Goal: Task Accomplishment & Management: Manage account settings

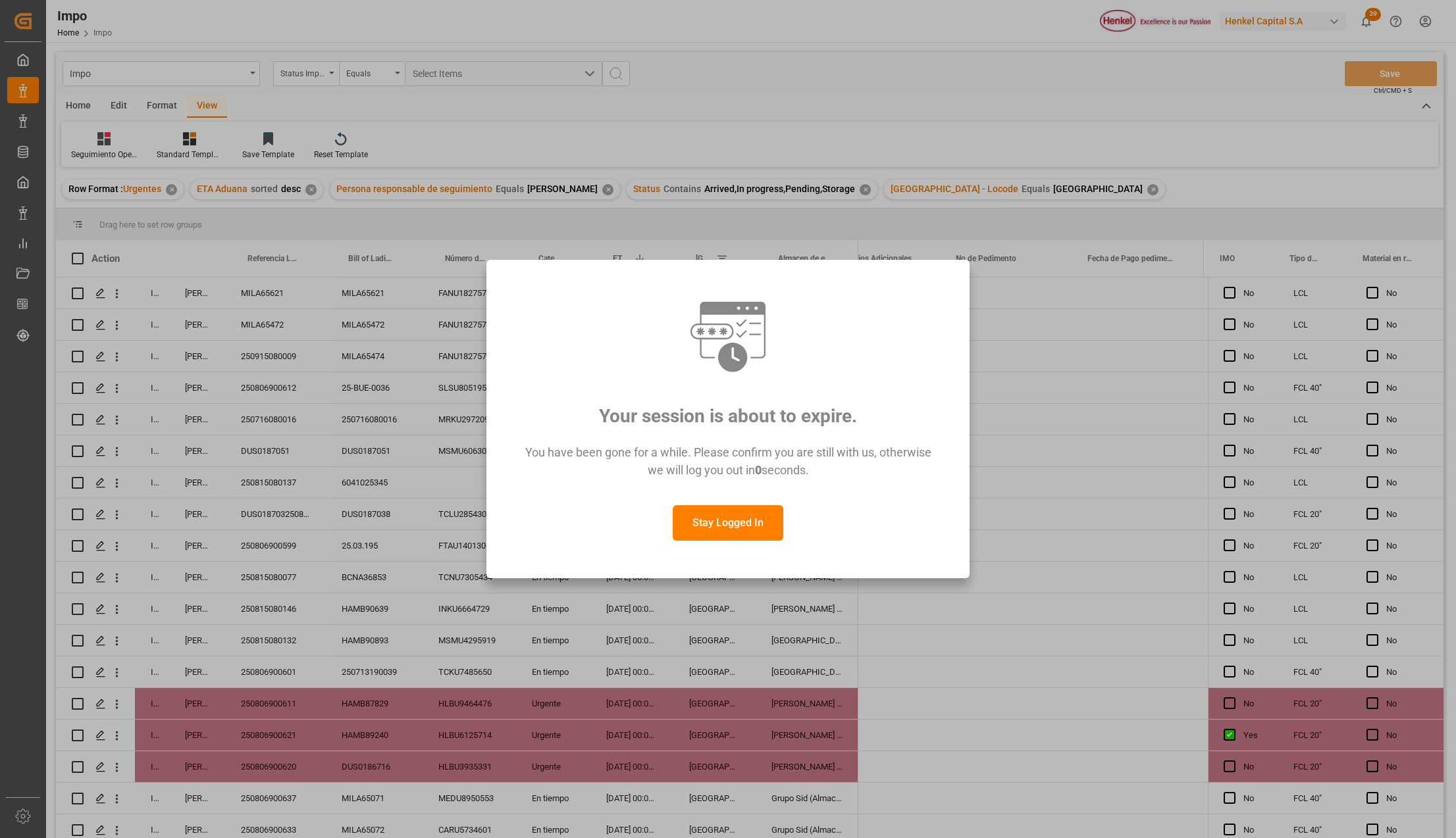
click at [727, 522] on button "Stay Logged In" at bounding box center [728, 523] width 111 height 35
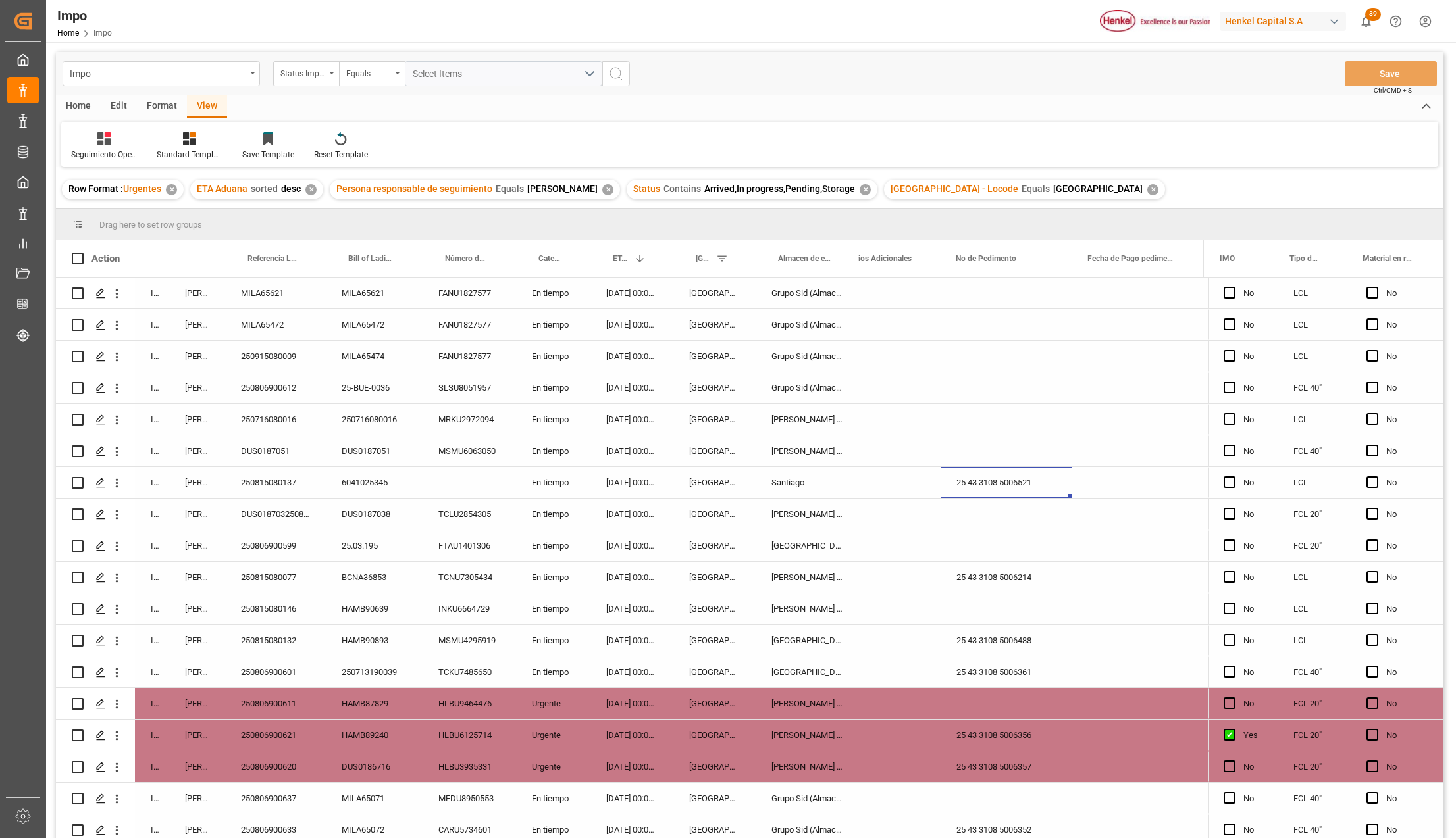
scroll to position [303, 0]
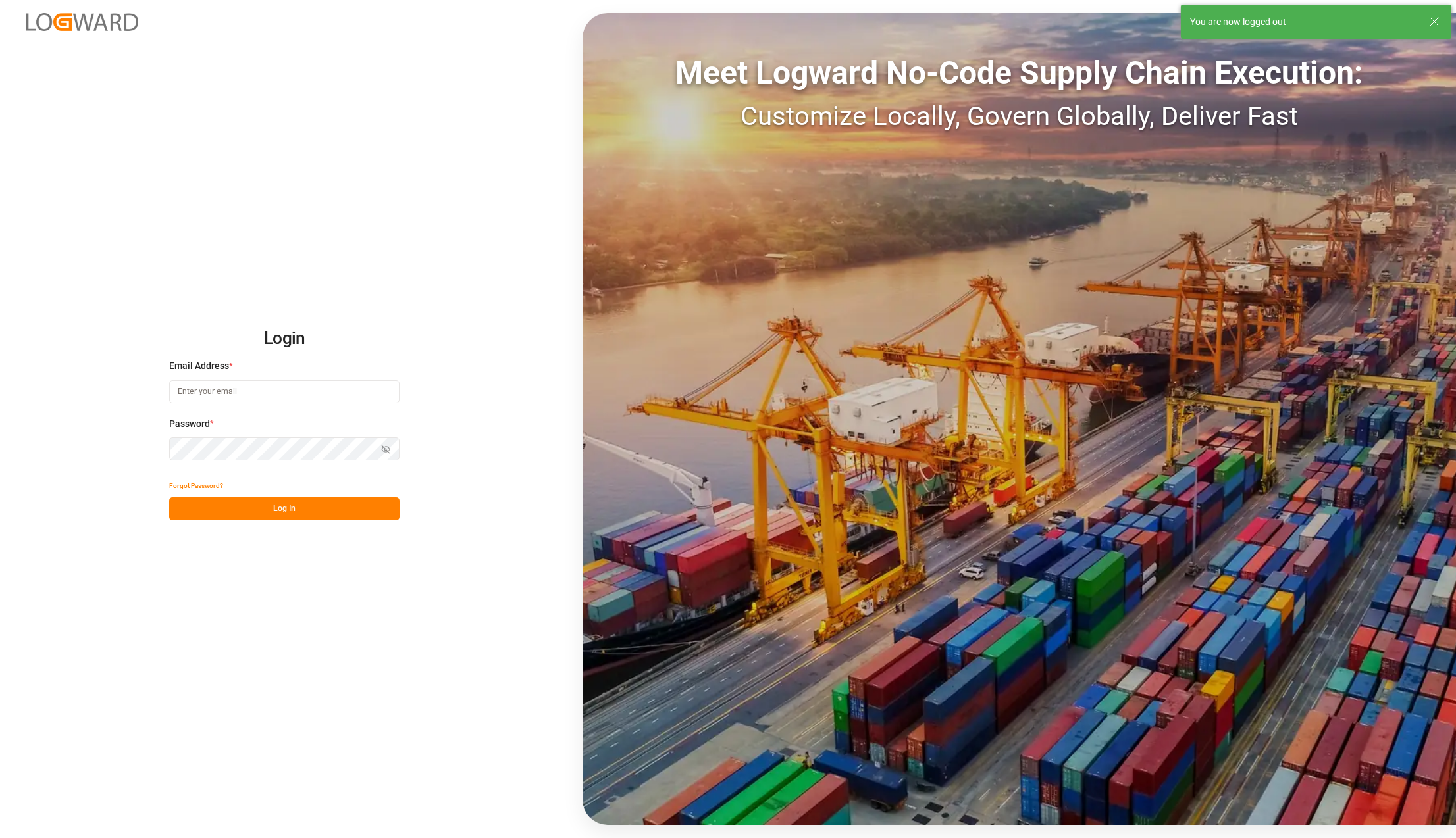
type input "karla.chavez@leschaco.com"
click at [296, 515] on button "Log In" at bounding box center [284, 509] width 230 height 23
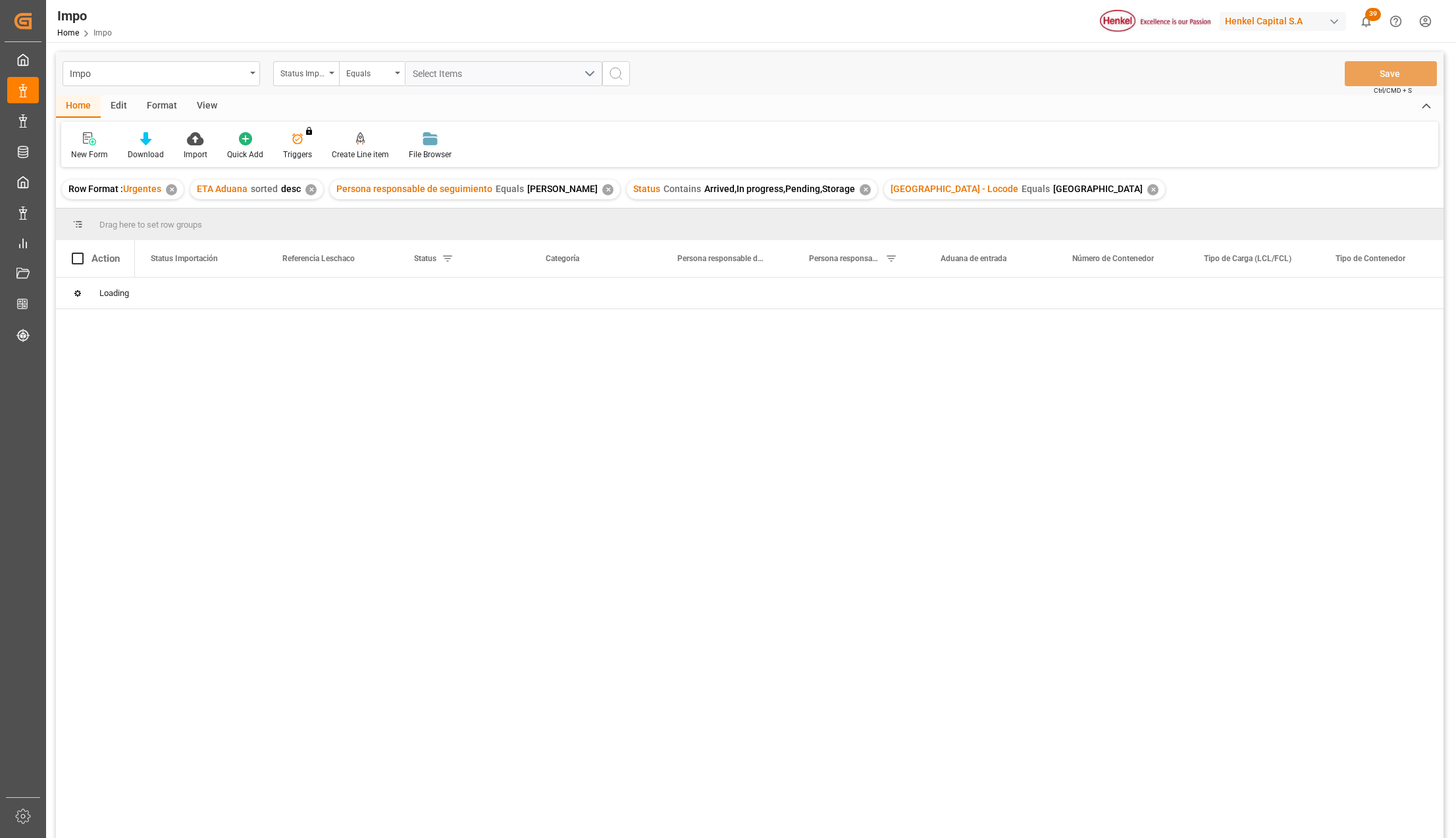
click at [208, 103] on div "View" at bounding box center [207, 106] width 40 height 23
click at [156, 141] on div at bounding box center [149, 138] width 66 height 14
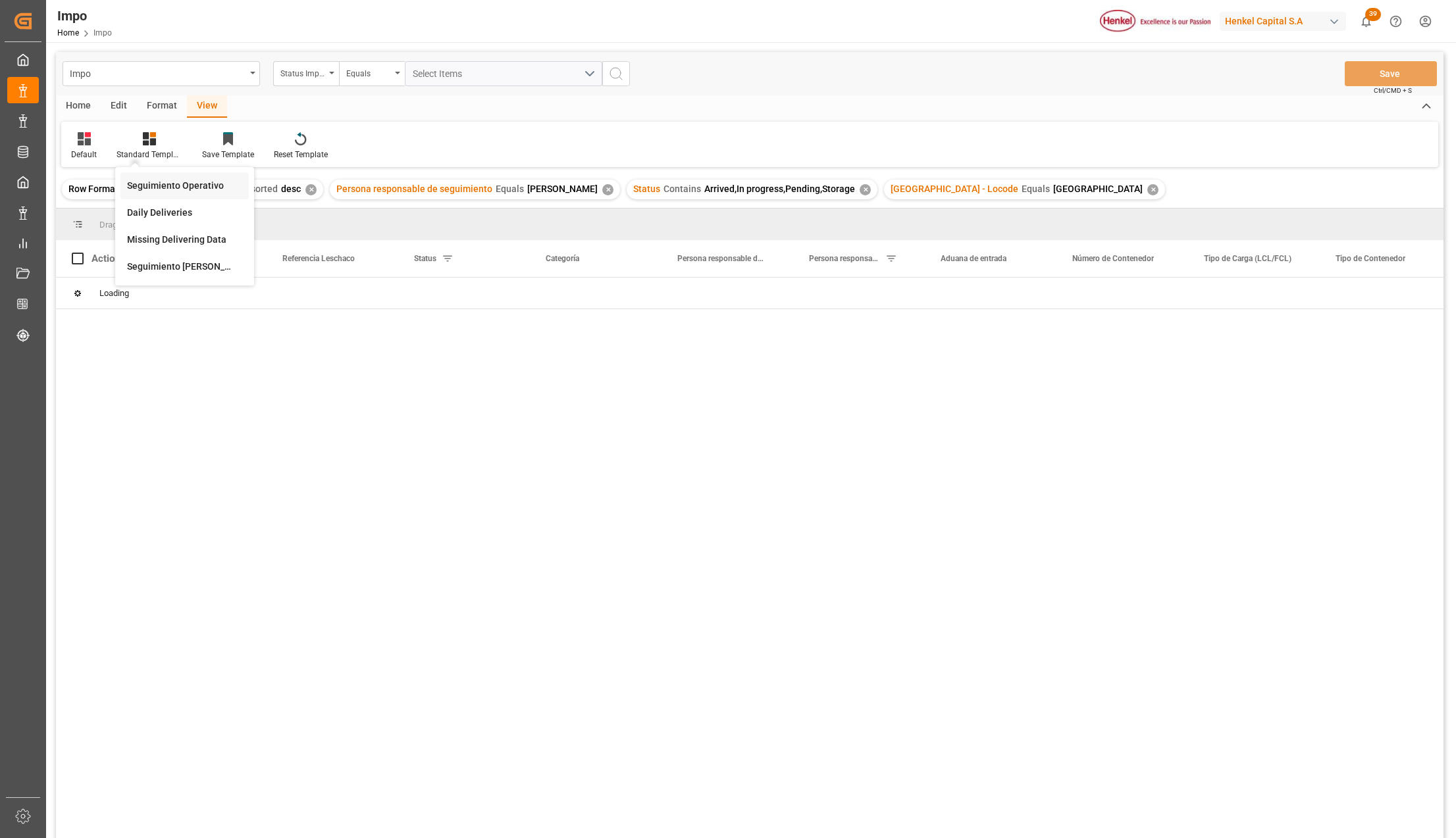
click at [162, 188] on div "Seguimiento Operativo" at bounding box center [185, 186] width 116 height 14
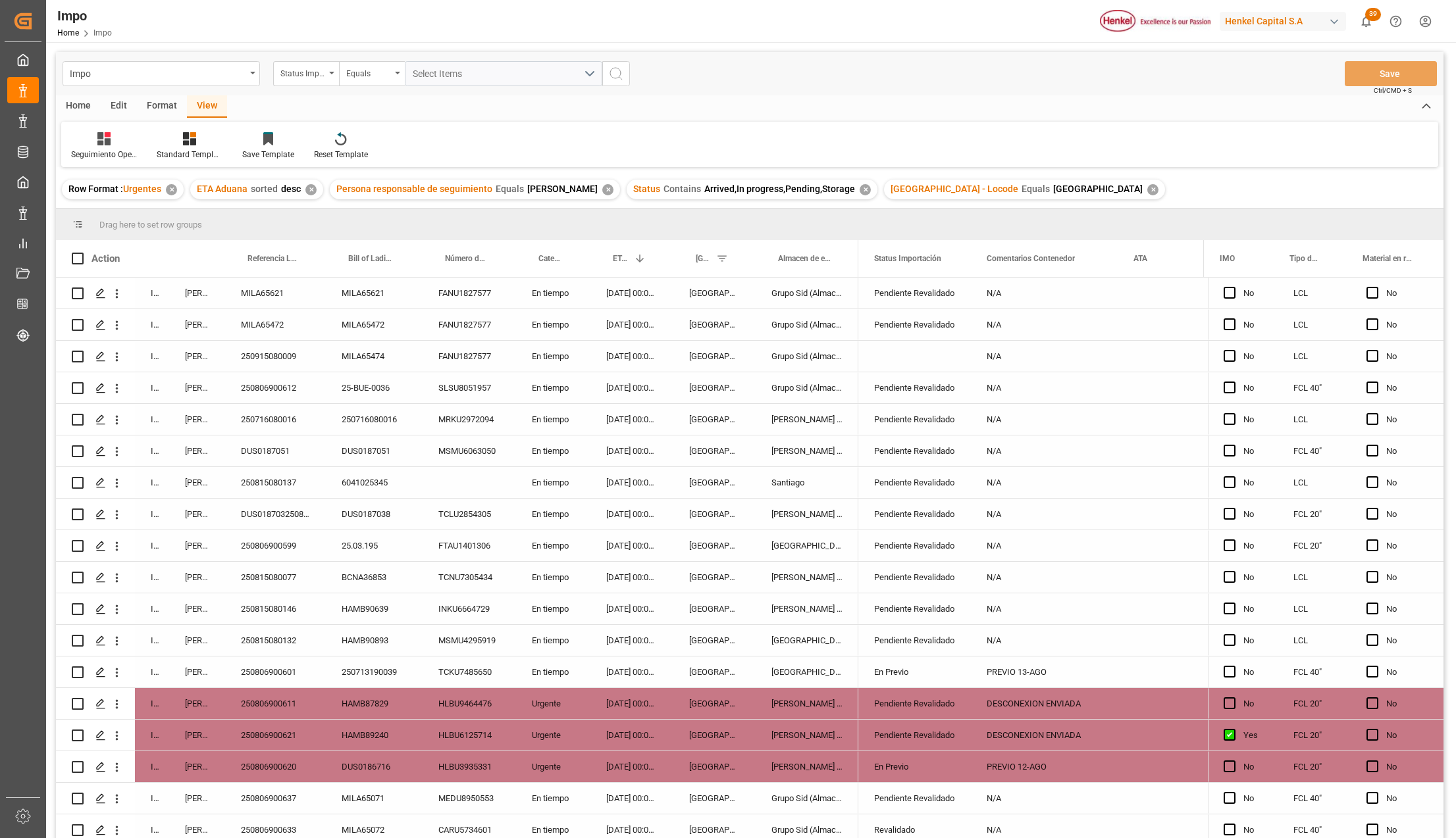
scroll to position [303, 0]
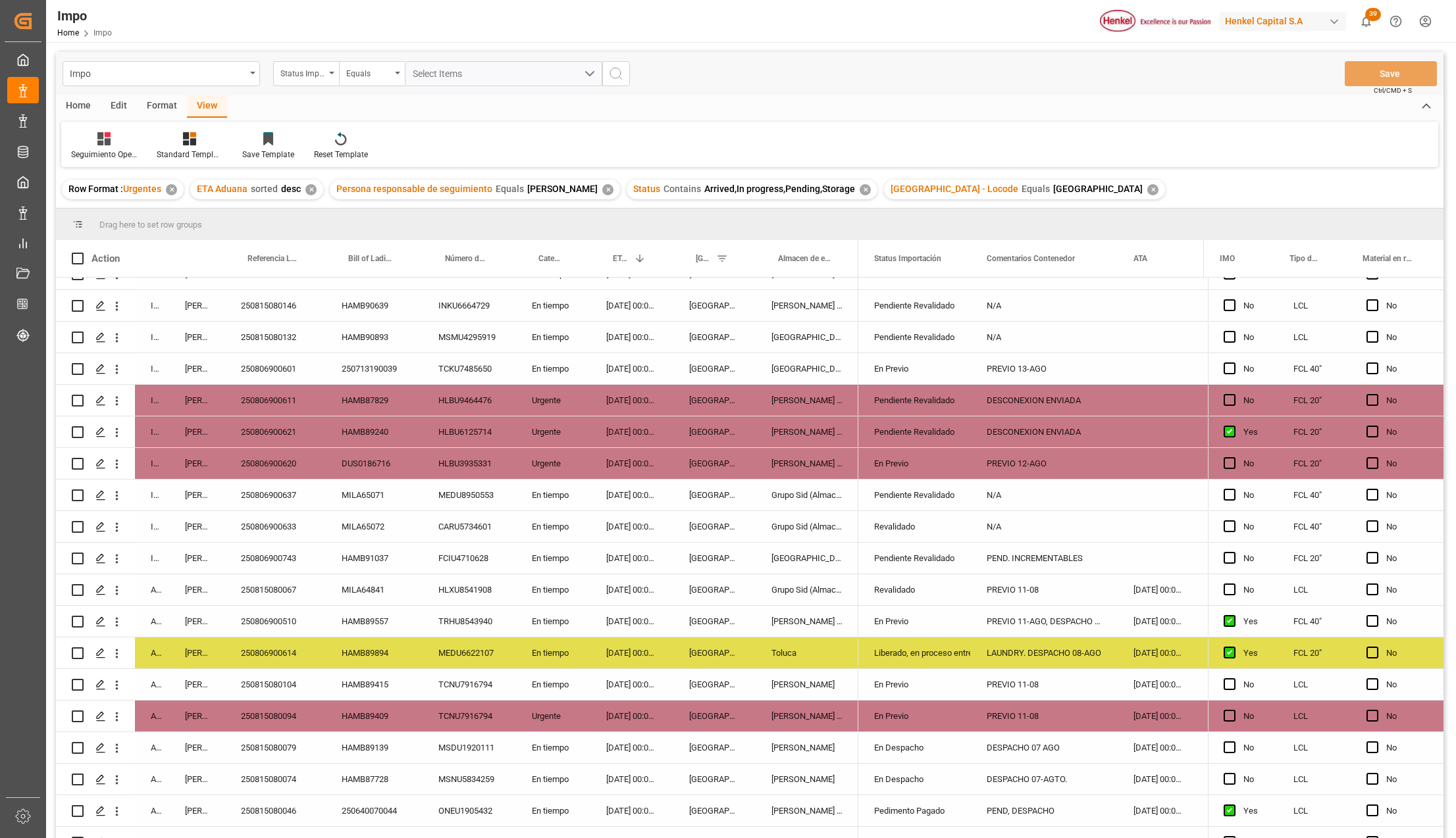
click at [697, 550] on div "[GEOGRAPHIC_DATA]" at bounding box center [714, 558] width 82 height 31
click at [998, 558] on div "PEND. INCREMENTABLES" at bounding box center [1043, 558] width 147 height 31
click at [1026, 553] on div "PEND. INCREMENTABLES" at bounding box center [1043, 558] width 147 height 31
drag, startPoint x: 1100, startPoint y: 563, endPoint x: 961, endPoint y: 553, distance: 139.4
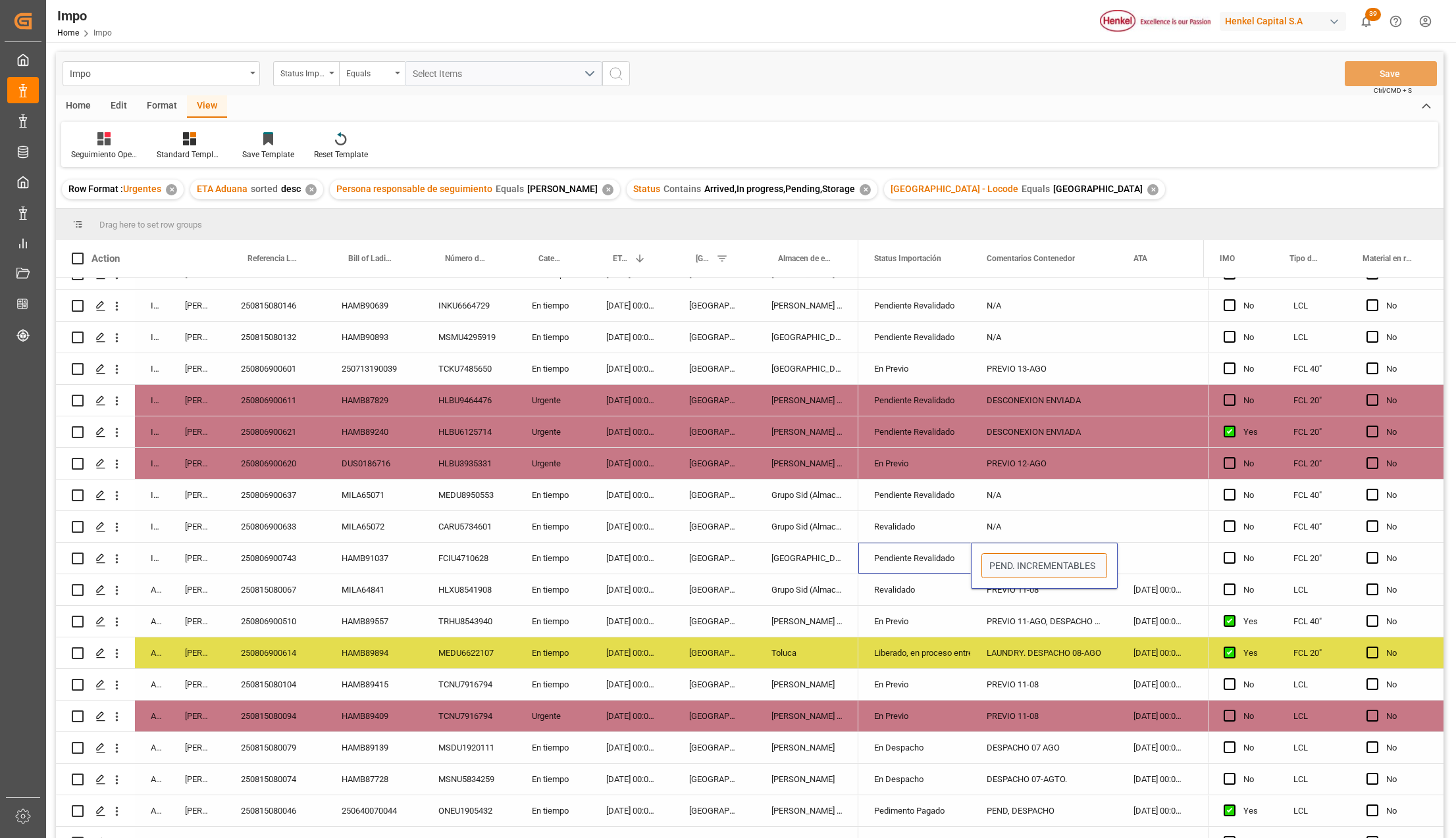
click at [1014, 695] on div "PREVIO 11-08" at bounding box center [1043, 684] width 147 height 31
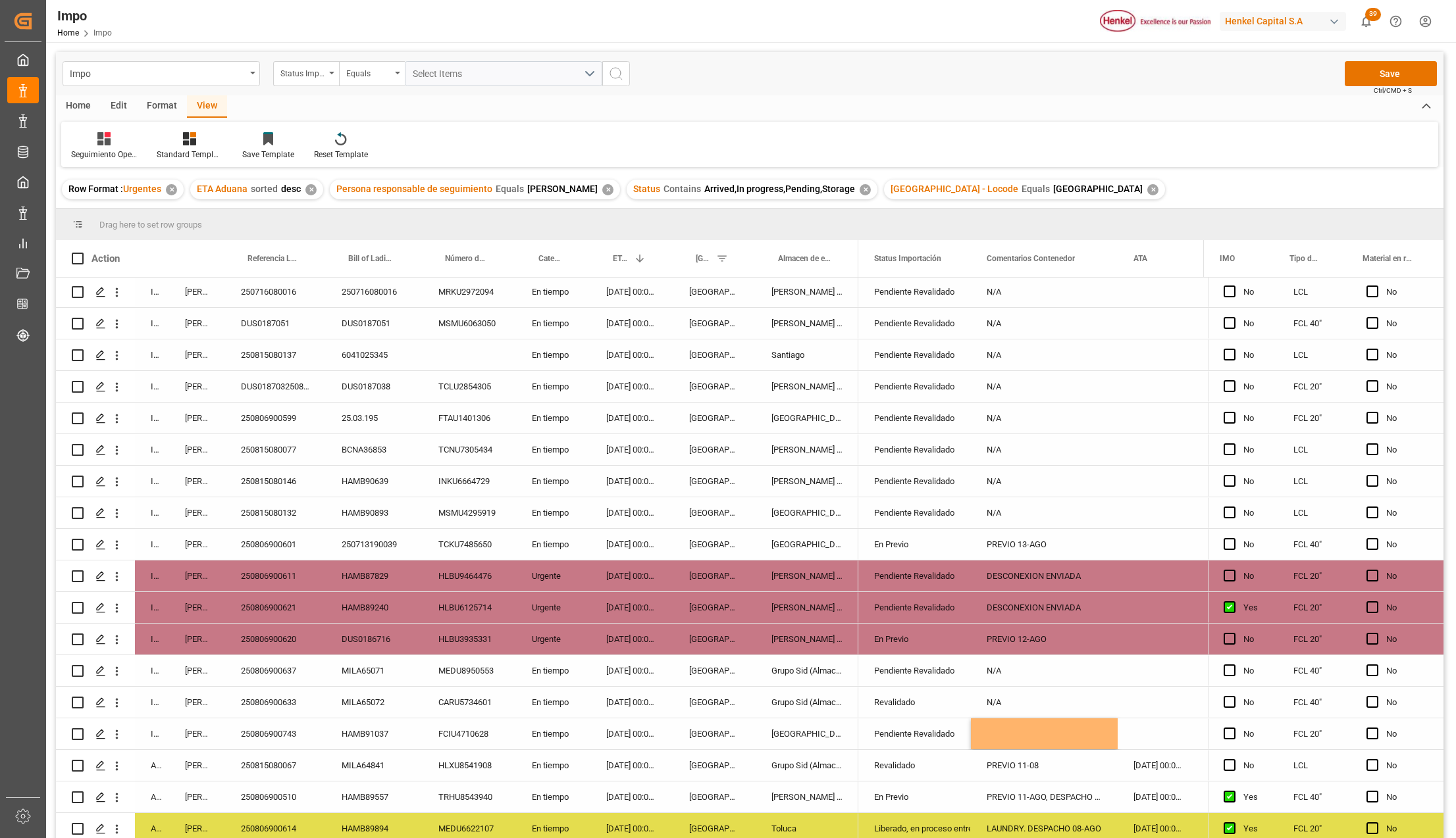
scroll to position [0, 0]
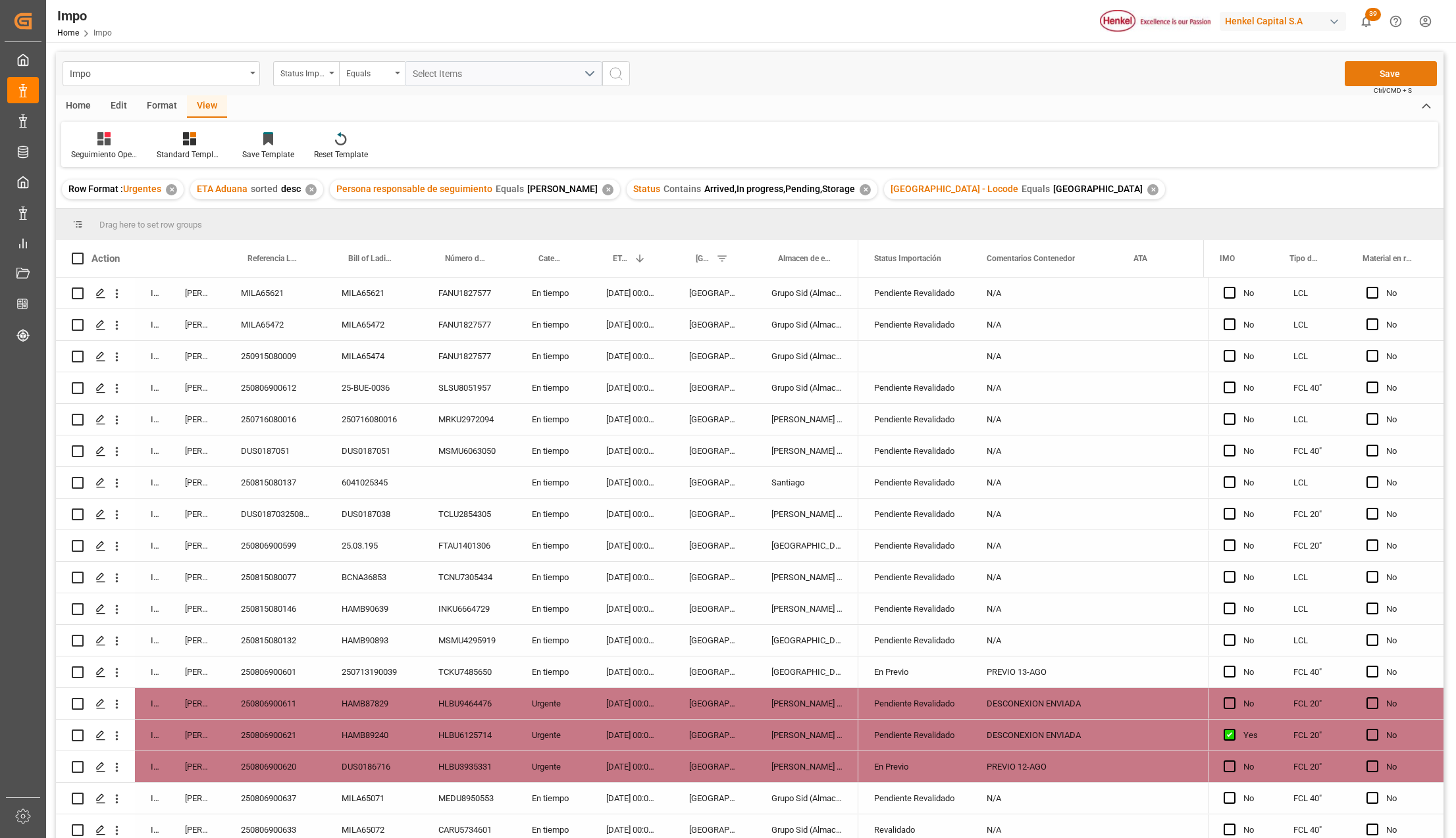
click at [1404, 71] on button "Save" at bounding box center [1391, 74] width 92 height 25
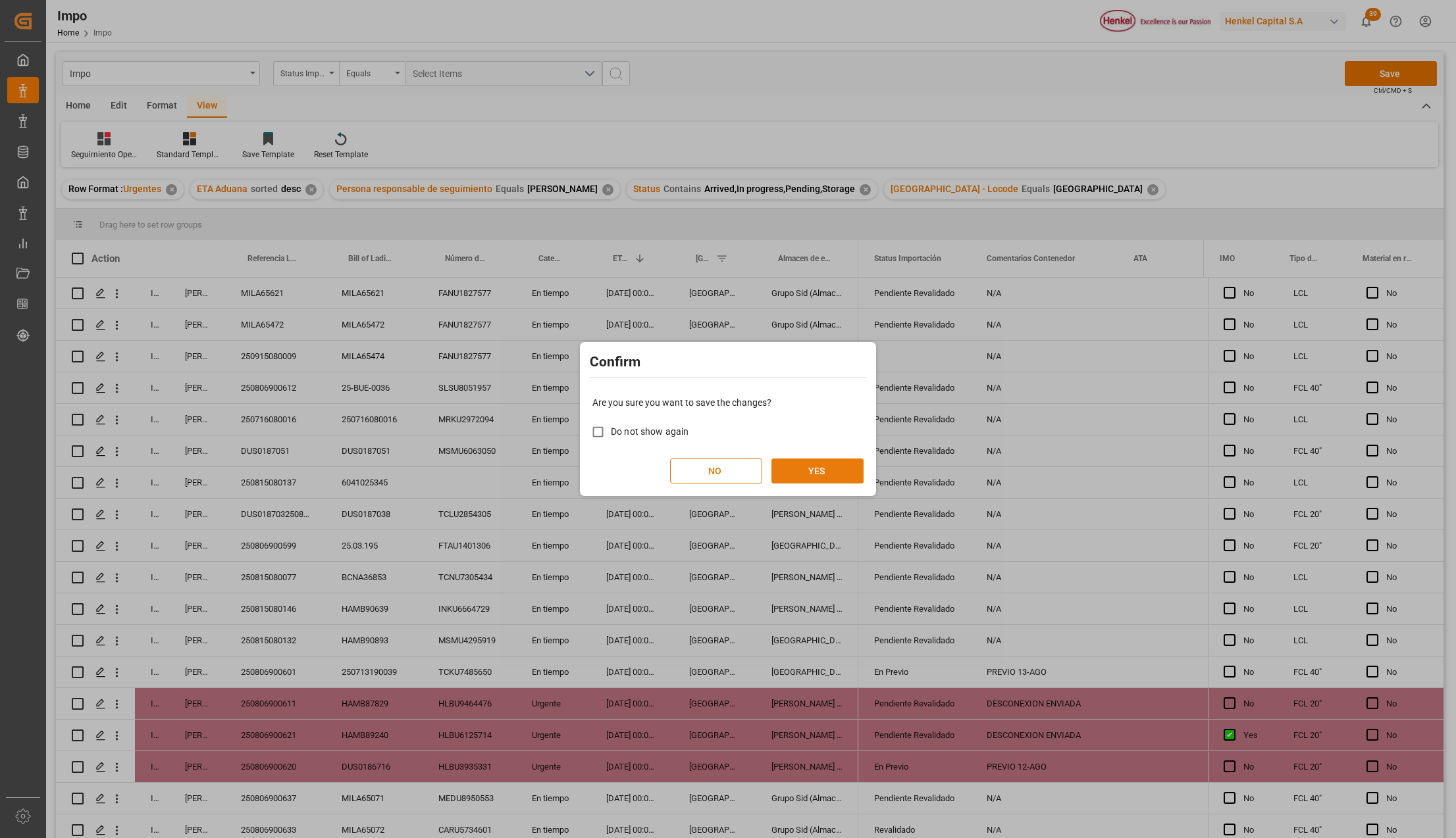
click at [823, 466] on button "YES" at bounding box center [817, 471] width 92 height 25
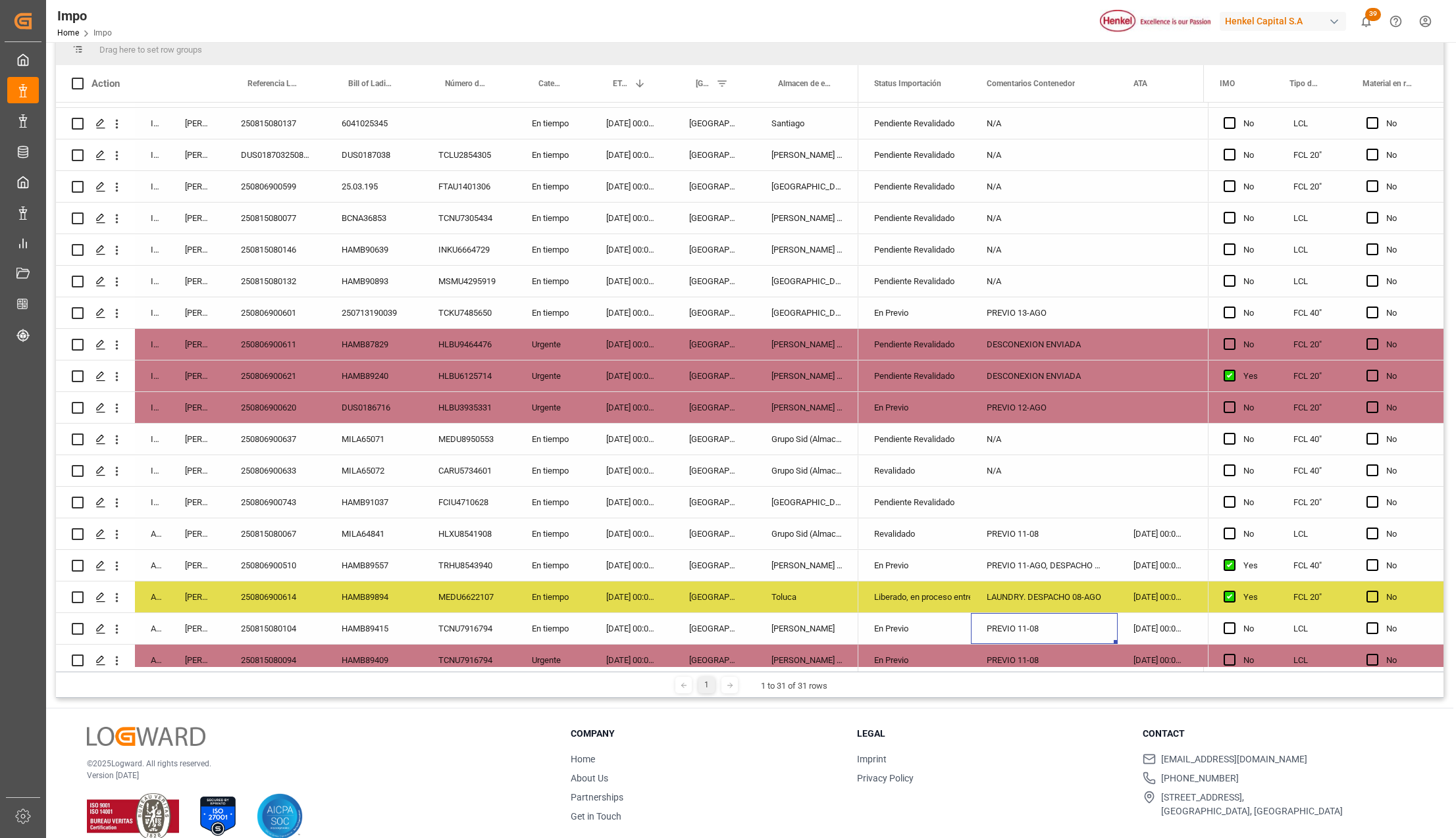
scroll to position [156, 0]
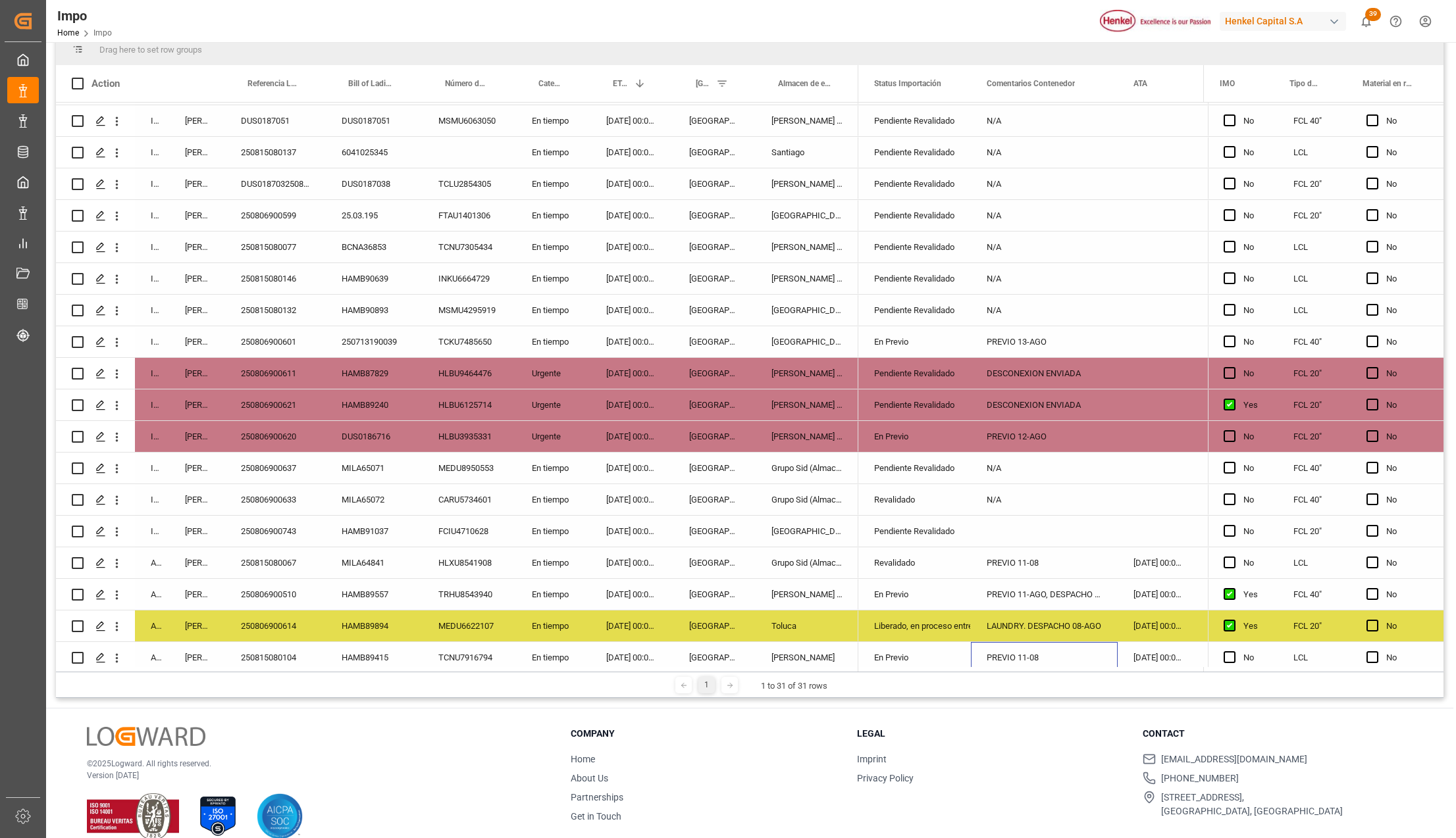
click at [1069, 622] on div "LAUNDRY. DESPACHO 08-AGO" at bounding box center [1043, 625] width 147 height 31
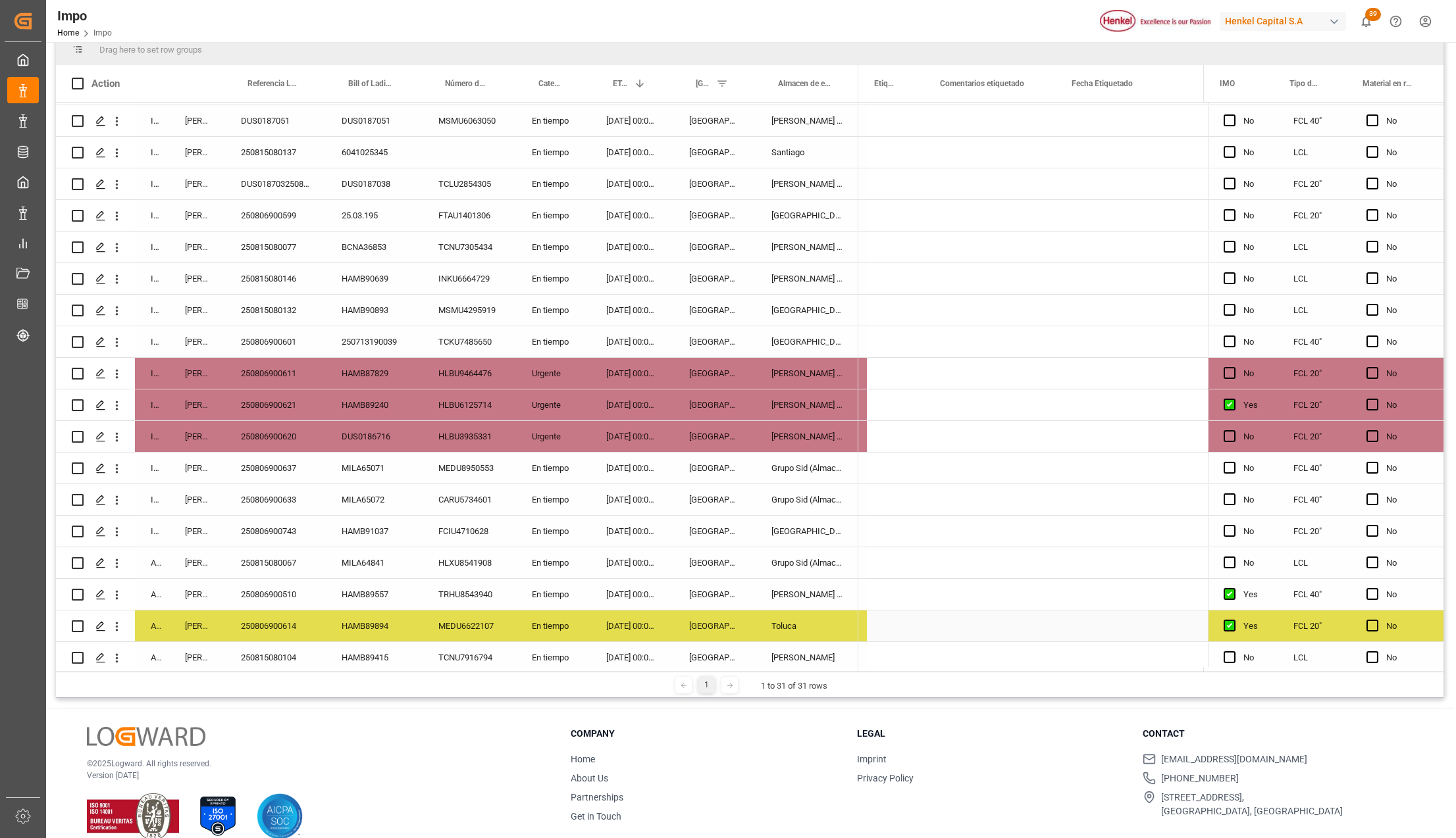
scroll to position [0, 260]
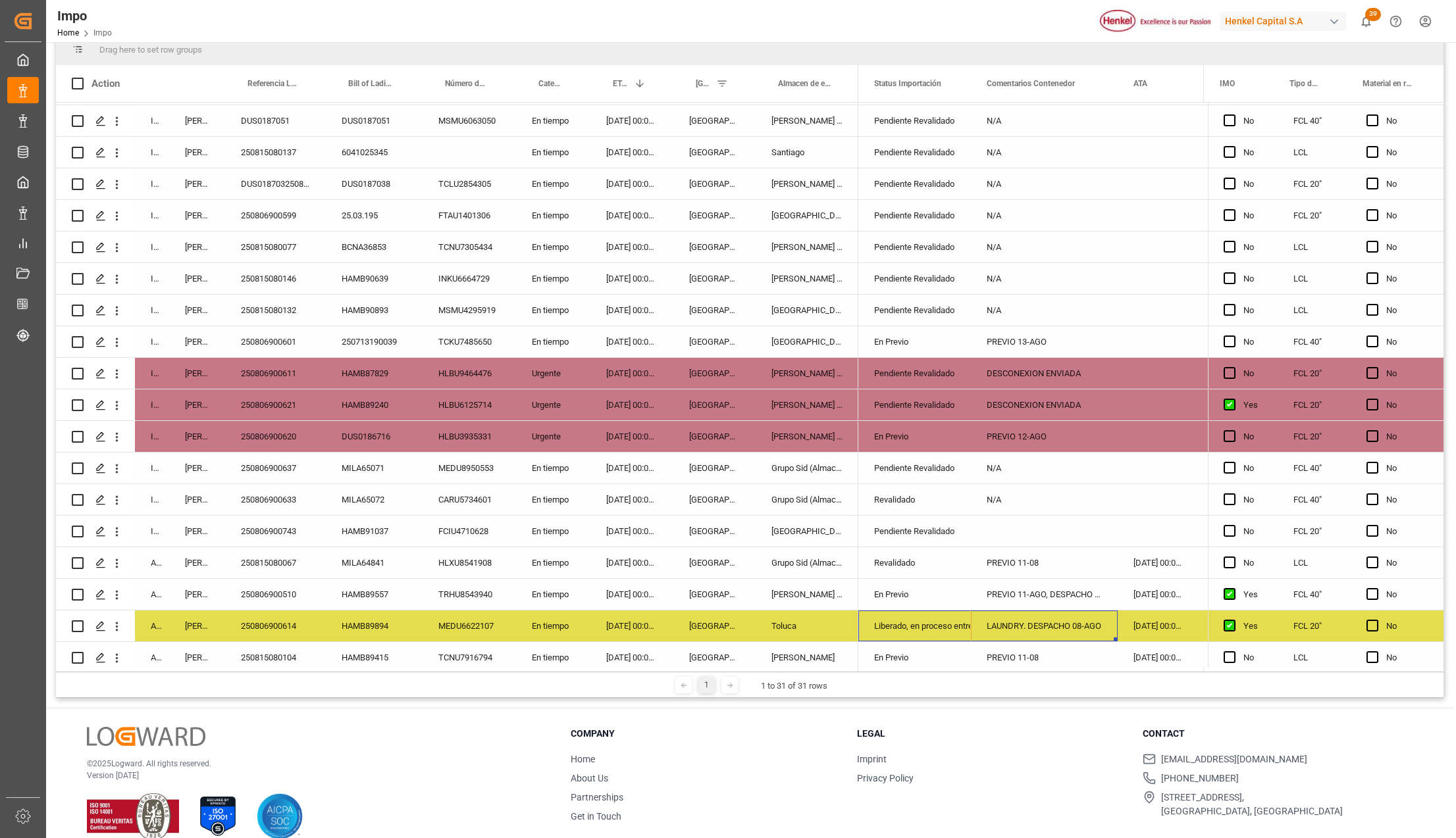
click at [954, 619] on div "Liberado, en proceso entrega" at bounding box center [914, 626] width 81 height 30
click at [951, 635] on icon "open menu" at bounding box center [946, 634] width 16 height 16
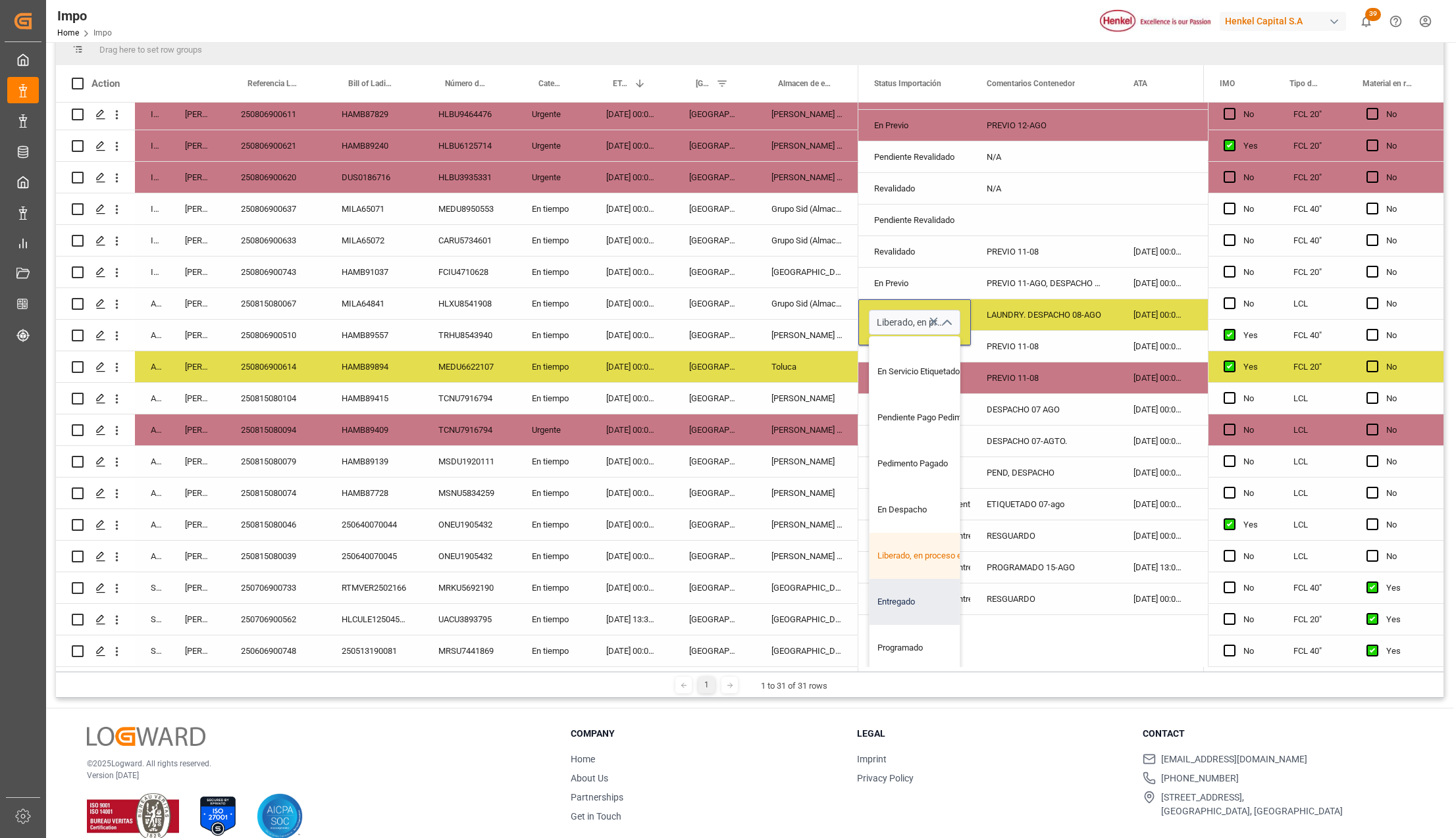
click at [904, 595] on div "Entregado" at bounding box center [931, 602] width 124 height 46
type input "Entregado"
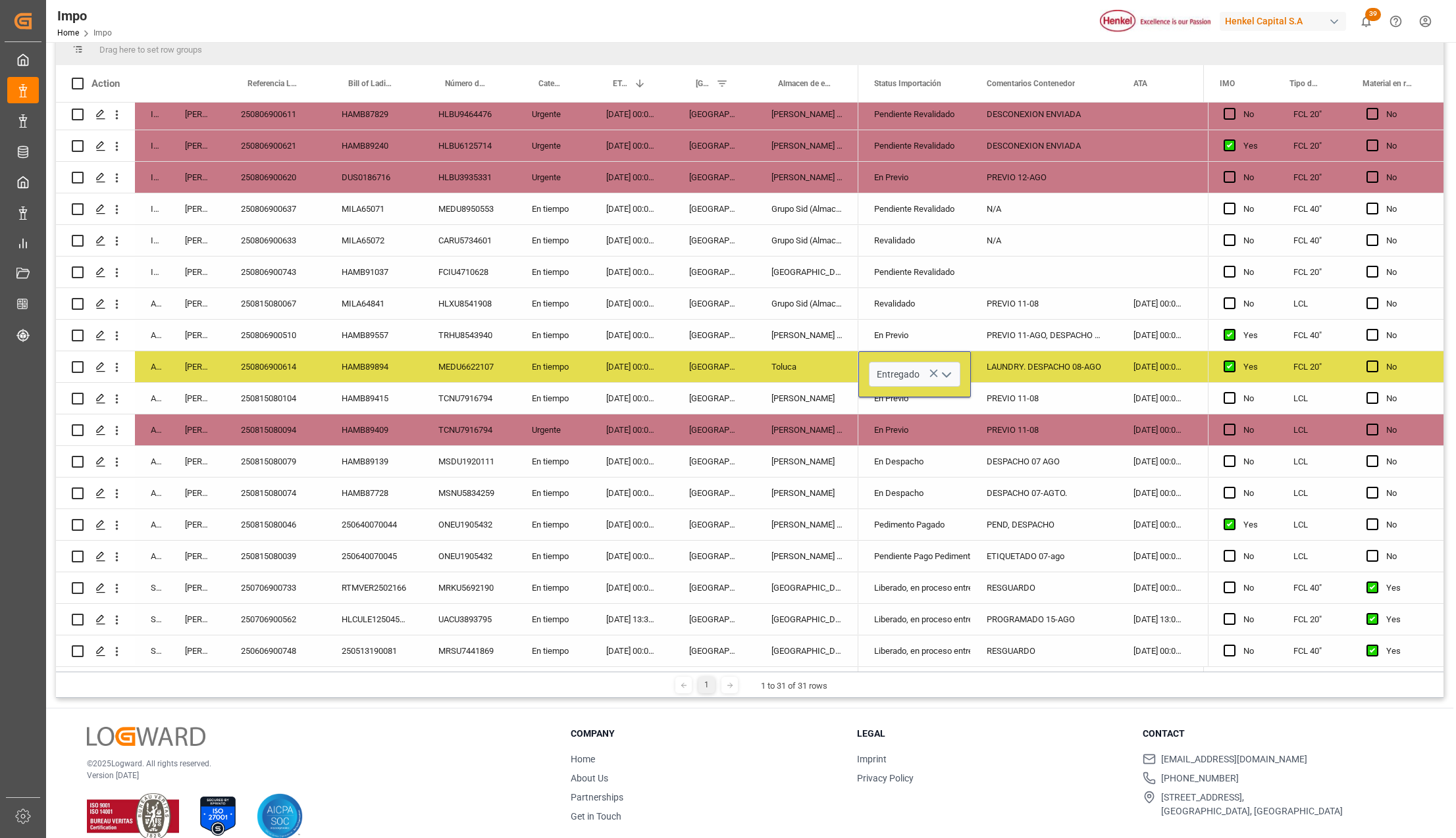
drag, startPoint x: 998, startPoint y: 549, endPoint x: 991, endPoint y: 466, distance: 83.3
click at [999, 549] on div "ETIQUETADO 07-ago" at bounding box center [1043, 556] width 147 height 31
click at [1019, 352] on div "LAUNDRY. DESPACHO 08-AGO" at bounding box center [1043, 367] width 147 height 31
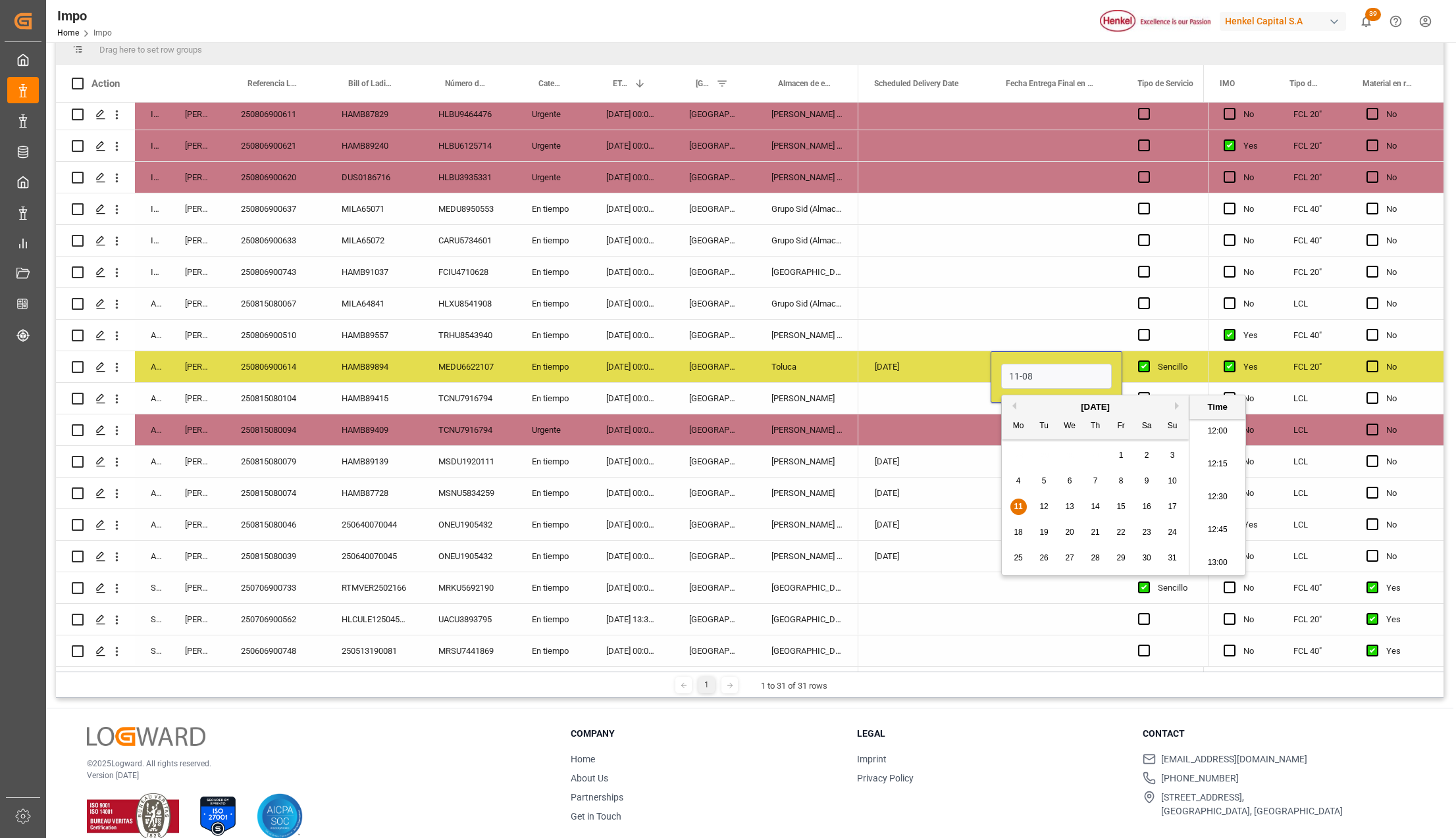
type input "11-08-2025 00:00"
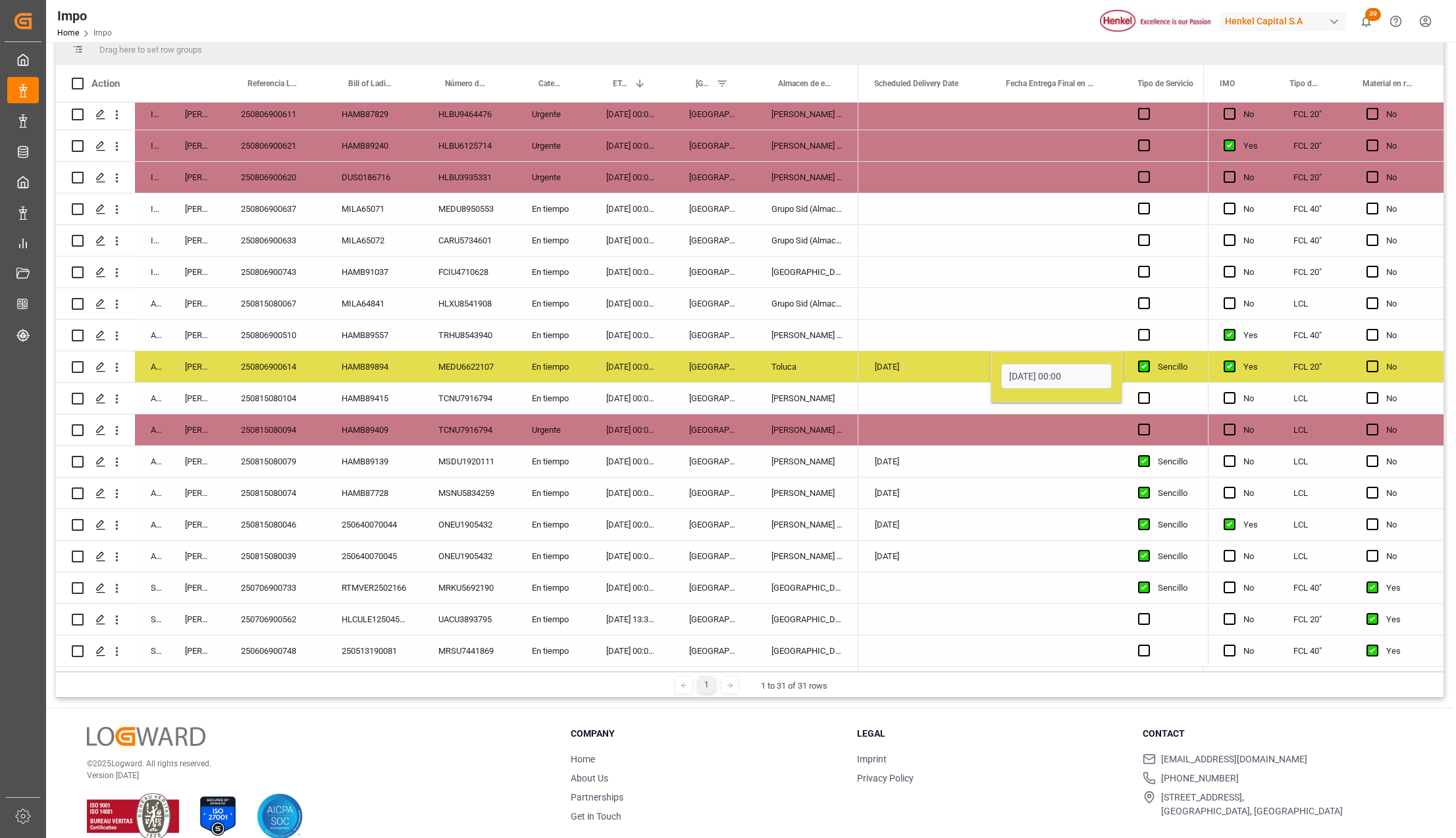
click at [1095, 446] on div "Press SPACE to select this row." at bounding box center [1056, 461] width 131 height 31
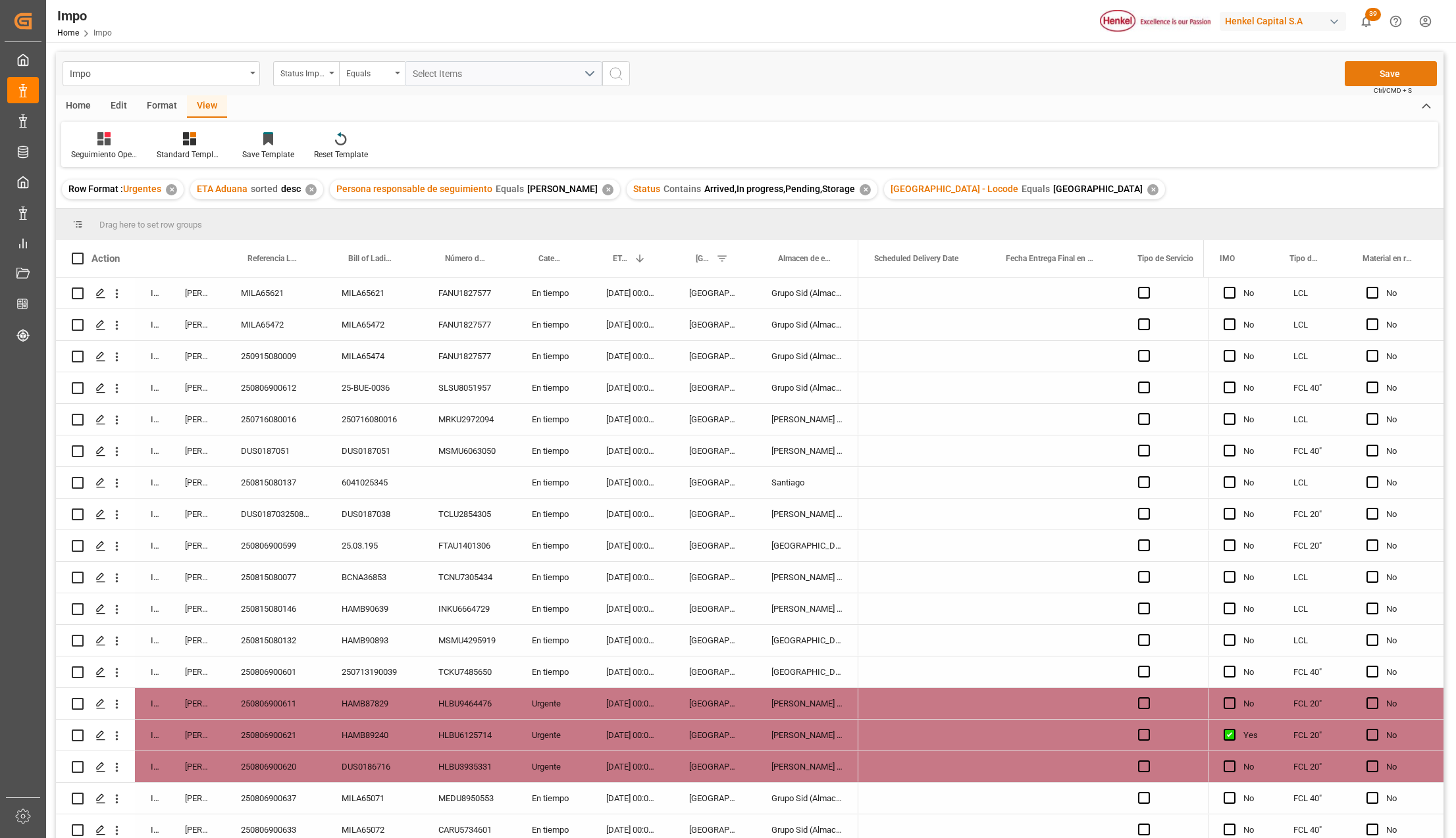
click at [1374, 78] on button "Save" at bounding box center [1391, 74] width 92 height 25
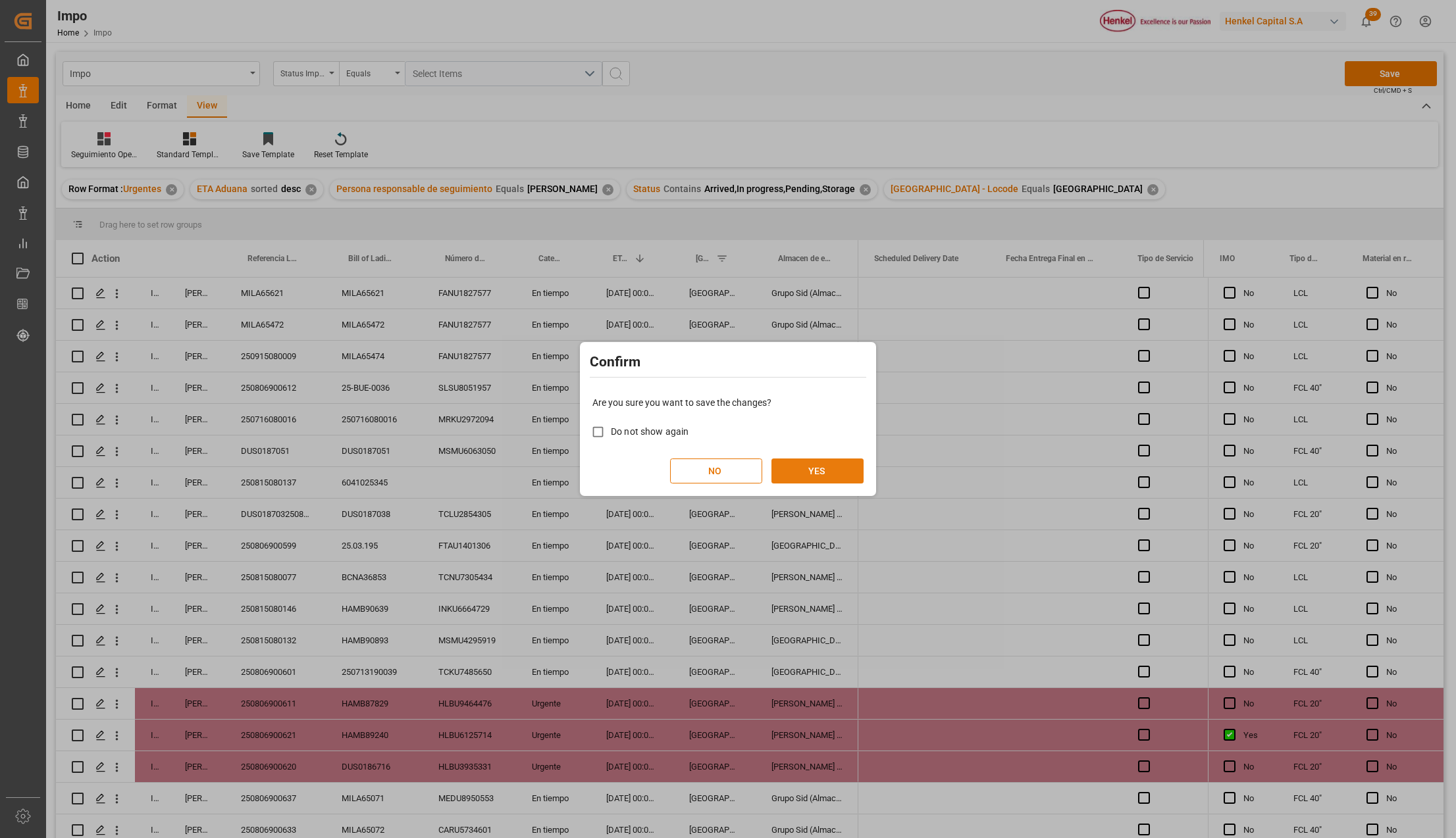
click at [808, 481] on button "YES" at bounding box center [817, 471] width 92 height 25
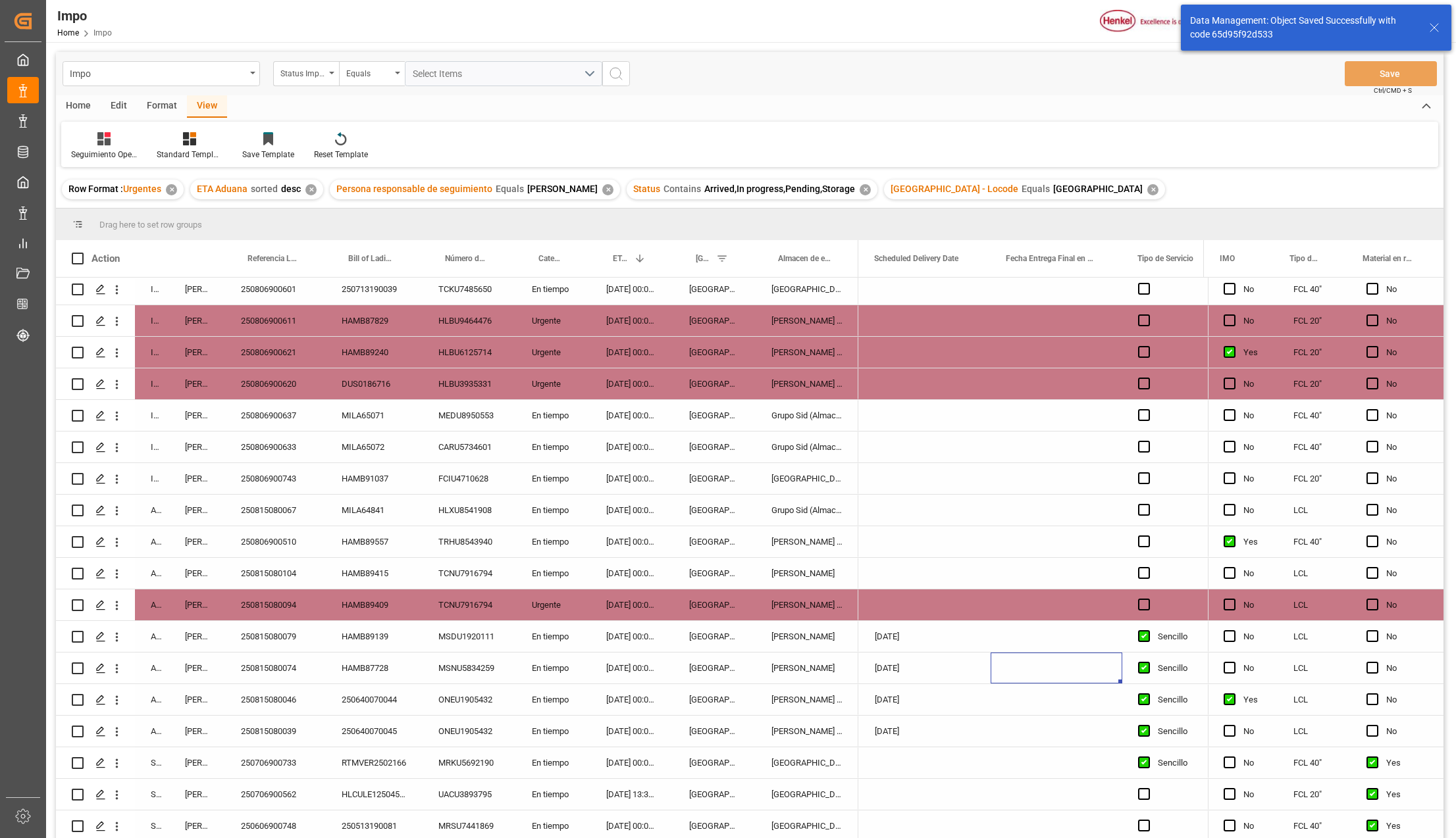
click at [743, 463] on div "[GEOGRAPHIC_DATA]" at bounding box center [714, 478] width 82 height 31
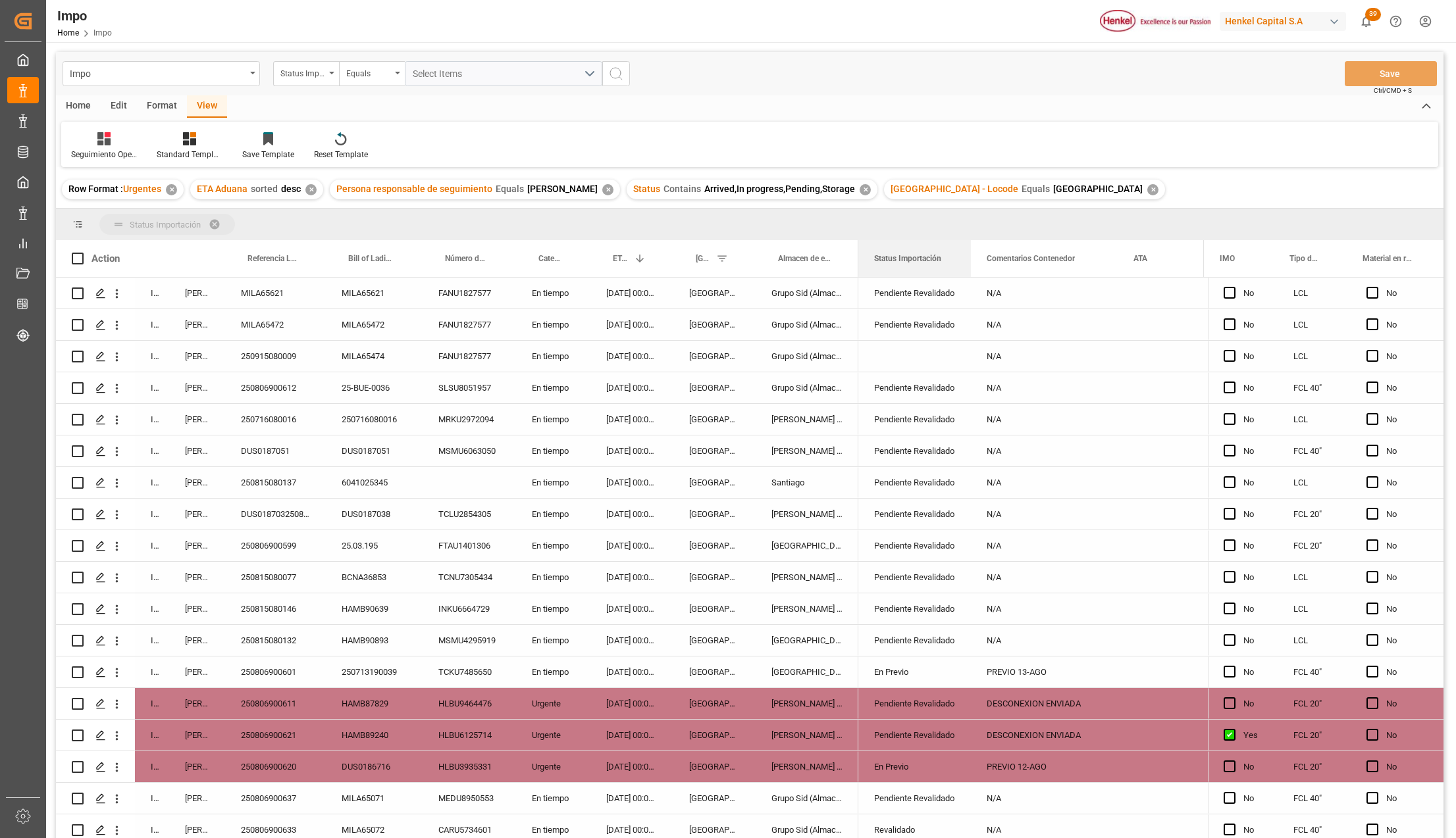
drag, startPoint x: 898, startPoint y: 245, endPoint x: 899, endPoint y: 216, distance: 29.0
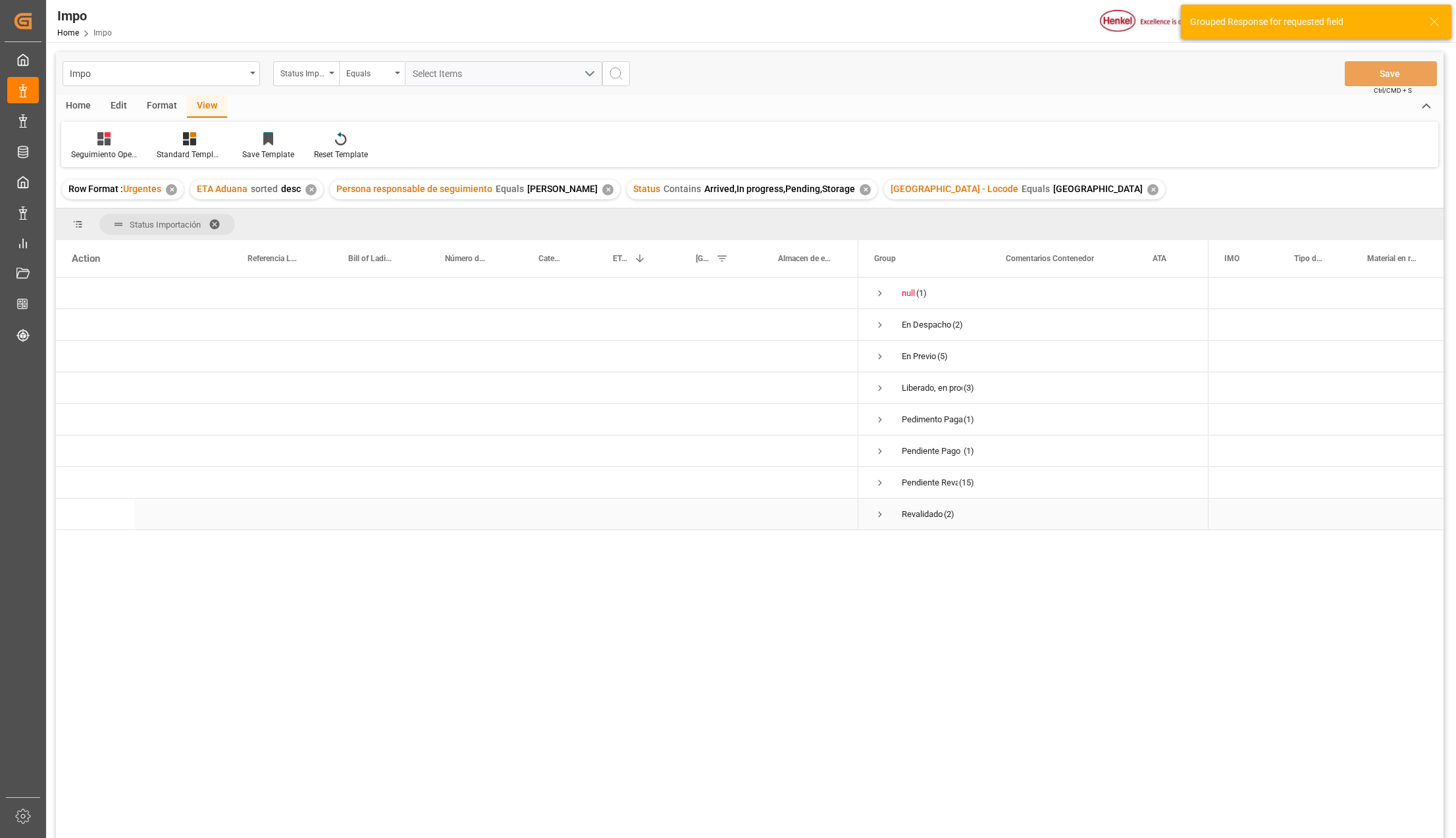
click at [882, 516] on span "Press SPACE to select this row." at bounding box center [880, 515] width 12 height 12
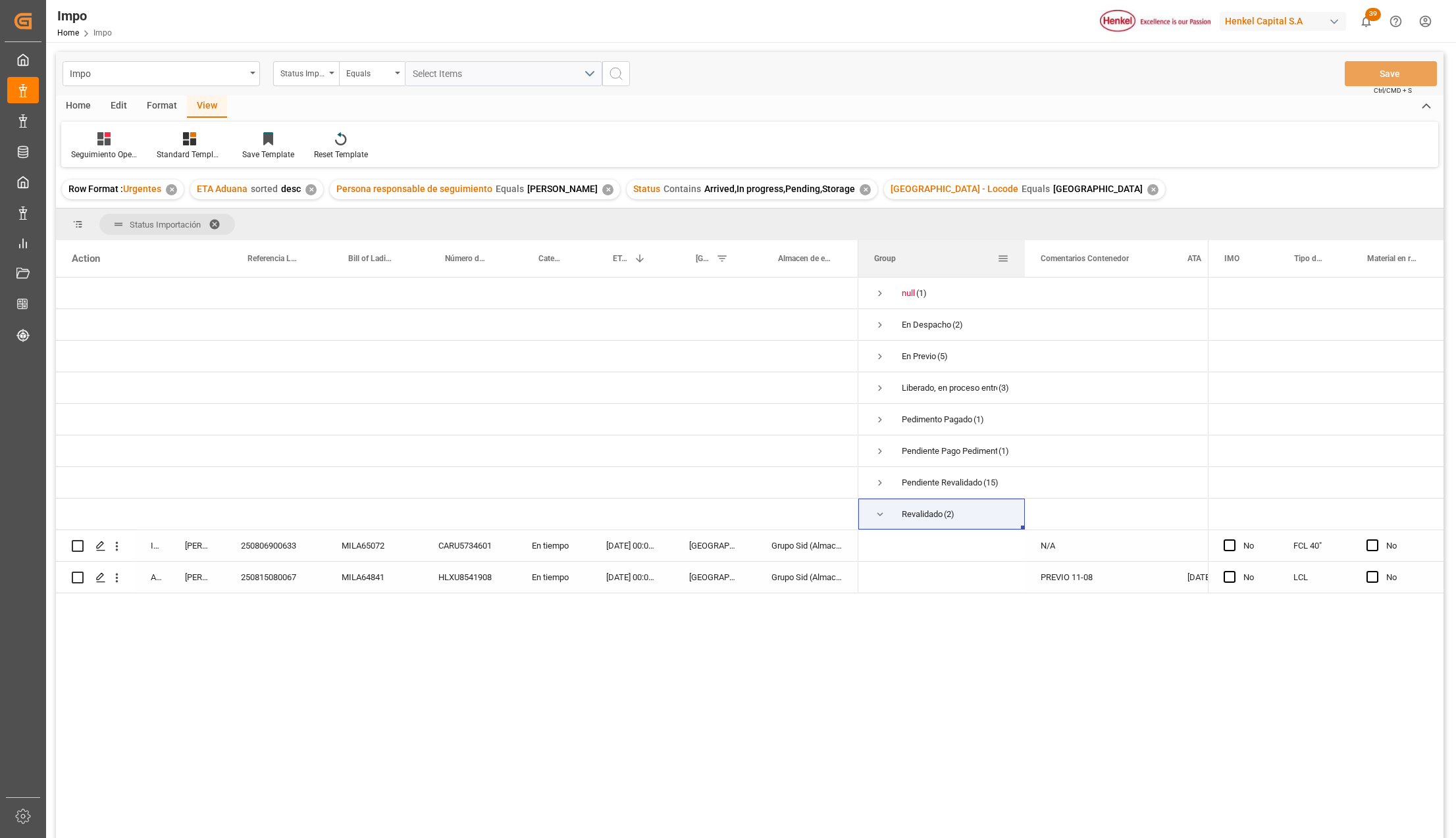
drag, startPoint x: 988, startPoint y: 244, endPoint x: 1023, endPoint y: 244, distance: 35.0
click at [1023, 244] on div at bounding box center [1025, 259] width 5 height 37
click at [875, 479] on span "Press SPACE to select this row." at bounding box center [880, 483] width 12 height 12
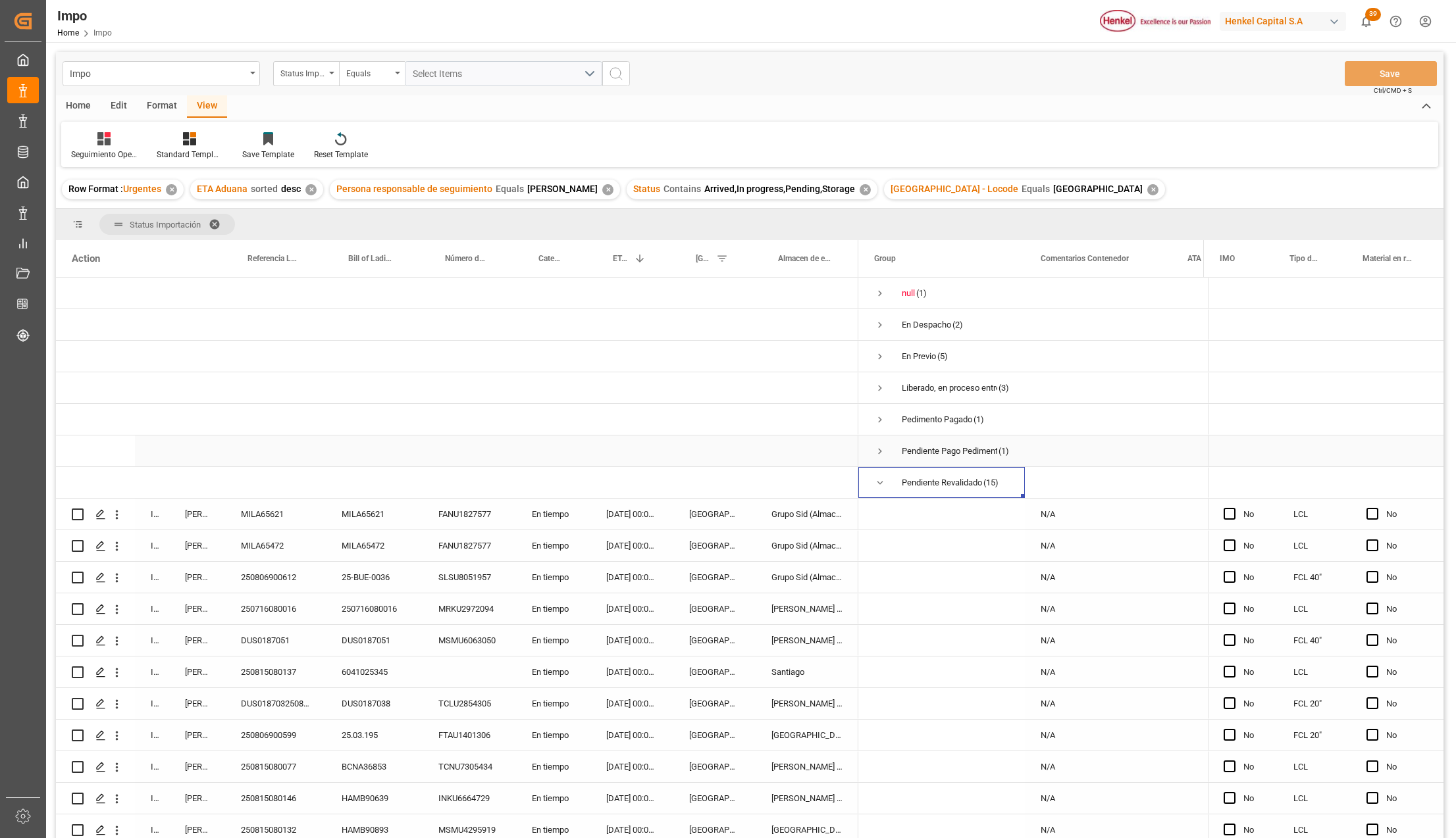
click at [881, 451] on span "Press SPACE to select this row." at bounding box center [880, 451] width 12 height 12
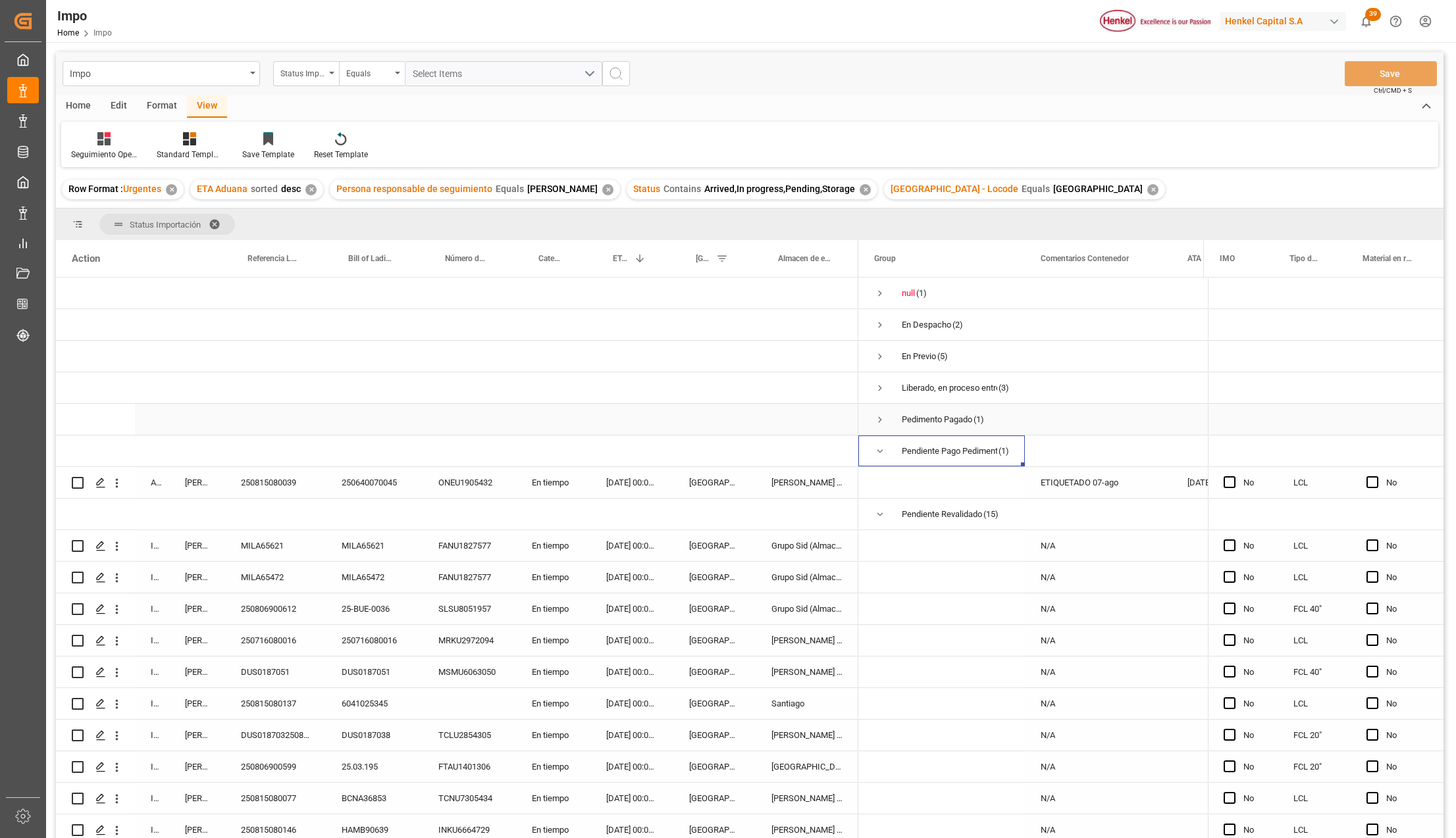
click at [878, 419] on span "Press SPACE to select this row." at bounding box center [880, 419] width 12 height 12
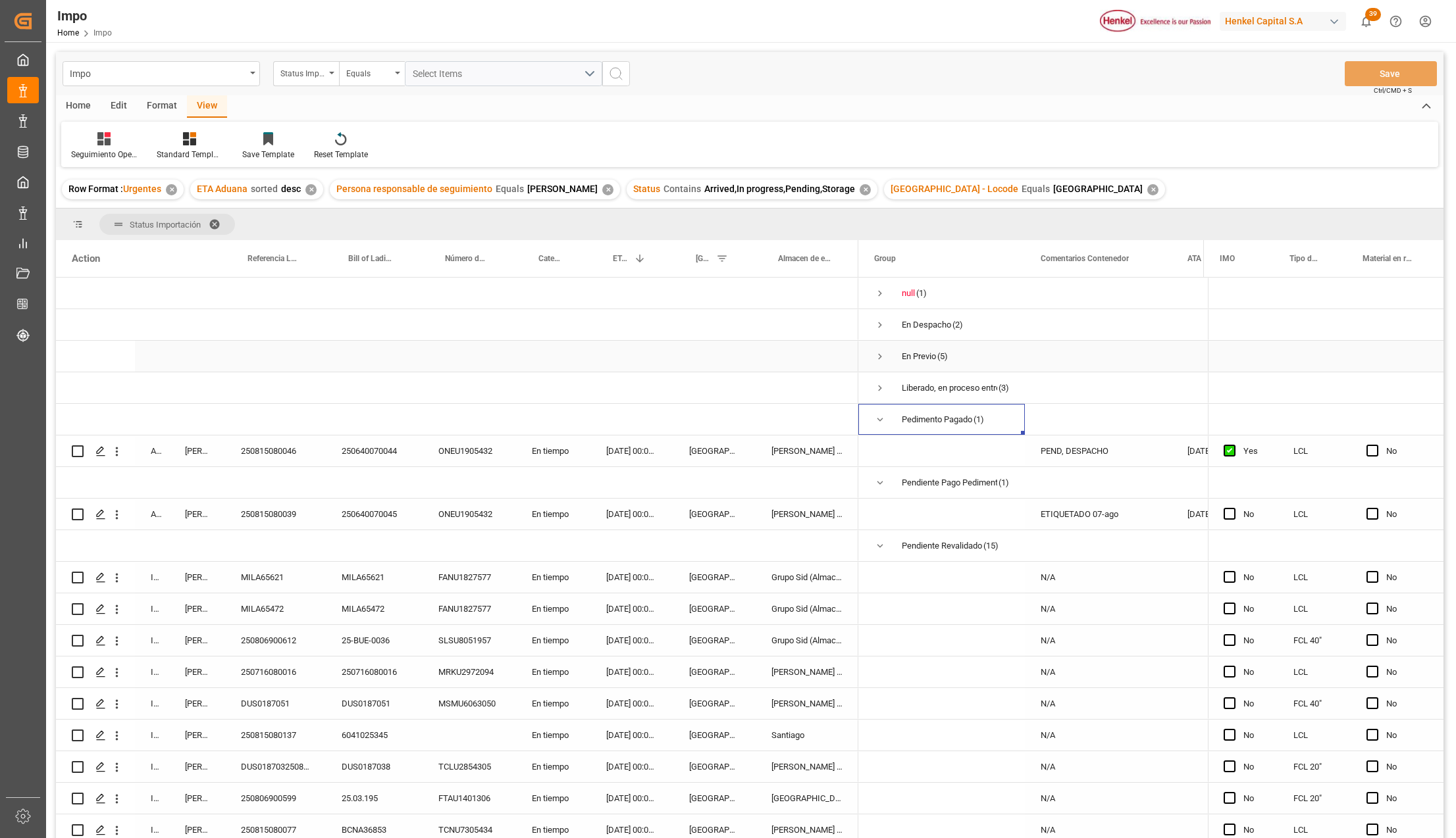
click at [882, 357] on span "Press SPACE to select this row." at bounding box center [880, 357] width 12 height 12
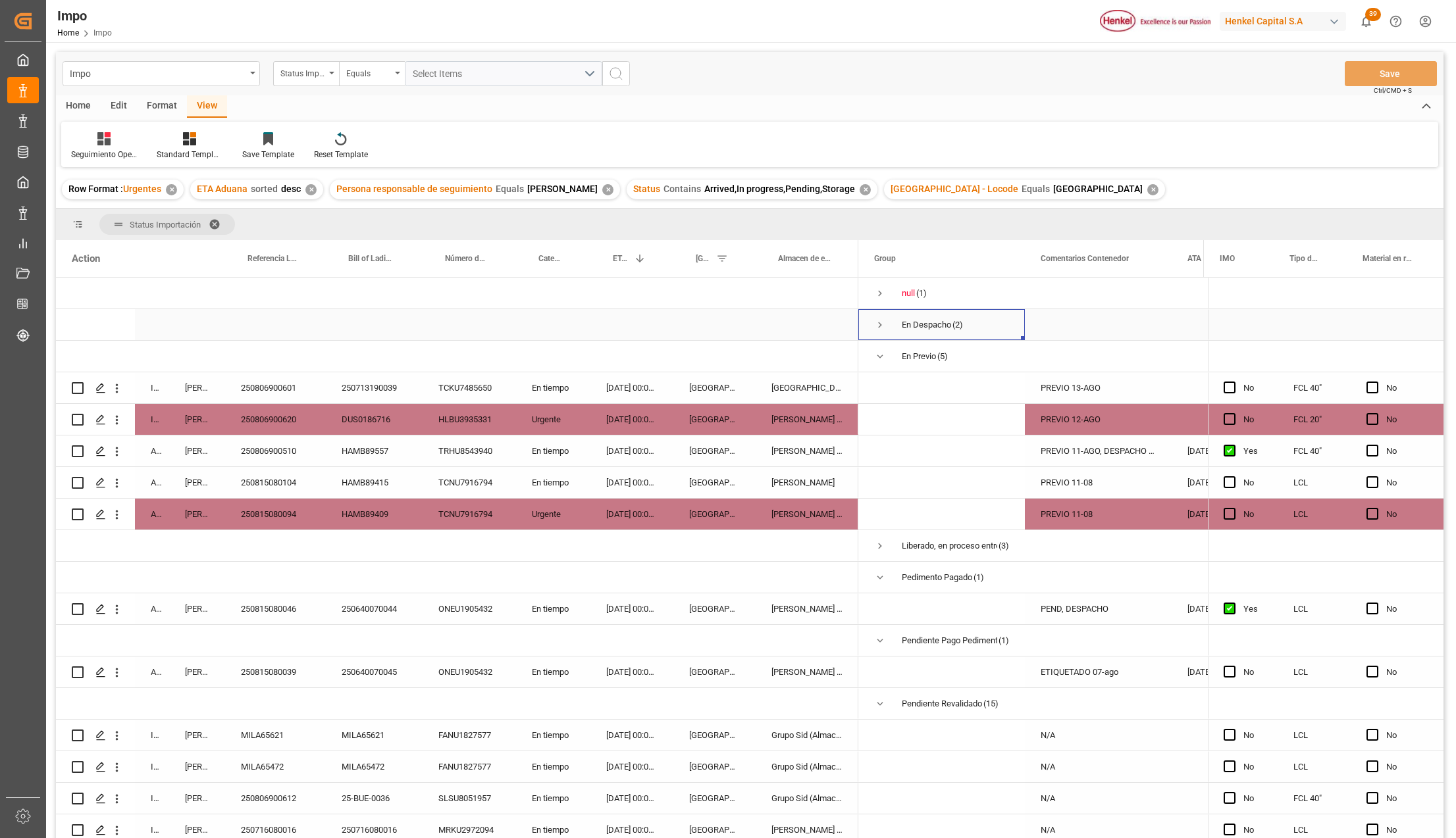
click at [879, 321] on span "Press SPACE to select this row." at bounding box center [880, 325] width 12 height 12
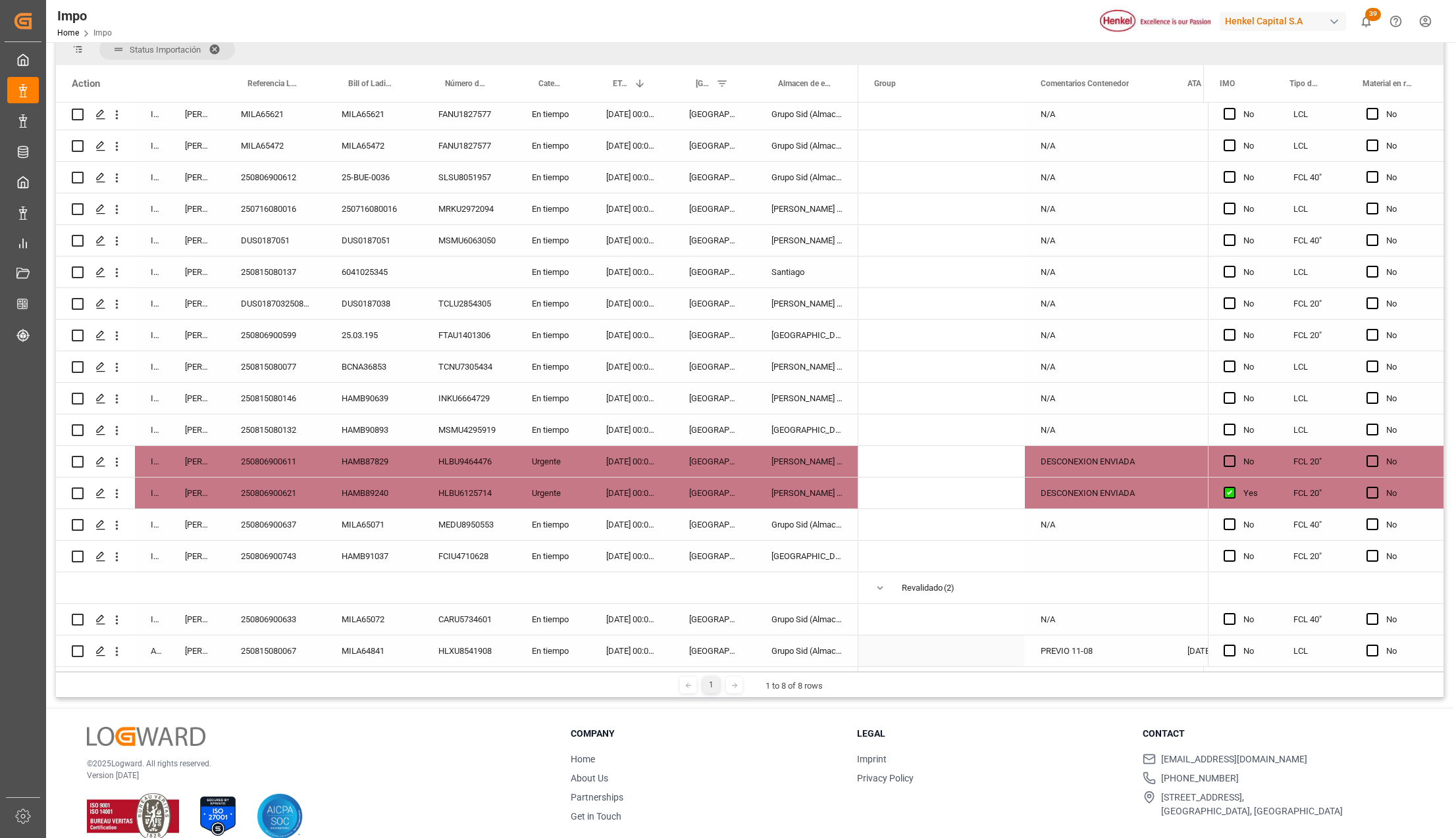
click at [787, 645] on div "Grupo Sid (Almacenaje y Distribucion AVIOR)" at bounding box center [806, 650] width 103 height 31
click at [288, 646] on div "250815080067" at bounding box center [275, 650] width 100 height 31
click at [112, 645] on icon "open menu" at bounding box center [116, 651] width 14 height 14
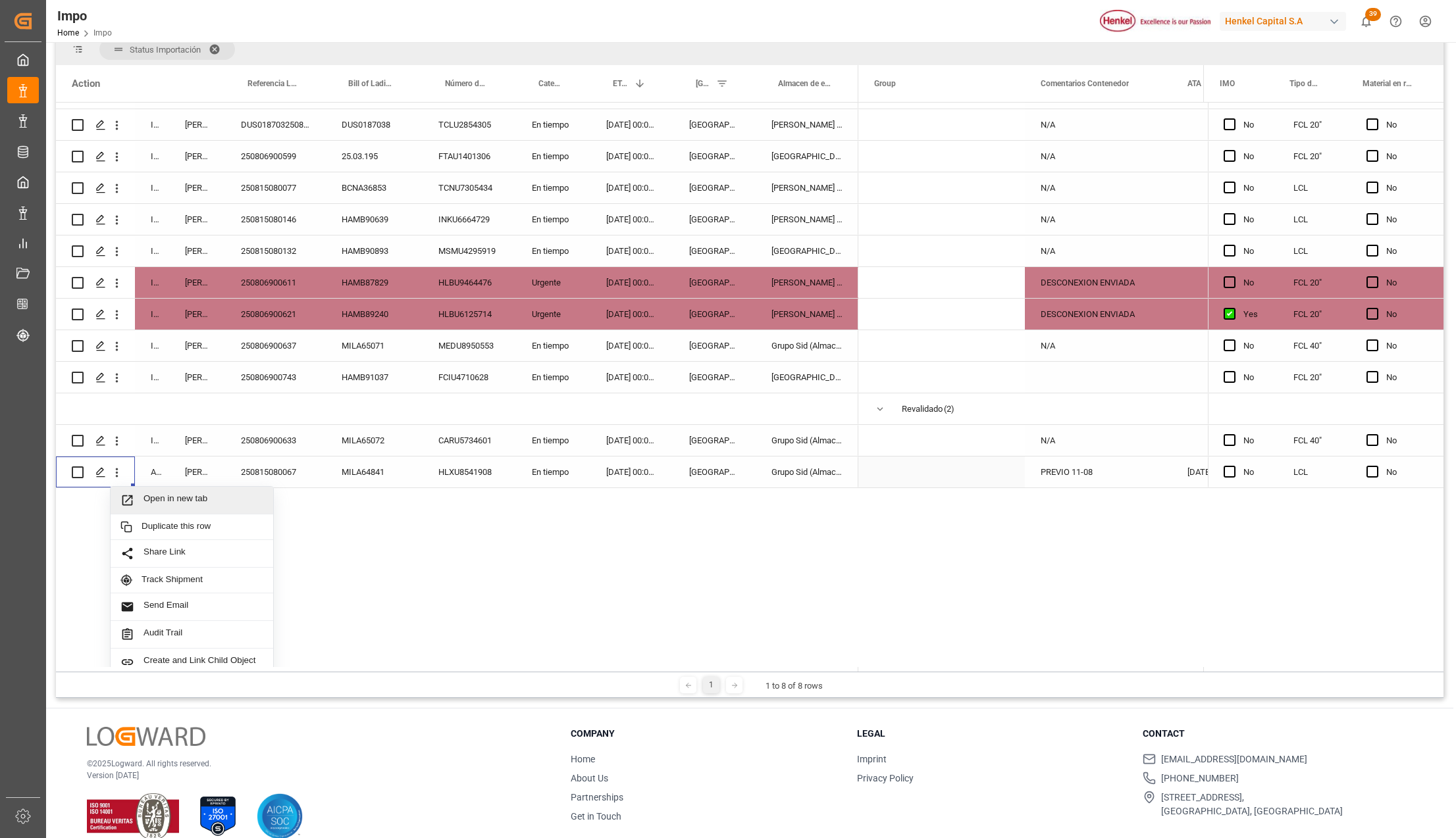
click at [150, 499] on span "Open in new tab" at bounding box center [203, 501] width 120 height 14
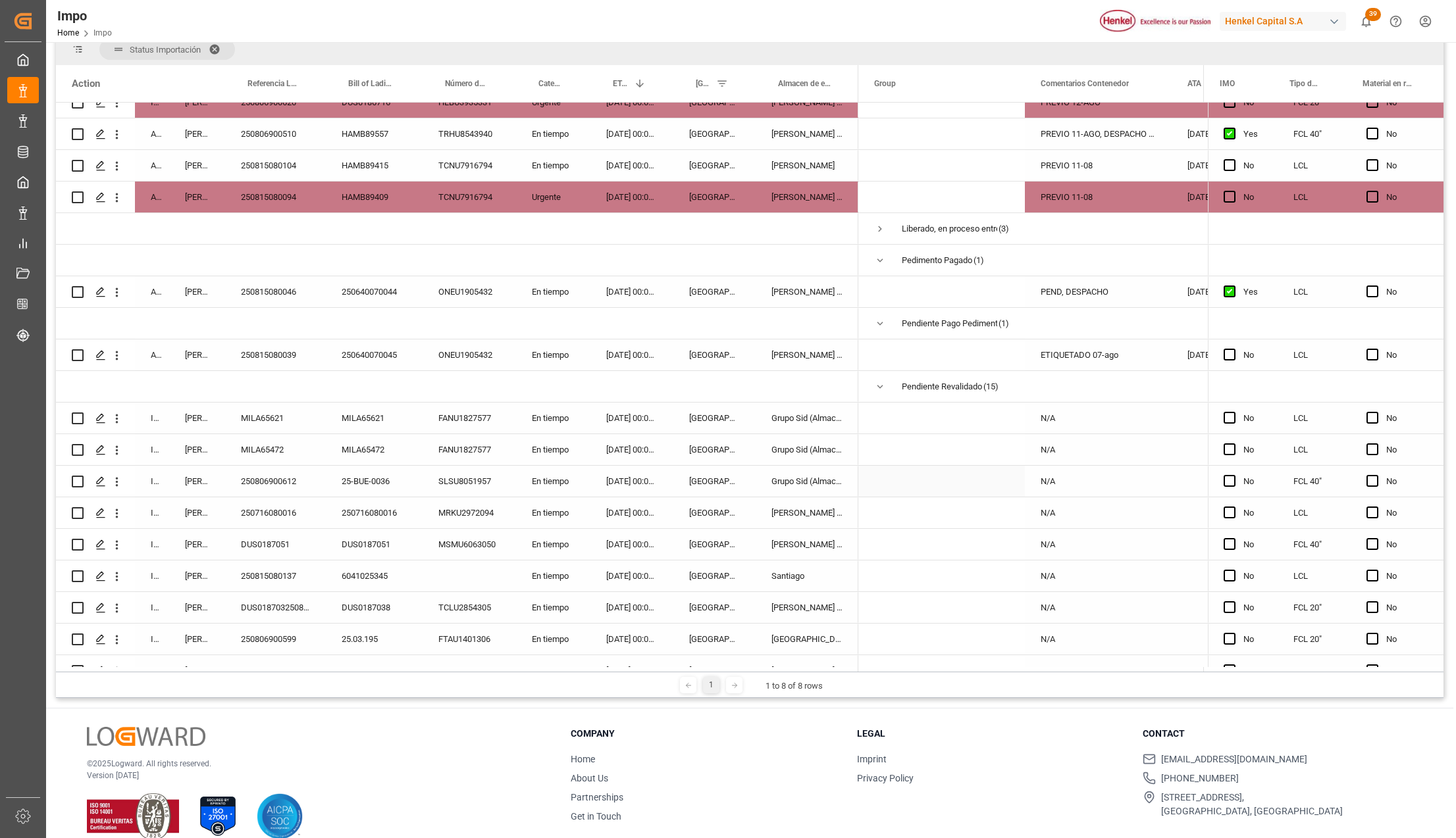
scroll to position [174, 0]
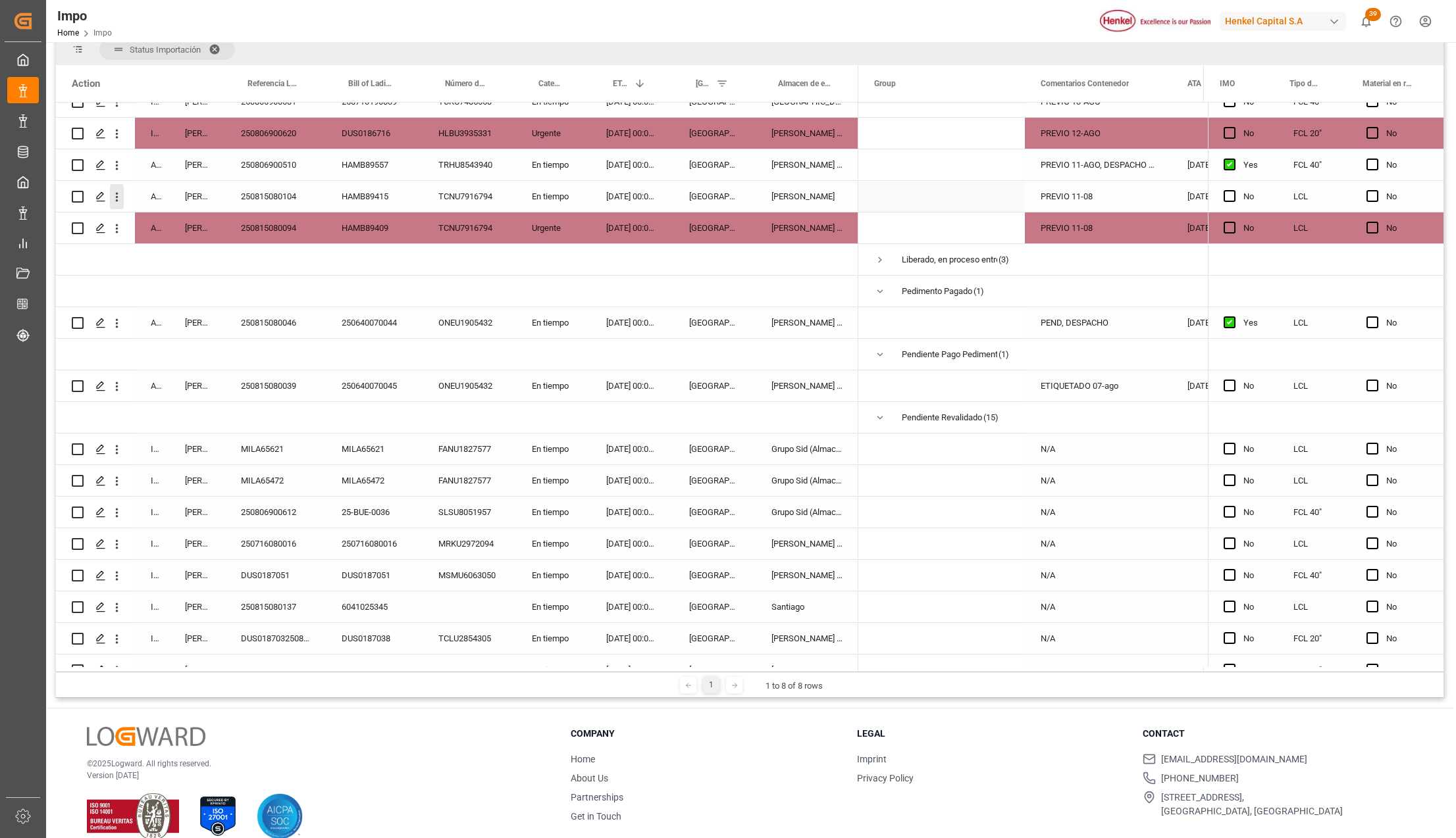
click at [116, 190] on icon "open menu" at bounding box center [116, 197] width 14 height 14
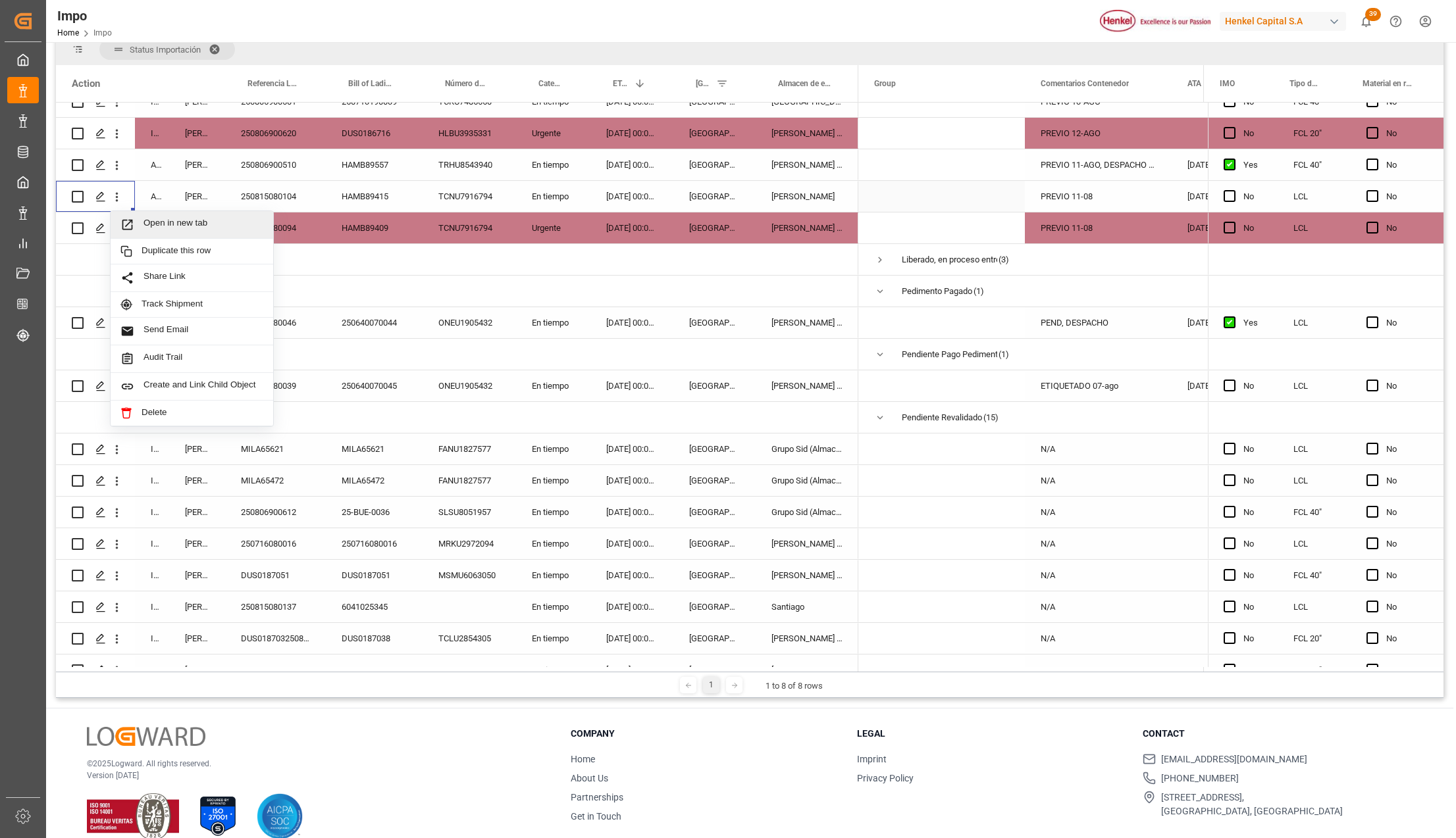
click at [131, 225] on icon "Press SPACE to select this row." at bounding box center [127, 224] width 14 height 14
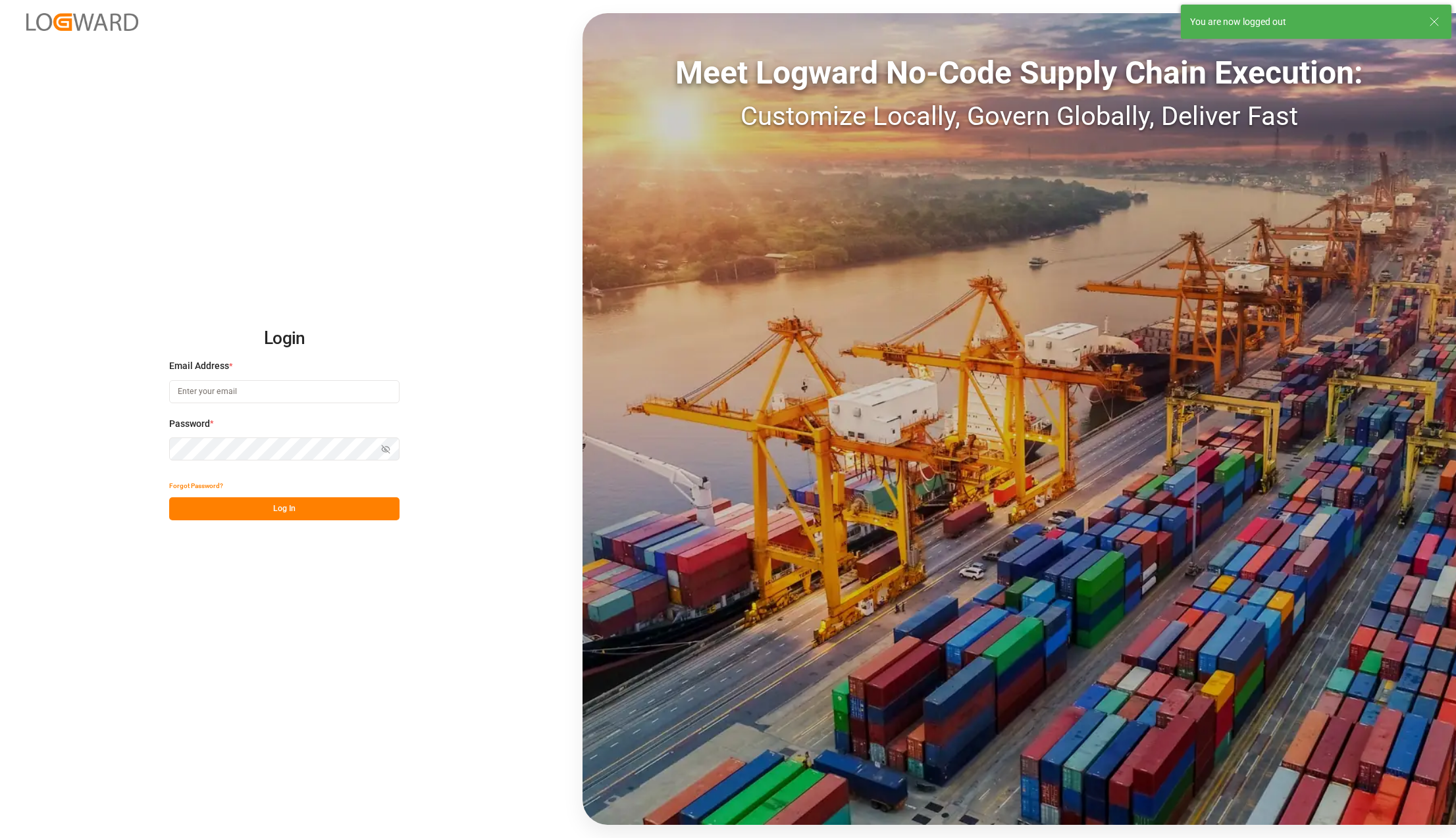
type input "[PERSON_NAME][EMAIL_ADDRESS][PERSON_NAME][DOMAIN_NAME]"
click at [288, 509] on button "Log In" at bounding box center [284, 509] width 230 height 23
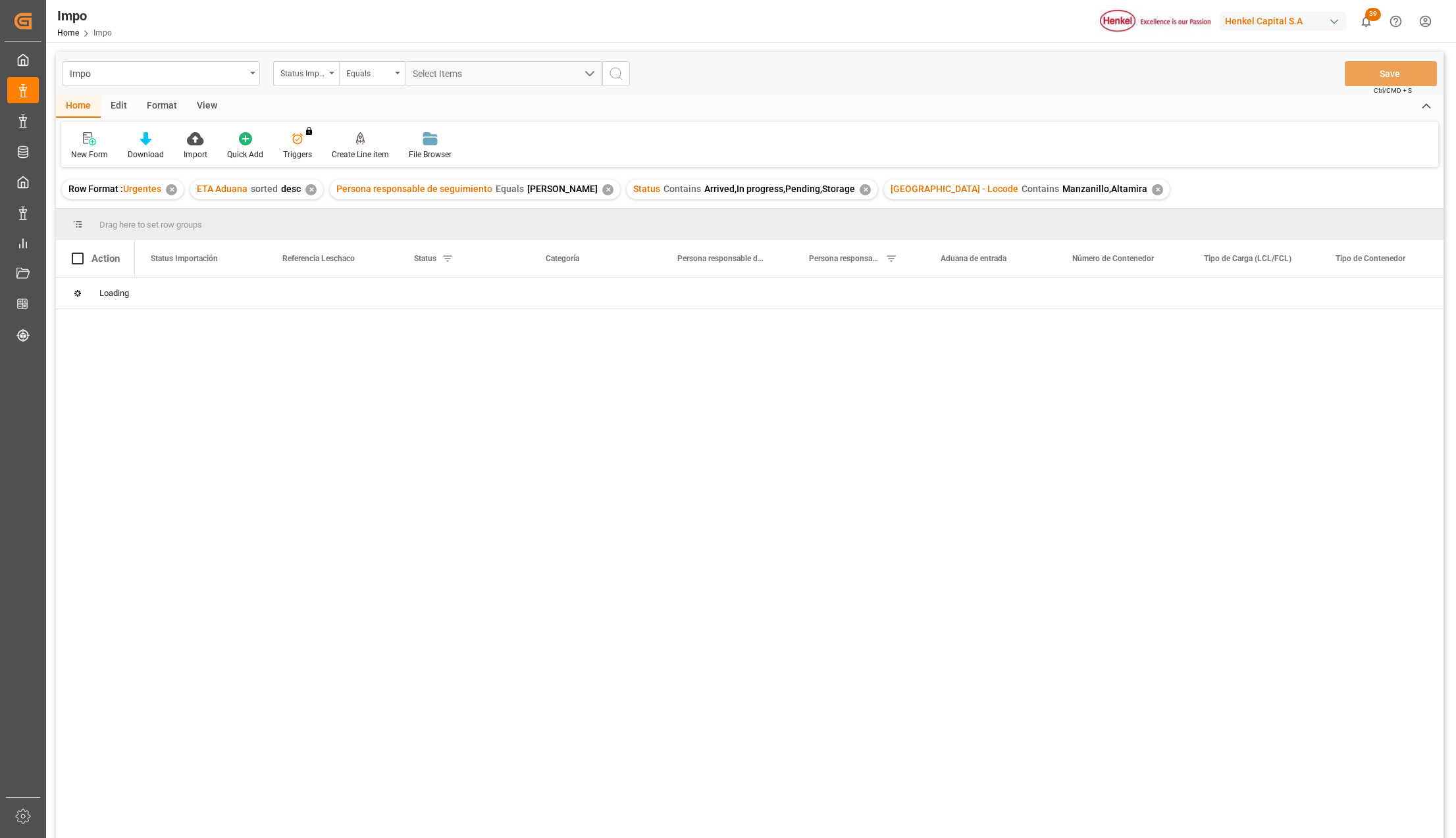
click at [214, 97] on div "View" at bounding box center [207, 106] width 40 height 23
click at [148, 138] on icon at bounding box center [150, 139] width 13 height 13
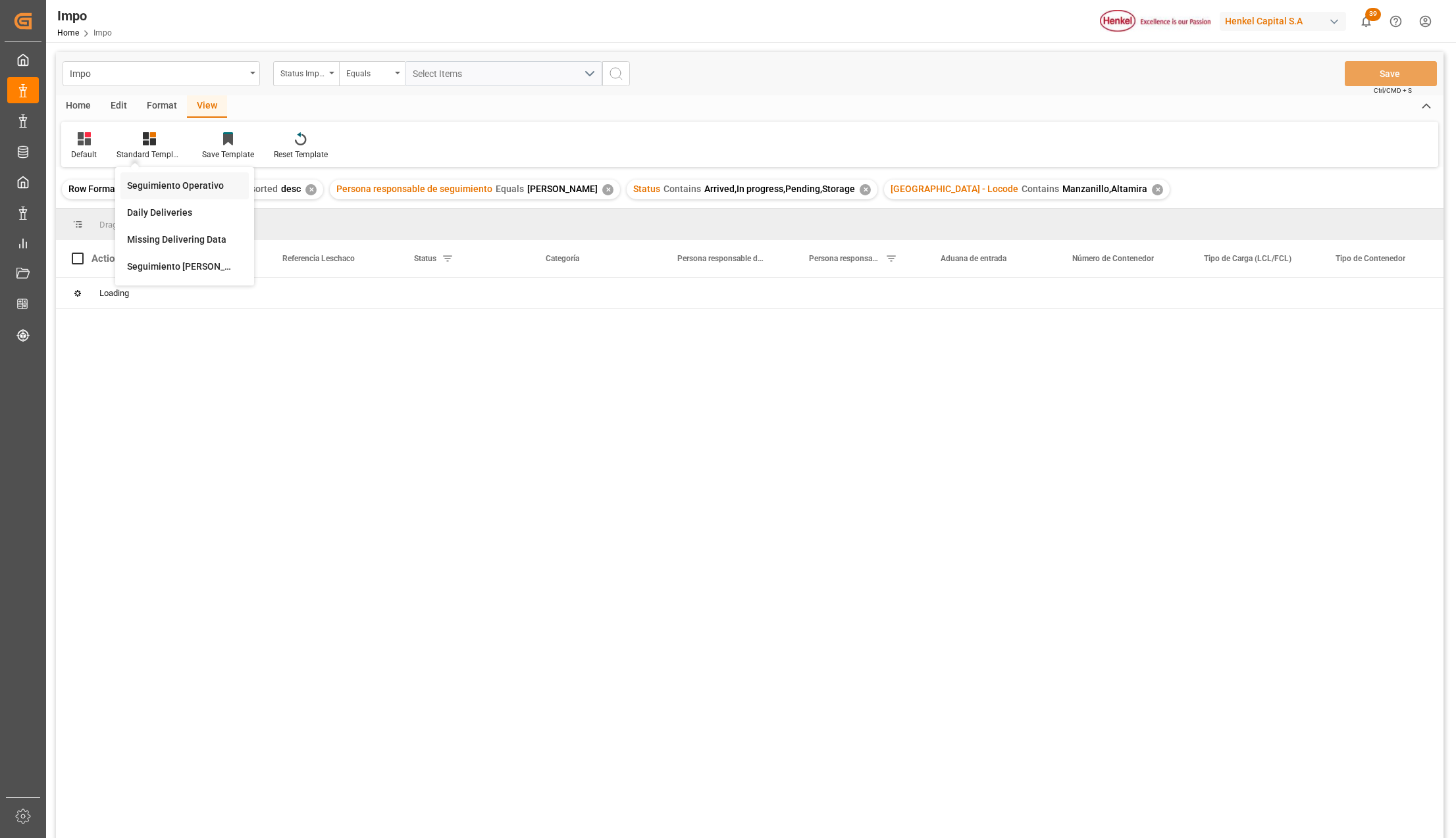
click at [161, 180] on div "Seguimiento Operativo" at bounding box center [185, 186] width 116 height 14
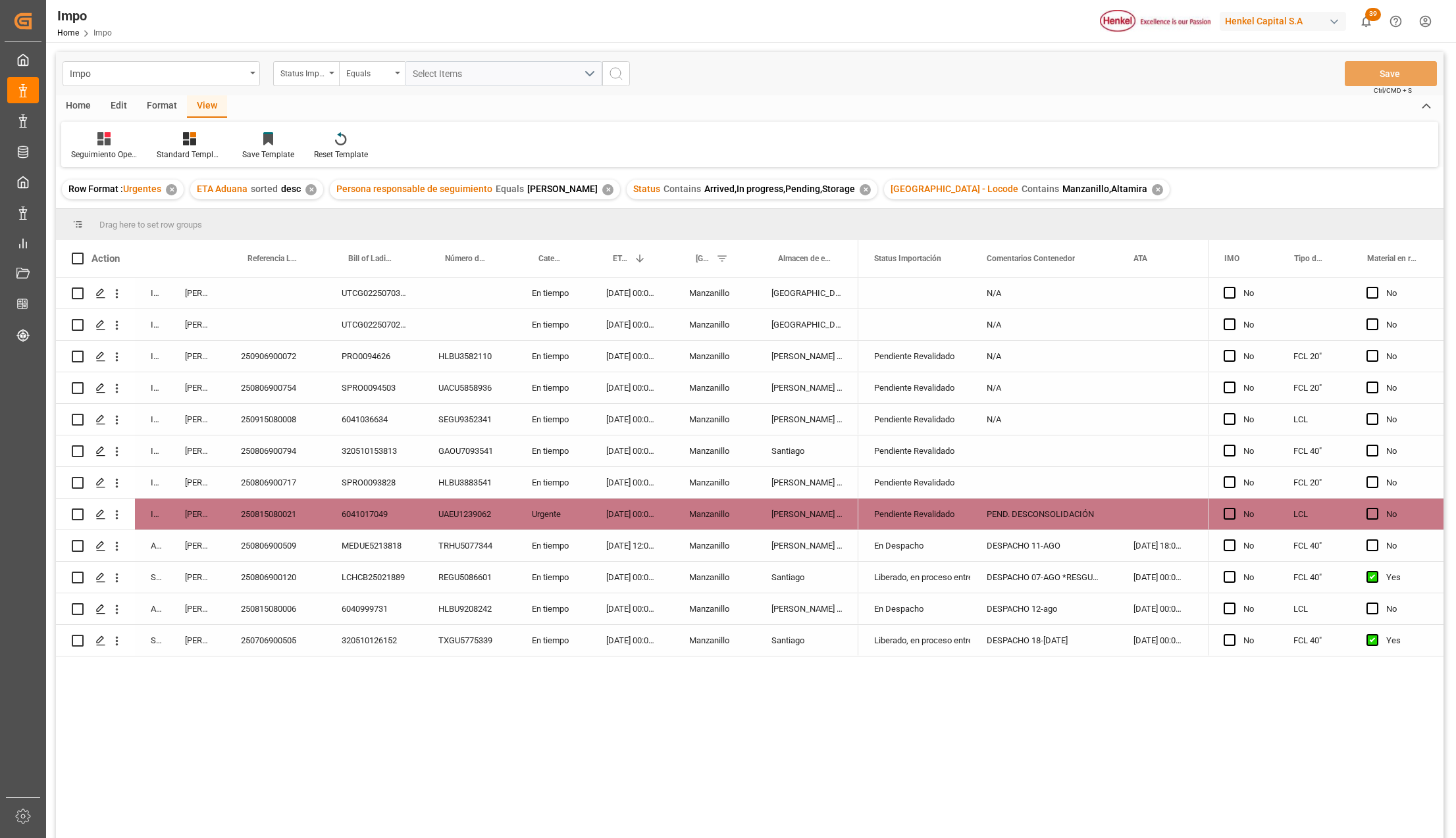
click at [917, 517] on div "Pendiente Revalidado" at bounding box center [914, 515] width 81 height 30
click at [940, 517] on icon "open menu" at bounding box center [946, 522] width 16 height 16
click at [912, 614] on div "Revalidado" at bounding box center [931, 605] width 124 height 46
type input "Revalidado"
click at [978, 595] on div "DESPACHO 12-ago" at bounding box center [1043, 609] width 147 height 31
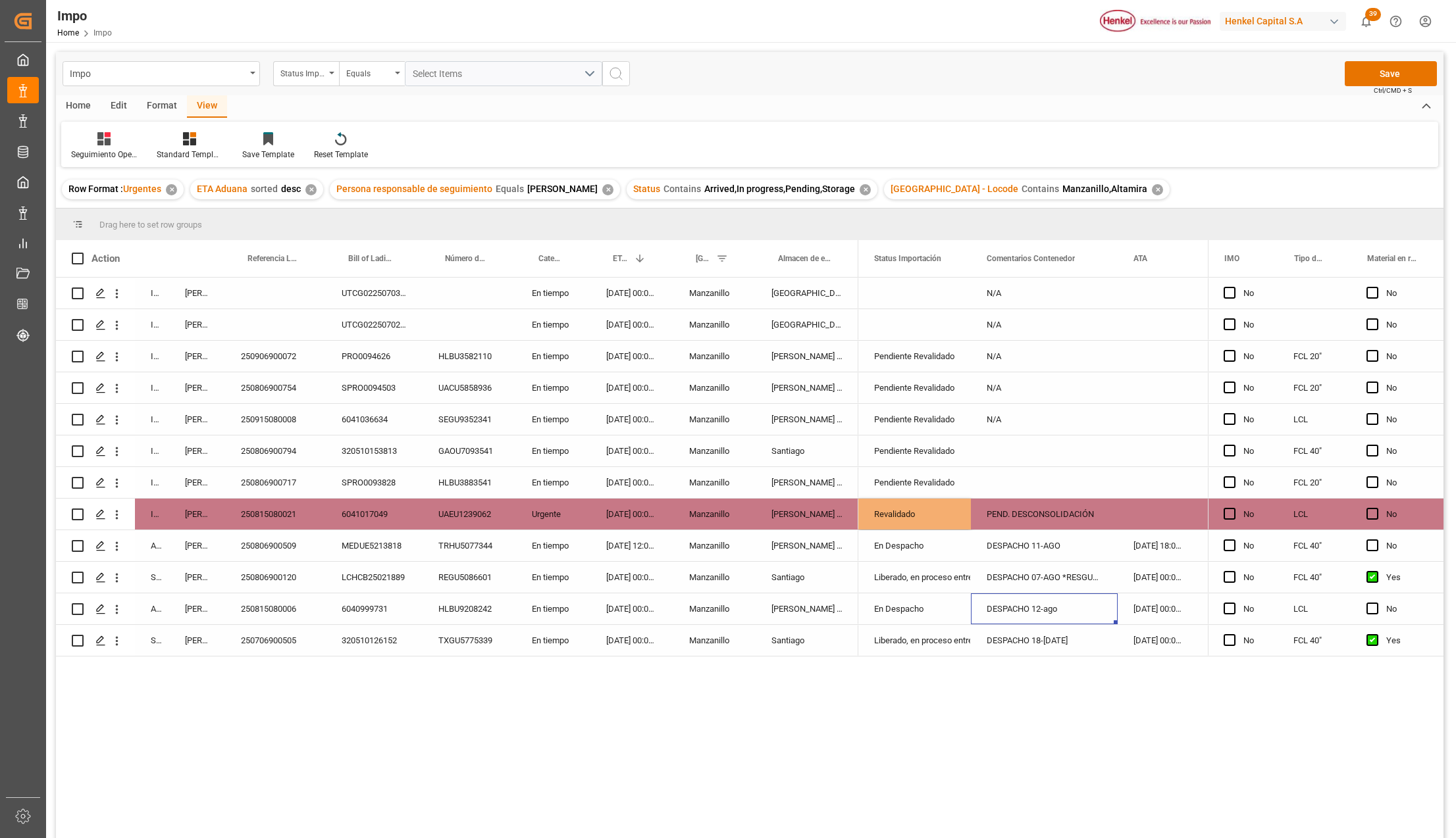
click at [1046, 516] on div "PEND. DESCONSOLIDACIÓN" at bounding box center [1043, 514] width 147 height 31
click at [1011, 513] on div "PEND. DESCONSOLIDACIÓN" at bounding box center [1043, 514] width 147 height 31
click at [1064, 519] on div "PEND. DESCONSOLIDACIÓN" at bounding box center [1043, 514] width 147 height 31
click at [1064, 519] on input "PEND. DESCONSOLIDACIÓN" at bounding box center [1044, 522] width 126 height 25
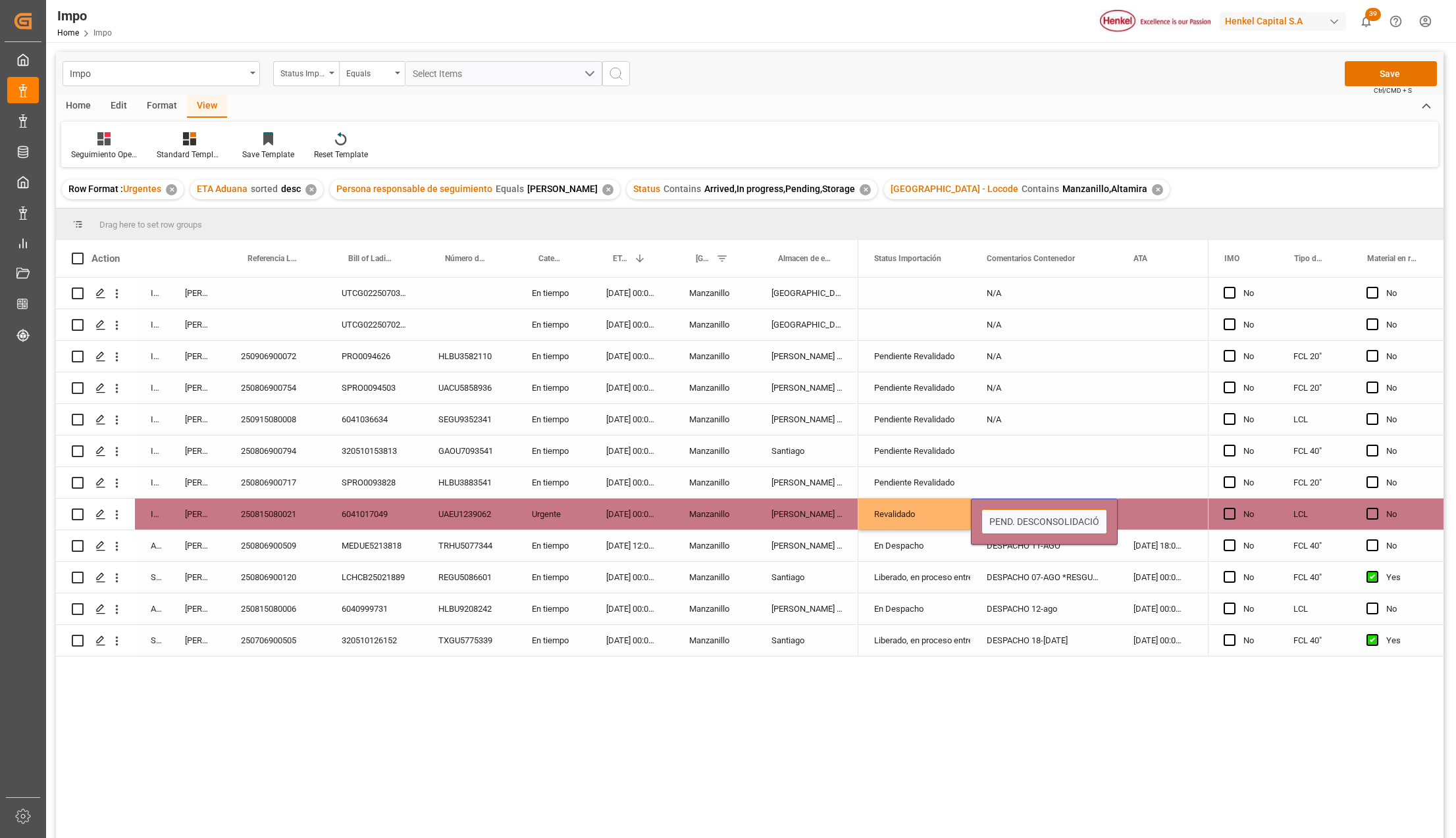
click at [1064, 519] on input "PEND. DESCONSOLIDACIÓN" at bounding box center [1044, 522] width 126 height 25
type input "PEND. PREVIO"
click at [1148, 506] on div "Press SPACE to select this row." at bounding box center [1157, 514] width 80 height 31
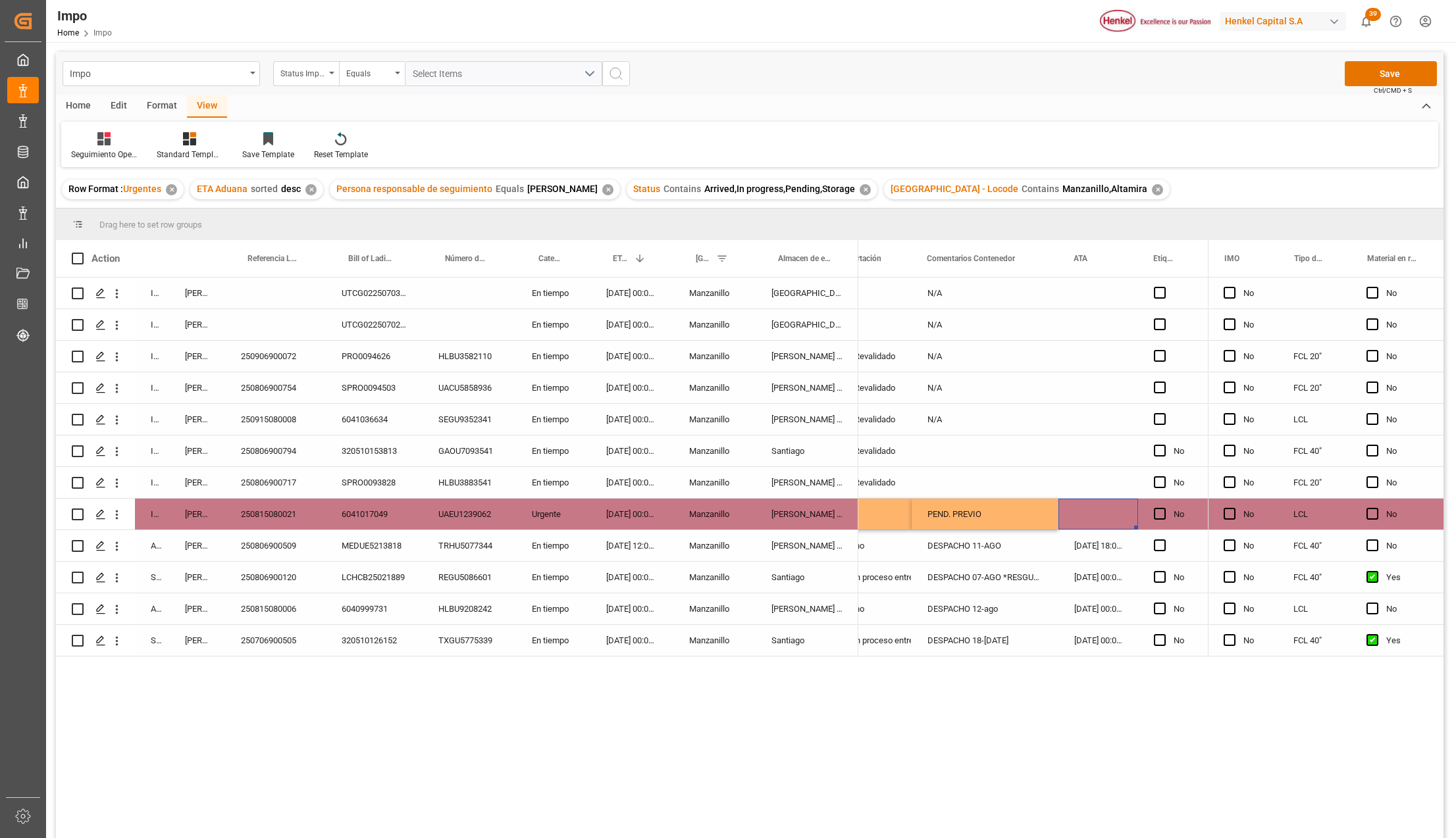
click at [1083, 503] on div "Press SPACE to select this row." at bounding box center [1098, 514] width 80 height 31
click at [1091, 509] on div "Press SPACE to select this row." at bounding box center [1098, 514] width 80 height 31
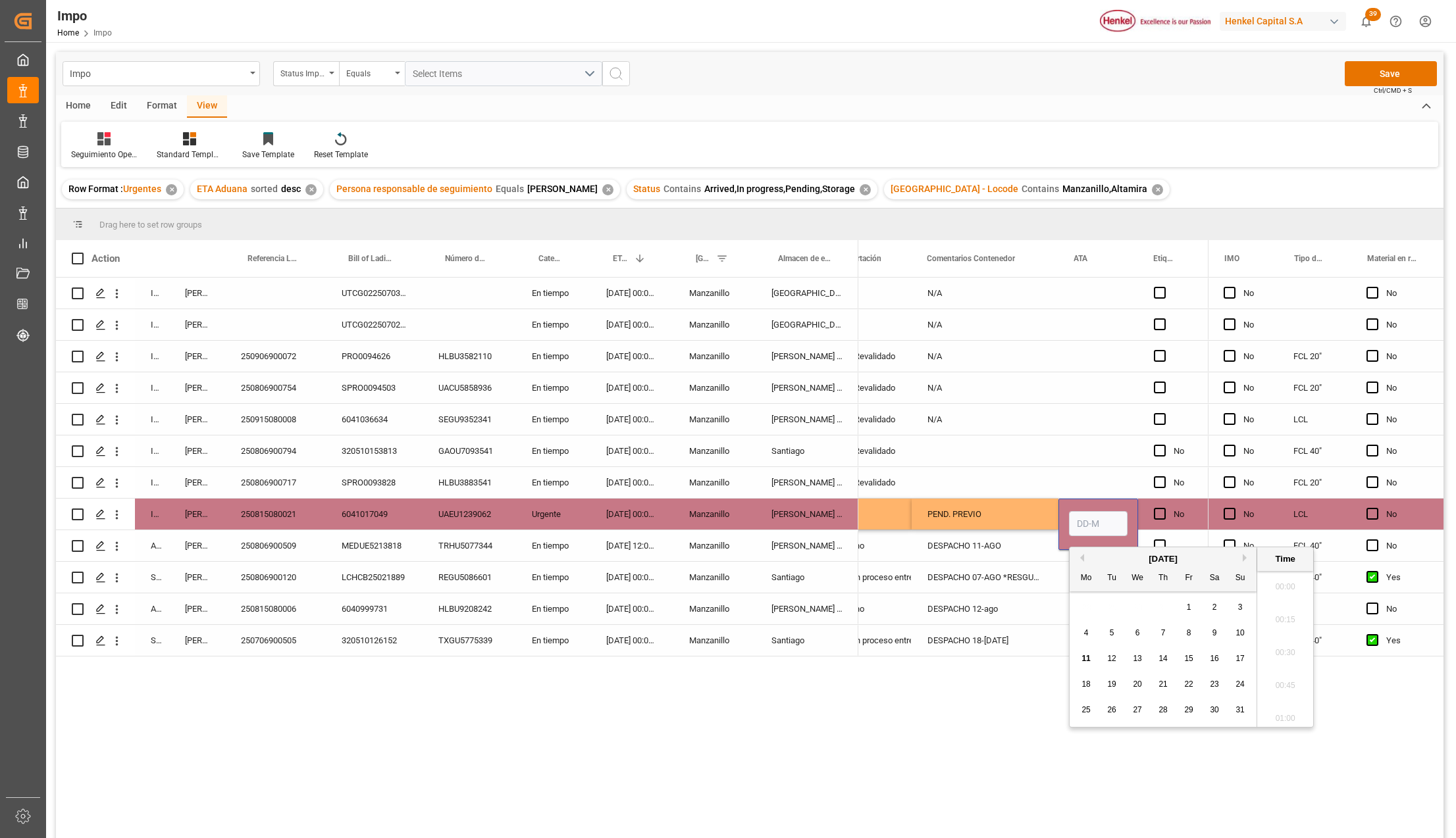
scroll to position [1649, 0]
click at [1091, 516] on input "Press SPACE to select this row." at bounding box center [1098, 524] width 59 height 25
type input "04-08-2025 00:00"
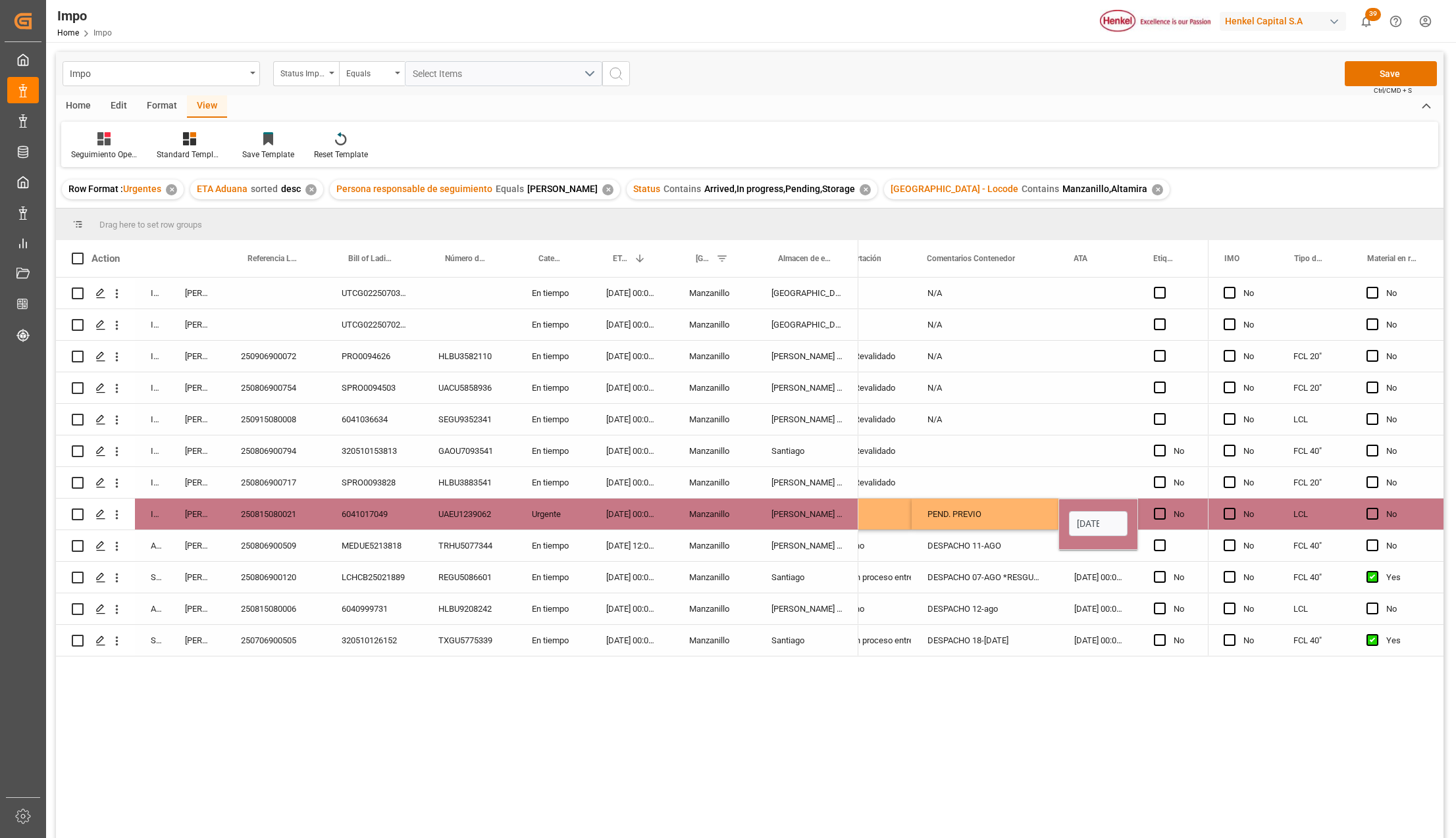
click at [975, 540] on div "DESPACHO 11-AGO" at bounding box center [985, 546] width 147 height 31
click at [977, 509] on div "PEND. PREVIO" at bounding box center [985, 514] width 147 height 31
click at [1098, 504] on div "04-08-2025 00:00:00" at bounding box center [1098, 514] width 80 height 31
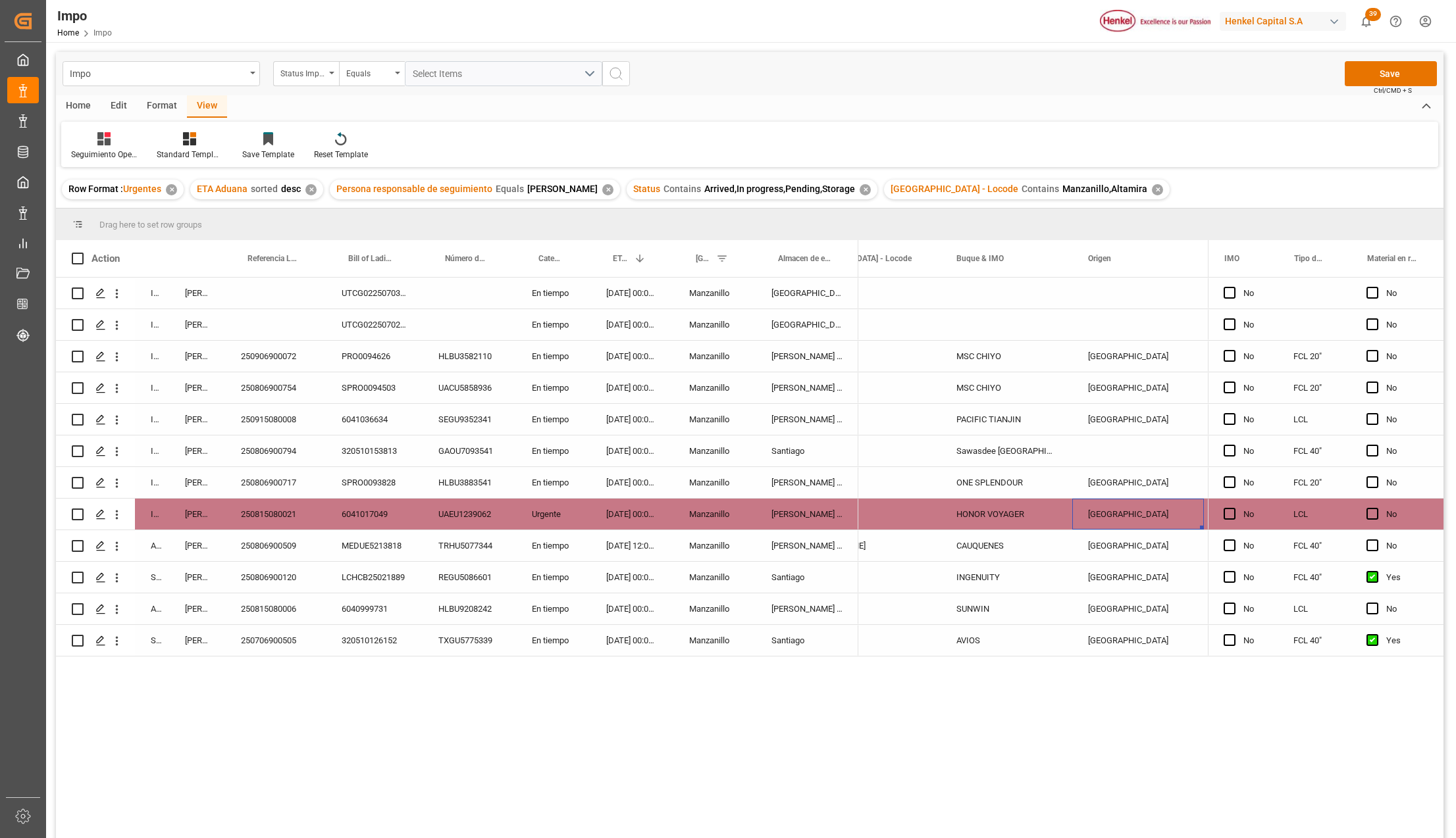
scroll to position [0, 1570]
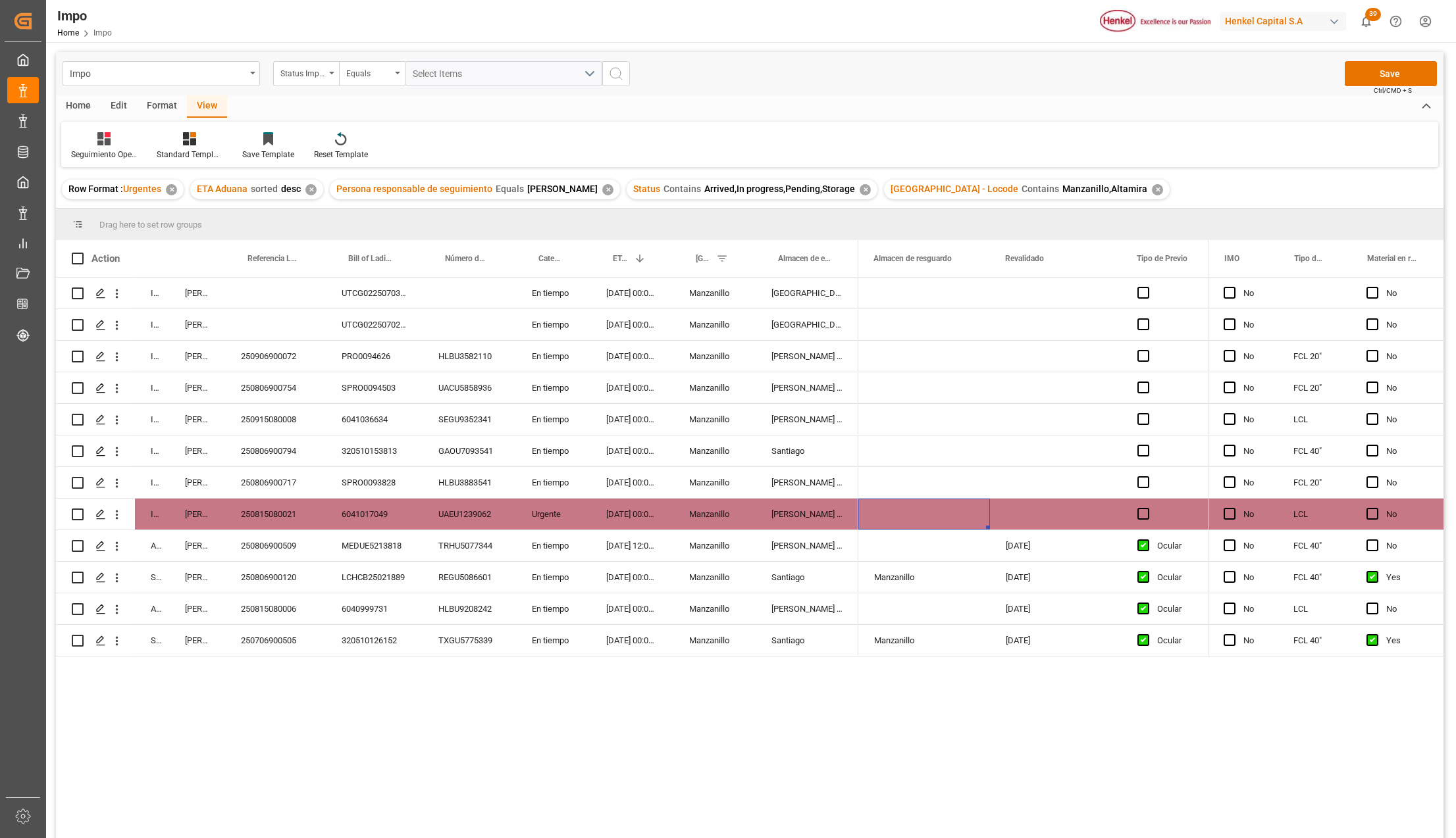
click at [1029, 512] on div "Press SPACE to select this row." at bounding box center [1055, 514] width 131 height 31
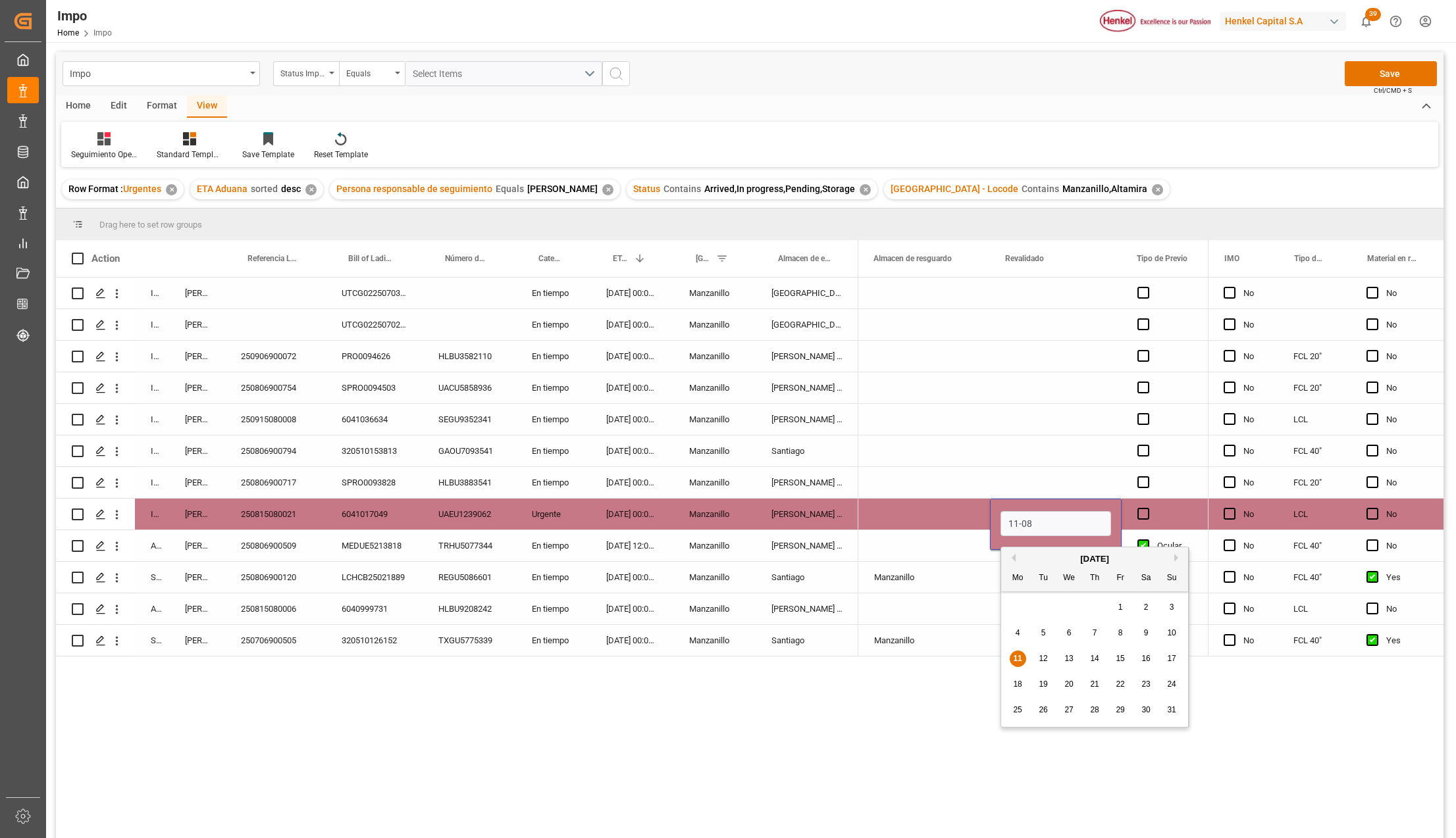
type input "[DATE]"
click at [971, 575] on div "Manzanillo" at bounding box center [924, 577] width 131 height 31
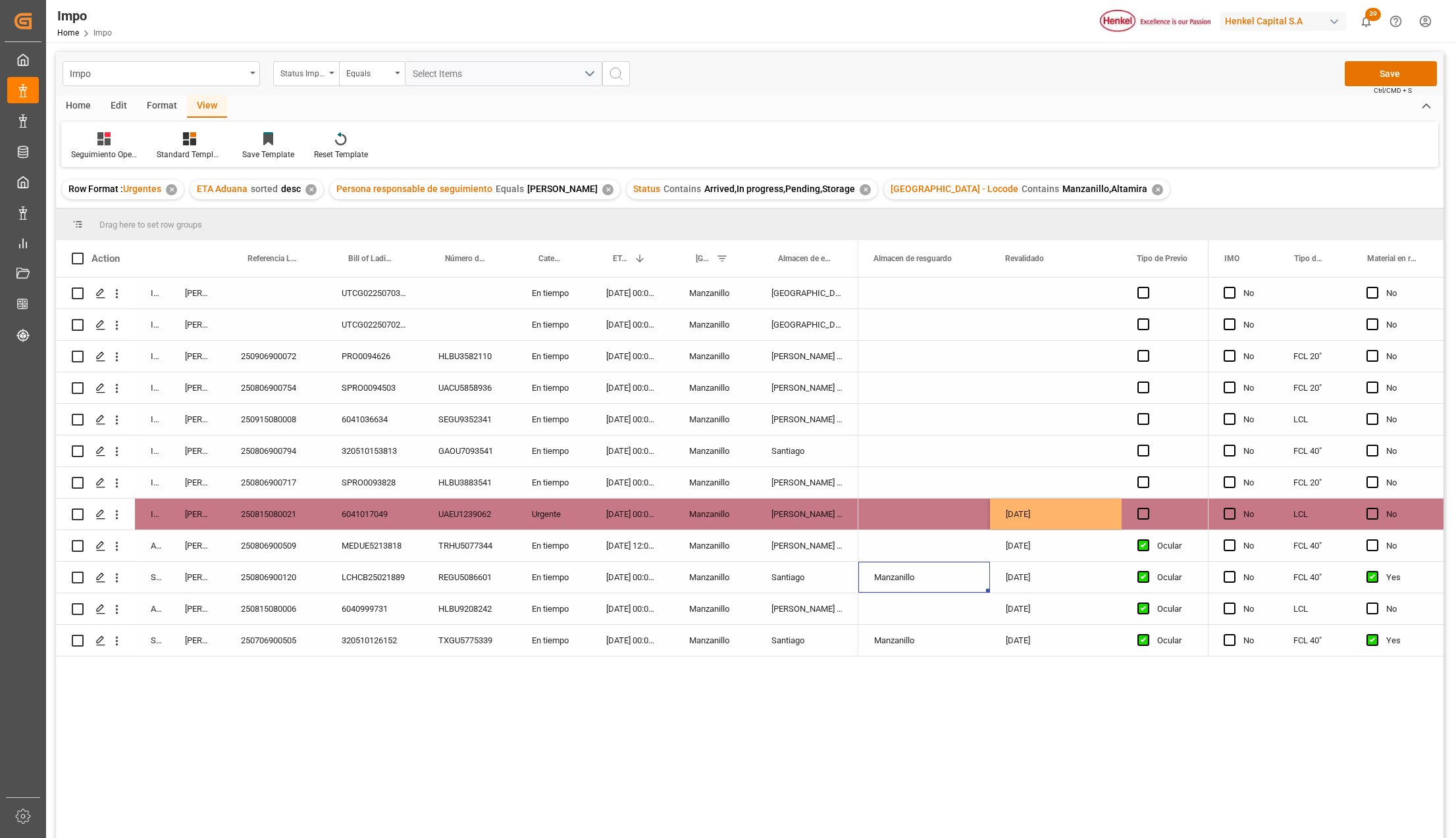
click at [1011, 511] on div "[DATE]" at bounding box center [1055, 514] width 131 height 31
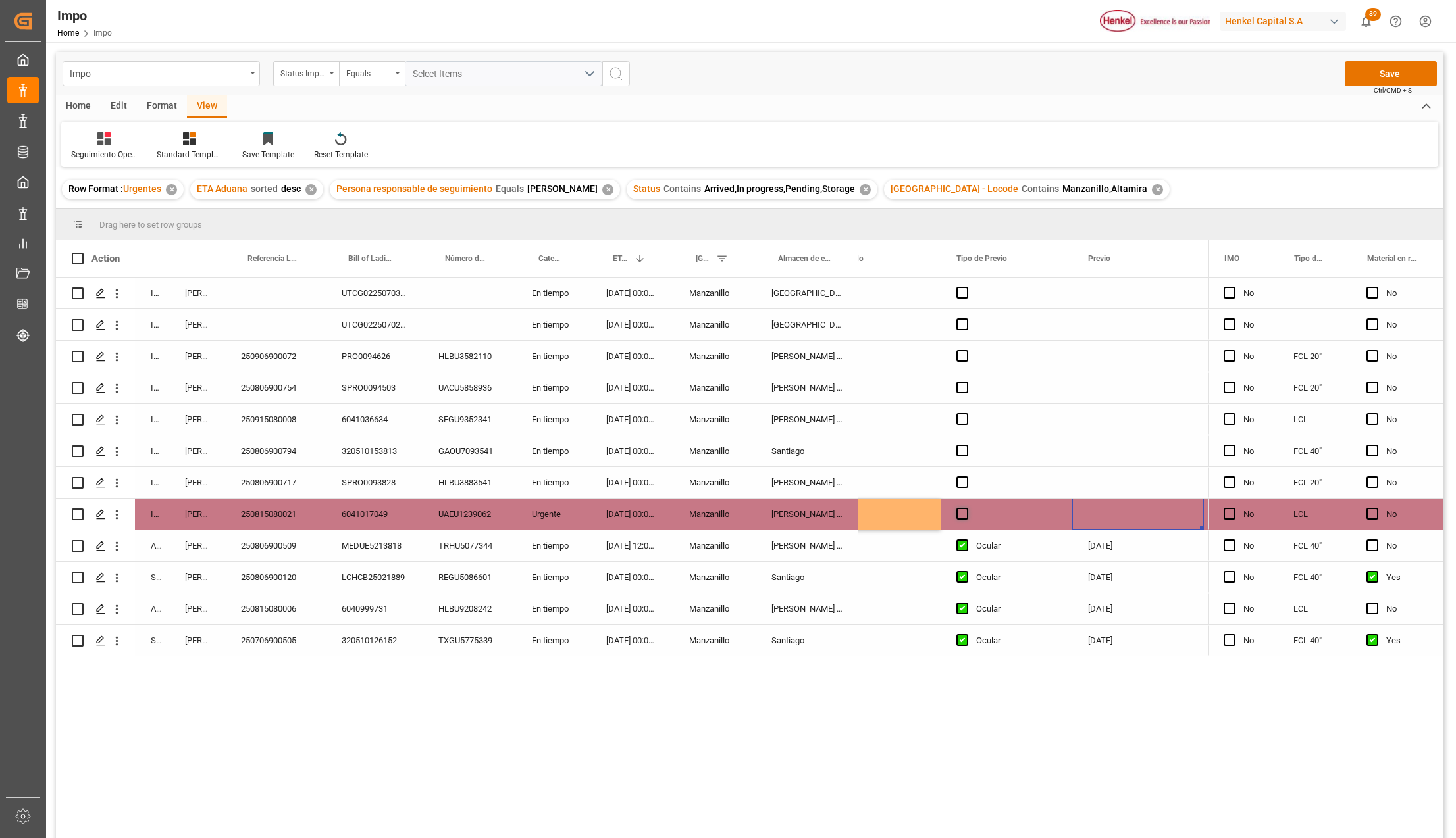
click at [964, 509] on span "Press SPACE to select this row." at bounding box center [962, 514] width 12 height 12
click at [966, 508] on input "Press SPACE to select this row." at bounding box center [966, 508] width 0 height 0
click at [1396, 75] on button "Save" at bounding box center [1391, 74] width 92 height 25
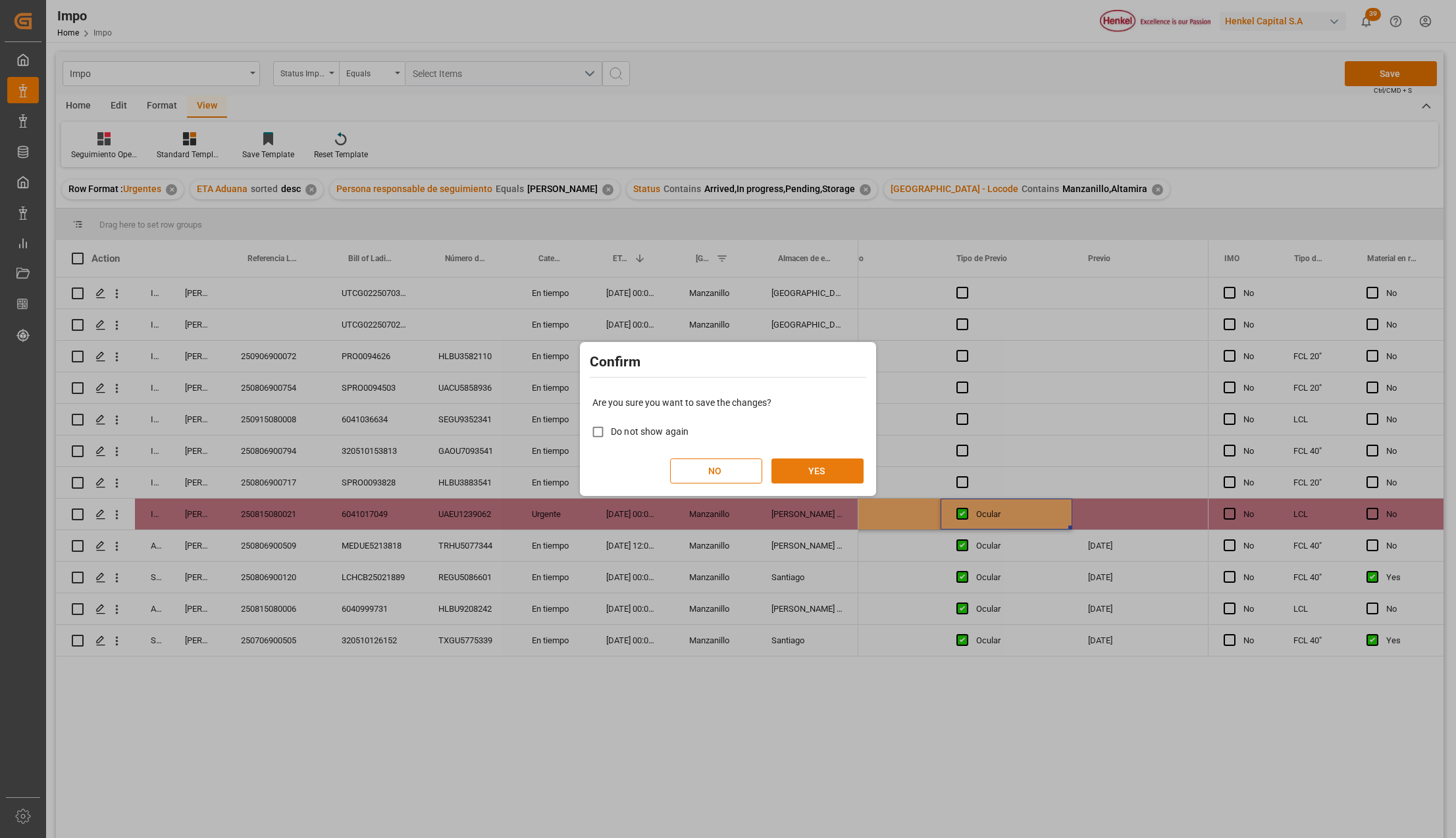
click at [820, 469] on button "YES" at bounding box center [817, 471] width 92 height 25
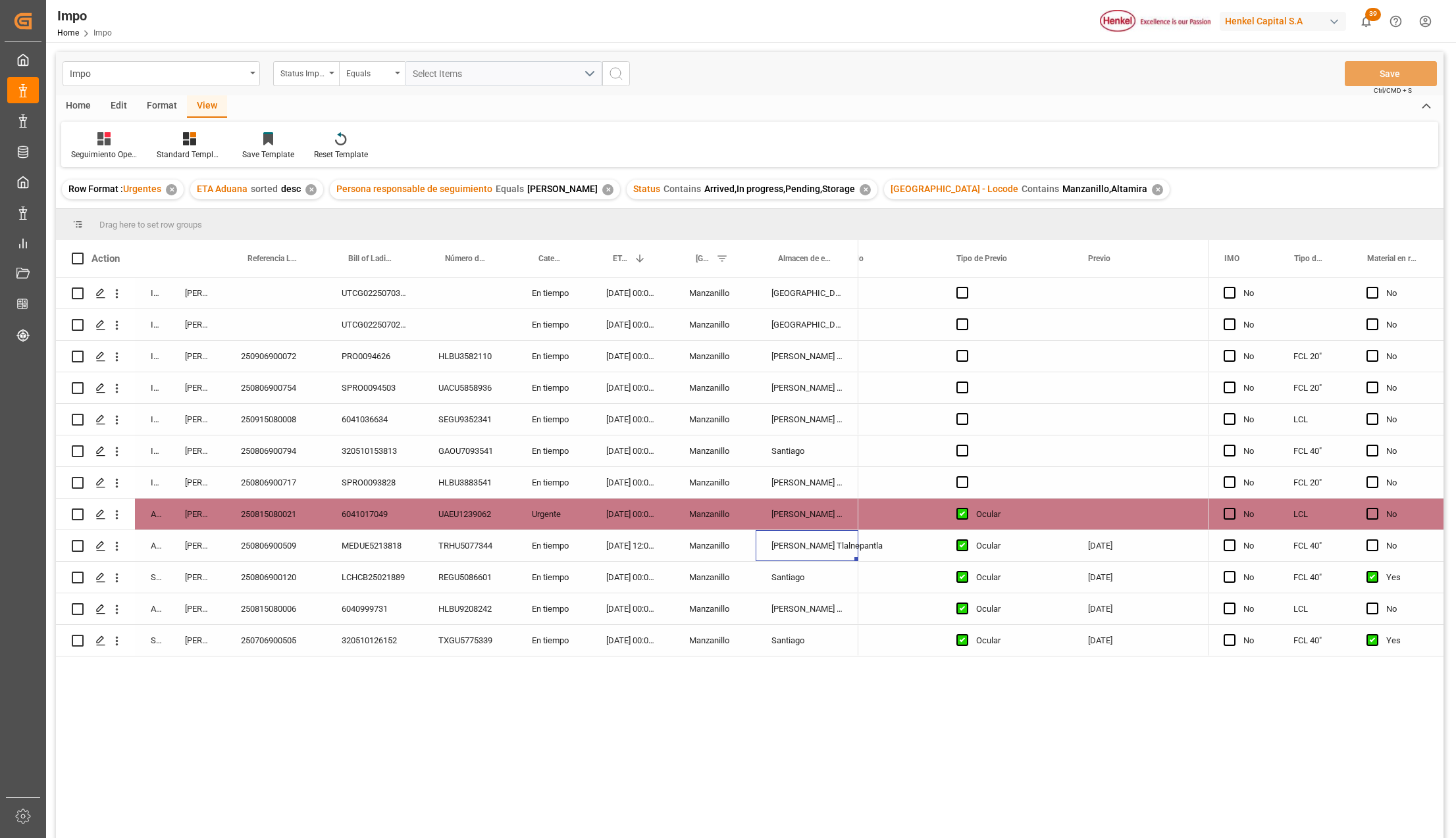
click at [822, 555] on div "Almer Tlalnepantla" at bounding box center [806, 546] width 103 height 31
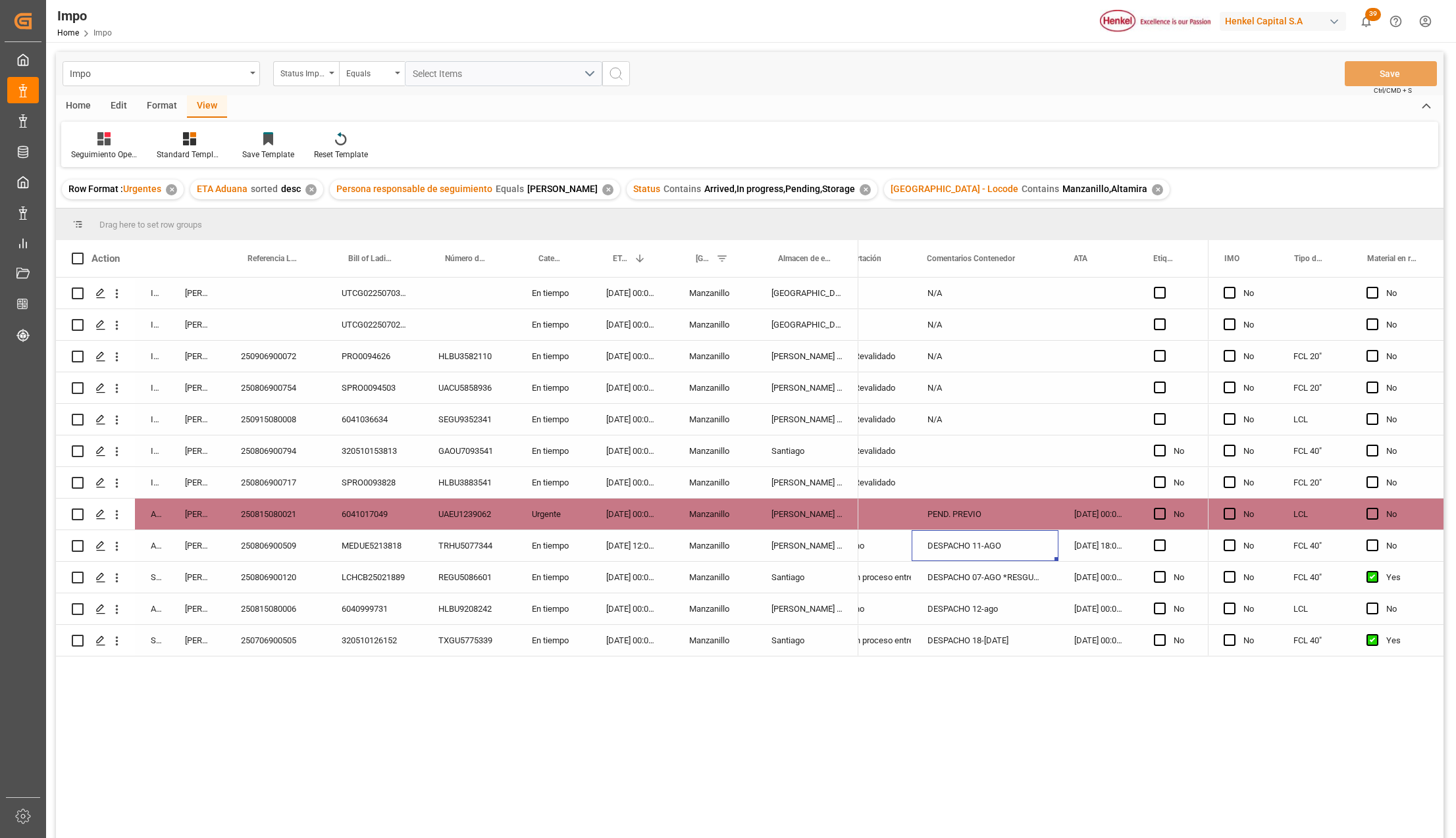
scroll to position [0, 0]
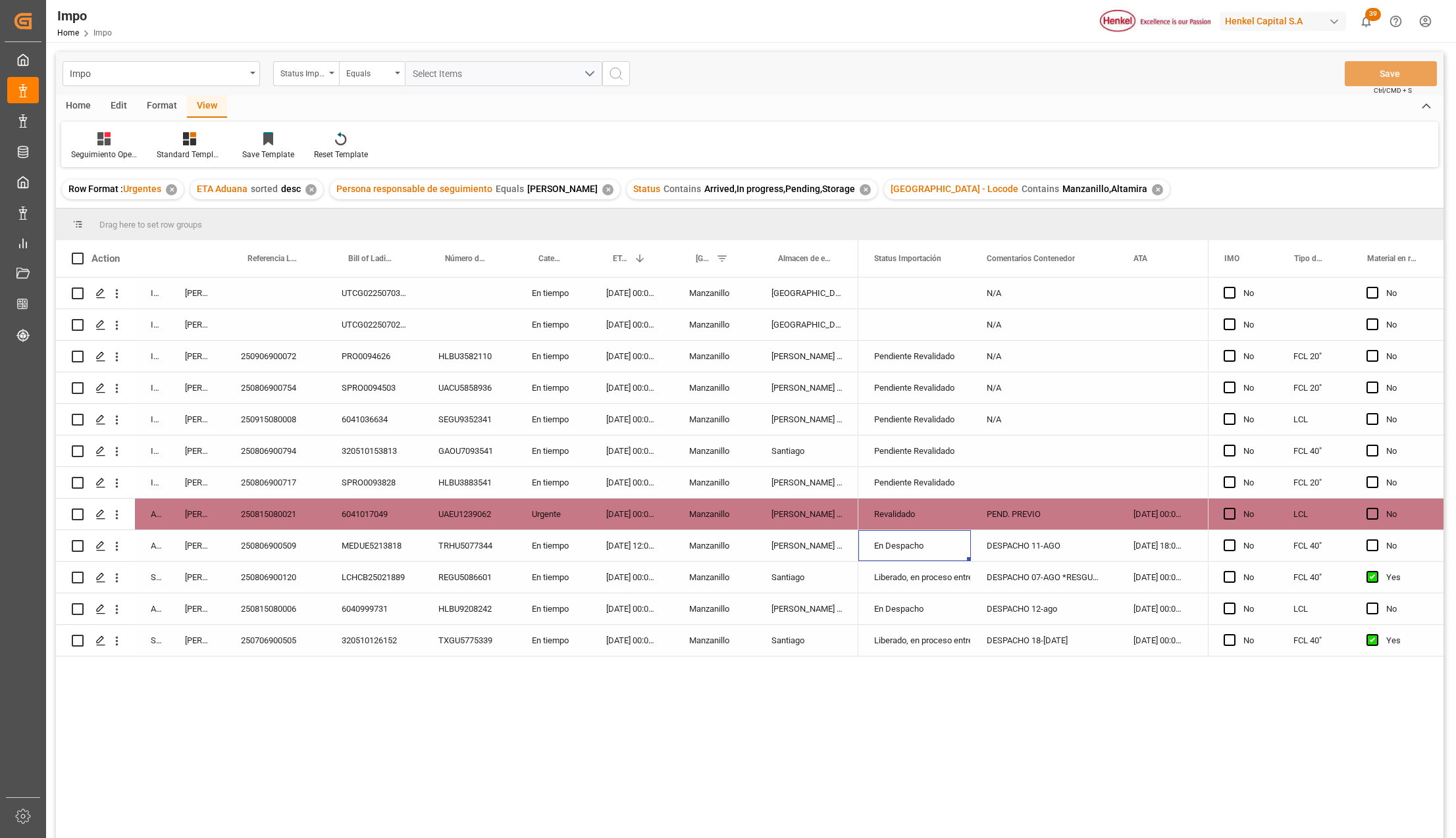
click at [265, 543] on div "250806900509" at bounding box center [275, 546] width 100 height 31
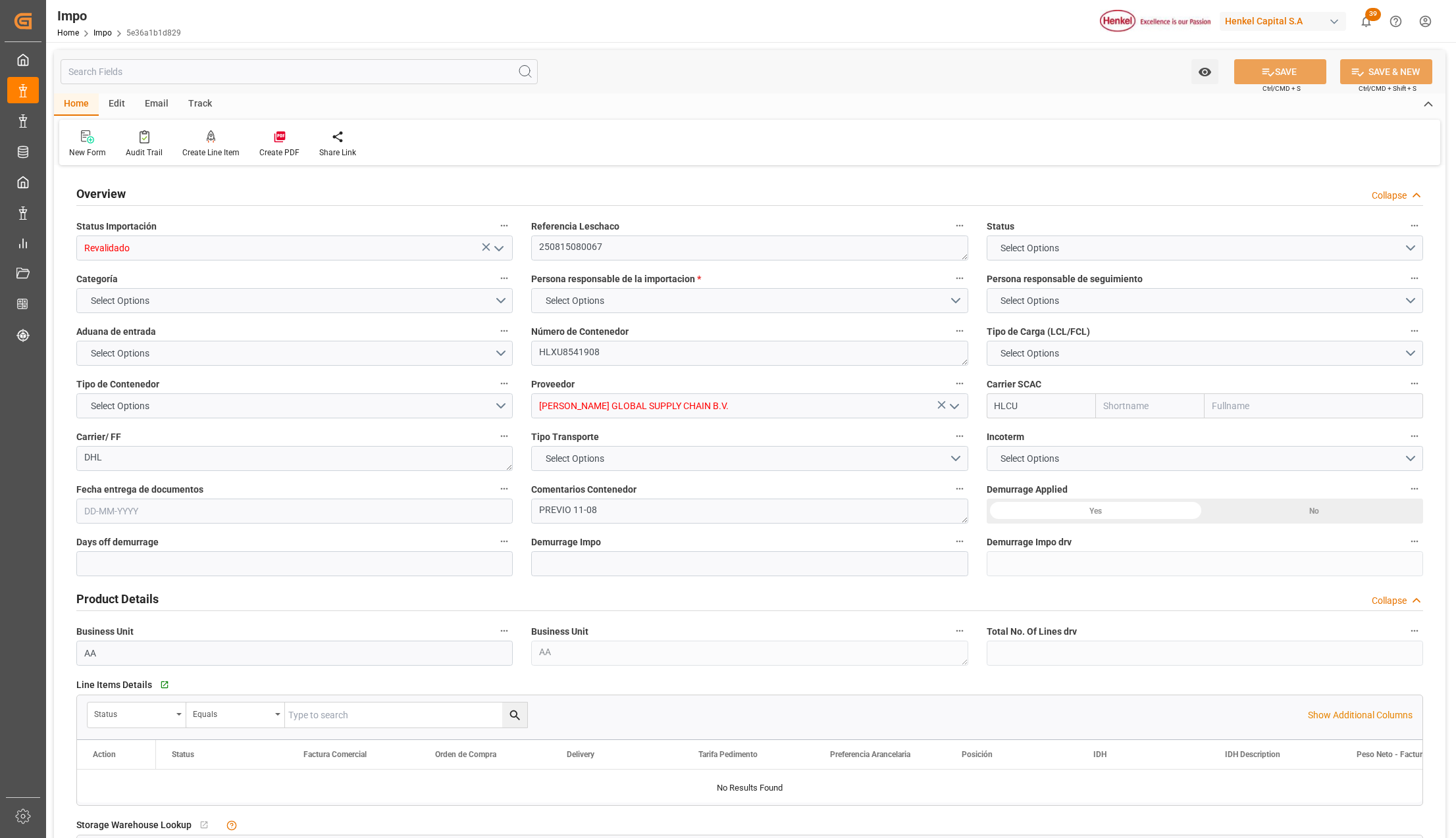
type input "Hapag Lloyd"
type input "Hapag Lloyd Aktiengesellschaft"
type input "1"
type input "2.3"
type input "2"
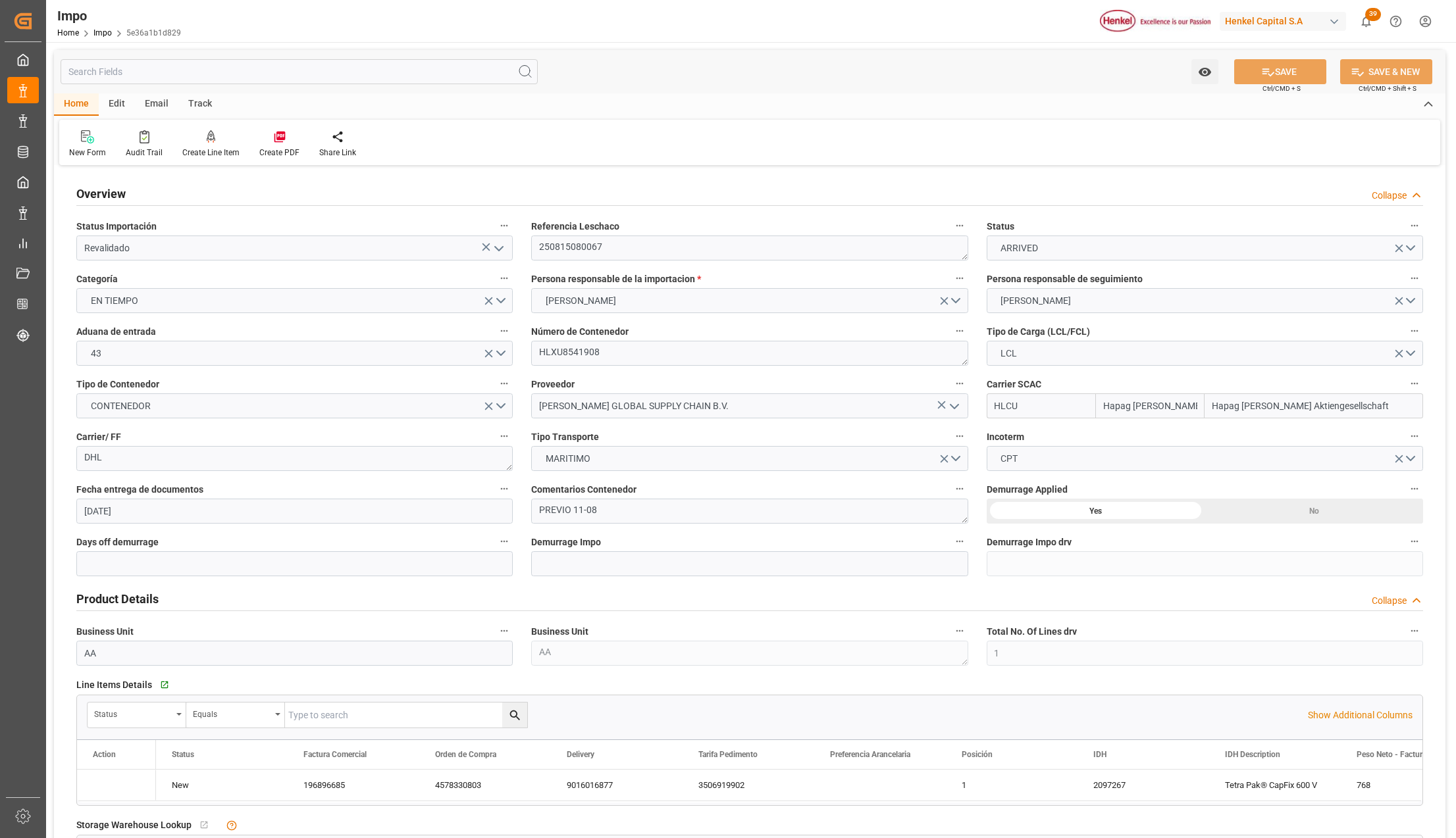
type input "16-07-2025"
click at [494, 253] on icon "open menu" at bounding box center [498, 249] width 16 height 16
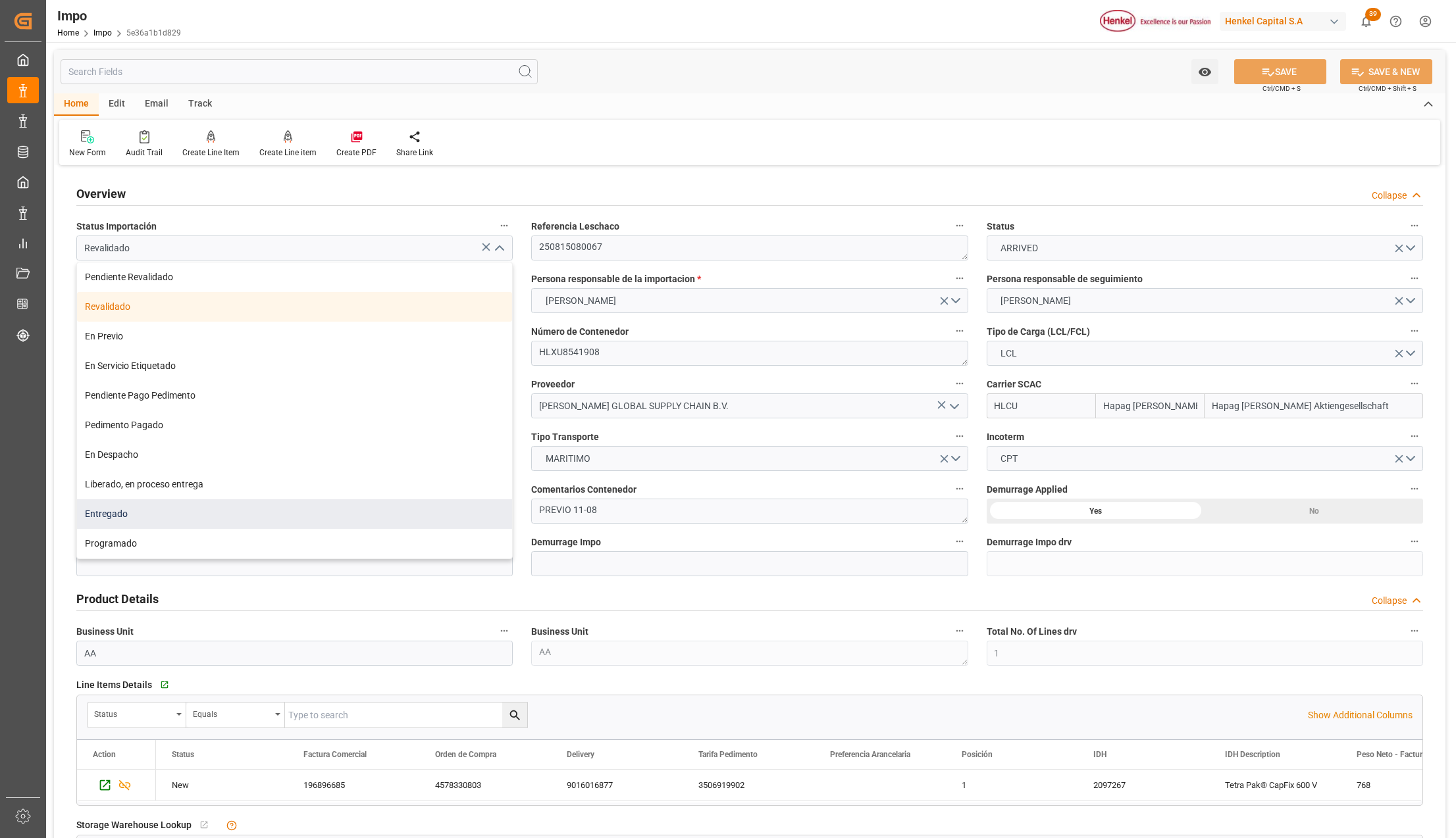
click at [131, 511] on div "Entregado" at bounding box center [295, 514] width 435 height 29
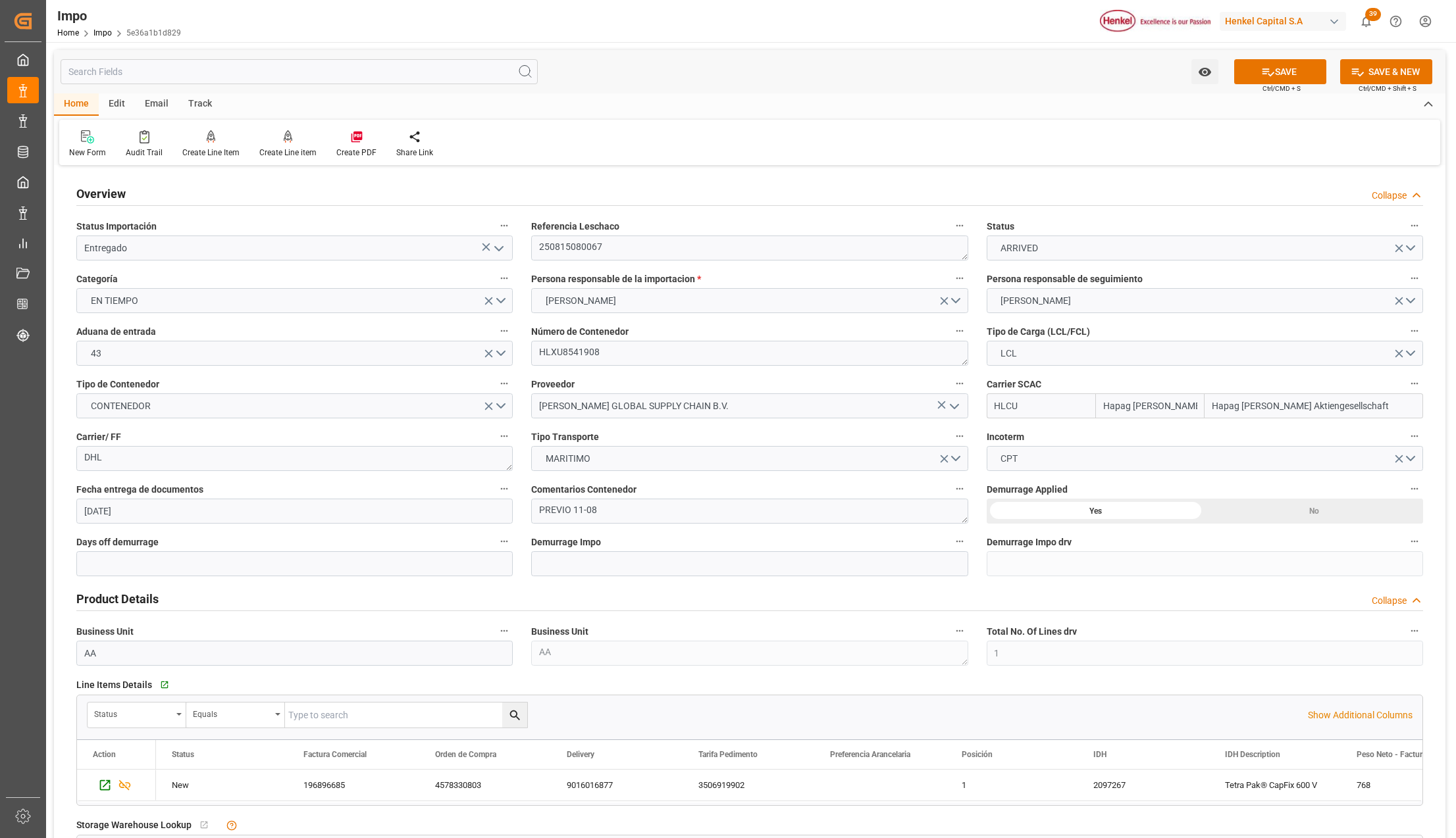
click at [497, 248] on icon "open menu" at bounding box center [498, 249] width 16 height 16
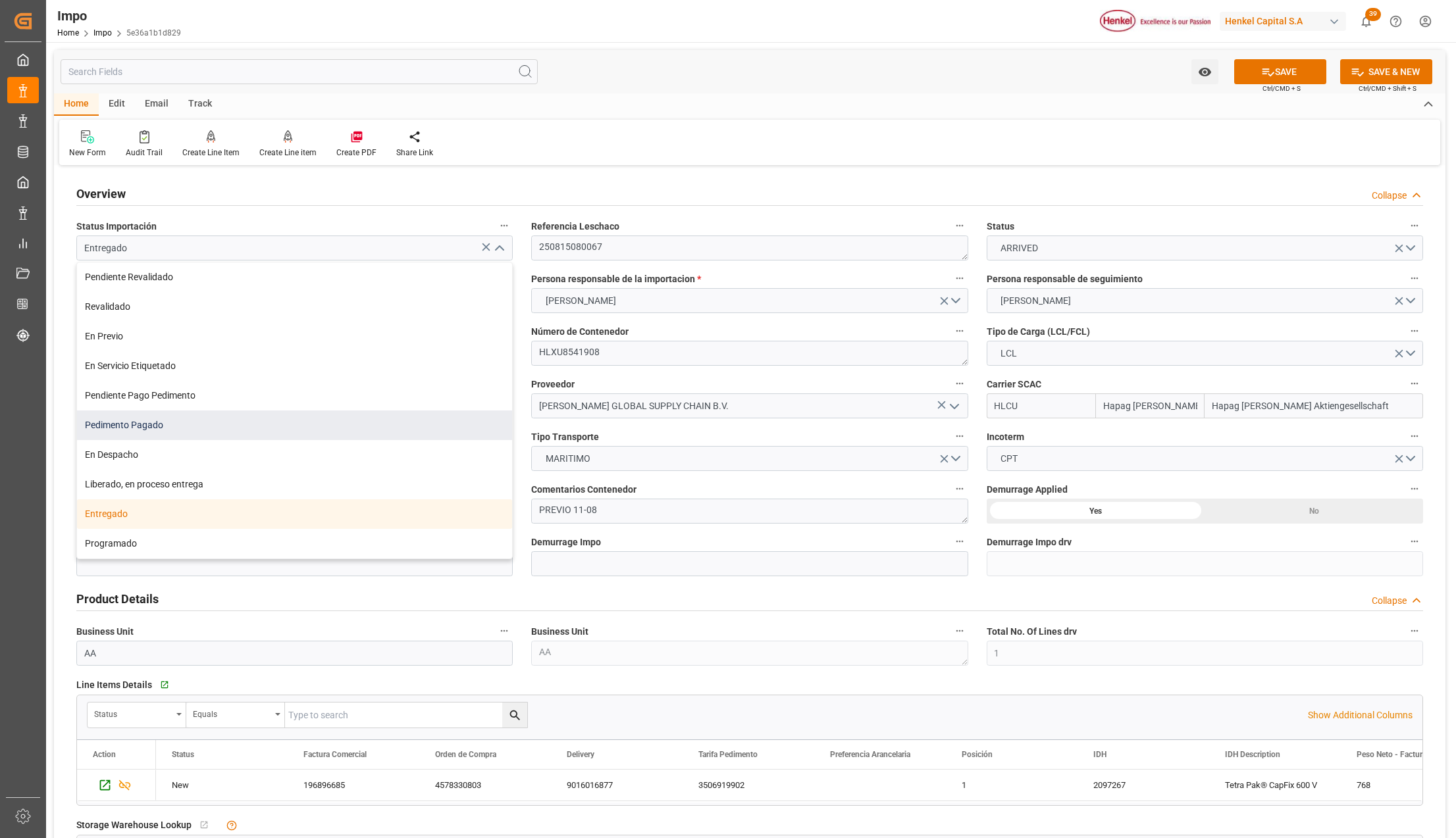
click at [140, 414] on div "Pedimento Pagado" at bounding box center [295, 425] width 435 height 29
type input "Pedimento Pagado"
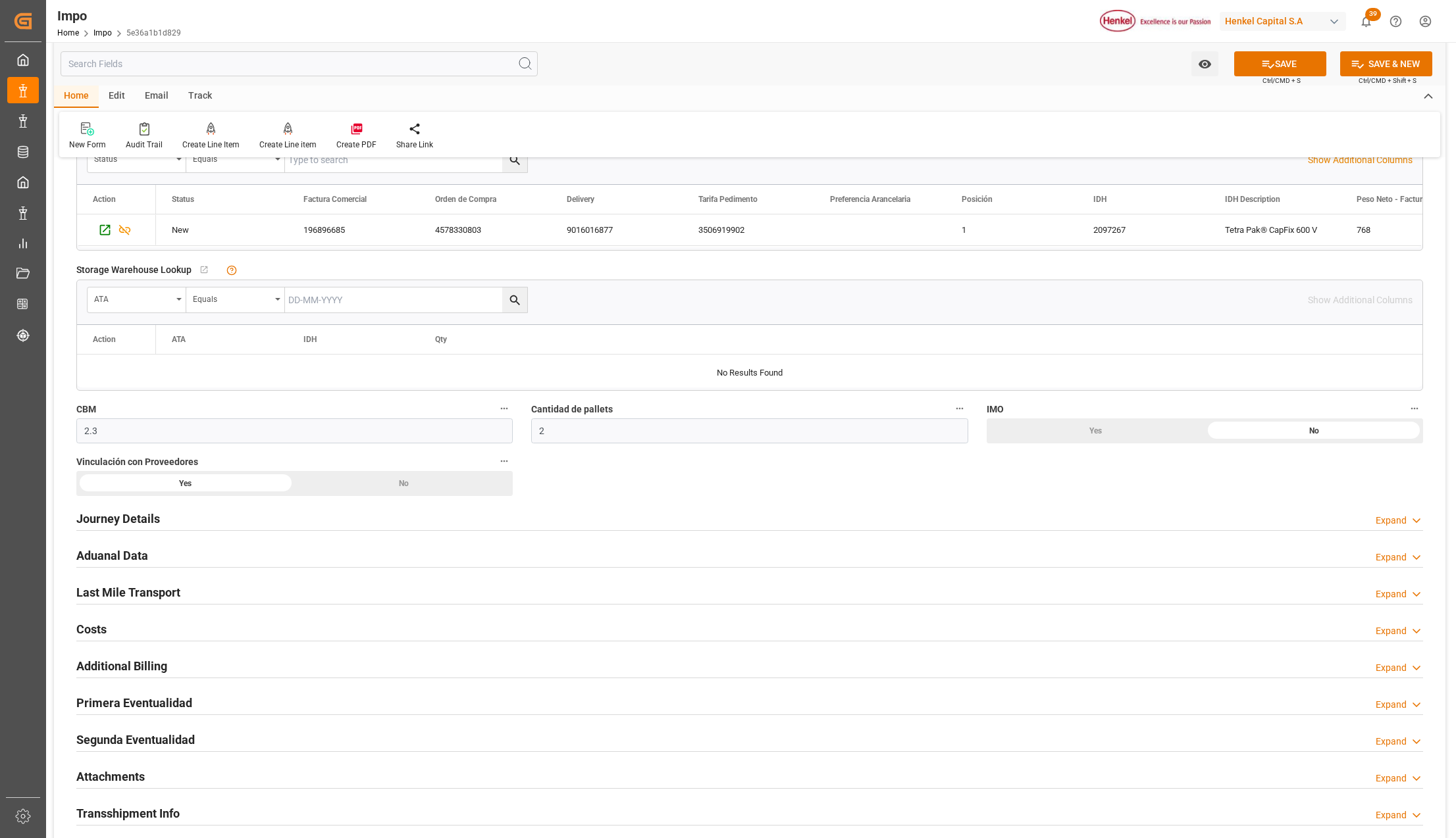
scroll to position [702, 0]
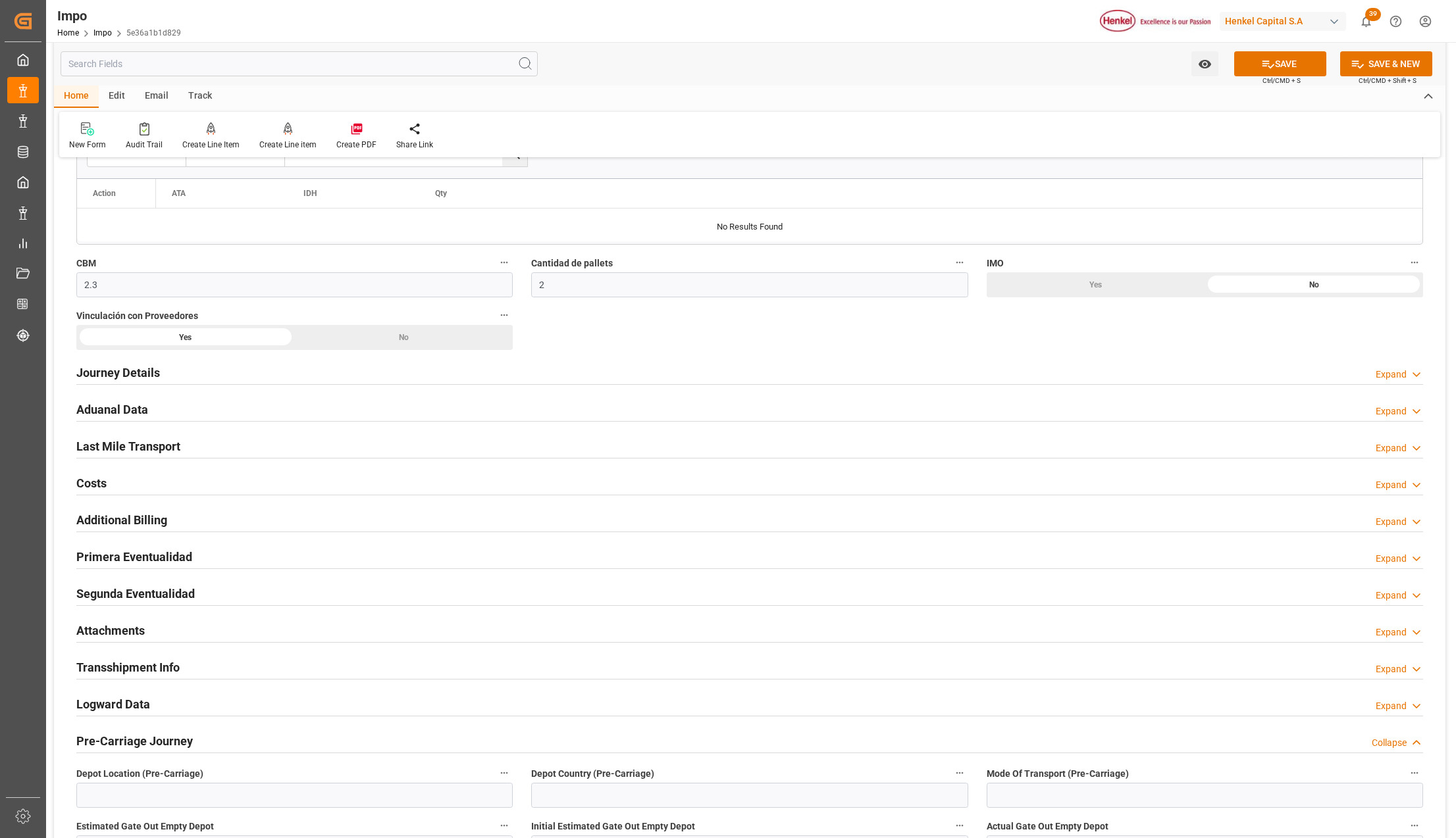
click at [100, 635] on h2 "Attachments" at bounding box center [111, 630] width 69 height 18
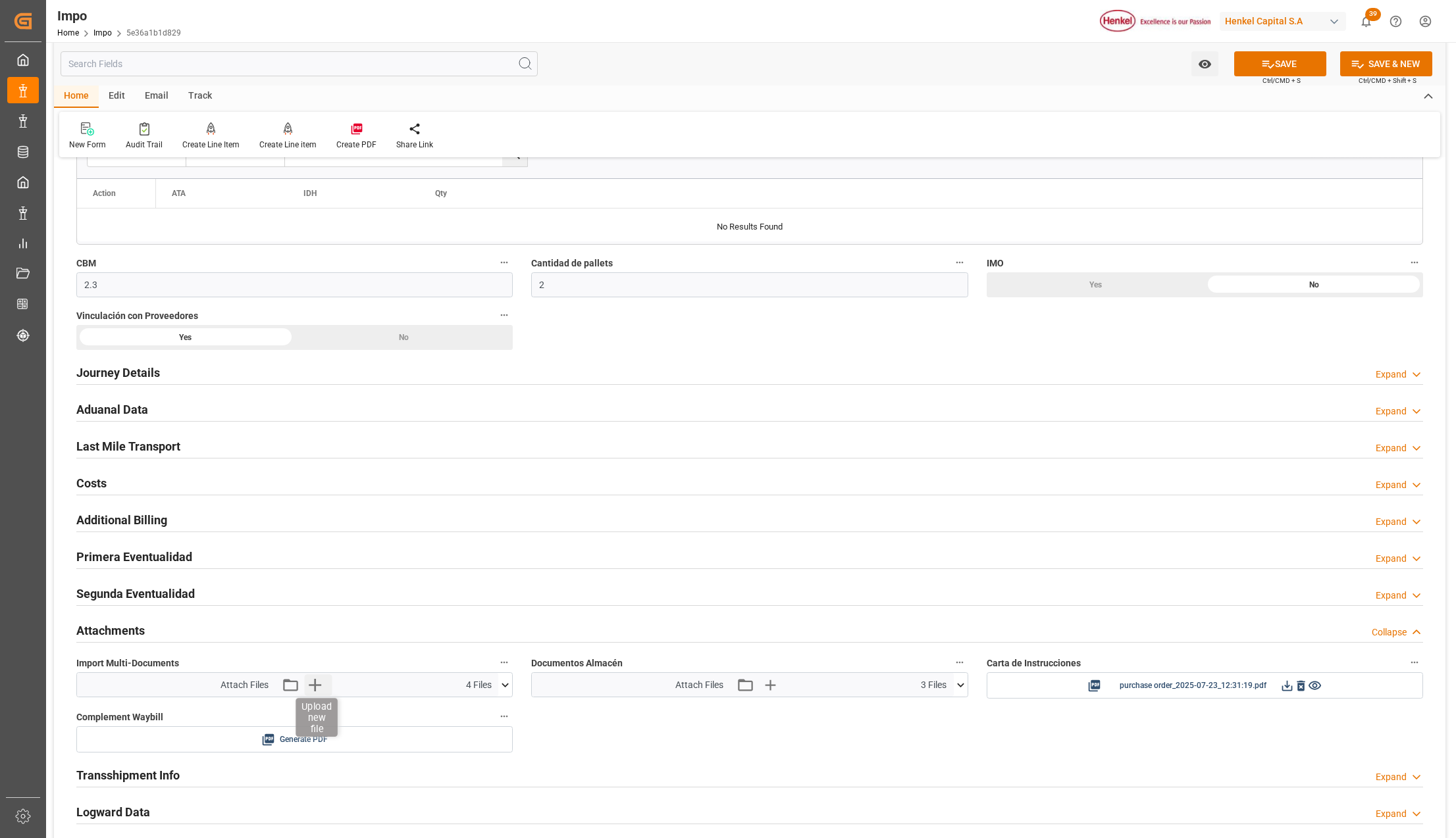
click at [318, 690] on icon "button" at bounding box center [315, 685] width 13 height 13
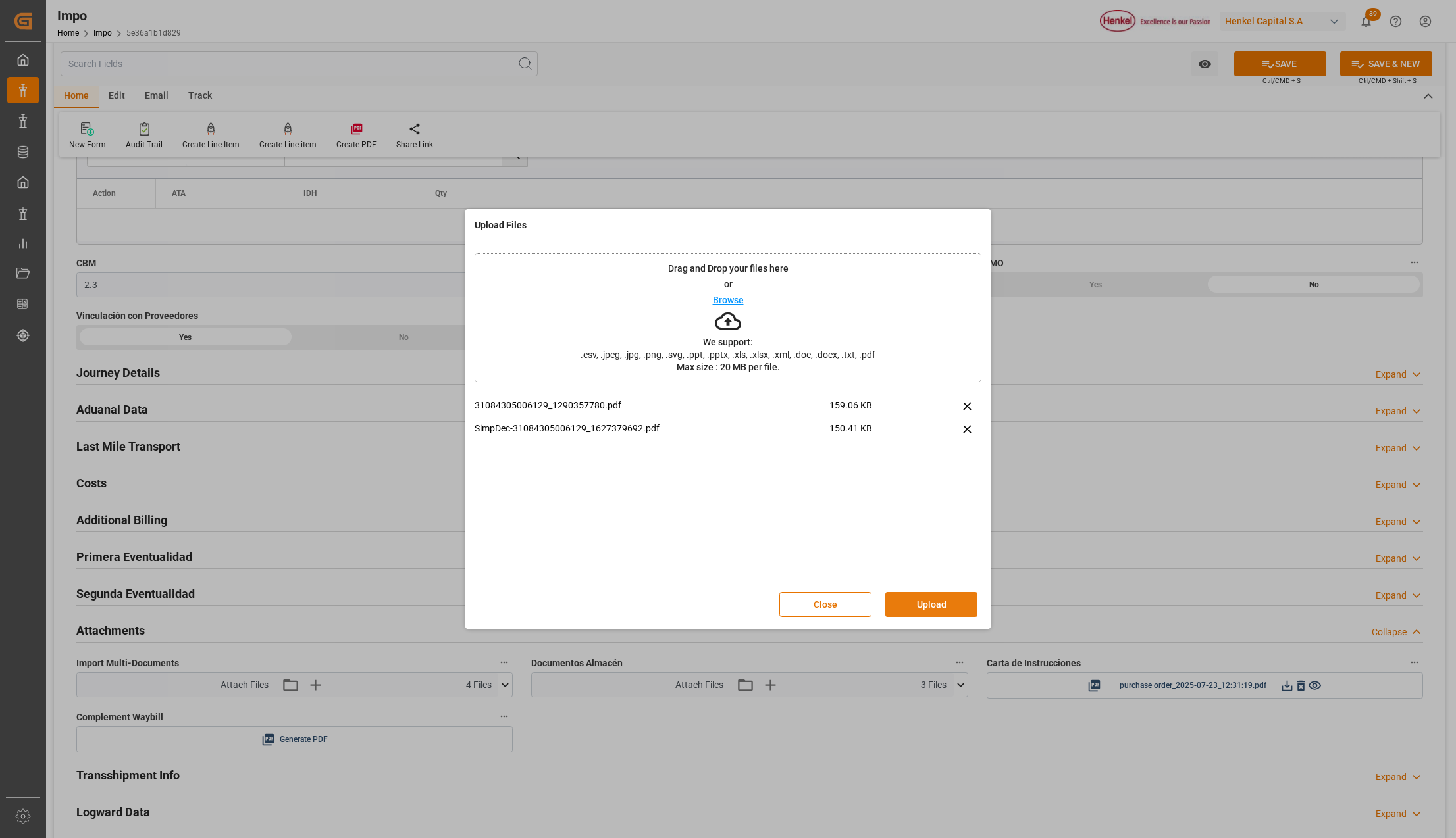
click at [945, 606] on button "Upload" at bounding box center [931, 604] width 92 height 25
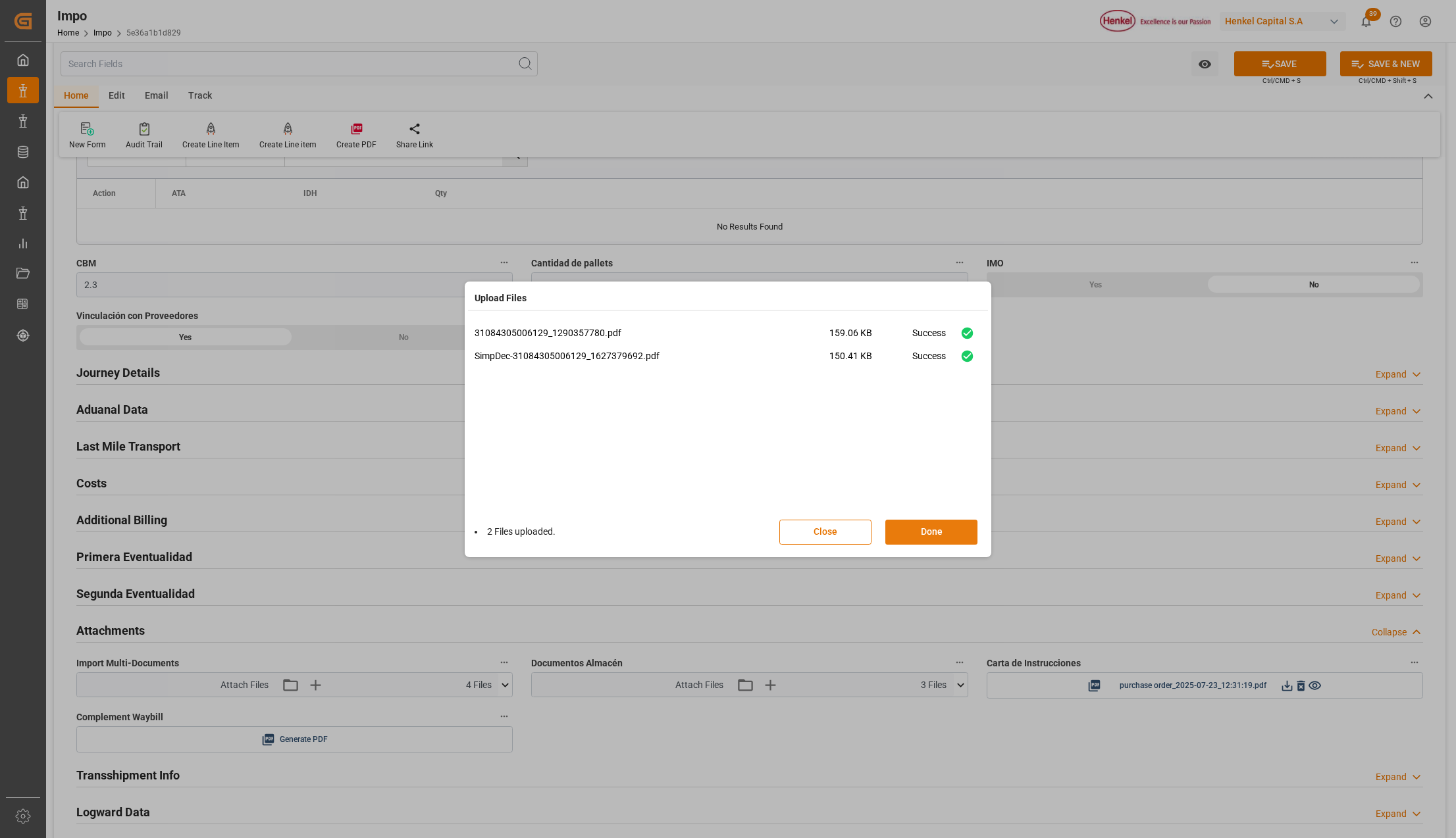
click at [915, 535] on button "Done" at bounding box center [931, 532] width 92 height 25
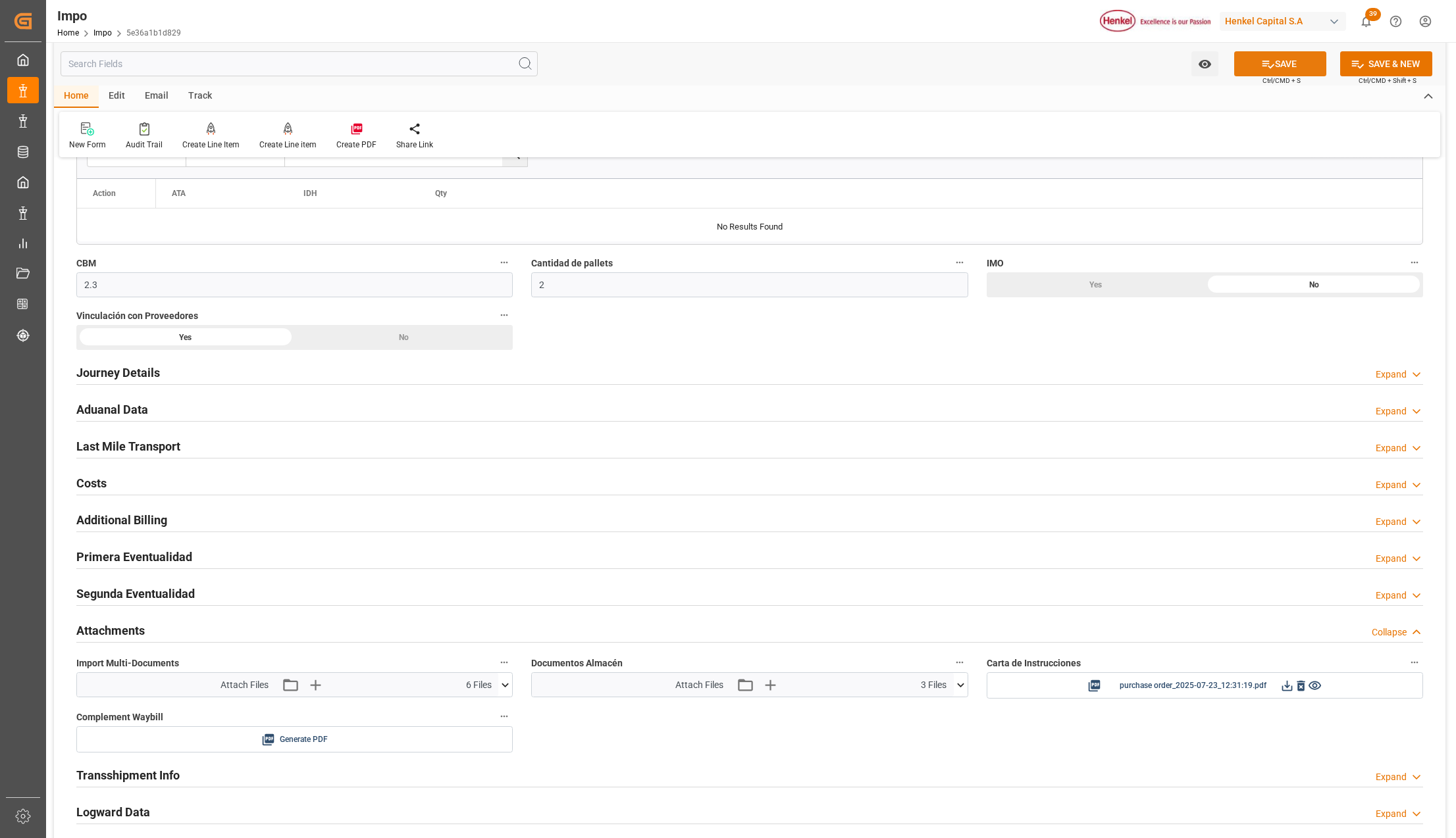
click at [1282, 64] on button "SAVE" at bounding box center [1280, 64] width 92 height 25
click at [759, 690] on icon "button" at bounding box center [769, 685] width 21 height 21
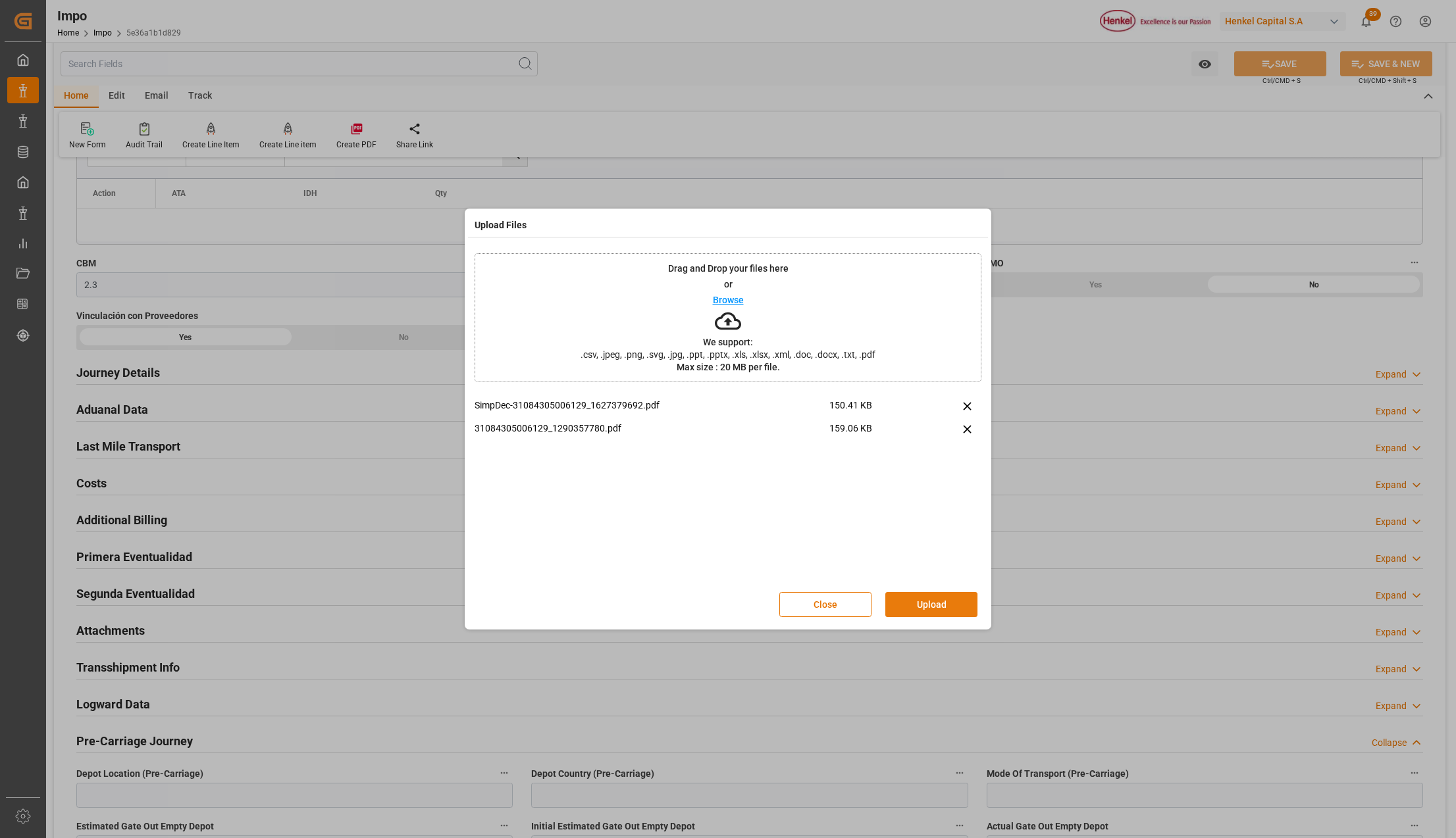
click at [939, 601] on button "Upload" at bounding box center [931, 604] width 92 height 25
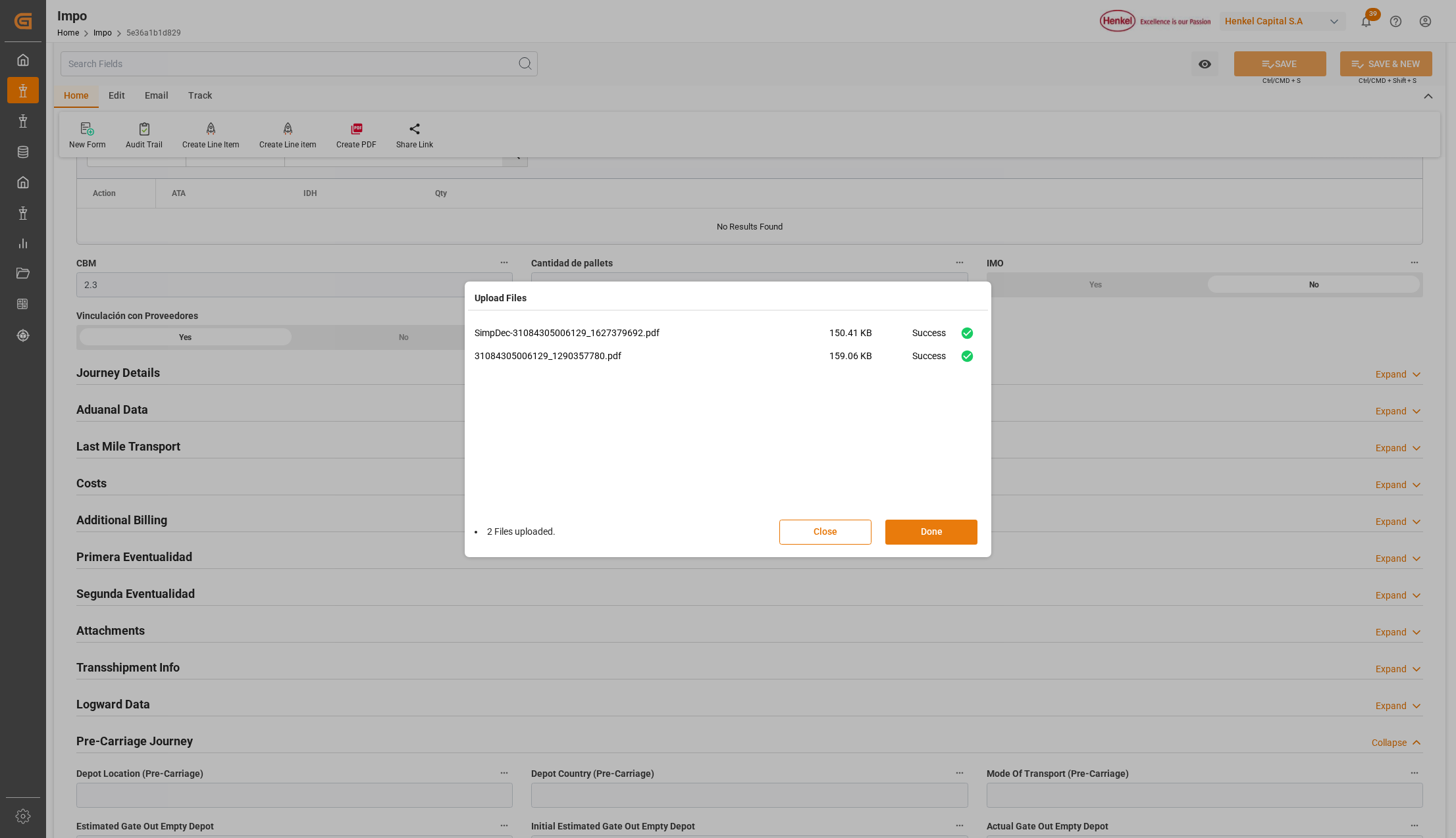
click at [940, 534] on button "Done" at bounding box center [931, 532] width 92 height 25
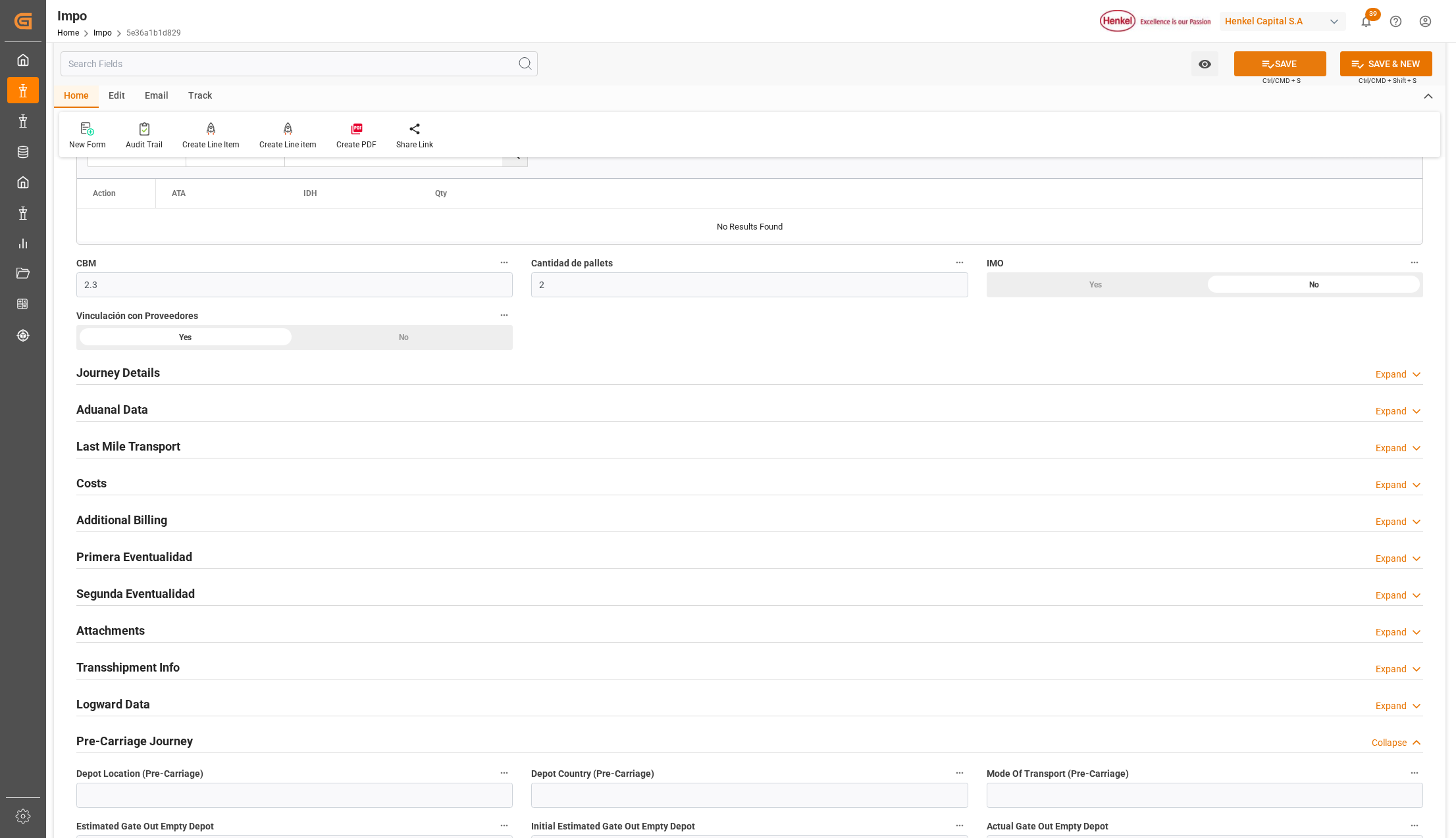
click at [1289, 62] on button "SAVE" at bounding box center [1280, 64] width 92 height 25
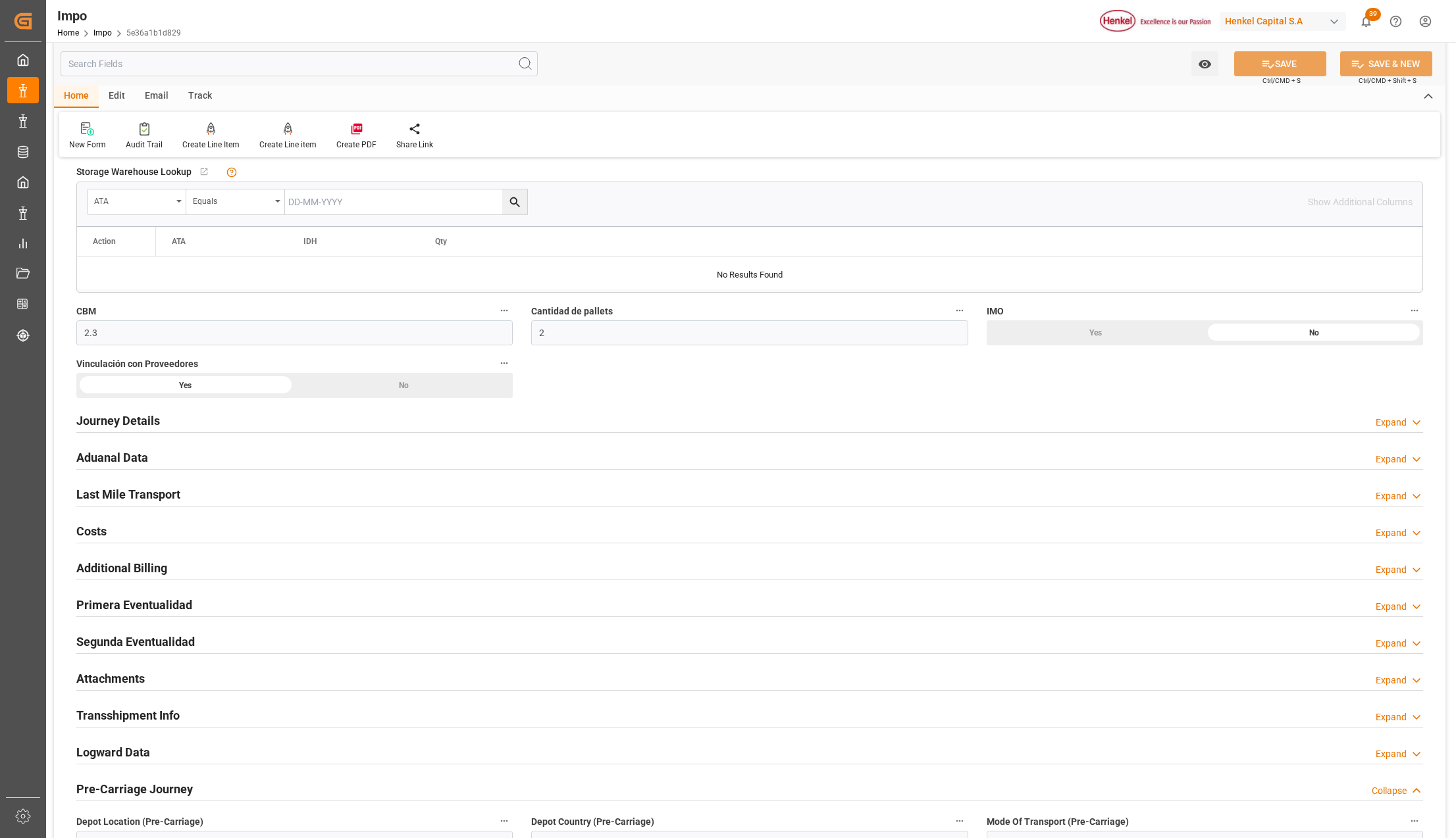
scroll to position [614, 0]
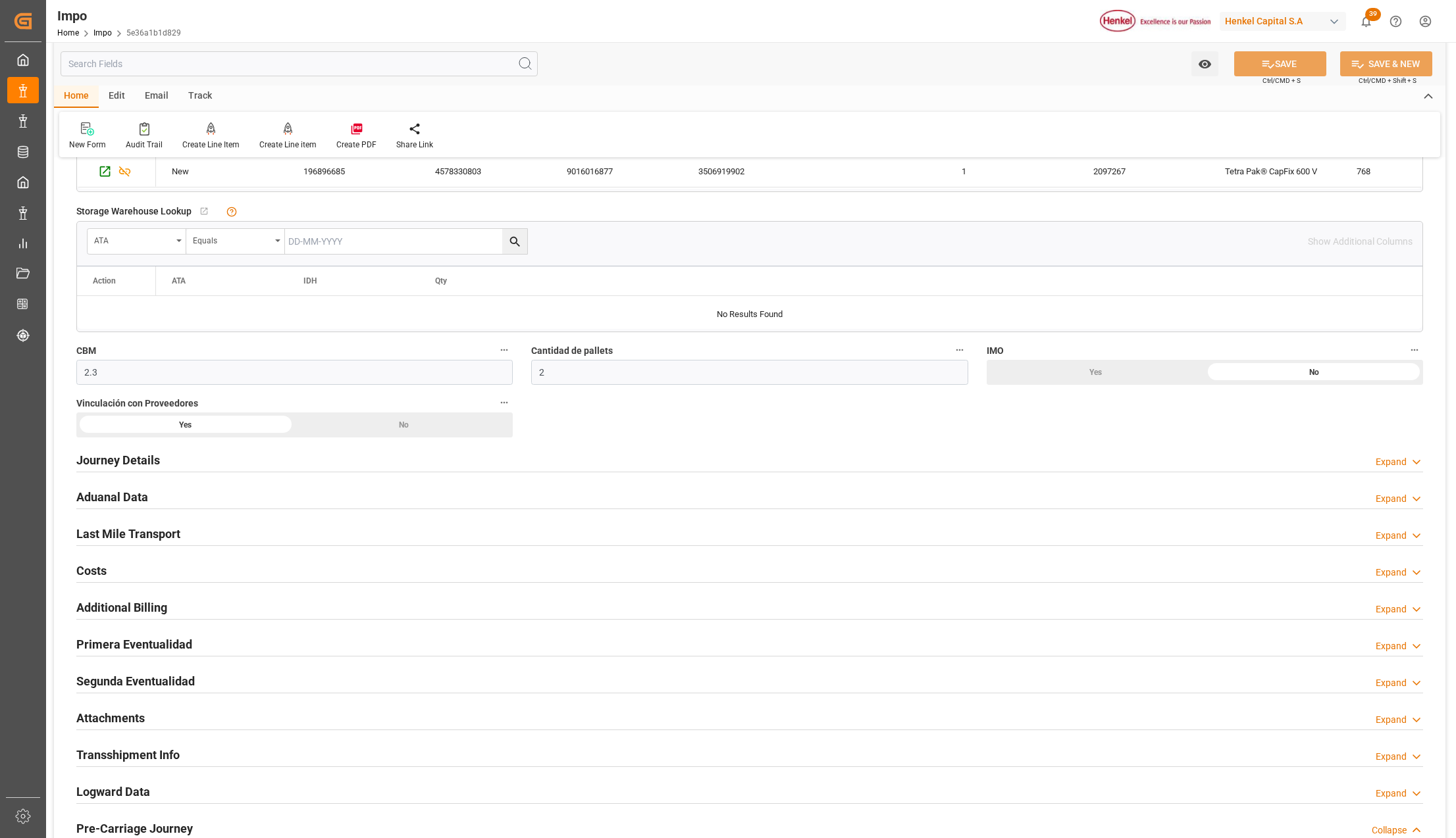
click at [94, 499] on h2 "Aduanal Data" at bounding box center [112, 496] width 72 height 18
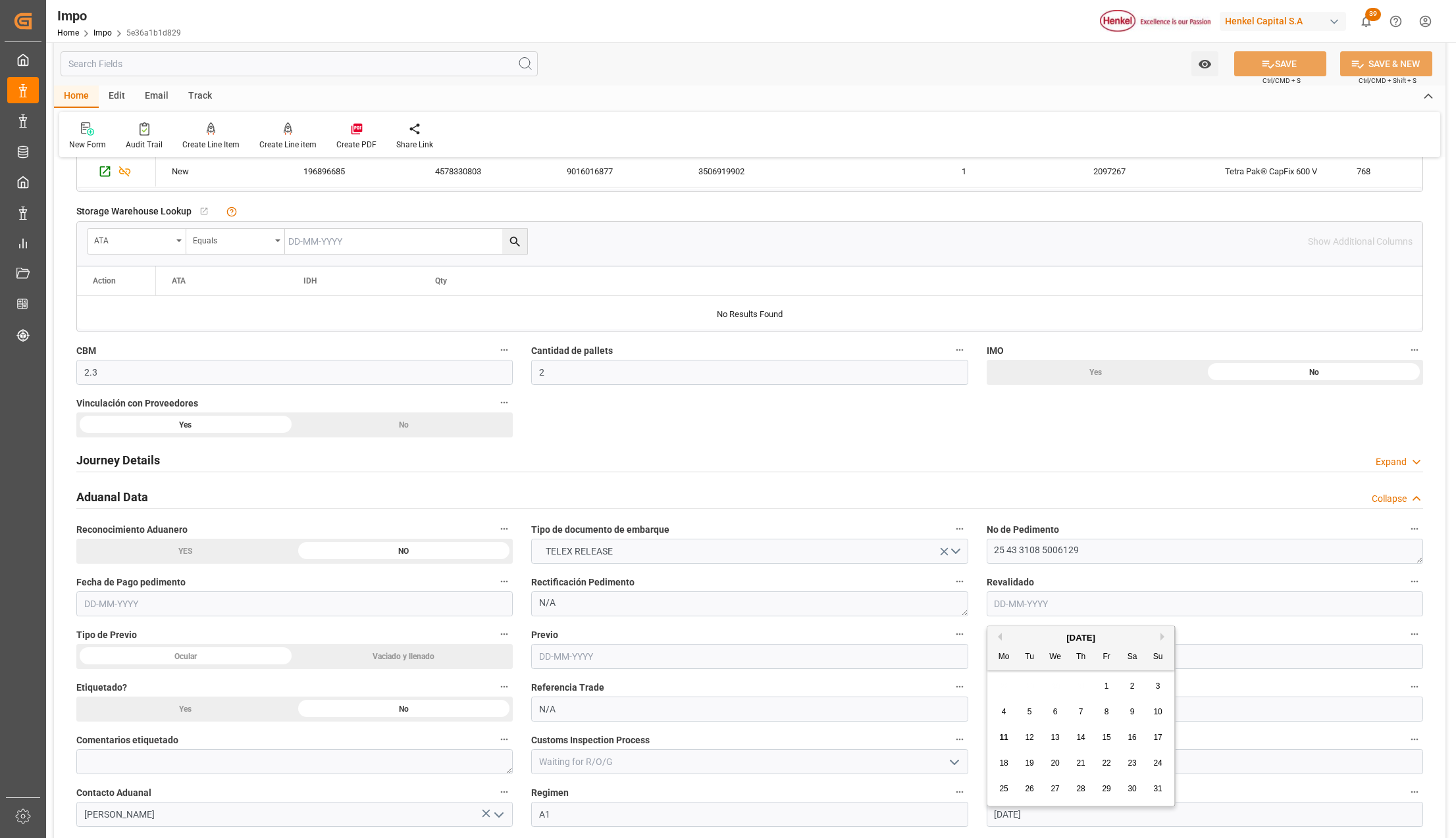
click at [1029, 605] on input "text" at bounding box center [1204, 604] width 436 height 25
type input "[DATE]"
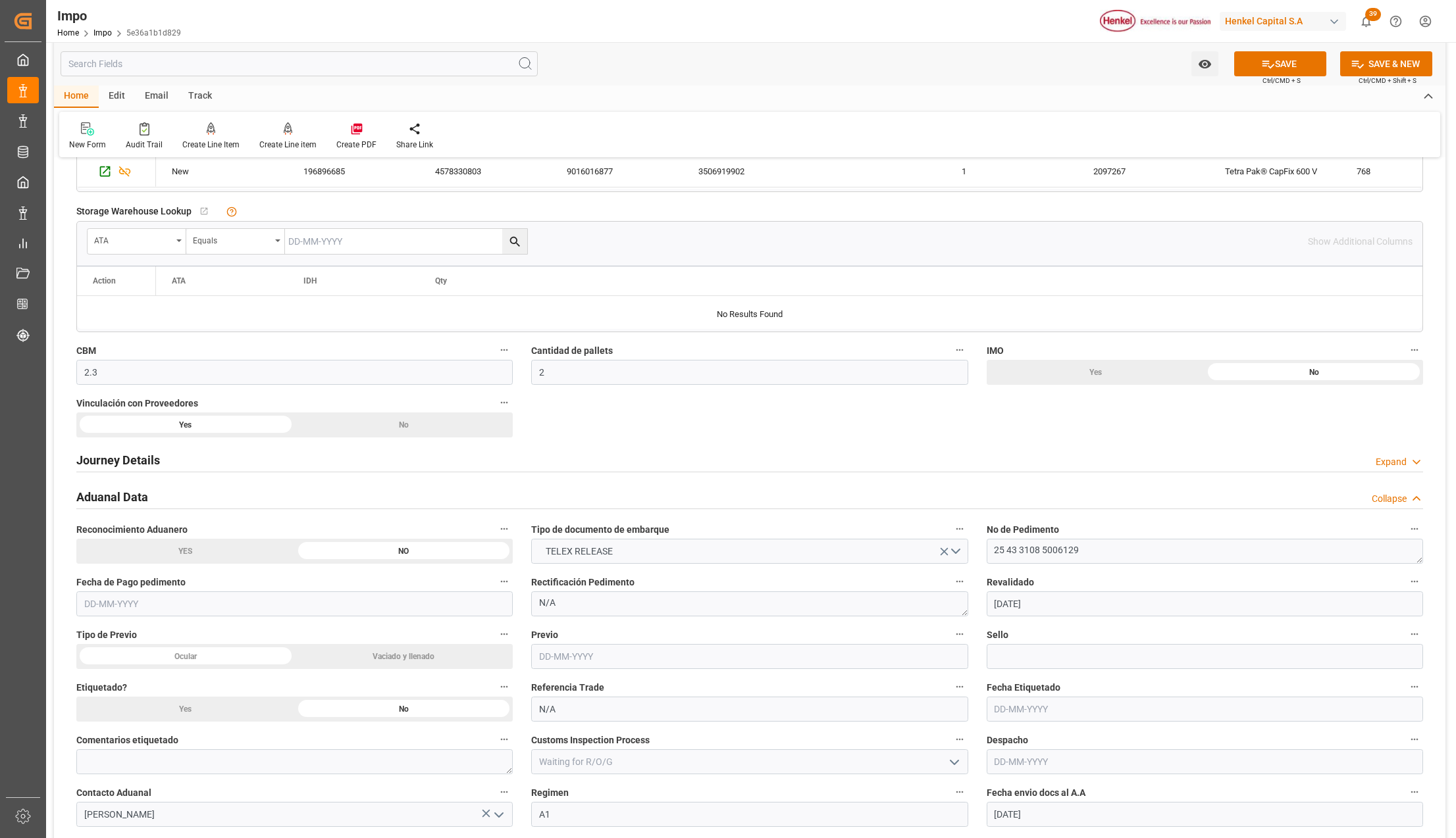
click at [629, 663] on input "text" at bounding box center [749, 657] width 436 height 25
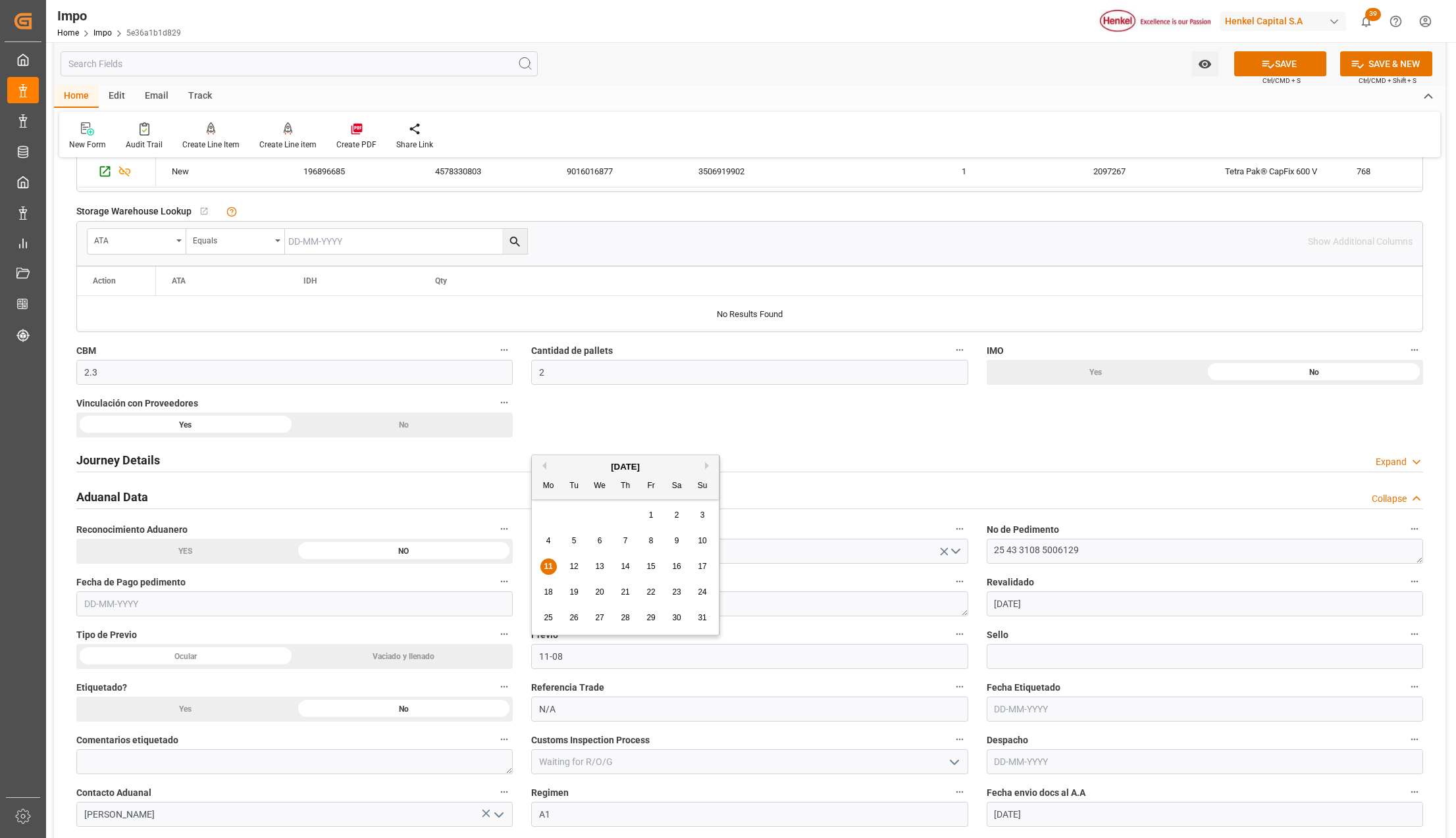
type input "[DATE]"
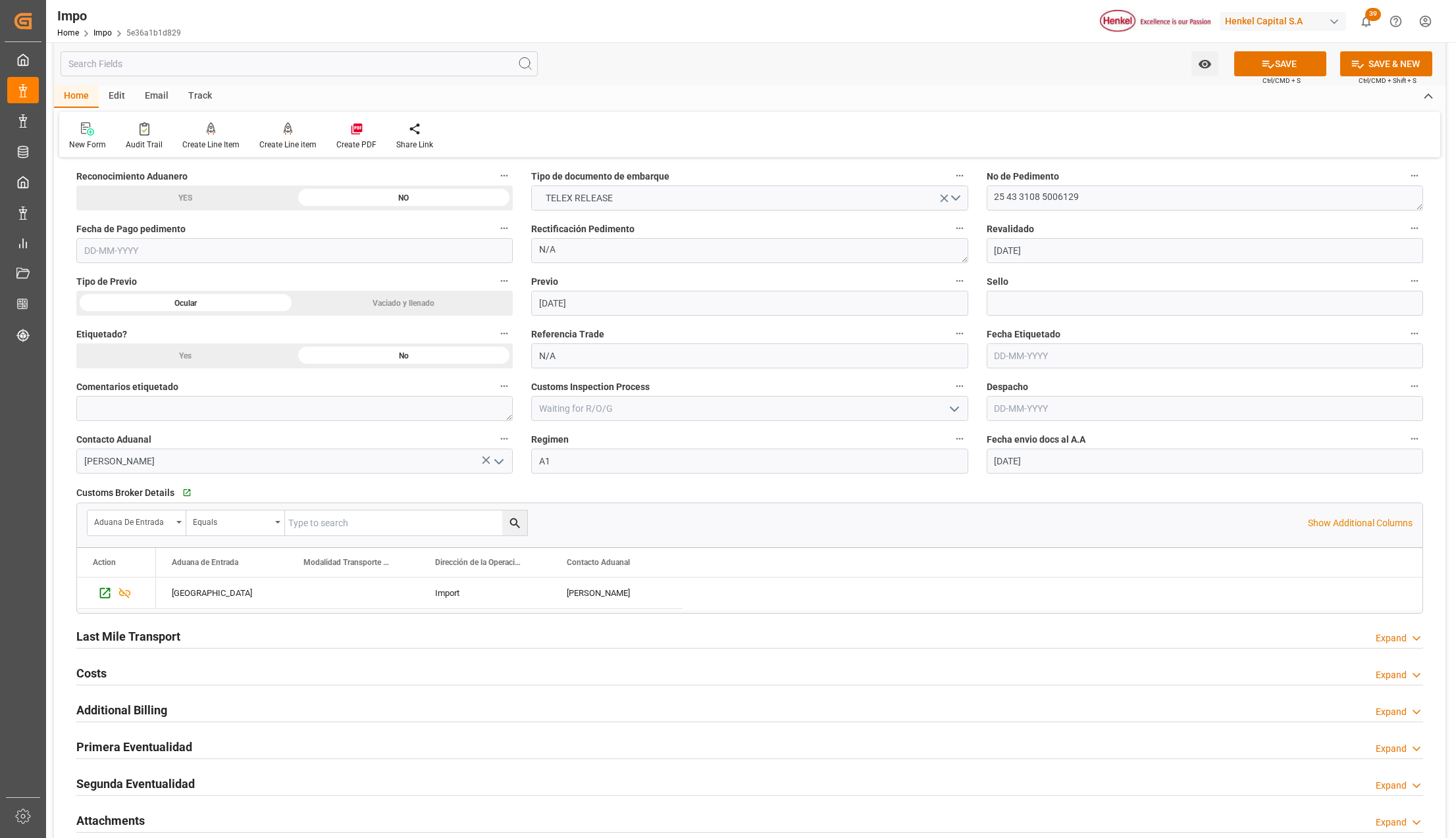
scroll to position [1053, 0]
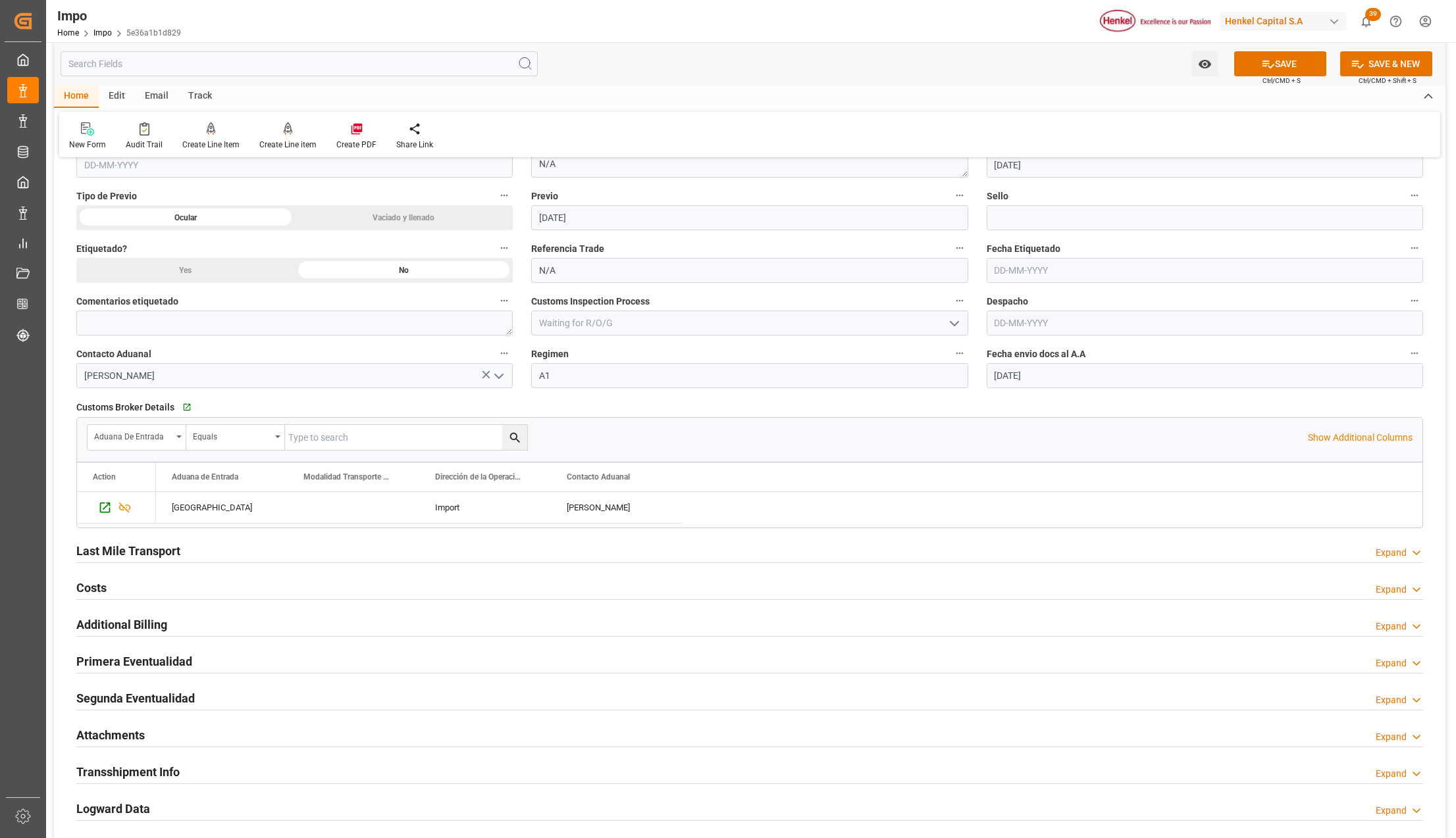
drag, startPoint x: 127, startPoint y: 660, endPoint x: 378, endPoint y: 715, distance: 257.0
click at [127, 660] on h2 "Primera Eventualidad" at bounding box center [134, 661] width 116 height 18
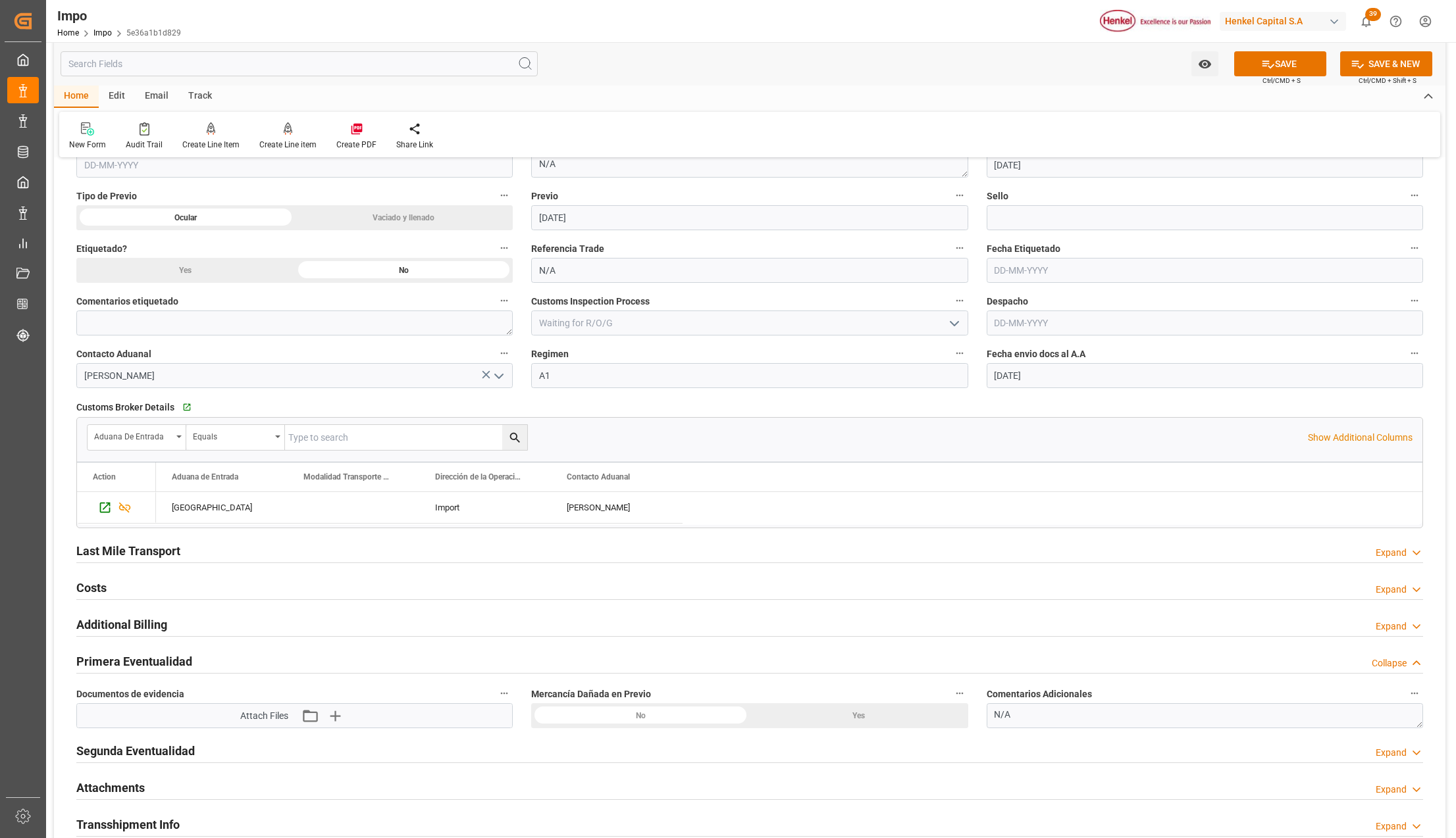
drag, startPoint x: 1032, startPoint y: 717, endPoint x: 965, endPoint y: 714, distance: 67.1
type textarea "CARTONES SUCIOS"
click at [332, 715] on icon "button" at bounding box center [334, 716] width 21 height 21
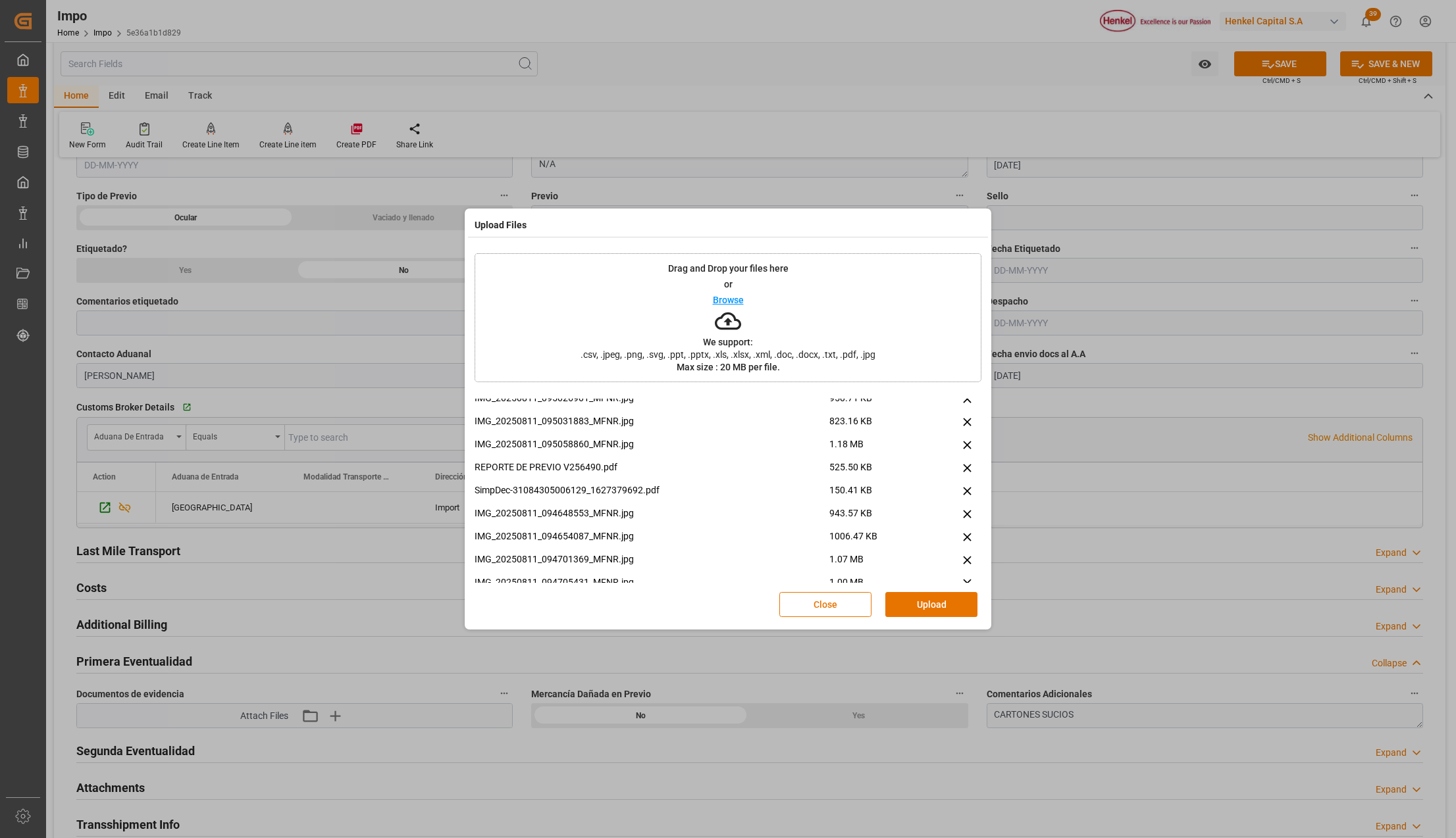
scroll to position [351, 0]
click at [964, 442] on icon at bounding box center [967, 447] width 14 height 14
click at [909, 598] on button "Upload" at bounding box center [931, 604] width 92 height 25
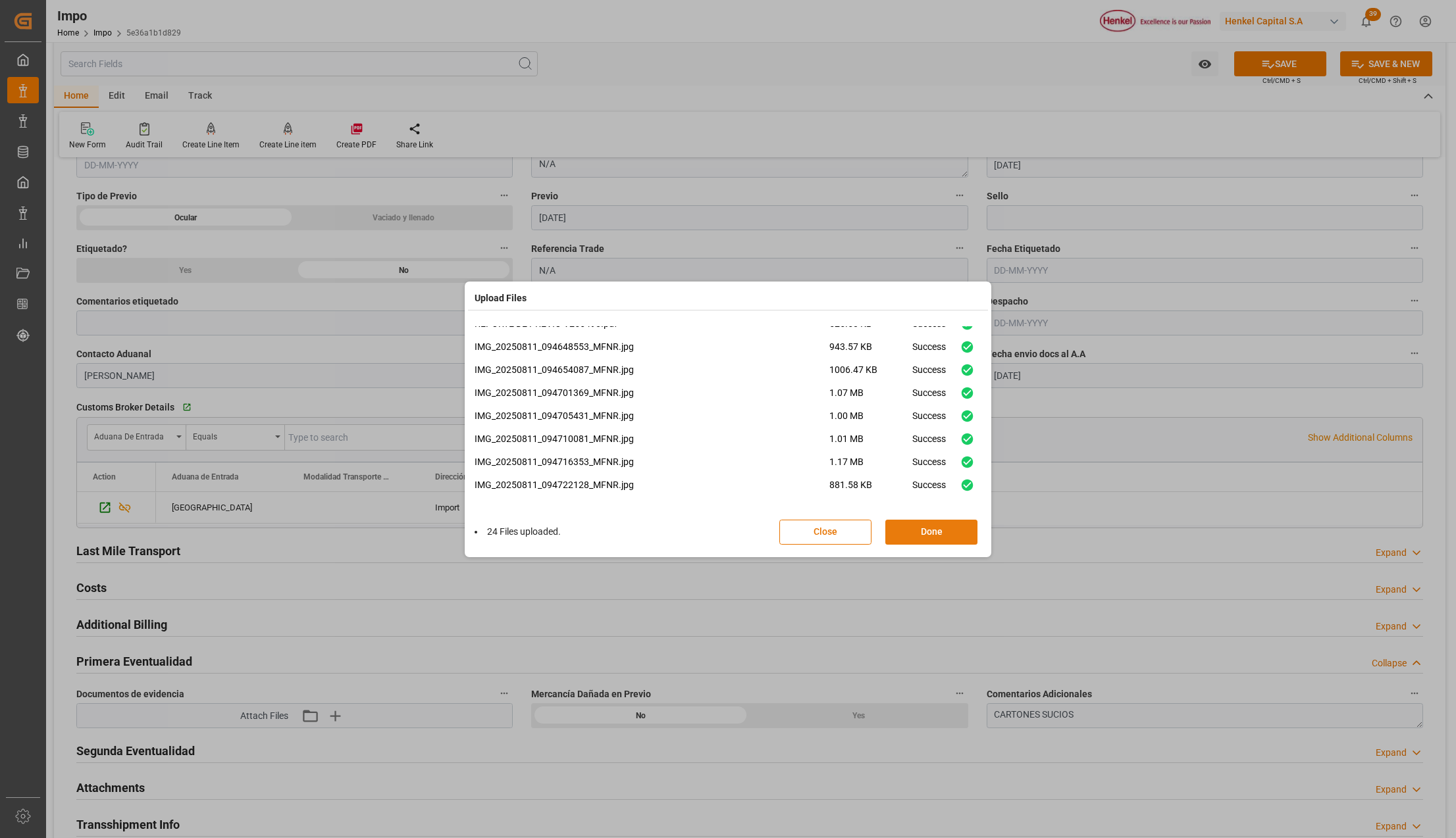
click at [898, 533] on button "Done" at bounding box center [931, 532] width 92 height 25
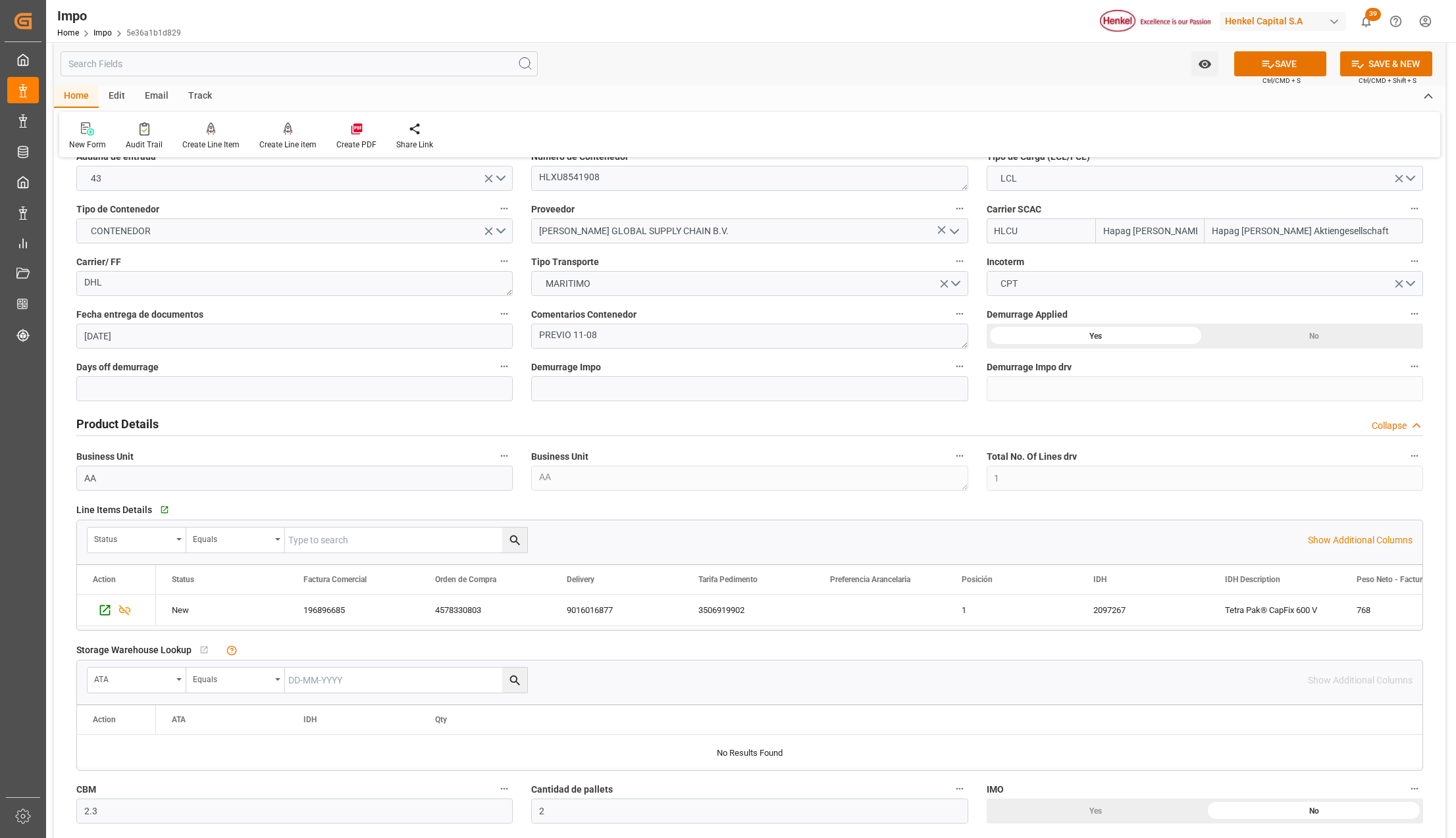
scroll to position [88, 0]
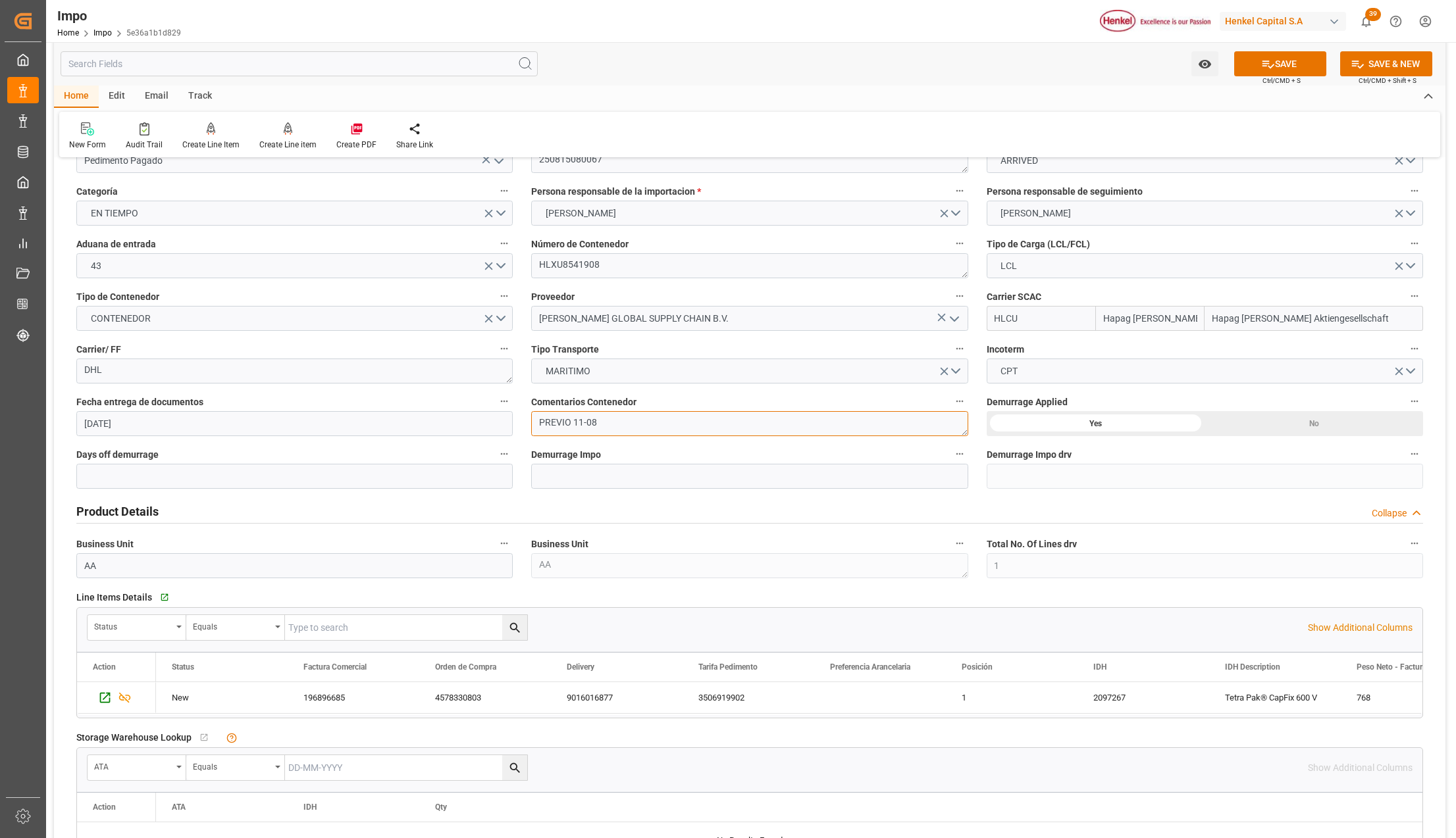
drag, startPoint x: 651, startPoint y: 423, endPoint x: 509, endPoint y: 409, distance: 142.7
type textarea "PEND. DESPACHO"
click at [1299, 59] on button "SAVE" at bounding box center [1280, 64] width 92 height 25
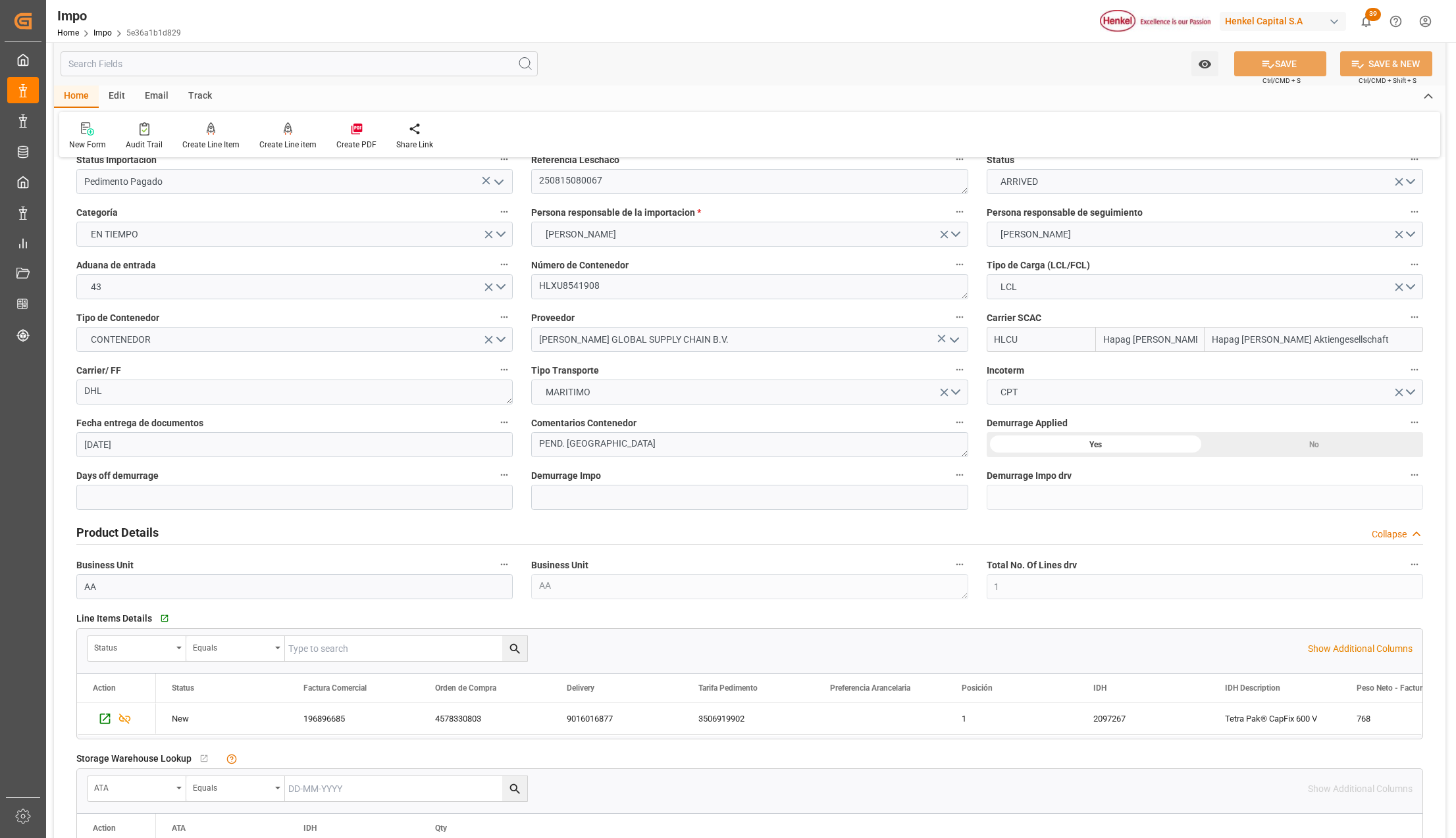
scroll to position [0, 0]
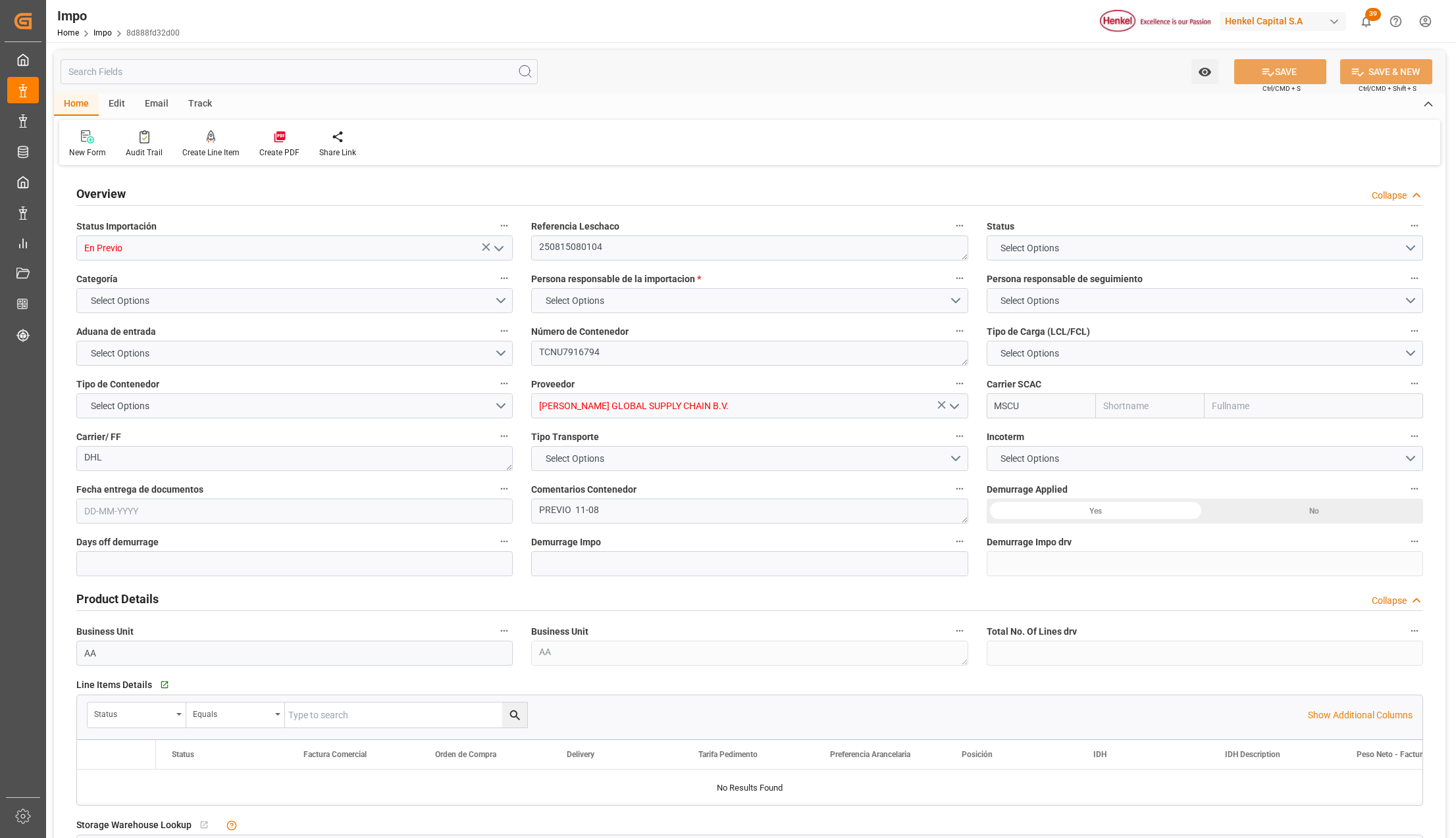
type input "MSC"
type input "Mediterranean Shipping Company"
type input "0"
type input "5"
type input "4.11"
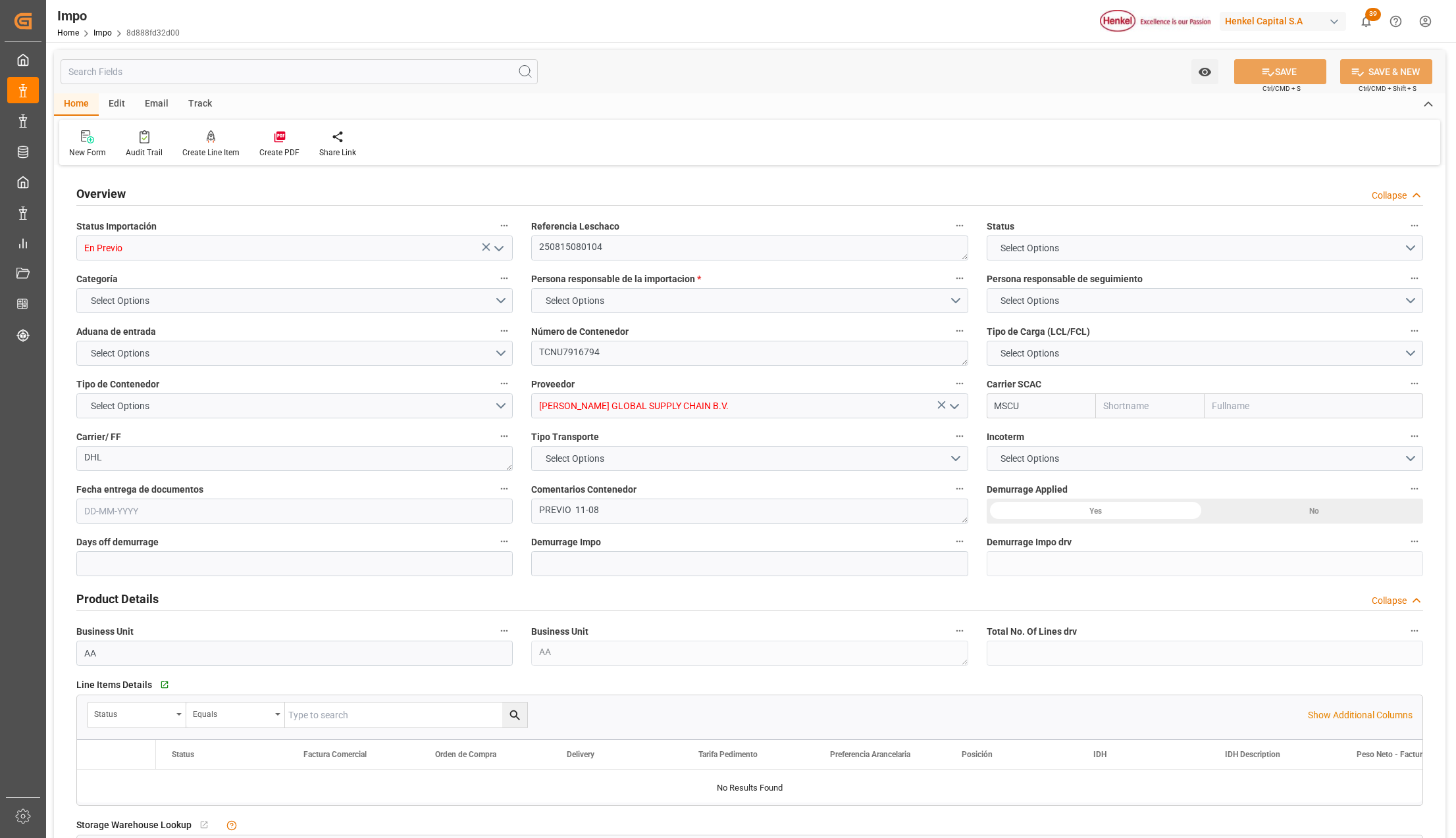
type input "5"
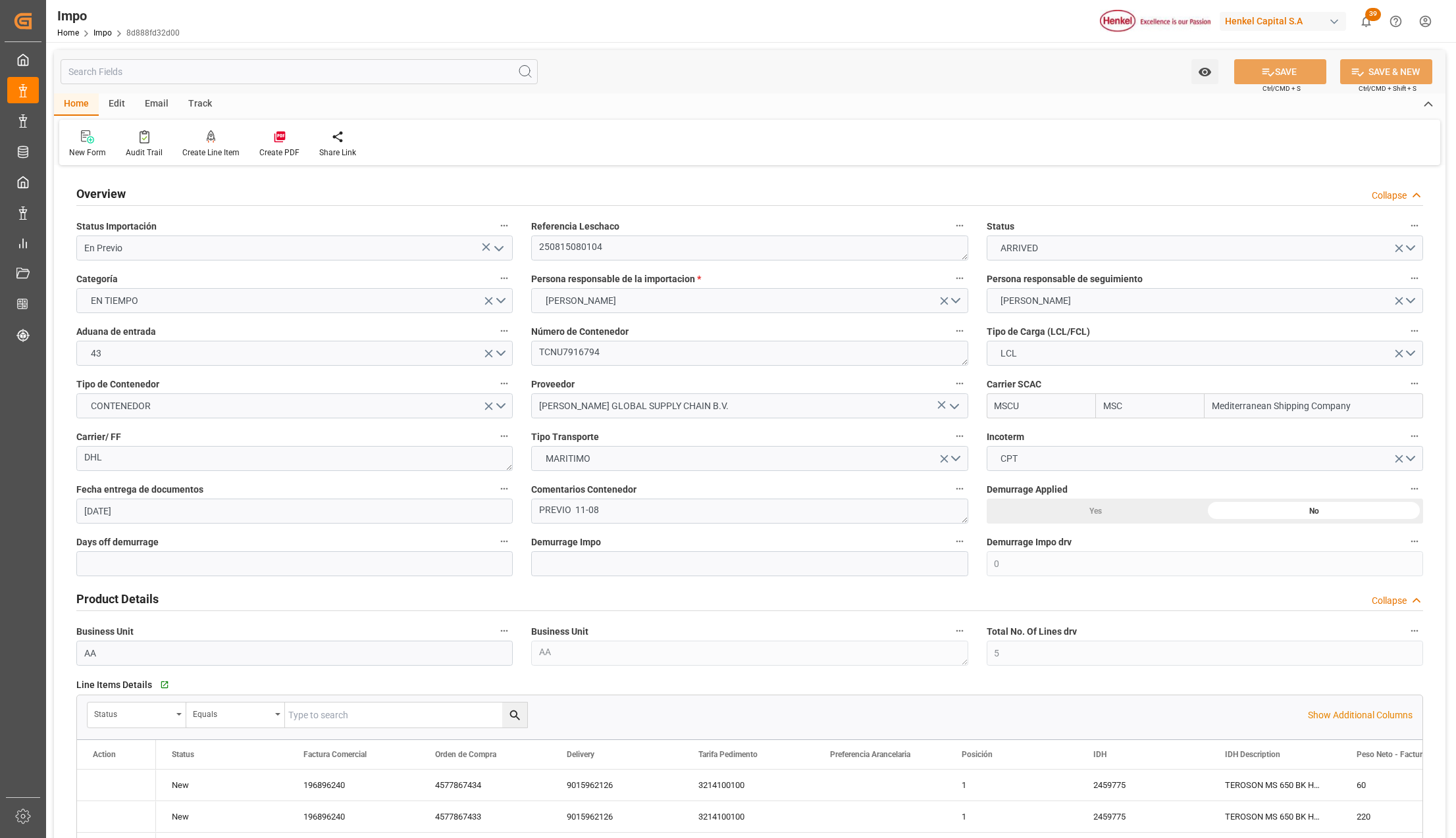
type input "[DATE]"
click at [496, 250] on icon "open menu" at bounding box center [498, 249] width 16 height 16
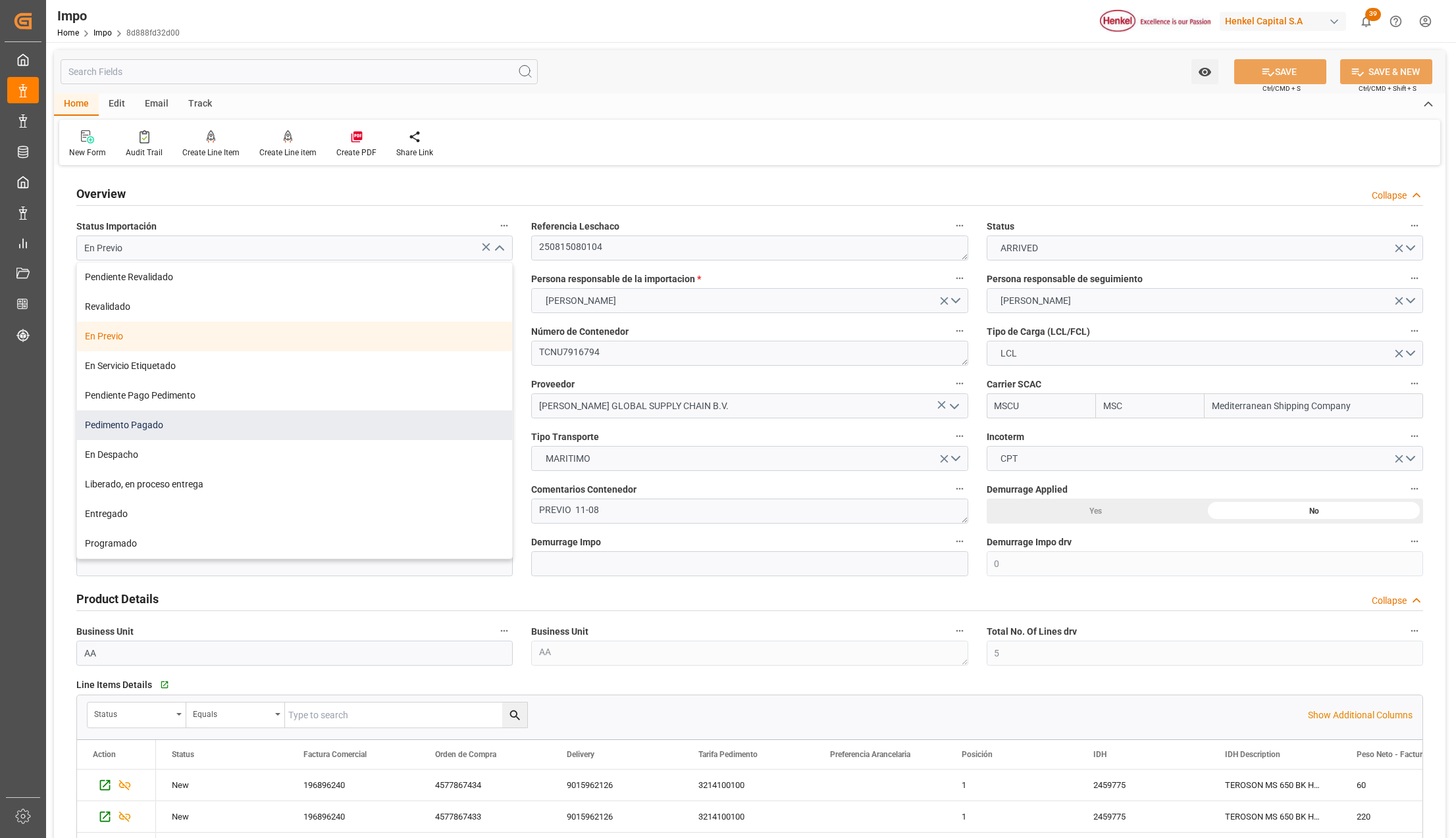
click at [129, 425] on div "Pedimento Pagado" at bounding box center [295, 425] width 435 height 29
type input "Pedimento Pagado"
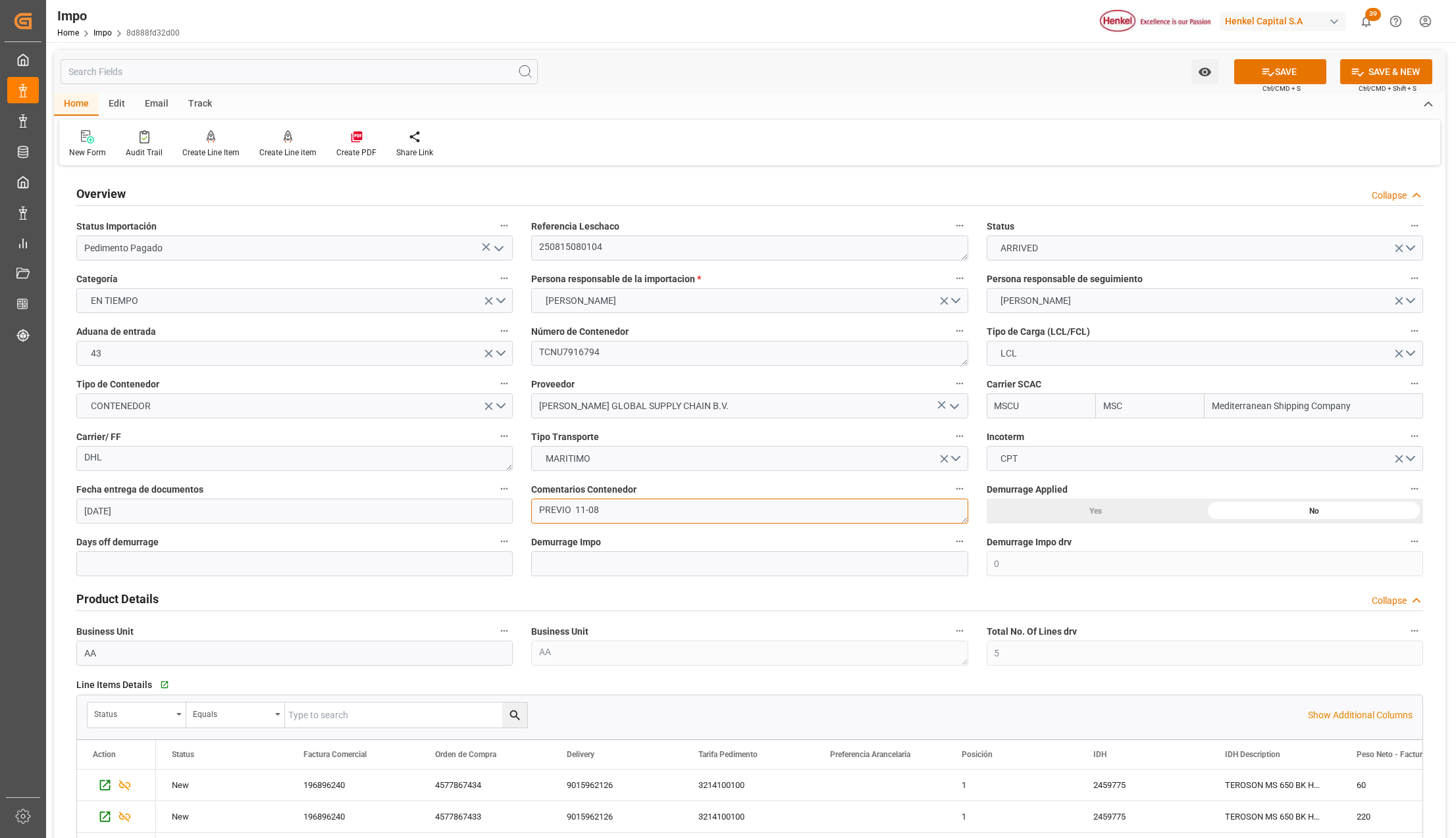
drag, startPoint x: 651, startPoint y: 503, endPoint x: 498, endPoint y: 506, distance: 153.0
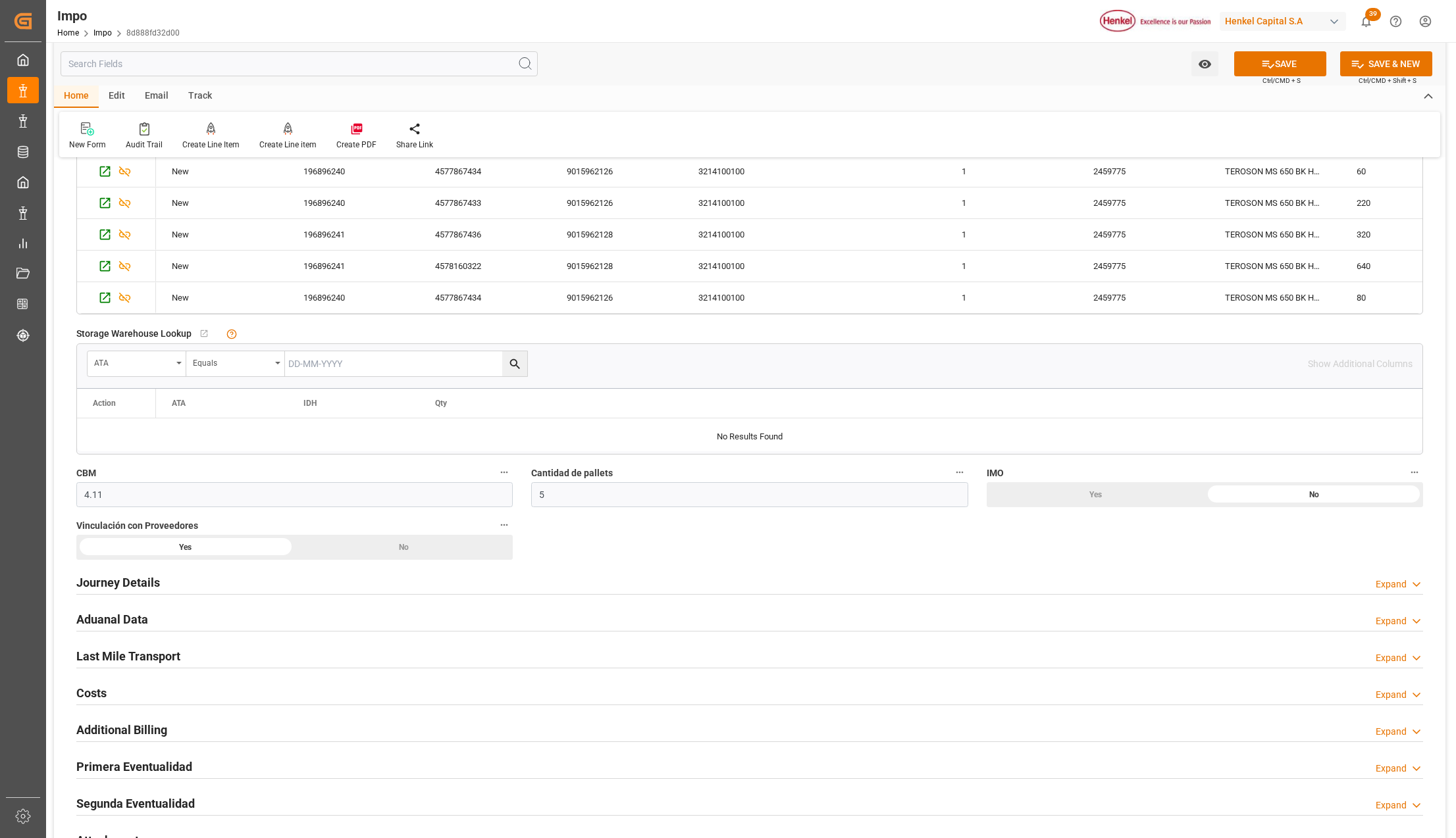
scroll to position [702, 0]
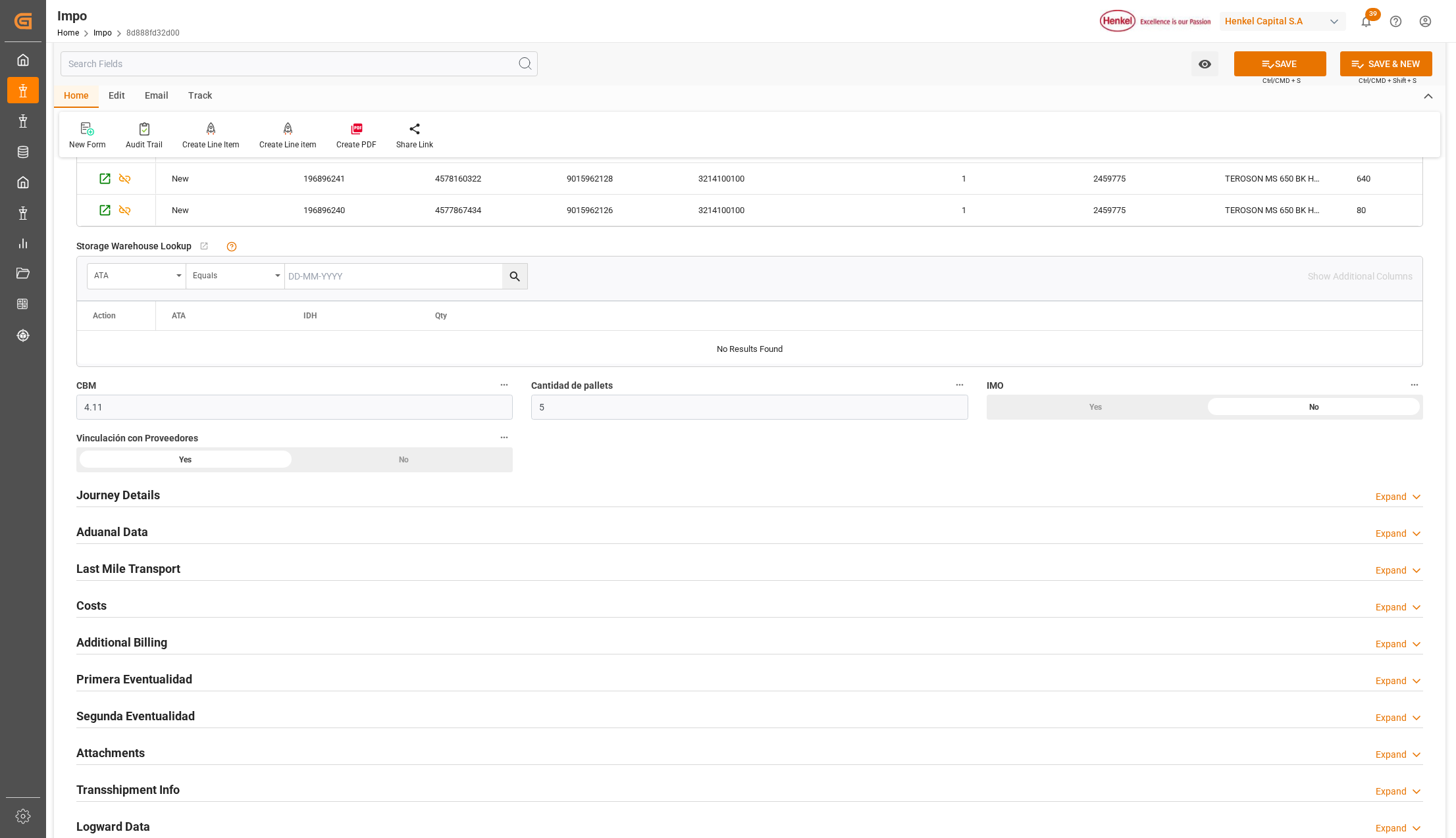
type textarea "PEND. DESPACHO"
click at [103, 531] on h2 "Aduanal Data" at bounding box center [112, 532] width 72 height 18
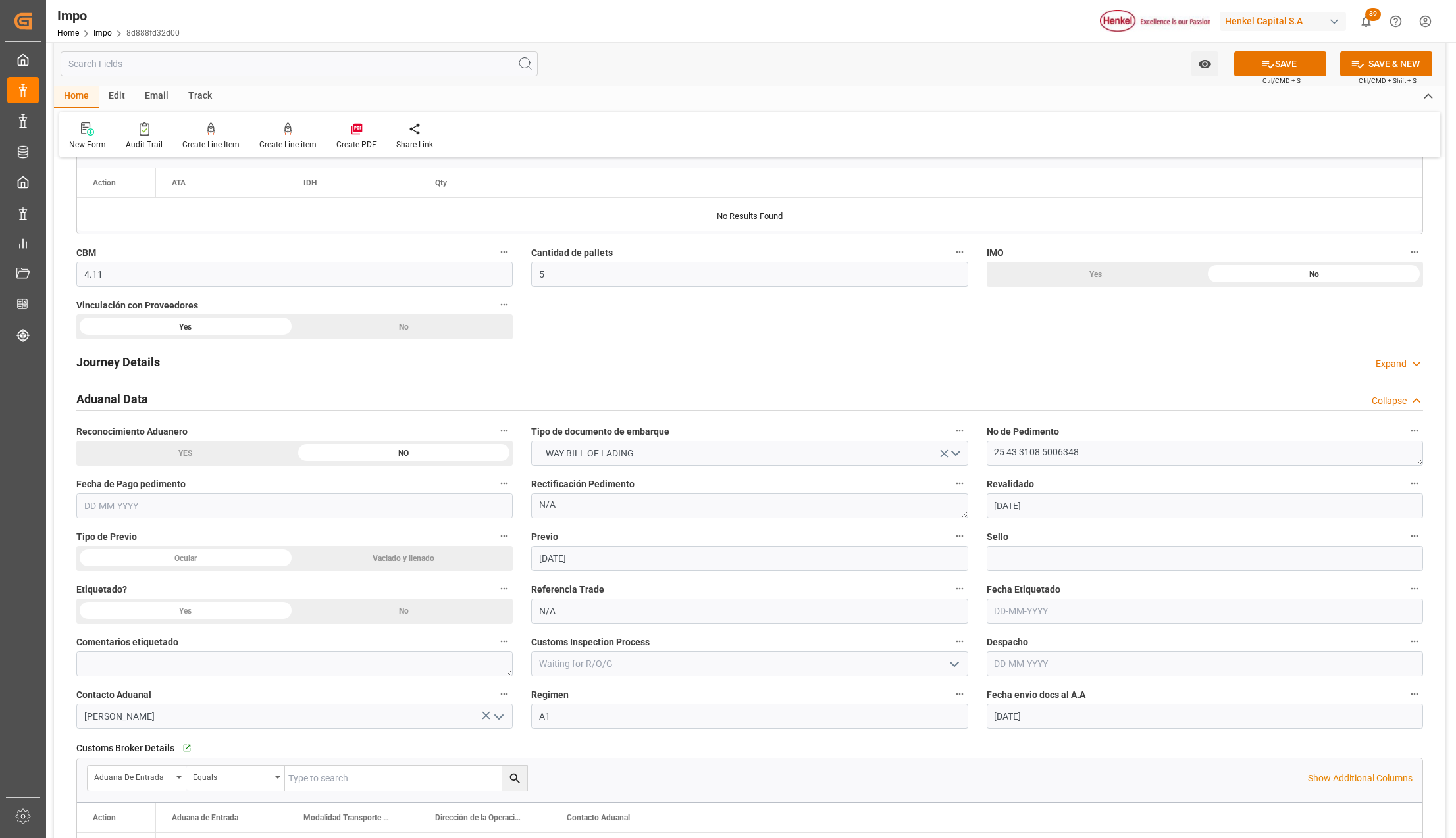
scroll to position [877, 0]
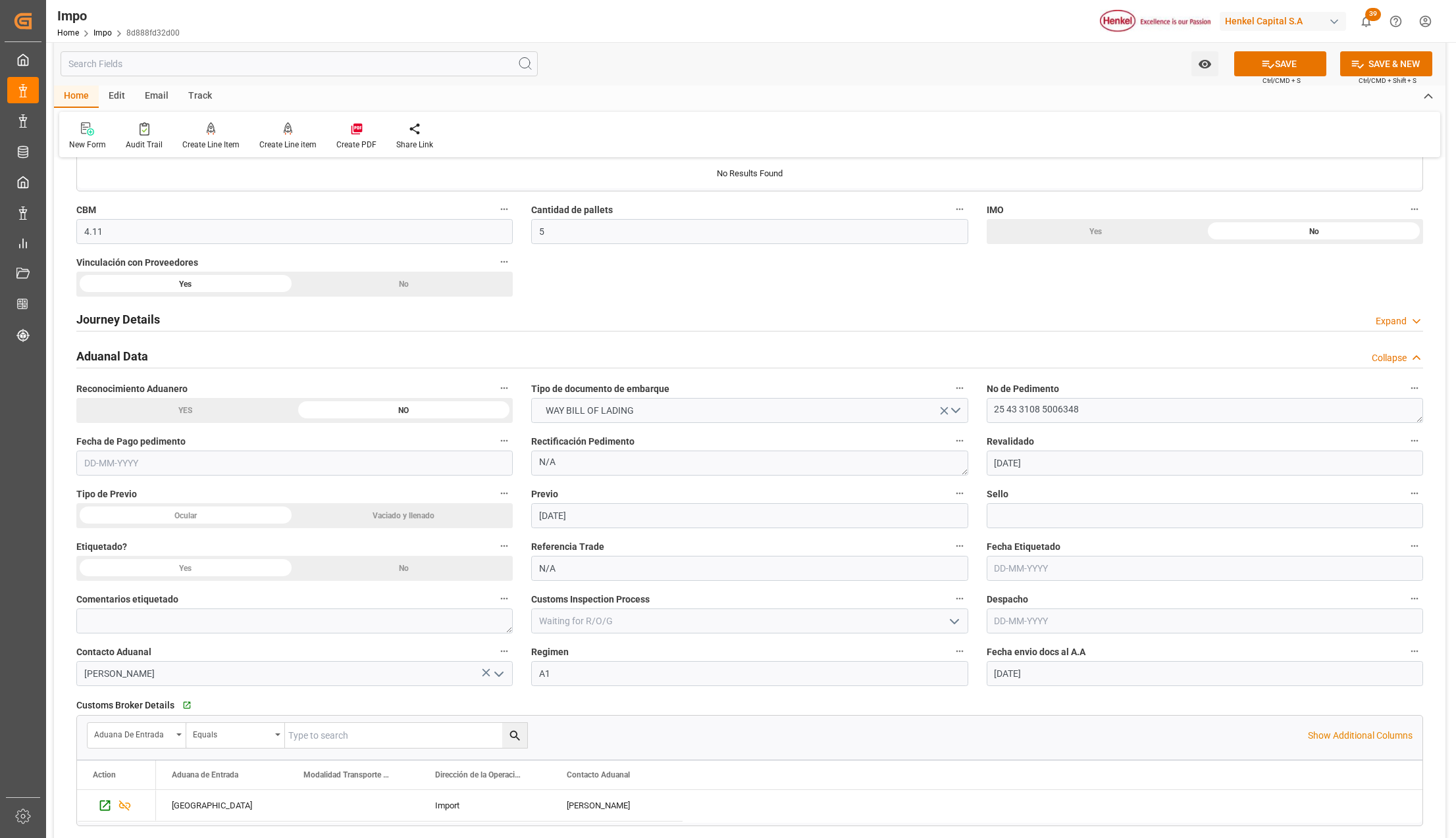
click at [1095, 522] on input at bounding box center [1204, 516] width 436 height 25
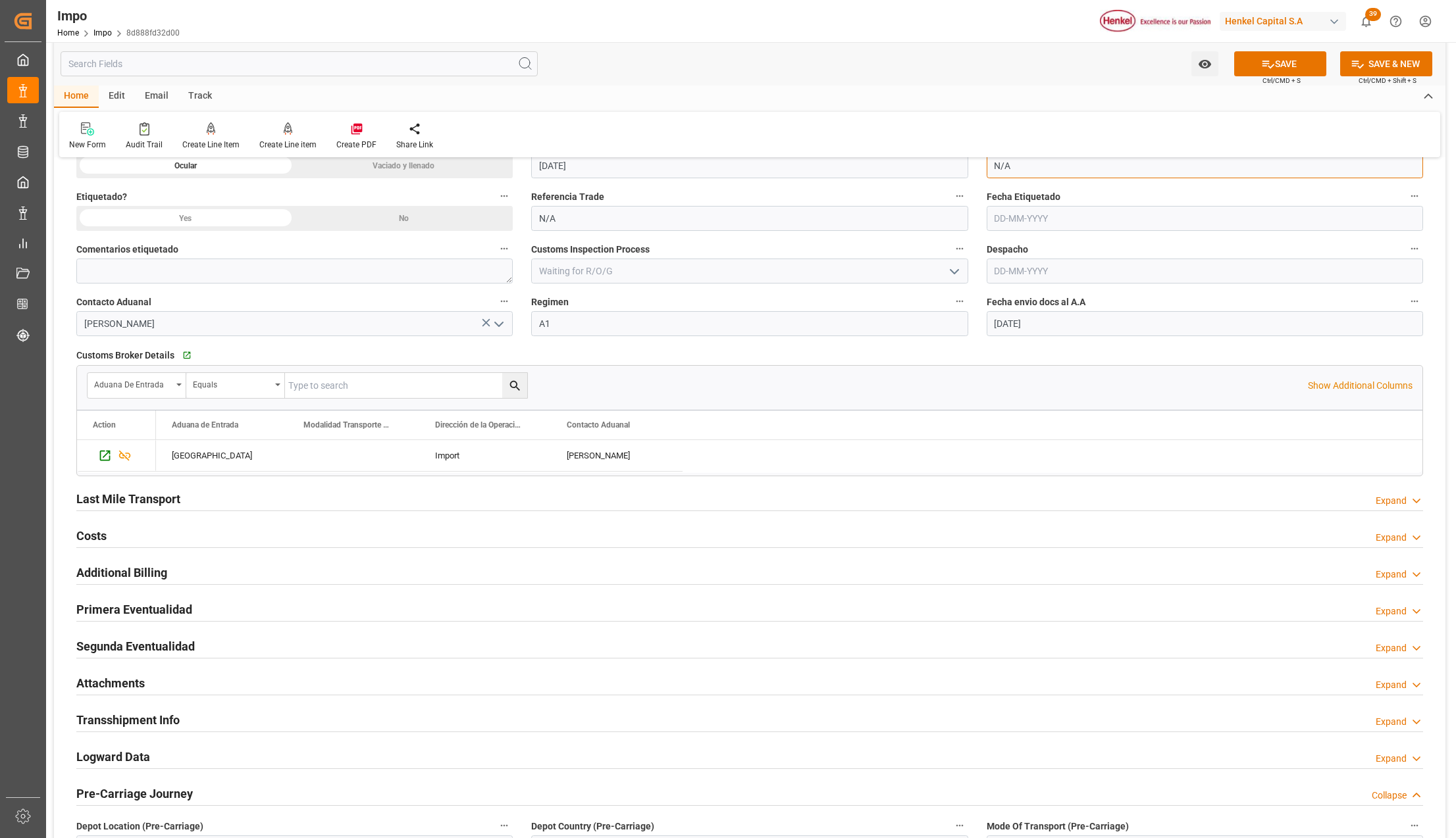
scroll to position [1228, 0]
type input "N/A"
click at [150, 610] on h2 "Primera Eventualidad" at bounding box center [134, 609] width 116 height 18
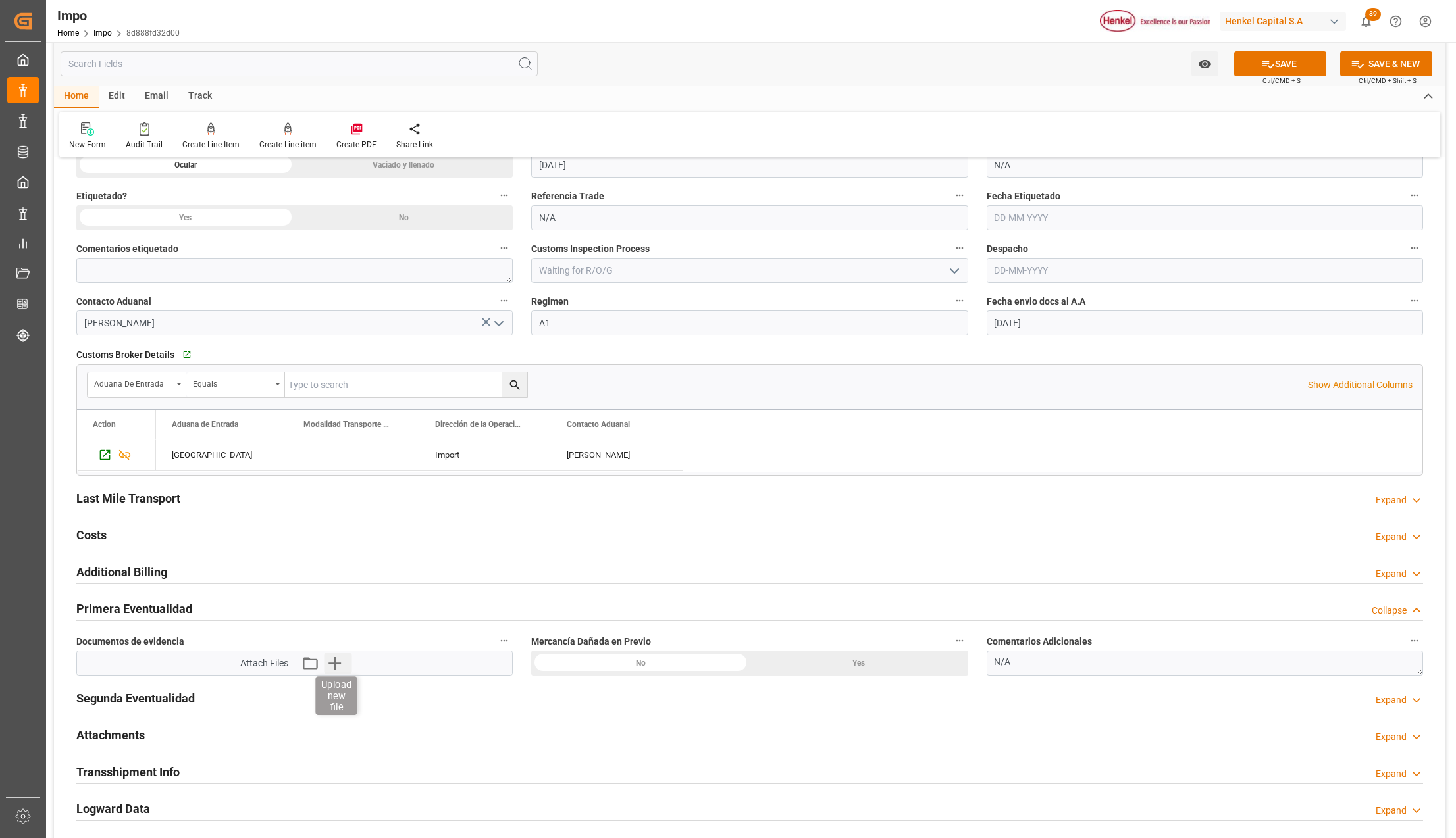
click at [337, 669] on icon "button" at bounding box center [334, 663] width 13 height 13
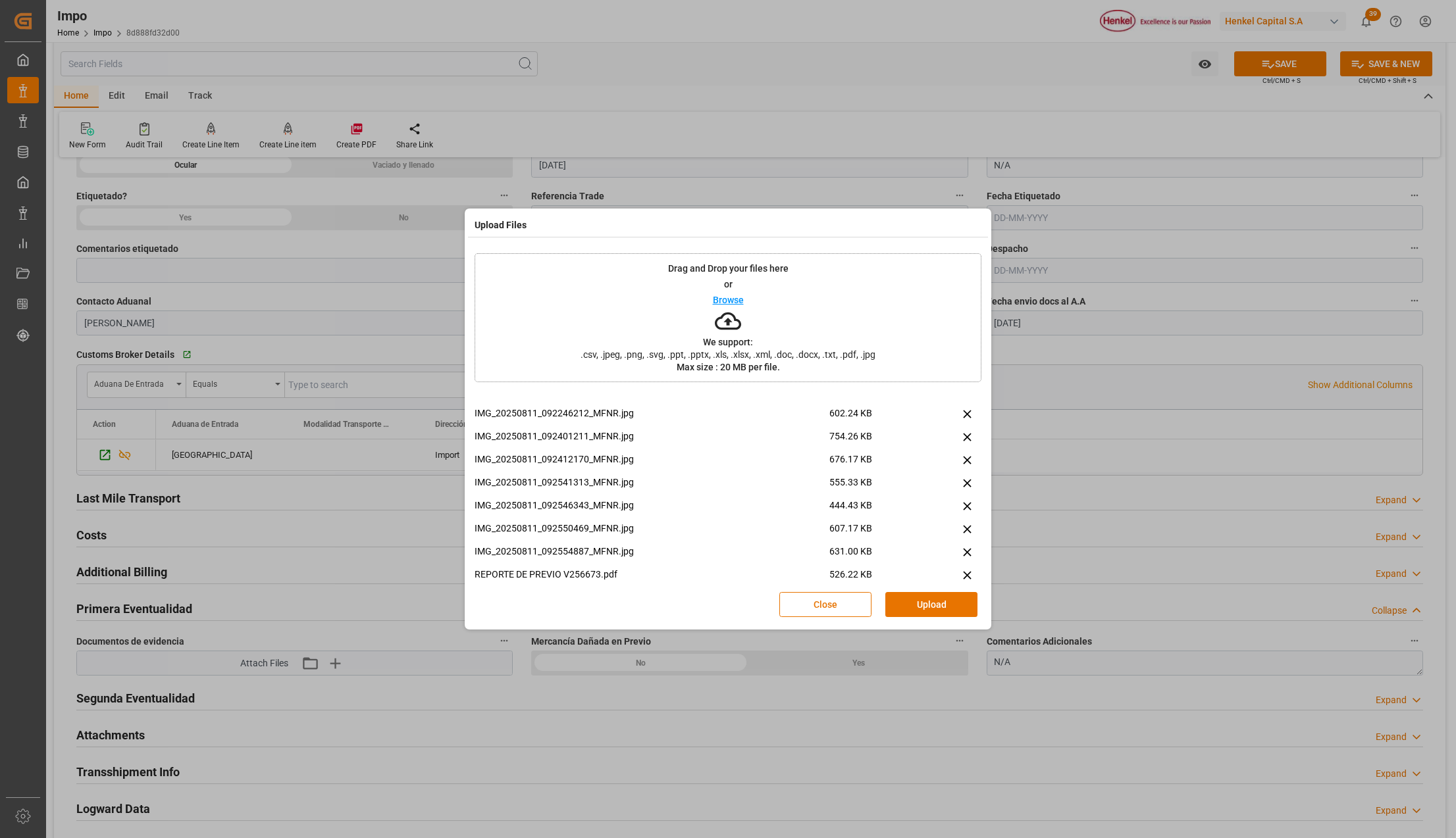
scroll to position [351, 0]
click at [966, 517] on icon at bounding box center [967, 516] width 14 height 14
click at [963, 512] on icon at bounding box center [966, 512] width 8 height 8
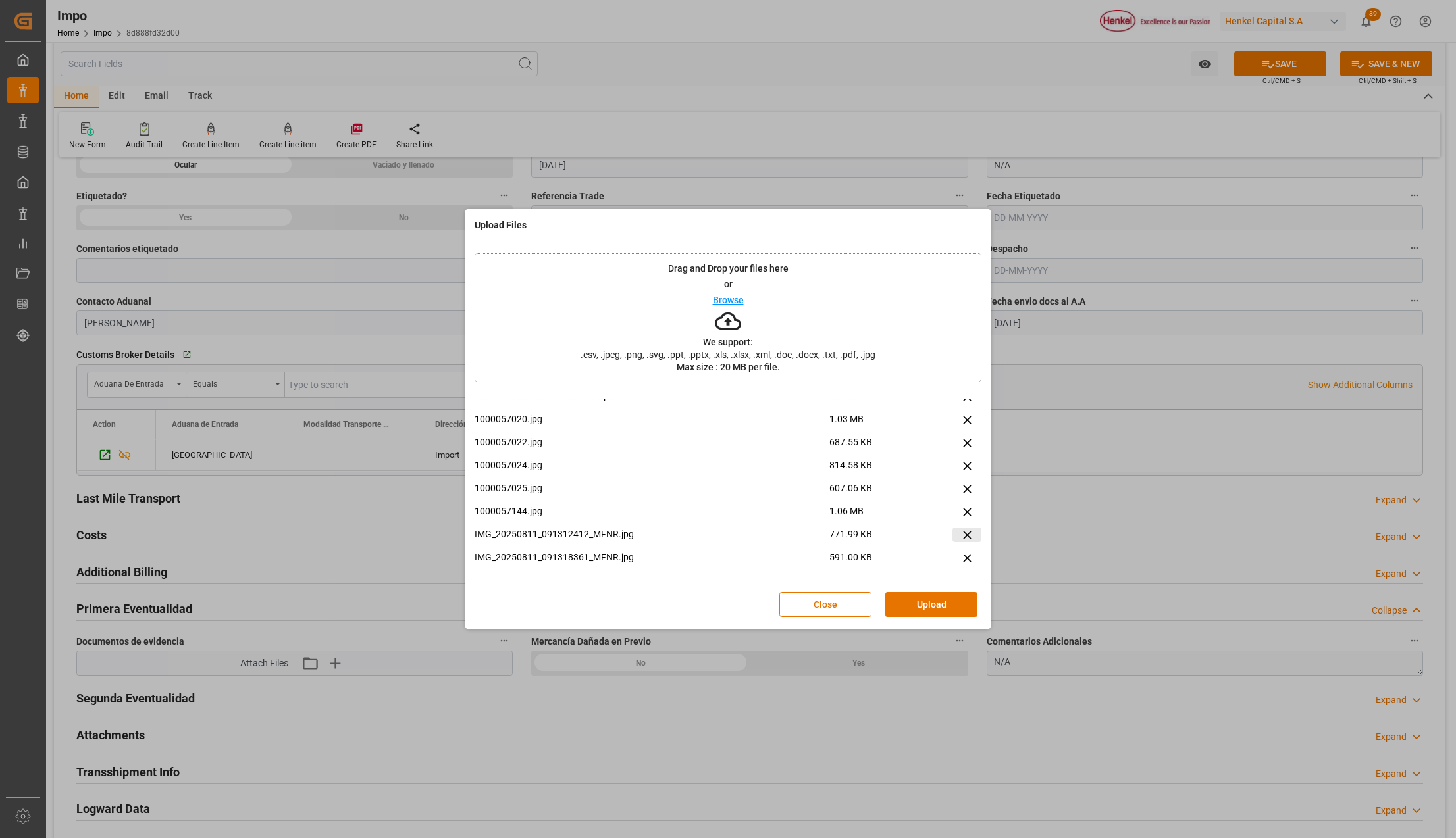
scroll to position [446, 0]
click at [925, 605] on button "Upload" at bounding box center [931, 604] width 92 height 25
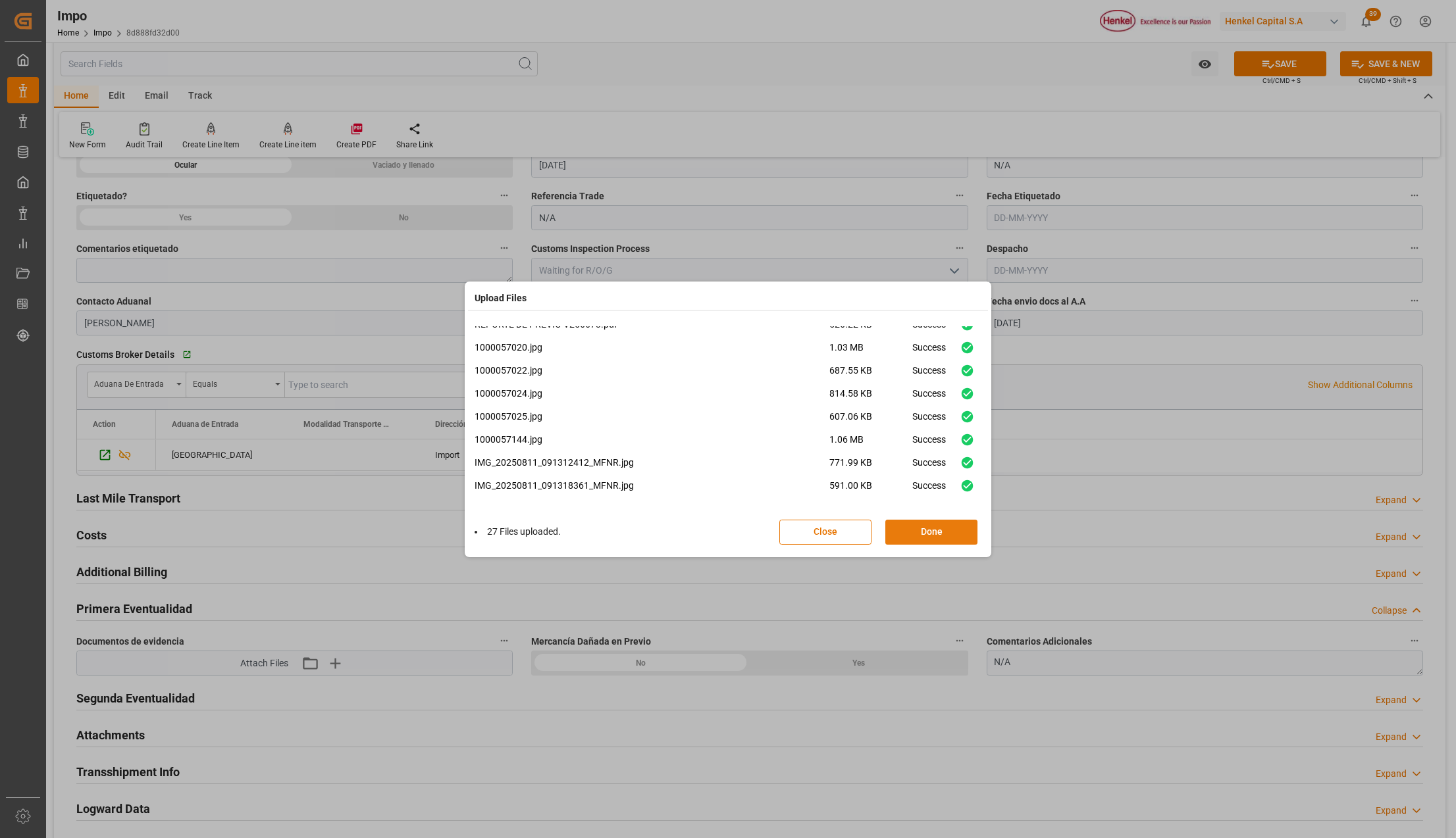
click at [909, 536] on button "Done" at bounding box center [931, 532] width 92 height 25
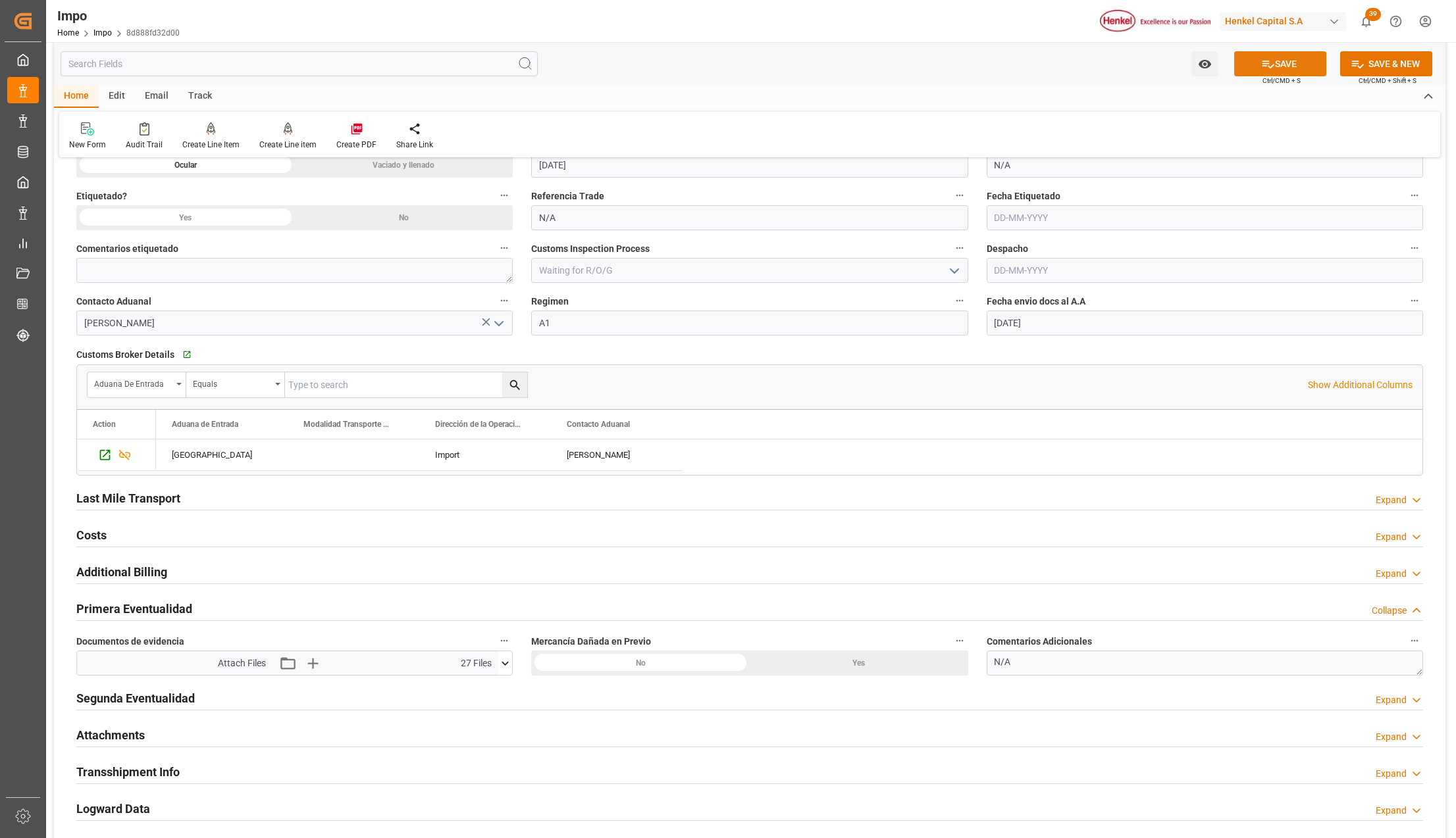
click at [1295, 69] on button "SAVE" at bounding box center [1280, 64] width 92 height 25
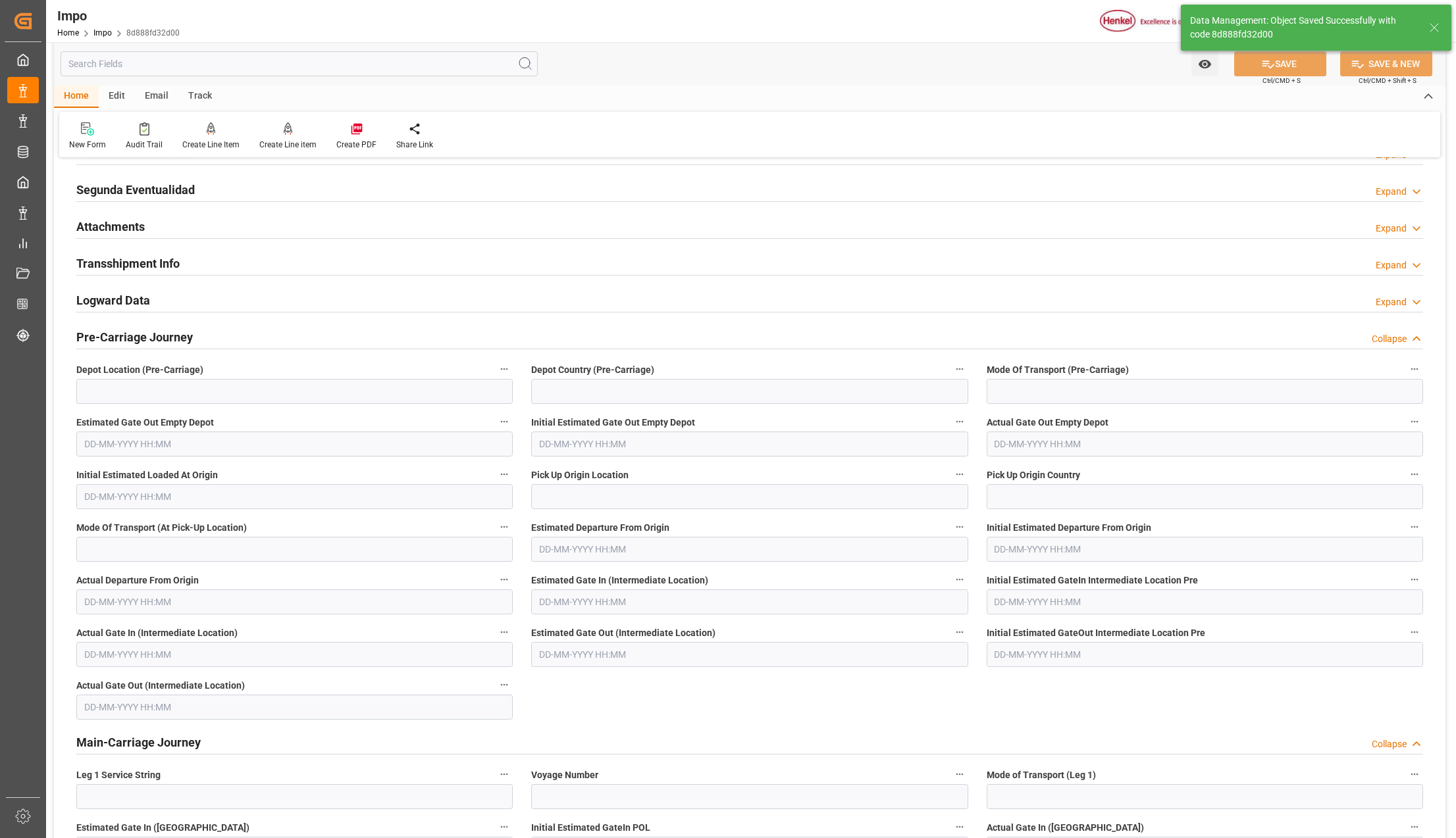
scroll to position [772, 0]
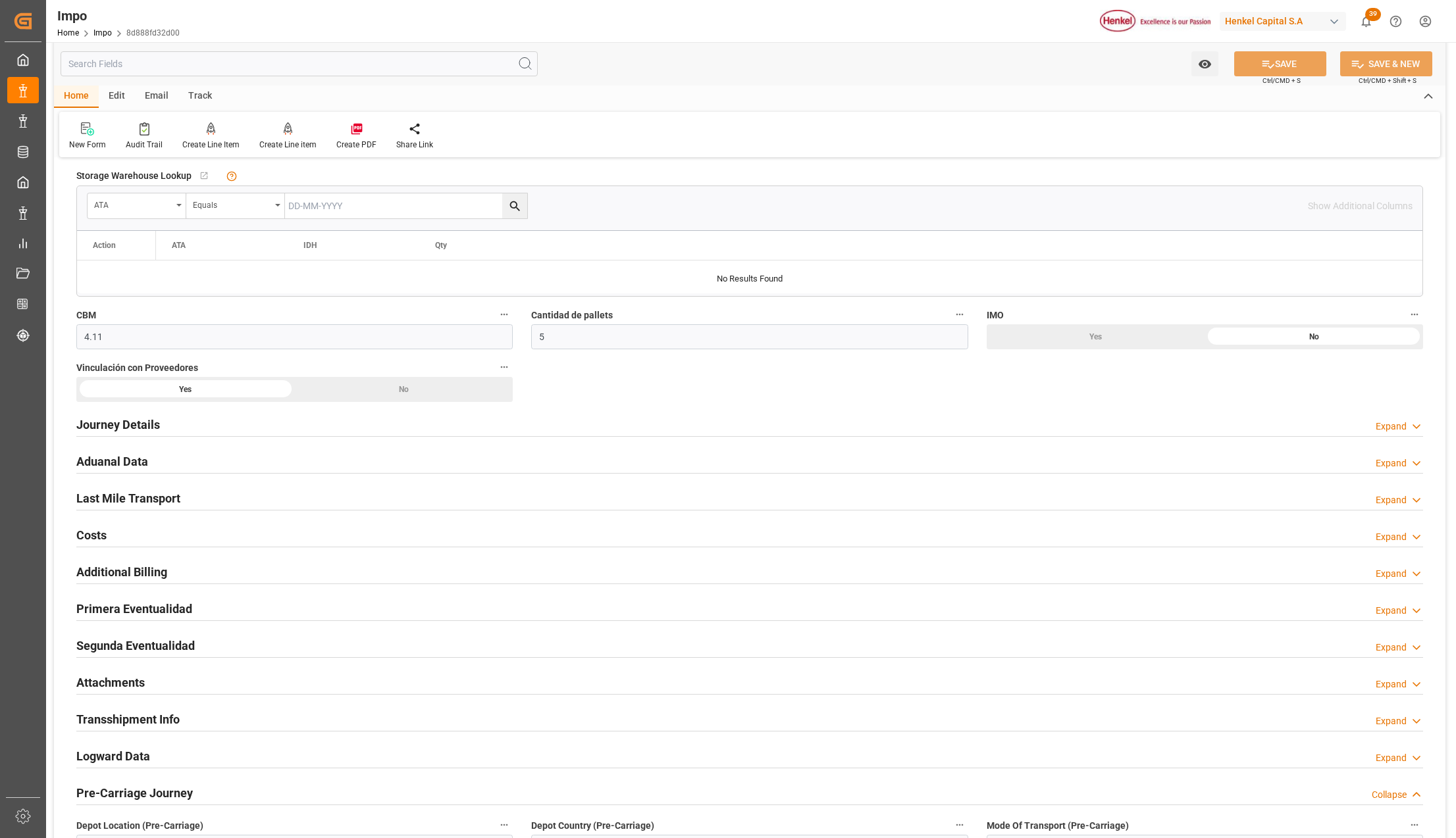
drag, startPoint x: 100, startPoint y: 607, endPoint x: 492, endPoint y: 662, distance: 395.8
click at [100, 607] on h2 "Primera Eventualidad" at bounding box center [134, 609] width 116 height 18
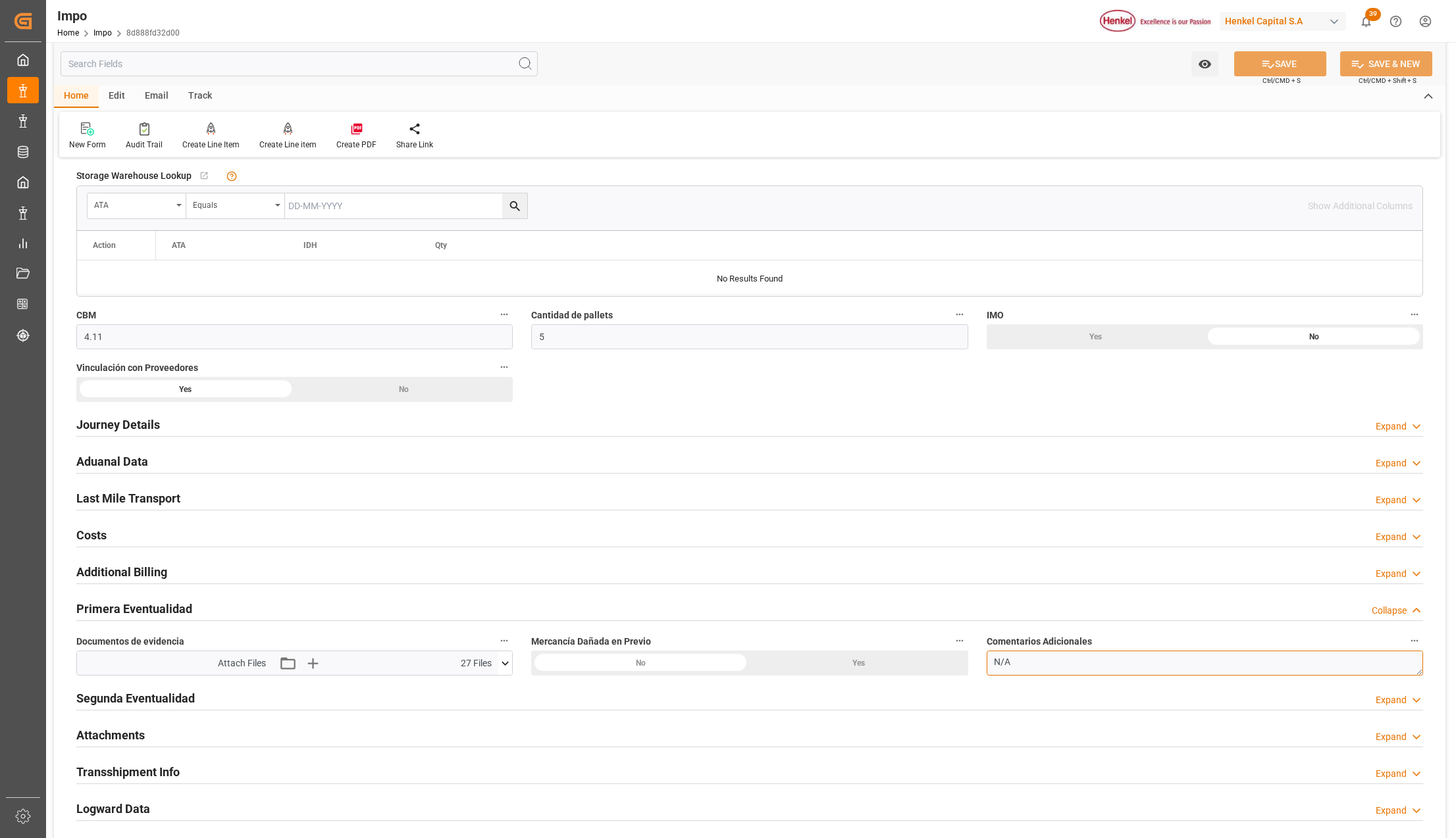
drag, startPoint x: 1020, startPoint y: 667, endPoint x: 980, endPoint y: 666, distance: 40.0
click at [980, 666] on div "Comentarios Adicionales N/A" at bounding box center [1204, 654] width 455 height 53
paste textarea "no se observa avería o derrame de producto, 5 rejillas extras"
type textarea "no se observa avería o derrame de producto, 5 rejillas extras"
click at [1264, 58] on icon at bounding box center [1268, 64] width 14 height 14
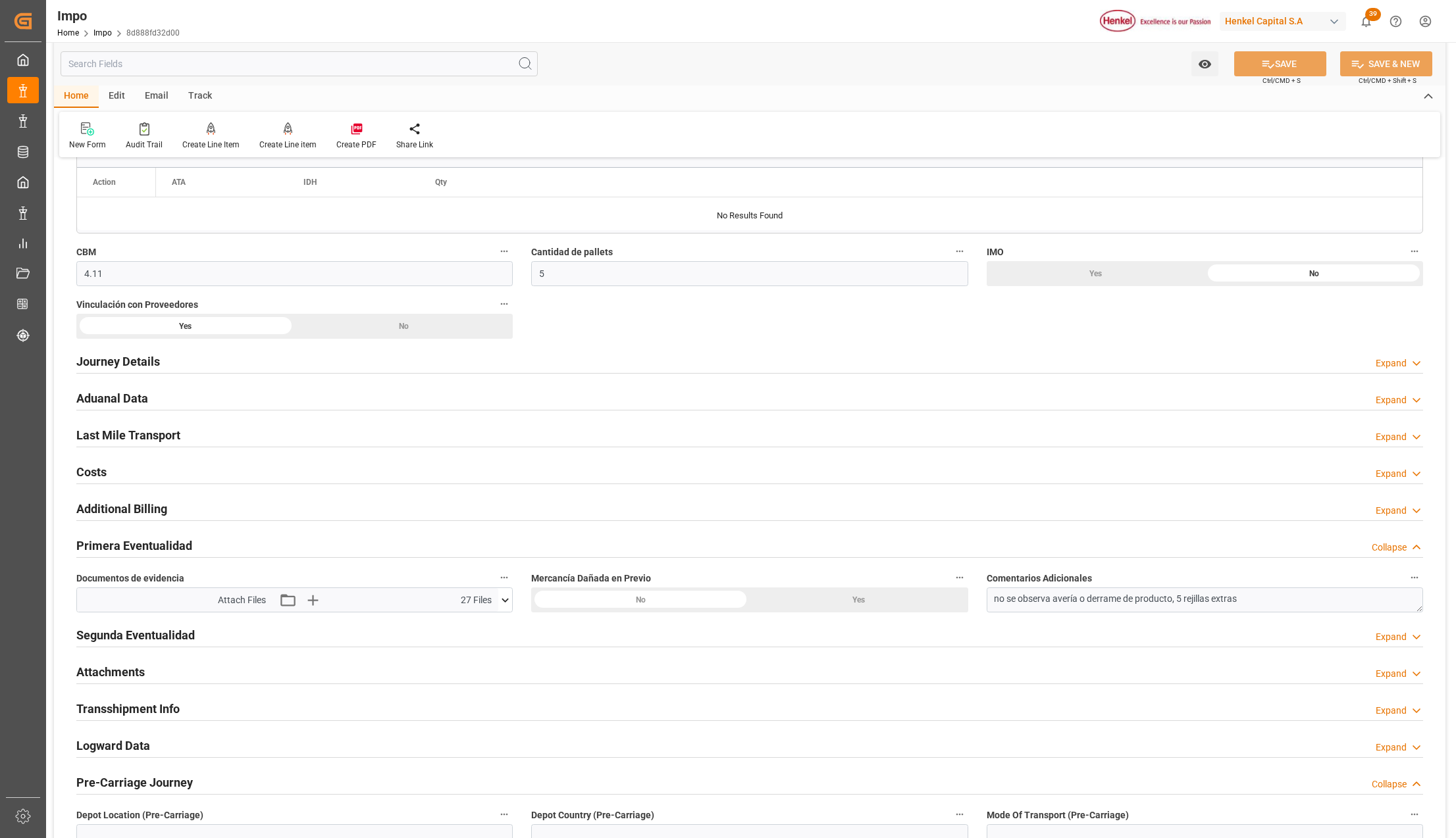
scroll to position [948, 0]
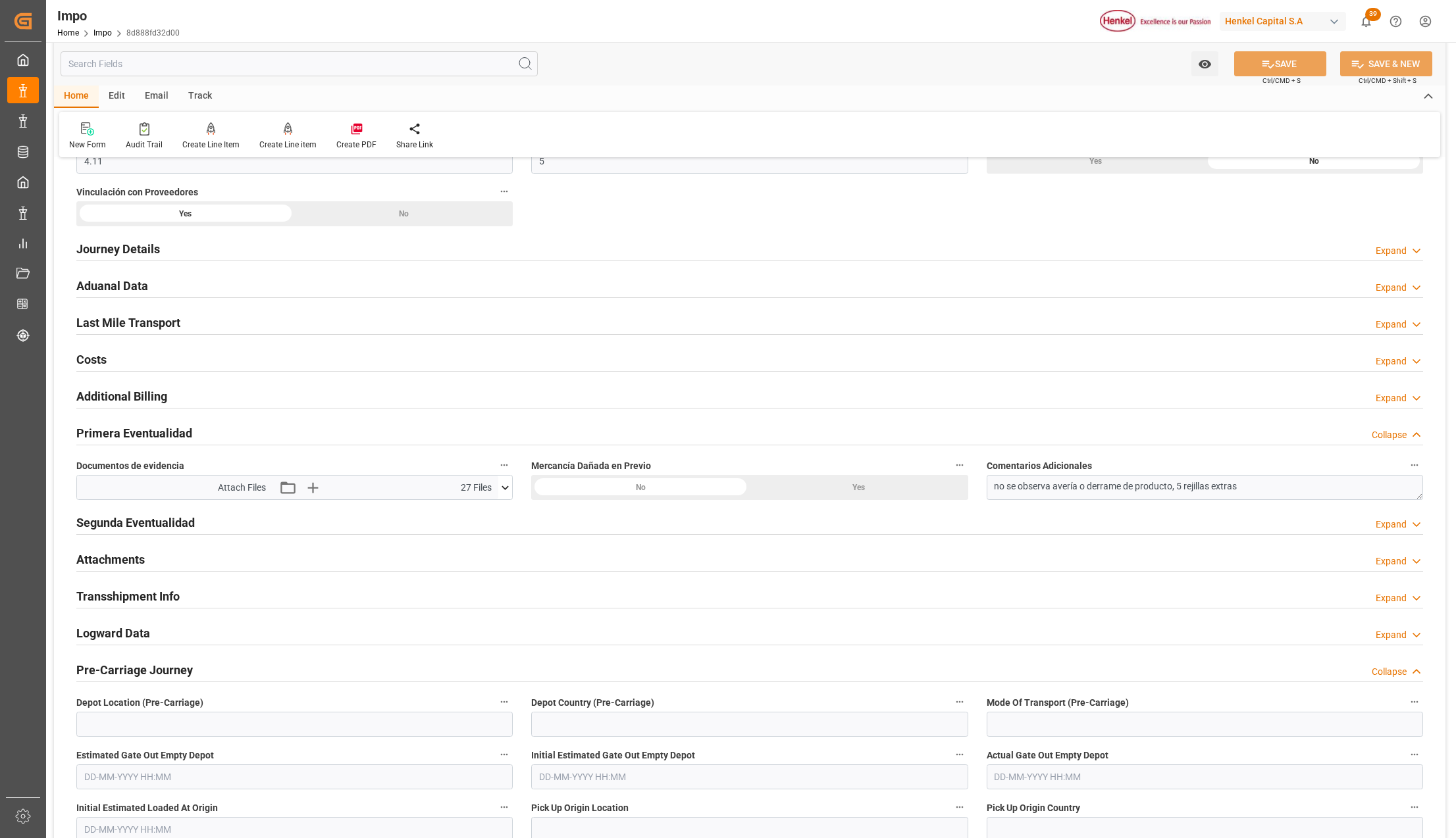
click at [112, 561] on h2 "Attachments" at bounding box center [111, 559] width 69 height 18
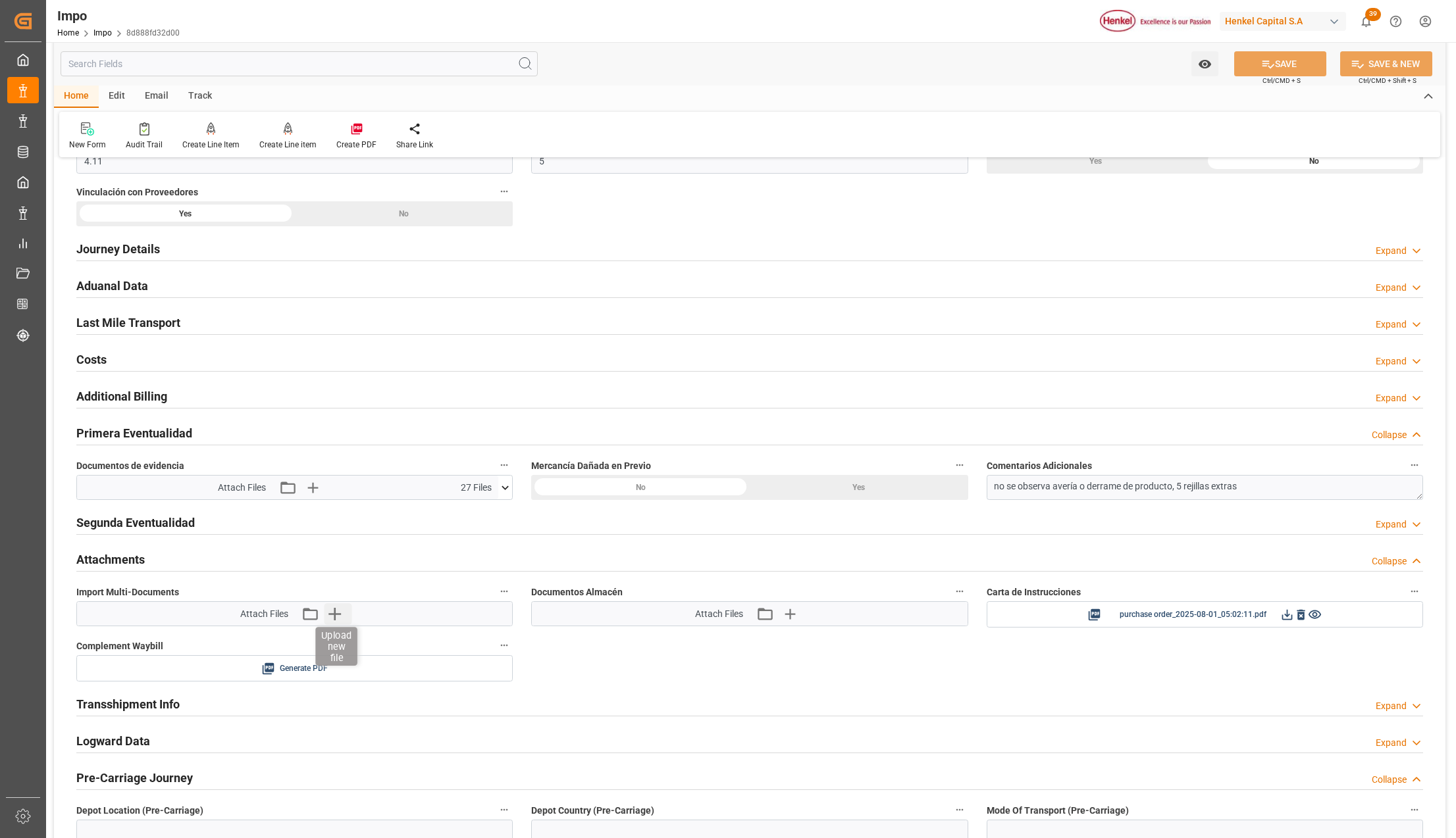
click at [337, 616] on icon "button" at bounding box center [334, 614] width 21 height 21
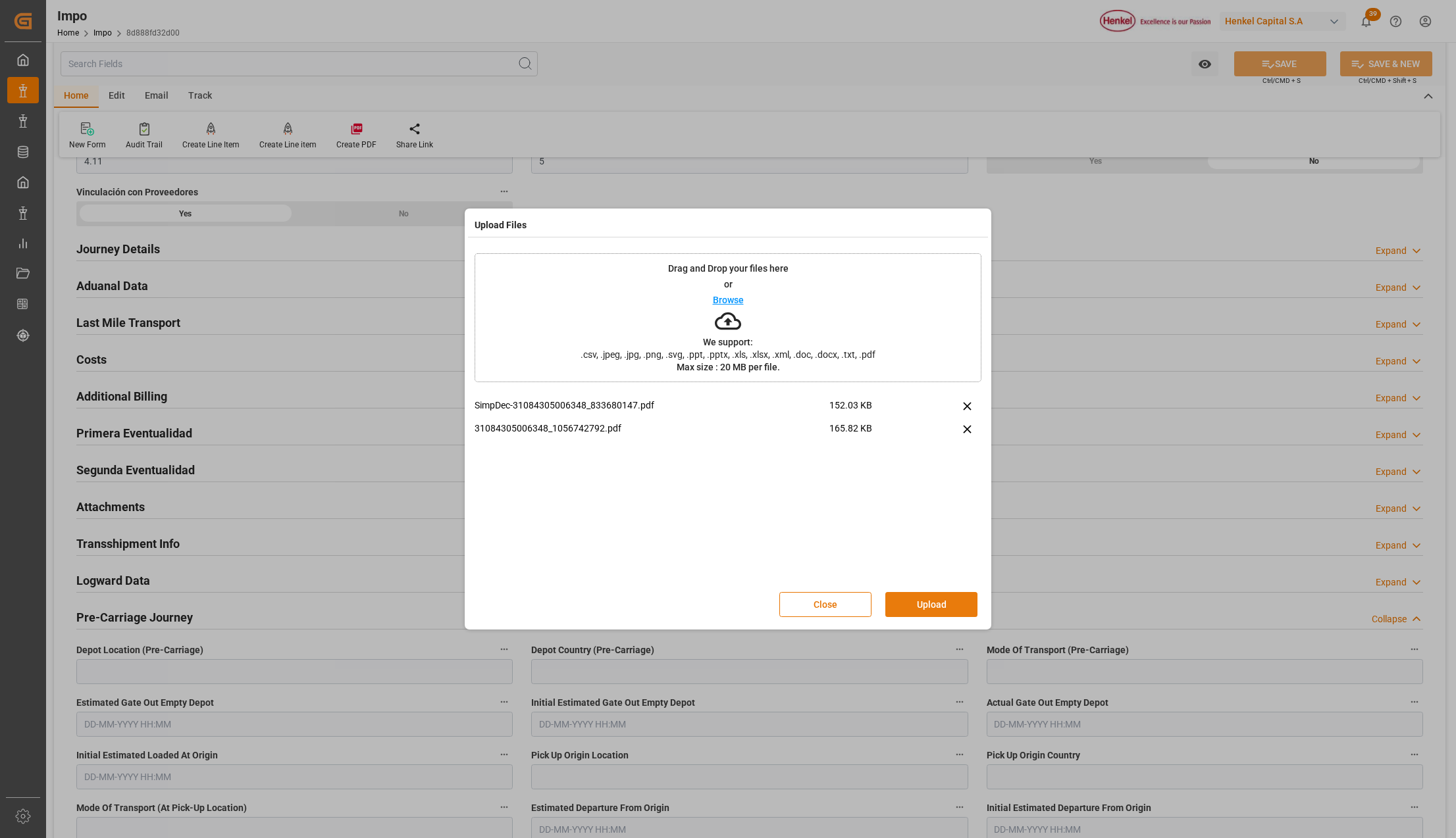
click at [934, 600] on button "Upload" at bounding box center [931, 604] width 92 height 25
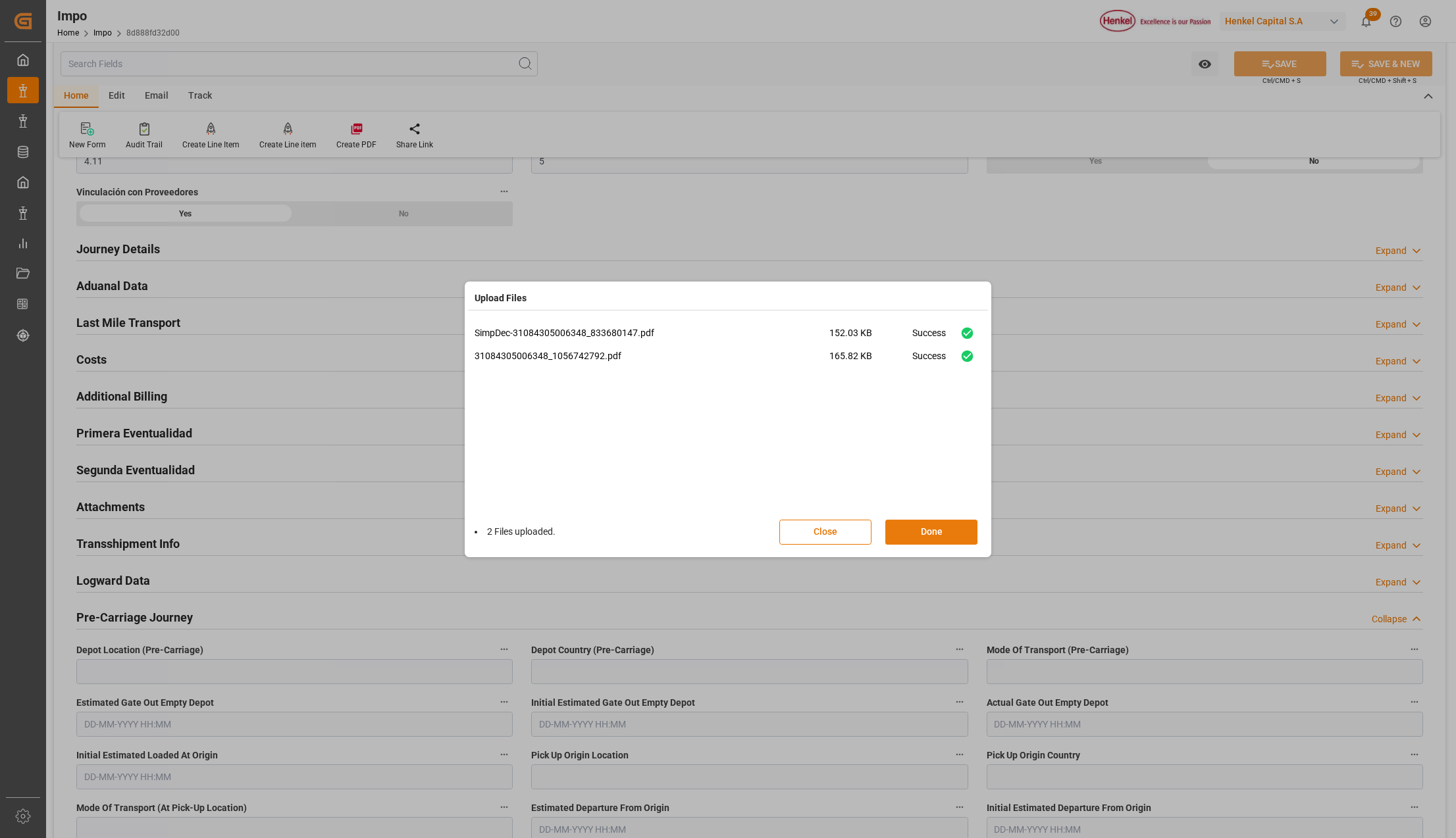
click at [922, 531] on button "Done" at bounding box center [931, 532] width 92 height 25
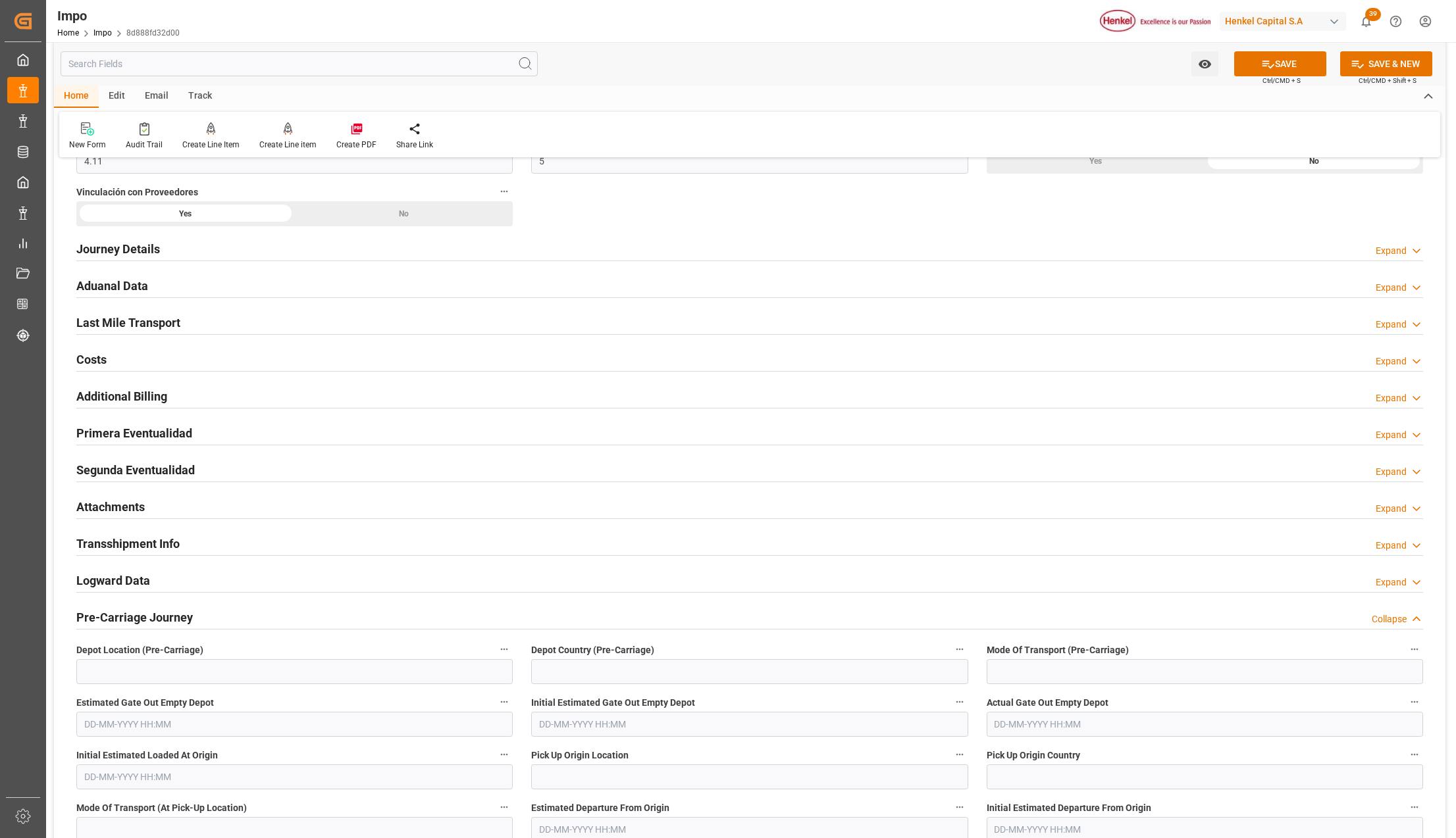
click at [1294, 64] on button "SAVE" at bounding box center [1280, 64] width 92 height 25
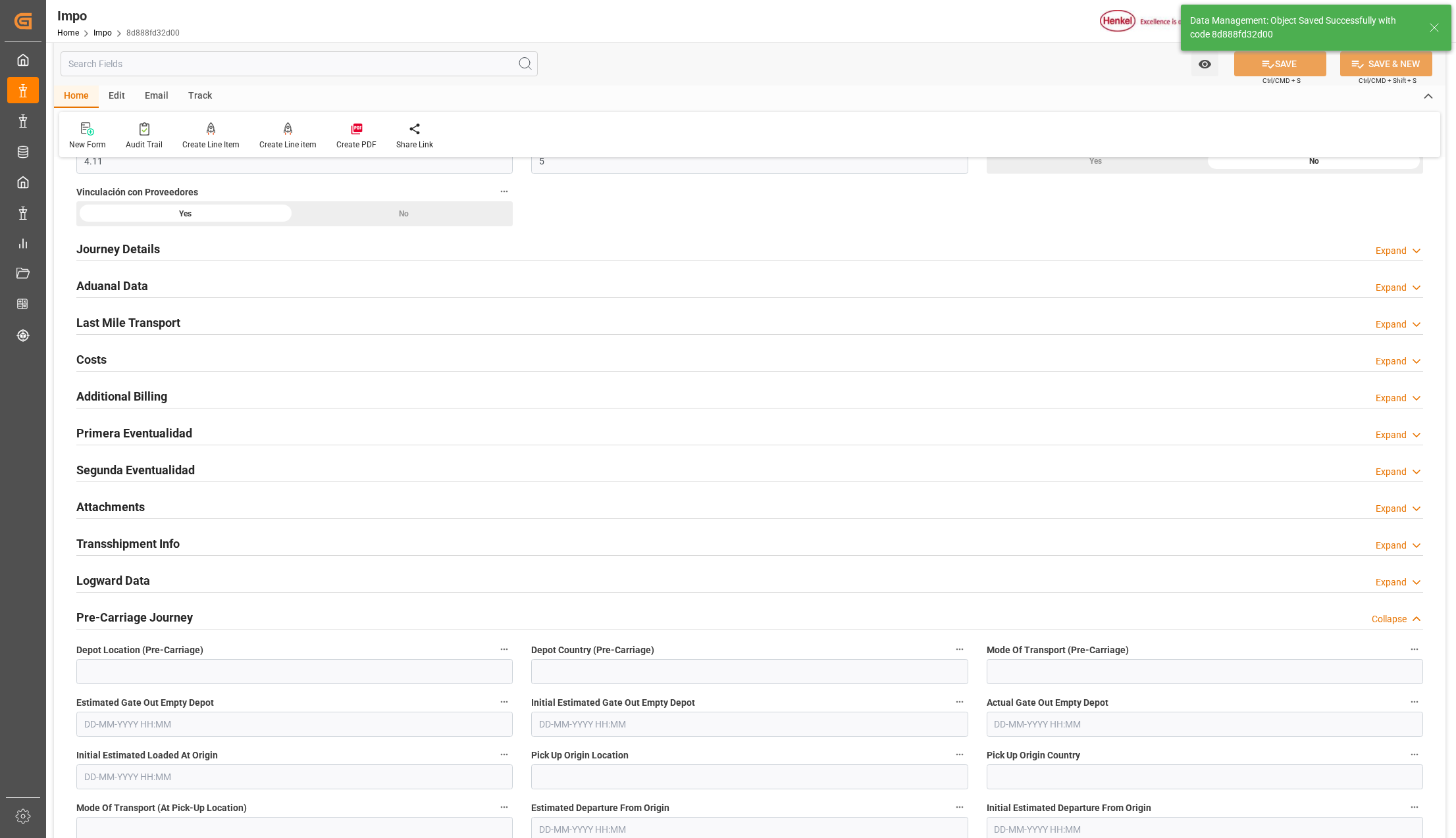
click at [101, 250] on h2 "Journey Details" at bounding box center [118, 249] width 84 height 18
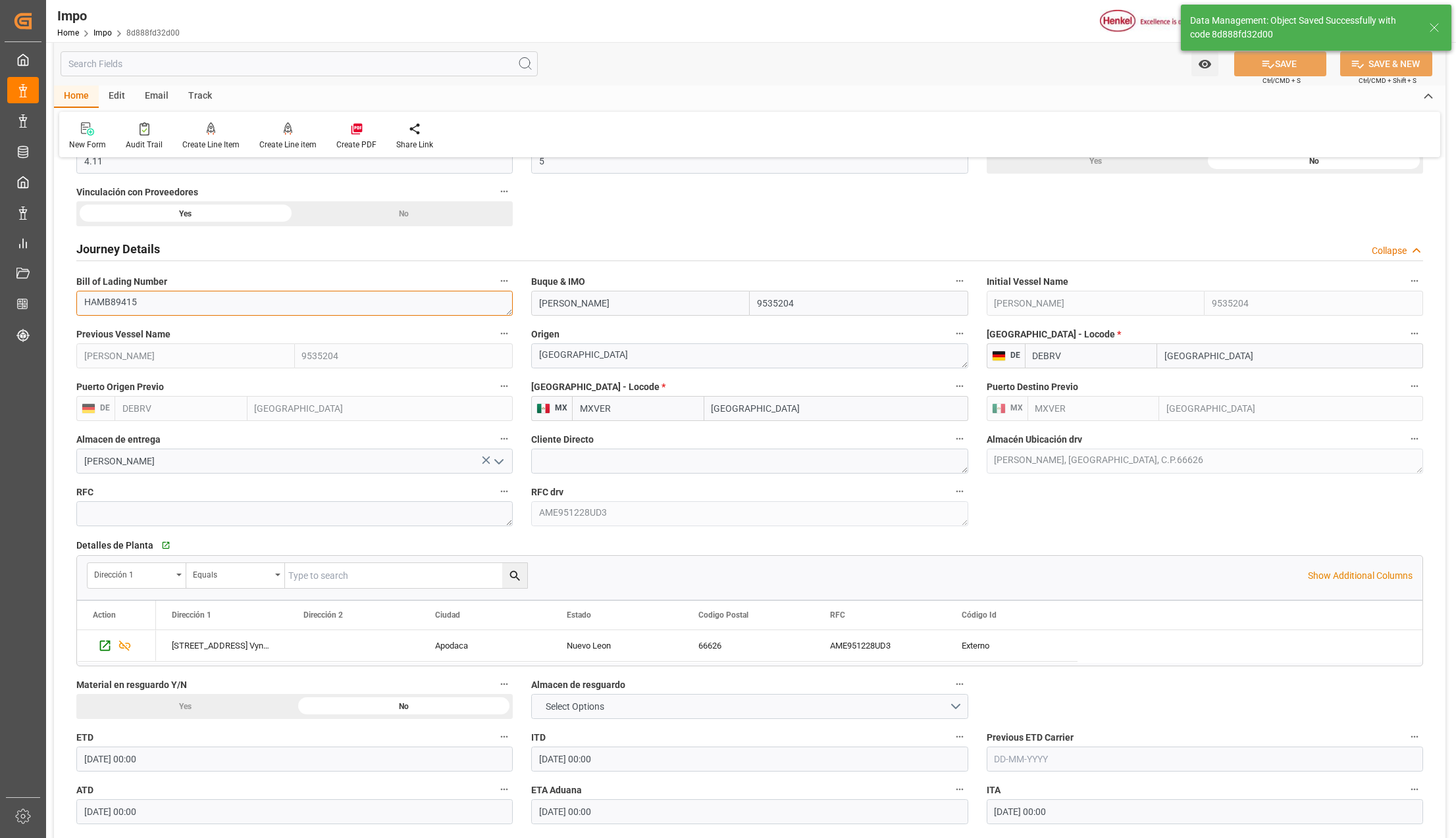
click at [121, 306] on textarea "HAMB89415" at bounding box center [294, 303] width 436 height 25
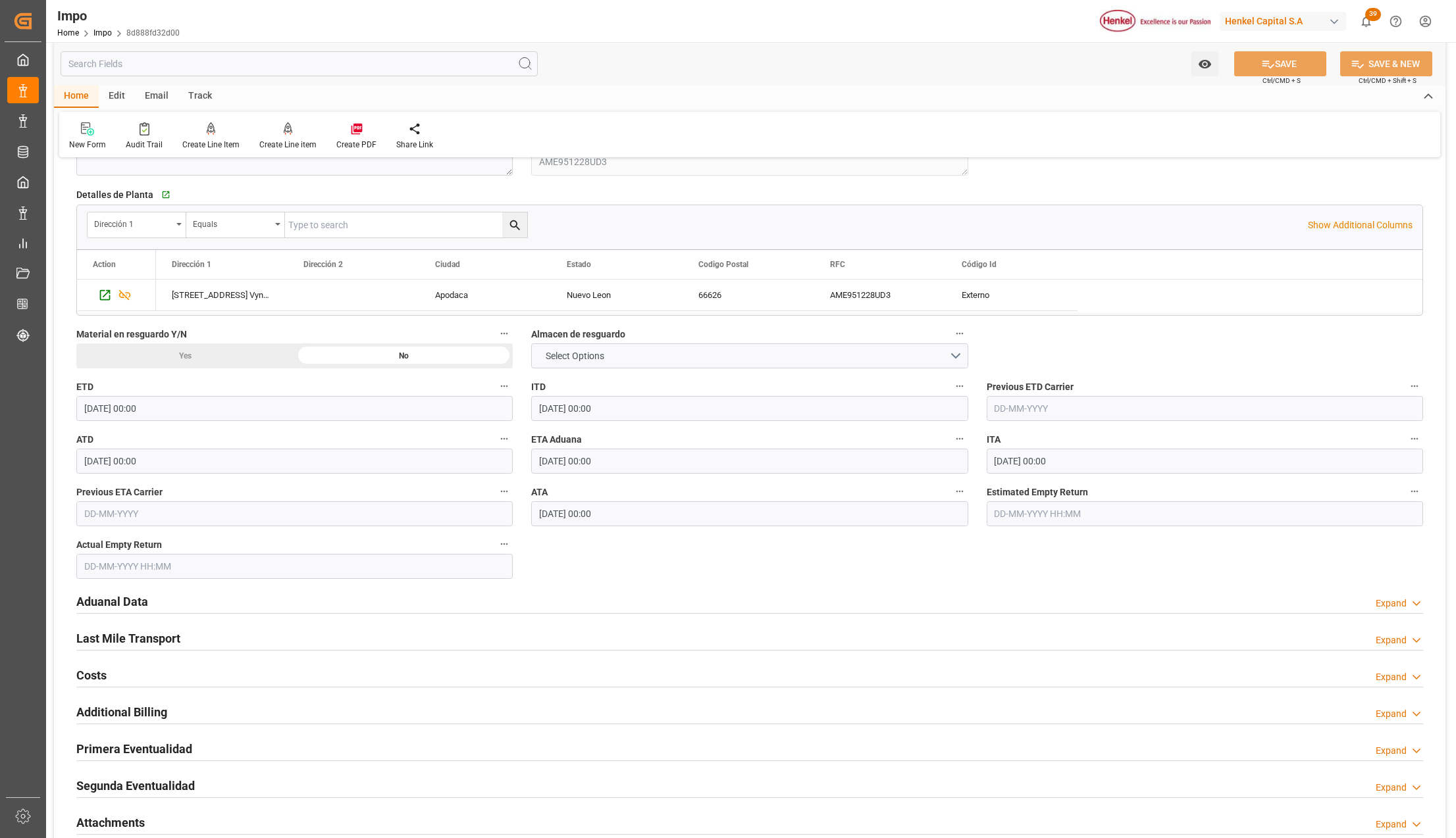
scroll to position [1561, 0]
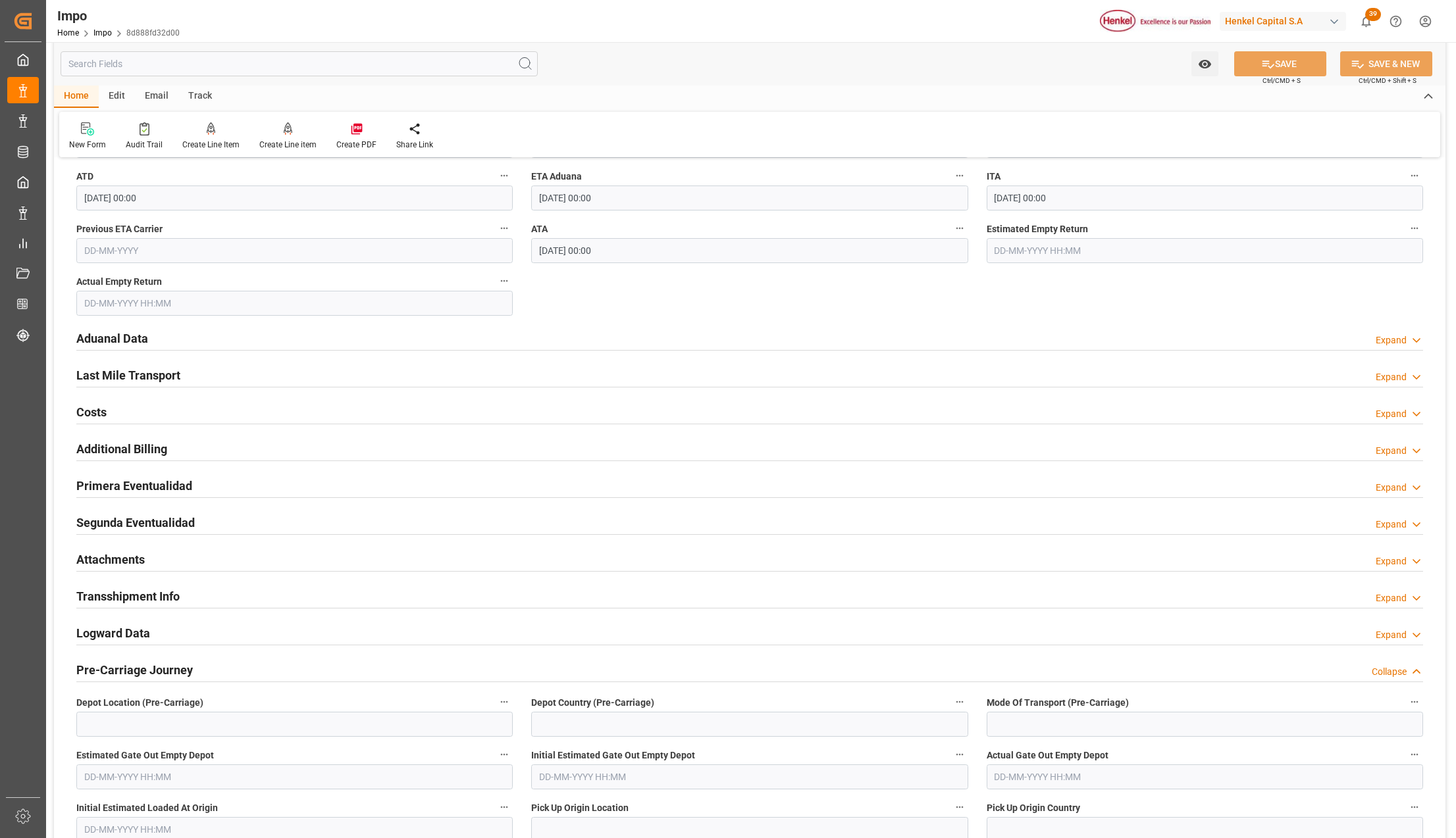
drag, startPoint x: 114, startPoint y: 562, endPoint x: 267, endPoint y: 611, distance: 160.7
click at [114, 562] on h2 "Attachments" at bounding box center [111, 559] width 69 height 18
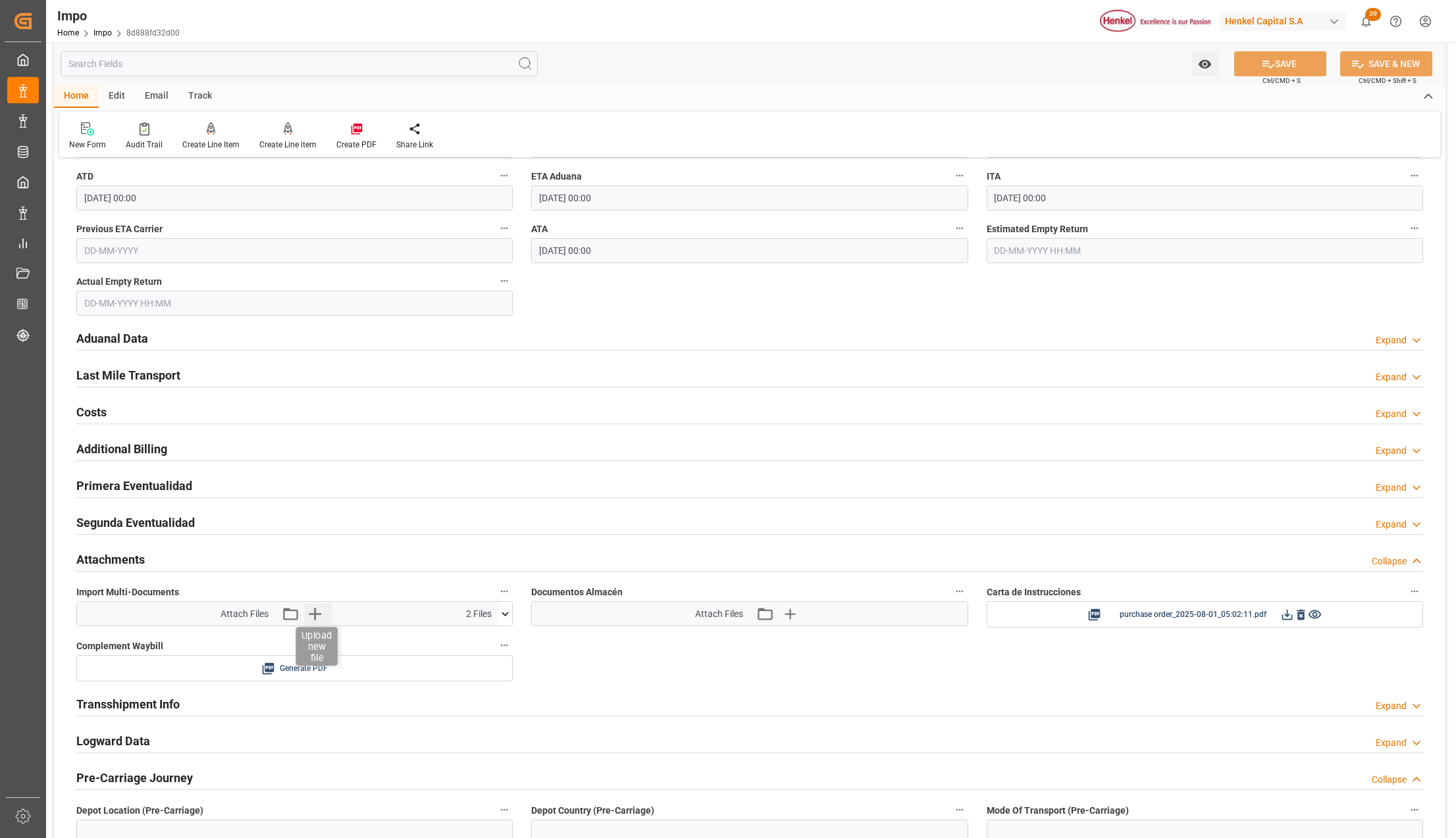
click at [316, 619] on icon "button" at bounding box center [315, 614] width 13 height 13
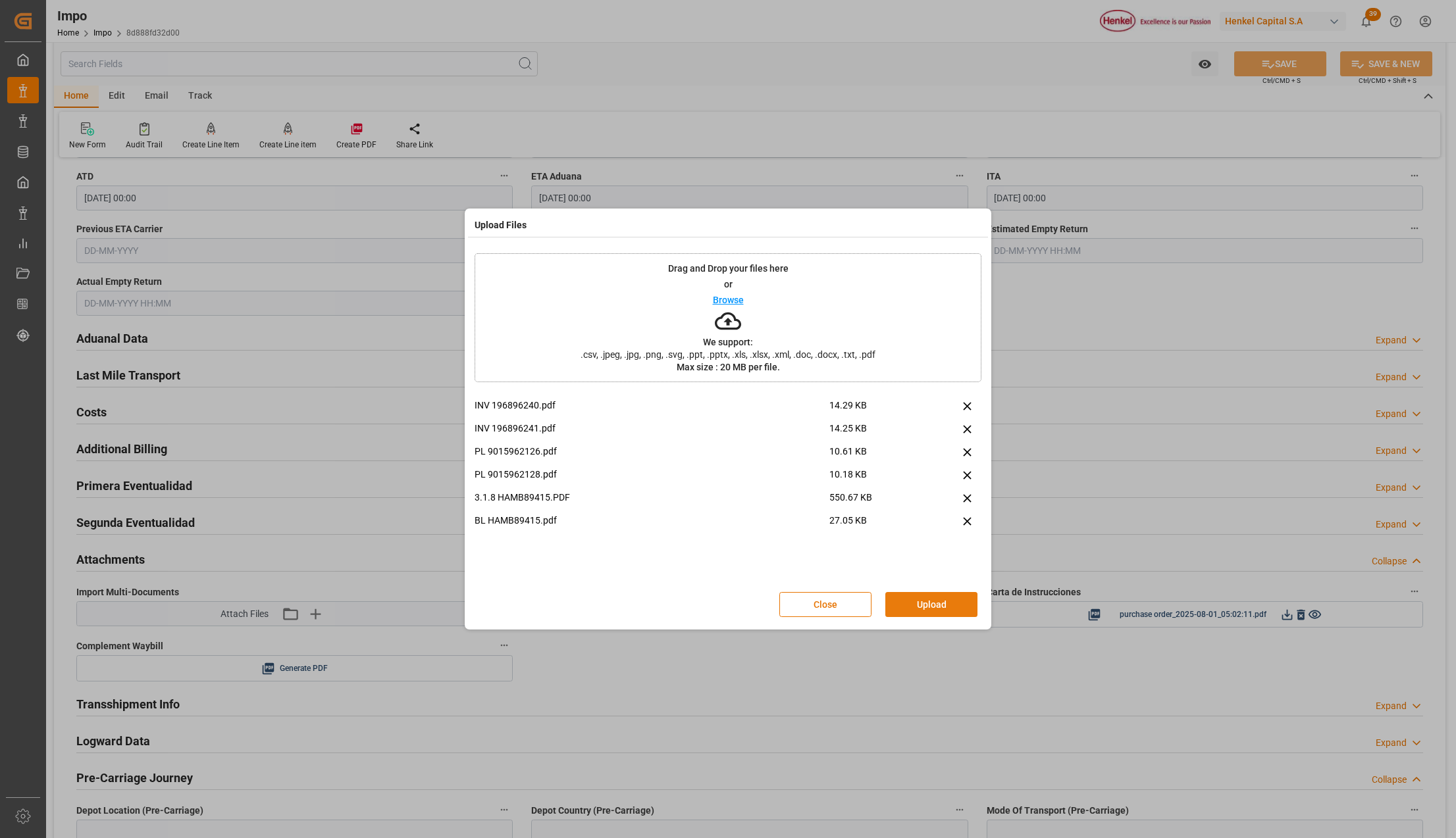
click at [943, 604] on button "Upload" at bounding box center [931, 604] width 92 height 25
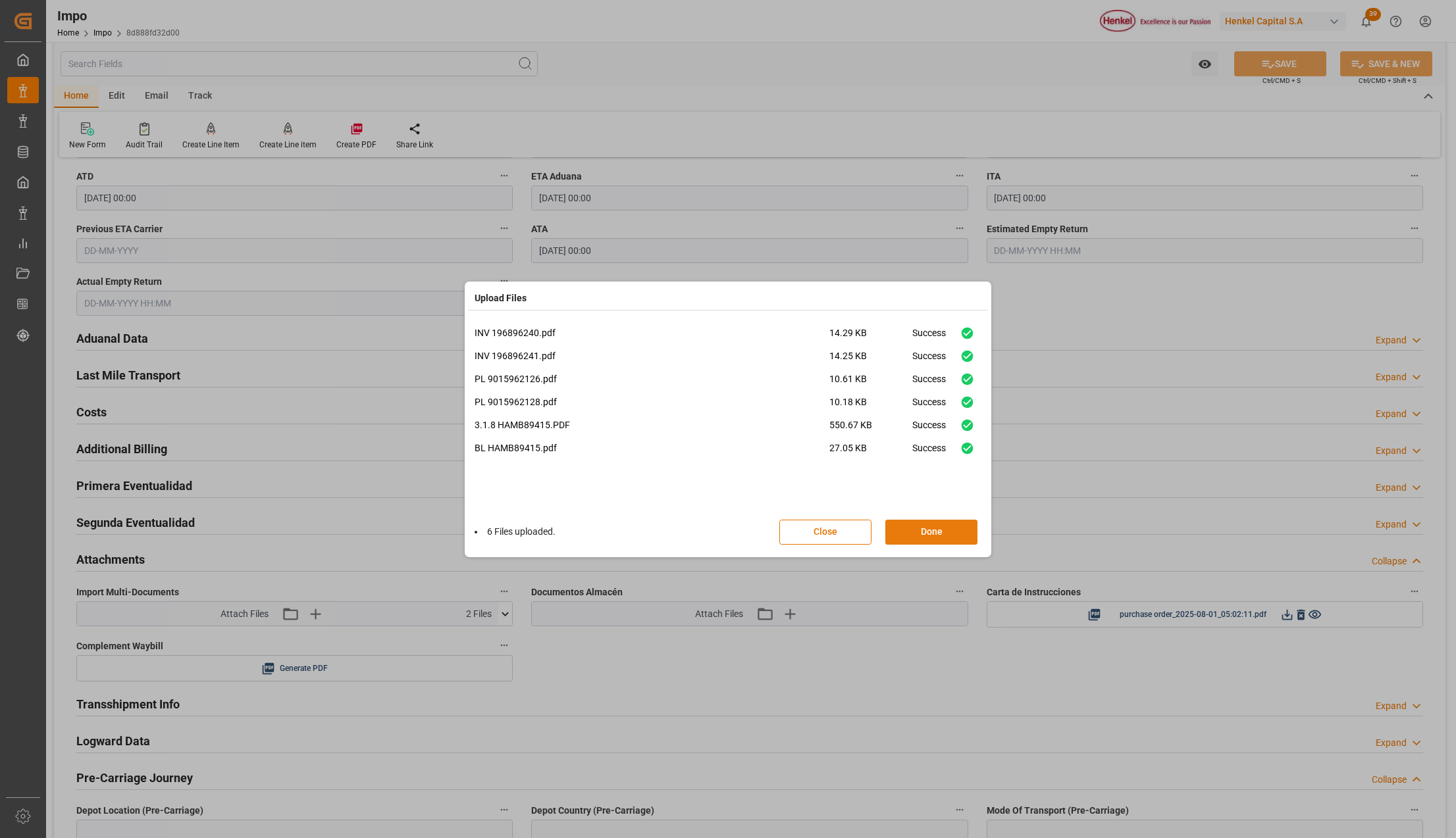
click at [934, 534] on button "Done" at bounding box center [931, 532] width 92 height 25
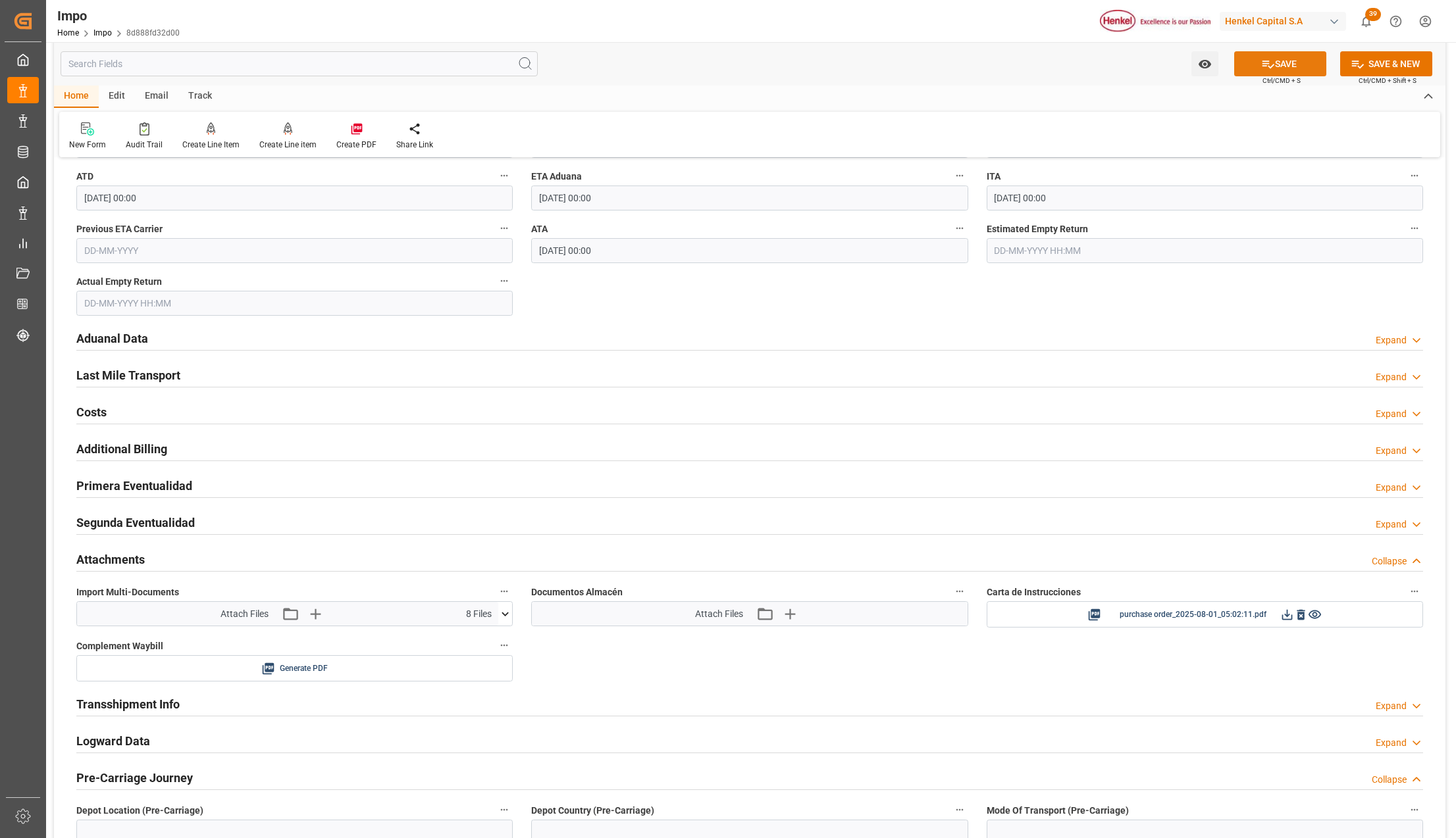
click at [1261, 67] on icon at bounding box center [1268, 64] width 14 height 14
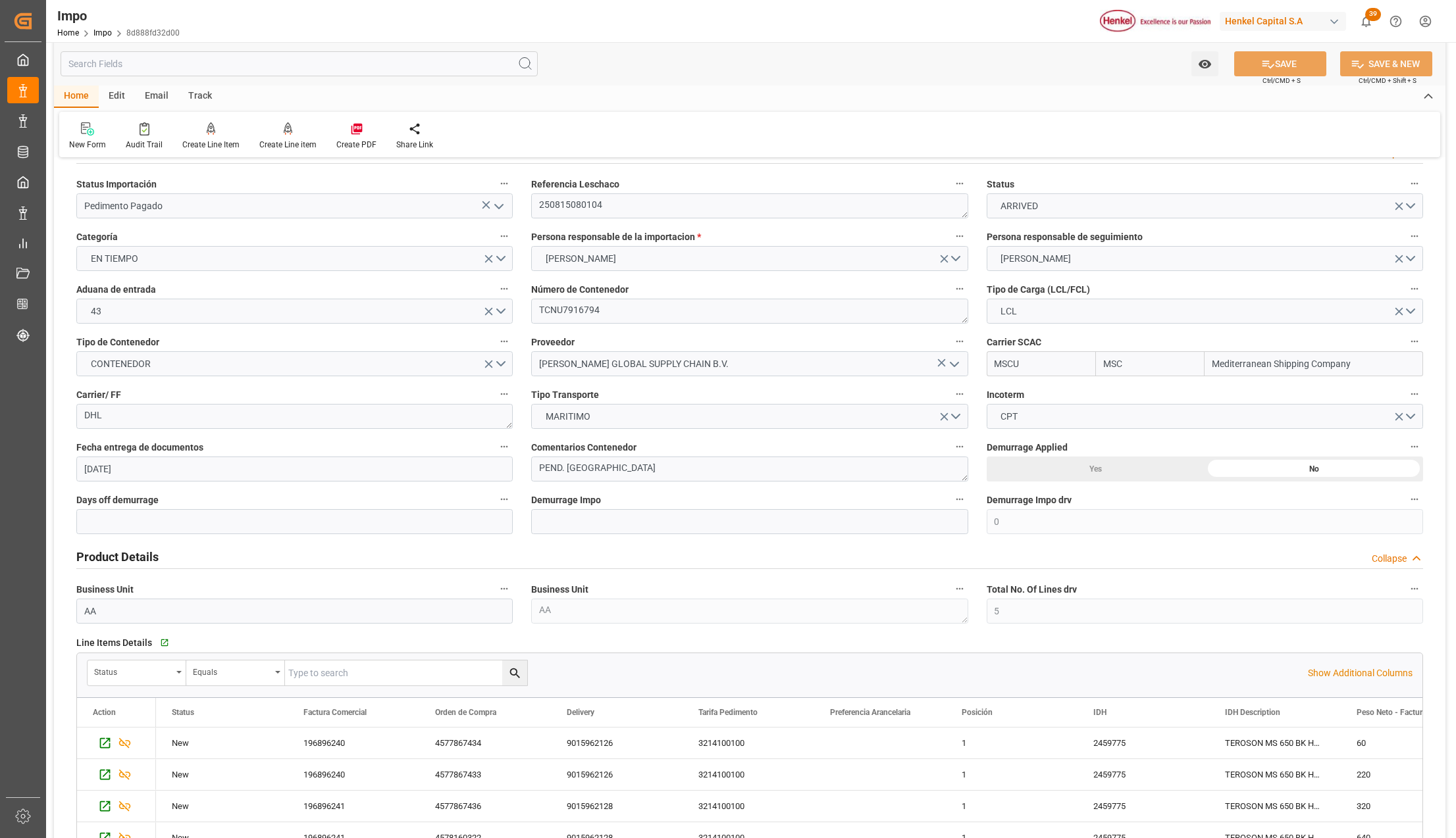
scroll to position [0, 0]
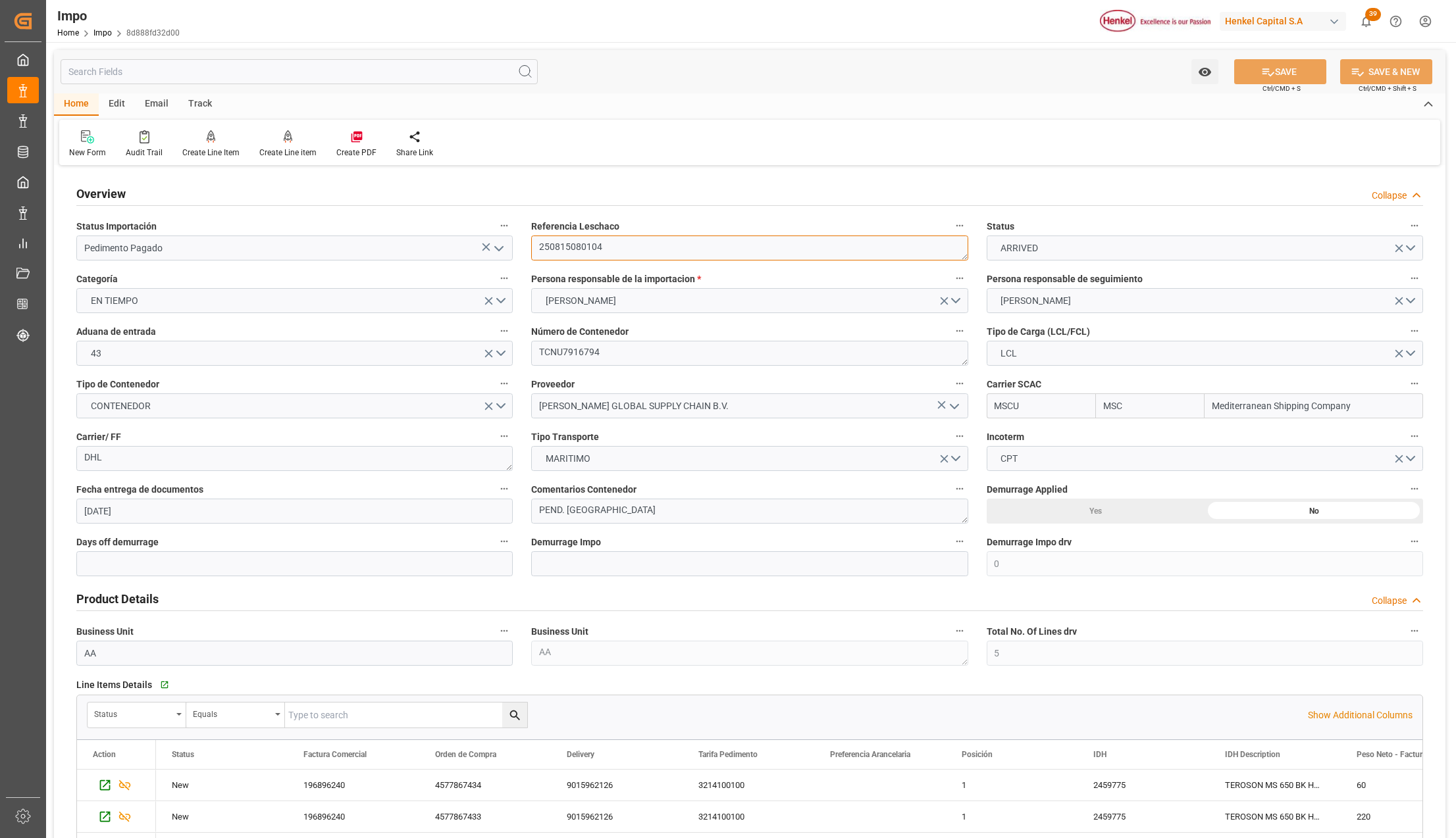
click at [595, 251] on textarea "250815080104" at bounding box center [749, 248] width 436 height 25
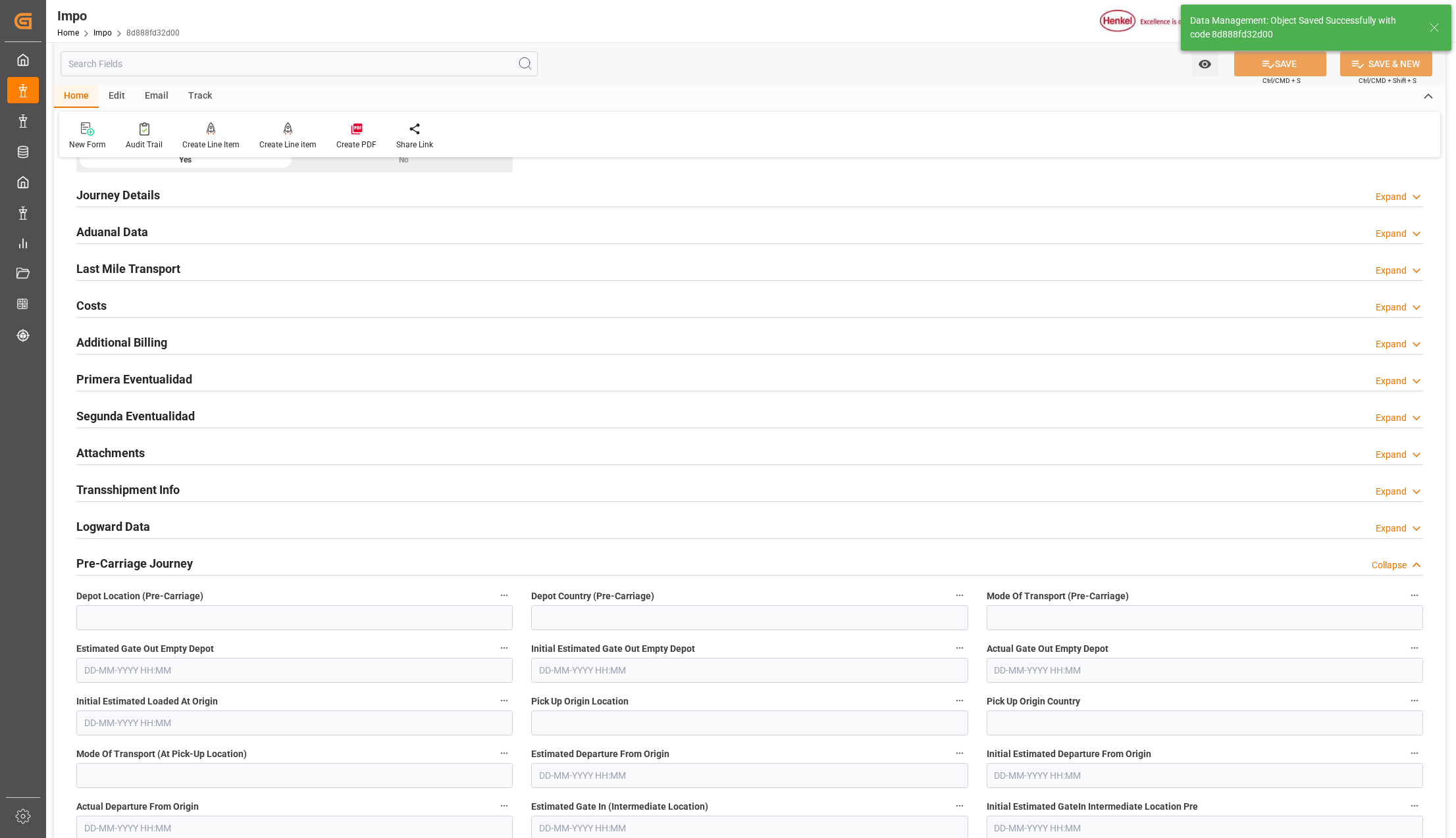
scroll to position [964, 0]
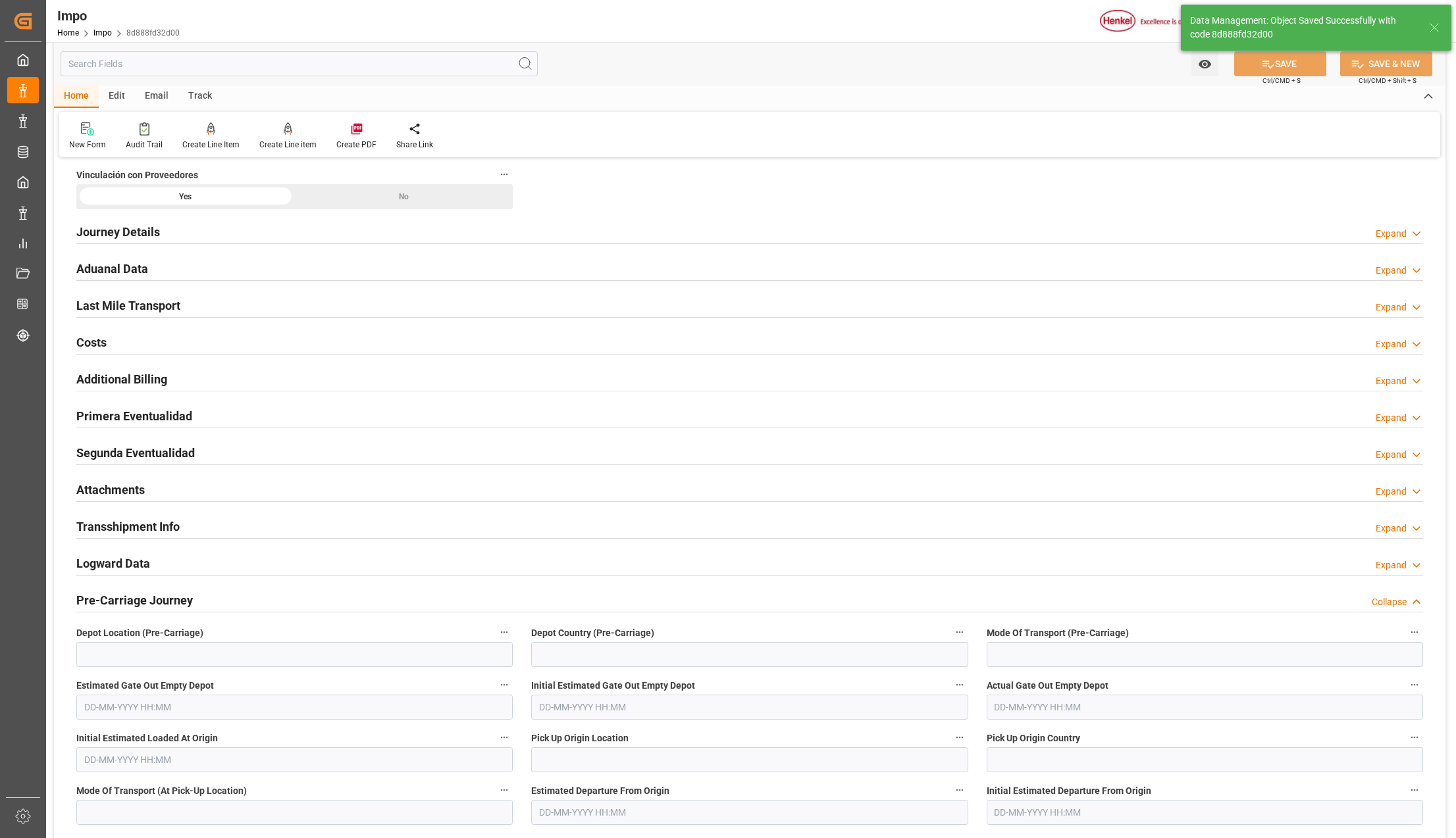
click at [116, 492] on h2 "Attachments" at bounding box center [111, 490] width 69 height 18
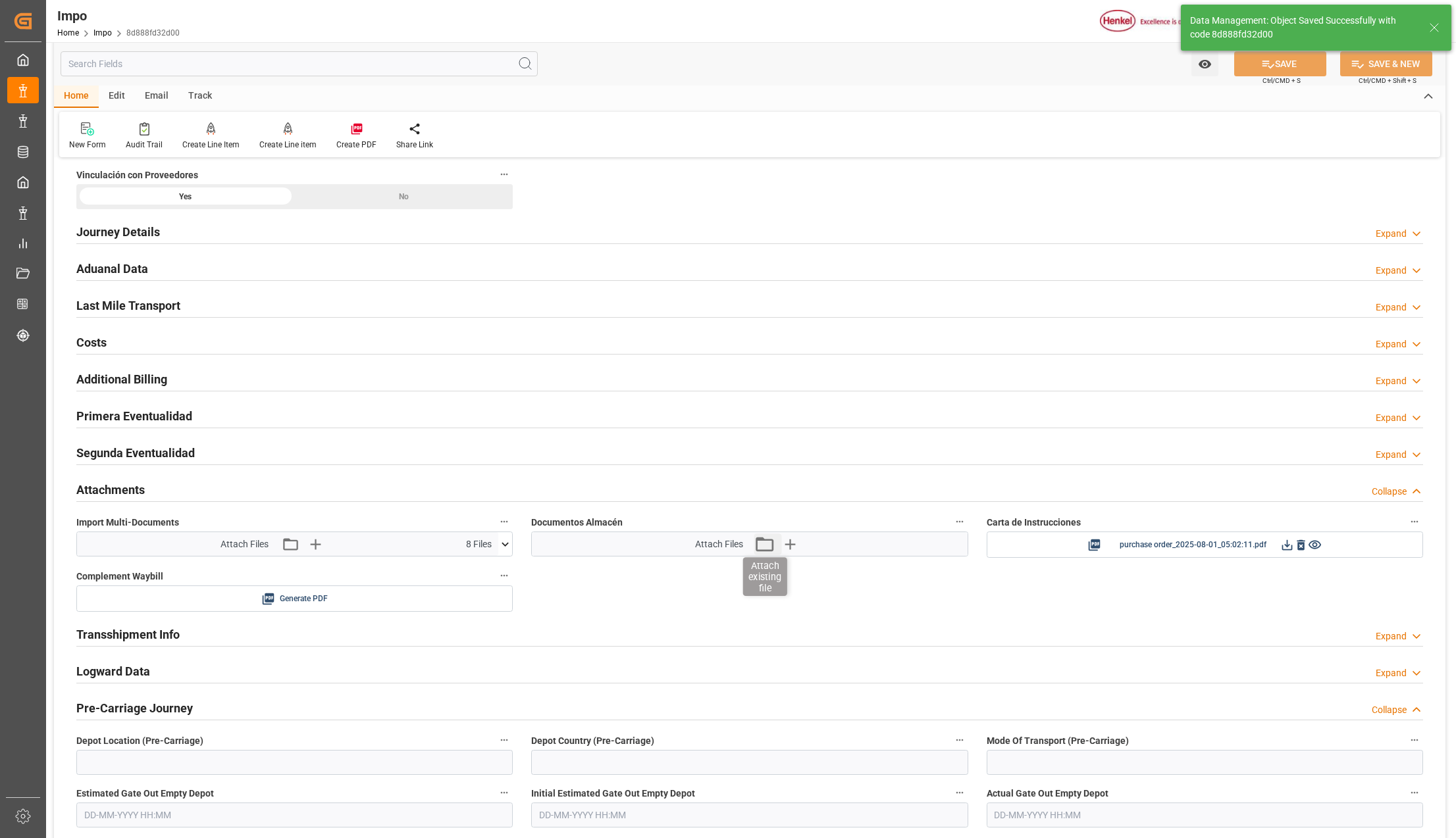
click at [761, 550] on icon "button" at bounding box center [764, 544] width 21 height 21
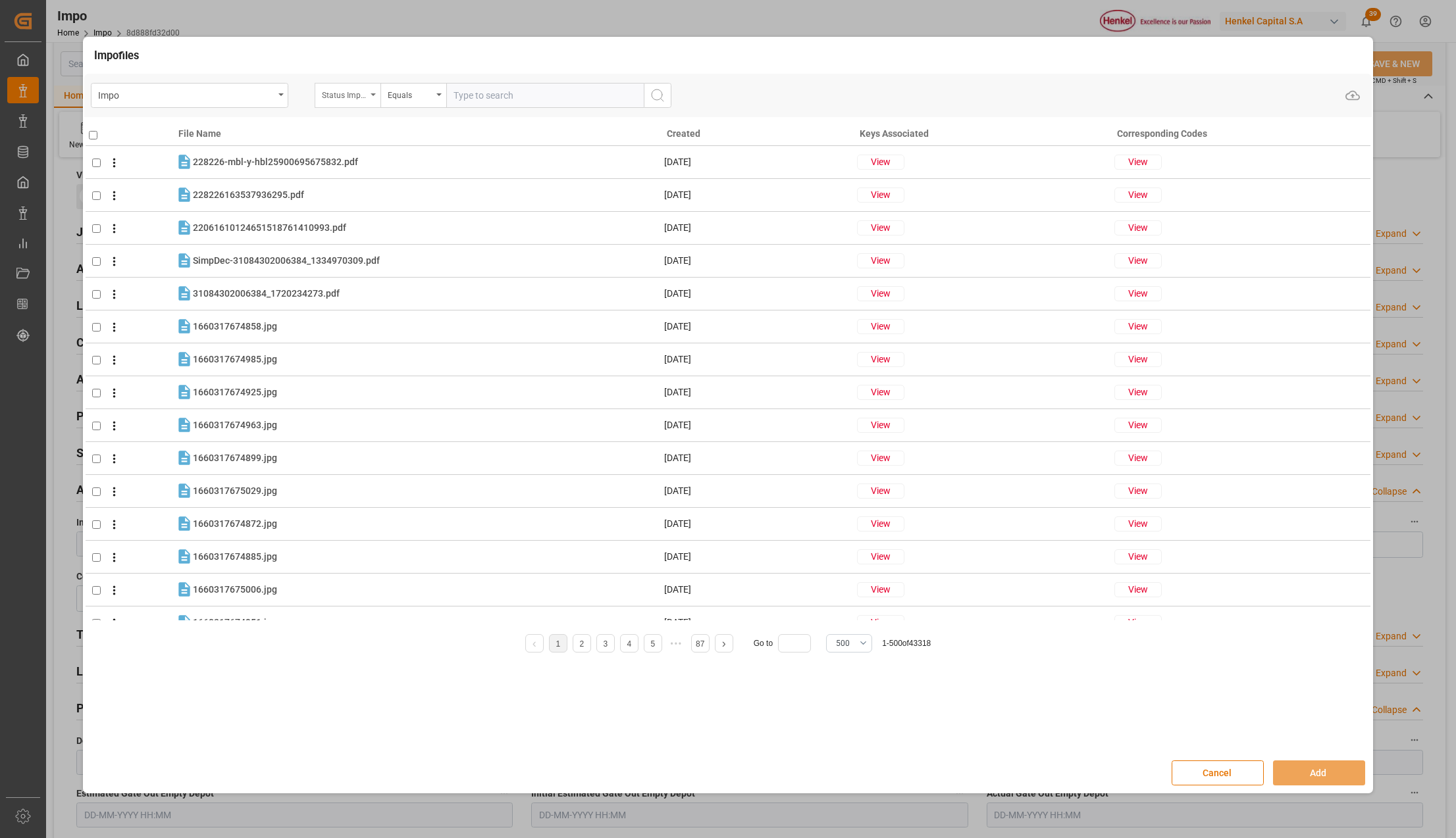
click at [342, 90] on div "Status Importación" at bounding box center [343, 94] width 44 height 15
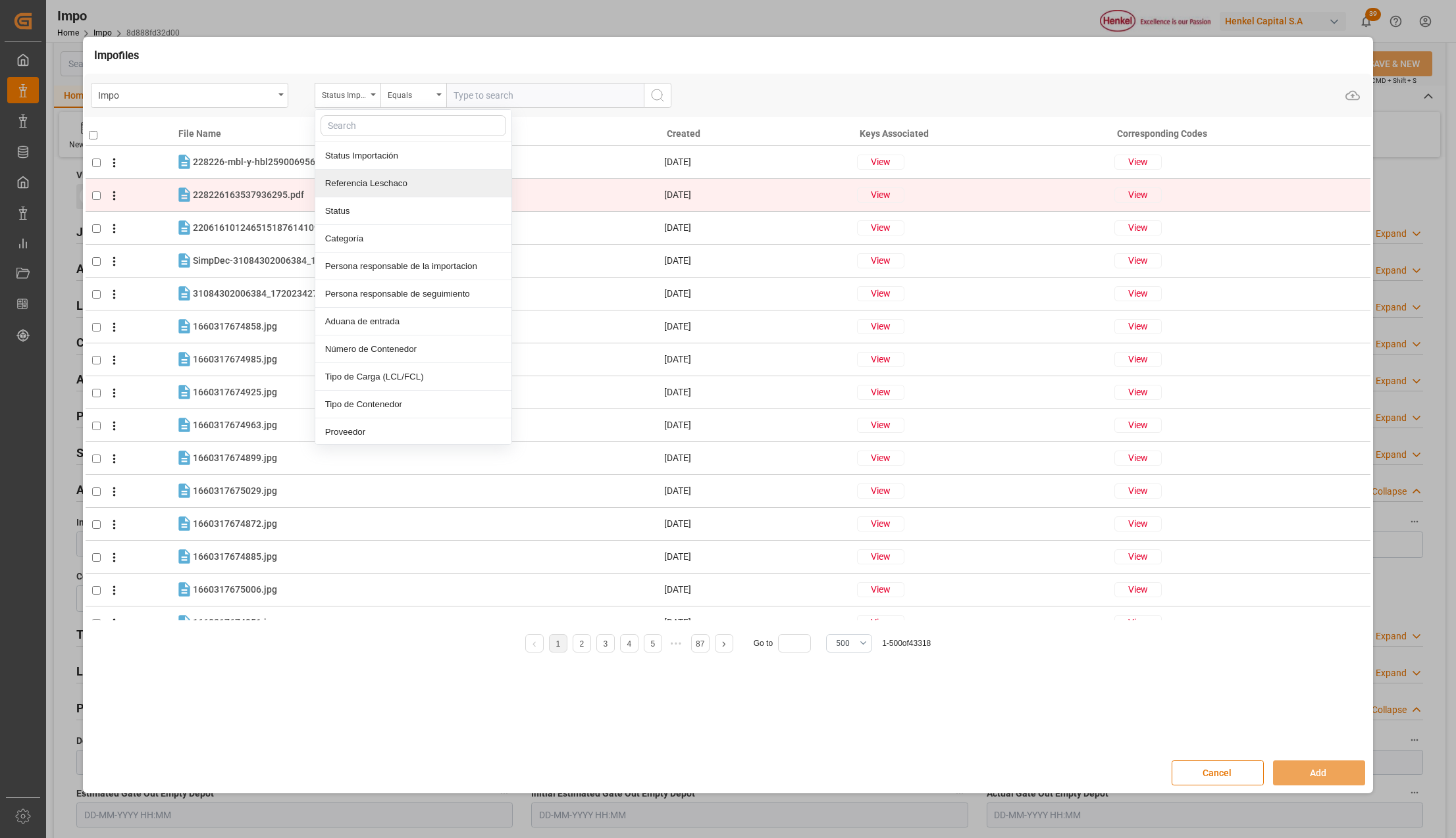
click at [373, 187] on div "Referencia Leschaco" at bounding box center [414, 183] width 196 height 28
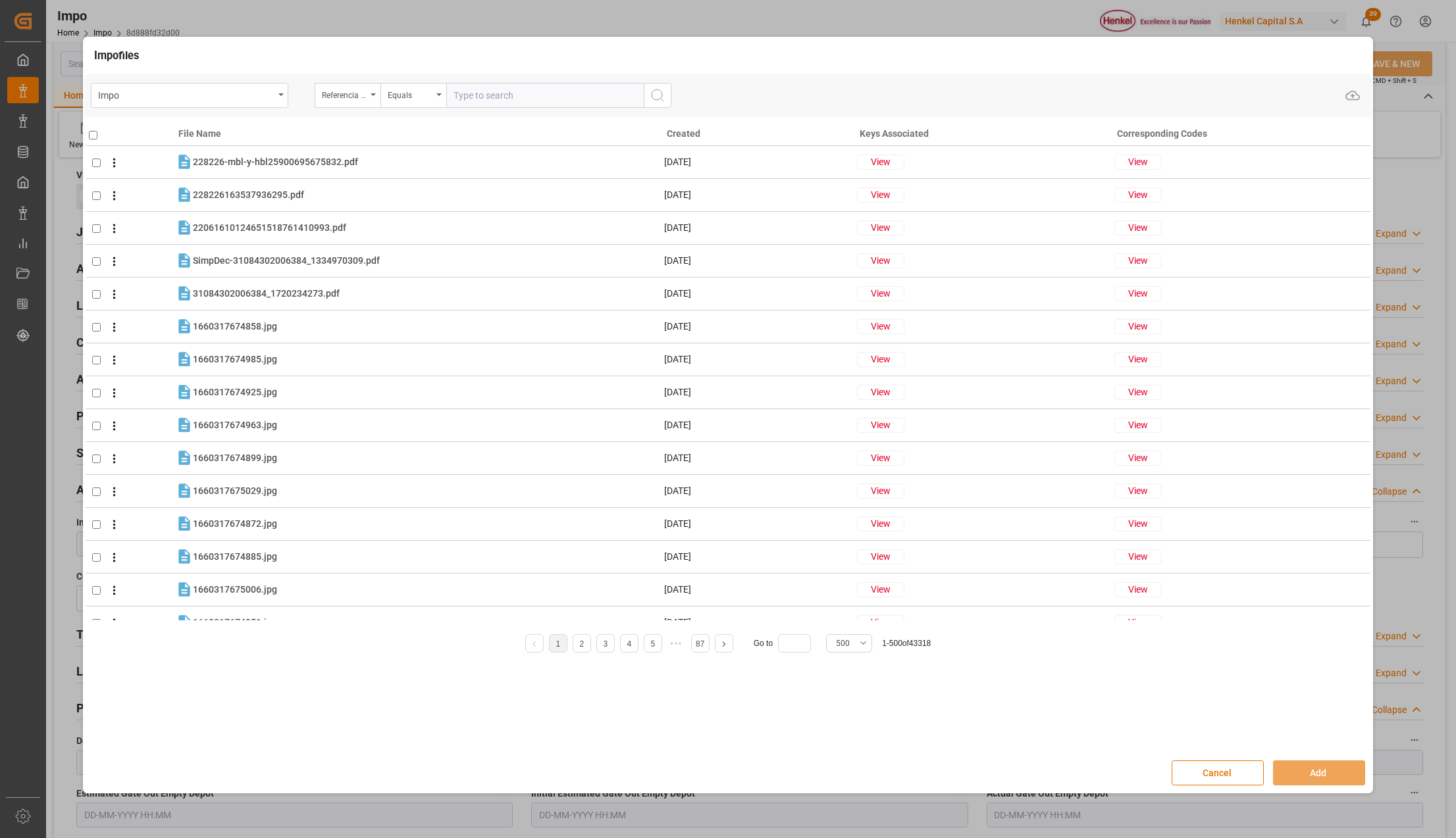
click at [470, 94] on input "text" at bounding box center [545, 95] width 198 height 25
paste input "250815080104"
type input "250815080104"
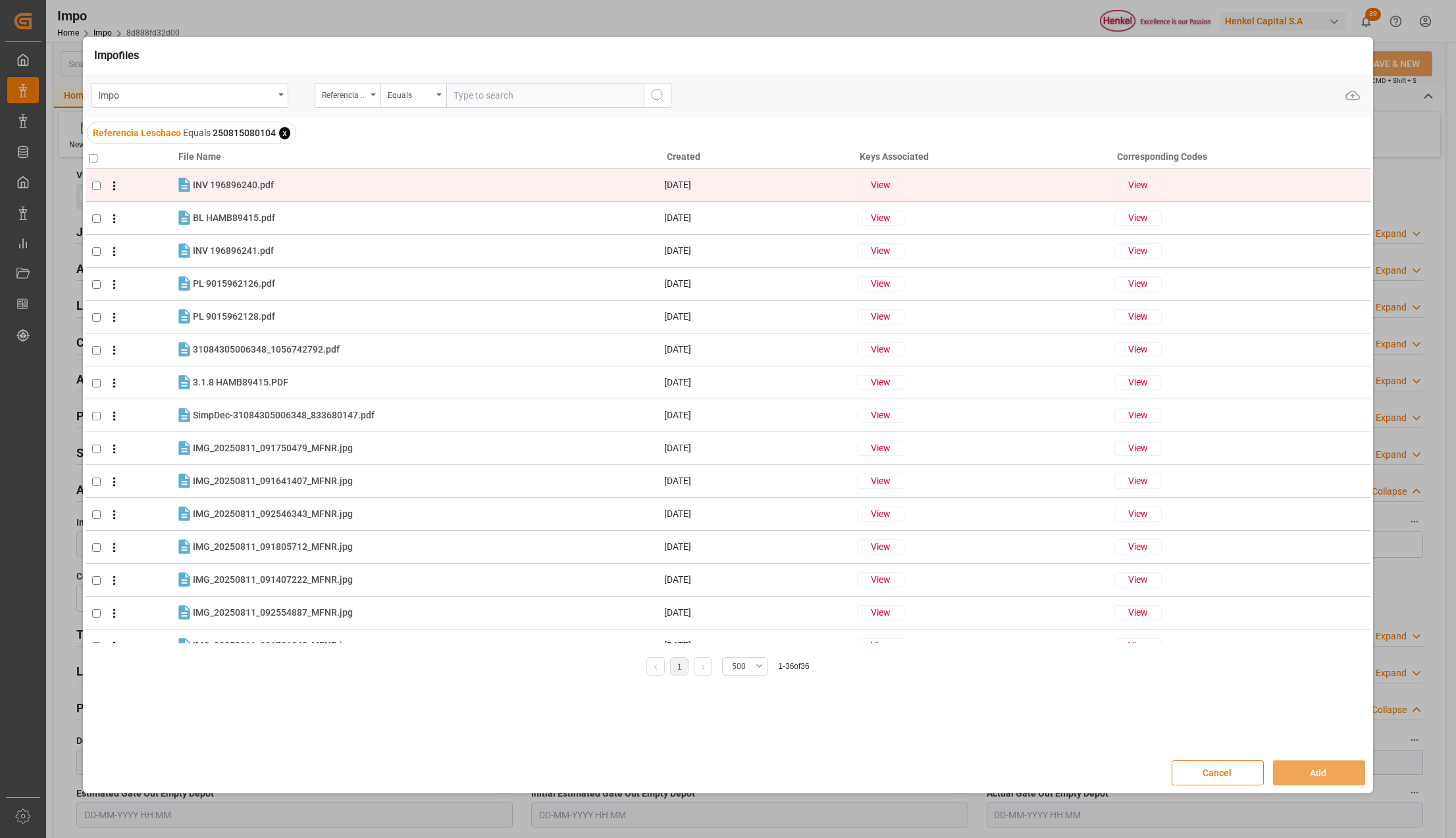
click at [92, 183] on input "checkbox" at bounding box center [96, 186] width 8 height 8
checkbox input "true"
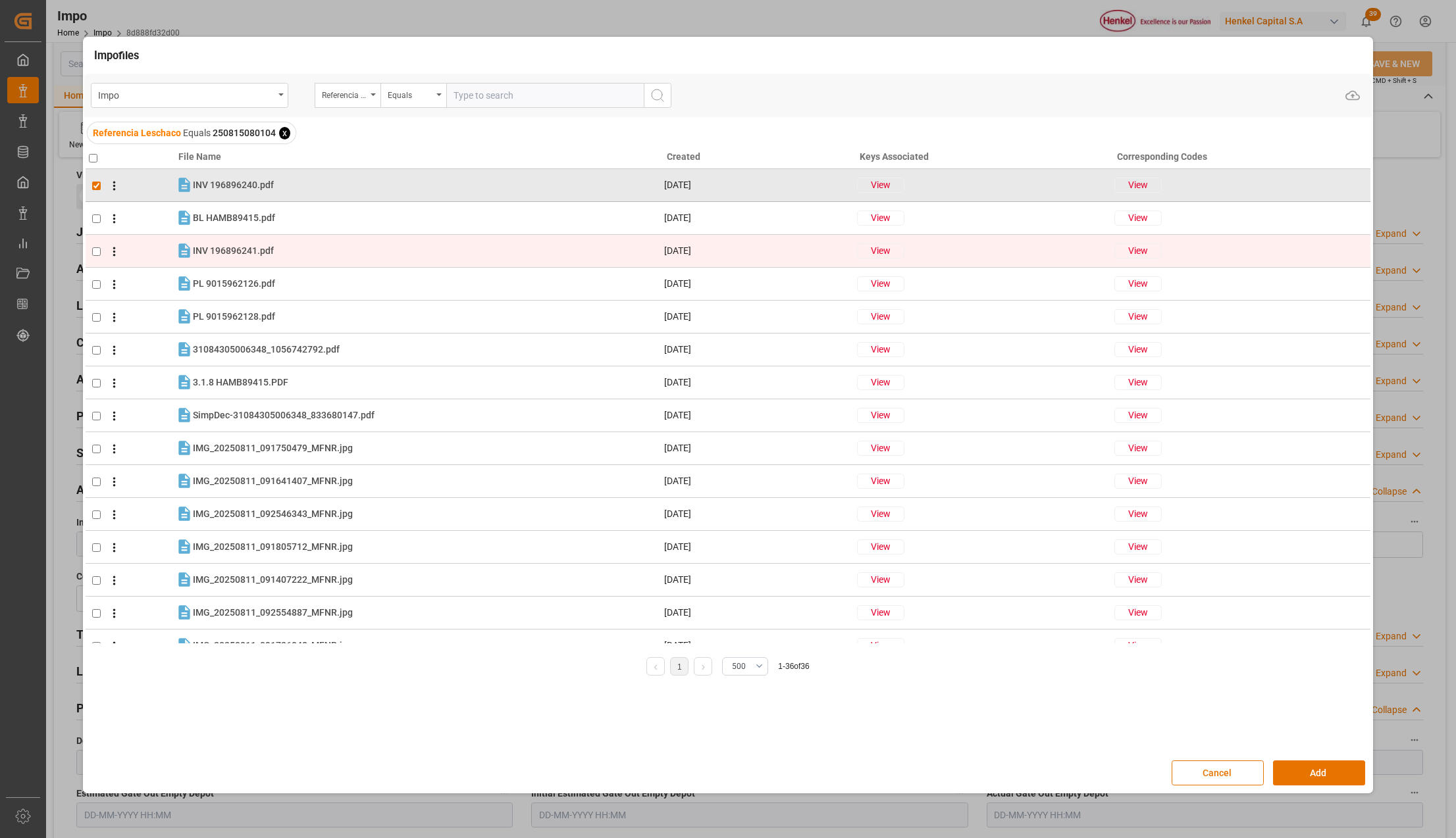
click at [94, 250] on input "checkbox" at bounding box center [96, 252] width 8 height 8
checkbox input "true"
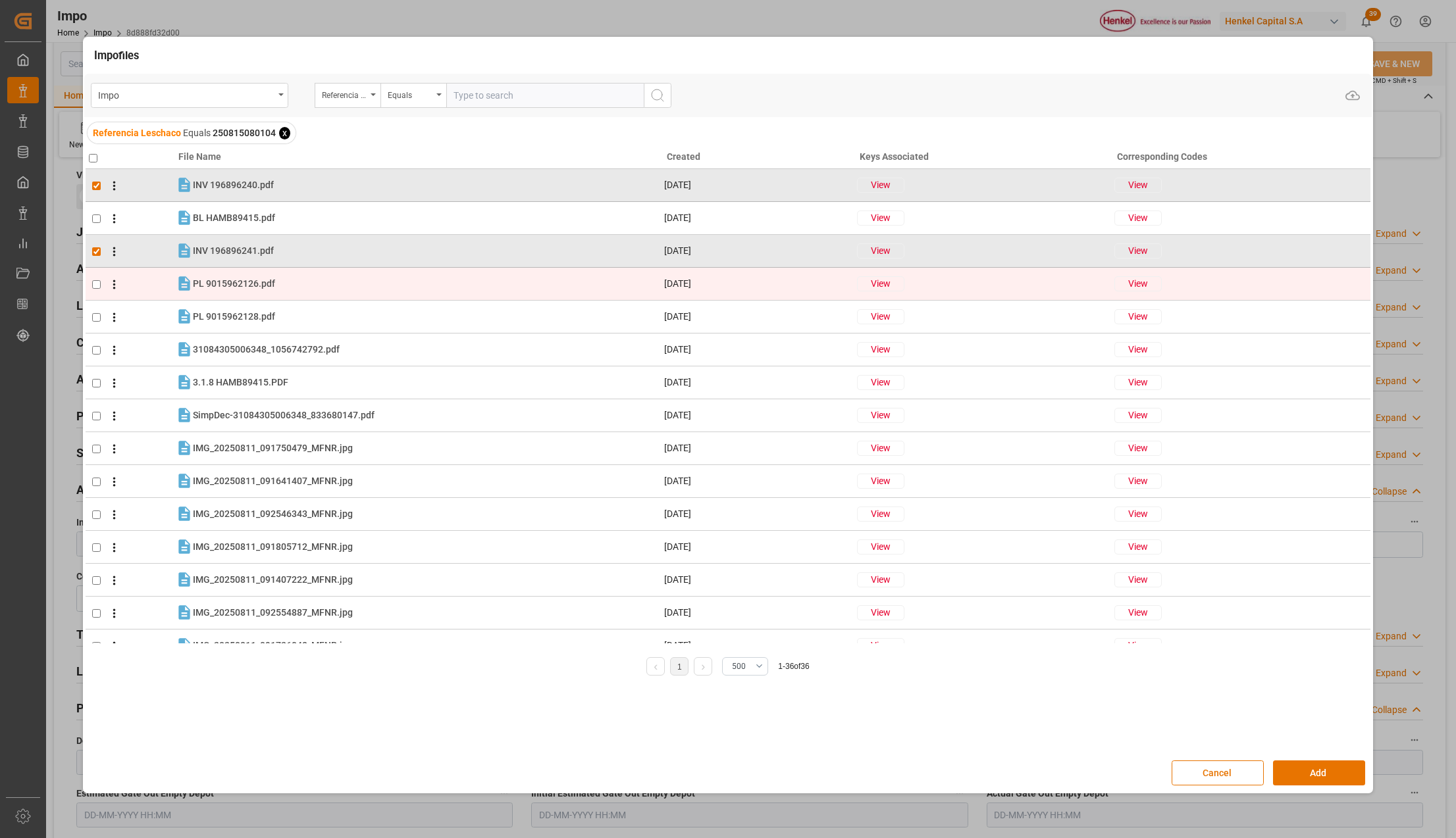
click at [96, 285] on input "checkbox" at bounding box center [96, 285] width 8 height 8
checkbox input "true"
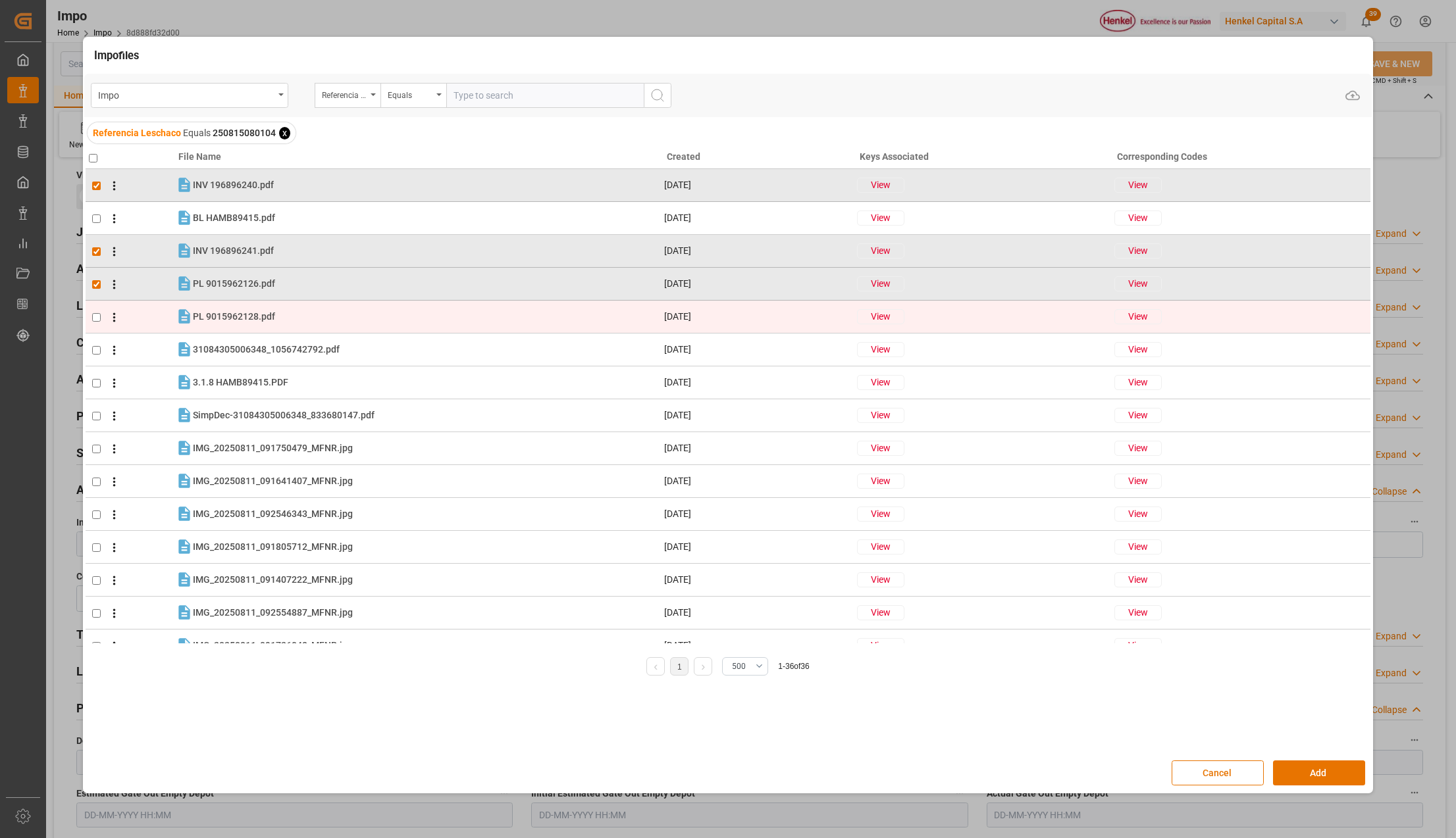
click at [95, 316] on input "checkbox" at bounding box center [96, 317] width 8 height 8
checkbox input "true"
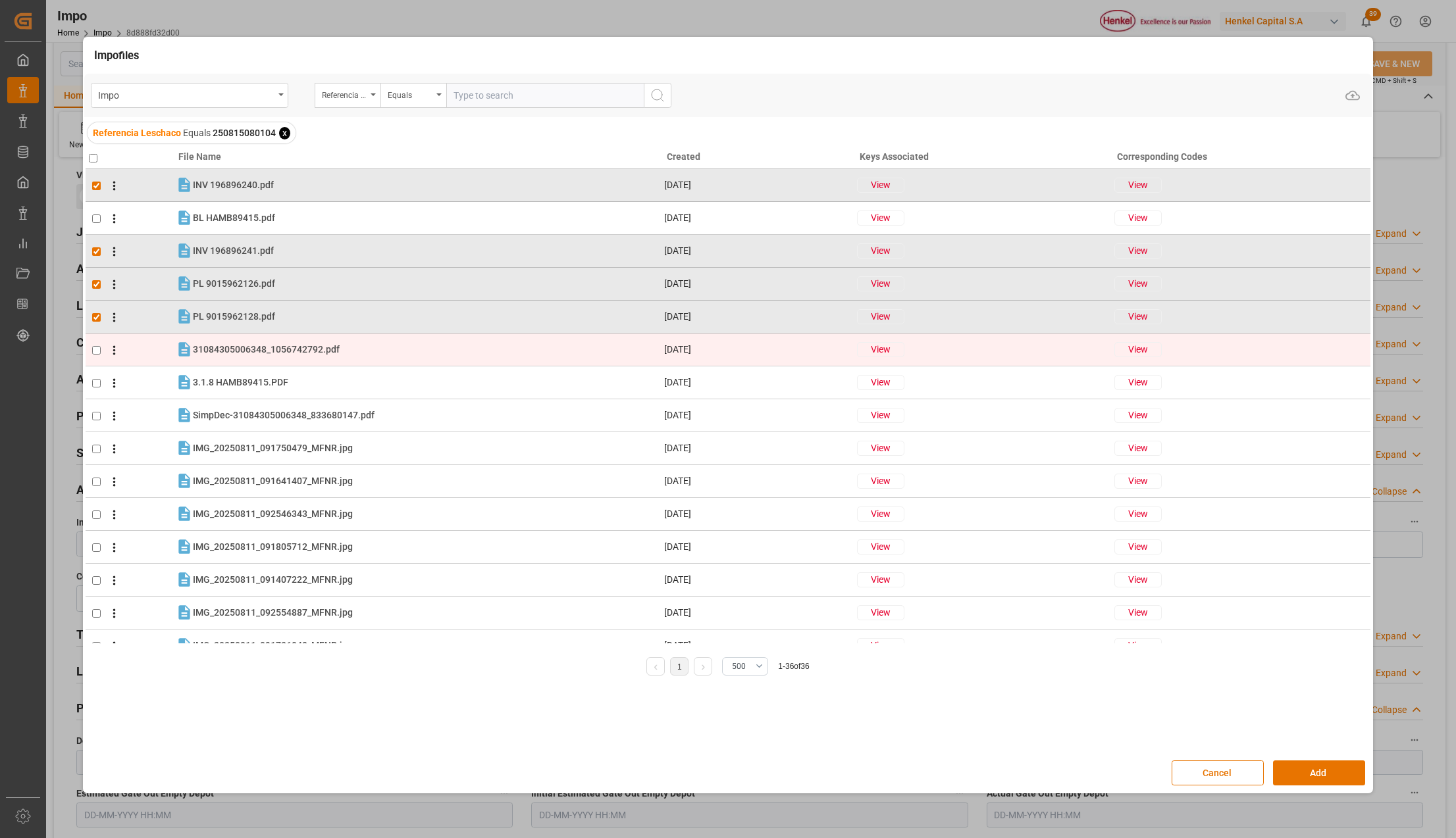
click at [96, 347] on input "checkbox" at bounding box center [96, 350] width 8 height 8
checkbox input "true"
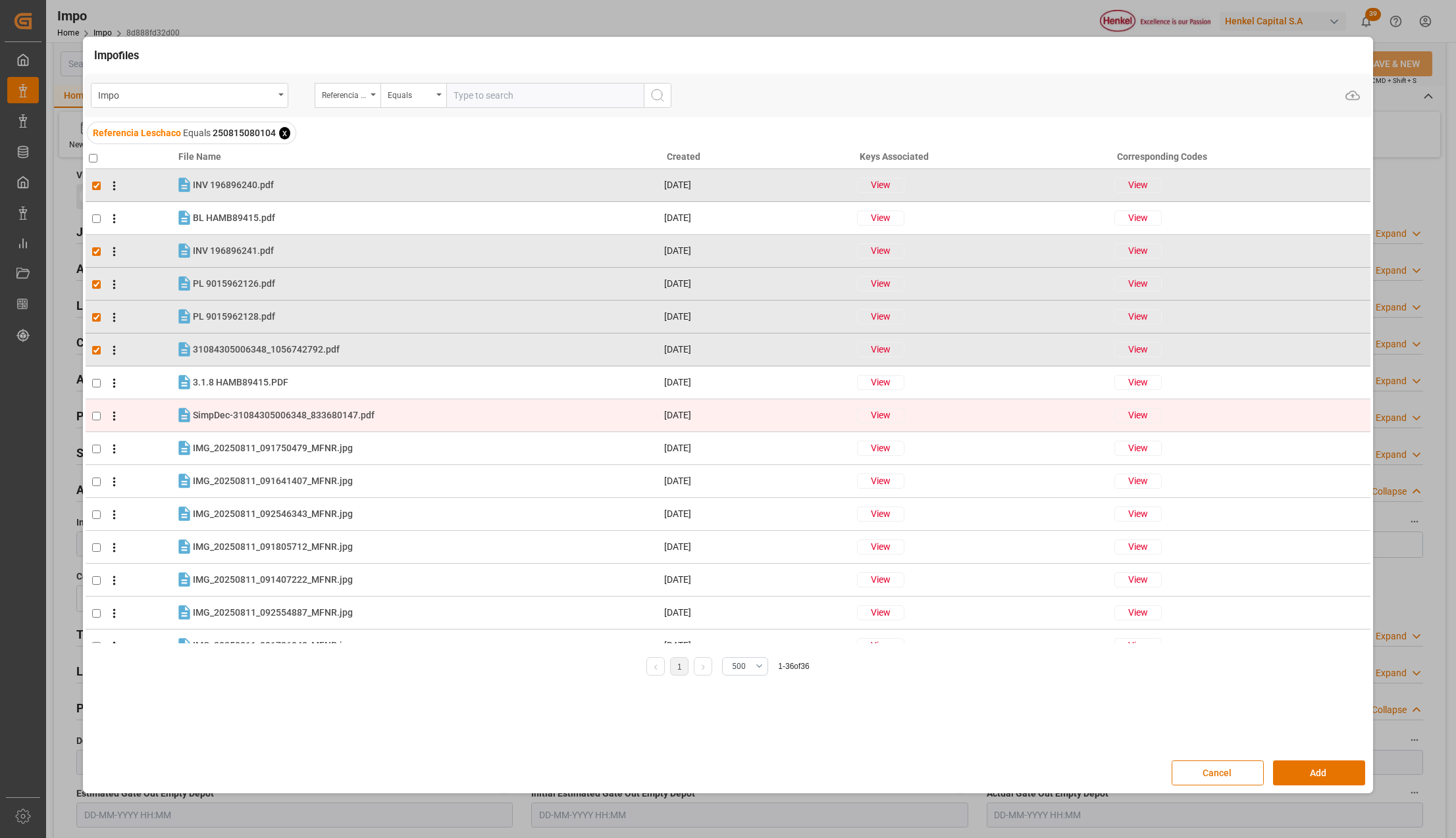
click at [99, 412] on input "checkbox" at bounding box center [96, 416] width 8 height 8
checkbox input "true"
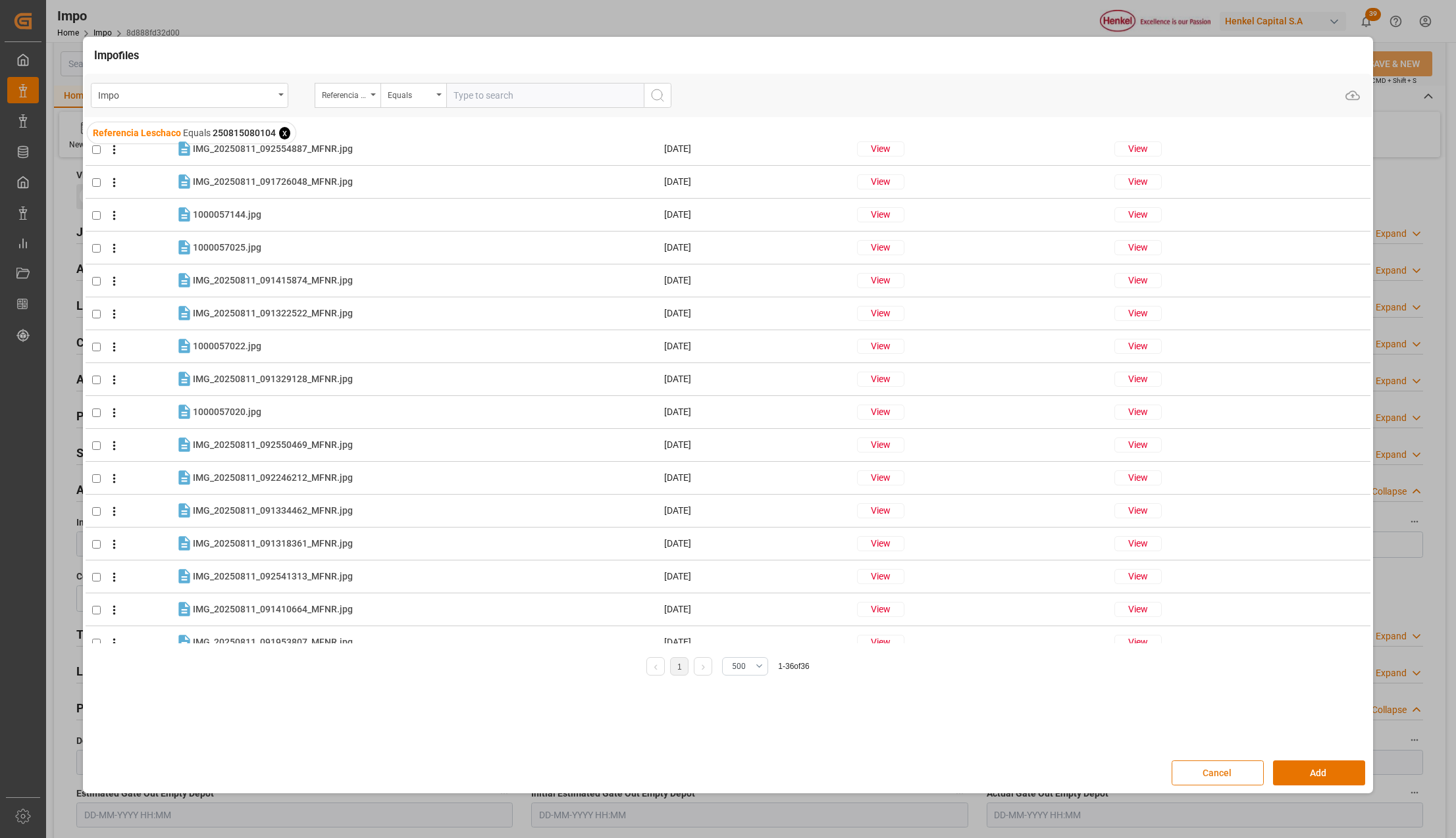
scroll to position [527, 0]
click at [1293, 770] on button "Add" at bounding box center [1319, 774] width 92 height 25
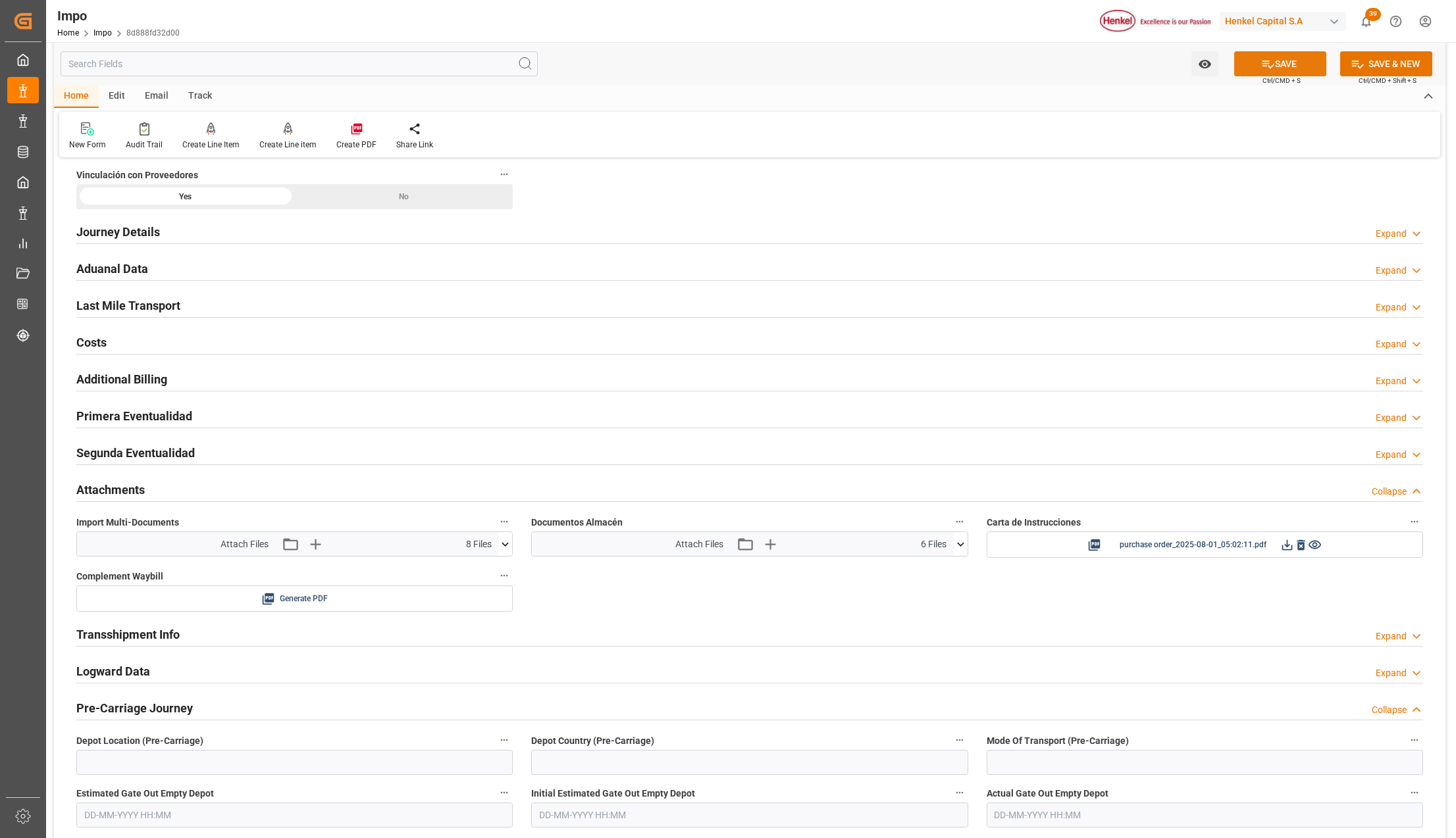
click at [1299, 59] on button "SAVE" at bounding box center [1280, 64] width 92 height 25
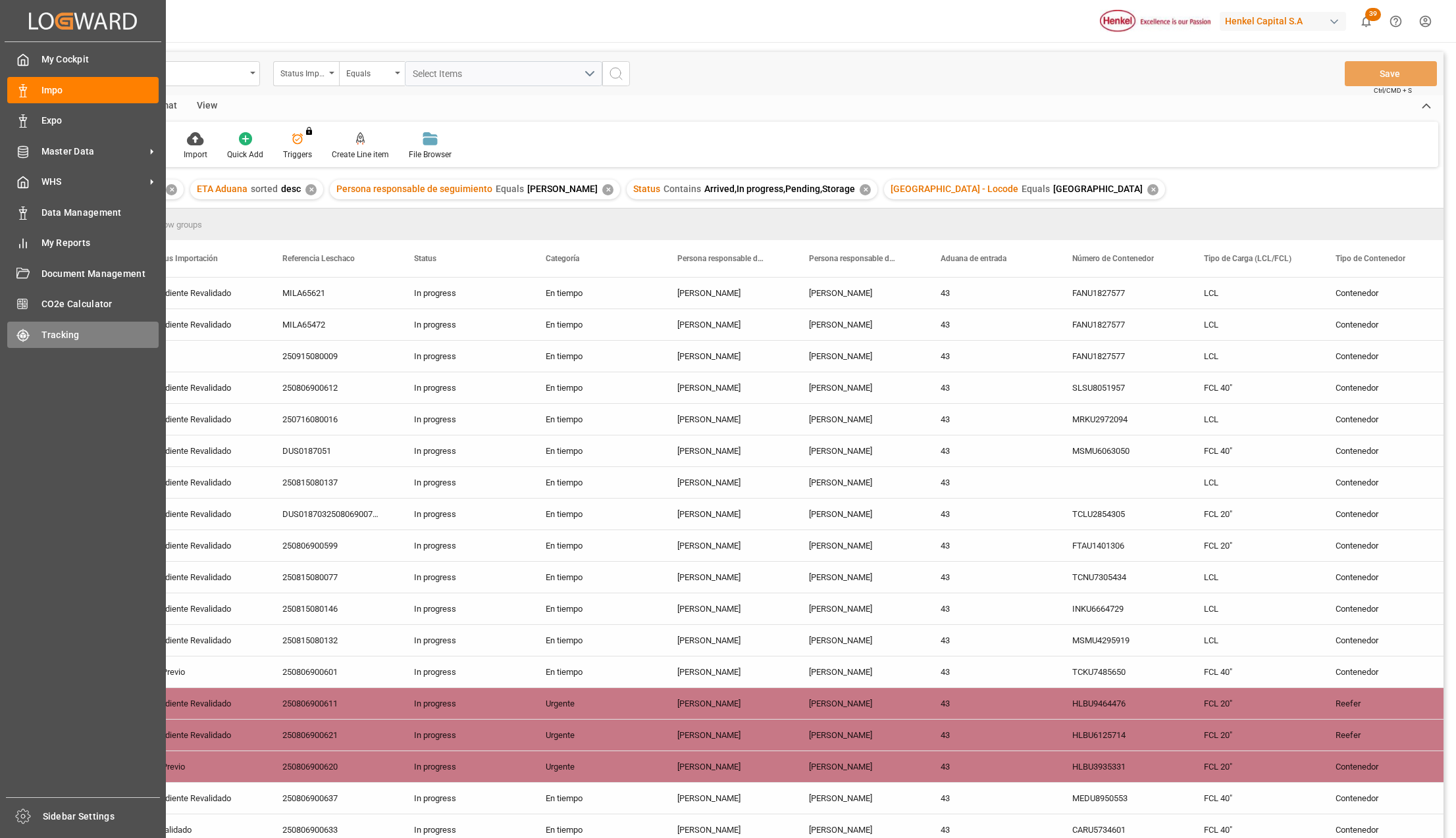
scroll to position [387, 0]
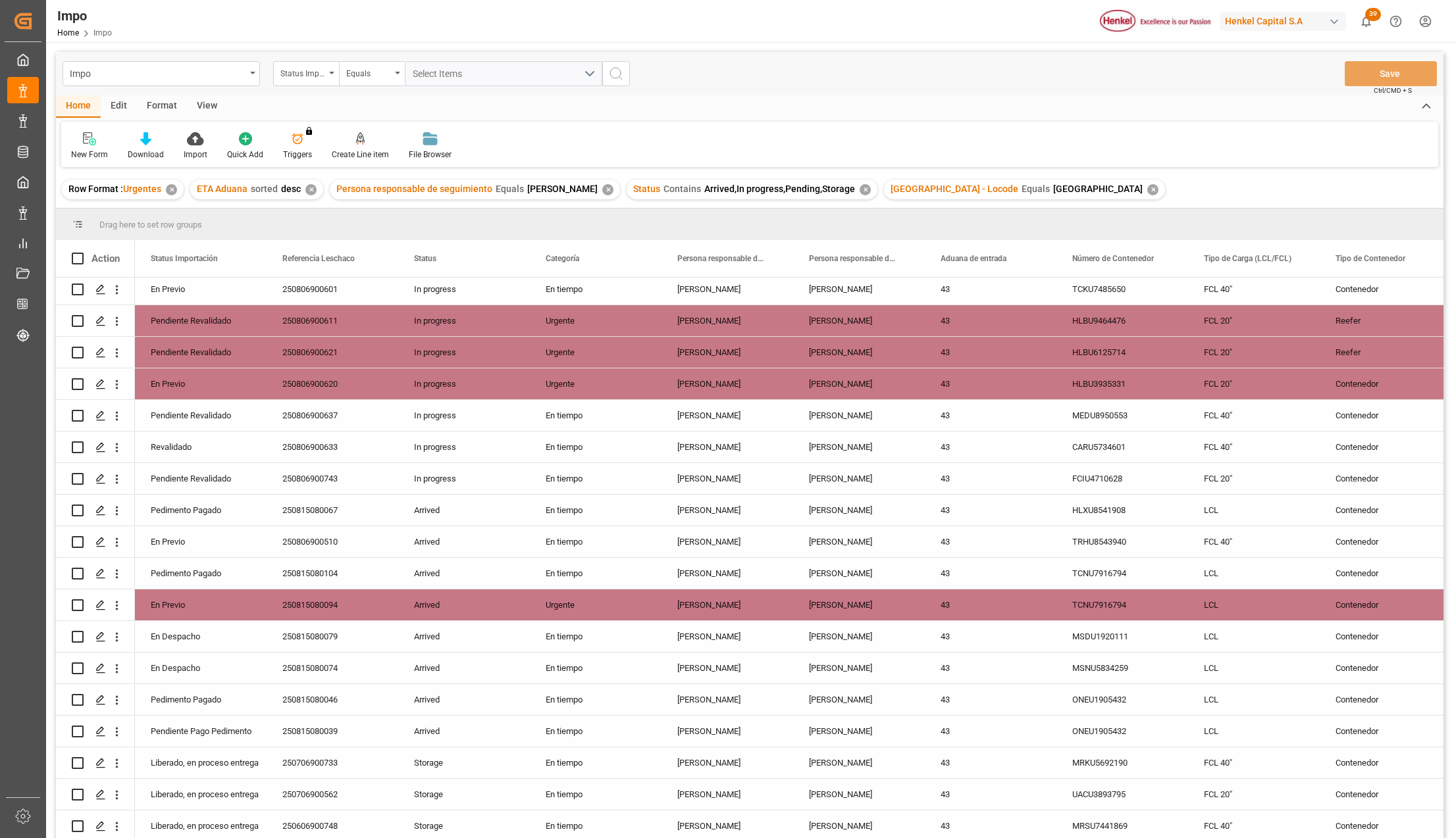
click at [219, 108] on div "View" at bounding box center [207, 106] width 40 height 23
click at [159, 137] on div at bounding box center [149, 138] width 66 height 14
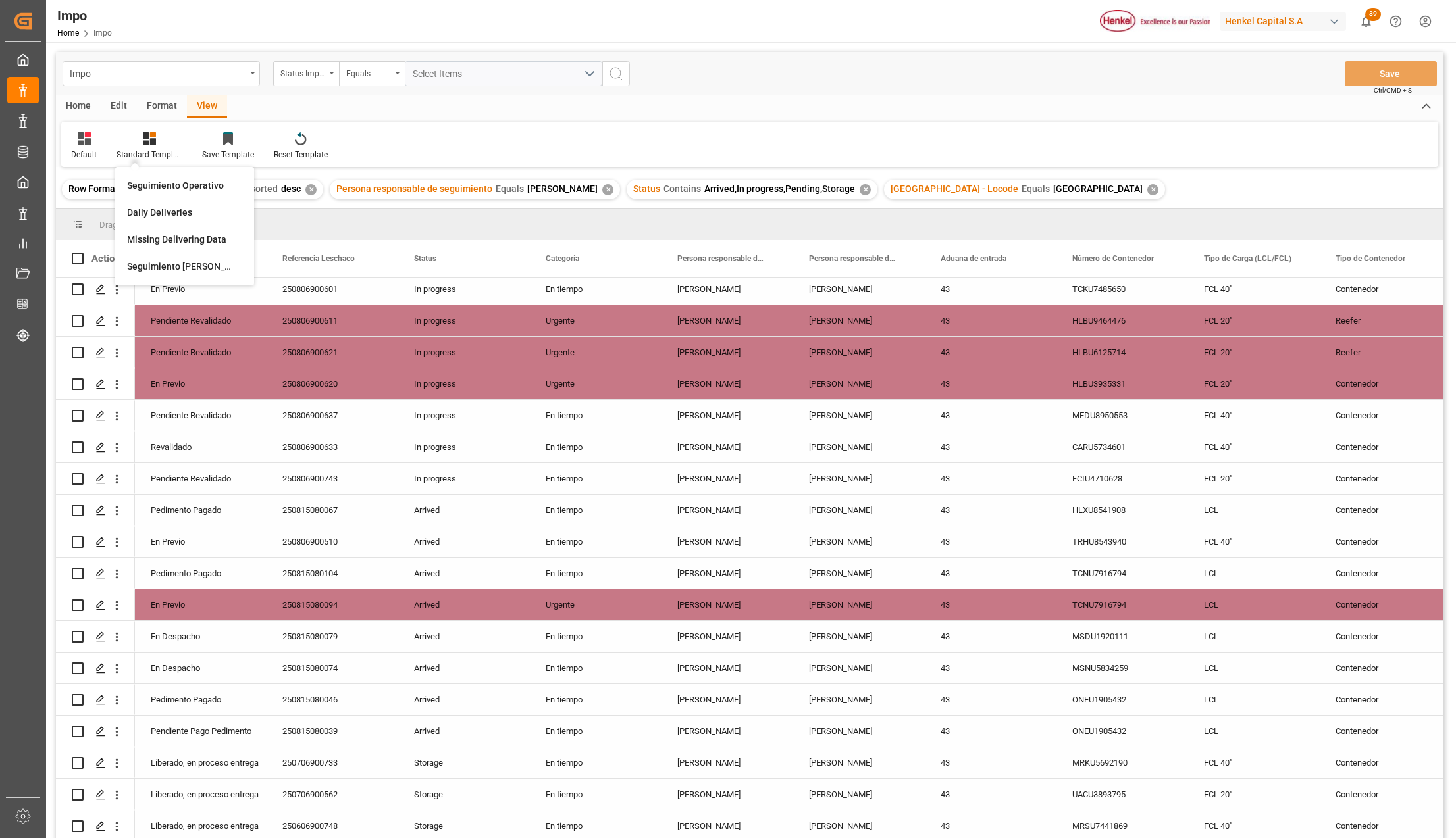
click at [157, 170] on div "Seguimiento Operativo Daily Deliveries Missing Delivering Data Seguimiento [PER…" at bounding box center [185, 226] width 139 height 118
click at [156, 180] on div "Row Format : Urgentes ✕" at bounding box center [122, 190] width 121 height 20
click at [148, 147] on div "Standard Templates" at bounding box center [149, 146] width 85 height 29
click at [148, 177] on div "Seguimiento Operativo" at bounding box center [184, 186] width 128 height 27
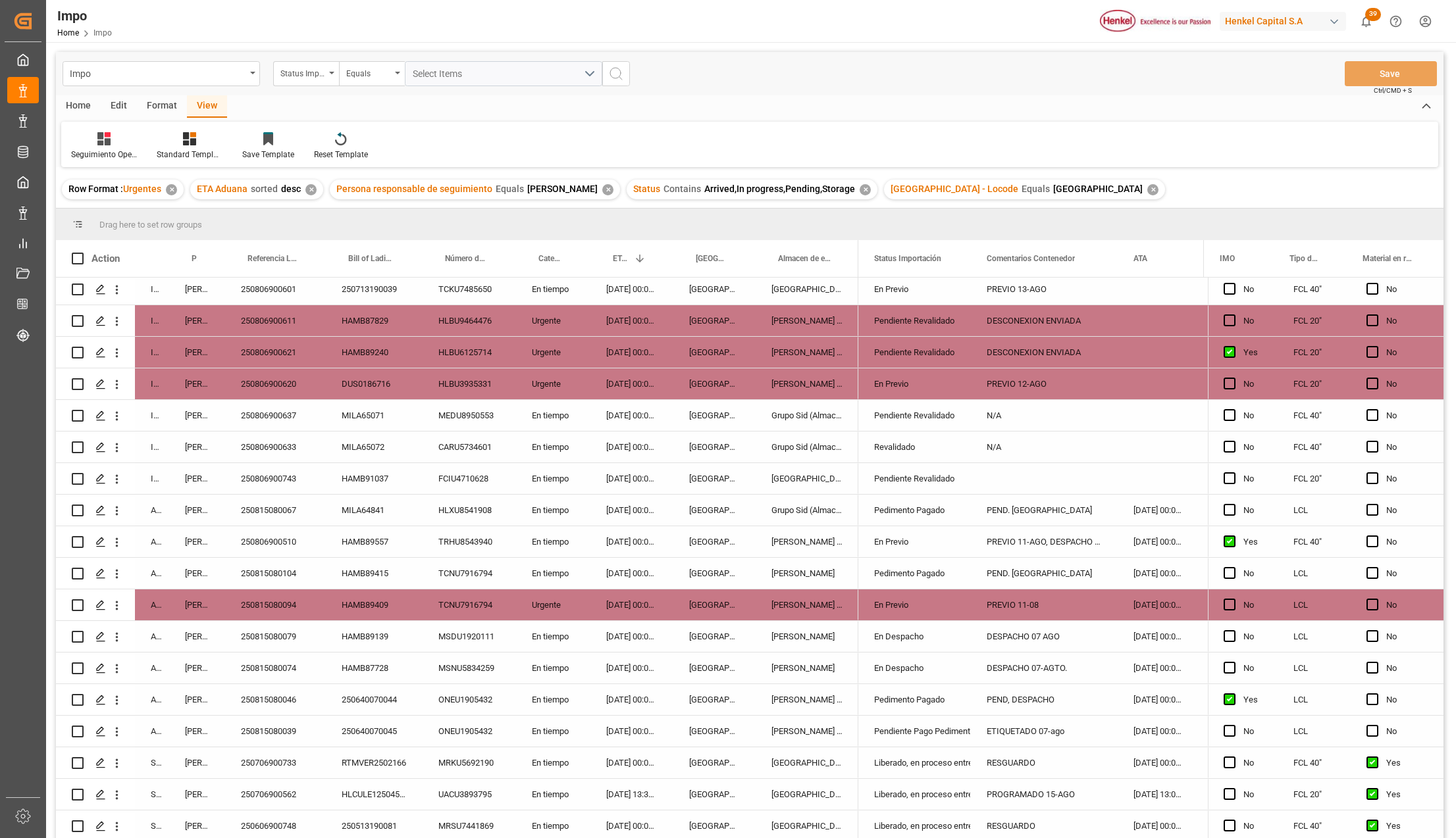
drag, startPoint x: 948, startPoint y: 601, endPoint x: 941, endPoint y: 604, distance: 7.6
click at [948, 601] on div "En Previo" at bounding box center [914, 605] width 81 height 30
click at [276, 594] on div "250815080094" at bounding box center [275, 604] width 100 height 31
click at [121, 603] on icon "open menu" at bounding box center [116, 605] width 14 height 14
click at [137, 620] on div "Open in new tab" at bounding box center [192, 633] width 162 height 28
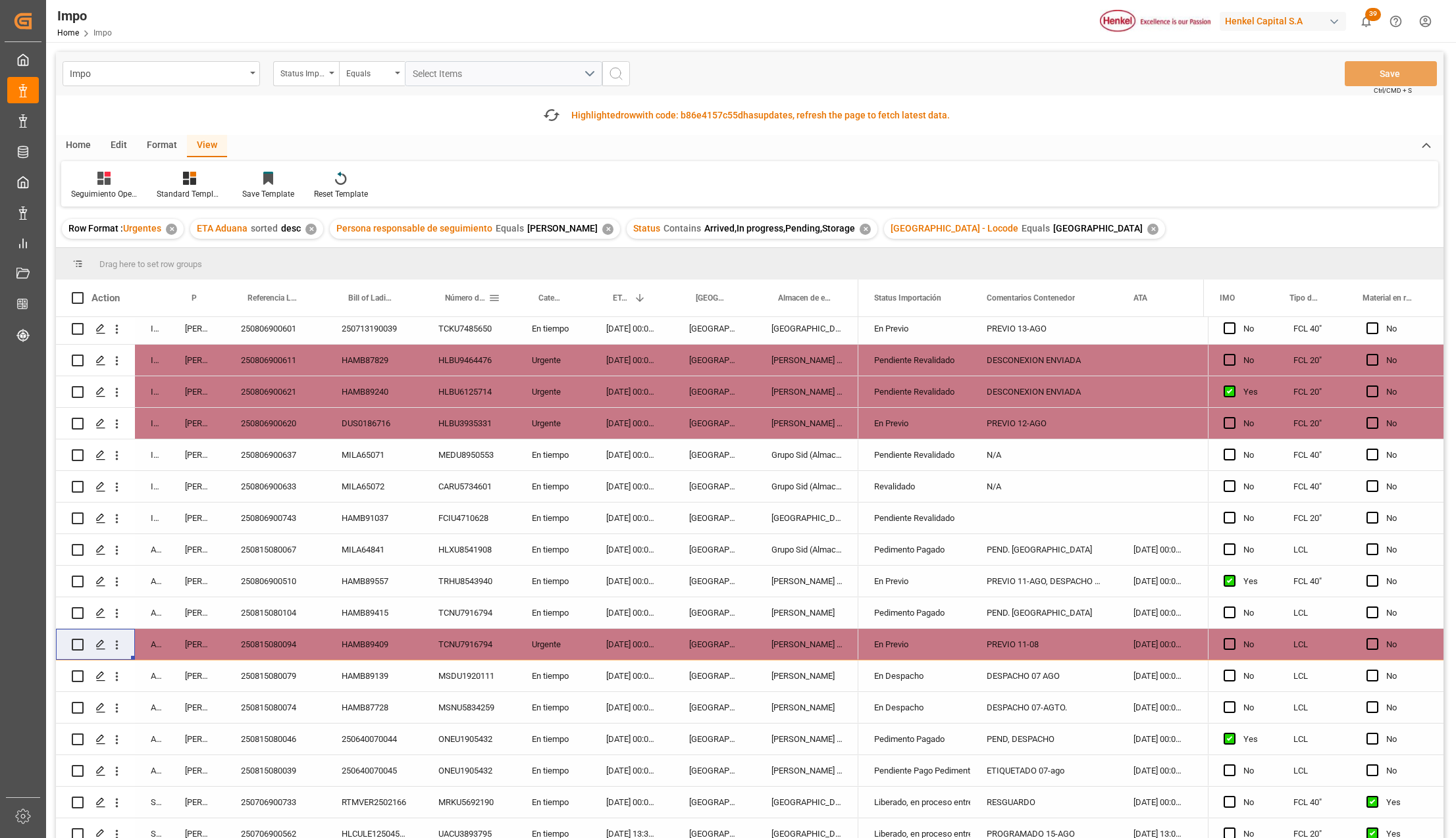
scroll to position [0, 0]
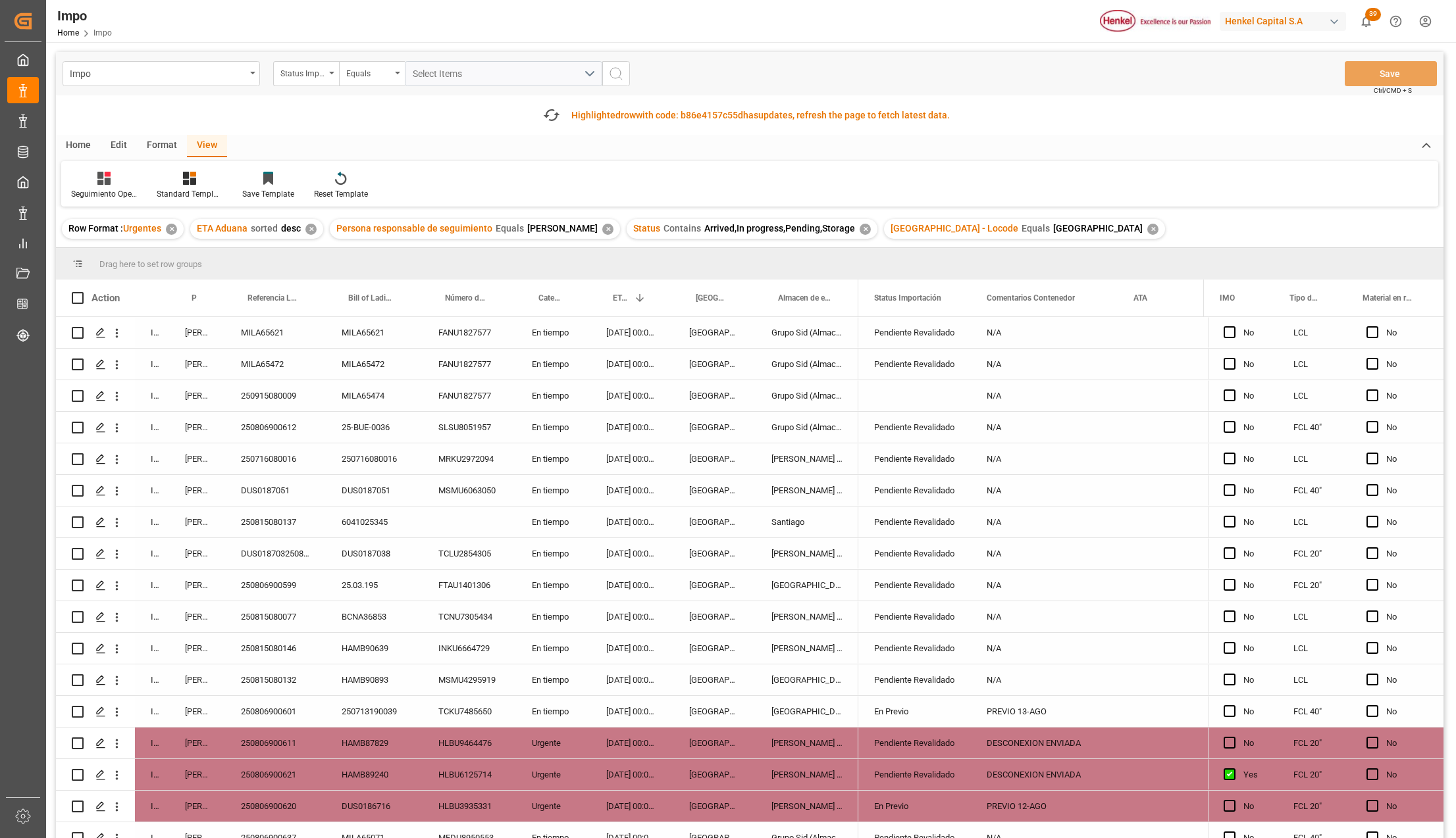
click at [630, 404] on div "[DATE] 00:00:00" at bounding box center [631, 395] width 83 height 31
click at [791, 390] on div "Grupo Sid (Almacenaje y Distribucion AVIOR)" at bounding box center [806, 395] width 103 height 31
click at [946, 404] on icon "open menu" at bounding box center [946, 404] width 16 height 16
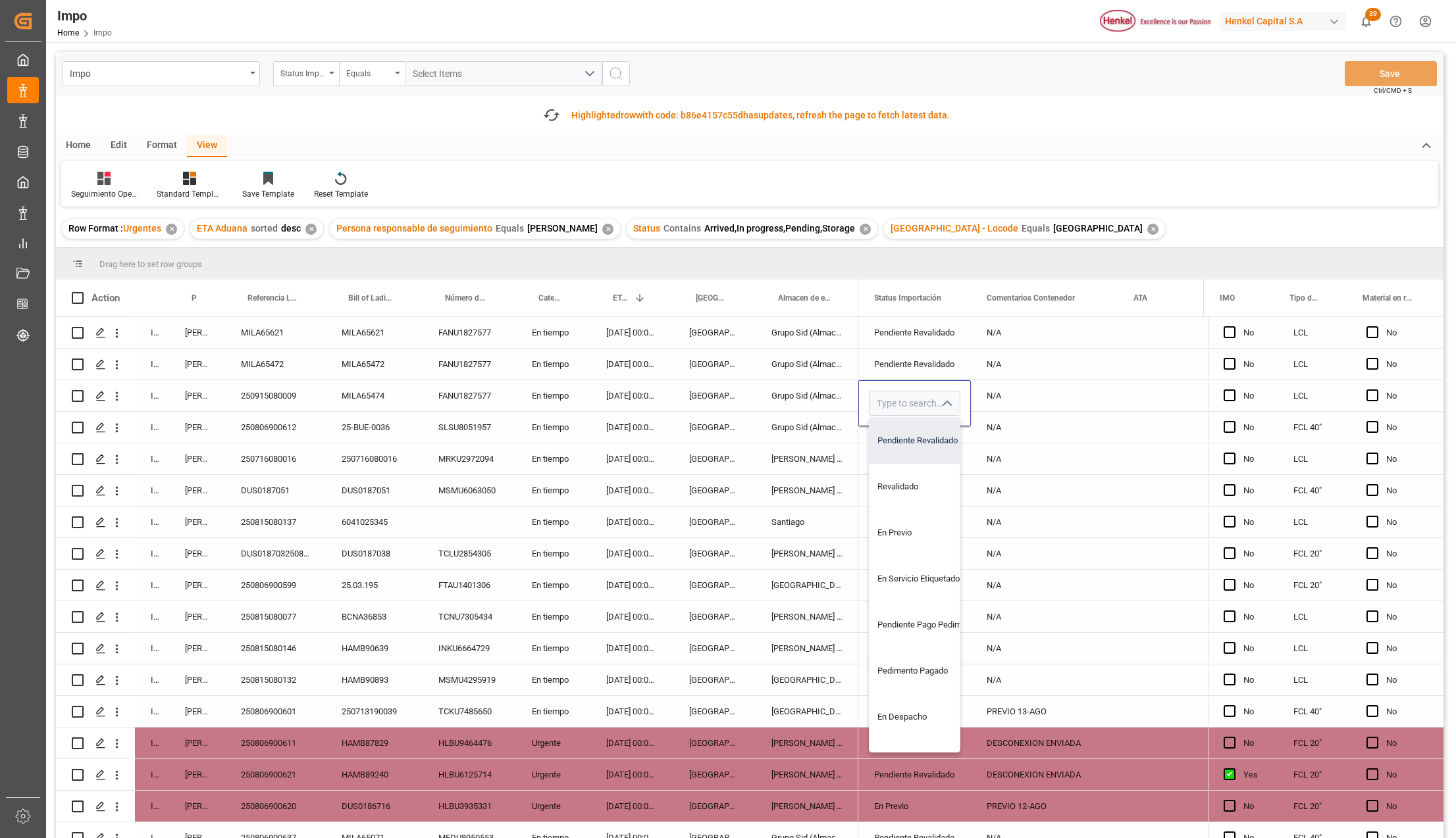
click at [920, 448] on div "Pendiente Revalidado" at bounding box center [931, 440] width 124 height 46
type input "Pendiente Revalidado"
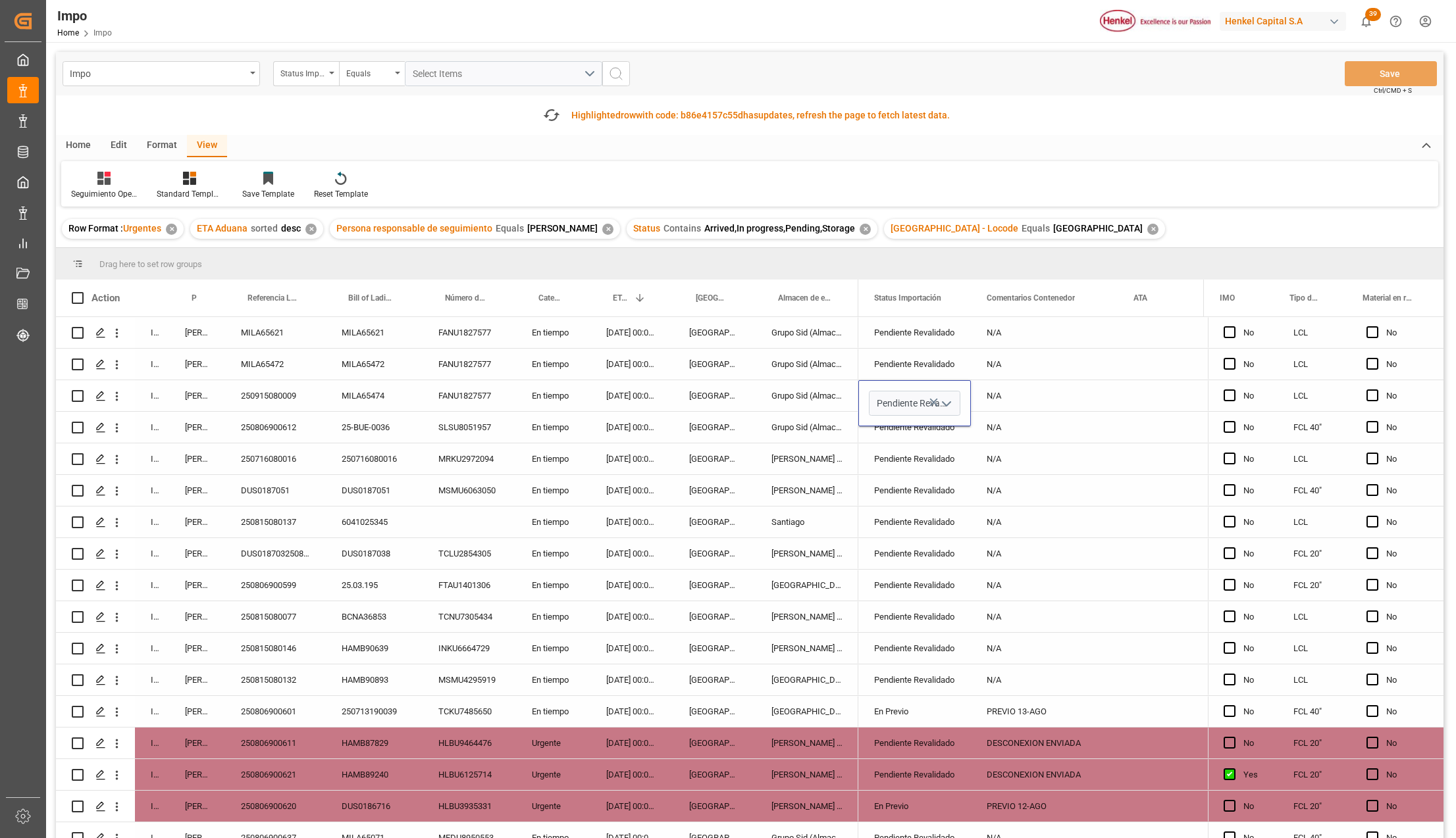
click at [932, 499] on div "Pendiente Revalidado" at bounding box center [914, 491] width 81 height 30
click at [992, 398] on div "N/A" at bounding box center [1043, 395] width 147 height 31
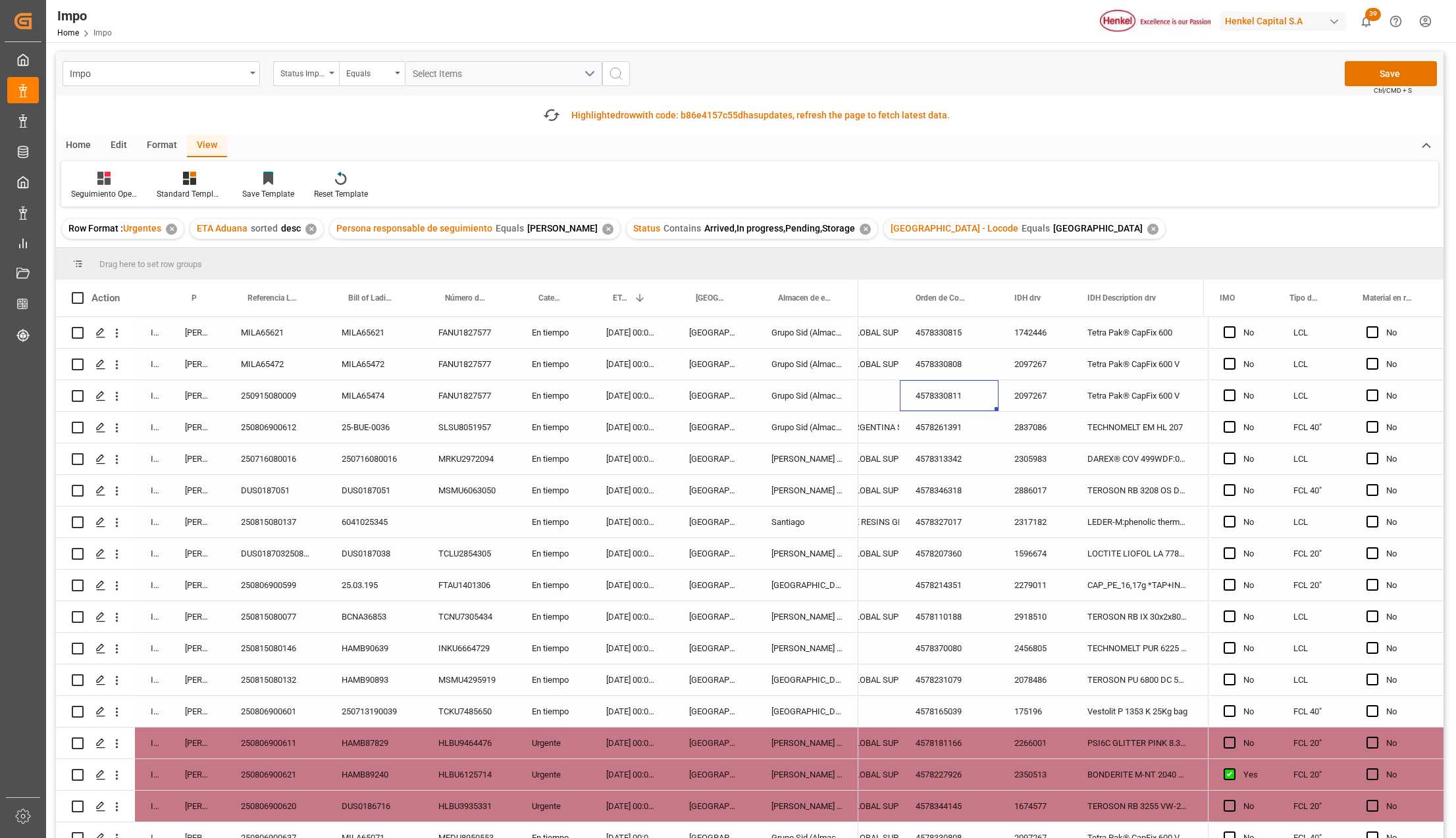
scroll to position [0, 667]
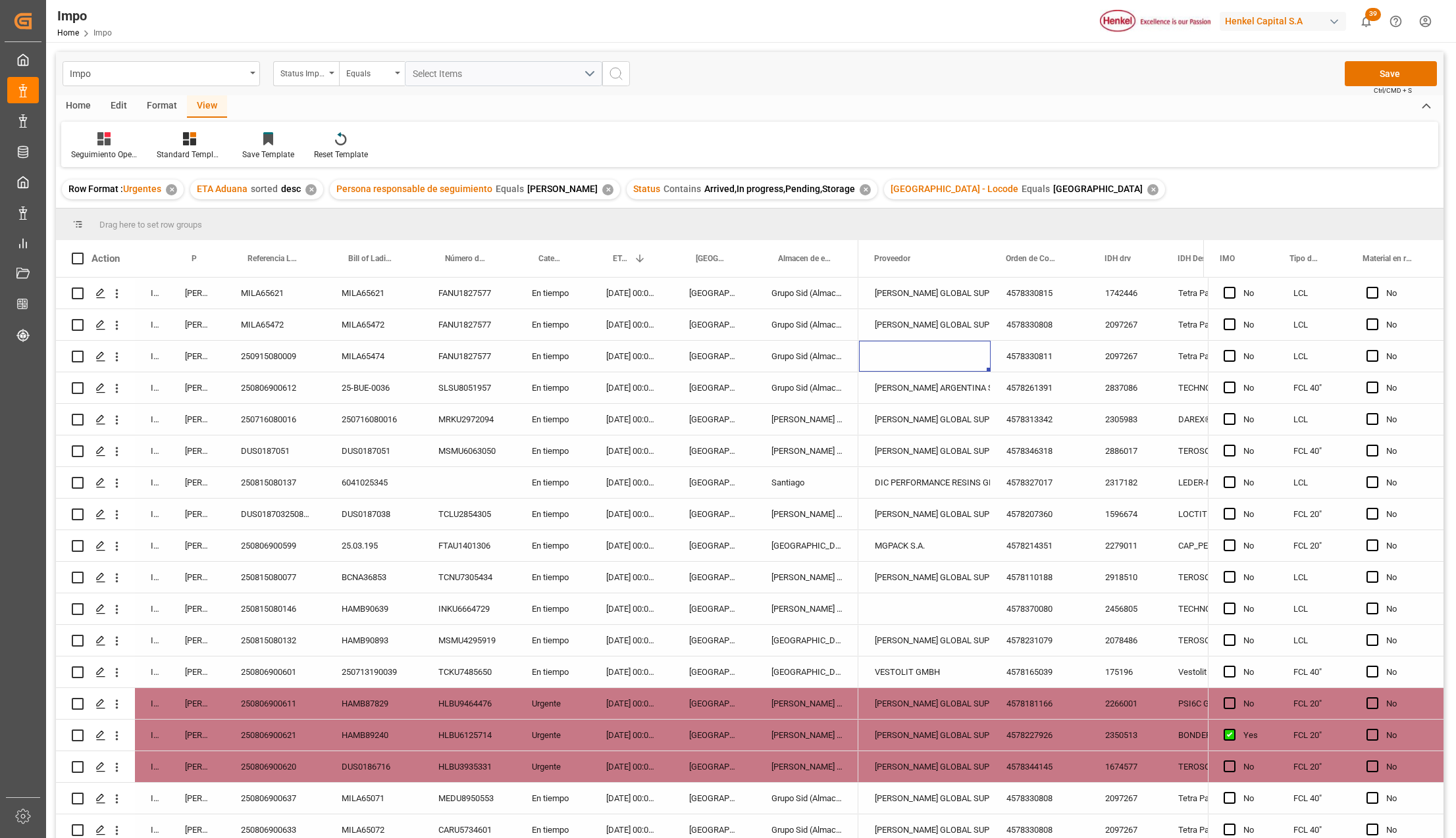
click at [1036, 364] on div "4578330811" at bounding box center [1040, 356] width 99 height 31
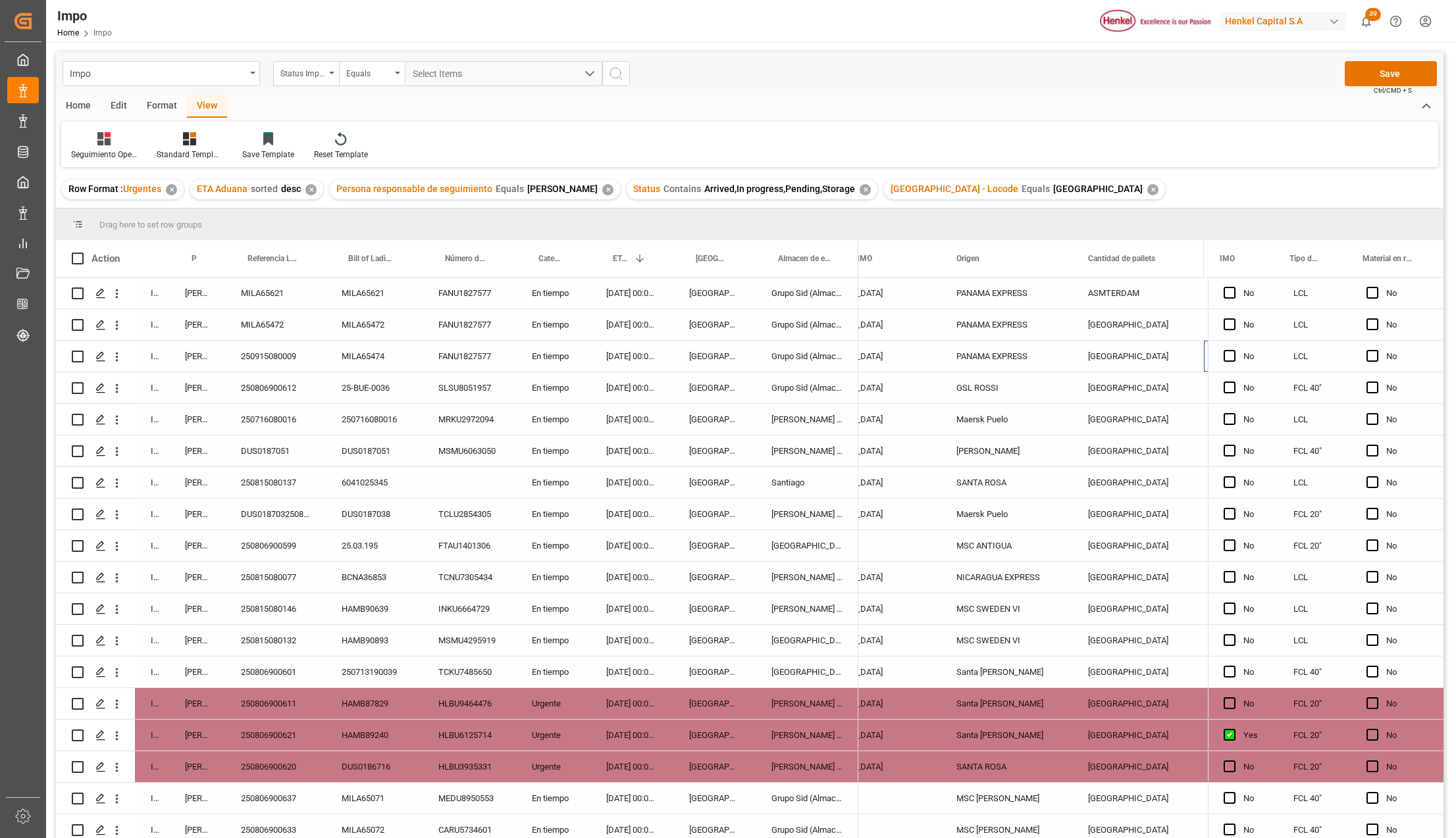
scroll to position [0, 0]
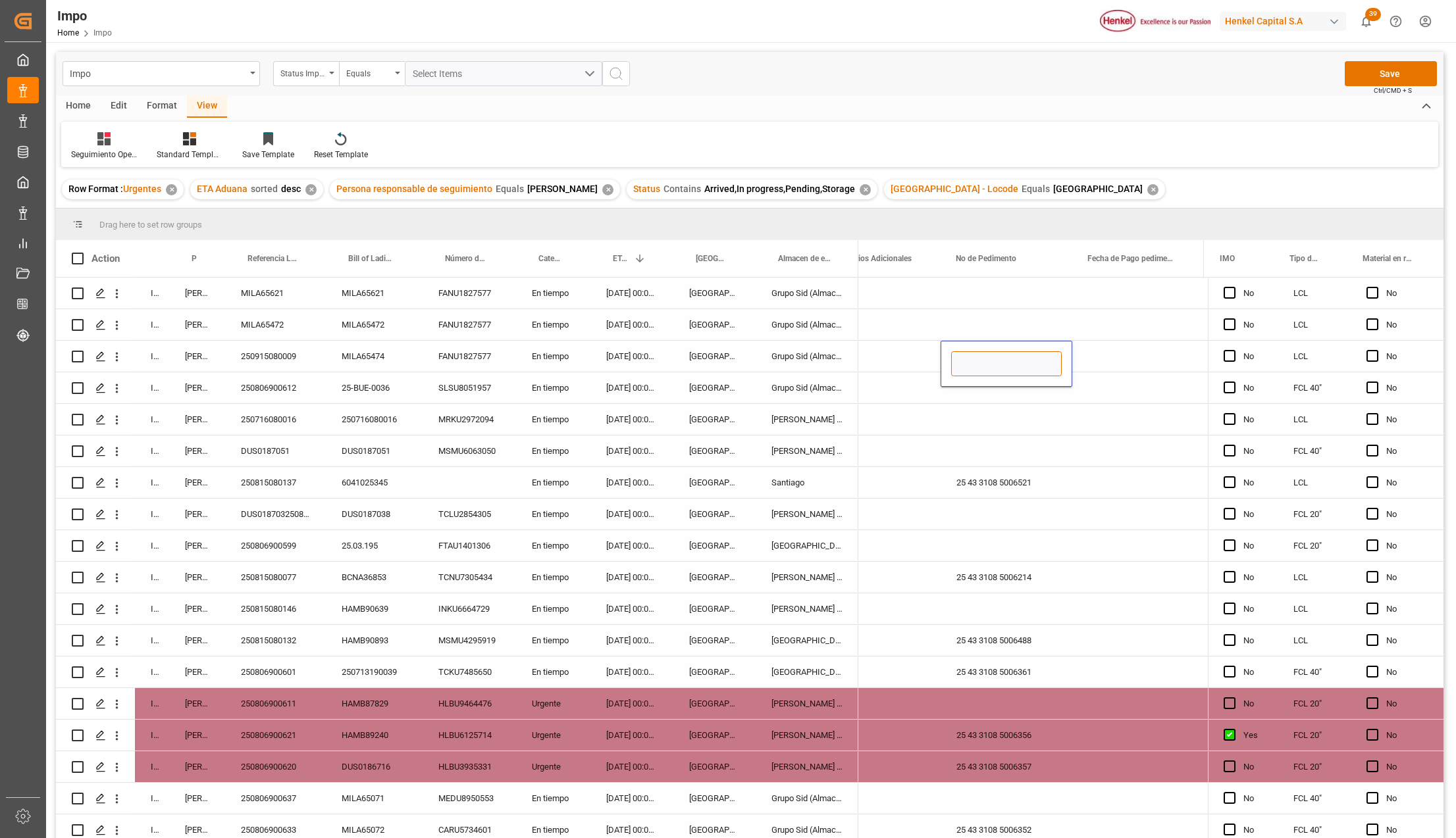
click at [1031, 364] on input "Press SPACE to select this row." at bounding box center [1006, 364] width 111 height 25
paste input "25 43 3108 5006519"
type input "25 43 3108 5006519"
click at [948, 442] on div "Press SPACE to select this row." at bounding box center [1006, 450] width 131 height 31
click at [983, 355] on div "25 43 3108 5006519" at bounding box center [1006, 356] width 131 height 31
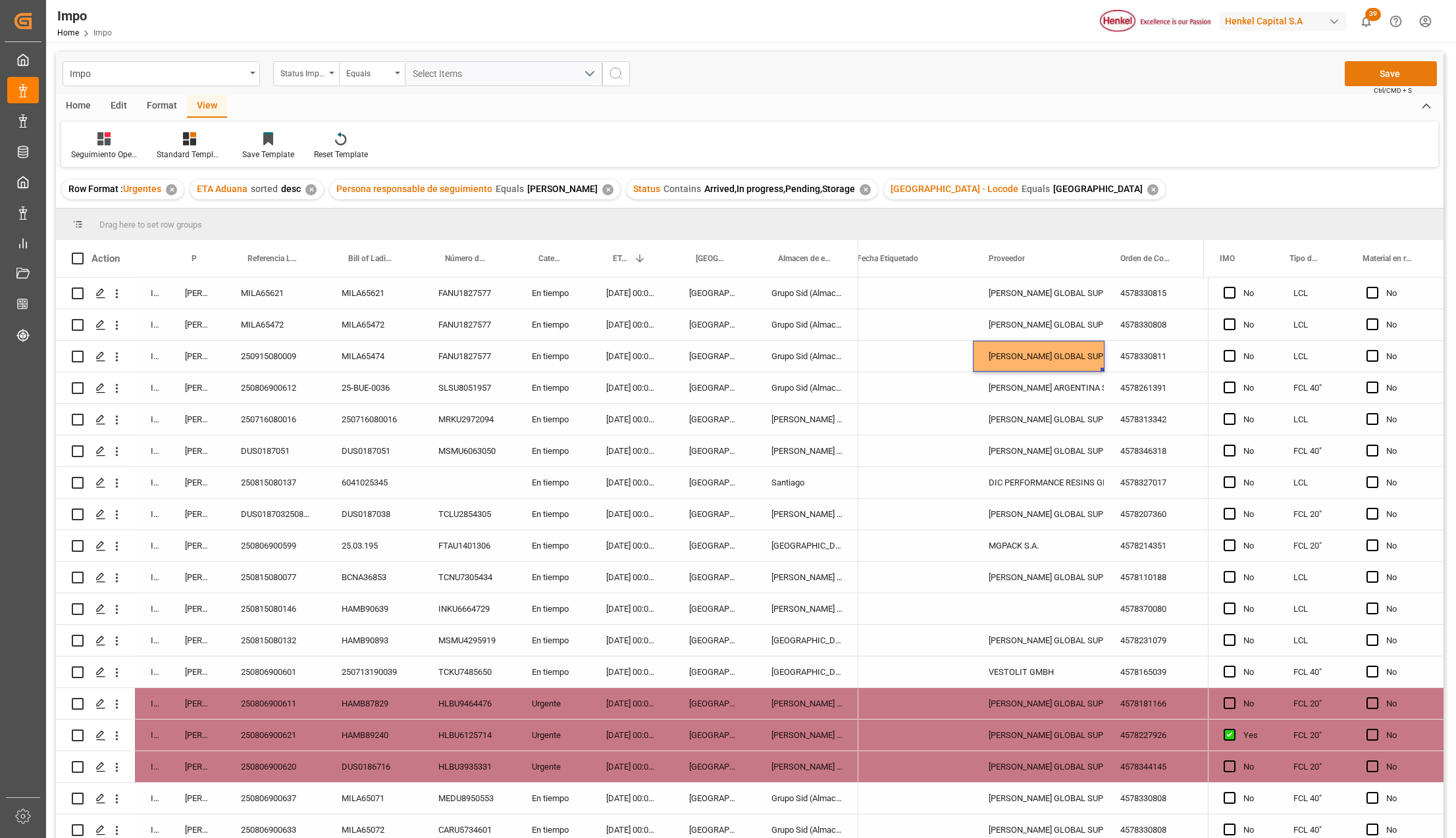
click at [1386, 77] on button "Save" at bounding box center [1391, 74] width 92 height 25
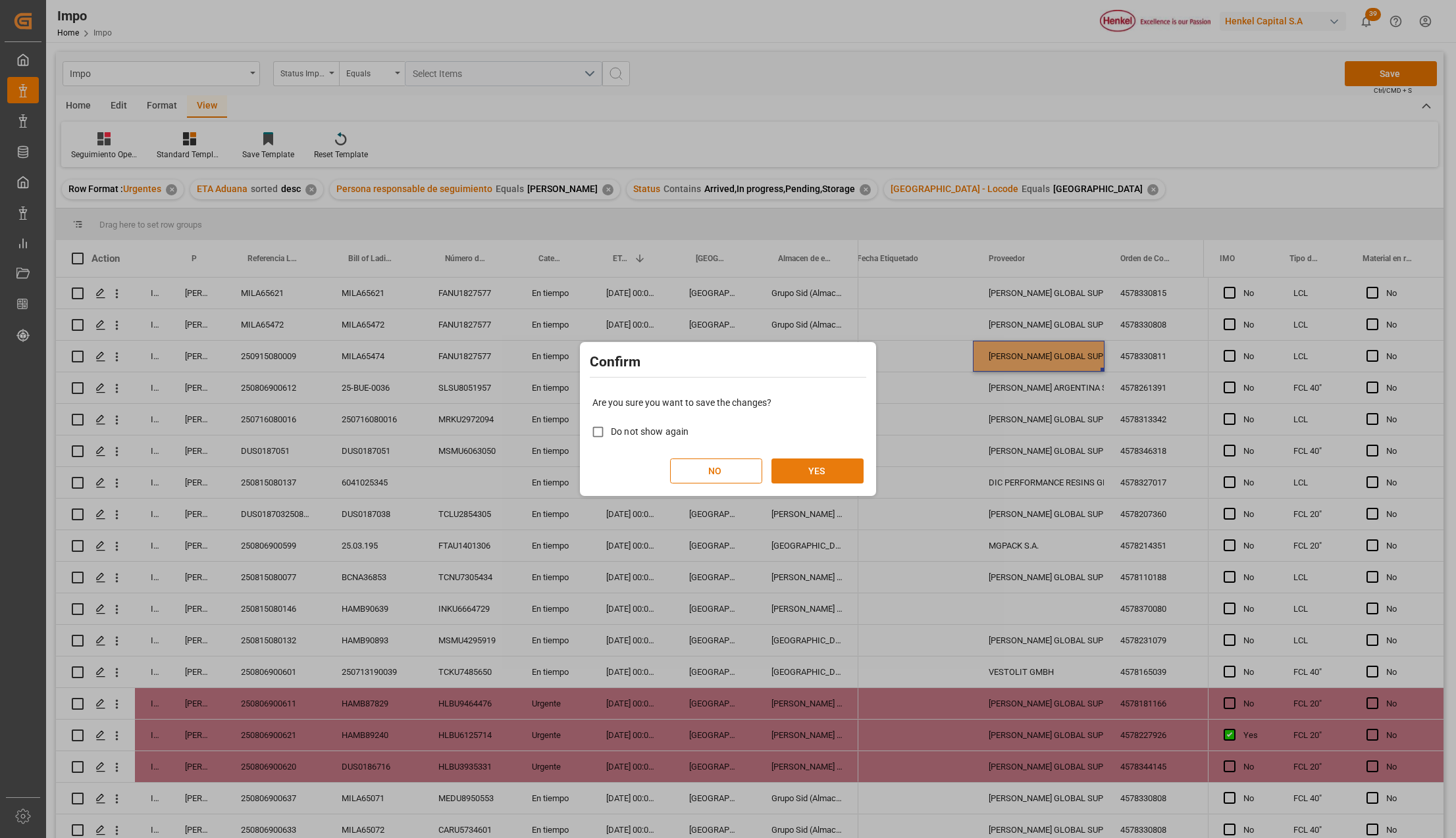
click at [796, 462] on button "YES" at bounding box center [817, 471] width 92 height 25
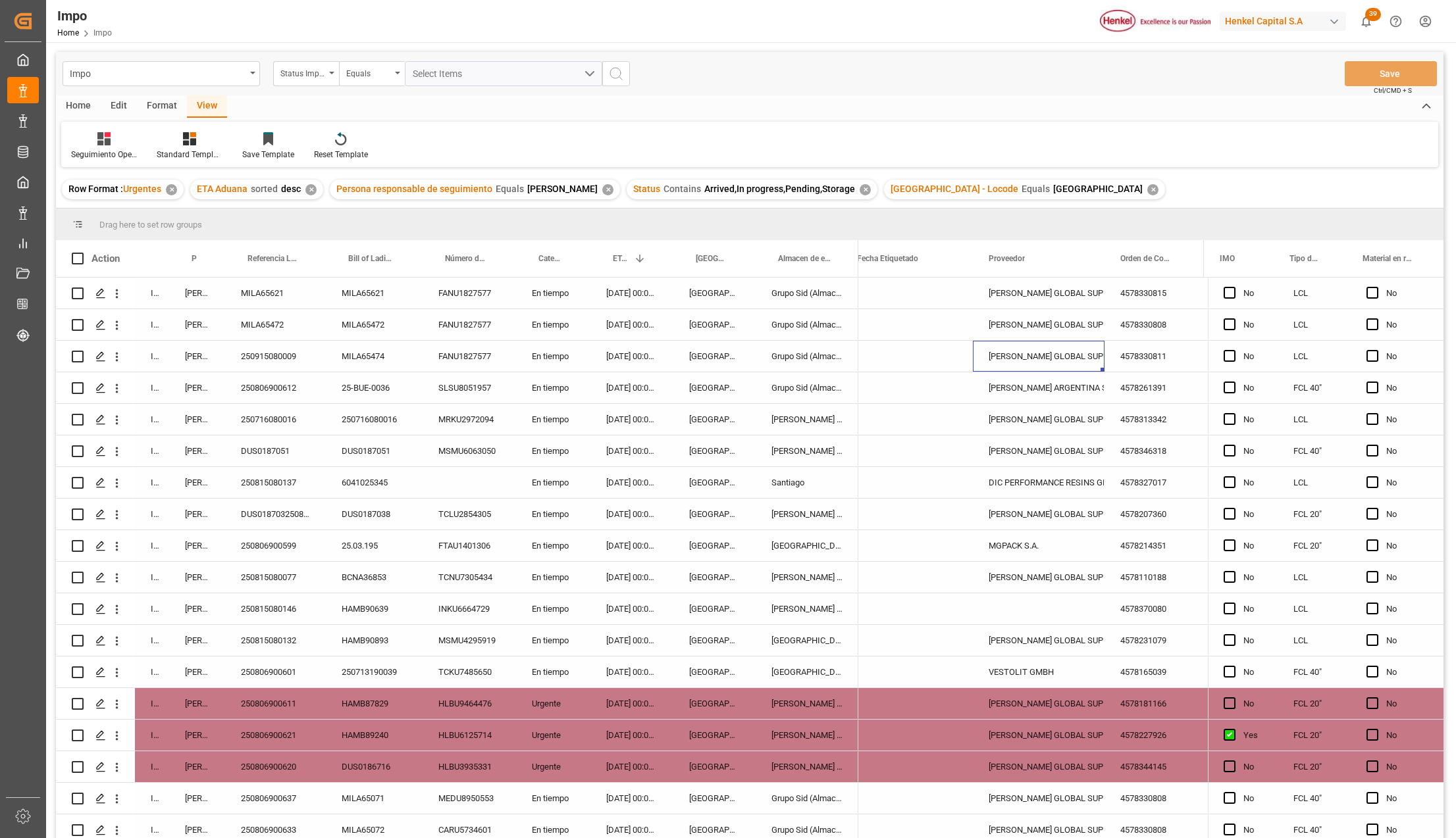
click at [814, 762] on div "[PERSON_NAME] Tlalnepantla" at bounding box center [806, 767] width 103 height 31
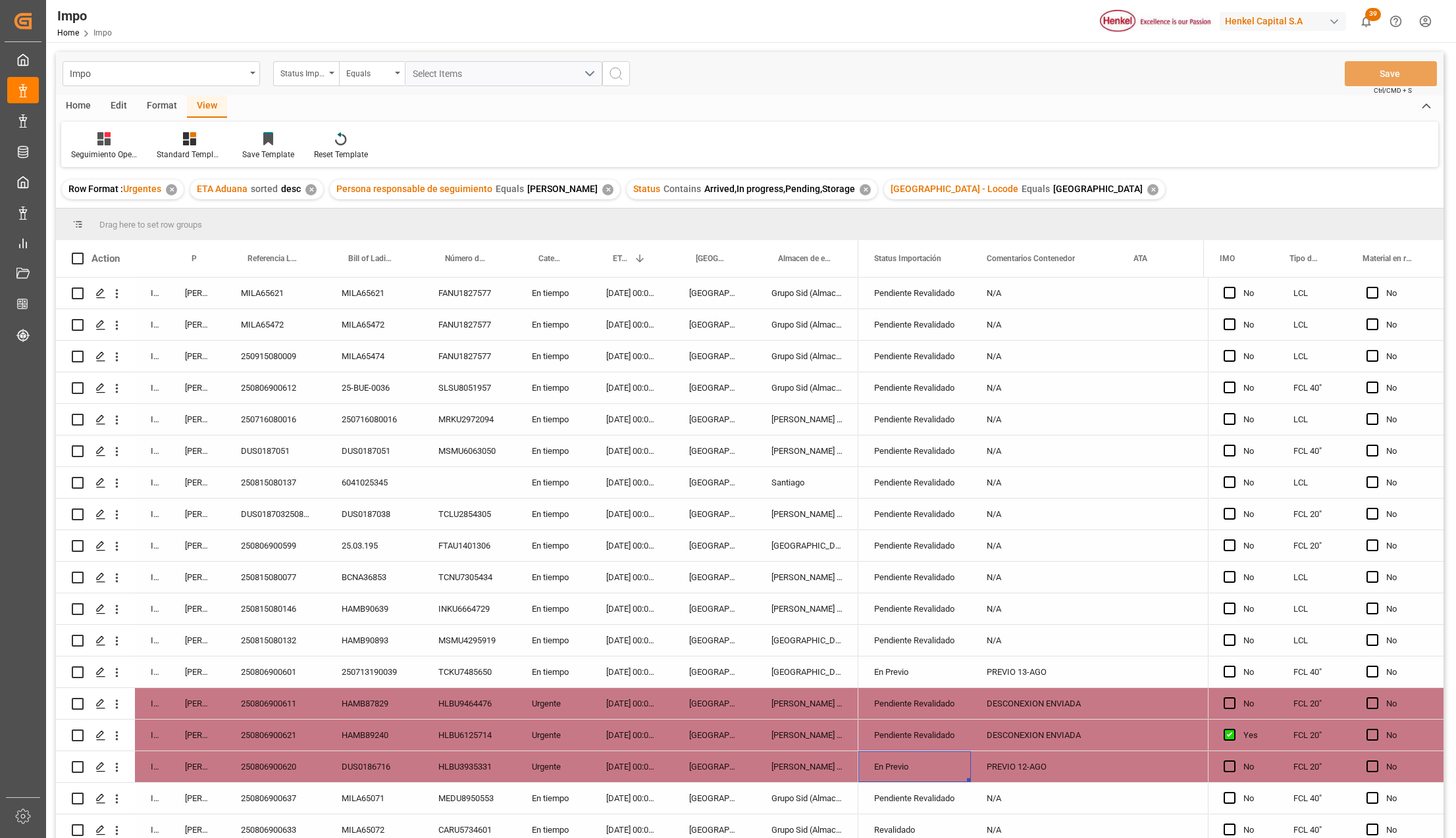
click at [1056, 770] on div "PREVIO 12-AGO" at bounding box center [1043, 767] width 147 height 31
click at [1031, 777] on input "PREVIO 12-AGO" at bounding box center [1044, 774] width 126 height 25
type input "PREVIO 13-AGO"
click at [1374, 80] on button "Save" at bounding box center [1391, 74] width 92 height 25
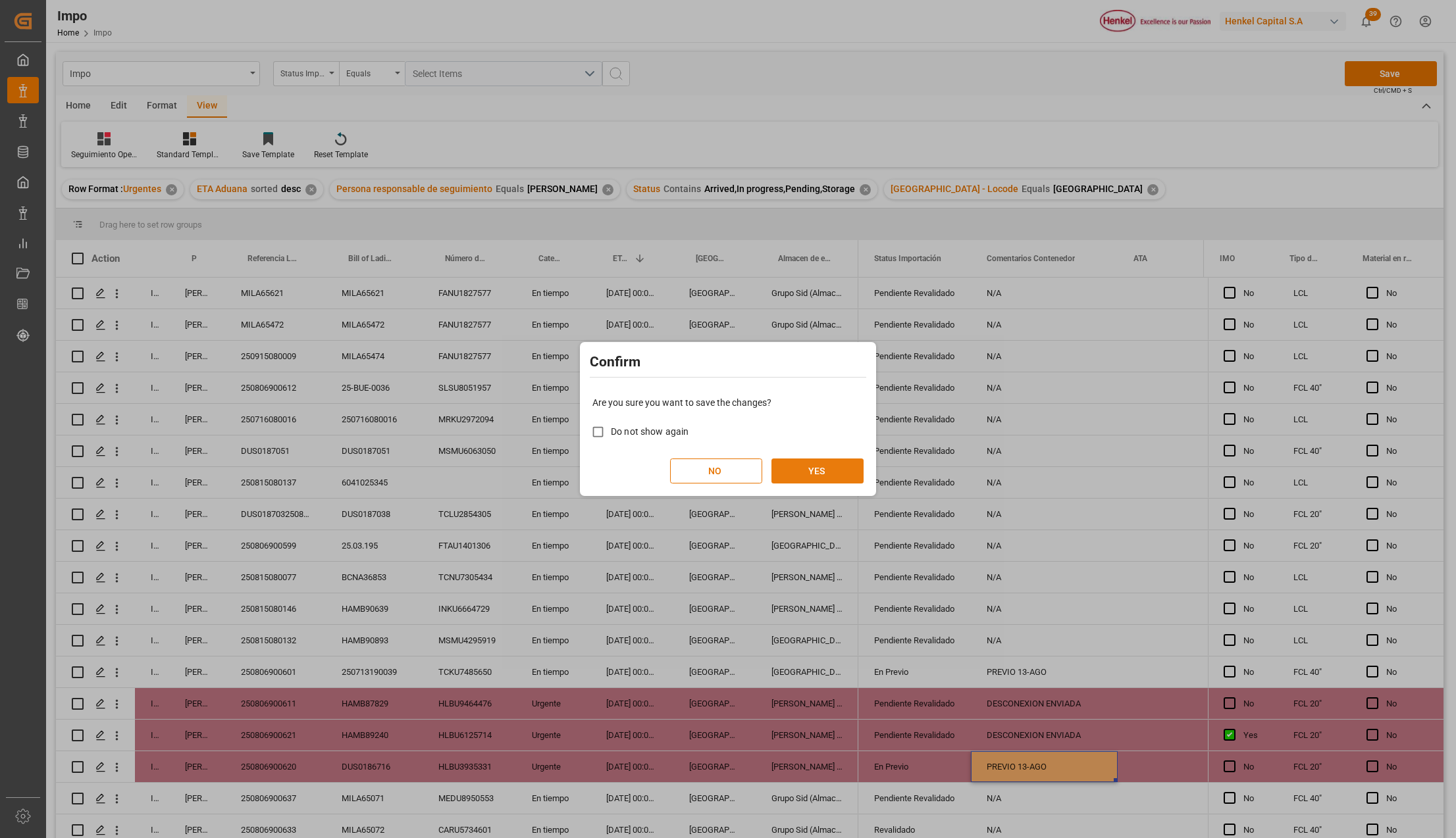
click at [819, 471] on button "YES" at bounding box center [817, 471] width 92 height 25
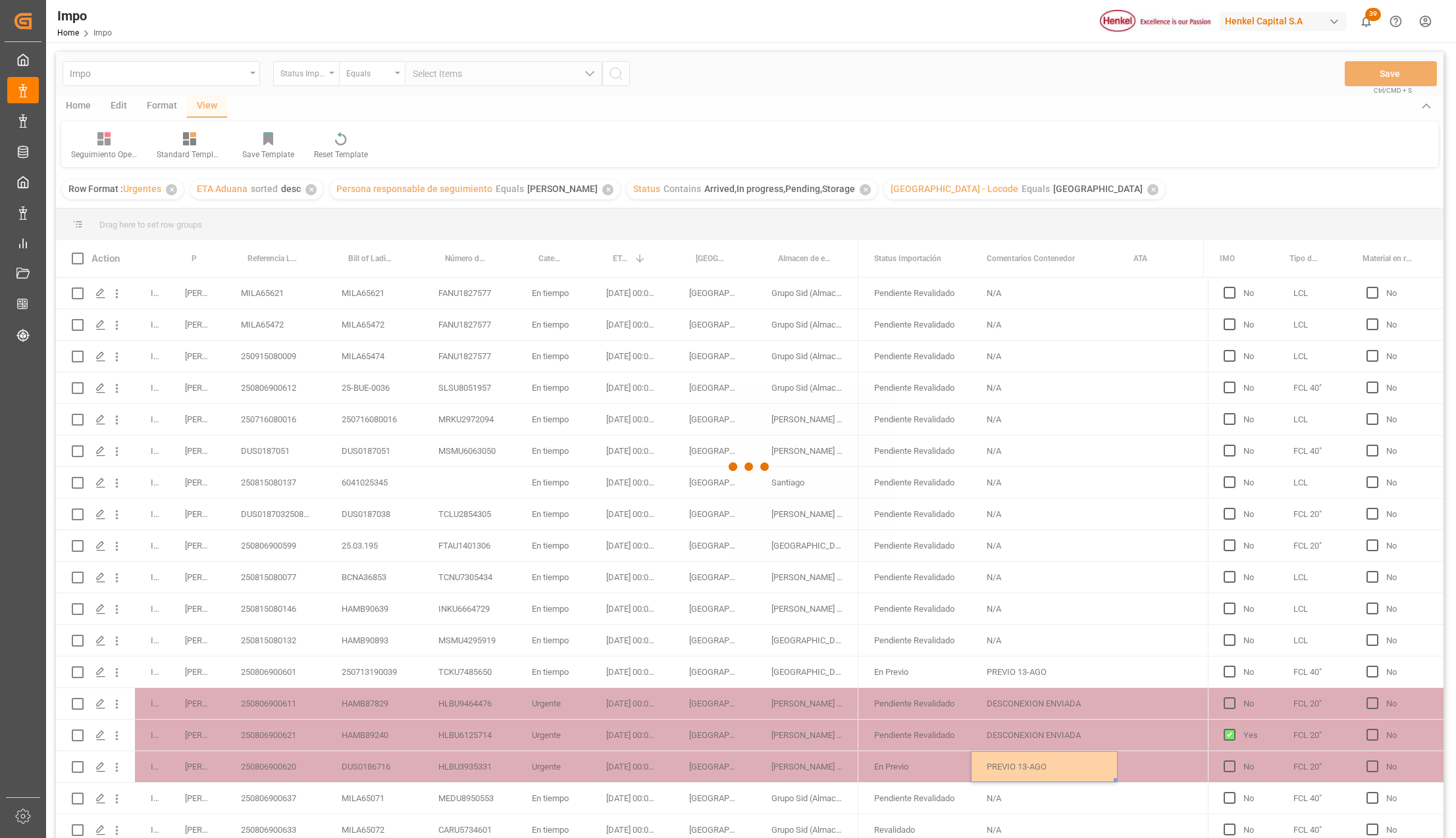
click at [285, 780] on div at bounding box center [749, 467] width 1387 height 830
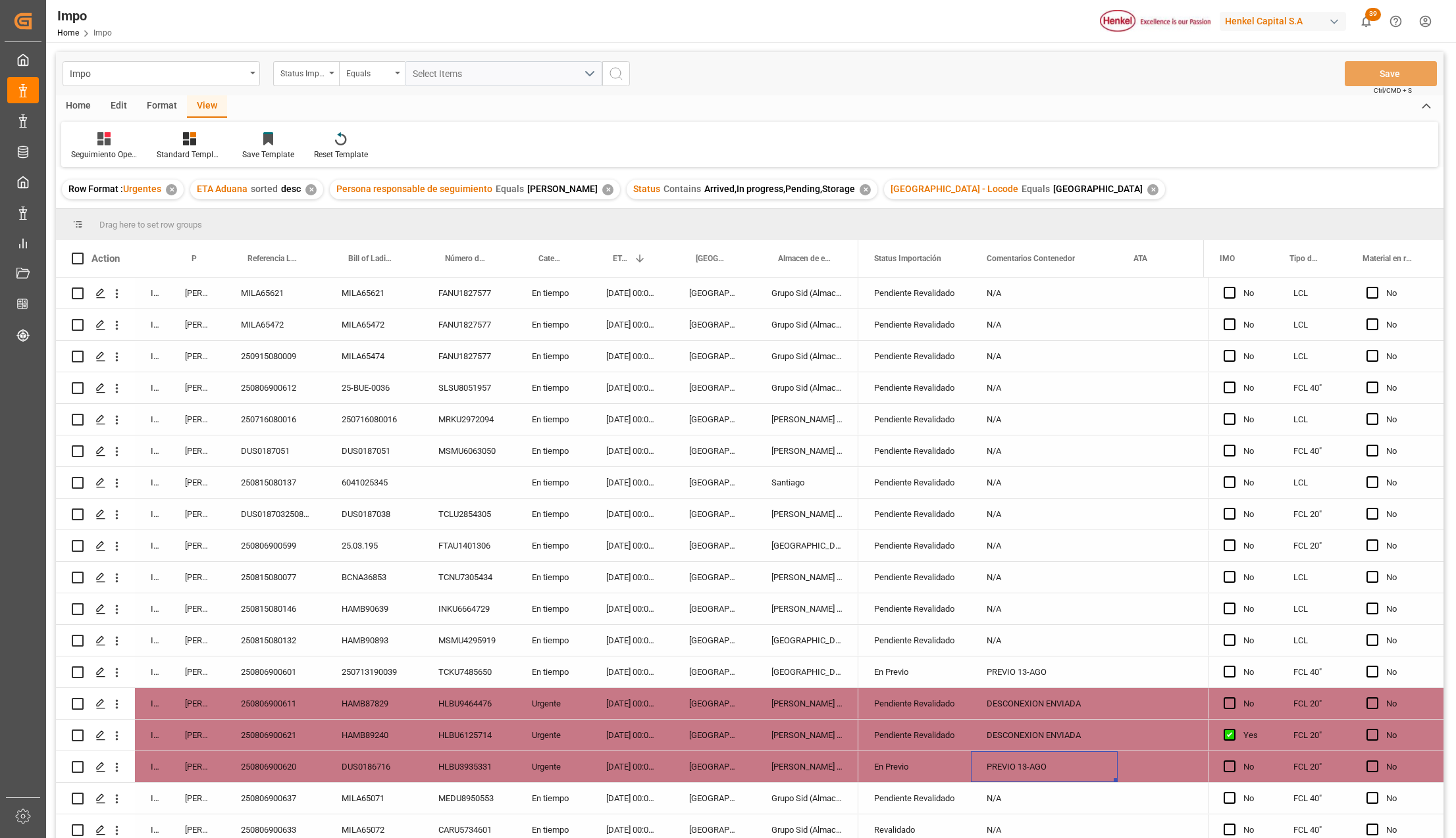
scroll to position [367, 0]
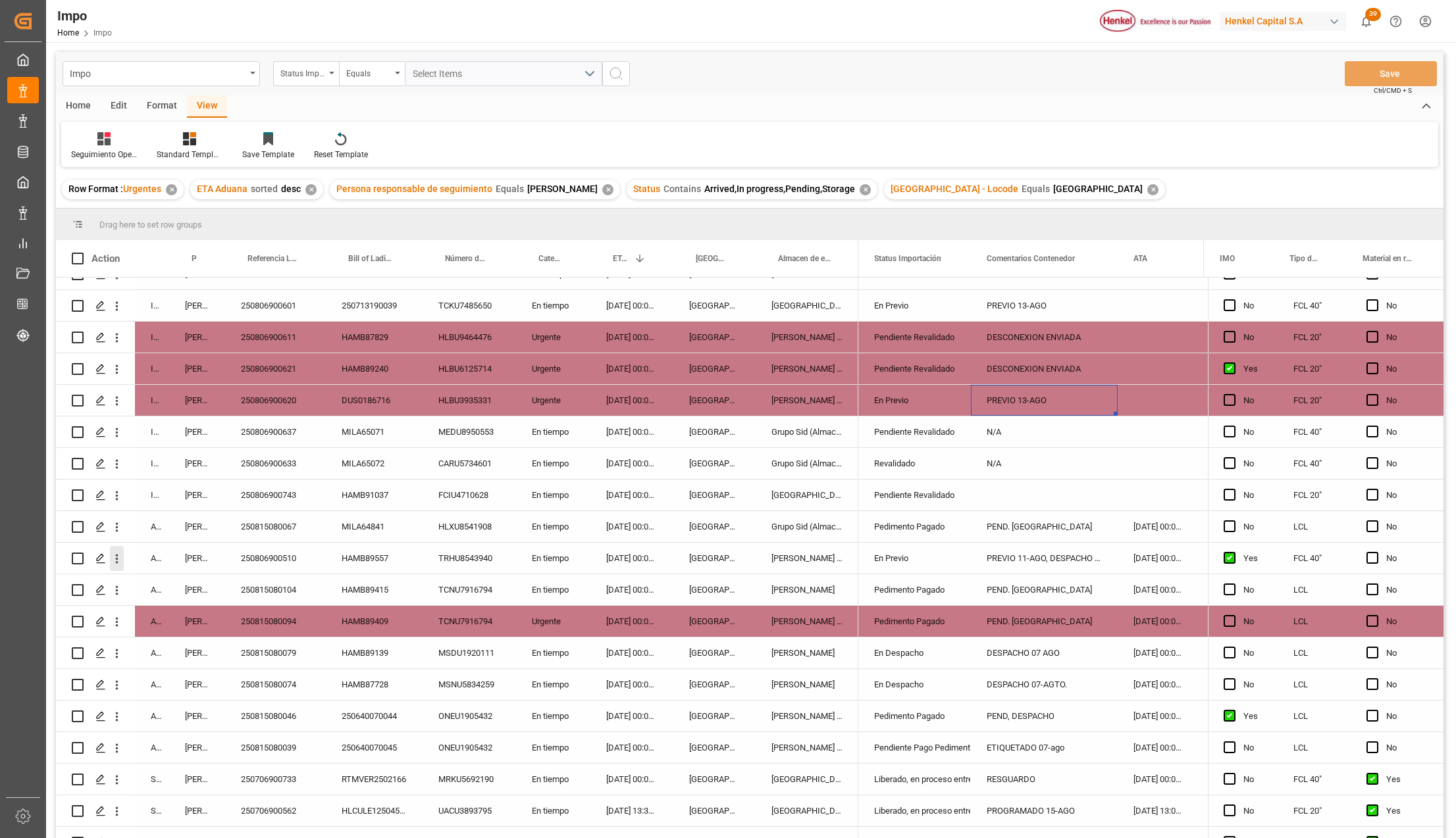
click at [116, 558] on icon "open menu" at bounding box center [116, 559] width 3 height 9
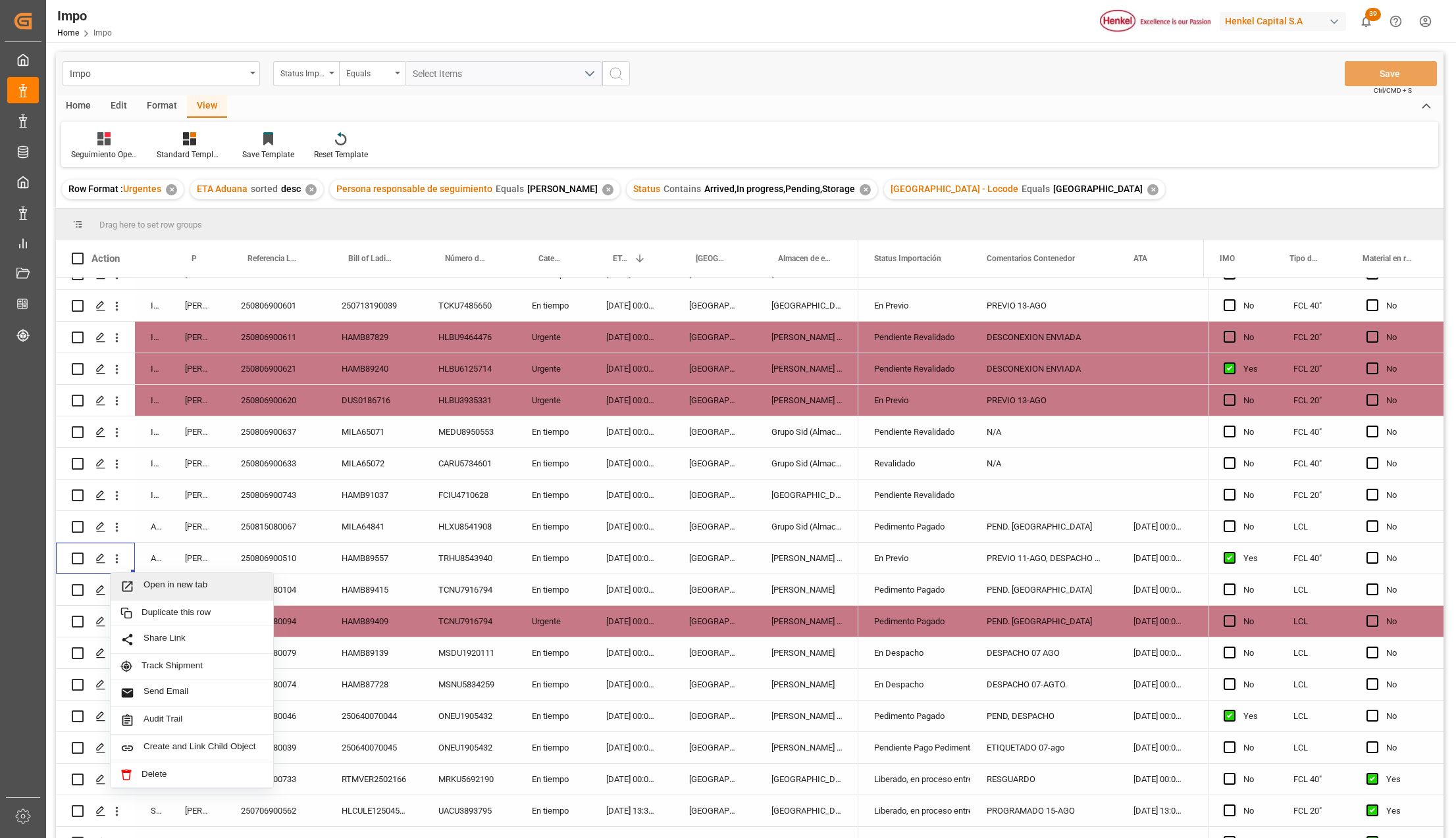
click at [136, 586] on span "Press SPACE to select this row." at bounding box center [132, 587] width 23 height 14
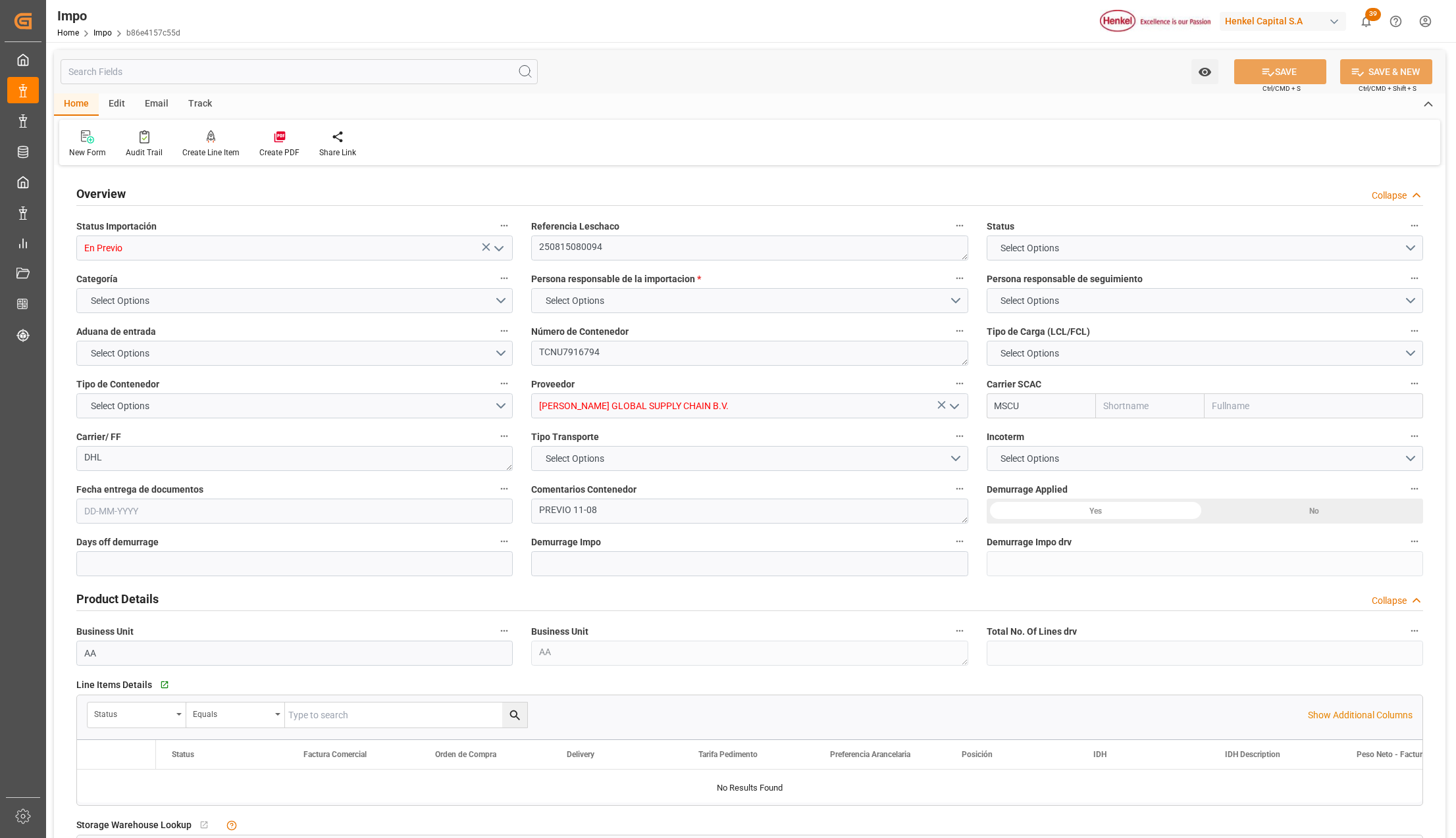
type input "MSC"
type input "Mediterranean Shipping Company"
type input "2"
type input "2.91"
type input "3"
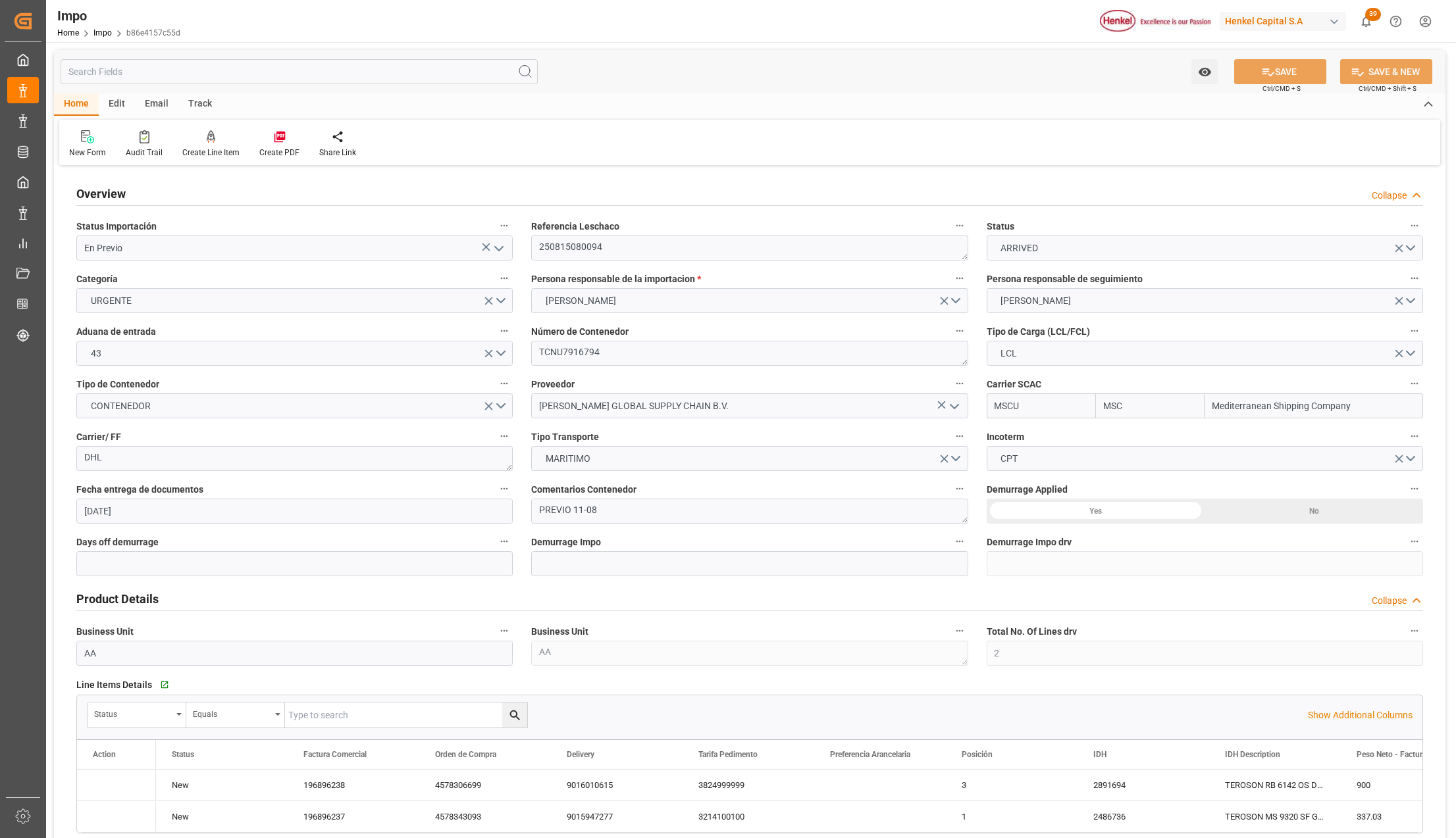
type input "25-07-2025"
click at [165, 241] on input "En Previo" at bounding box center [294, 248] width 436 height 25
click at [494, 246] on icon "open menu" at bounding box center [498, 249] width 16 height 16
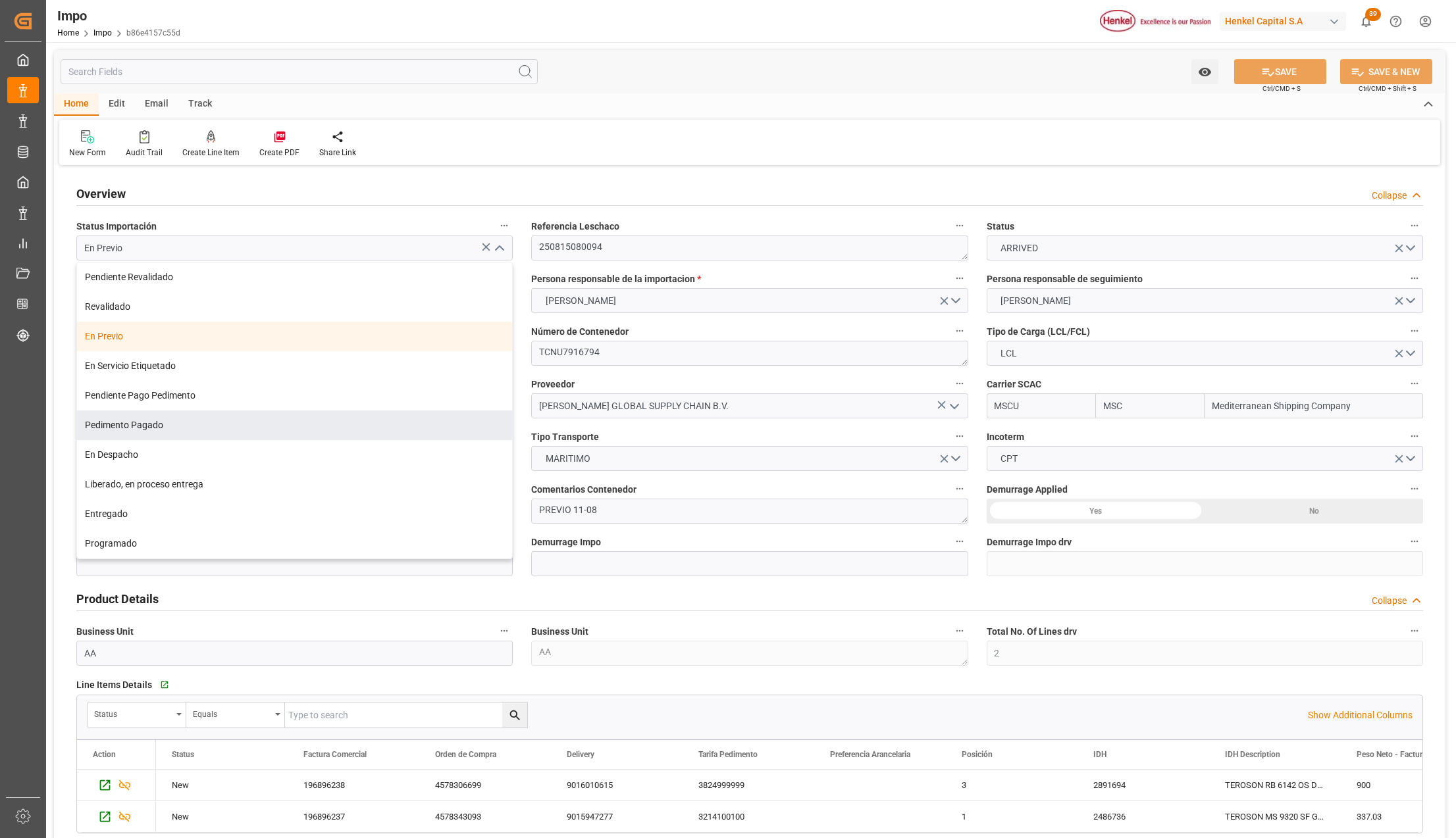
click at [129, 423] on div "Pedimento Pagado" at bounding box center [295, 425] width 435 height 29
type input "Pedimento Pagado"
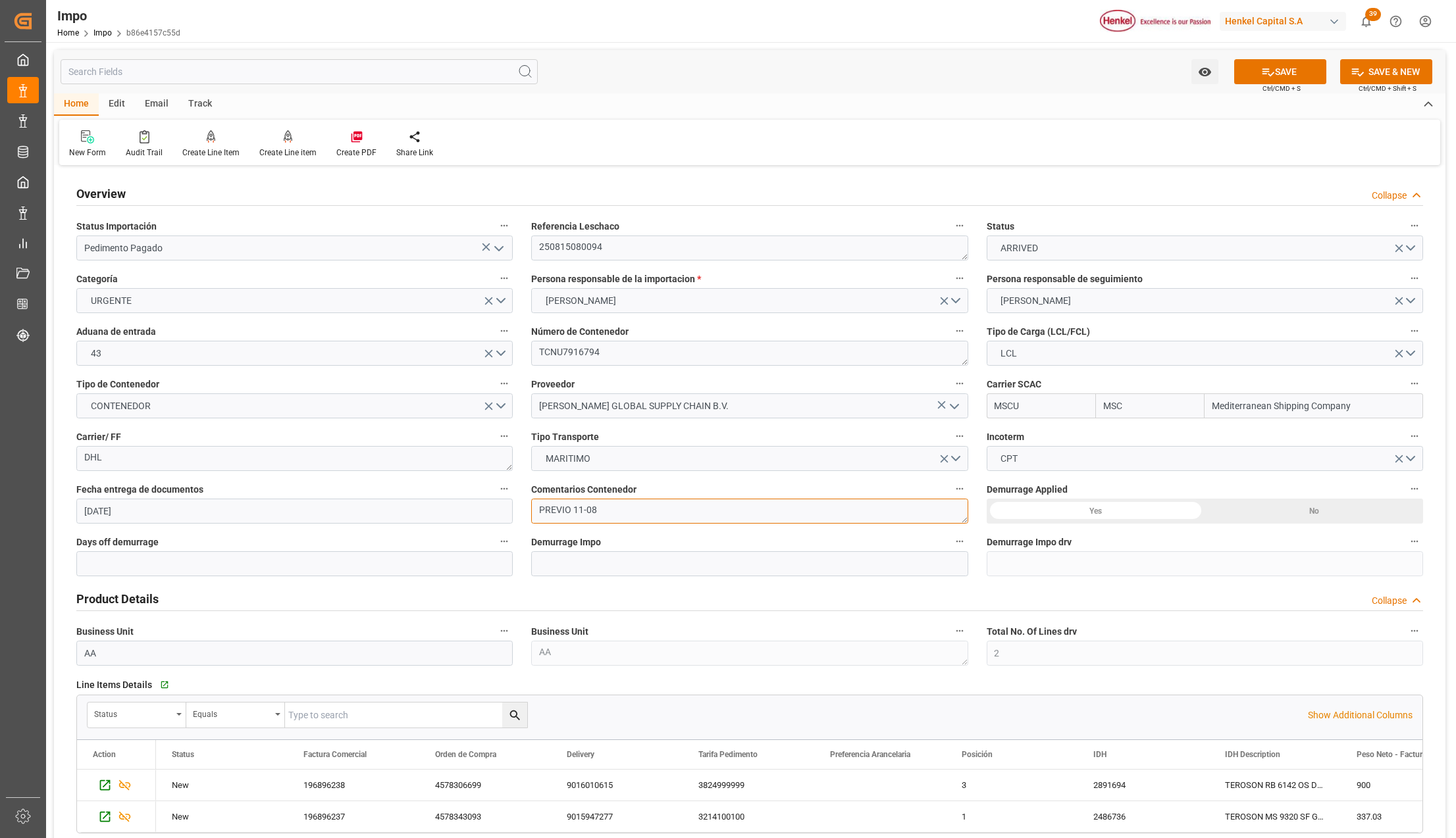
drag, startPoint x: 615, startPoint y: 512, endPoint x: 435, endPoint y: 509, distance: 180.0
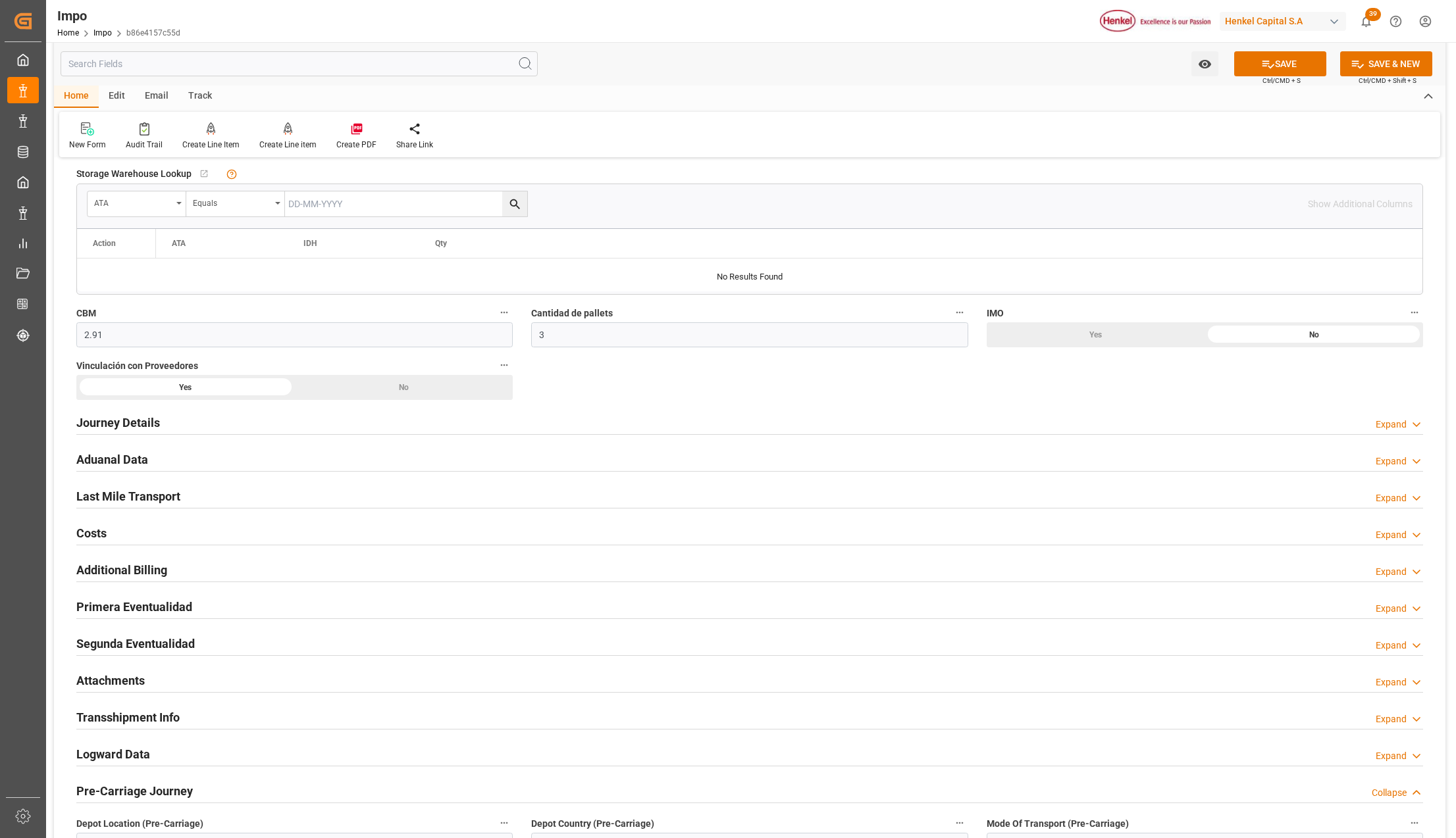
scroll to position [702, 0]
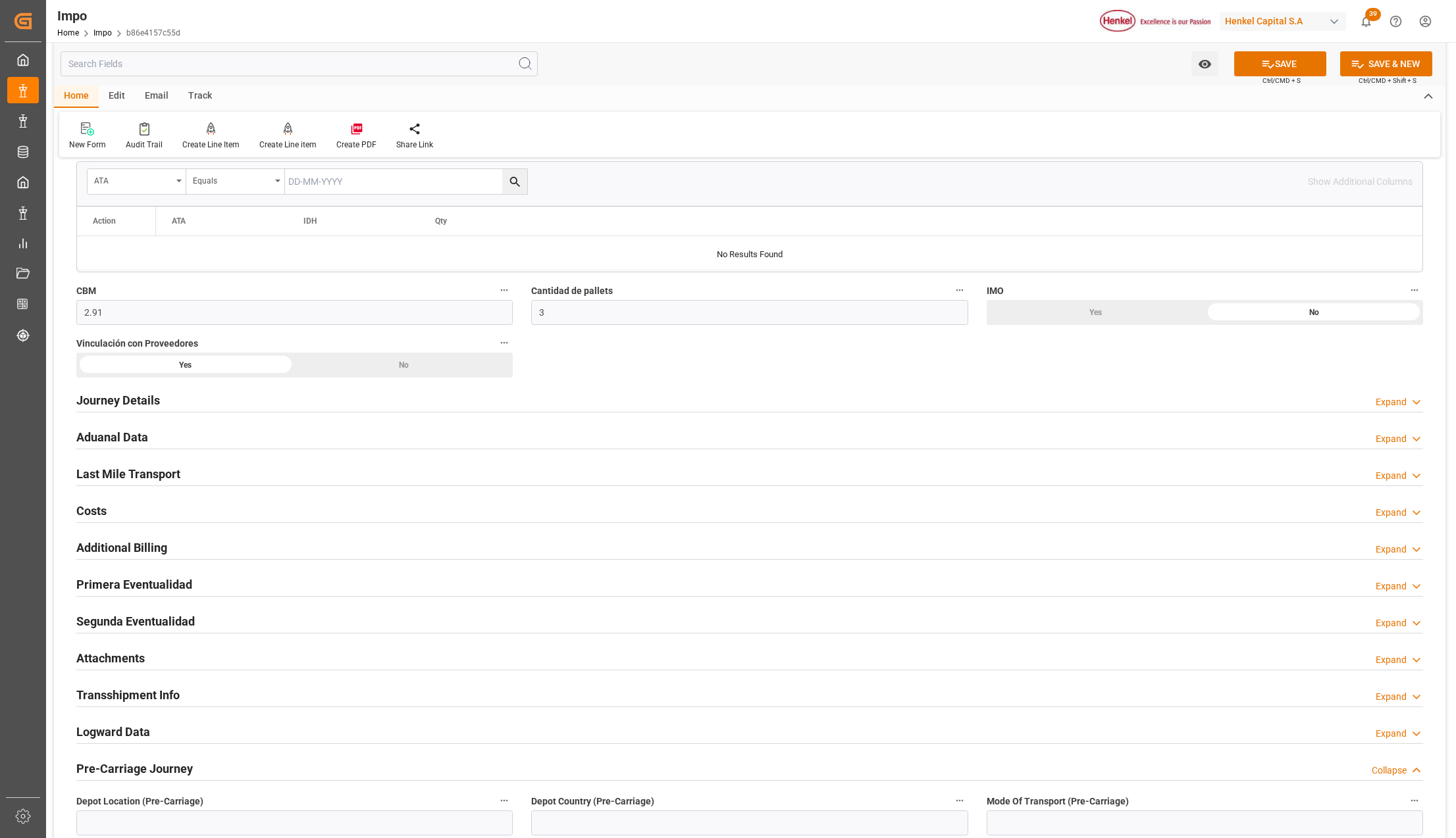
type textarea "PEND. DESPACHO"
click at [114, 588] on h2 "Primera Eventualidad" at bounding box center [134, 584] width 116 height 18
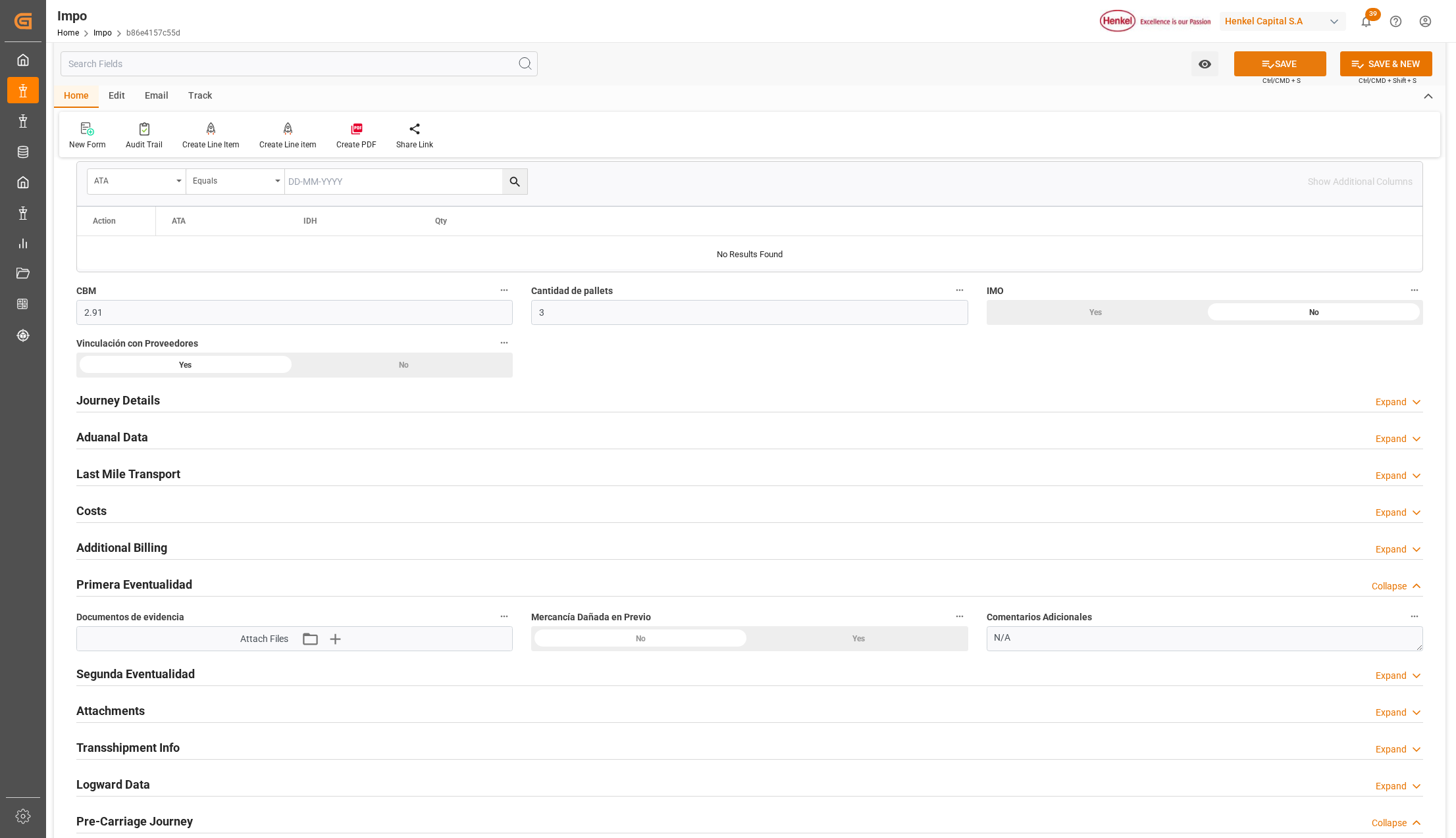
click at [1277, 69] on button "SAVE" at bounding box center [1280, 64] width 92 height 25
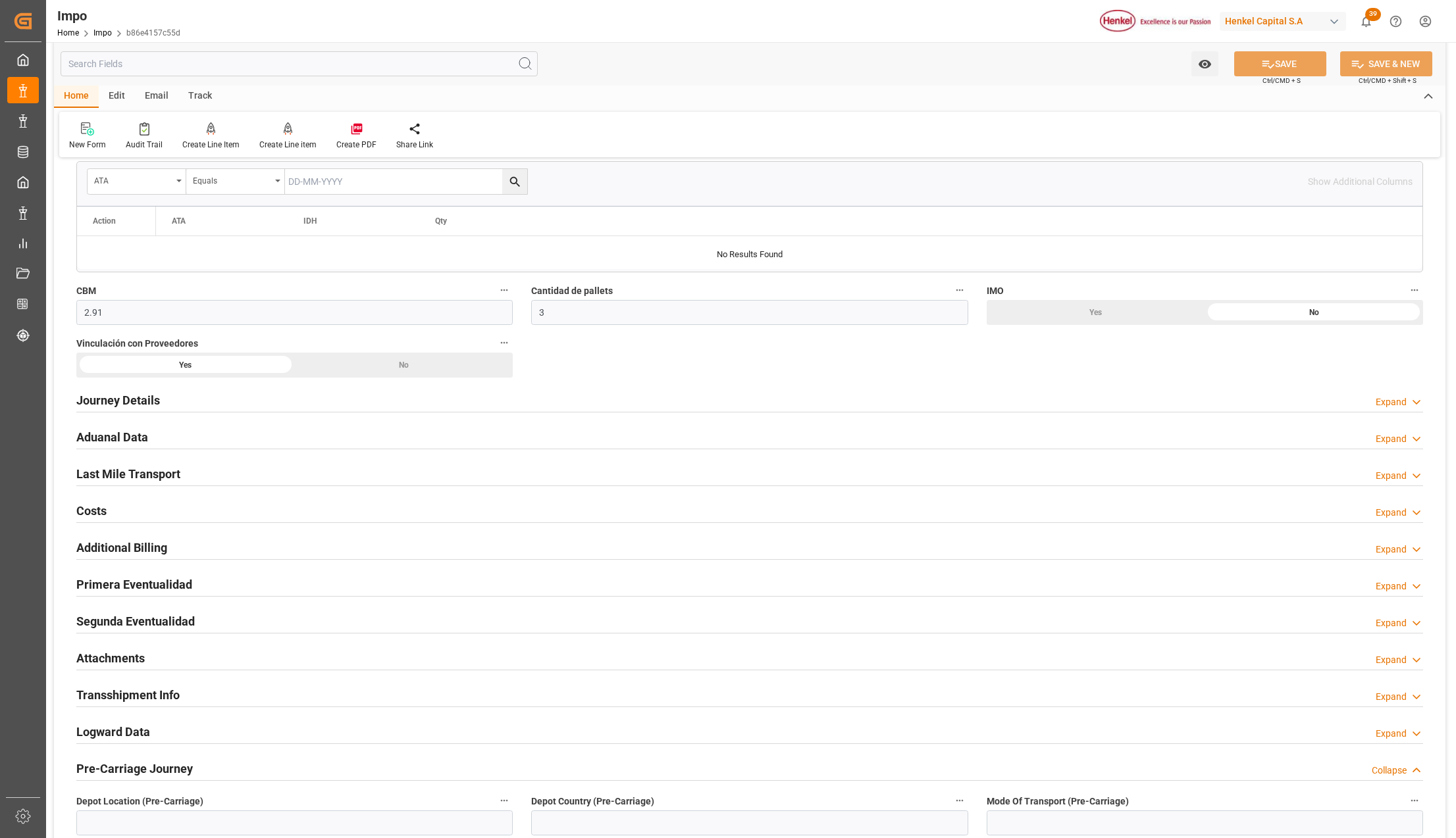
click at [118, 660] on h2 "Attachments" at bounding box center [111, 658] width 69 height 18
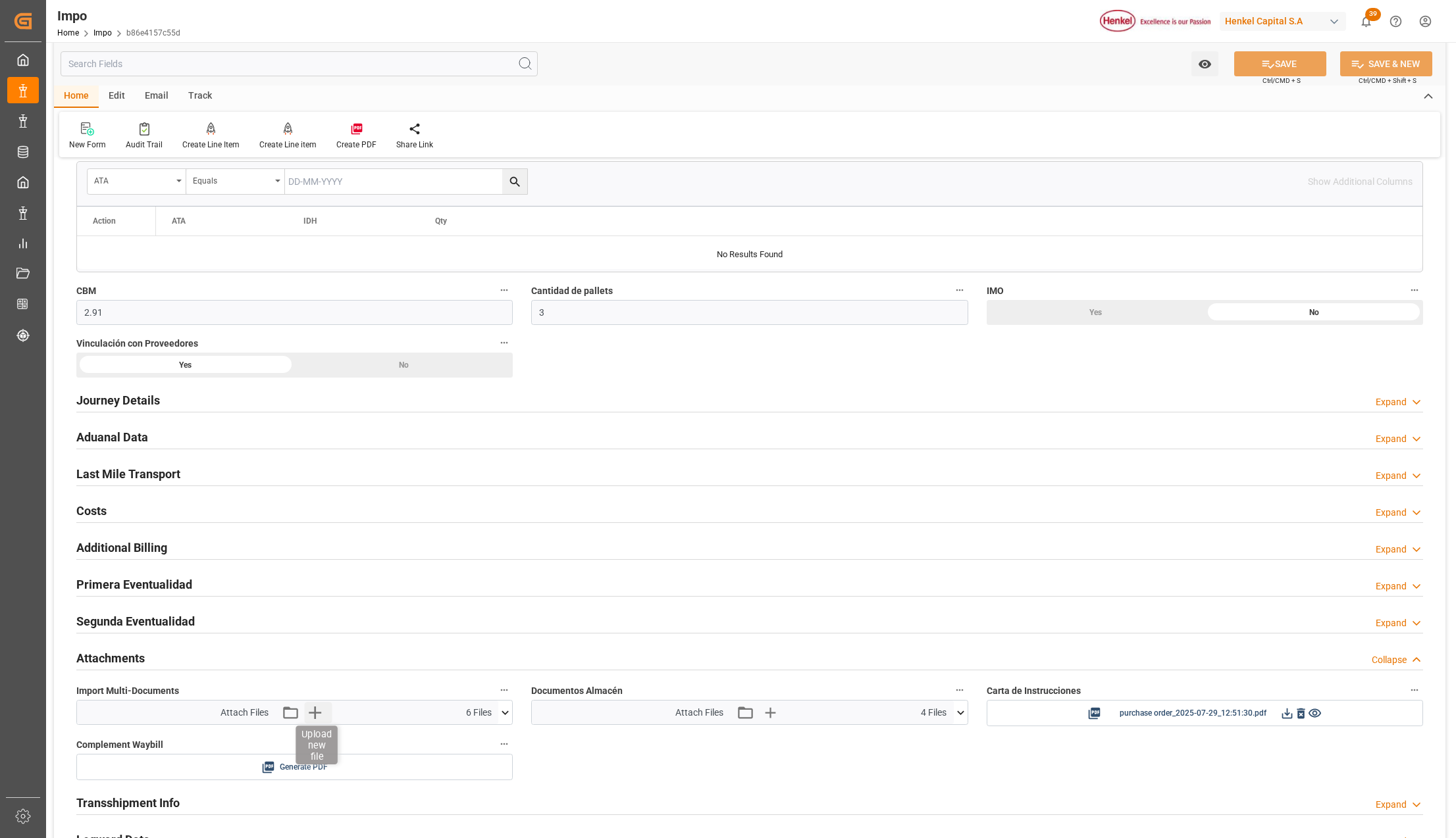
click at [316, 722] on icon "button" at bounding box center [314, 712] width 21 height 21
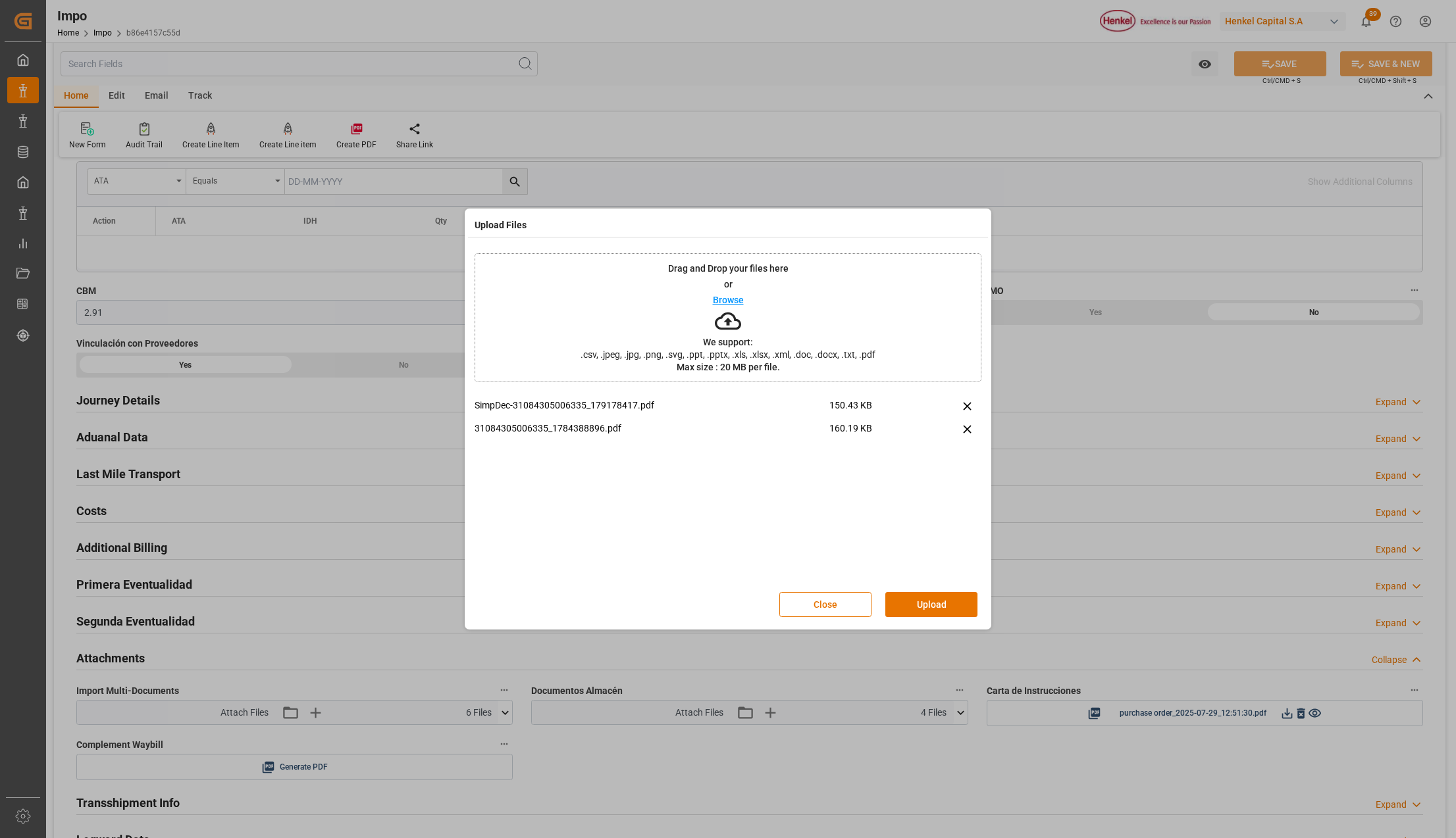
click at [948, 590] on div "Close Upload" at bounding box center [728, 604] width 507 height 44
click at [946, 600] on button "Upload" at bounding box center [931, 604] width 92 height 25
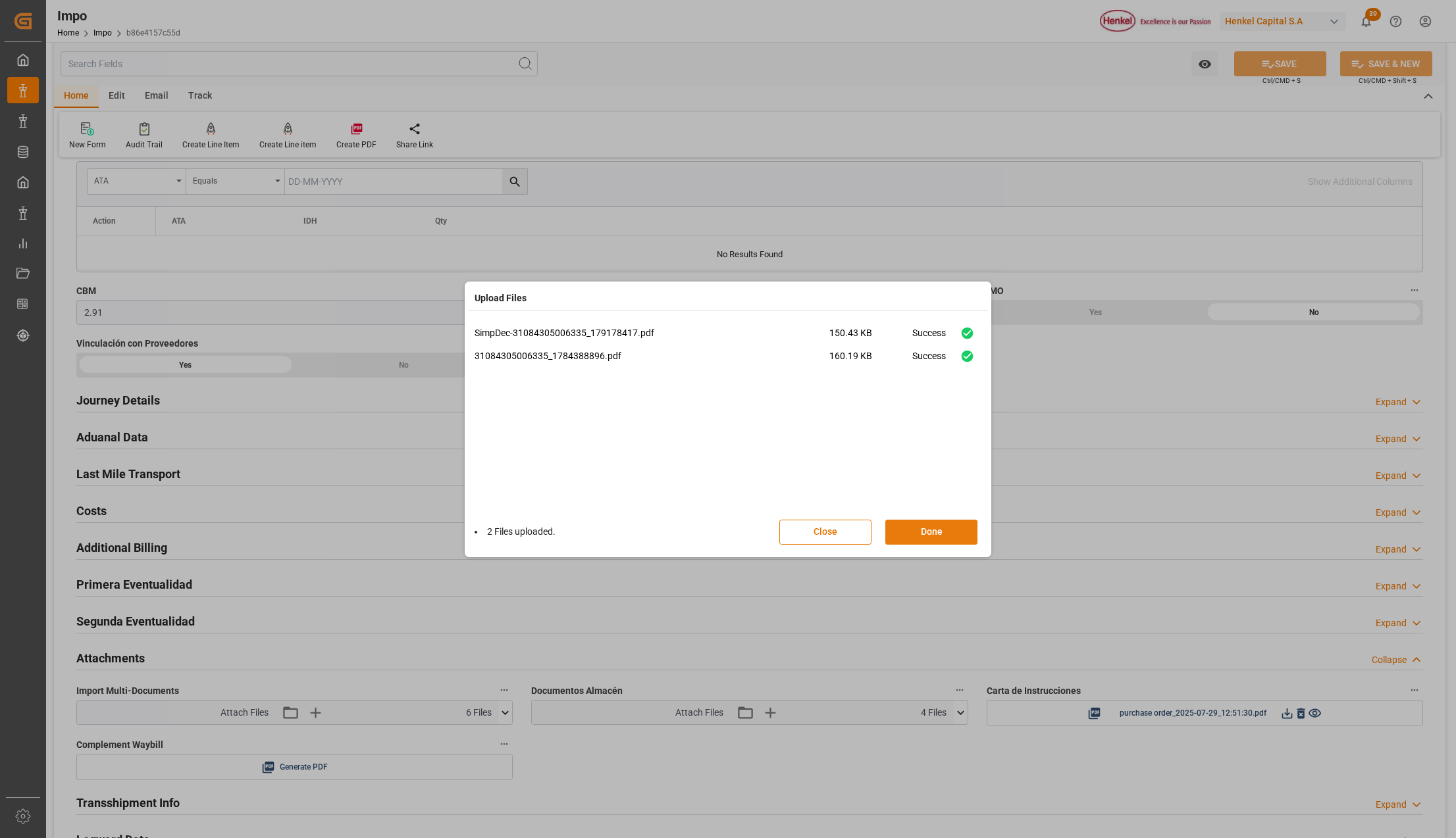
click at [936, 532] on button "Done" at bounding box center [931, 532] width 92 height 25
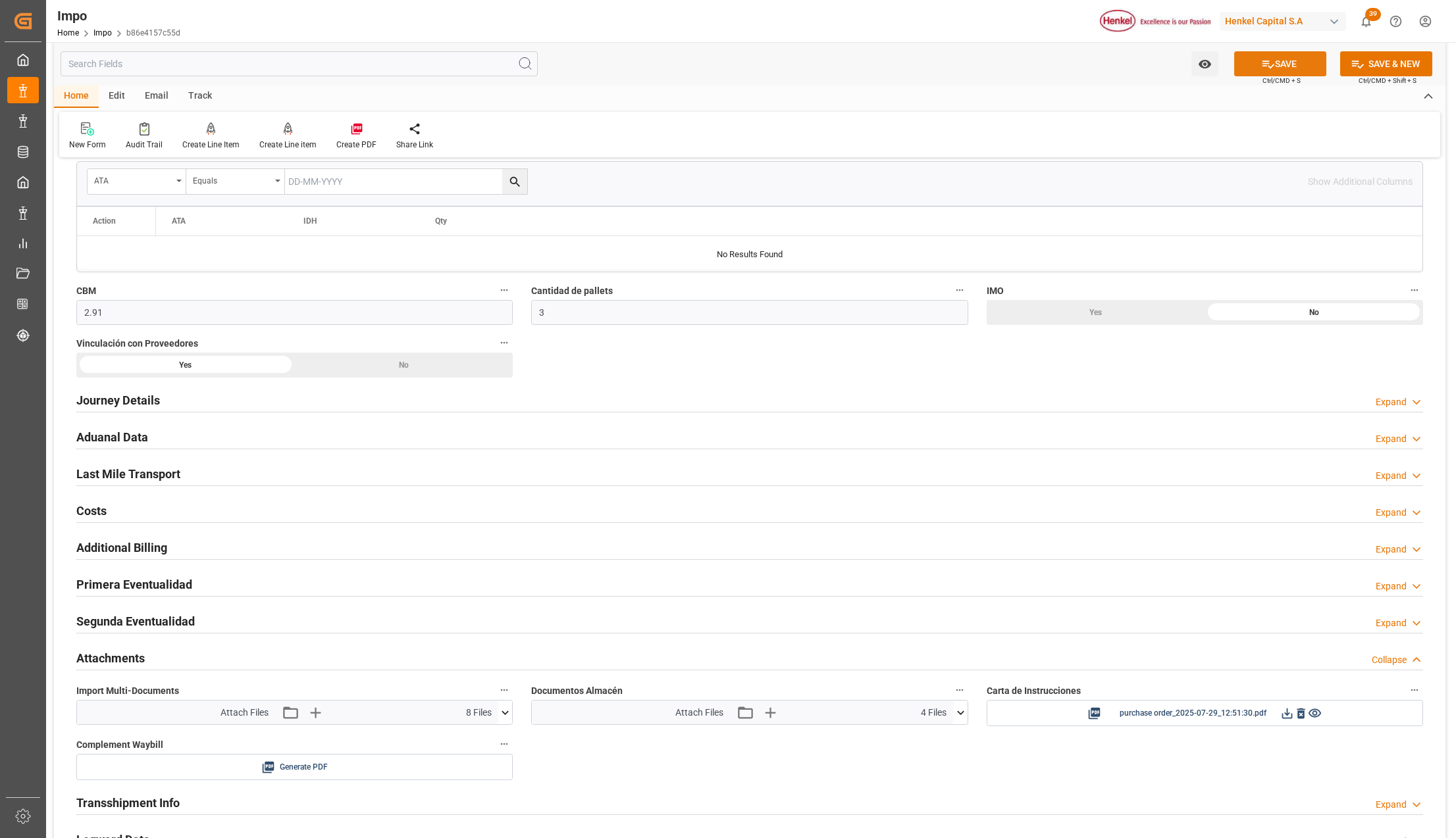
click at [1273, 69] on button "SAVE" at bounding box center [1280, 64] width 92 height 25
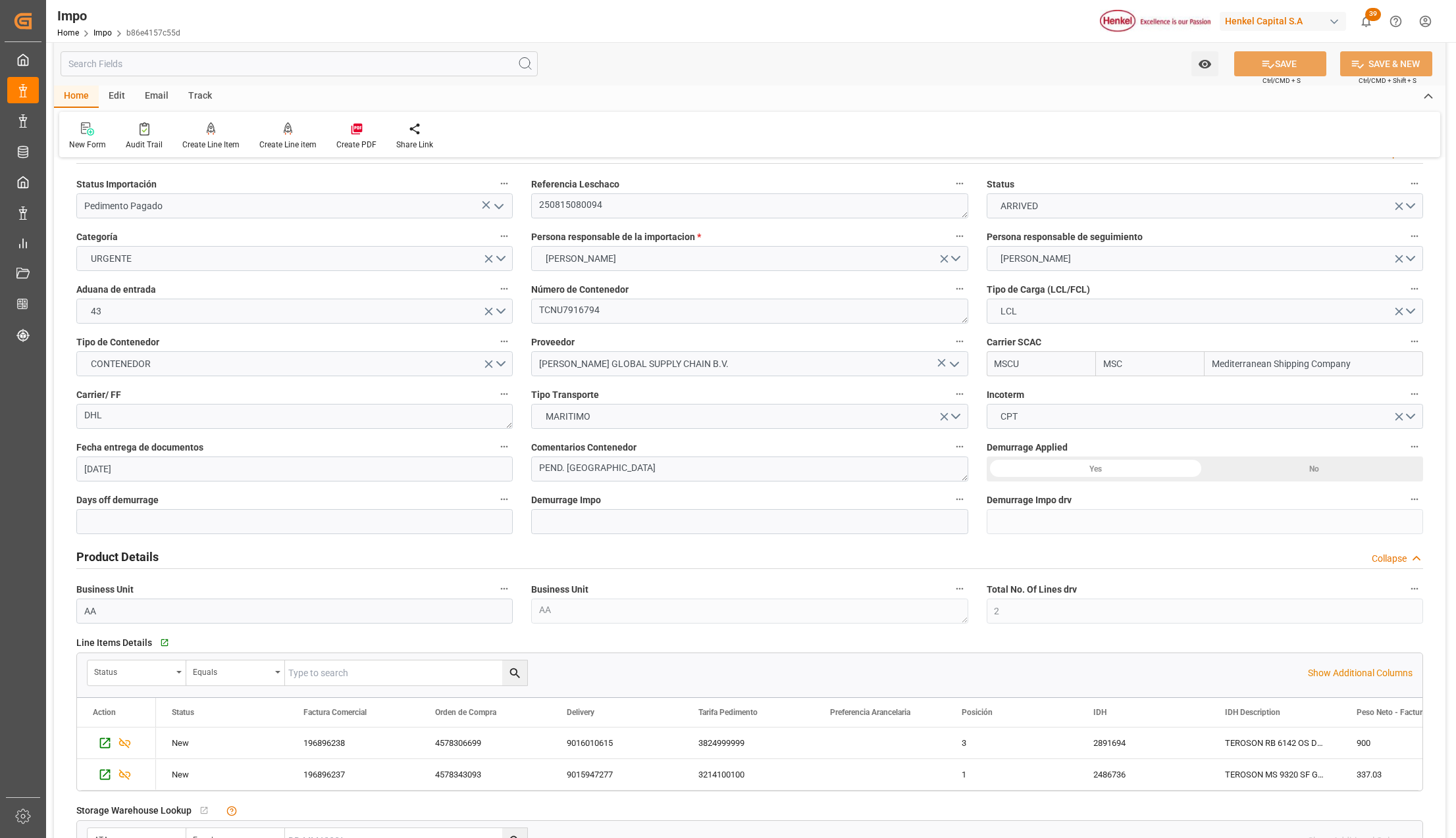
scroll to position [0, 0]
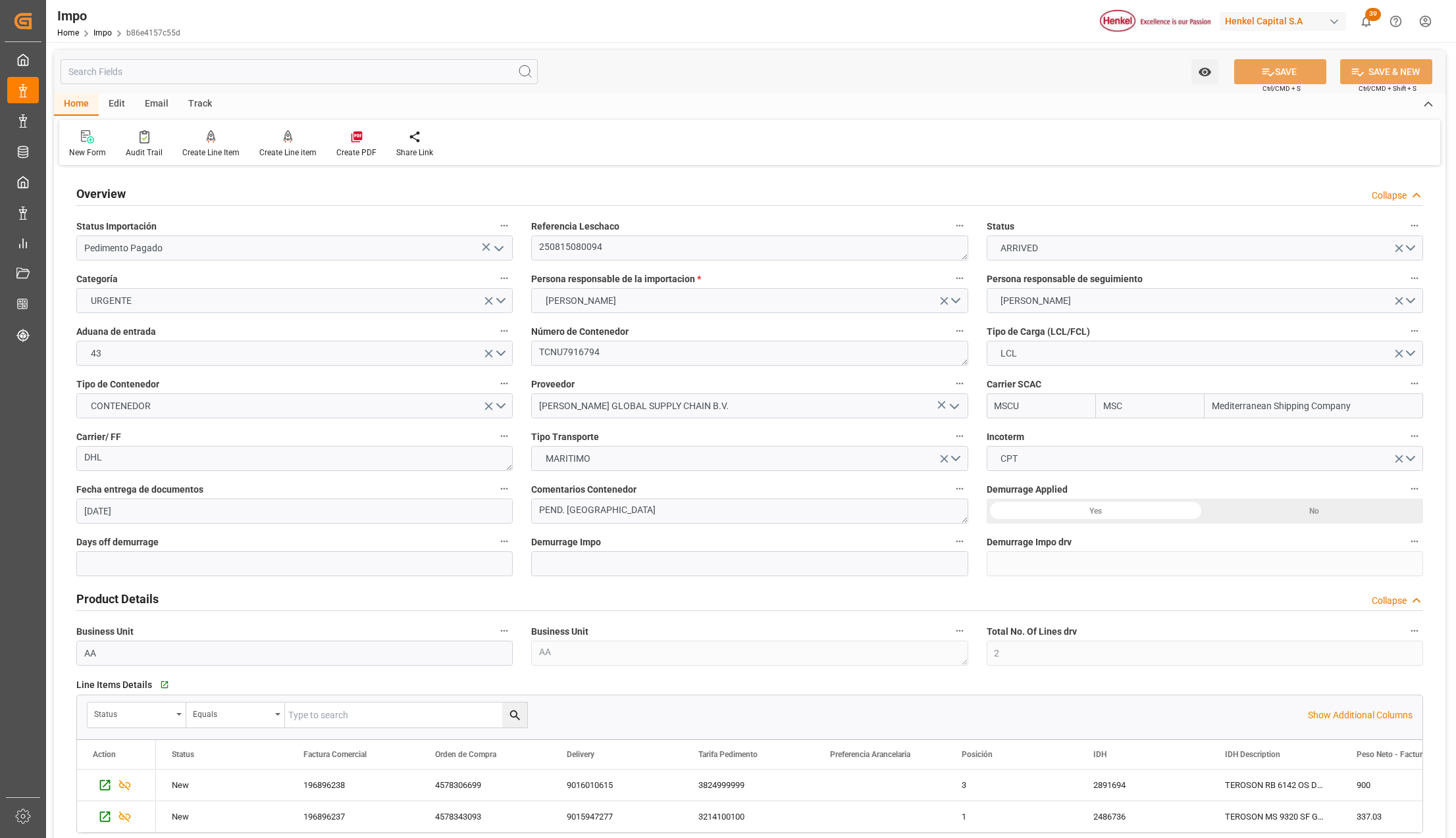
click at [570, 232] on span "Referencia Leschaco" at bounding box center [574, 227] width 88 height 14
click at [951, 232] on button "Referencia Leschaco" at bounding box center [960, 225] width 17 height 17
click at [570, 248] on div at bounding box center [728, 419] width 1456 height 838
click at [570, 248] on div "Audits" at bounding box center [728, 419] width 1456 height 838
click at [593, 254] on textarea "250815080094" at bounding box center [749, 248] width 436 height 25
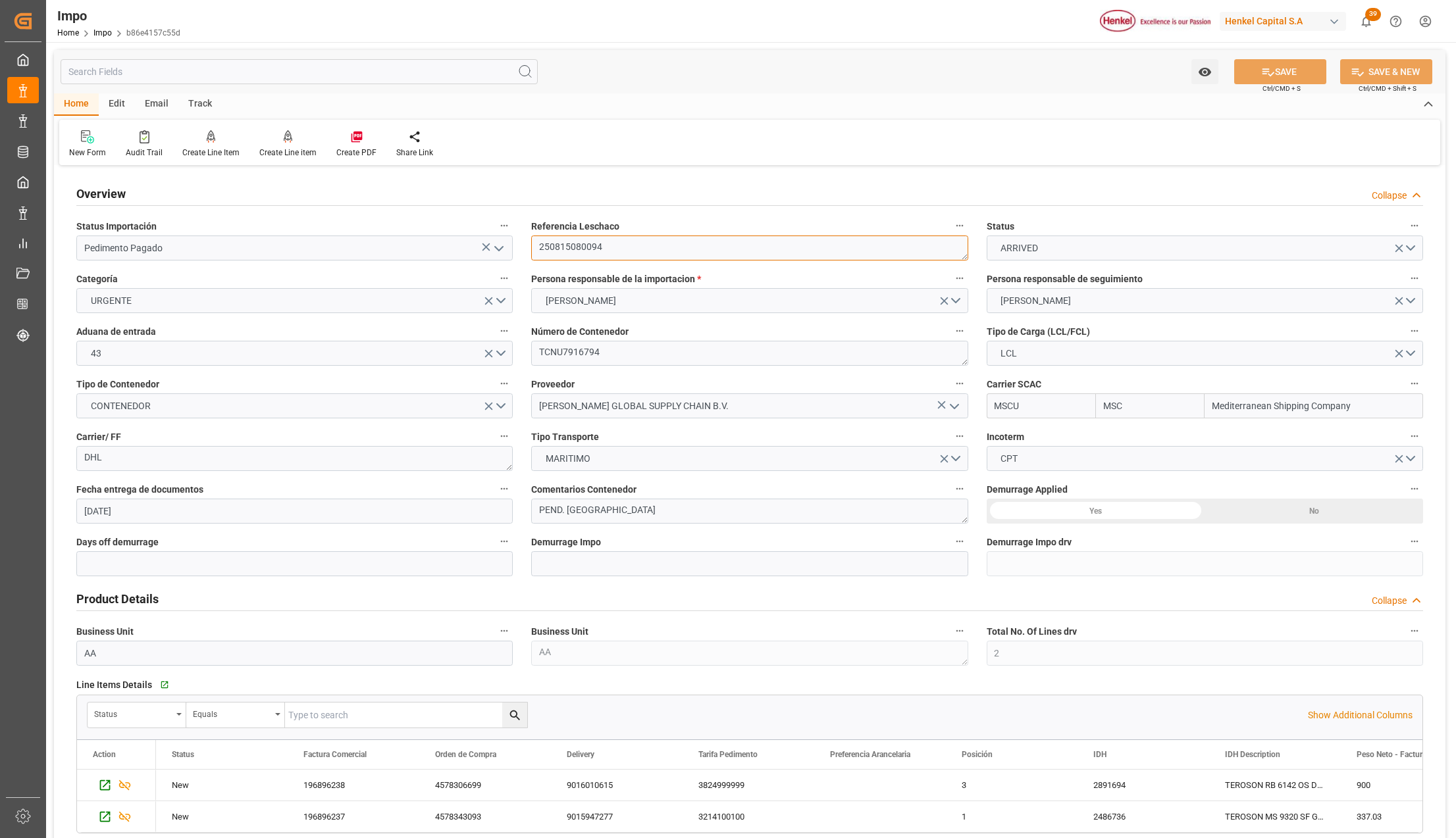
click at [593, 254] on textarea "250815080094" at bounding box center [749, 248] width 436 height 25
click at [593, 248] on textarea "250815080094" at bounding box center [749, 248] width 436 height 25
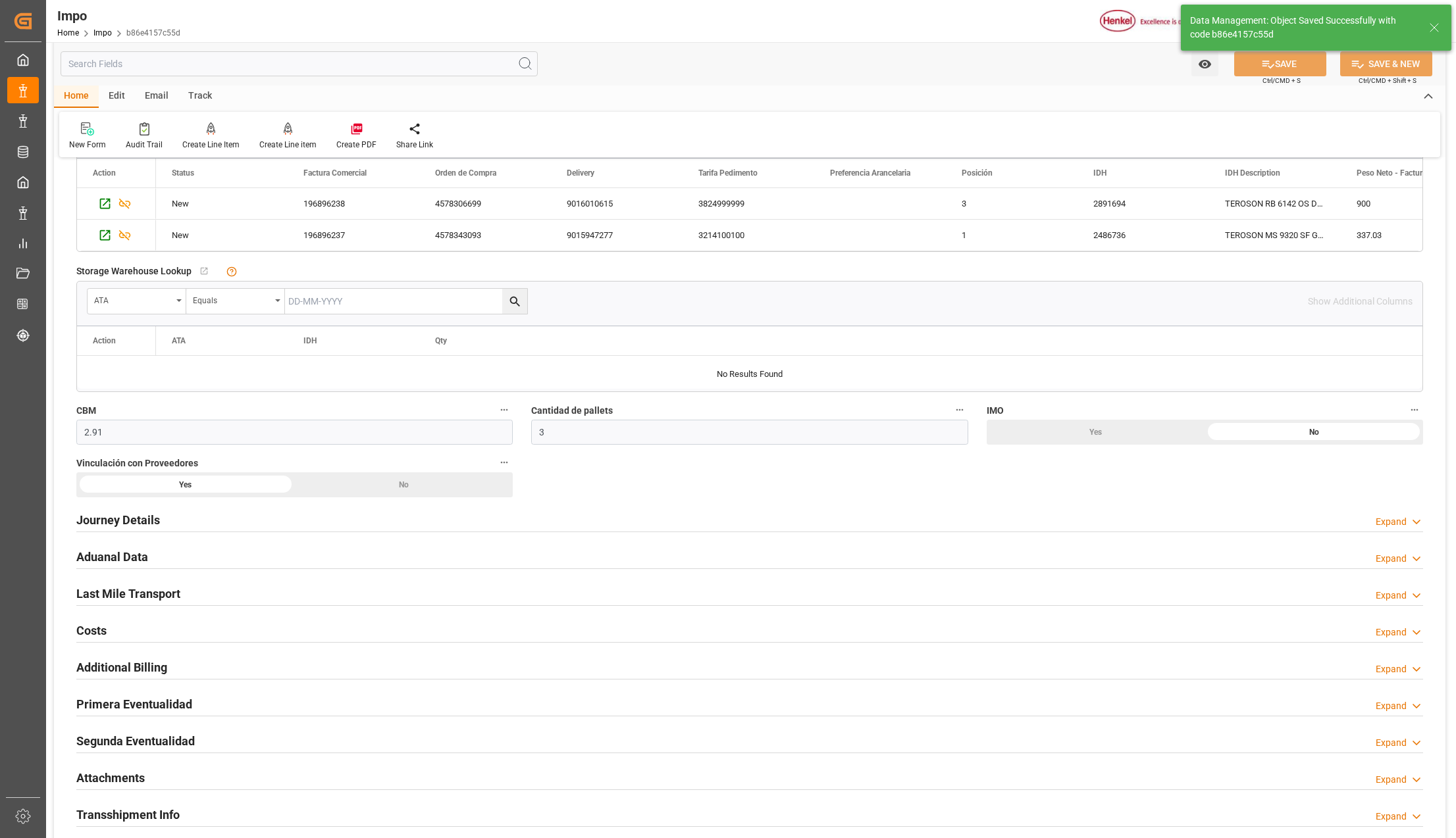
scroll to position [614, 0]
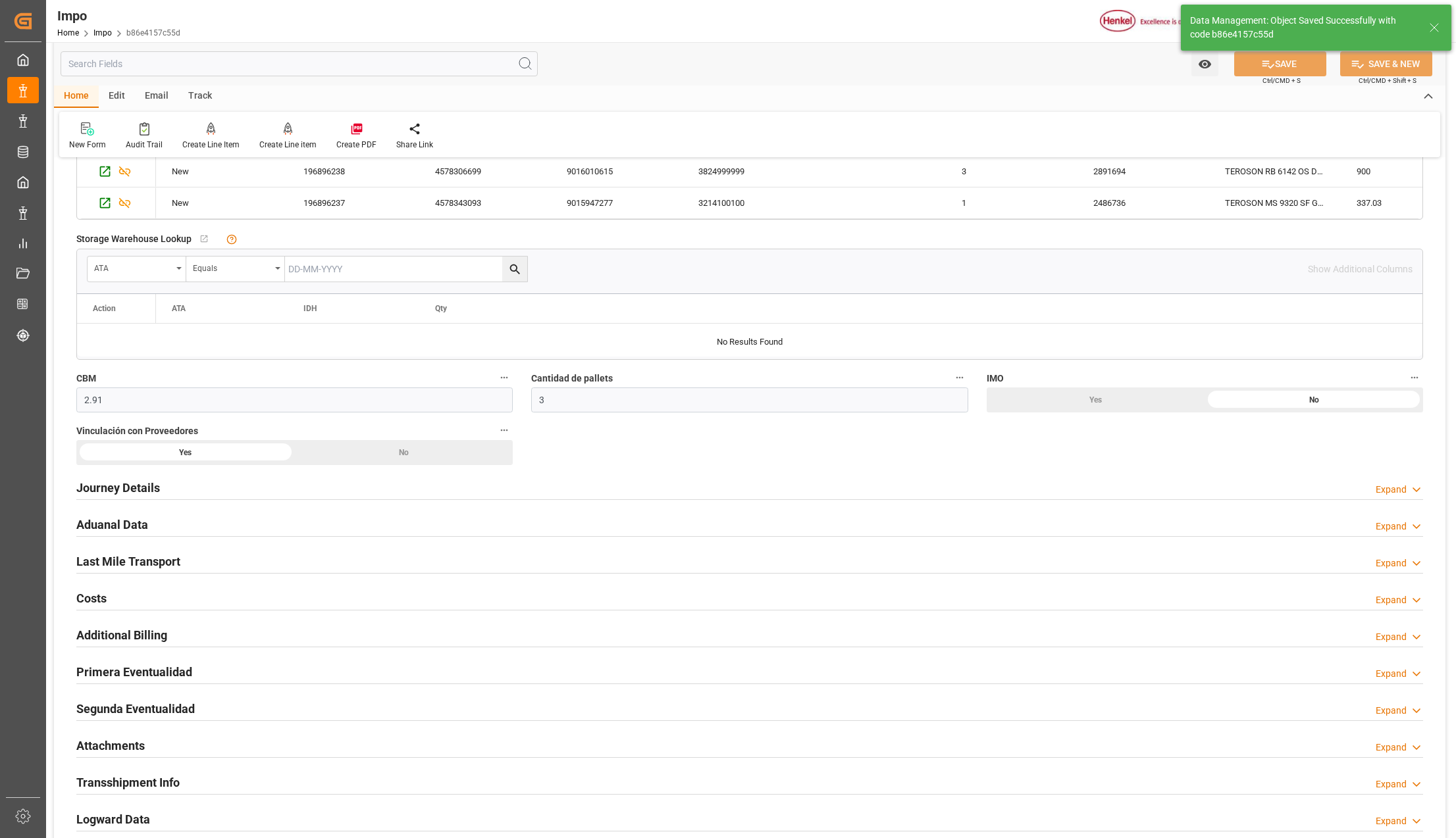
click at [109, 743] on h2 "Attachments" at bounding box center [111, 745] width 69 height 18
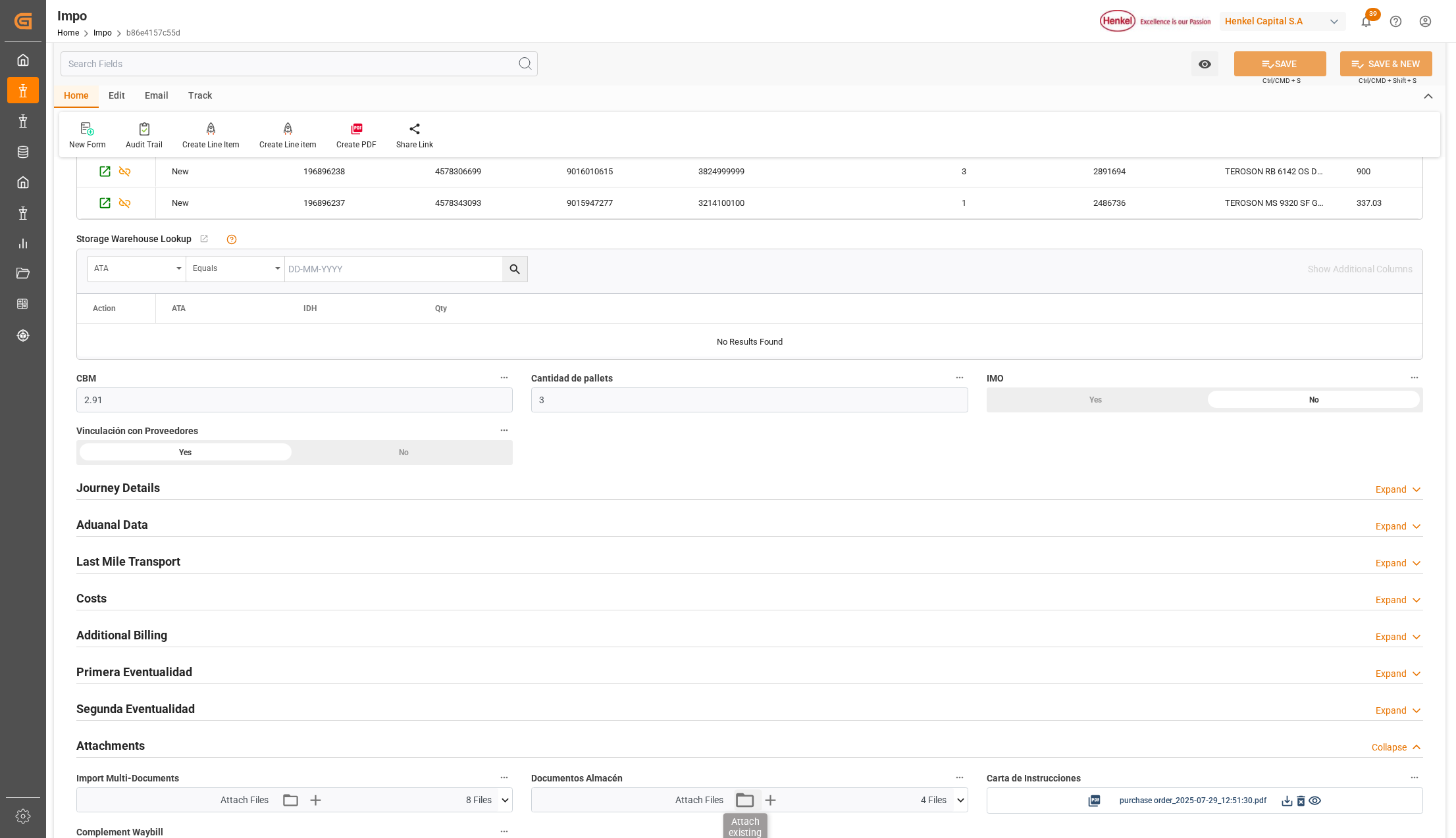
click at [749, 803] on icon "button" at bounding box center [743, 799] width 21 height 21
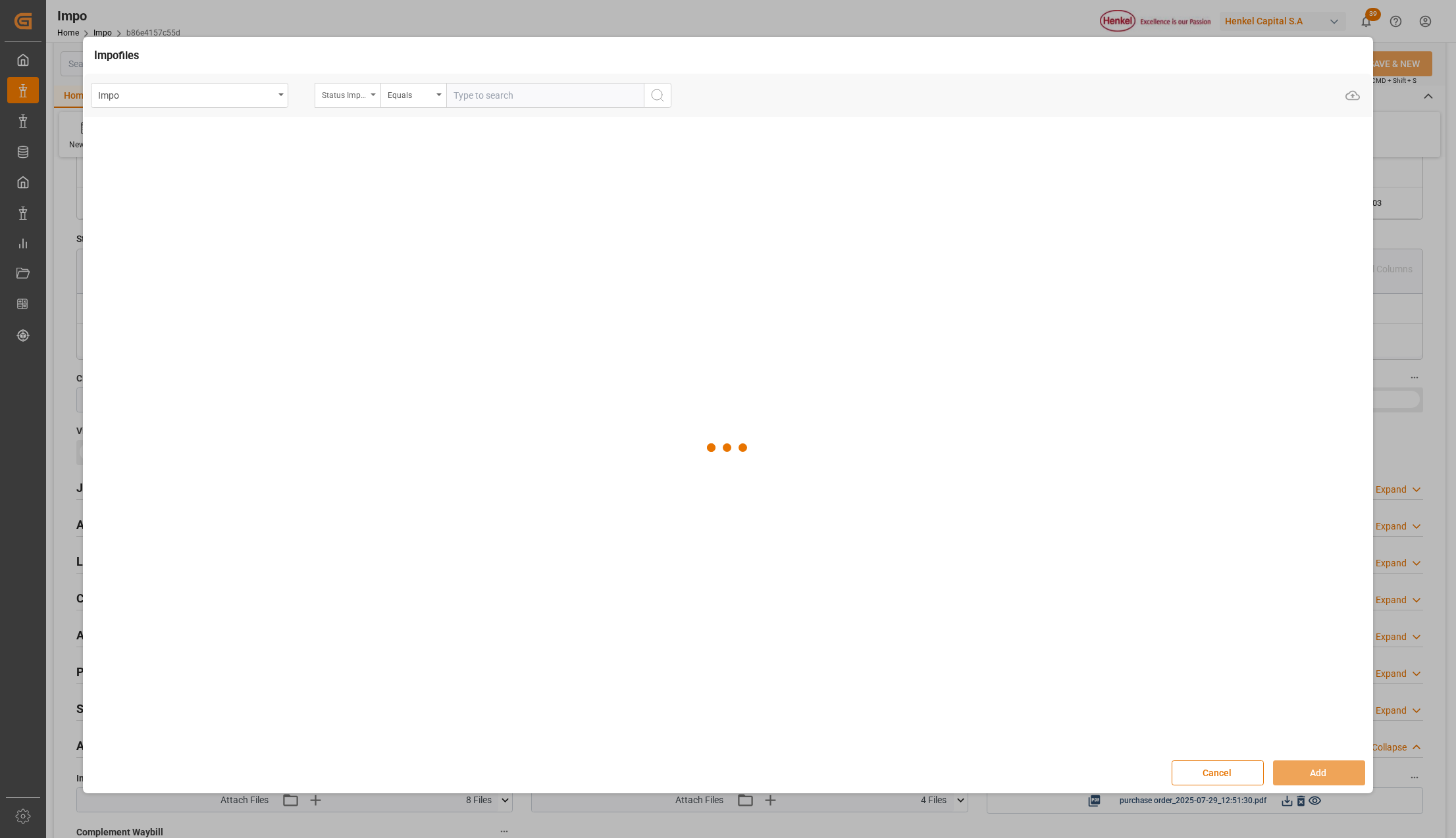
click at [378, 95] on div "Status Importación" at bounding box center [347, 95] width 66 height 25
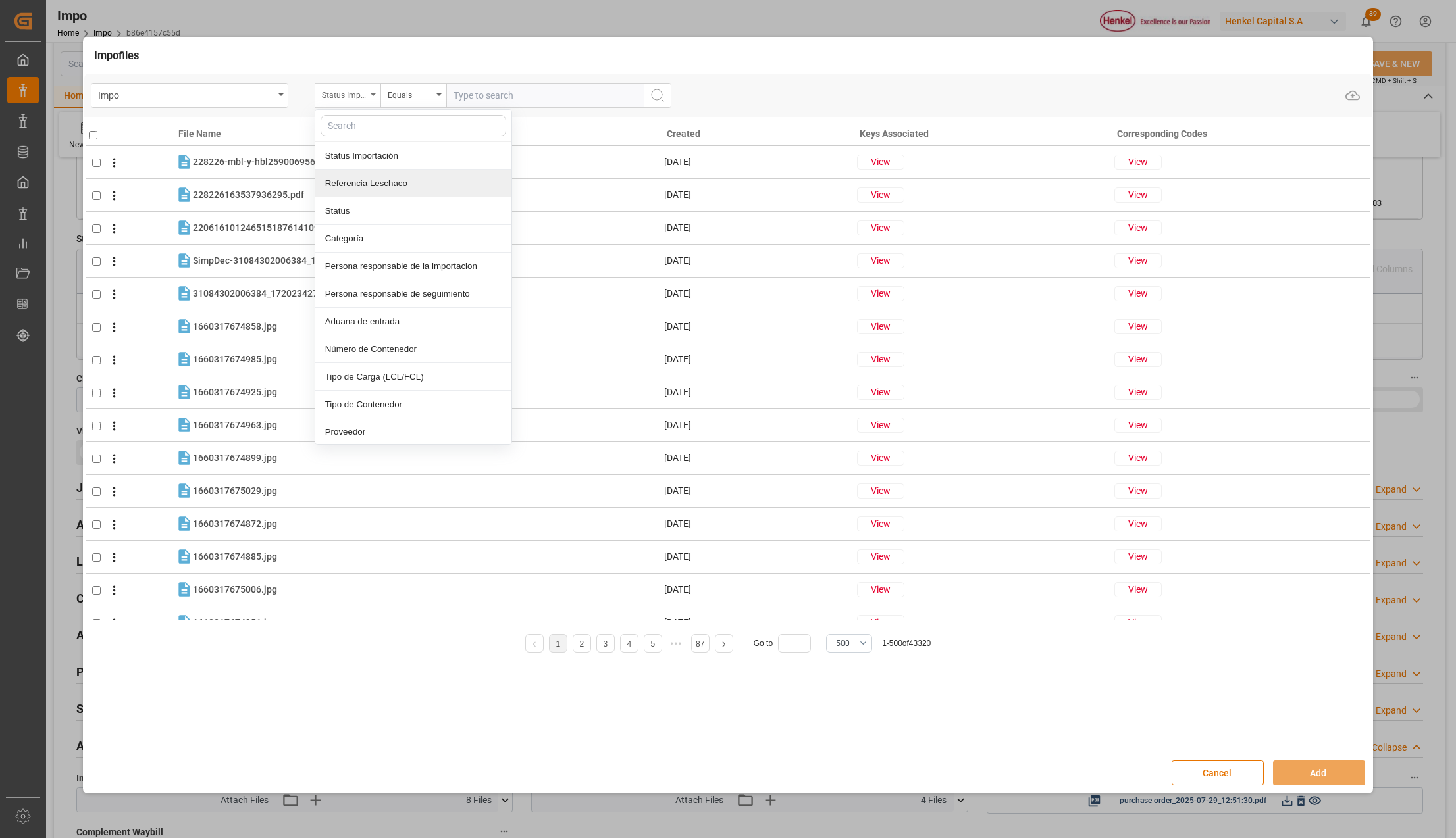
click at [377, 185] on div "Referencia Leschaco" at bounding box center [414, 183] width 196 height 28
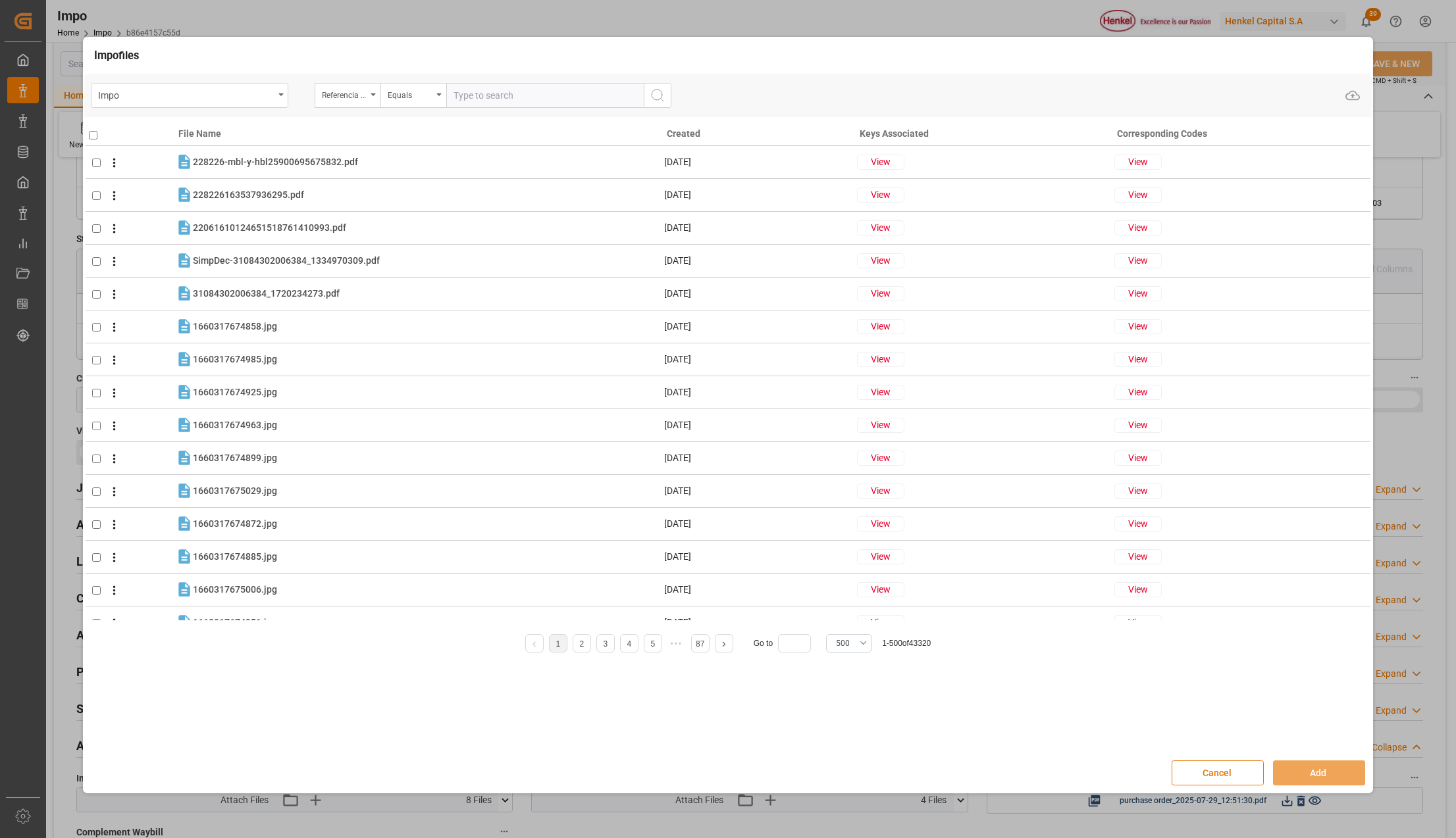
click at [454, 90] on input "text" at bounding box center [545, 95] width 198 height 25
paste input "250815080094"
type input "250815080094"
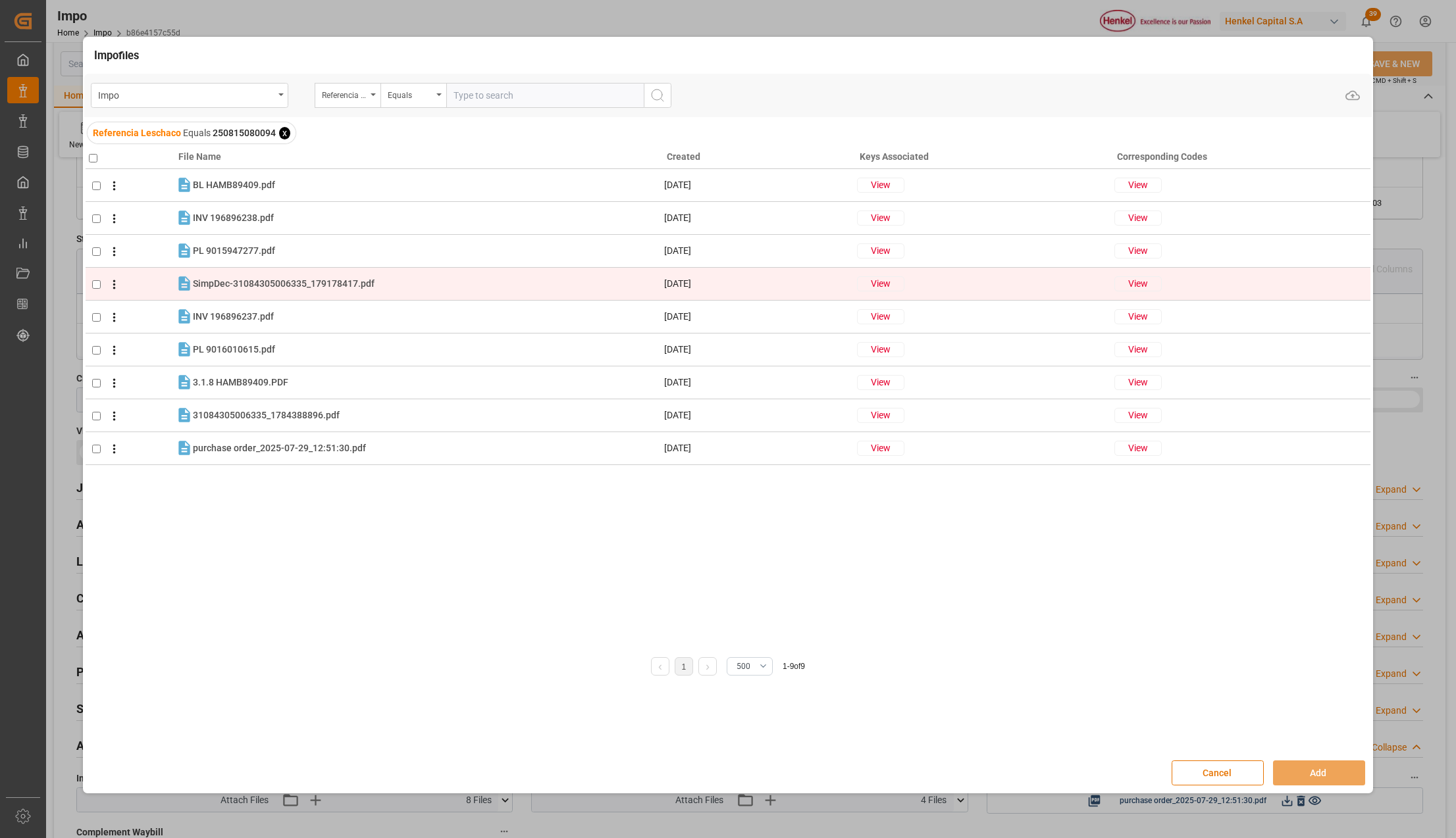
click at [98, 283] on input "checkbox" at bounding box center [96, 285] width 8 height 8
checkbox input "true"
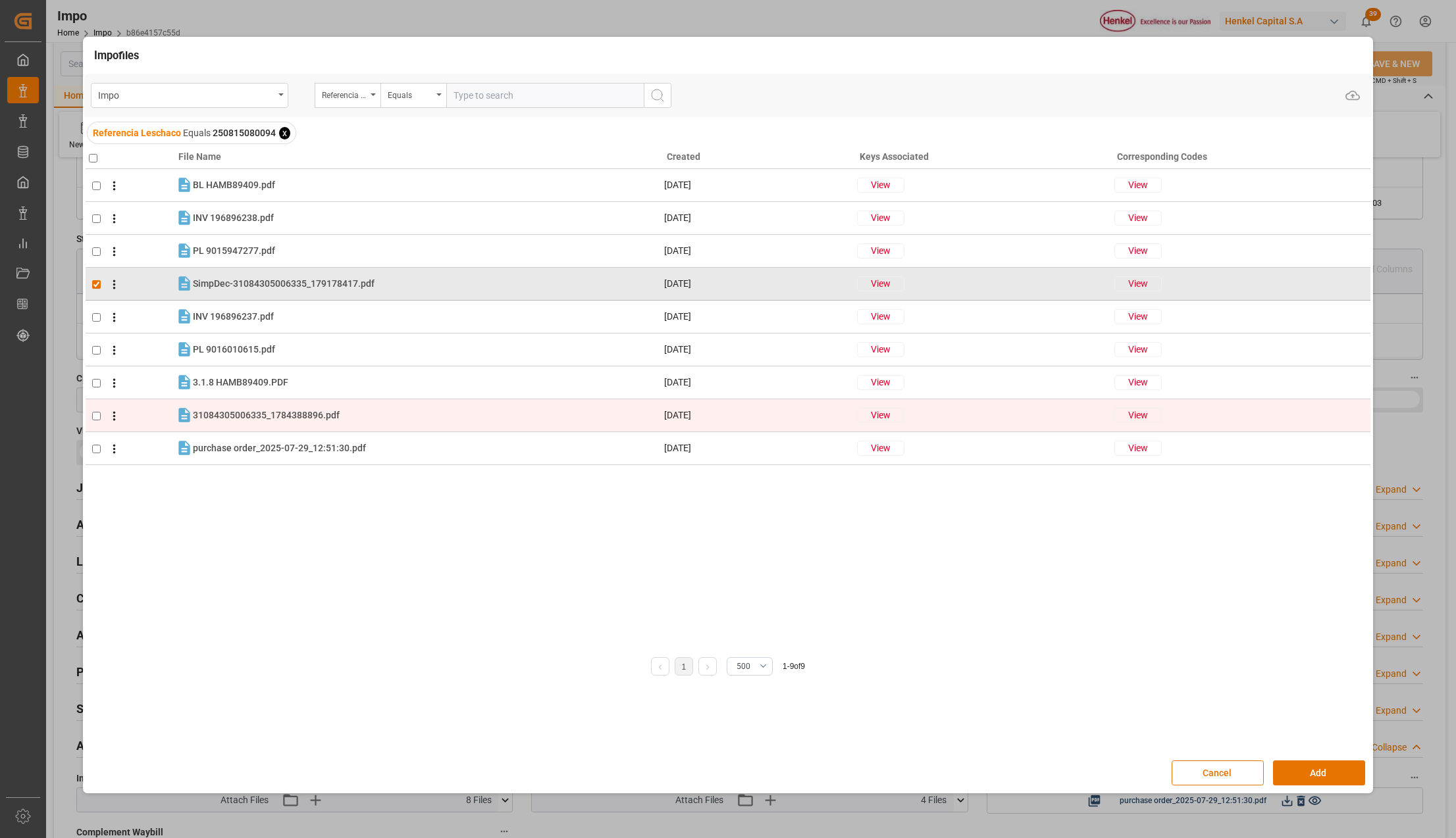
click at [97, 422] on td at bounding box center [131, 415] width 90 height 33
checkbox input "true"
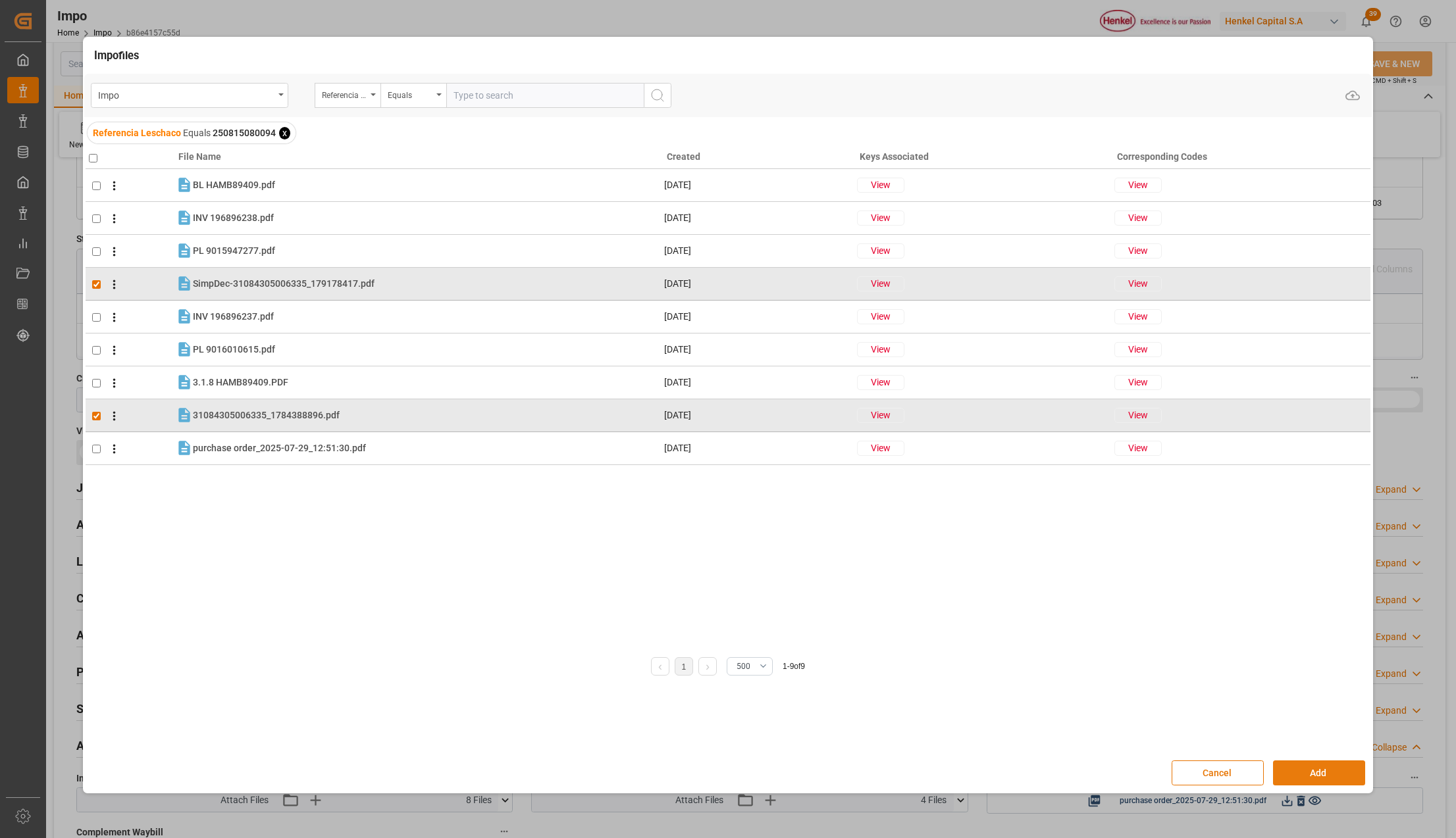
click at [1295, 769] on button "Add" at bounding box center [1319, 774] width 92 height 25
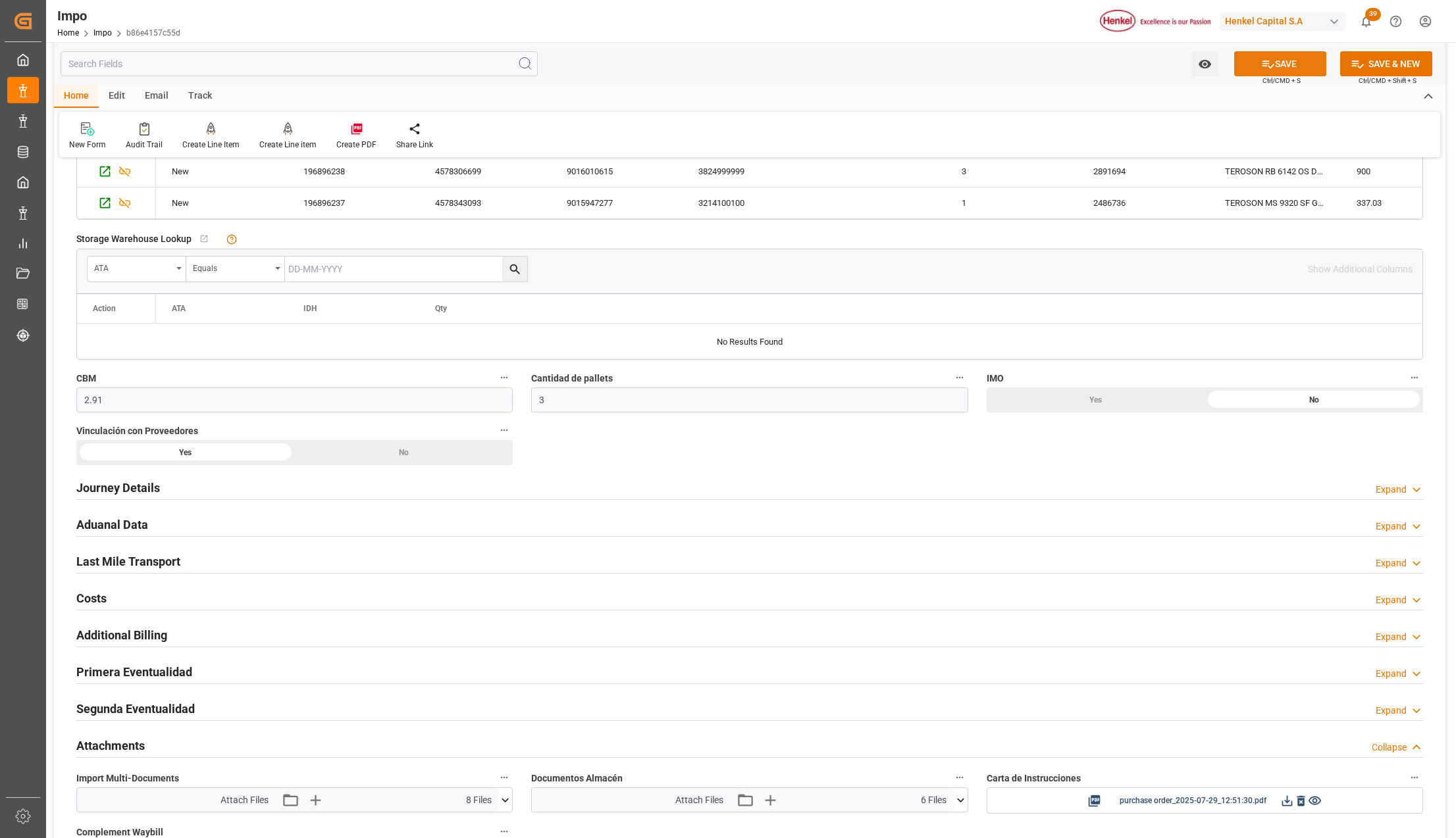
click at [1300, 71] on button "SAVE" at bounding box center [1280, 64] width 92 height 25
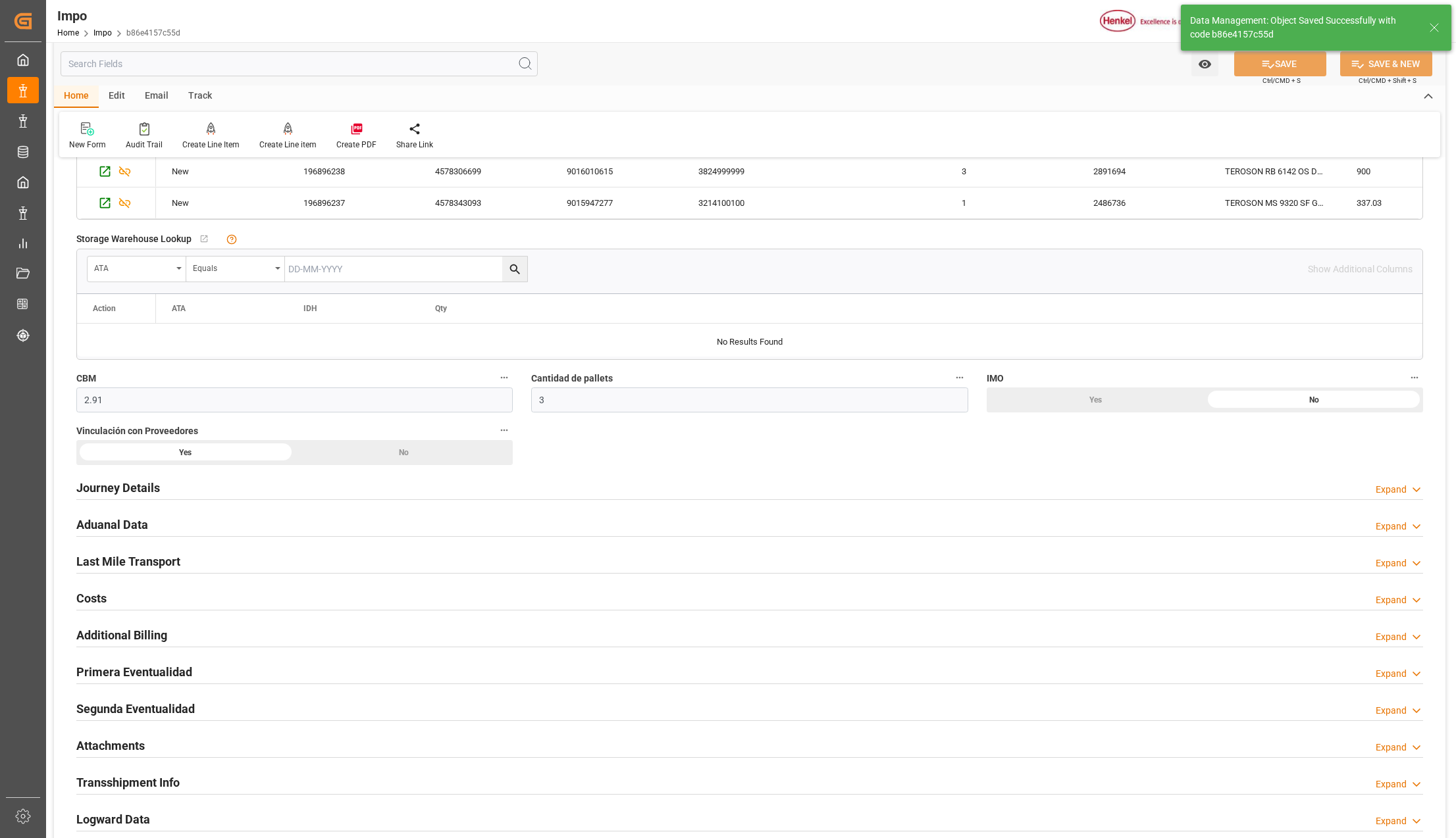
drag, startPoint x: 133, startPoint y: 674, endPoint x: 189, endPoint y: 699, distance: 61.3
click at [133, 674] on h2 "Primera Eventualidad" at bounding box center [134, 671] width 116 height 18
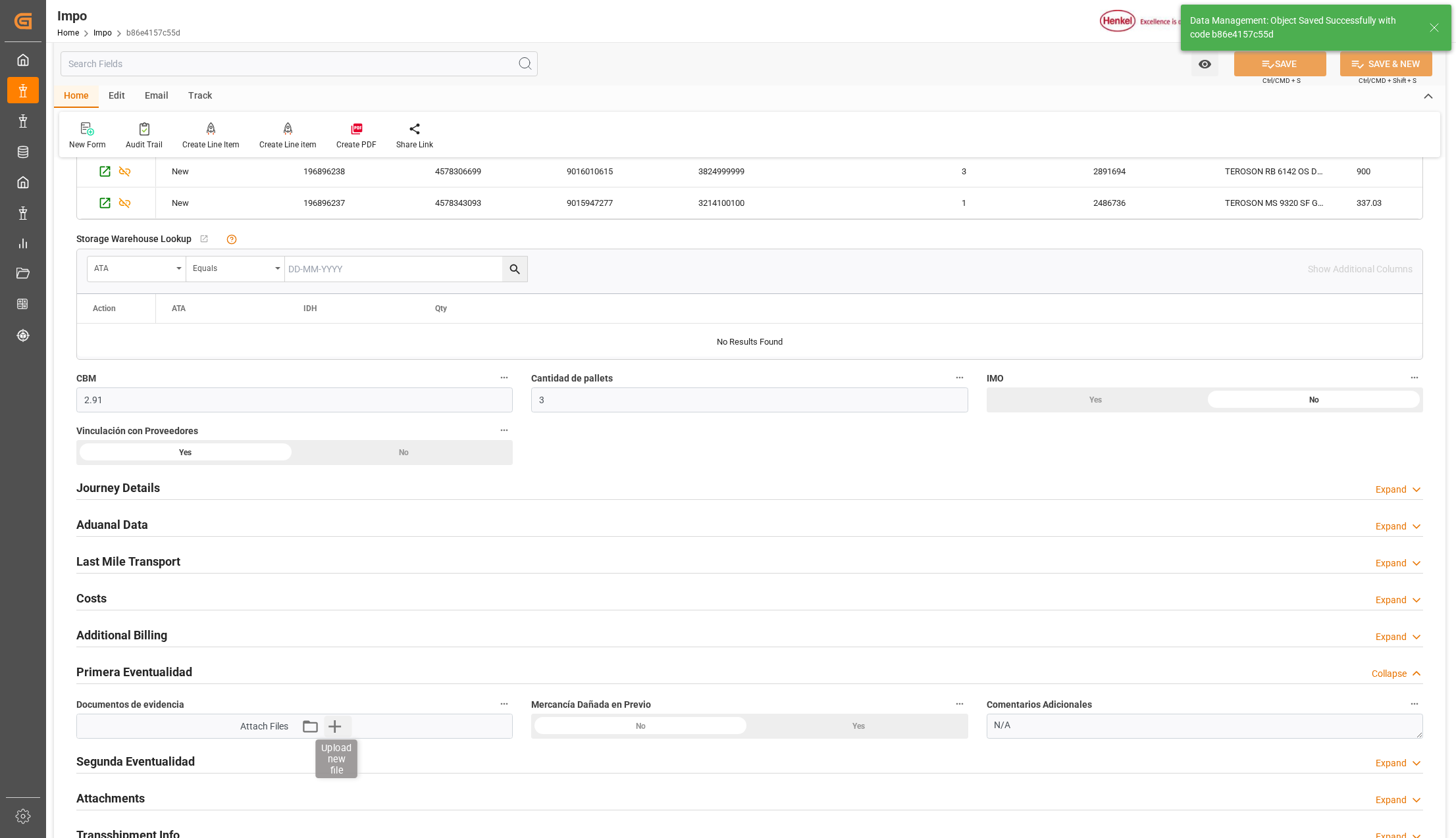
click at [337, 733] on icon "button" at bounding box center [334, 726] width 21 height 21
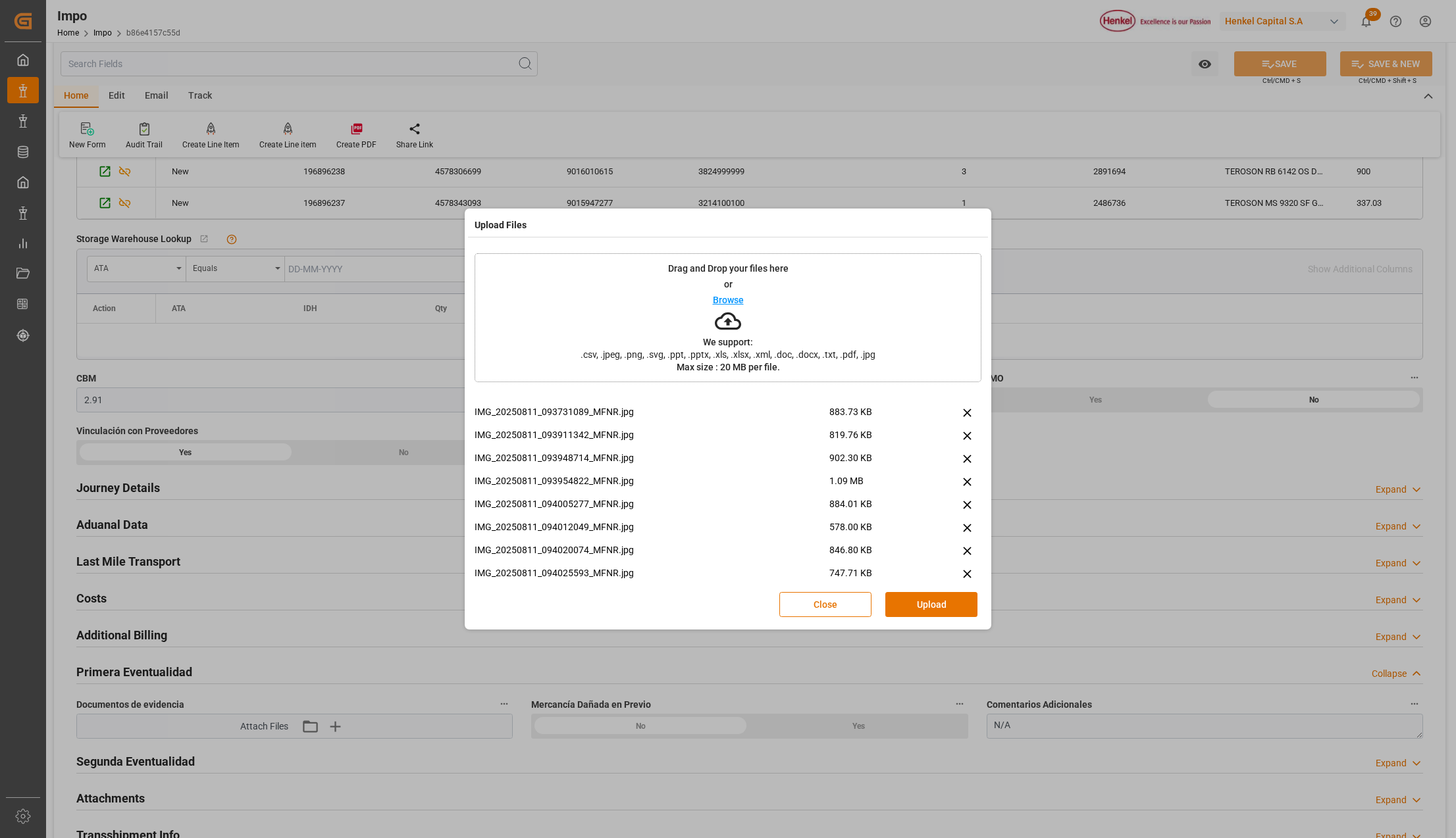
scroll to position [263, 0]
click at [600, 559] on p "SimpDec-31084305006335_179178417.pdf" at bounding box center [652, 557] width 355 height 14
click at [960, 558] on icon at bounding box center [967, 558] width 14 height 14
click at [906, 603] on button "Upload" at bounding box center [931, 604] width 92 height 25
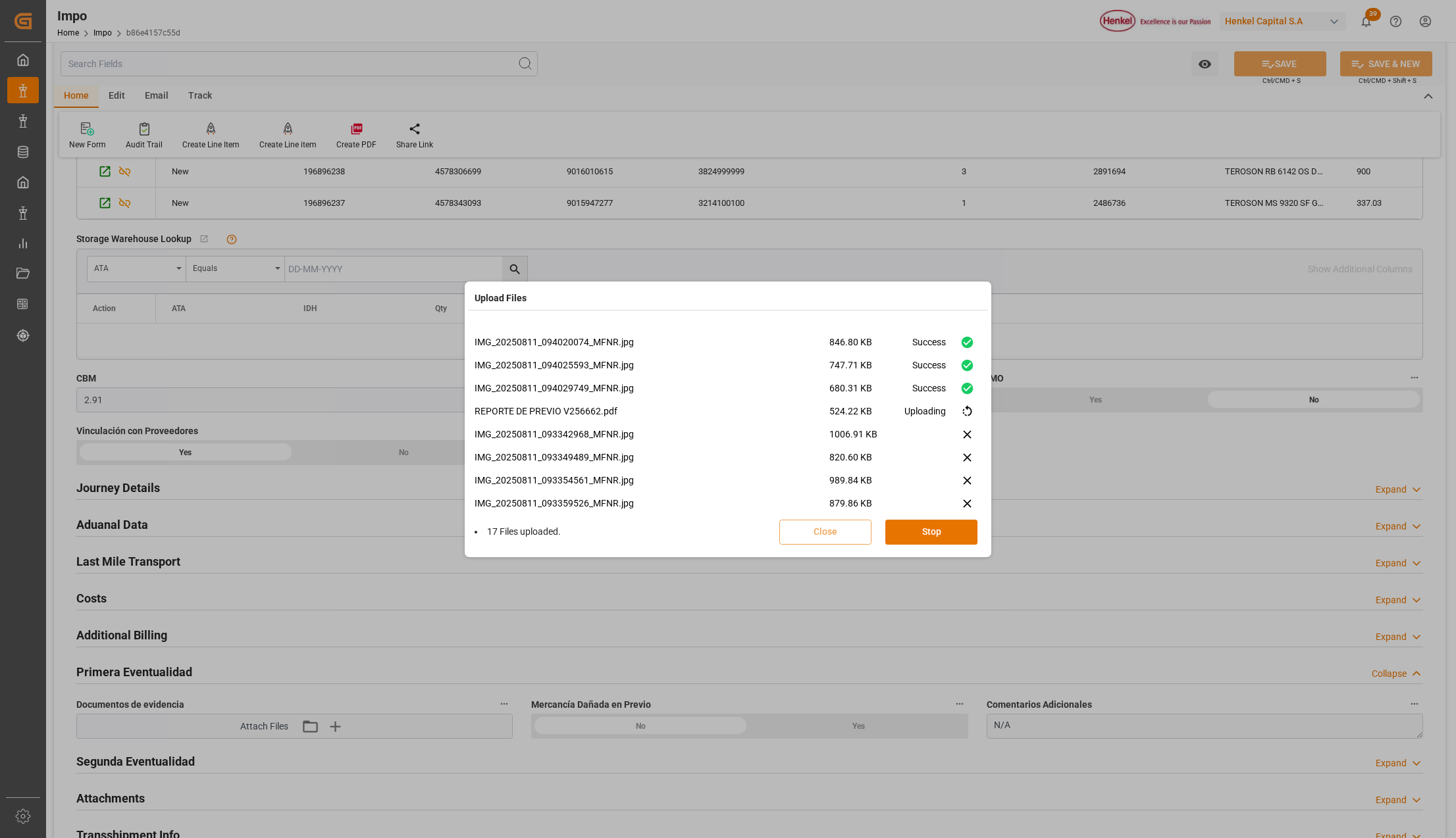
scroll to position [401, 0]
drag, startPoint x: 924, startPoint y: 531, endPoint x: 1284, endPoint y: 134, distance: 535.9
click at [924, 531] on button "Done" at bounding box center [931, 532] width 92 height 25
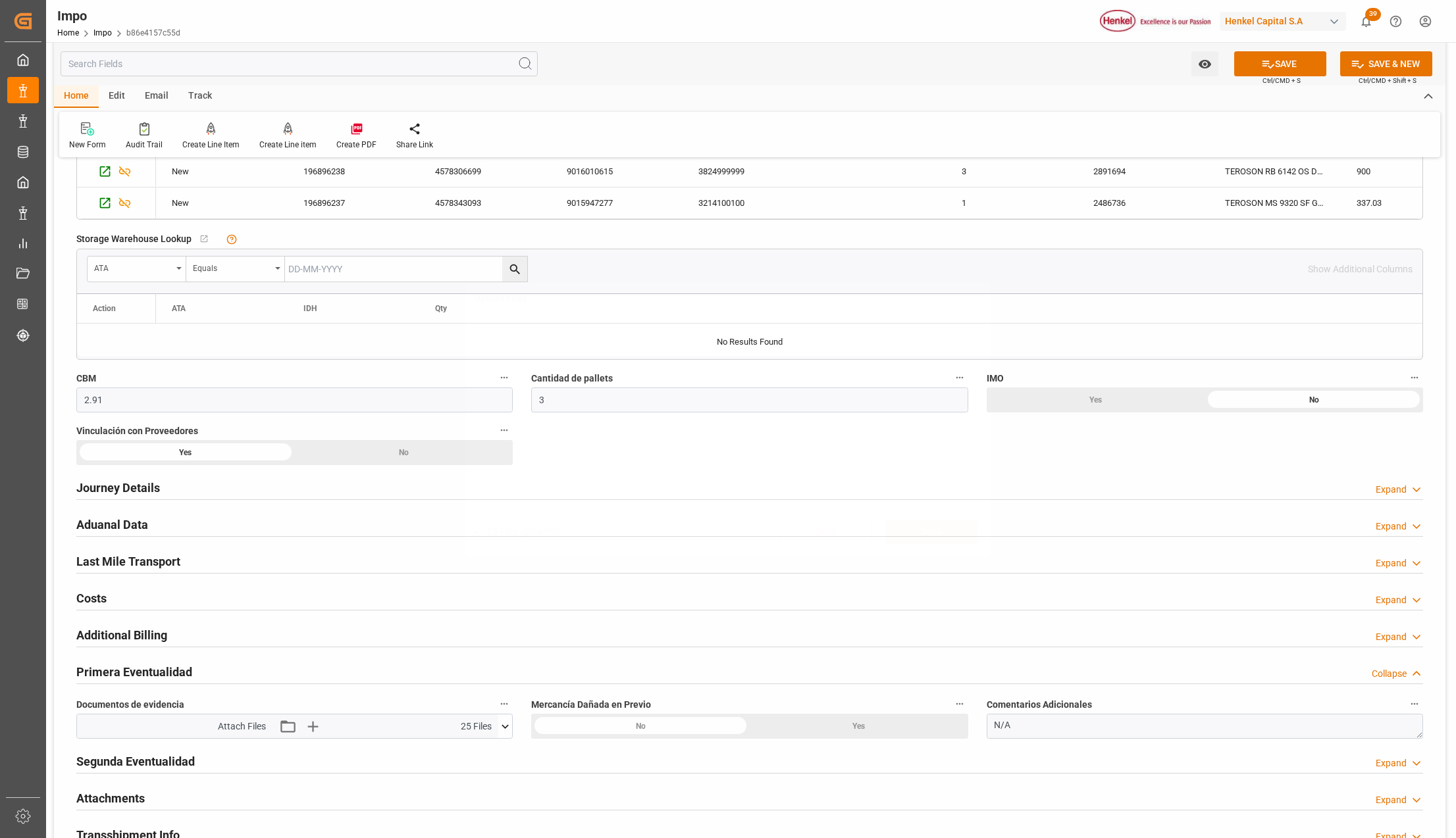
scroll to position [0, 0]
click at [1301, 69] on button "SAVE" at bounding box center [1280, 64] width 92 height 25
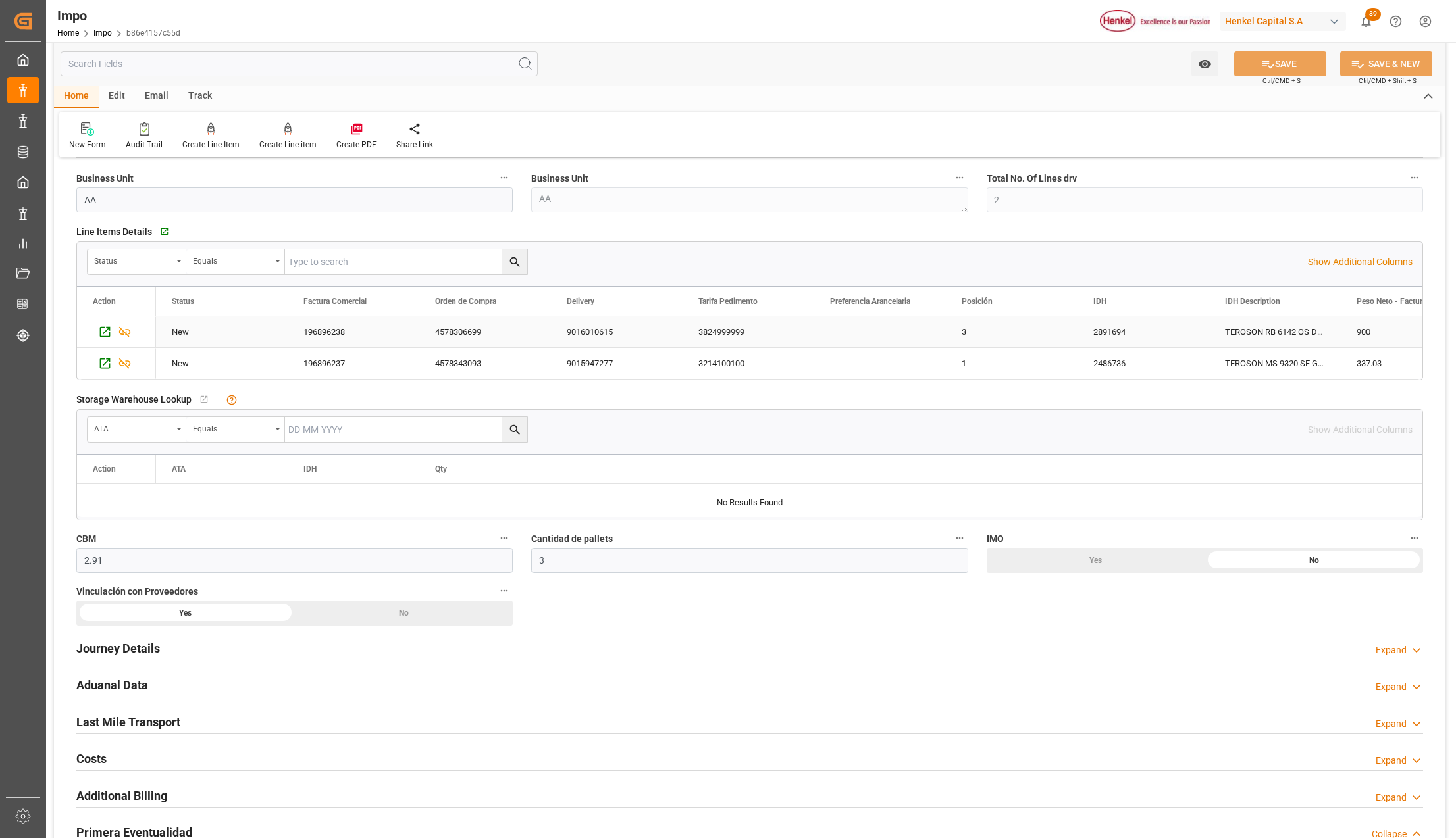
scroll to position [527, 0]
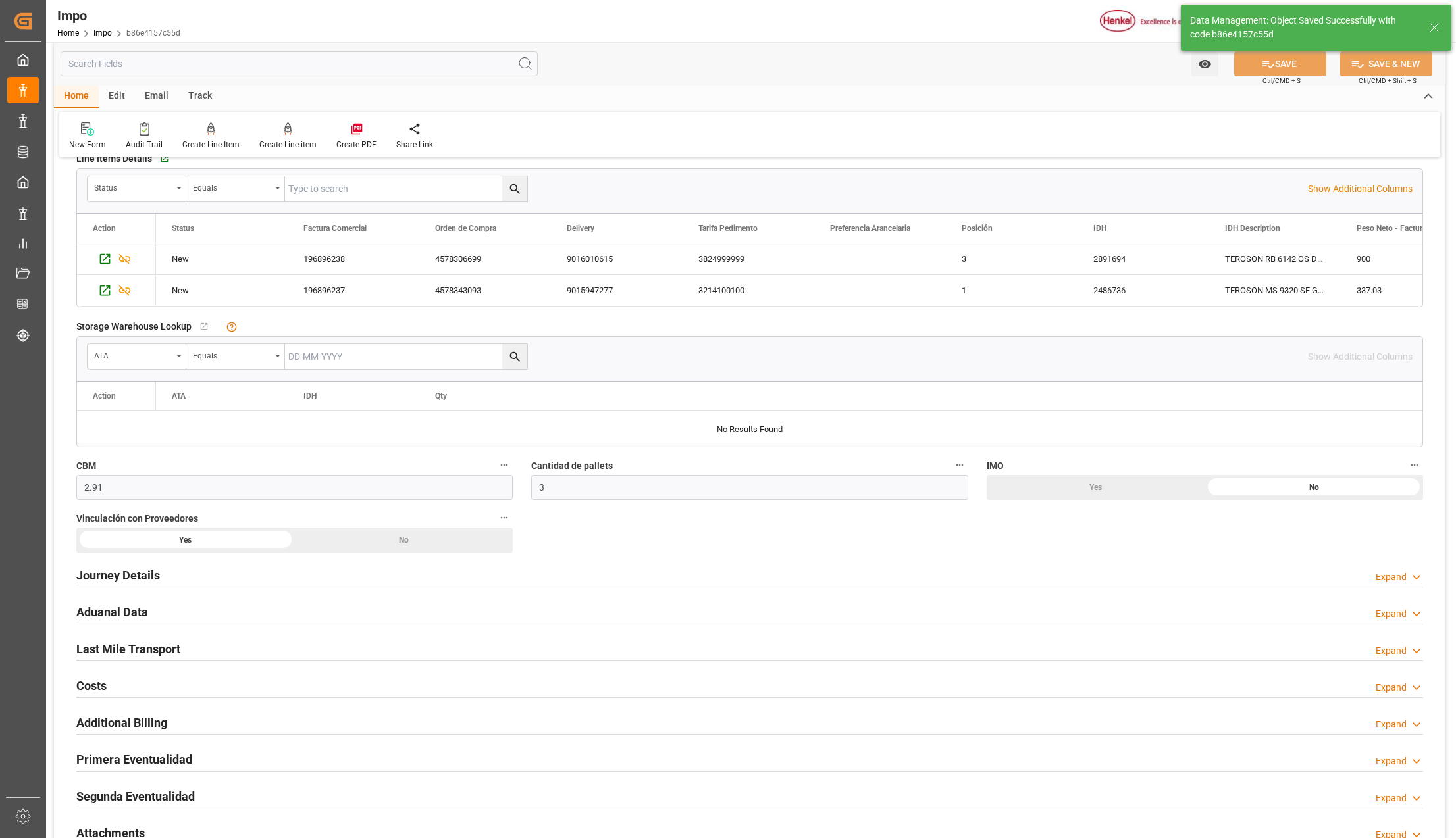
click at [129, 612] on h2 "Aduanal Data" at bounding box center [112, 612] width 72 height 18
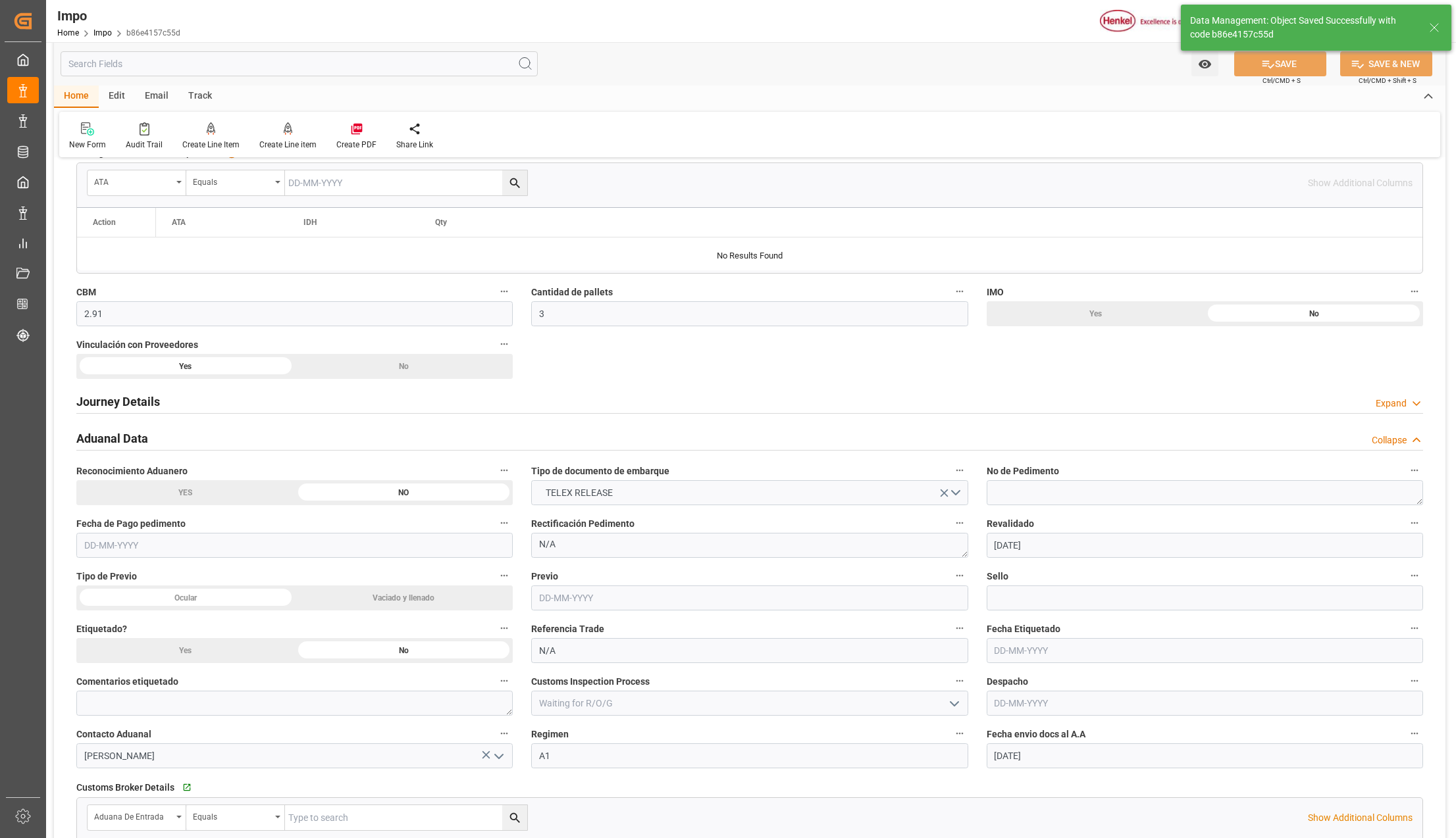
scroll to position [702, 0]
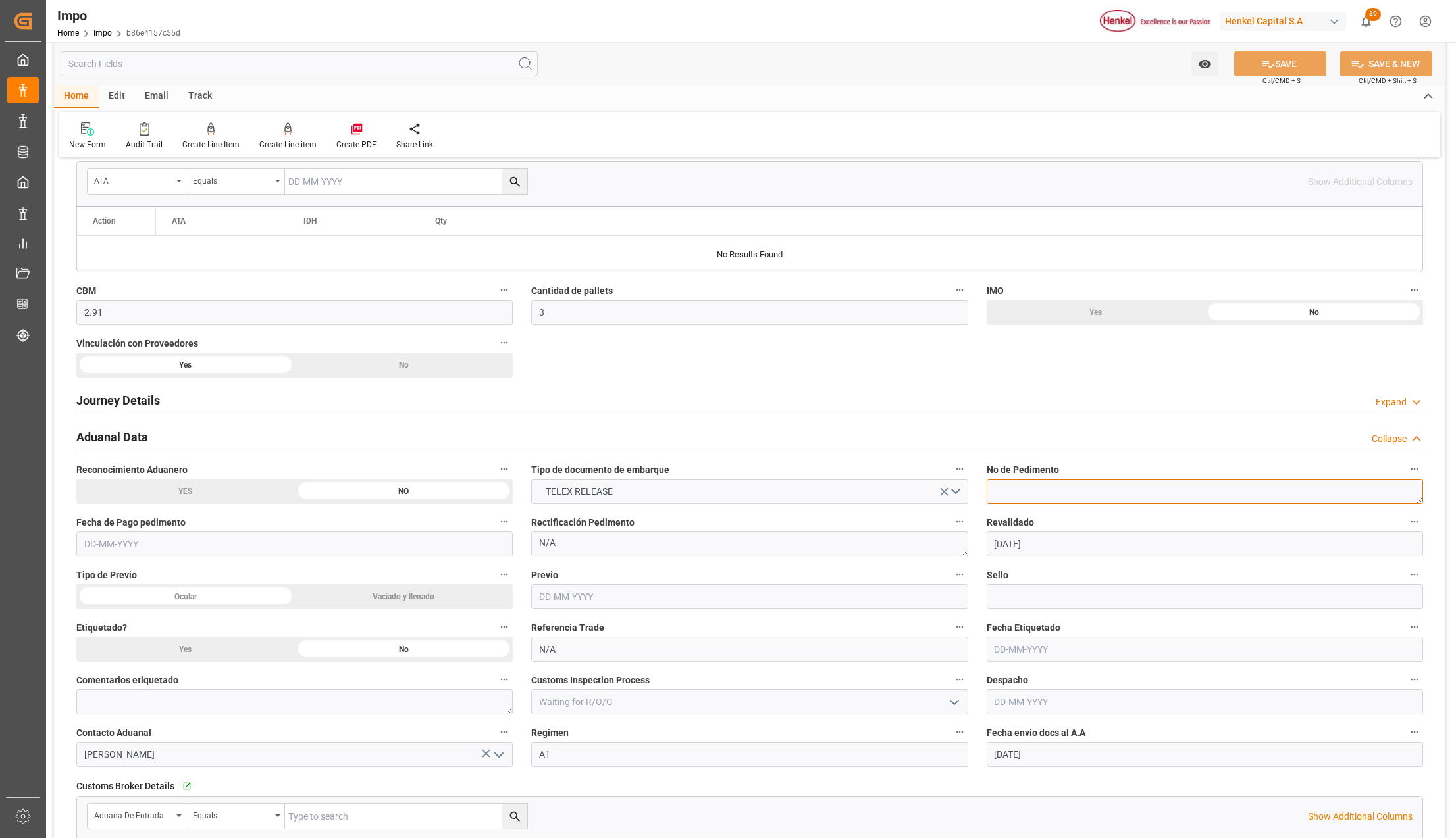
click at [1024, 501] on textarea at bounding box center [1204, 491] width 436 height 25
paste textarea "25 43 3108 5006335"
type textarea "25 43 3108 5006335"
click at [642, 600] on input "text" at bounding box center [749, 597] width 436 height 25
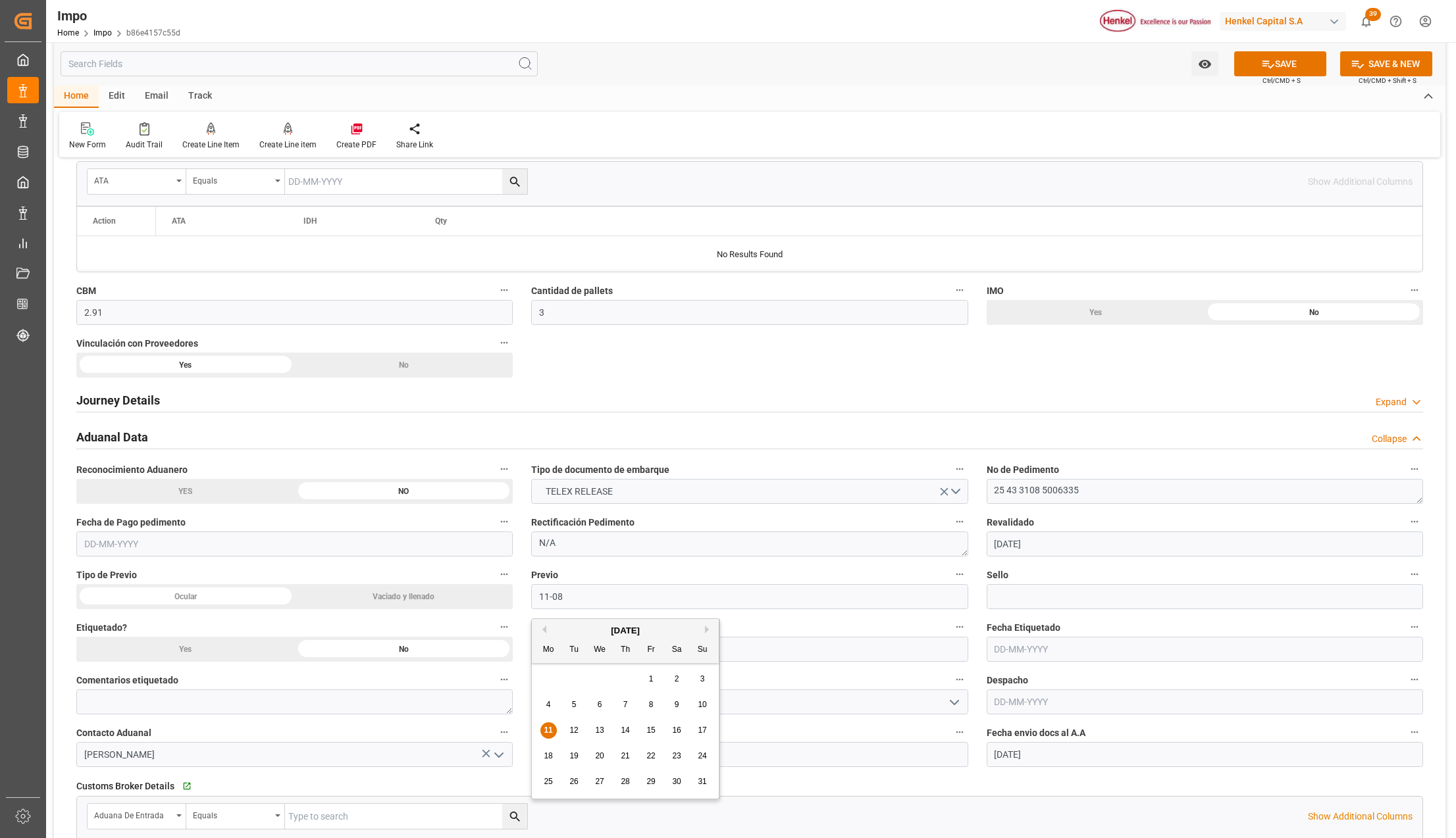
type input "[DATE]"
click at [1032, 601] on input at bounding box center [1204, 597] width 436 height 25
click at [996, 596] on input at bounding box center [1204, 597] width 436 height 25
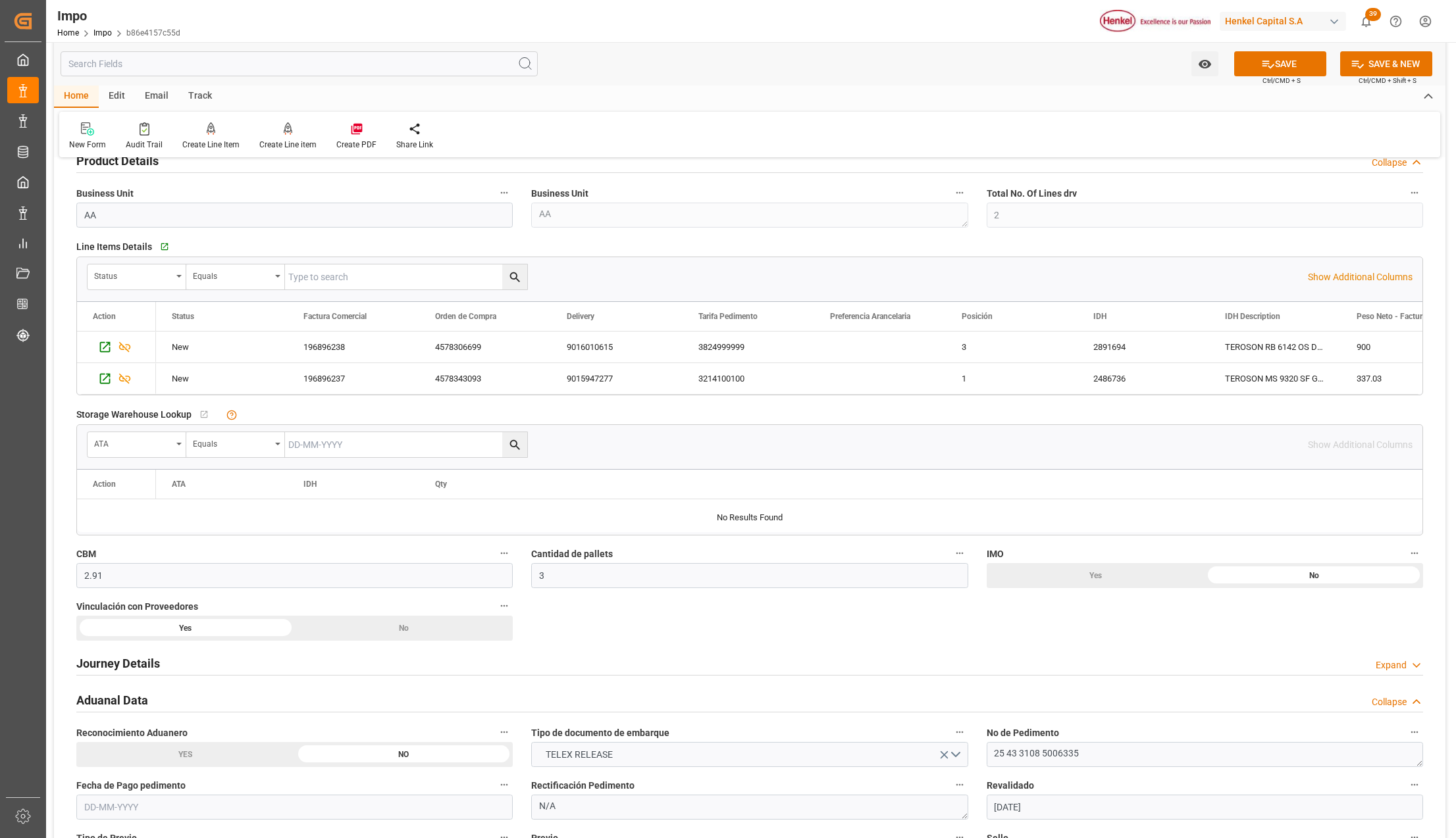
scroll to position [0, 0]
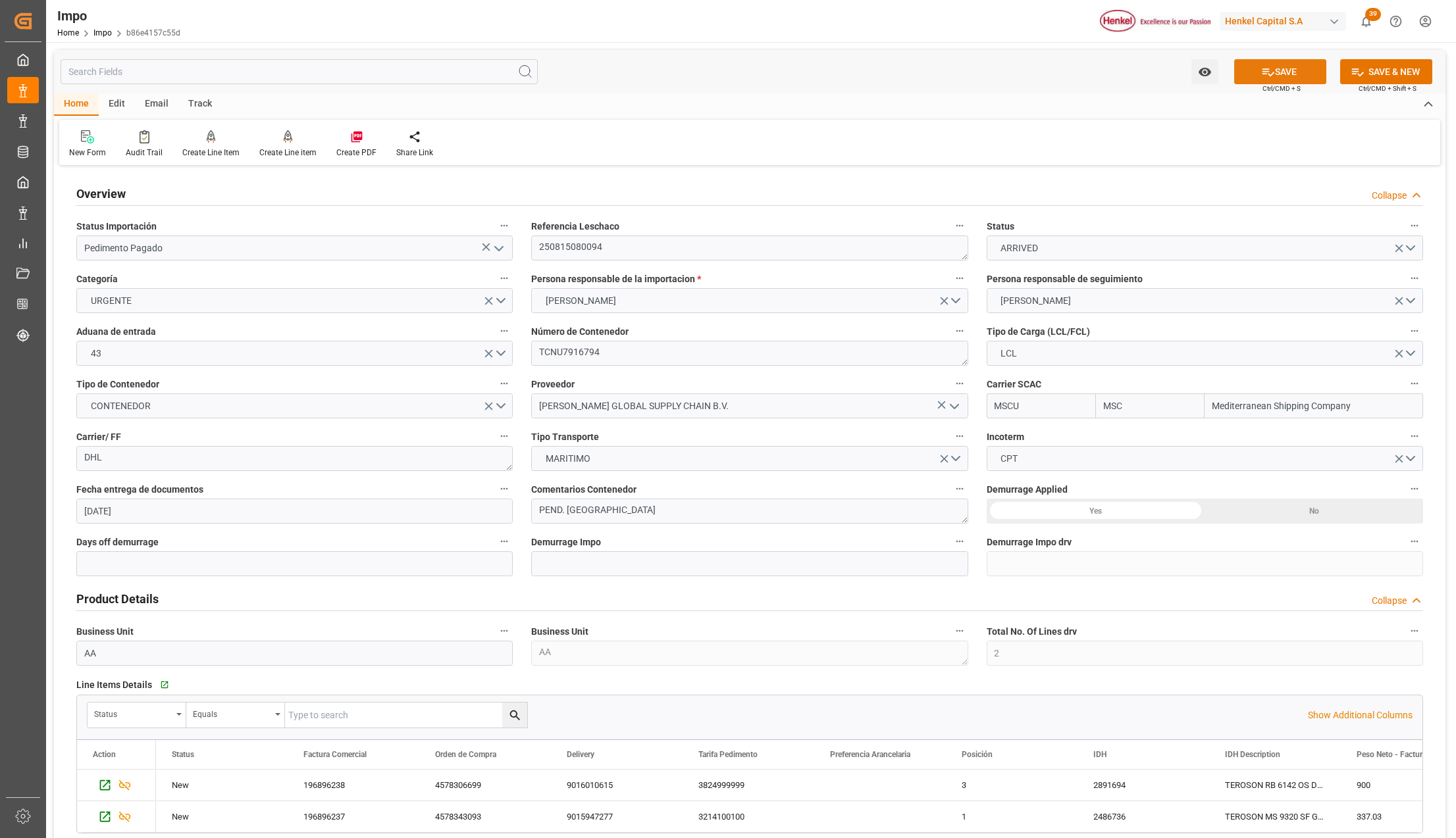
type input "N/A"
click at [1279, 71] on button "SAVE" at bounding box center [1280, 72] width 92 height 25
type input "MSC"
type input "Mediterranean Shipping Company"
type input "3"
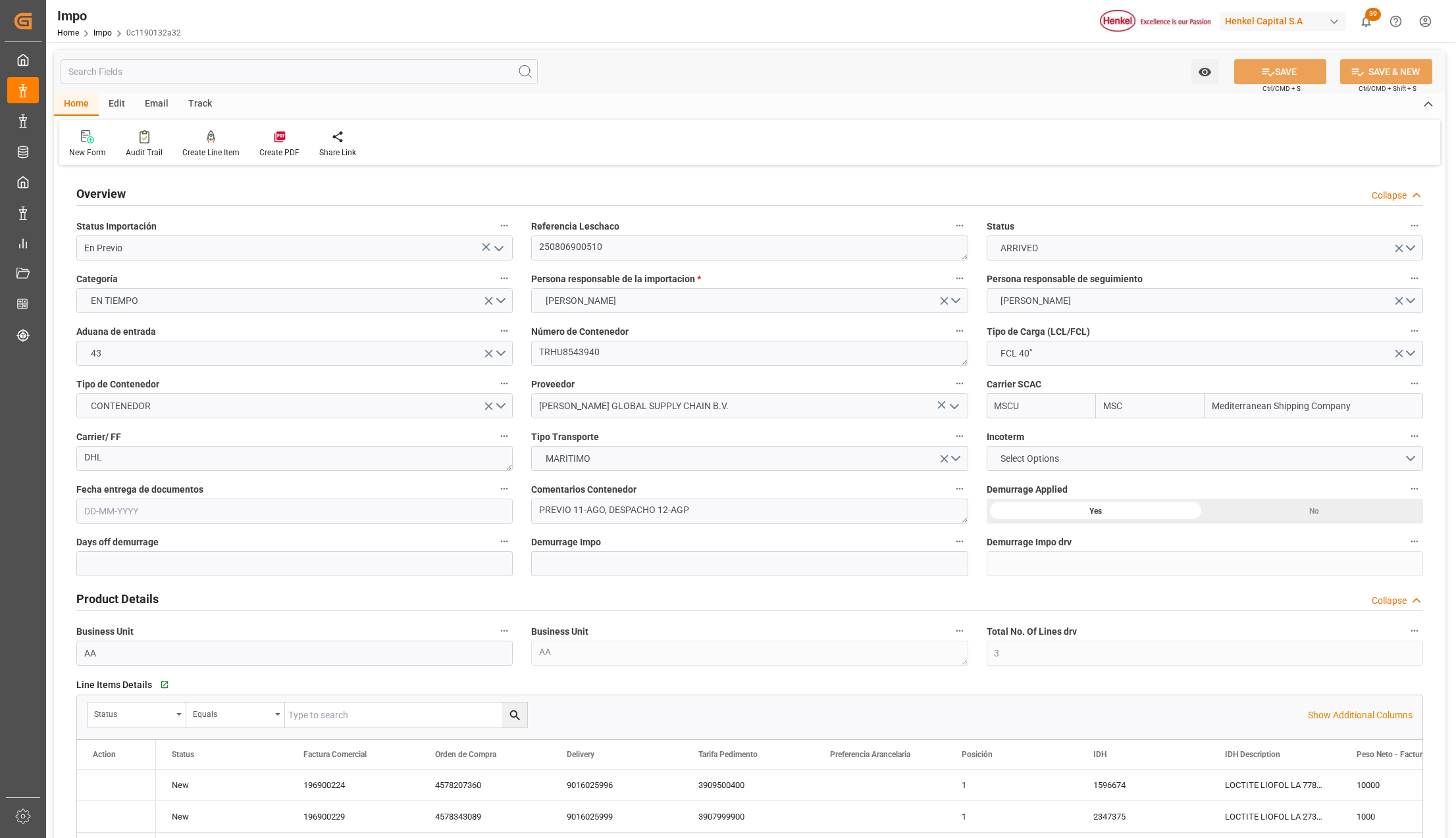
type input "50"
type input "20"
type input "[DATE]"
click at [498, 250] on polyline "open menu" at bounding box center [498, 249] width 8 height 4
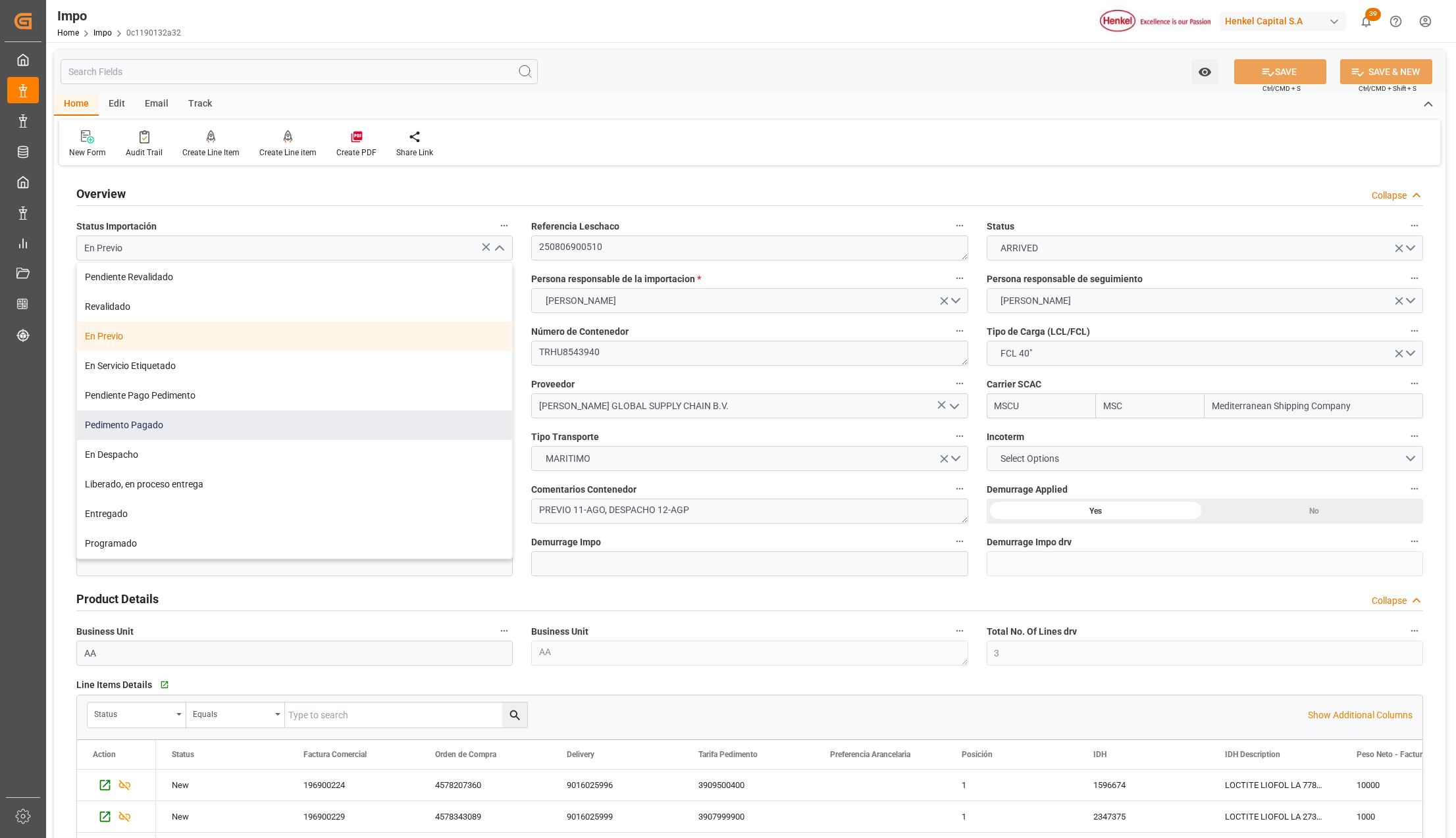
click at [138, 420] on div "Pedimento Pagado" at bounding box center [295, 425] width 435 height 29
type input "Pedimento Pagado"
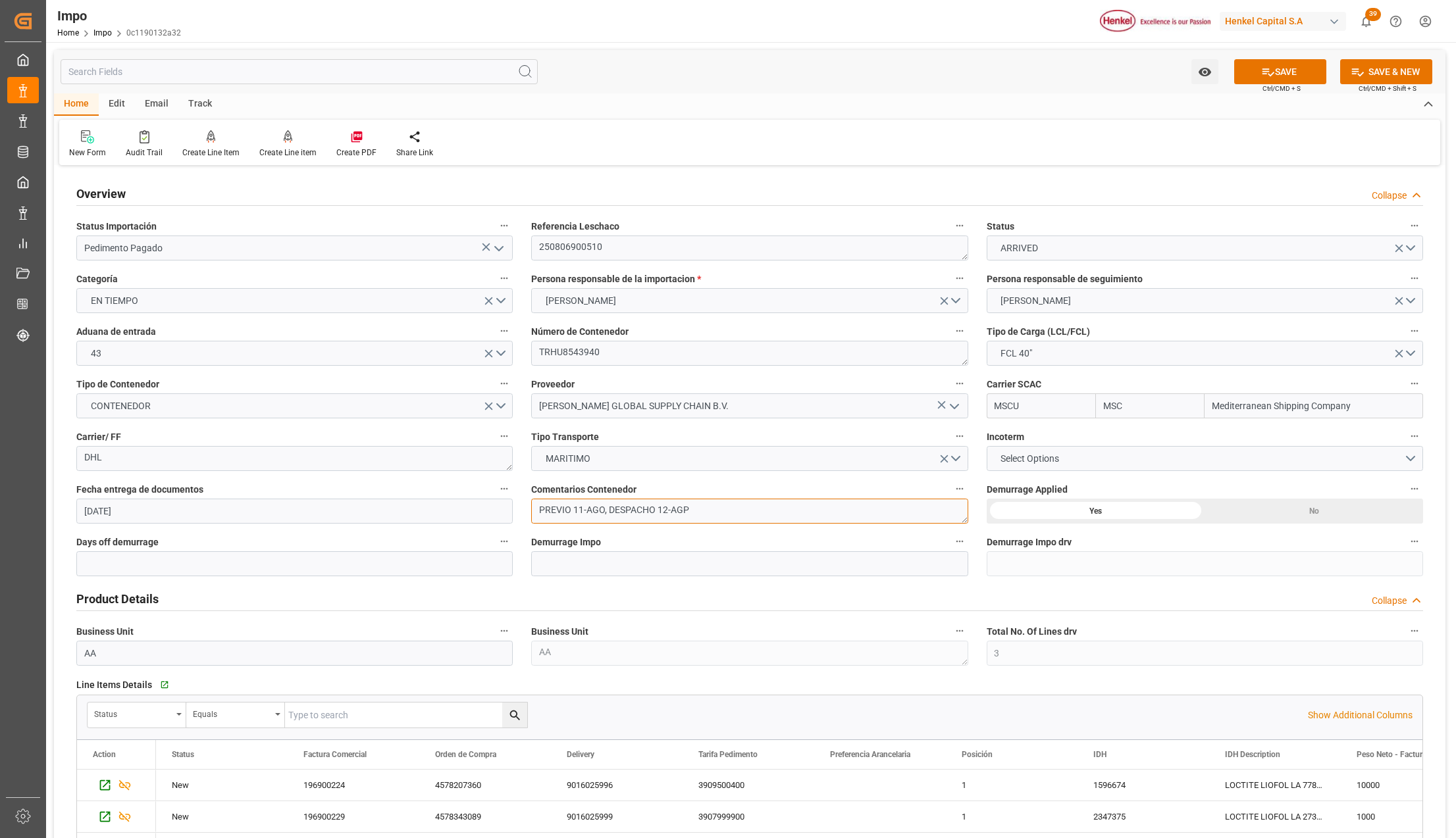
drag, startPoint x: 610, startPoint y: 512, endPoint x: 500, endPoint y: 509, distance: 110.0
type textarea "DESPACHO 12-AGP"
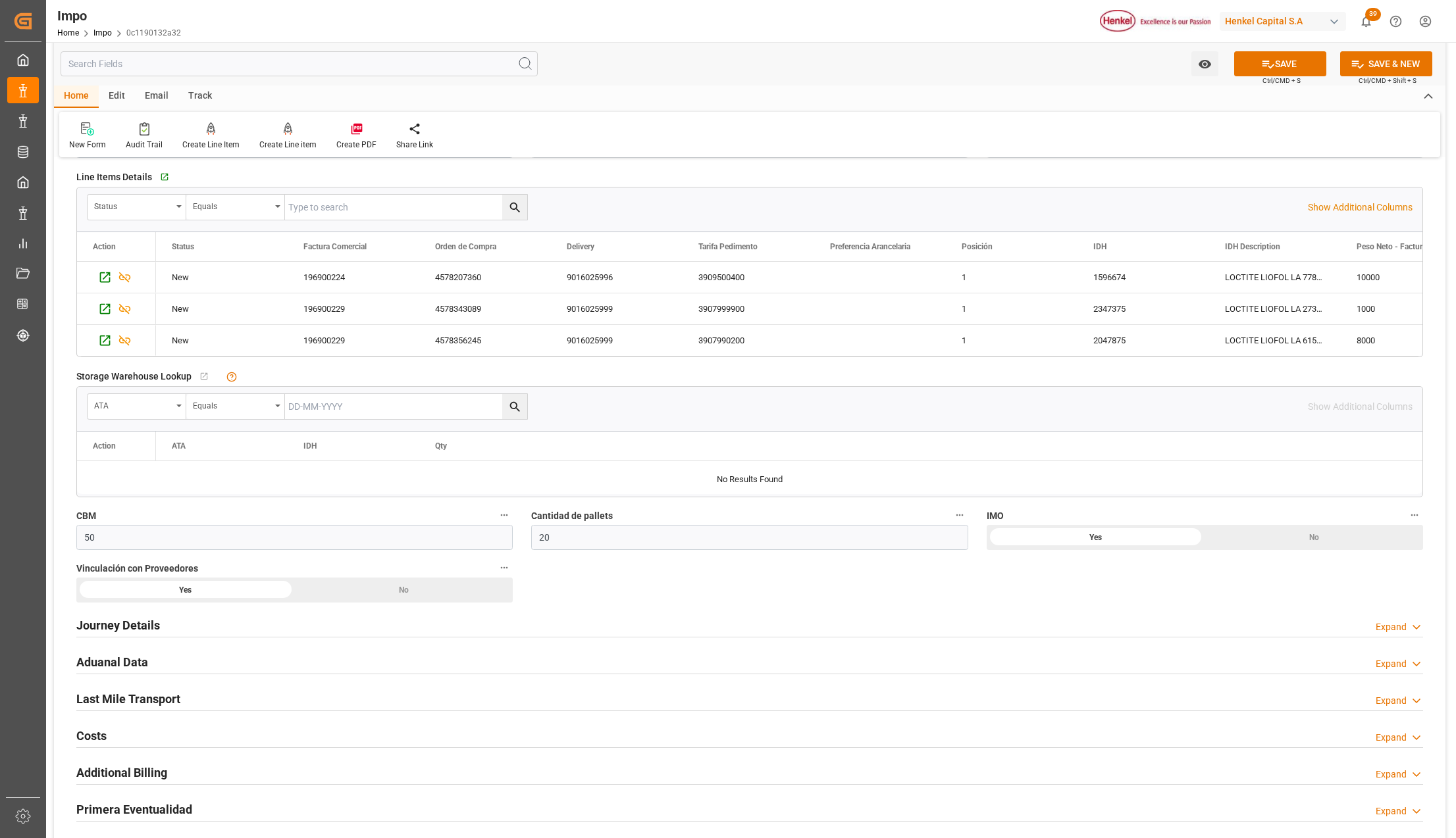
scroll to position [527, 0]
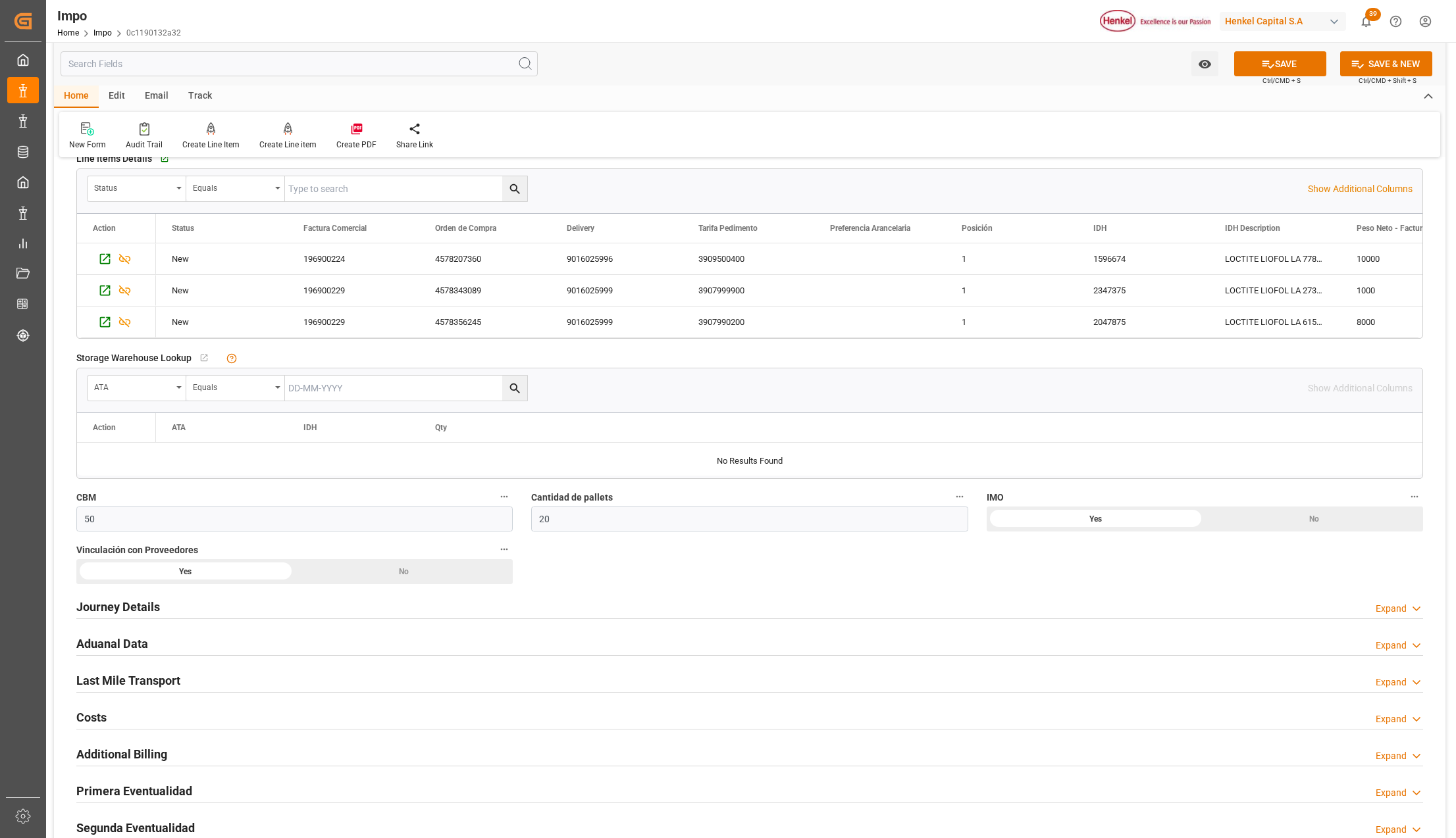
drag, startPoint x: 124, startPoint y: 643, endPoint x: 1135, endPoint y: 698, distance: 1012.5
click at [124, 643] on h2 "Aduanal Data" at bounding box center [112, 644] width 72 height 18
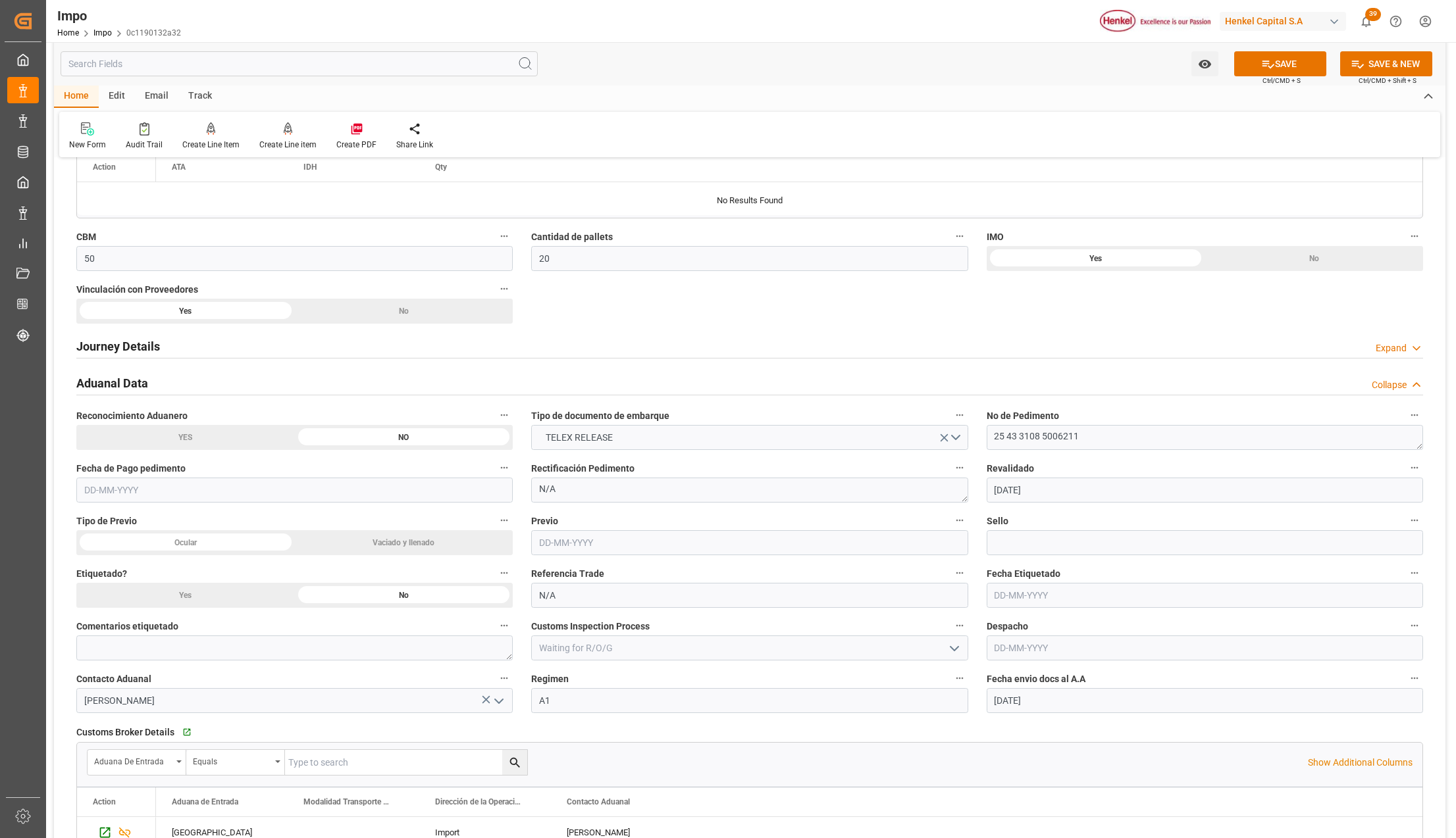
scroll to position [789, 0]
click at [617, 538] on input "text" at bounding box center [749, 540] width 436 height 25
type input "[DATE]"
drag, startPoint x: 1007, startPoint y: 534, endPoint x: 1040, endPoint y: 562, distance: 43.3
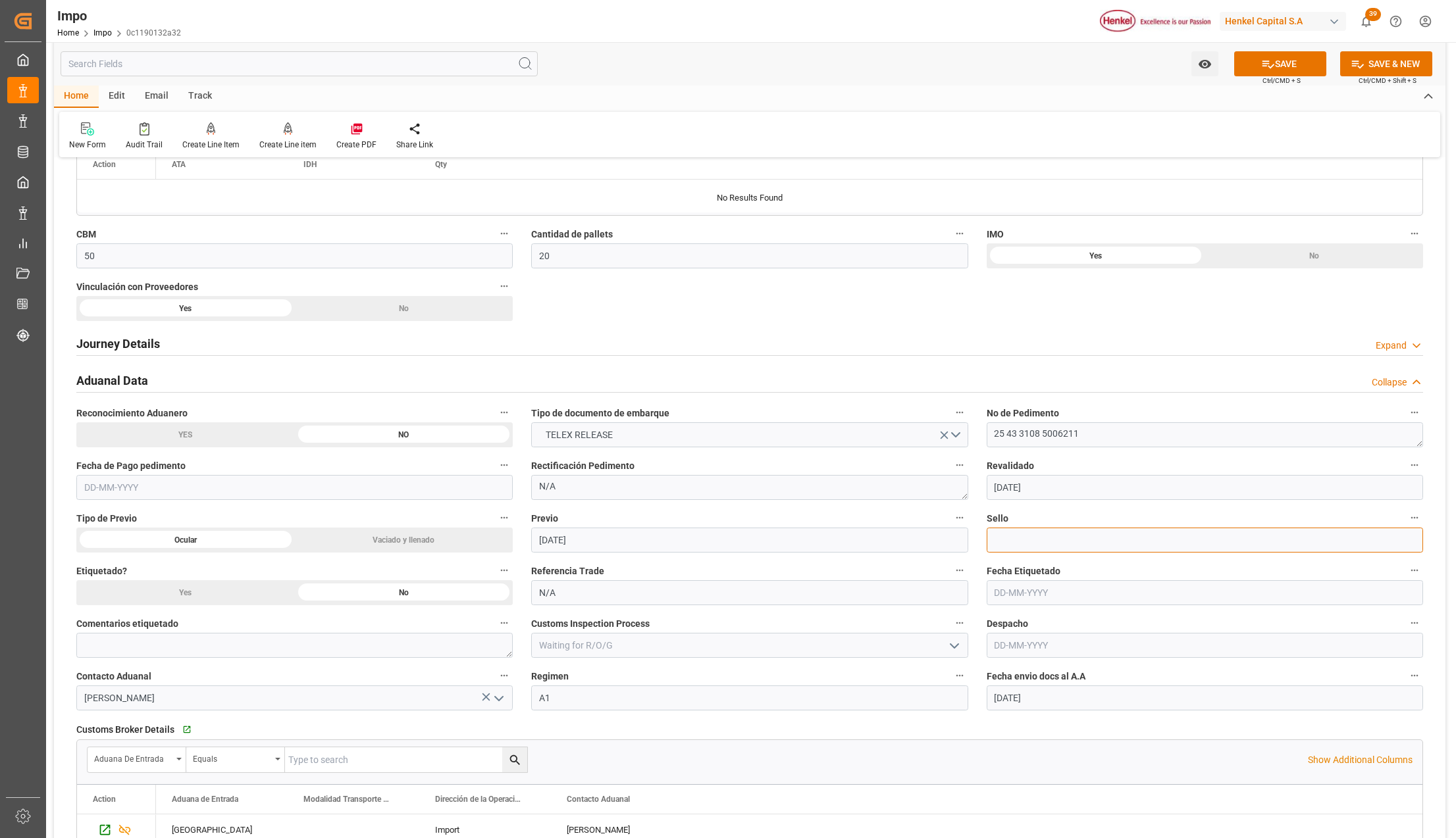
click at [1007, 534] on input at bounding box center [1204, 540] width 436 height 25
paste input "CEM23-3625384"
type input "CEM23-3625384"
click at [1023, 645] on input "text" at bounding box center [1204, 645] width 436 height 25
type input "[DATE]"
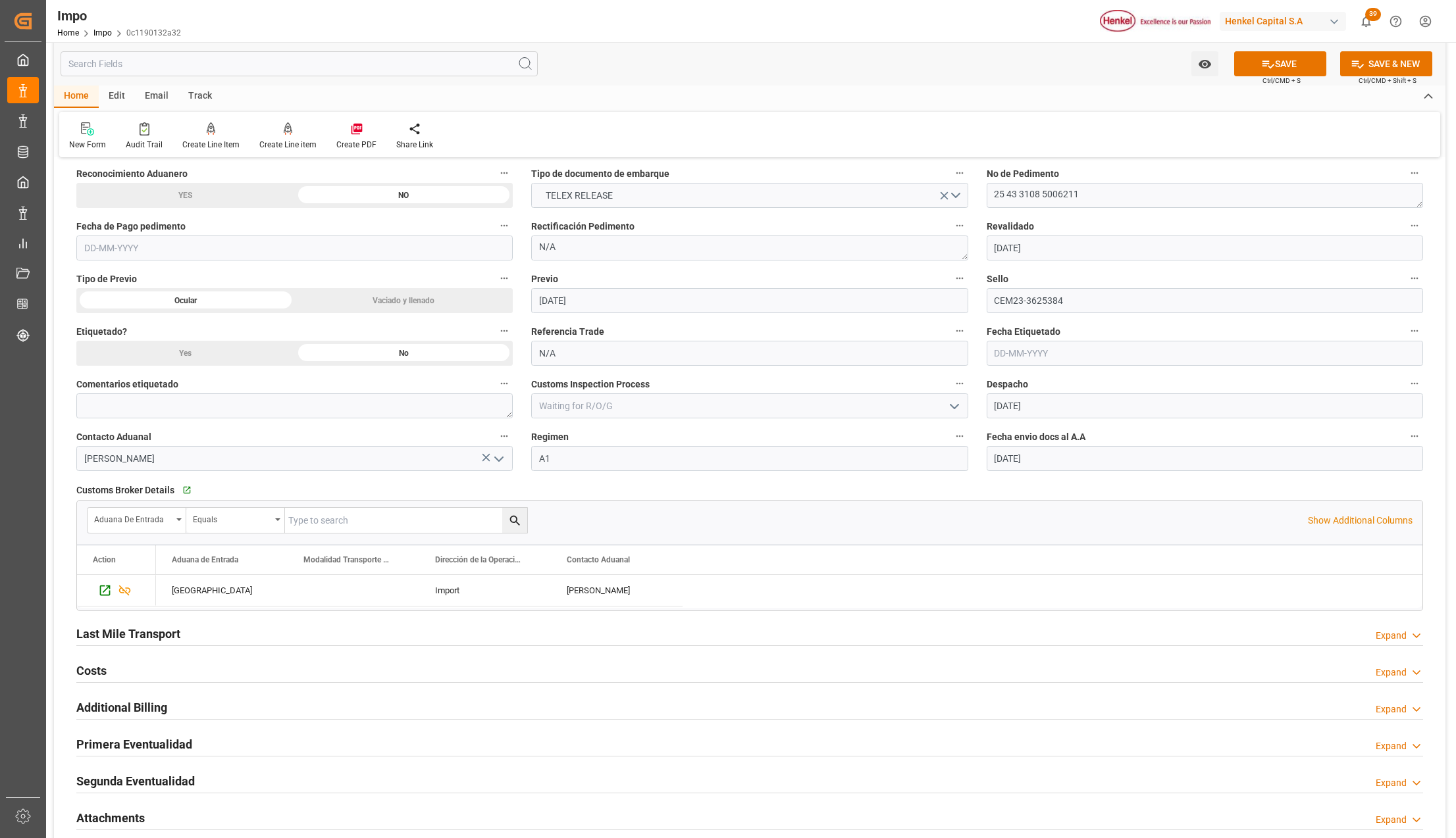
scroll to position [1053, 0]
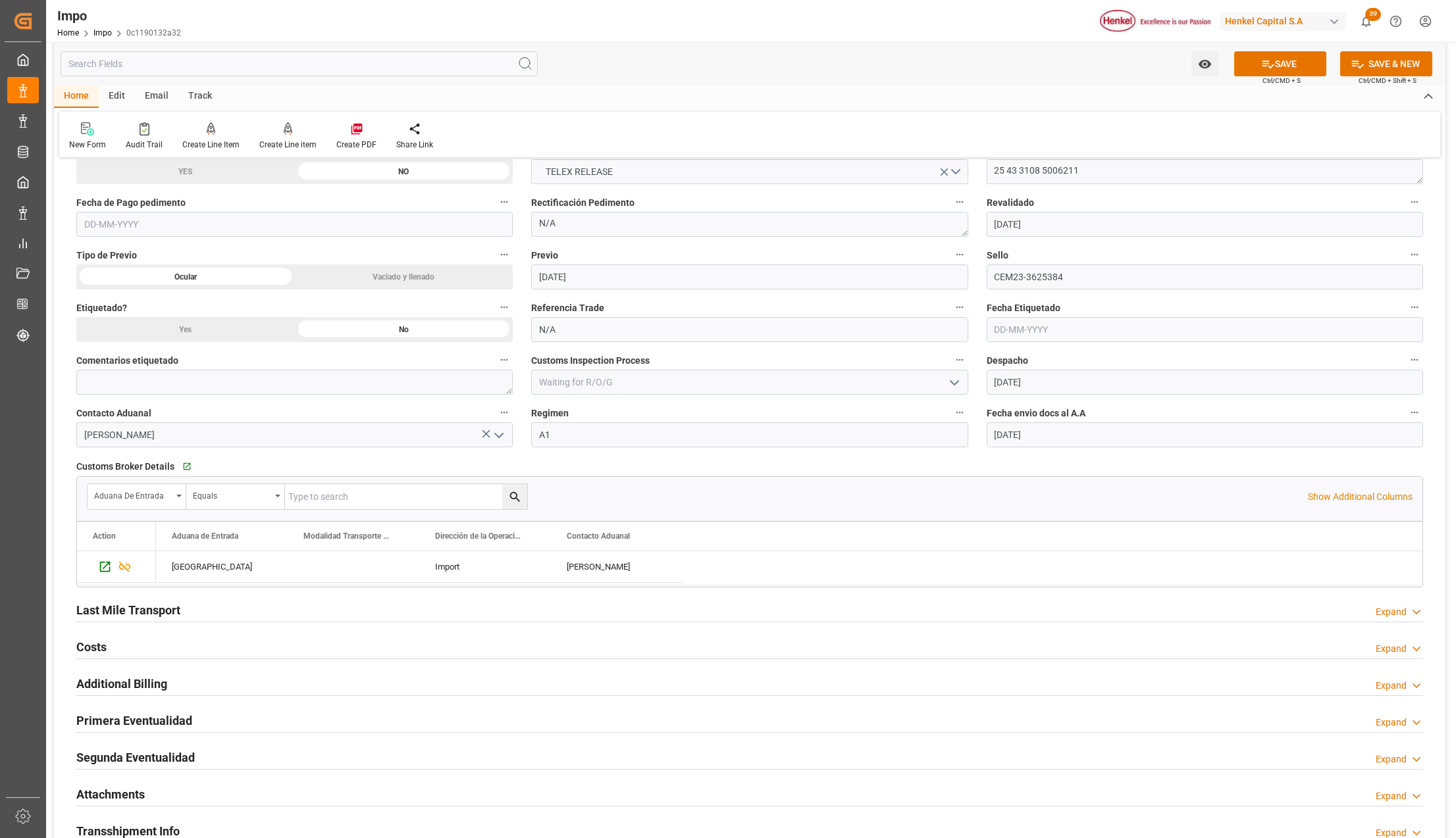
click at [130, 617] on h2 "Last Mile Transport" at bounding box center [128, 609] width 104 height 18
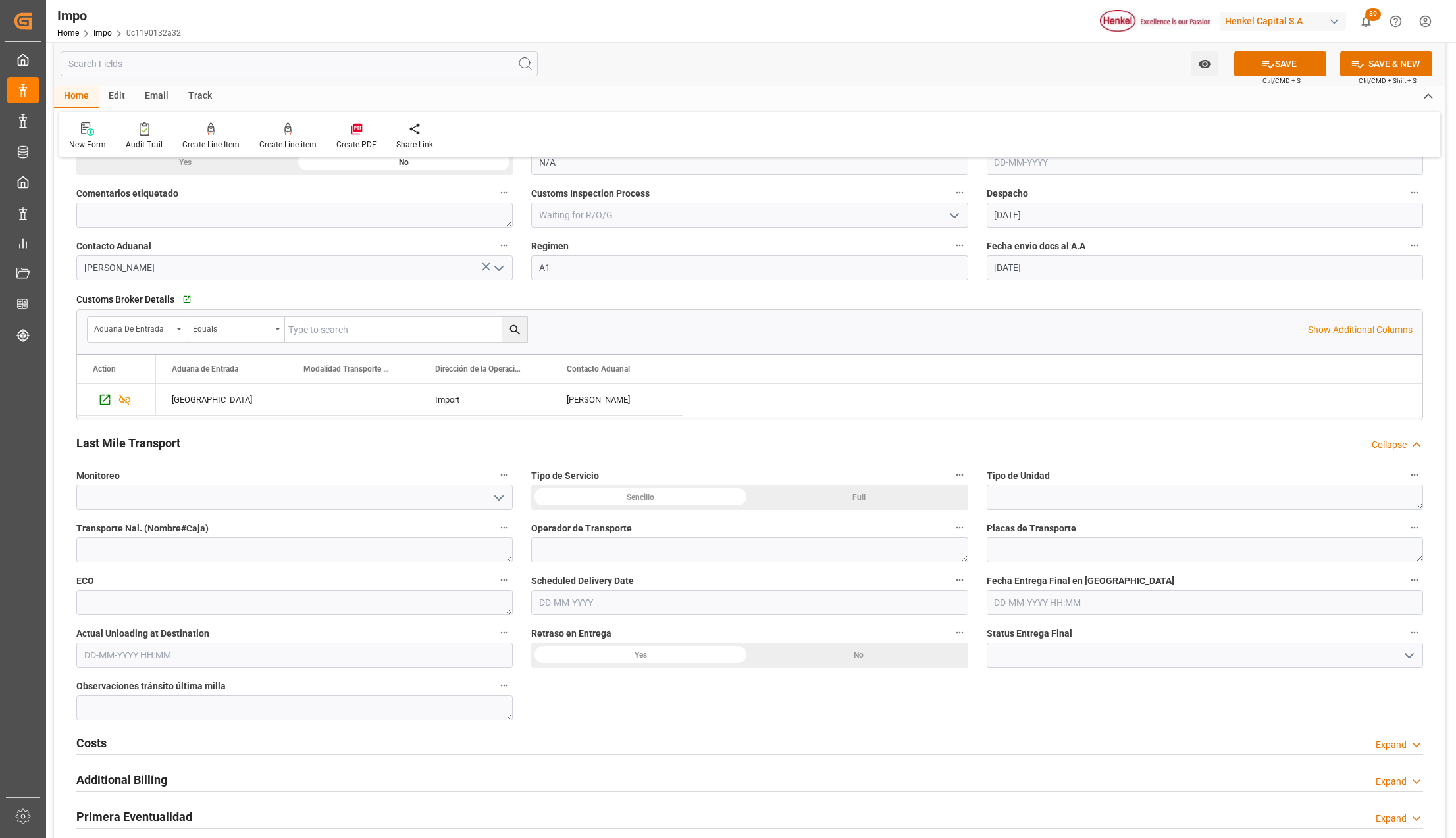
scroll to position [1228, 0]
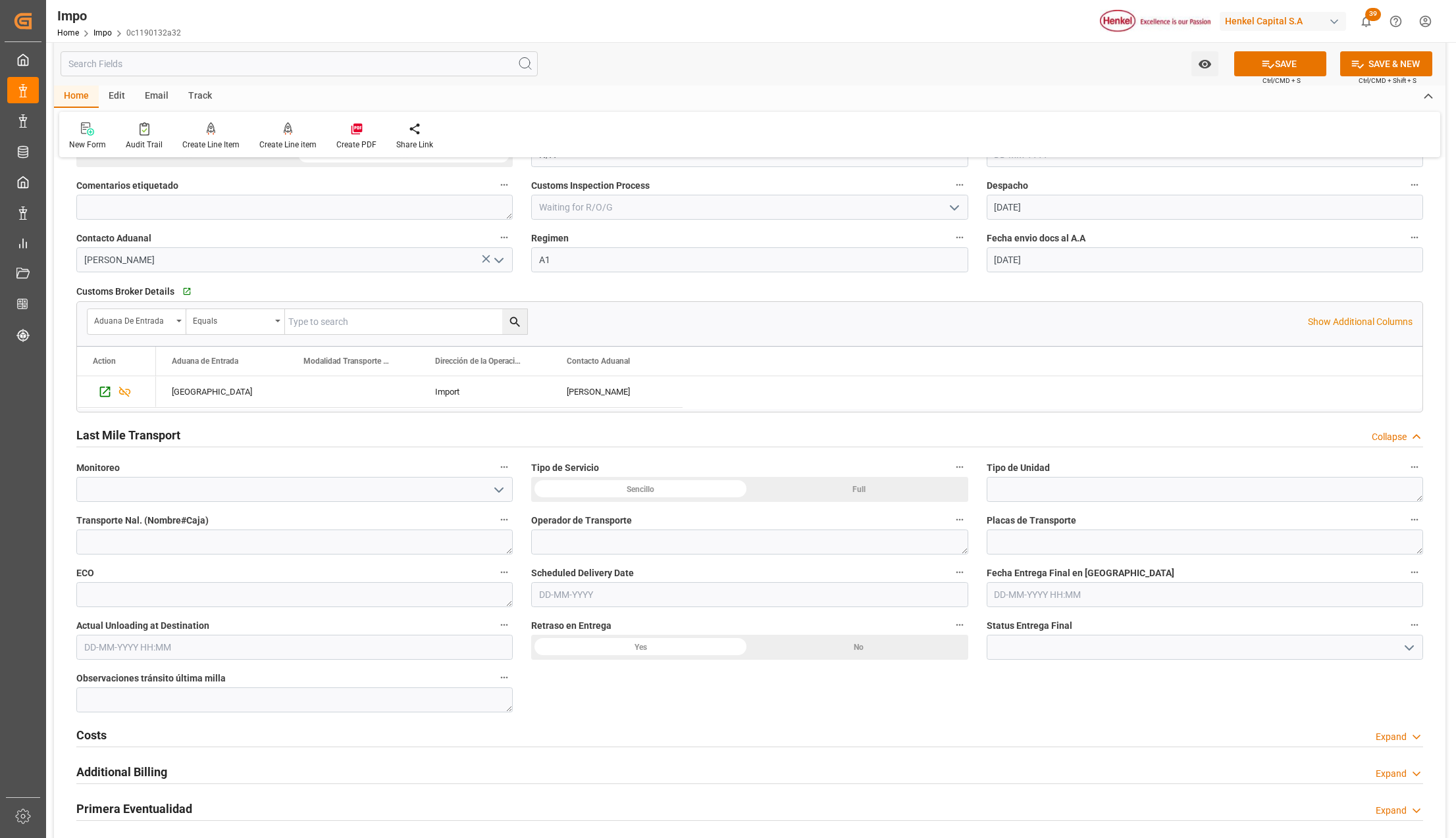
click at [582, 604] on input "text" at bounding box center [749, 595] width 436 height 25
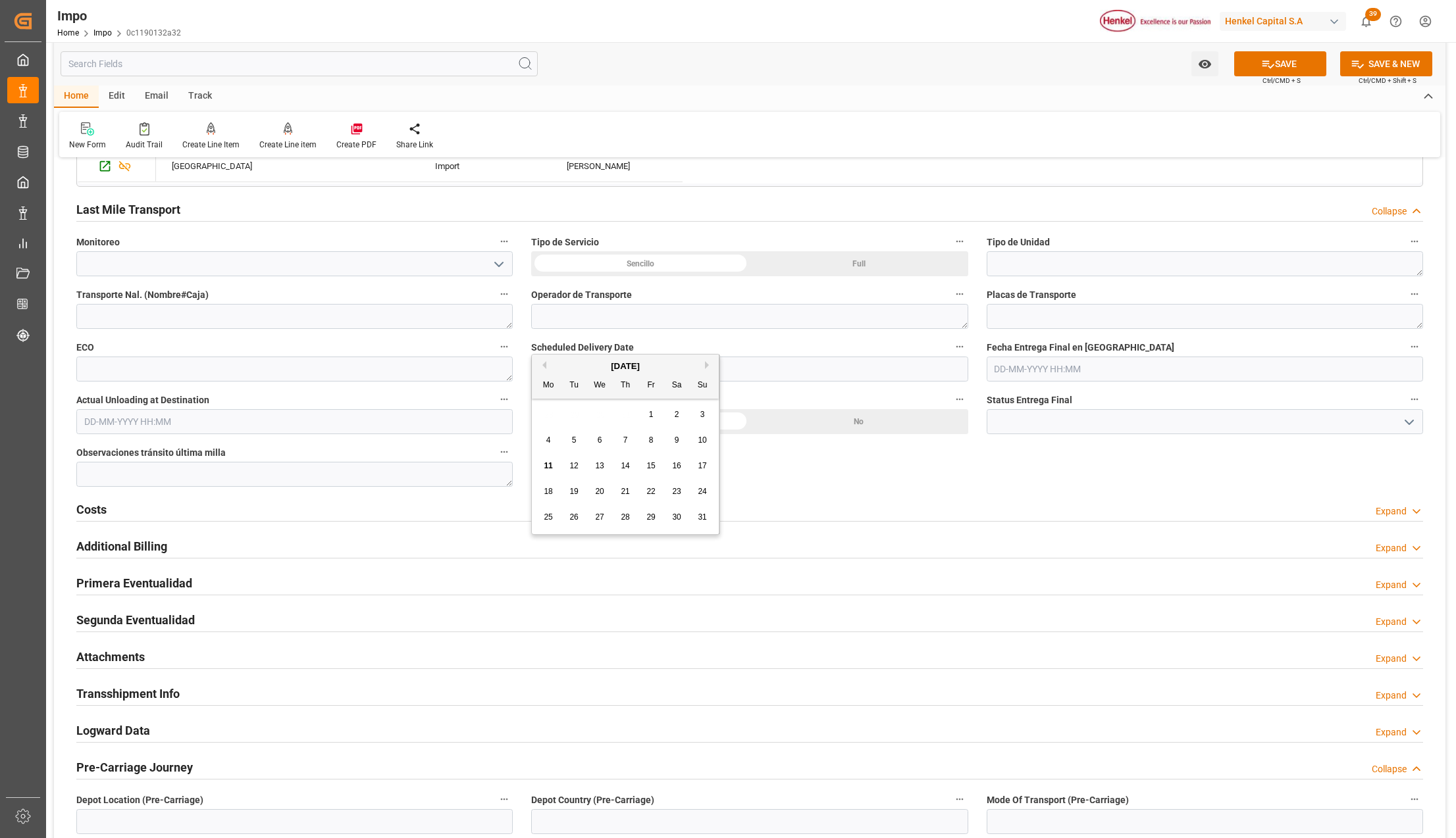
scroll to position [1491, 0]
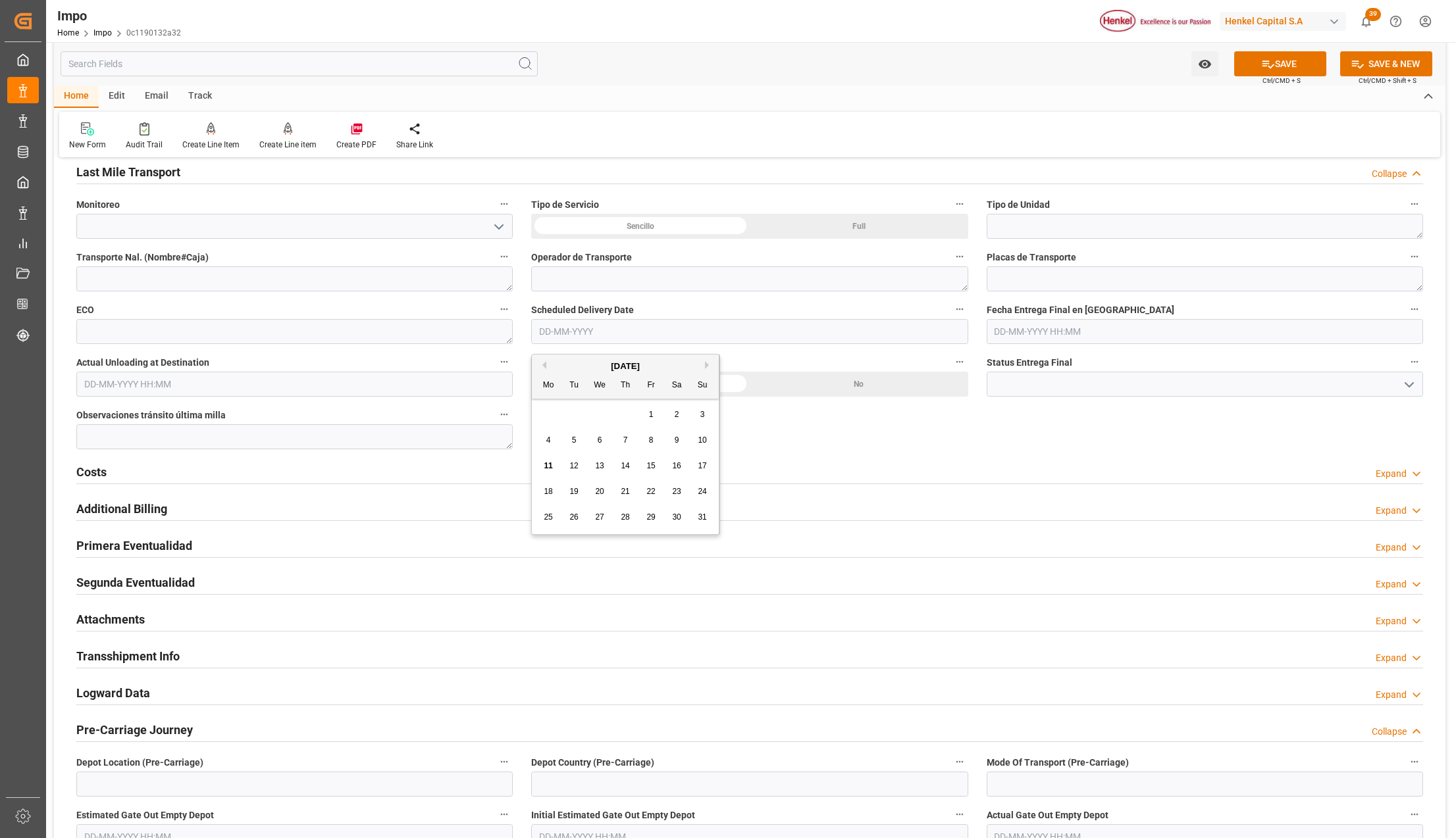
click at [118, 607] on div "Attachments Expand" at bounding box center [749, 620] width 1365 height 37
click at [117, 616] on h2 "Attachments" at bounding box center [111, 619] width 69 height 18
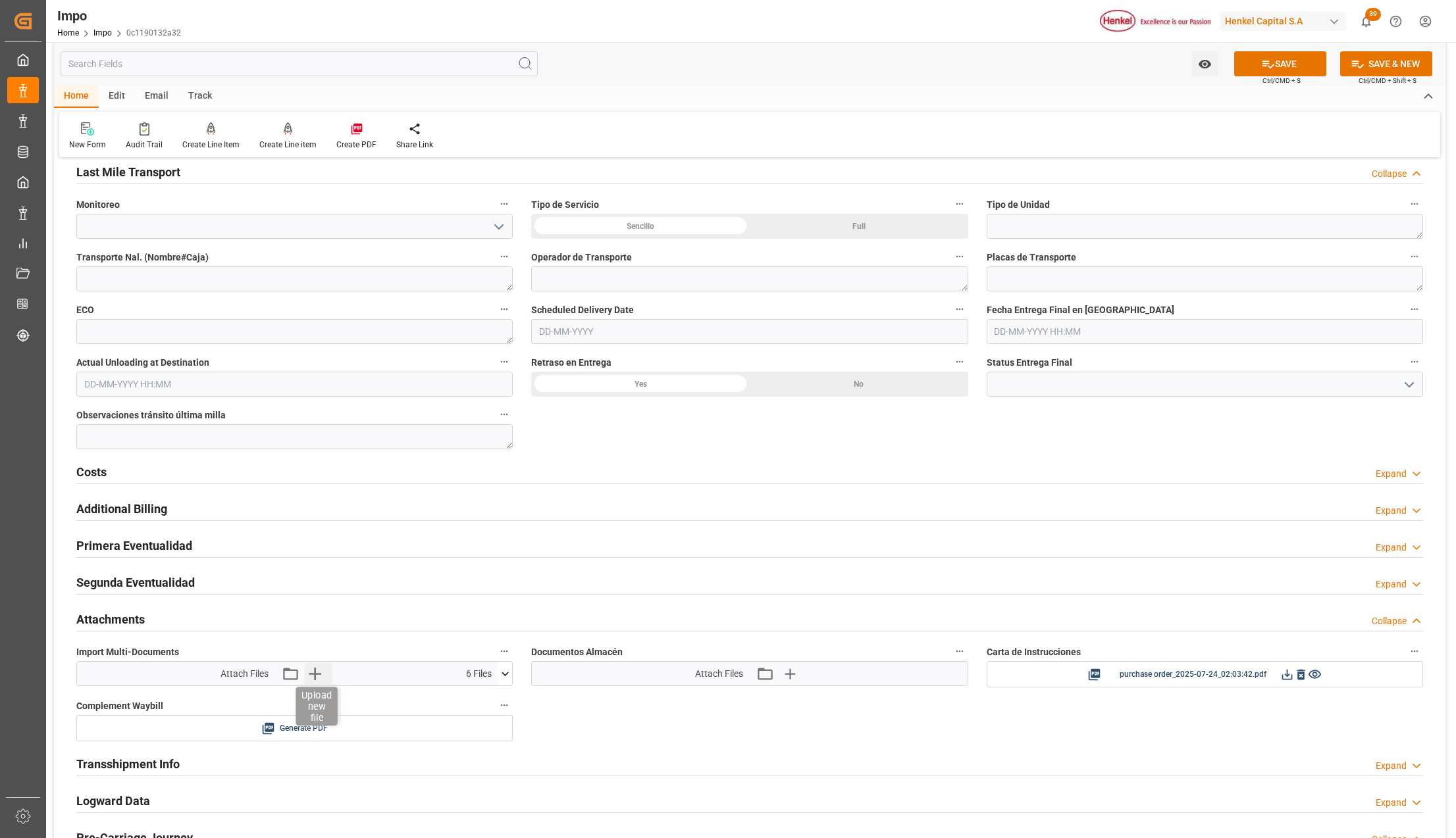
click at [316, 675] on icon "button" at bounding box center [314, 673] width 21 height 21
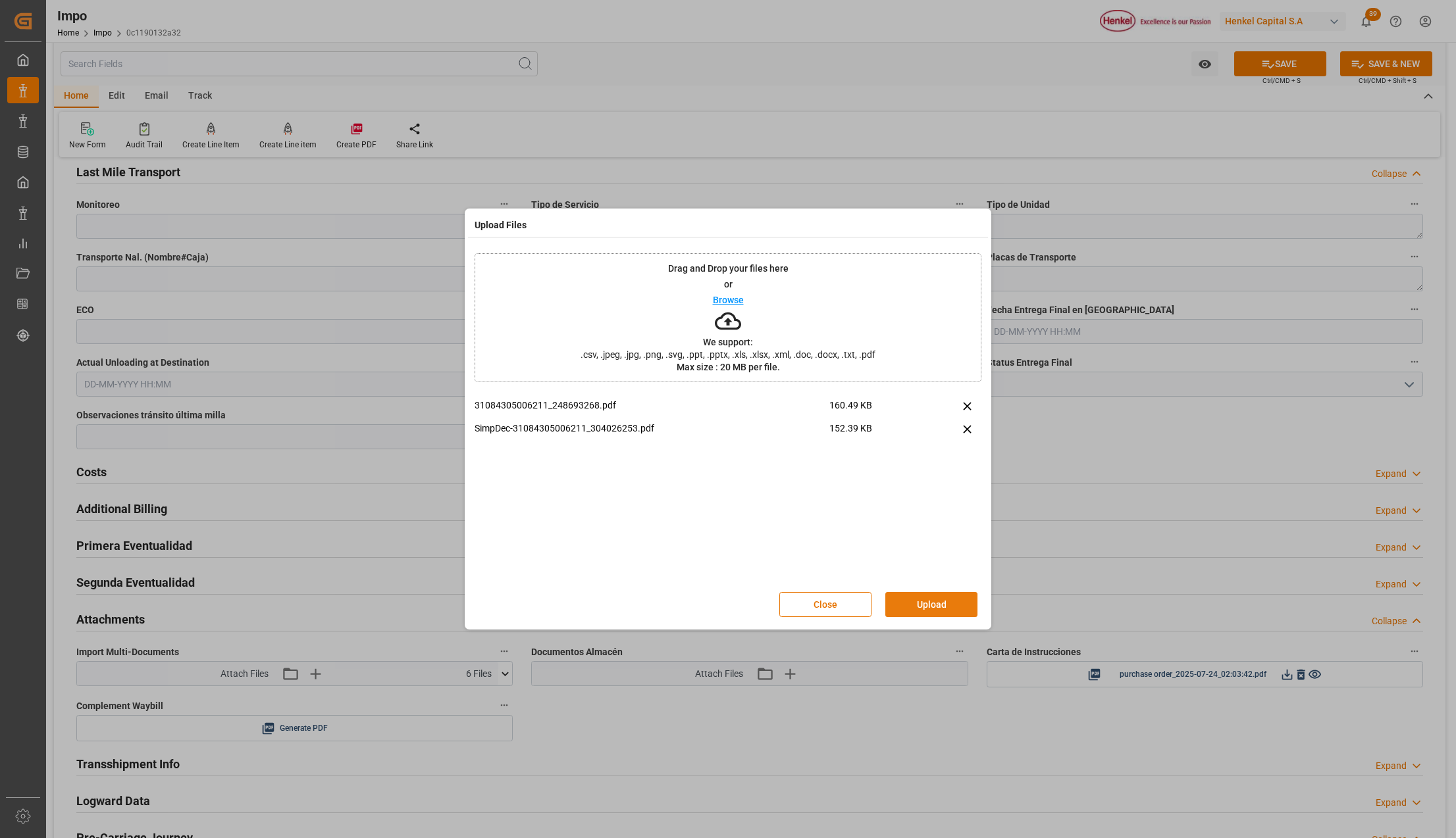
click at [940, 599] on button "Upload" at bounding box center [931, 604] width 92 height 25
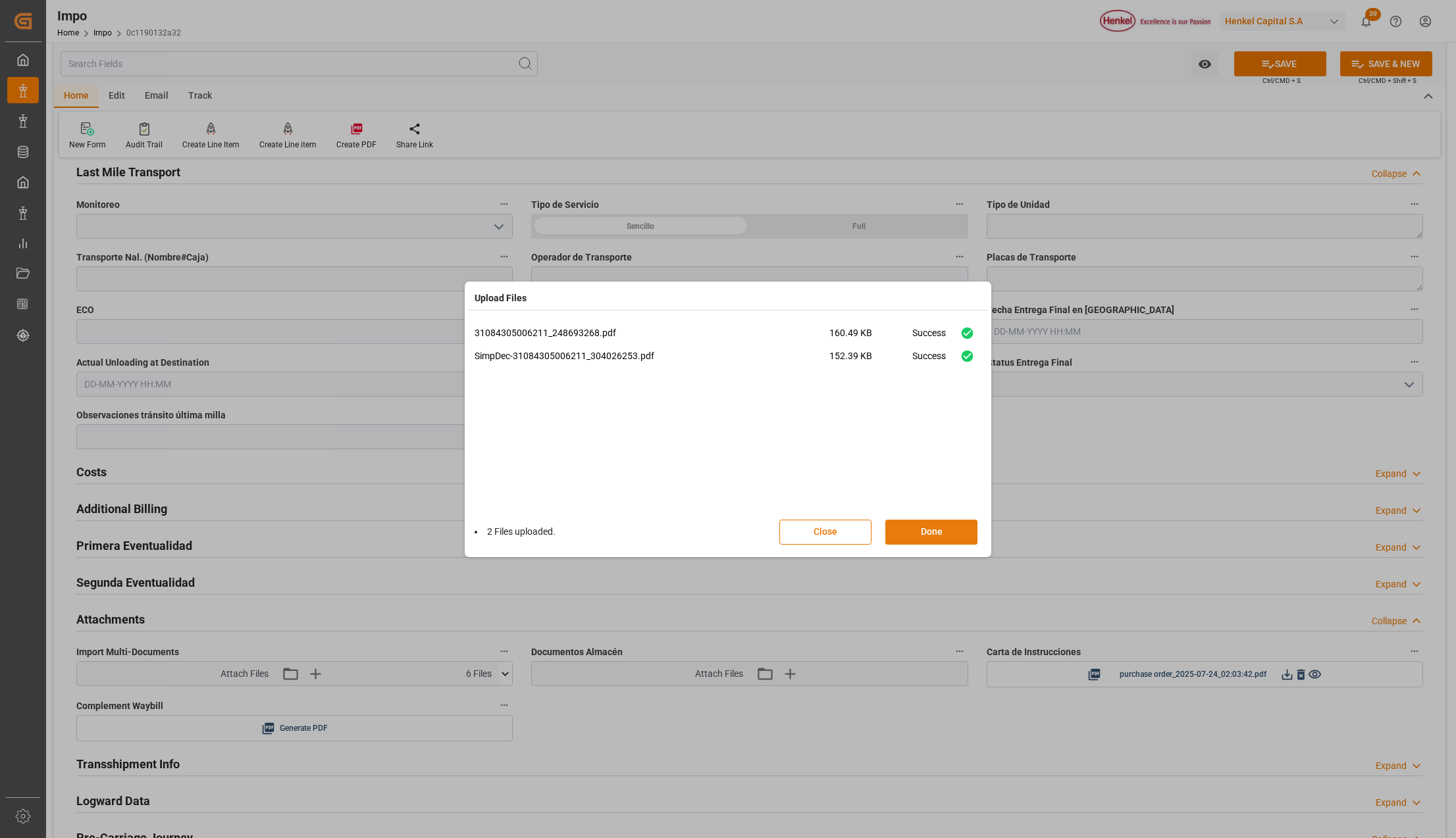
click at [938, 538] on button "Done" at bounding box center [931, 532] width 92 height 25
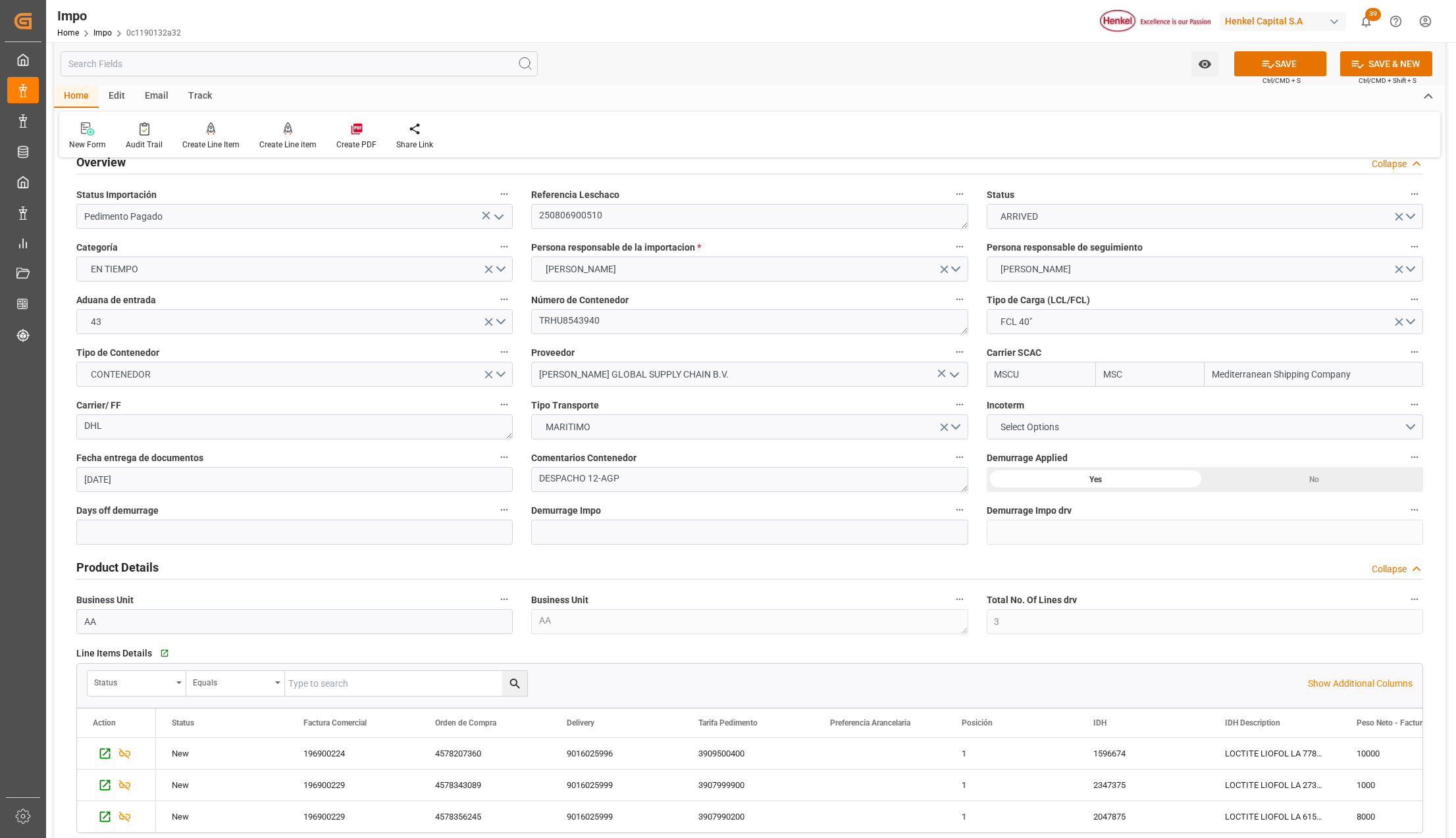
scroll to position [0, 0]
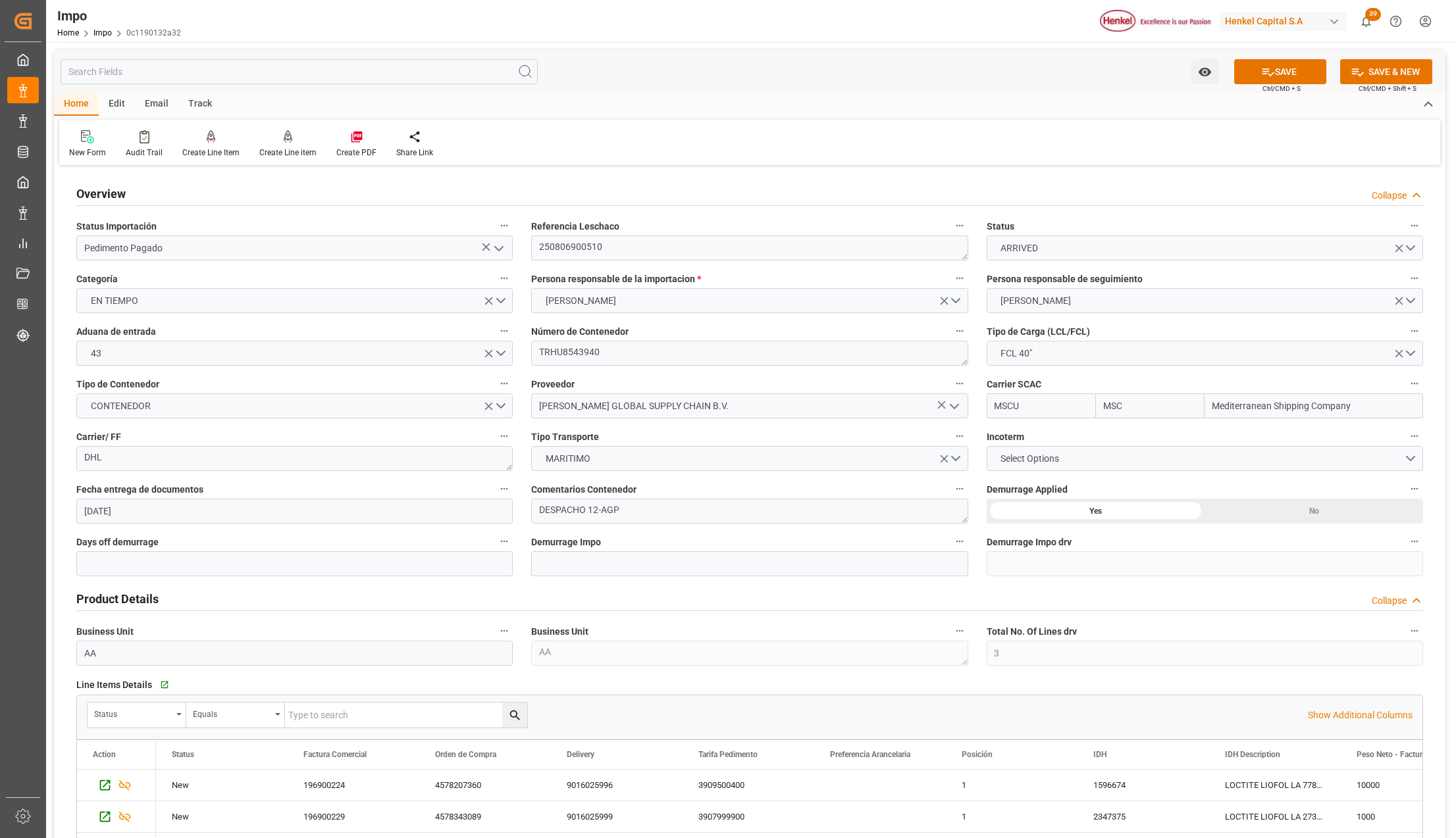
click at [500, 249] on polyline "open menu" at bounding box center [498, 249] width 8 height 4
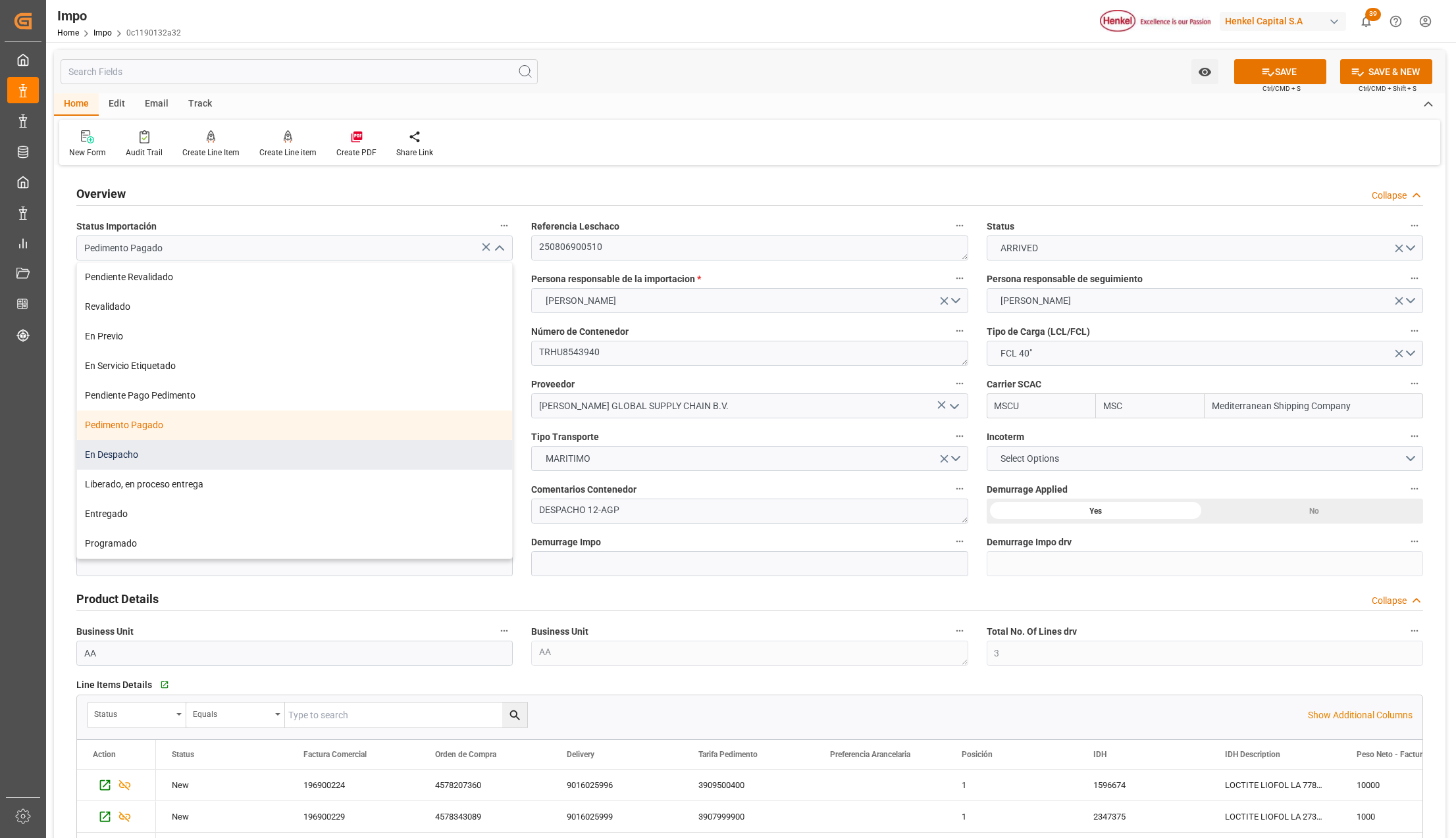
click at [135, 454] on div "En Despacho" at bounding box center [295, 455] width 435 height 29
type input "En Despacho"
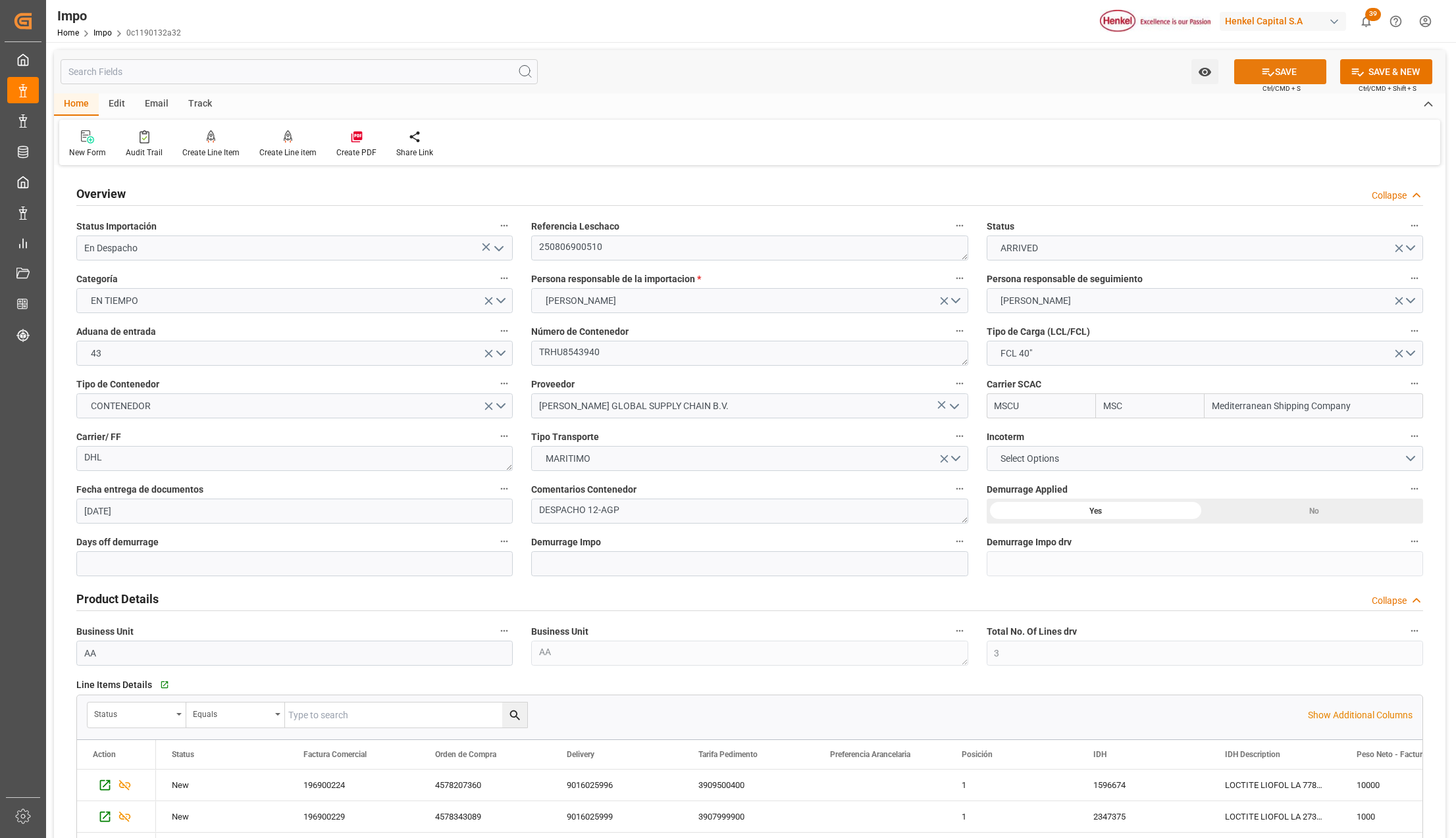
click at [1273, 67] on button "SAVE" at bounding box center [1280, 72] width 92 height 25
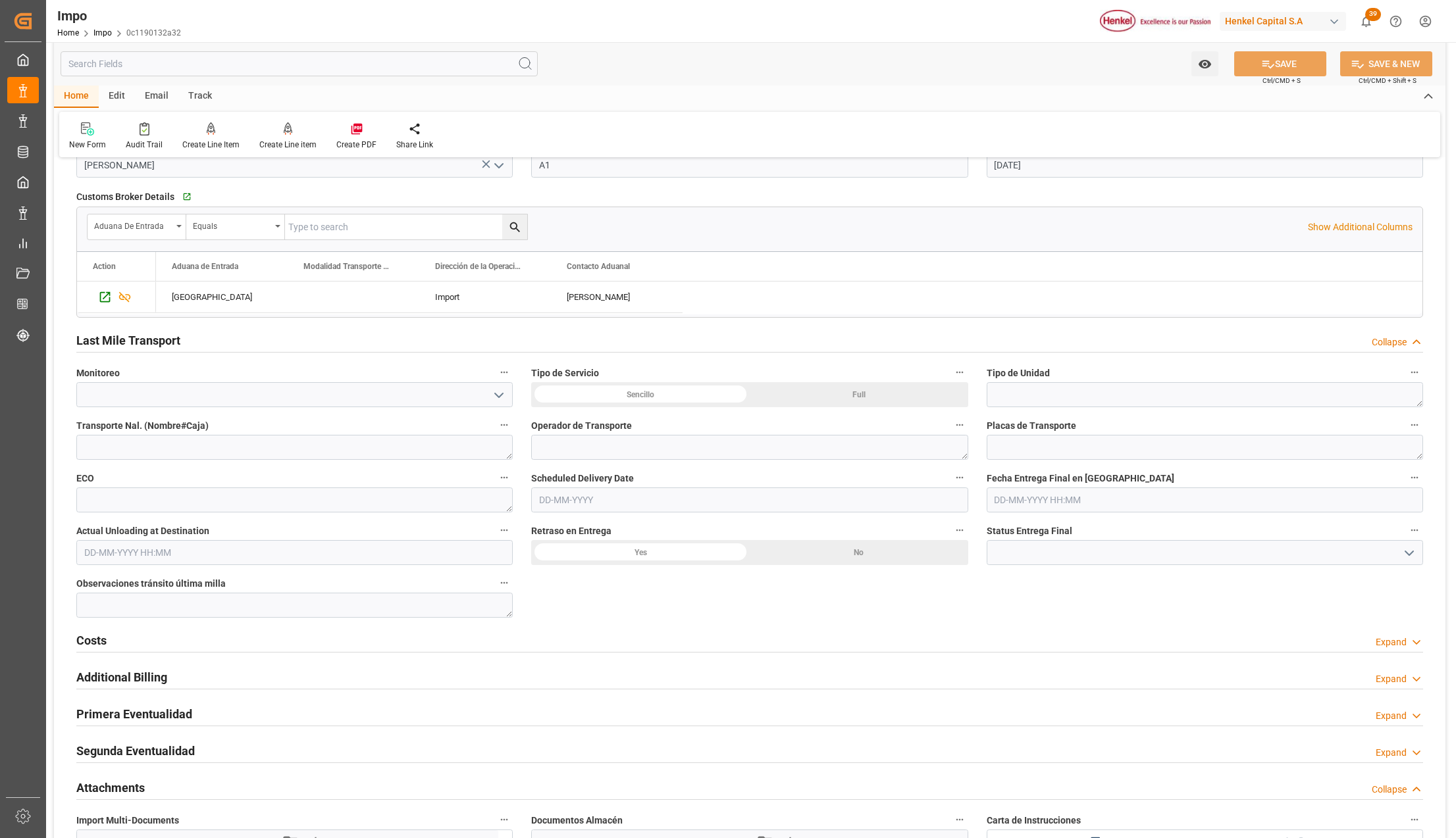
scroll to position [1404, 0]
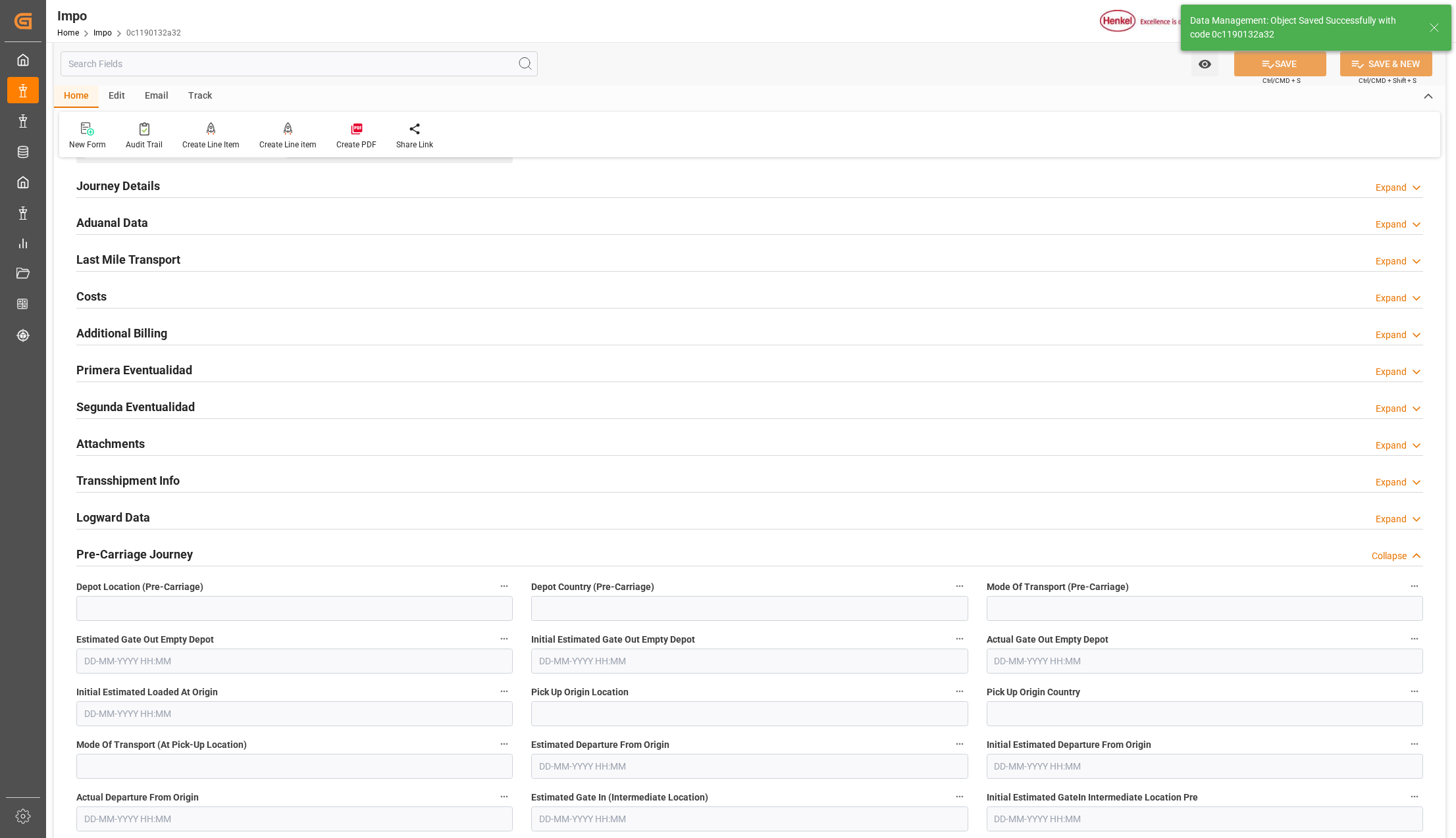
click at [106, 633] on div "Estimated Gate Out Empty Depot" at bounding box center [294, 652] width 455 height 53
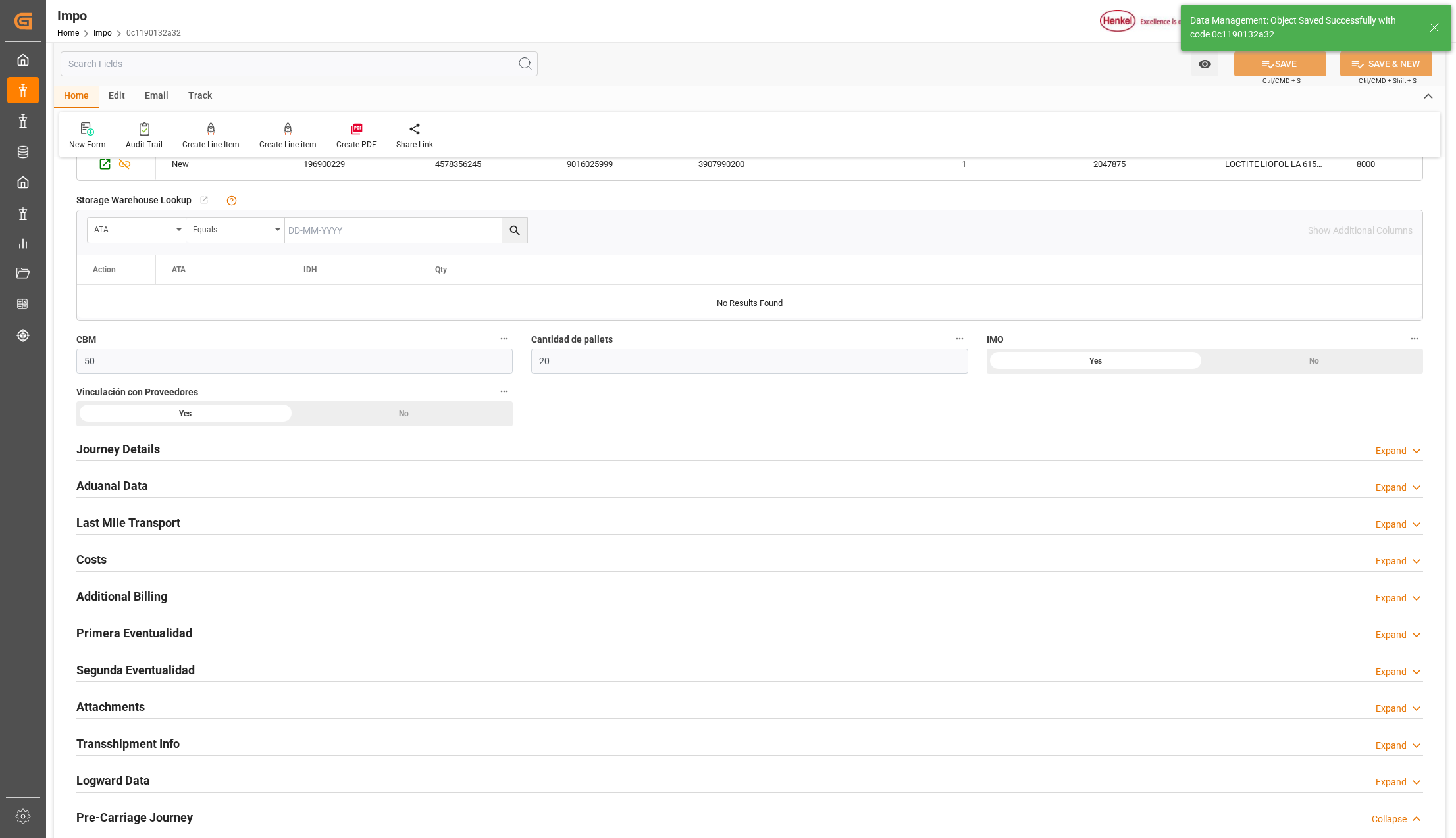
click at [94, 635] on h2 "Primera Eventualidad" at bounding box center [134, 633] width 116 height 18
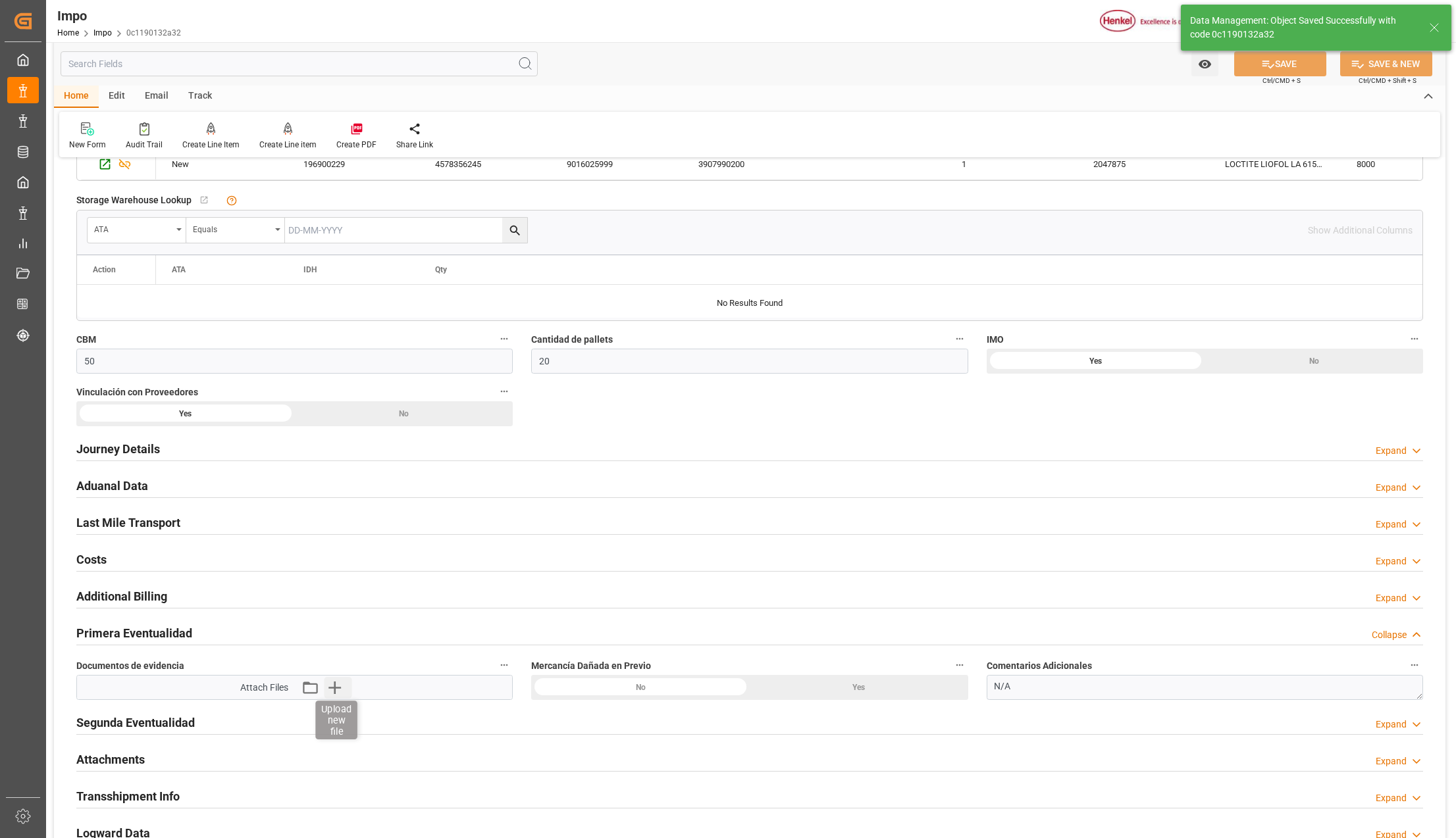
click at [329, 692] on icon "button" at bounding box center [334, 687] width 13 height 13
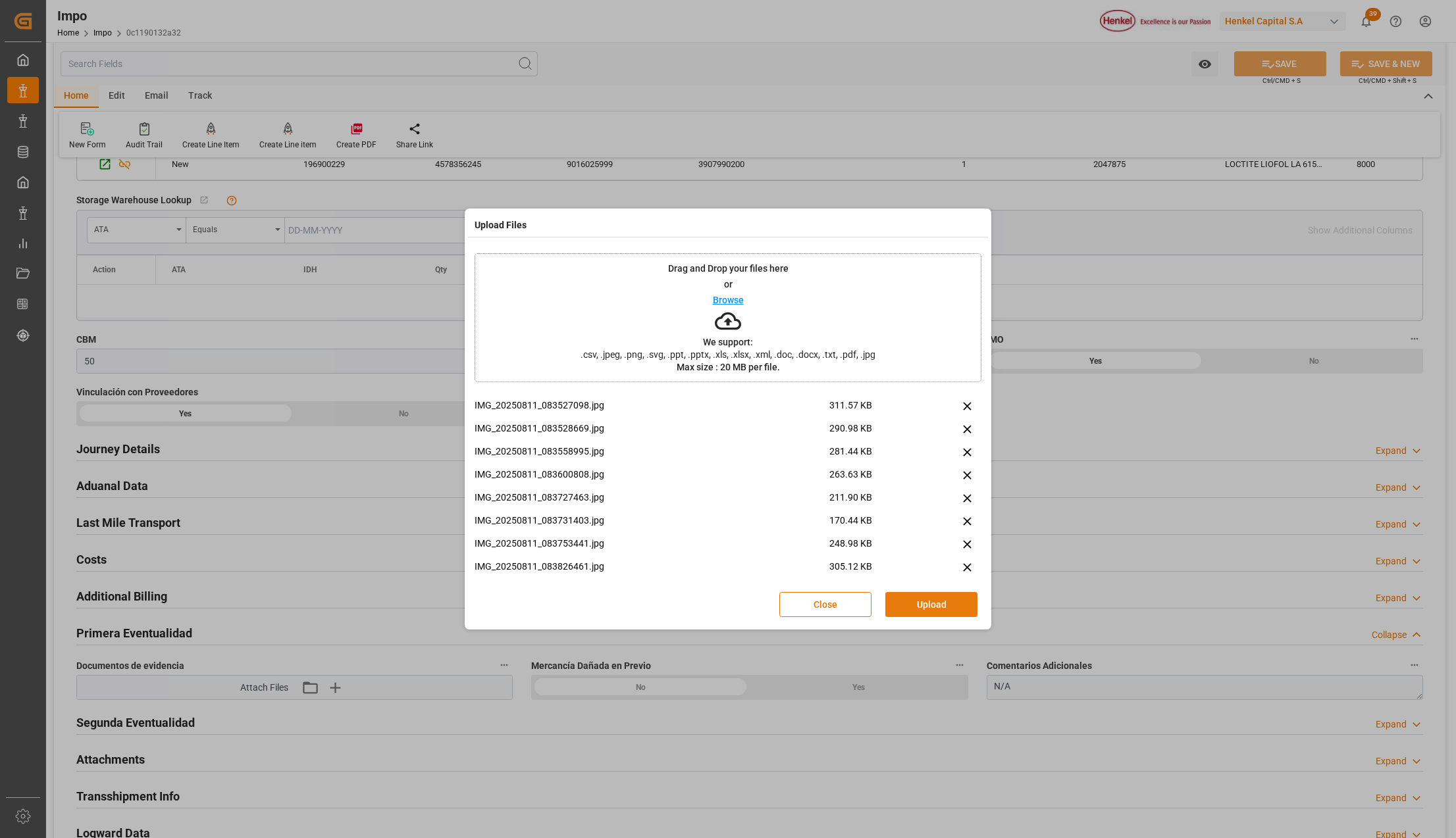
click at [944, 609] on button "Upload" at bounding box center [931, 604] width 92 height 25
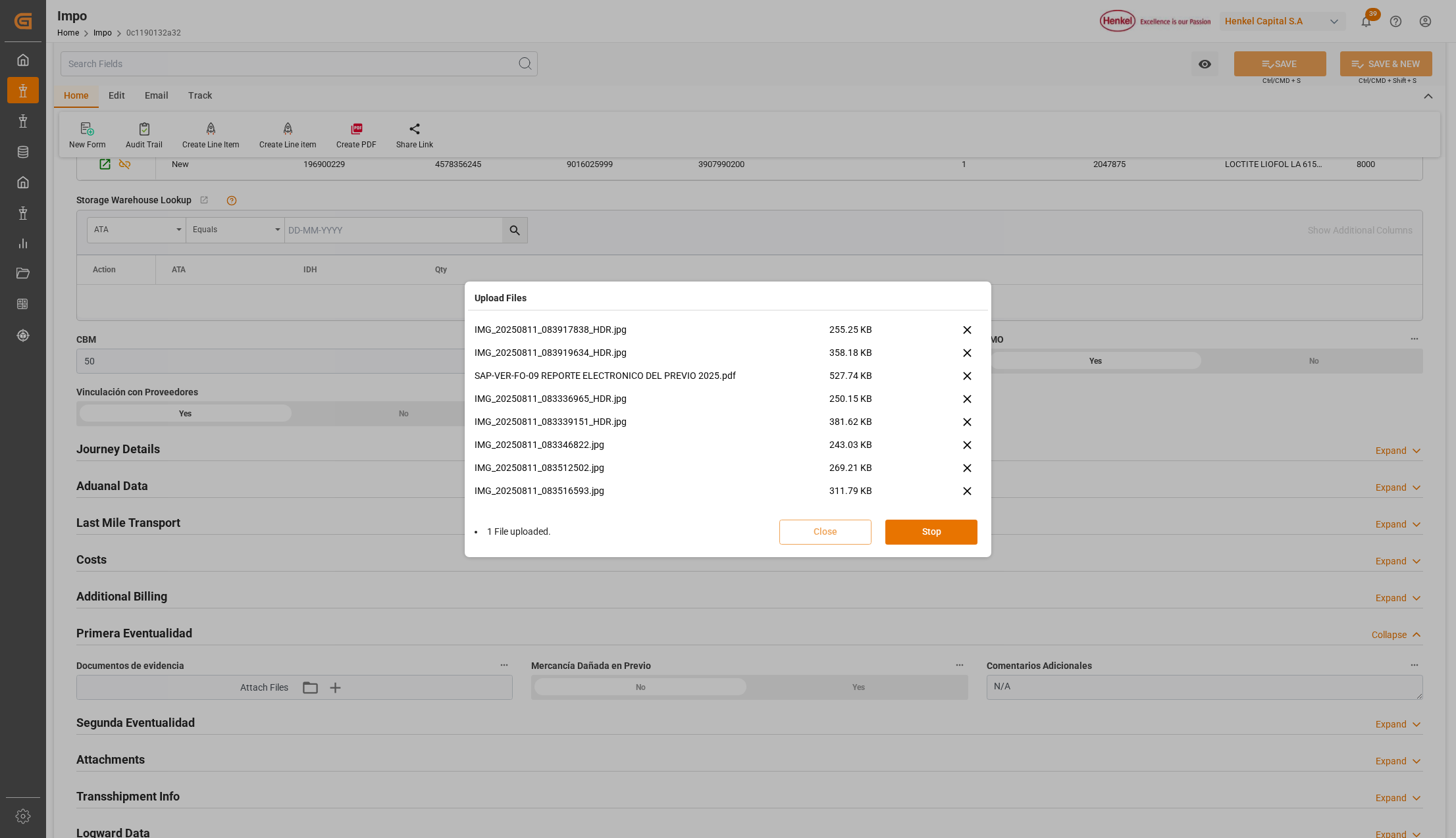
scroll to position [262, 0]
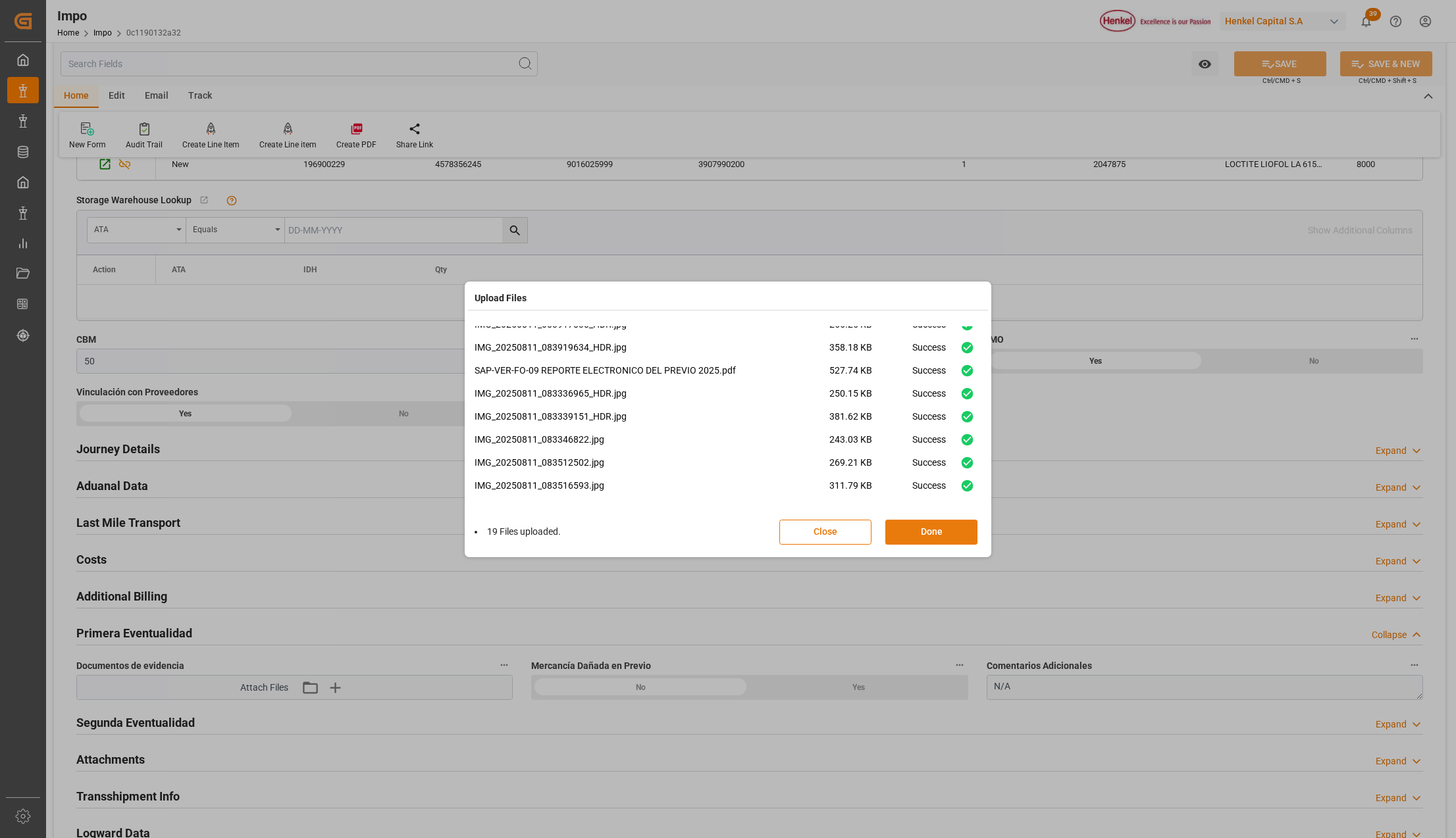
click at [943, 522] on button "Done" at bounding box center [931, 532] width 92 height 25
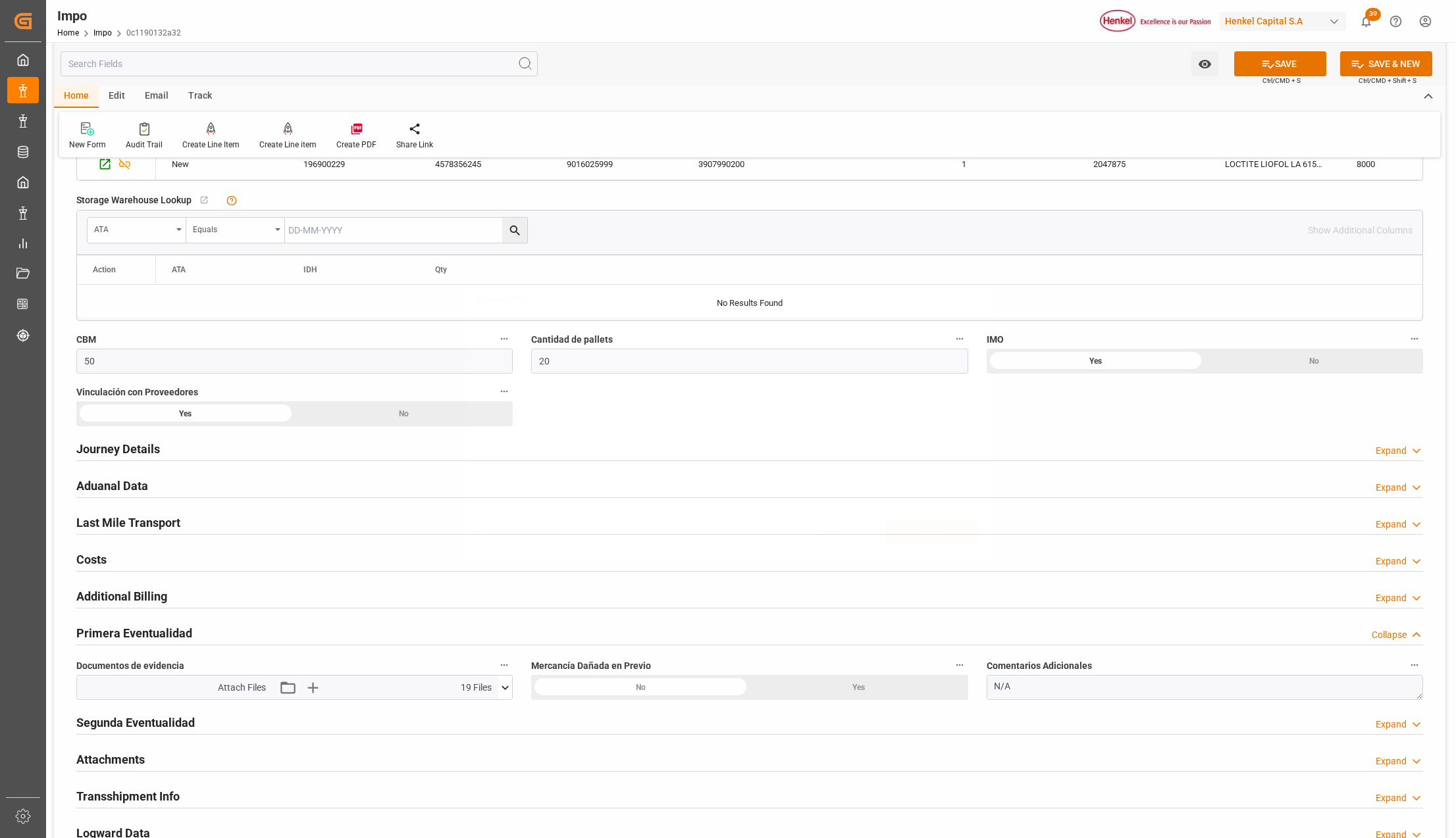
scroll to position [0, 0]
click at [1272, 74] on div "Upload Files 19 Files uploaded. Close Done" at bounding box center [728, 419] width 1456 height 838
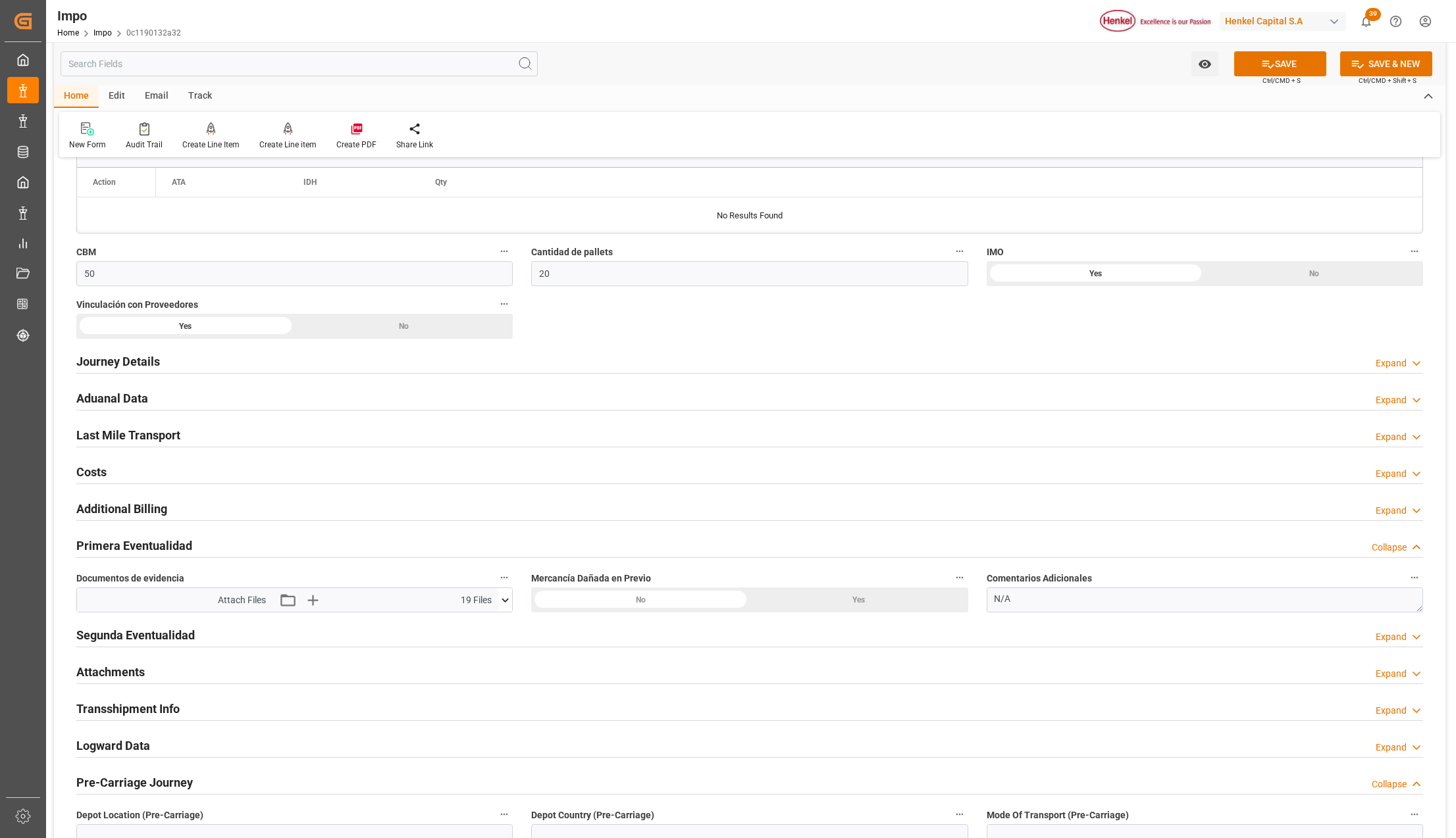
scroll to position [1036, 0]
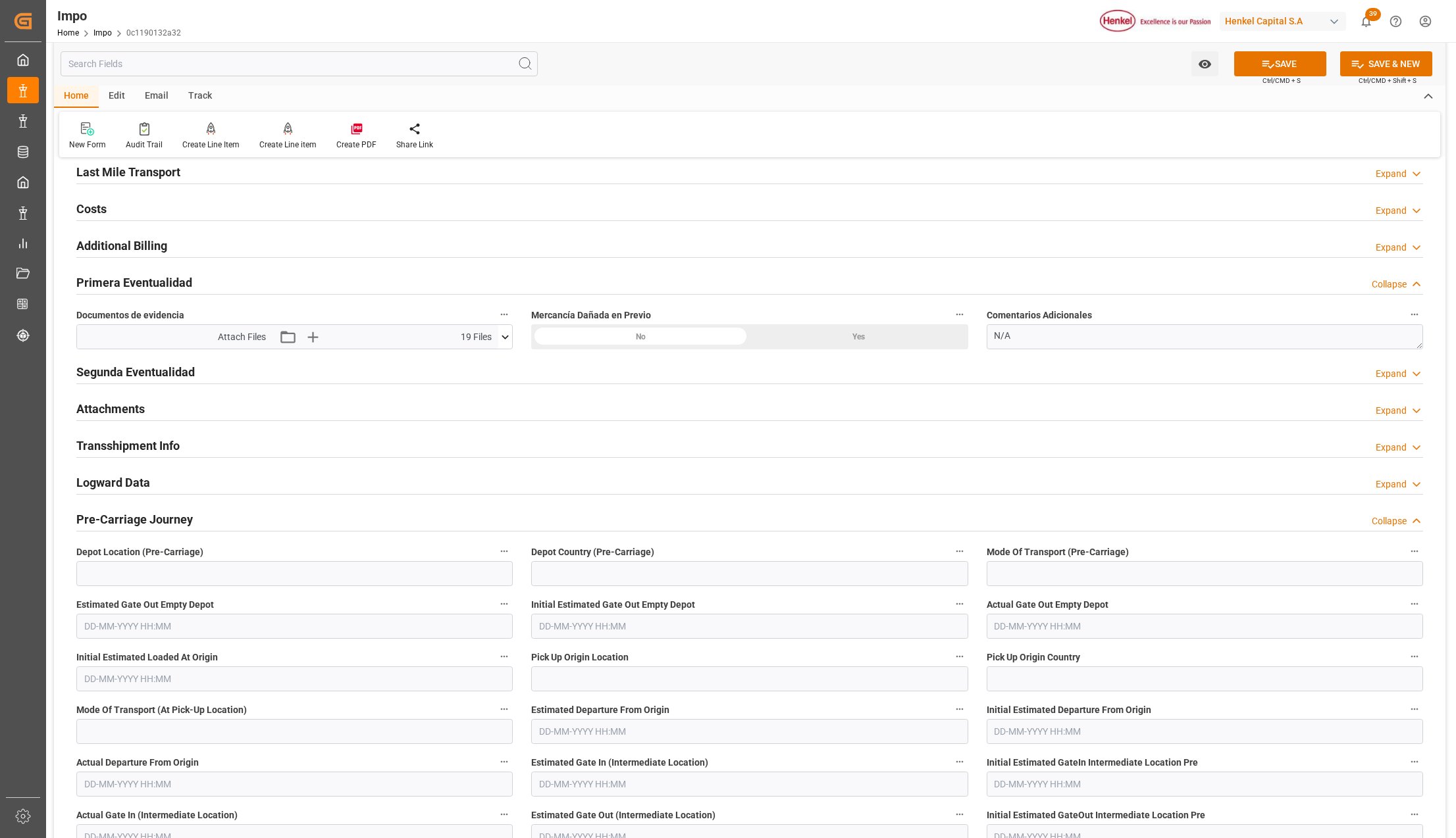
click at [90, 409] on h2 "Attachments" at bounding box center [111, 409] width 69 height 18
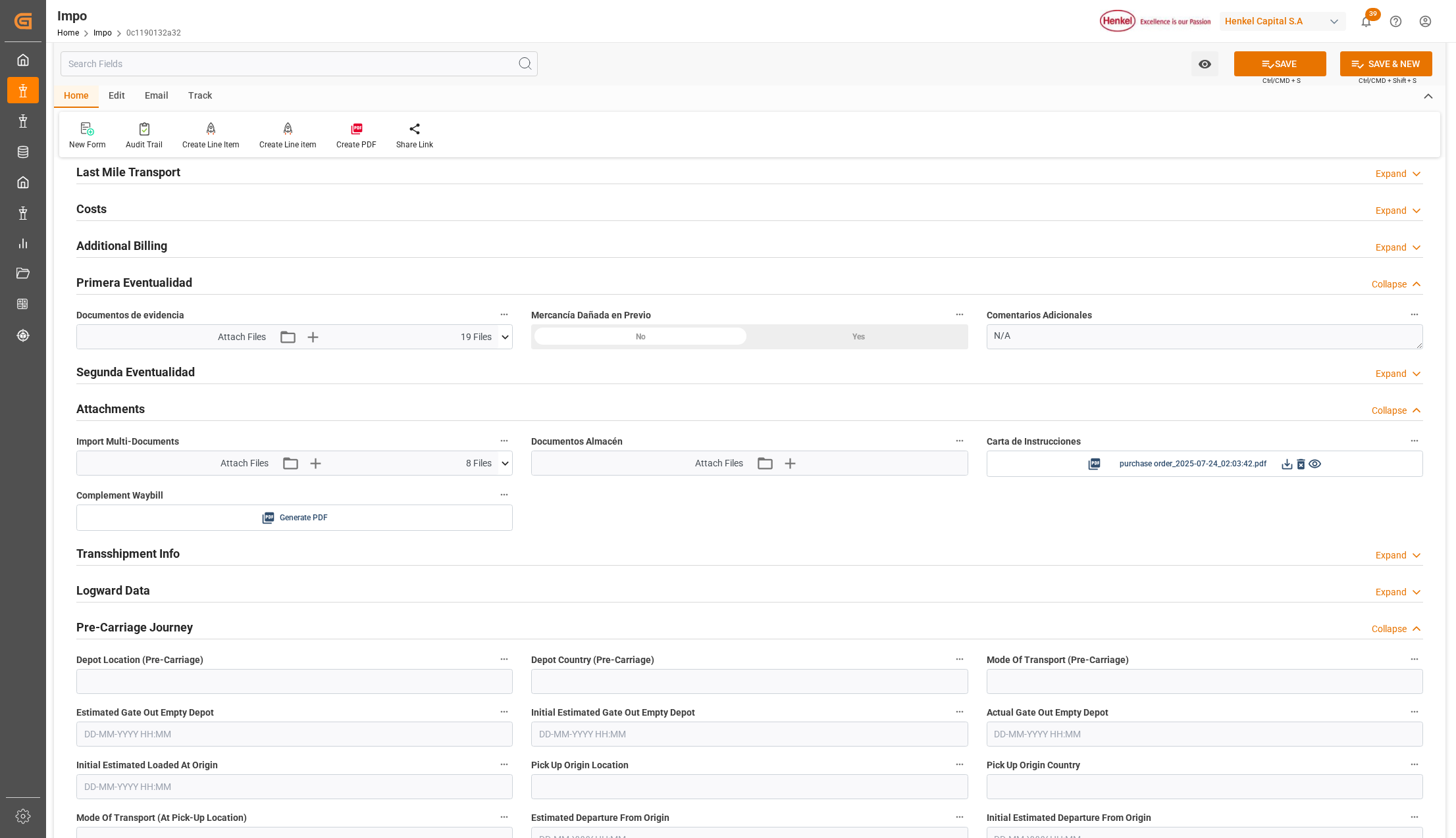
click at [506, 470] on icon at bounding box center [505, 464] width 14 height 14
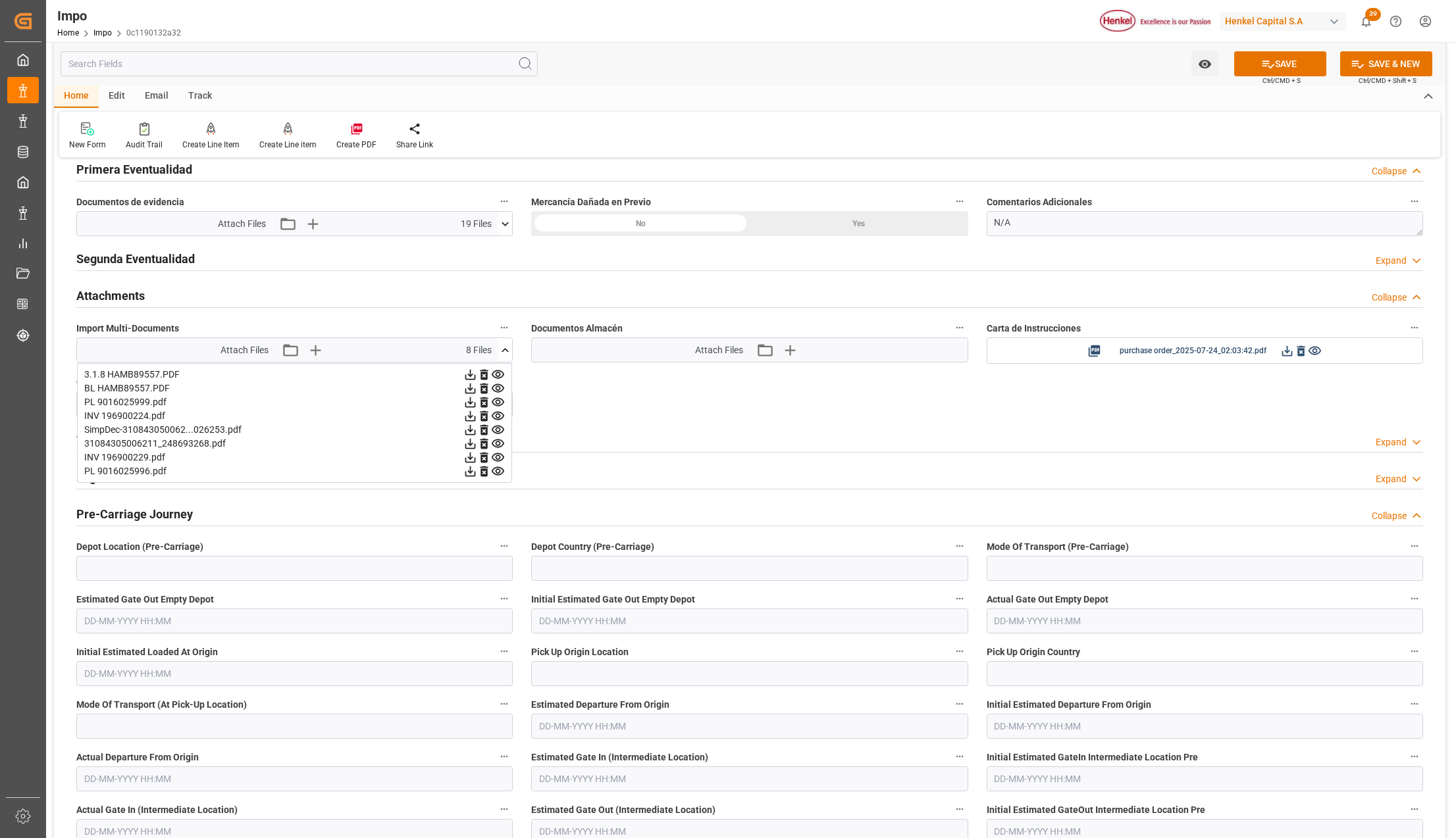
scroll to position [1123, 0]
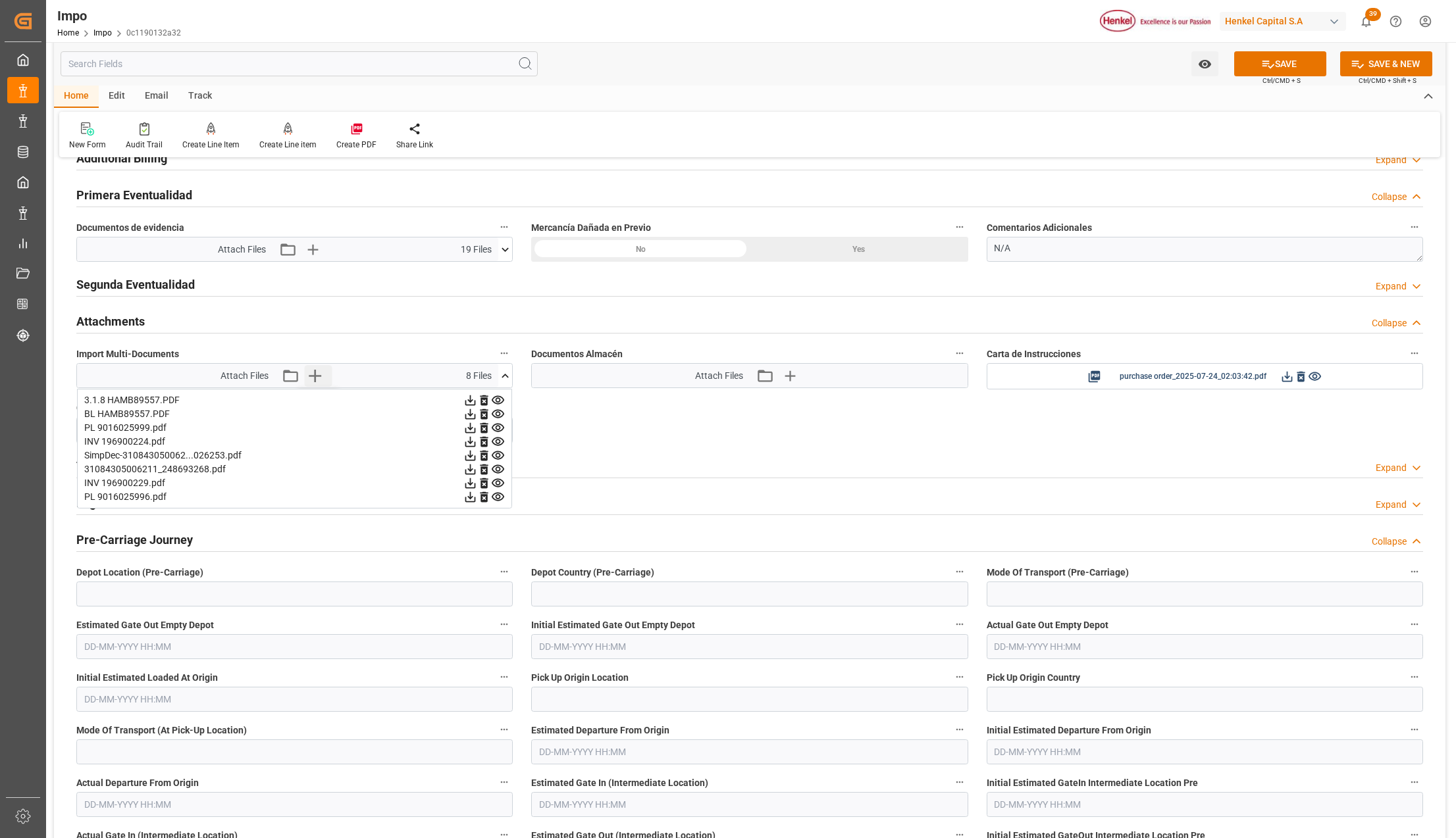
click at [317, 379] on icon "button" at bounding box center [314, 375] width 21 height 21
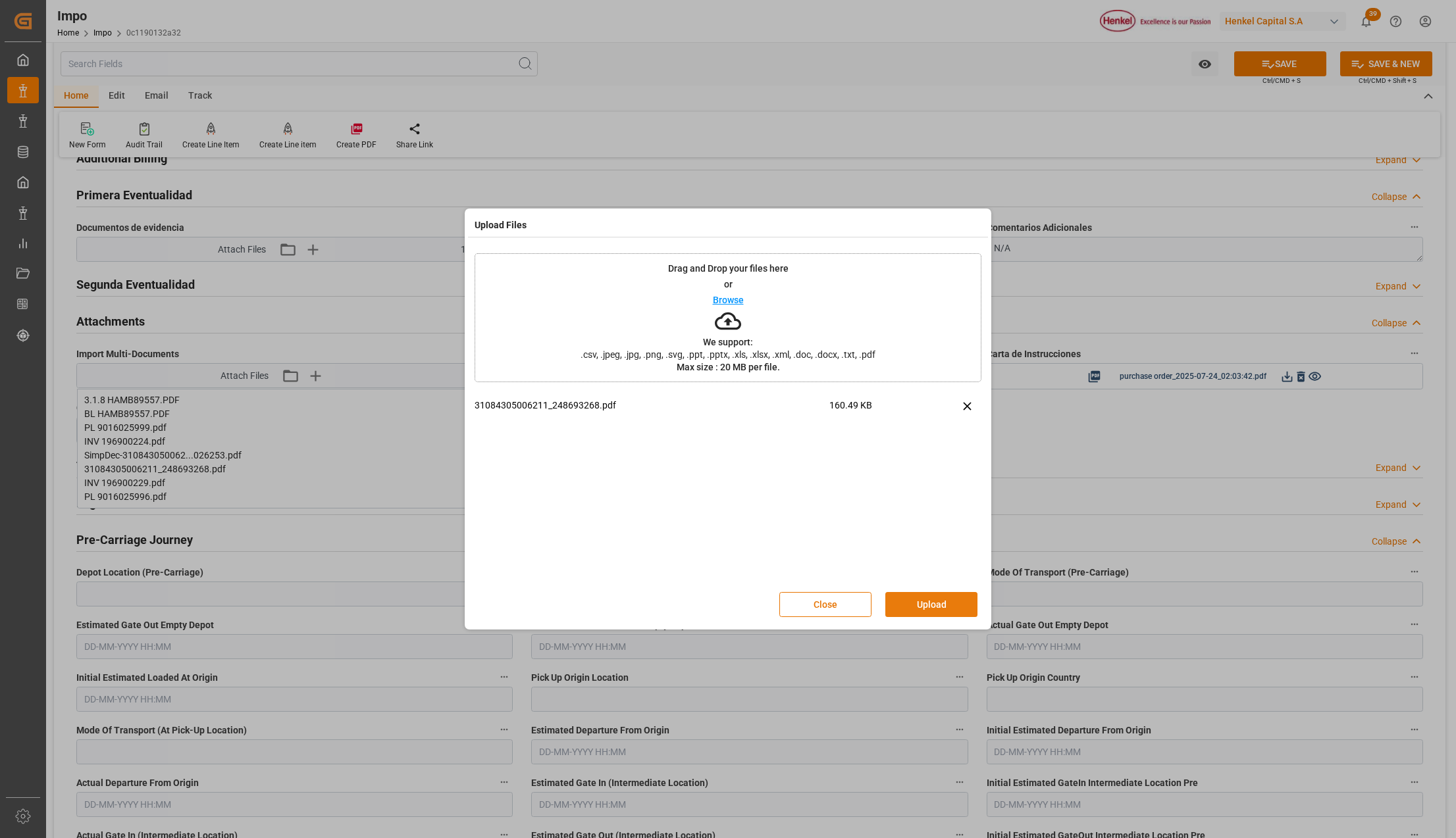
click at [934, 605] on button "Upload" at bounding box center [931, 604] width 92 height 25
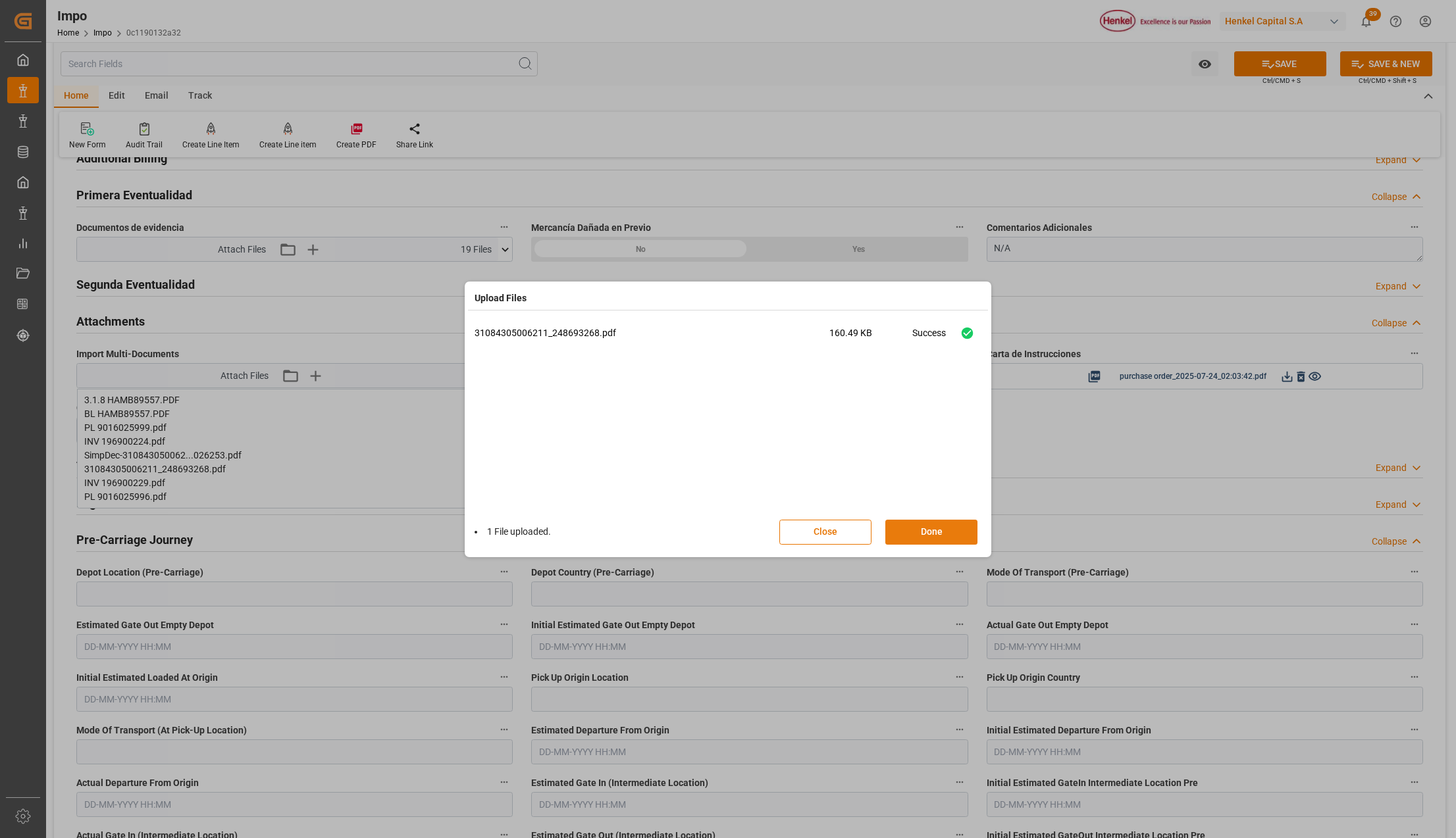
click at [959, 535] on button "Done" at bounding box center [931, 532] width 92 height 25
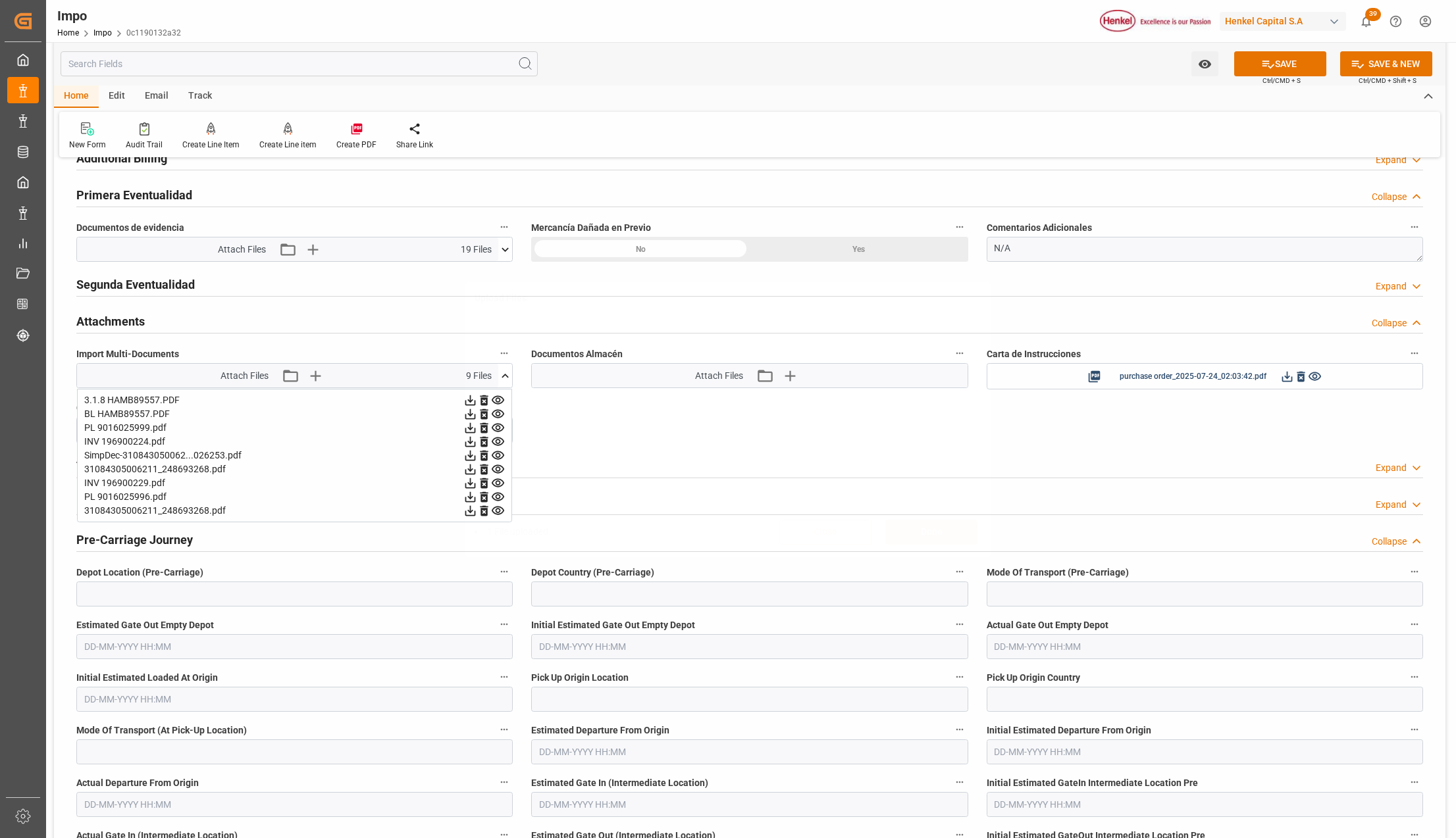
click at [1257, 60] on button "SAVE" at bounding box center [1280, 64] width 92 height 25
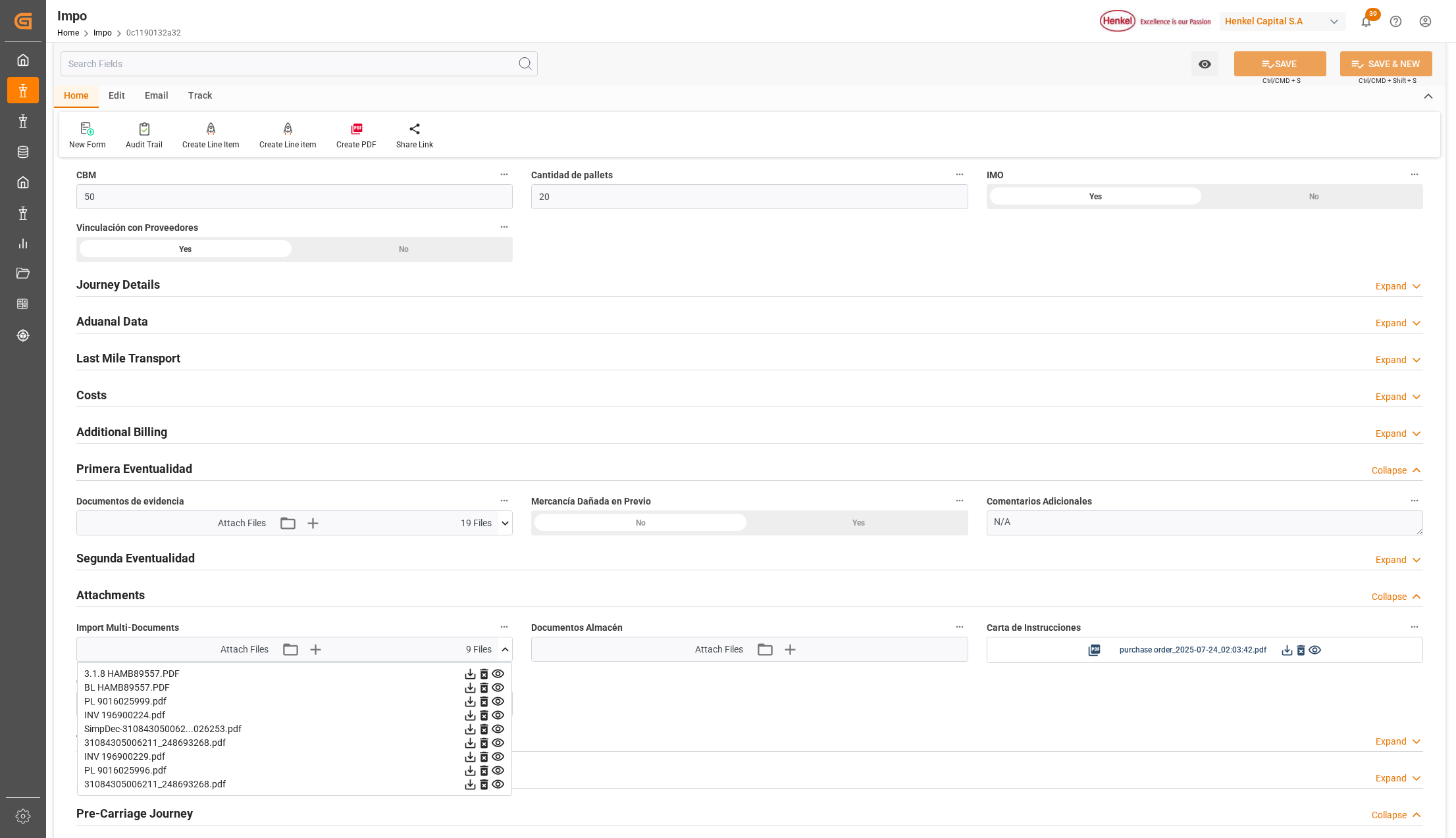
scroll to position [772, 0]
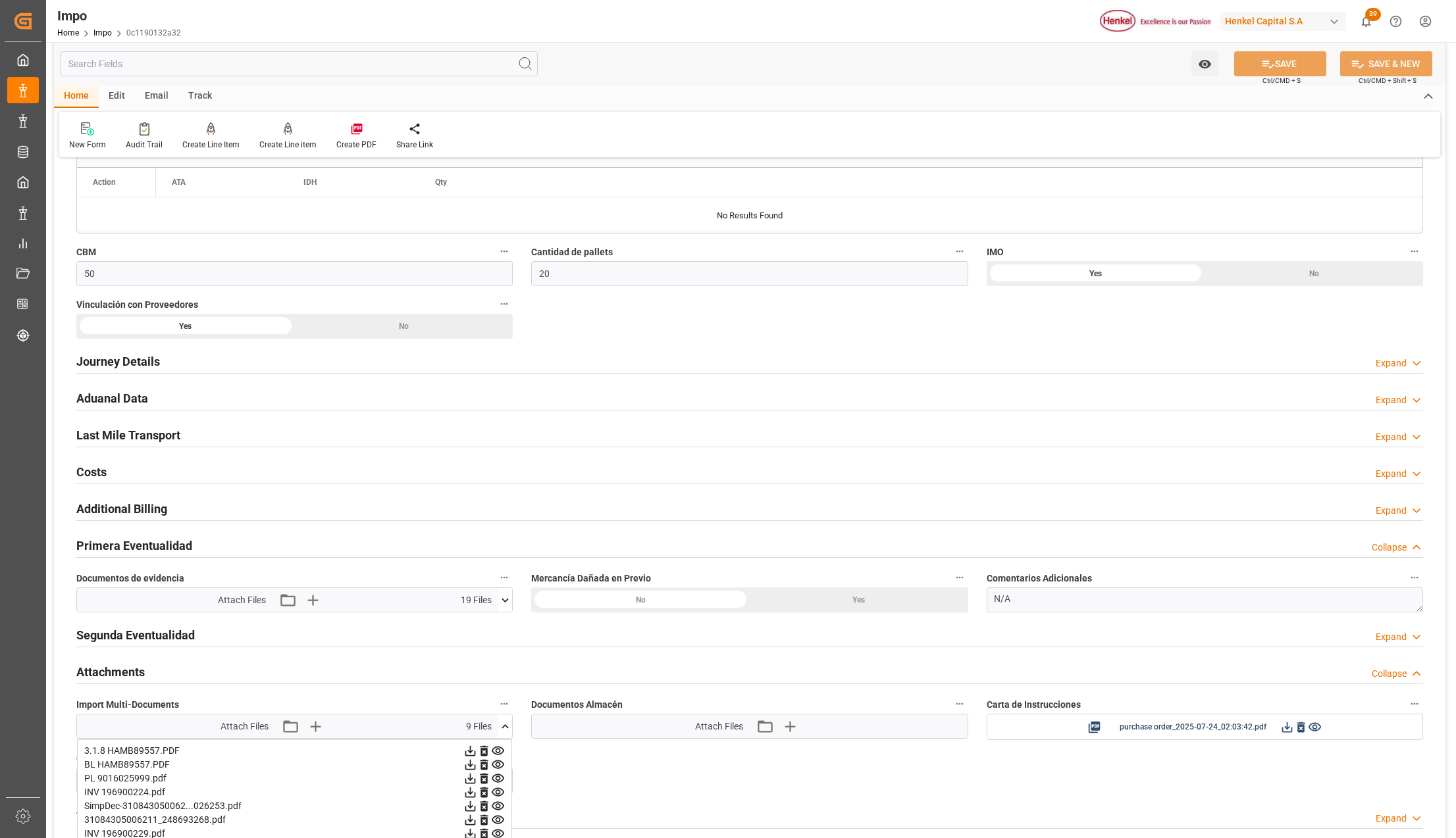
click at [109, 368] on h2 "Journey Details" at bounding box center [118, 361] width 84 height 18
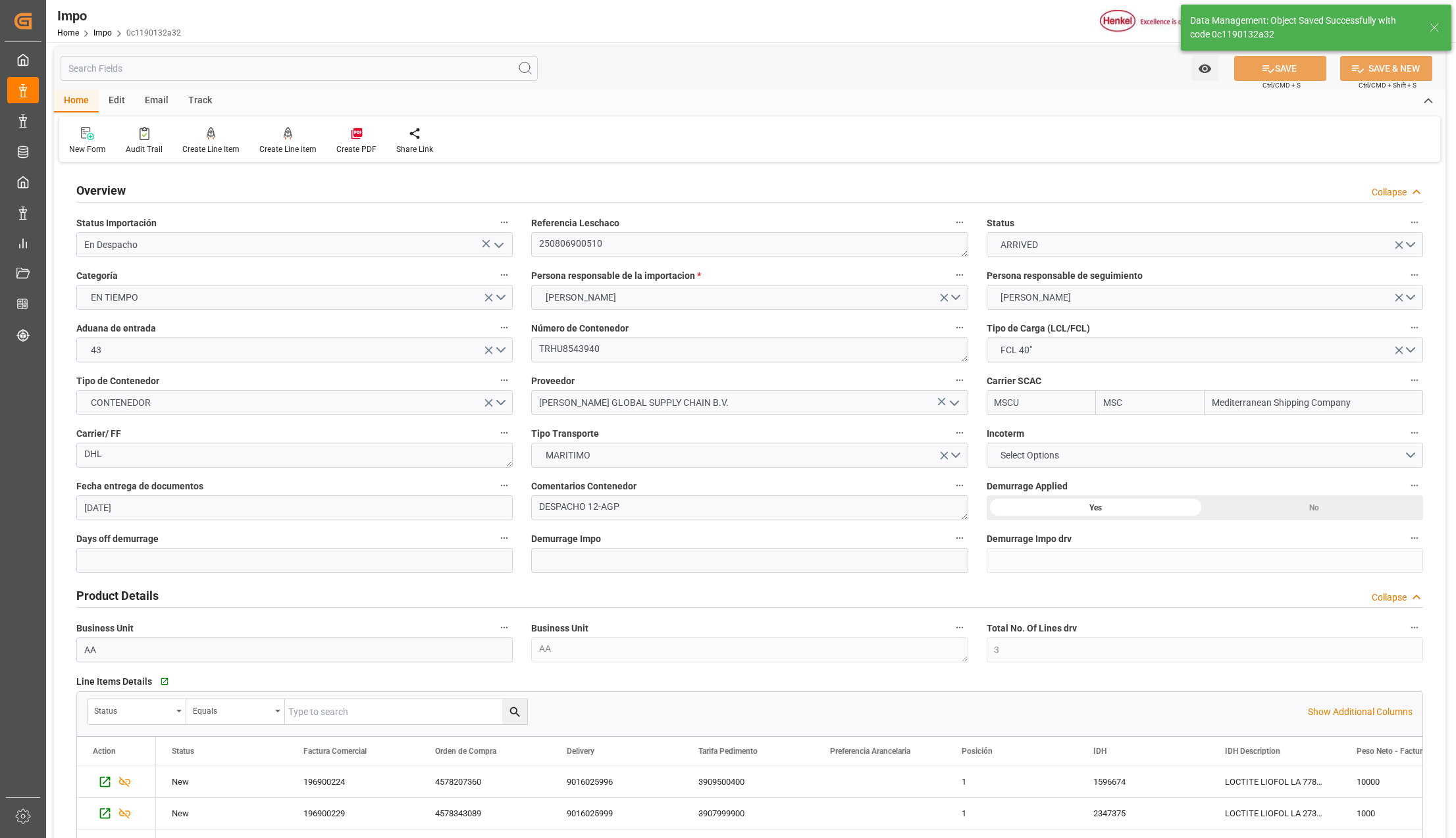
scroll to position [0, 0]
click at [583, 241] on textarea "250806900510" at bounding box center [749, 248] width 436 height 25
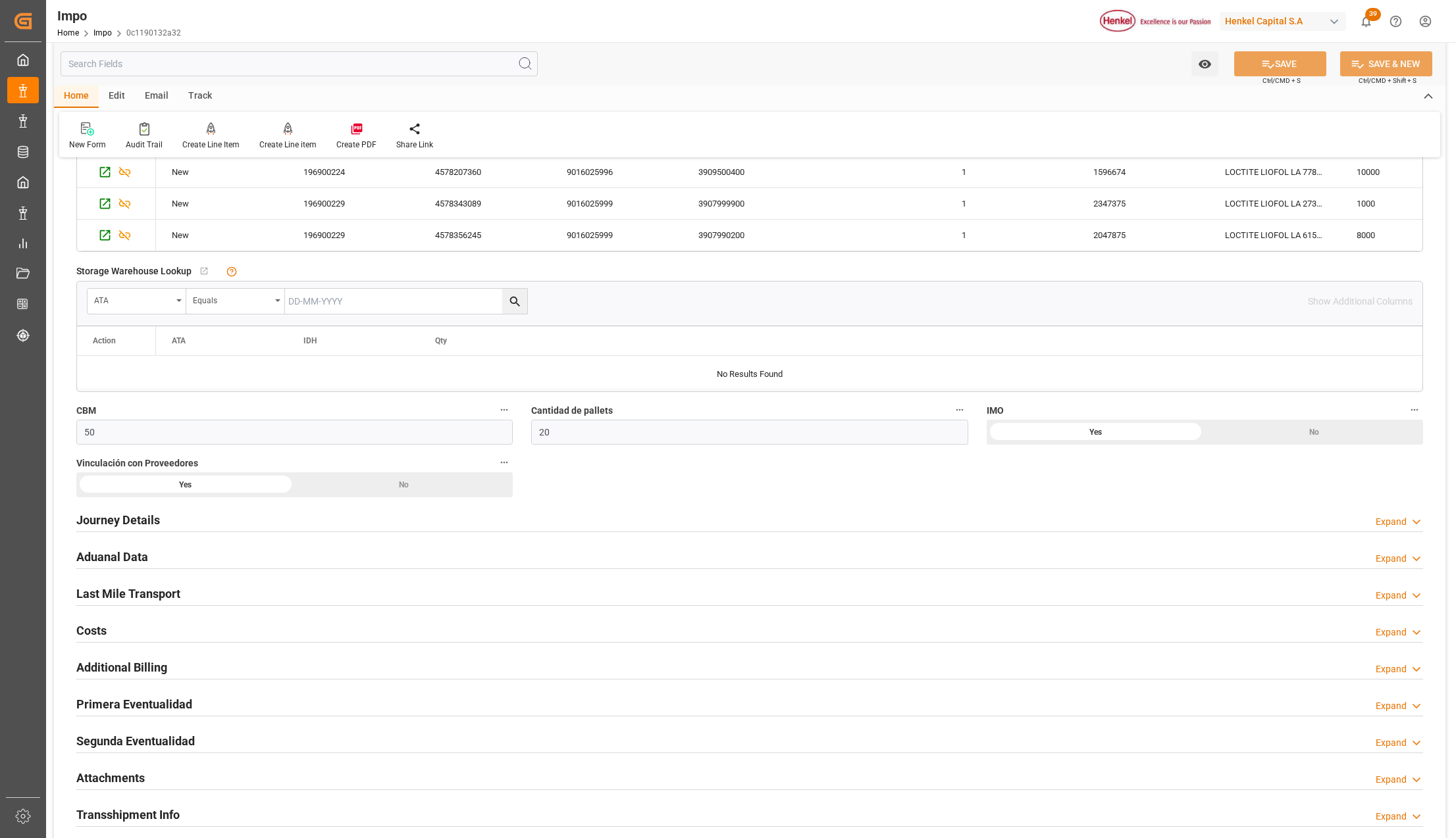
scroll to position [614, 0]
click at [109, 772] on h2 "Attachments" at bounding box center [111, 777] width 69 height 18
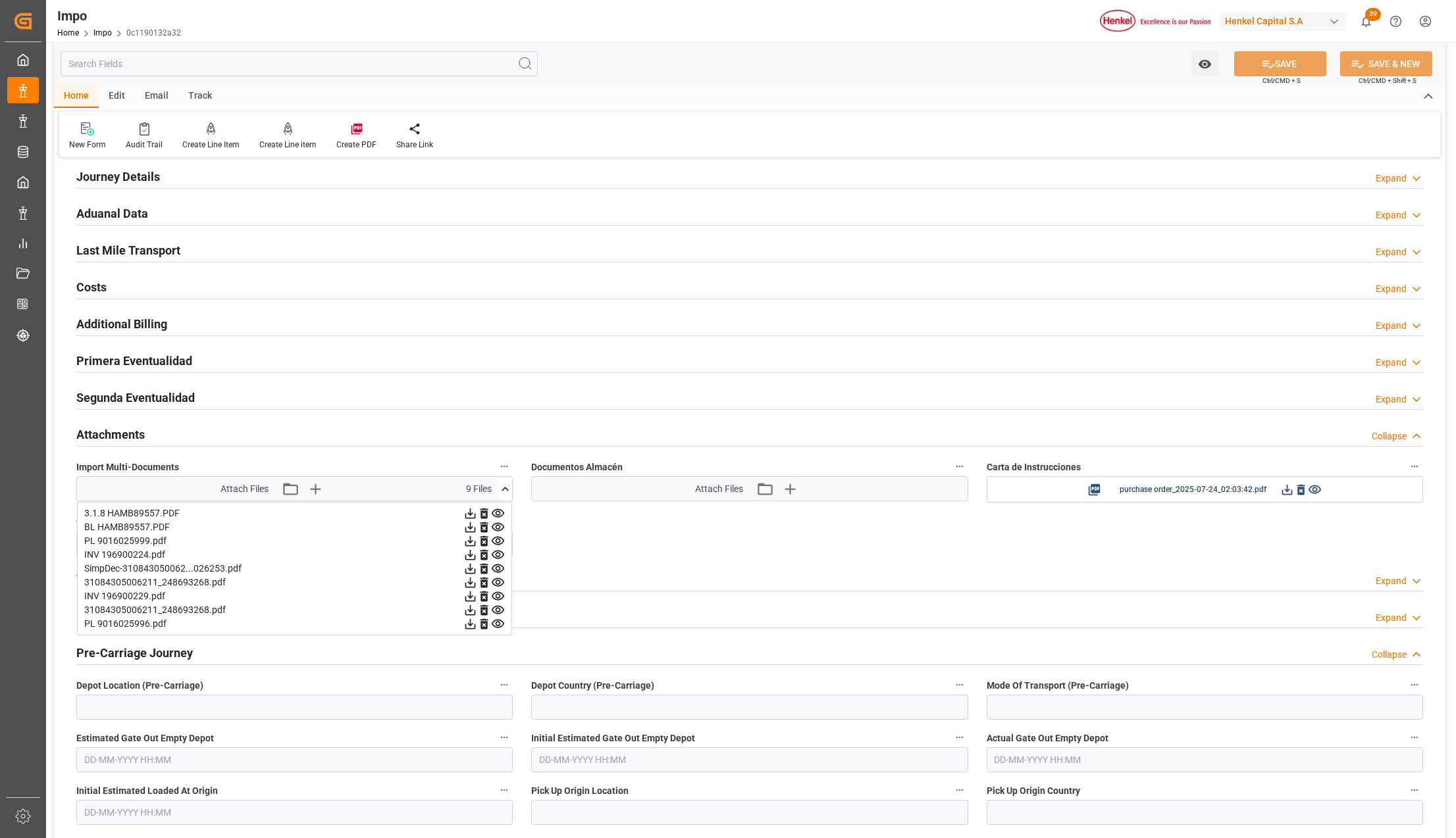
scroll to position [964, 0]
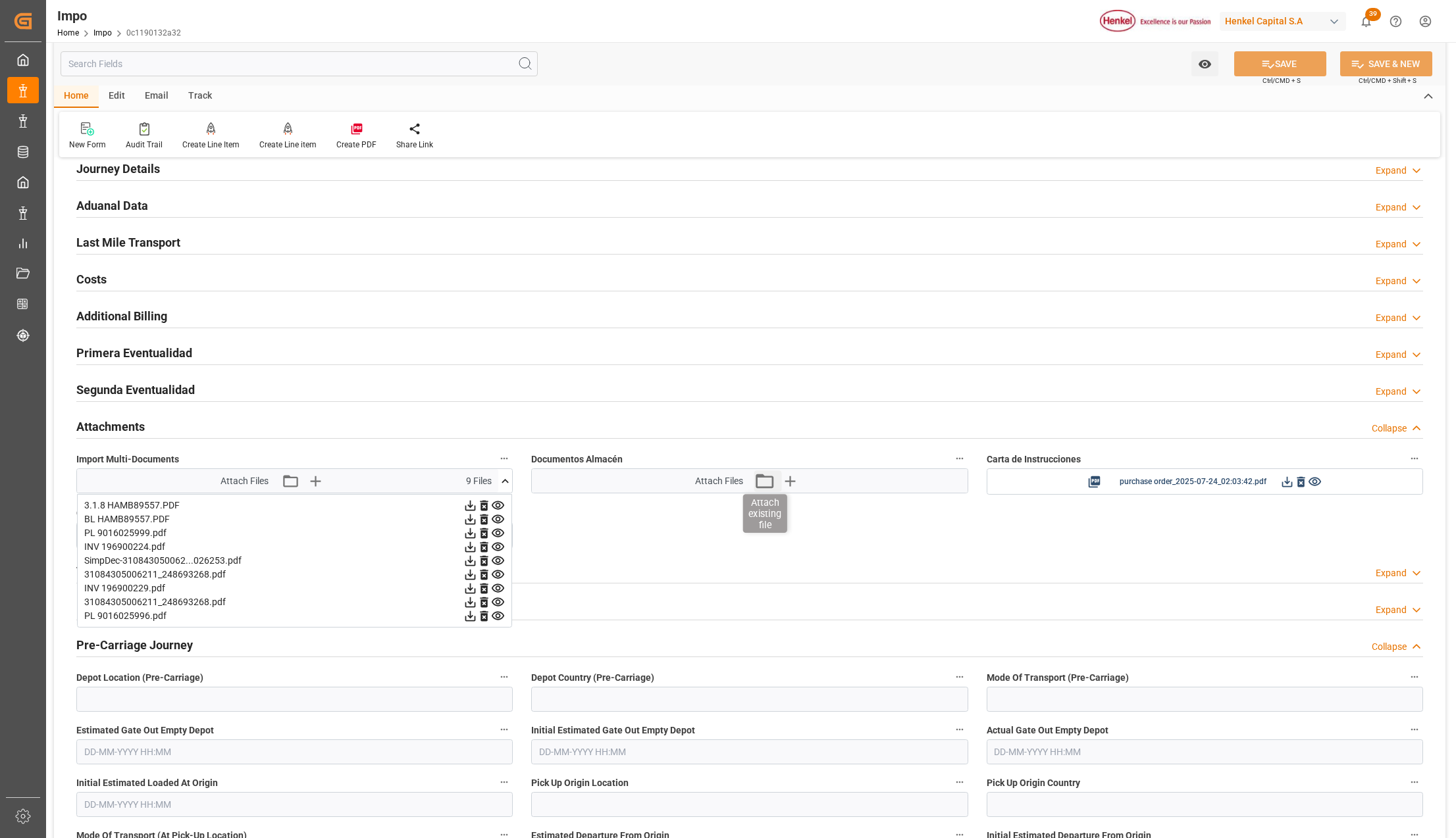
click at [770, 482] on icon "button" at bounding box center [764, 481] width 21 height 21
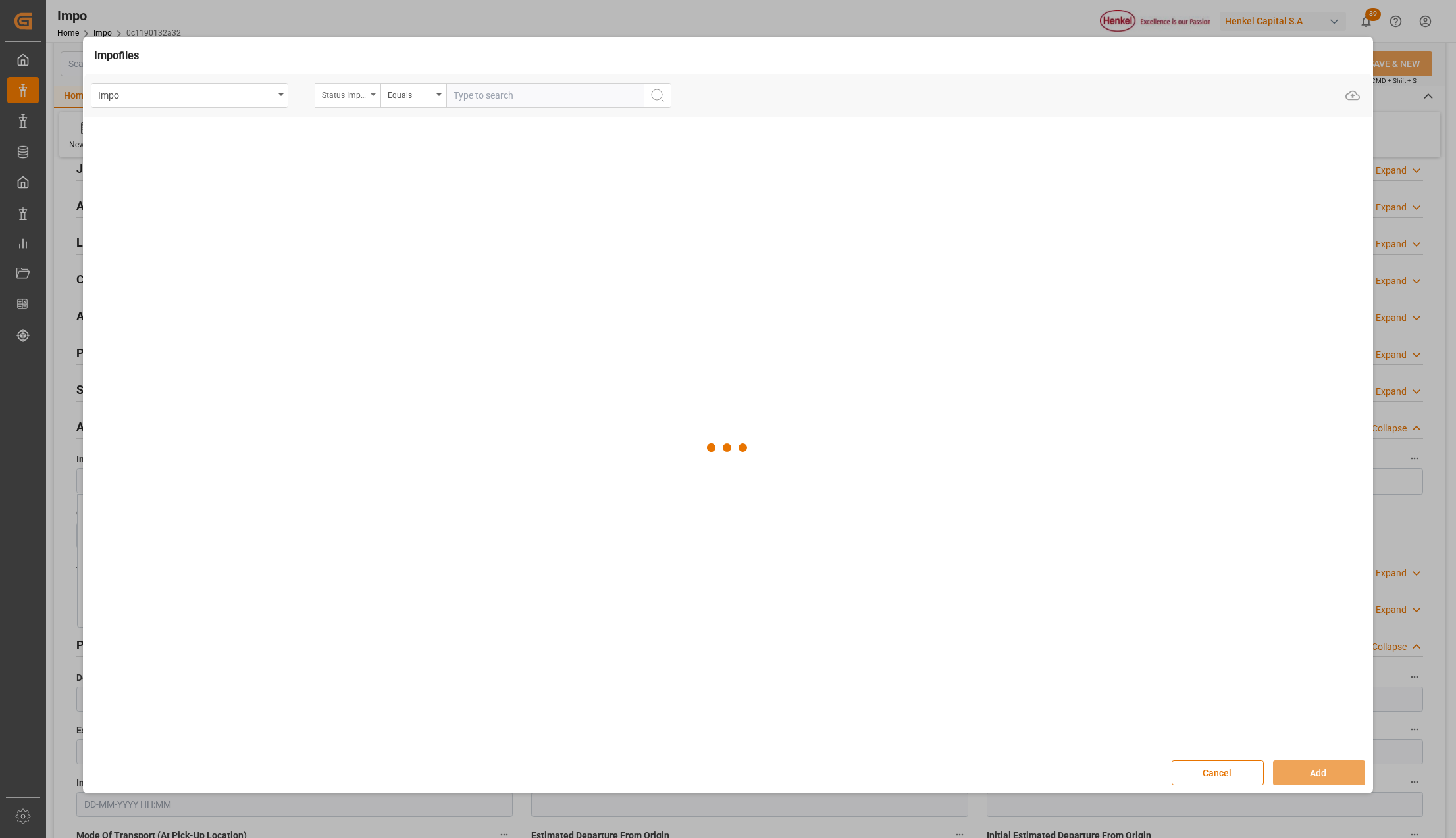
click at [369, 90] on div "Status Importación" at bounding box center [347, 95] width 66 height 25
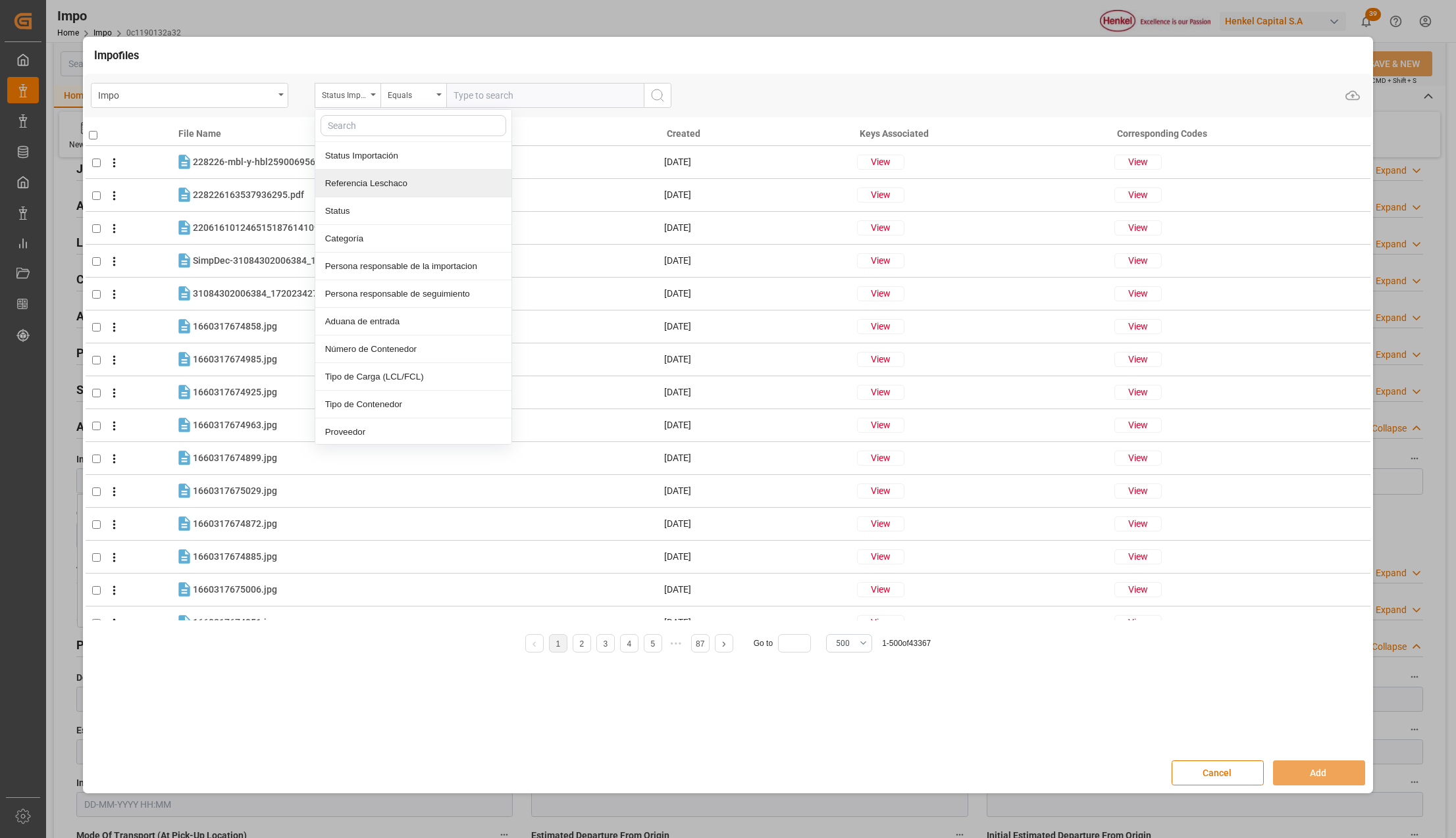
click at [331, 184] on div "Referencia Leschaco" at bounding box center [414, 183] width 196 height 28
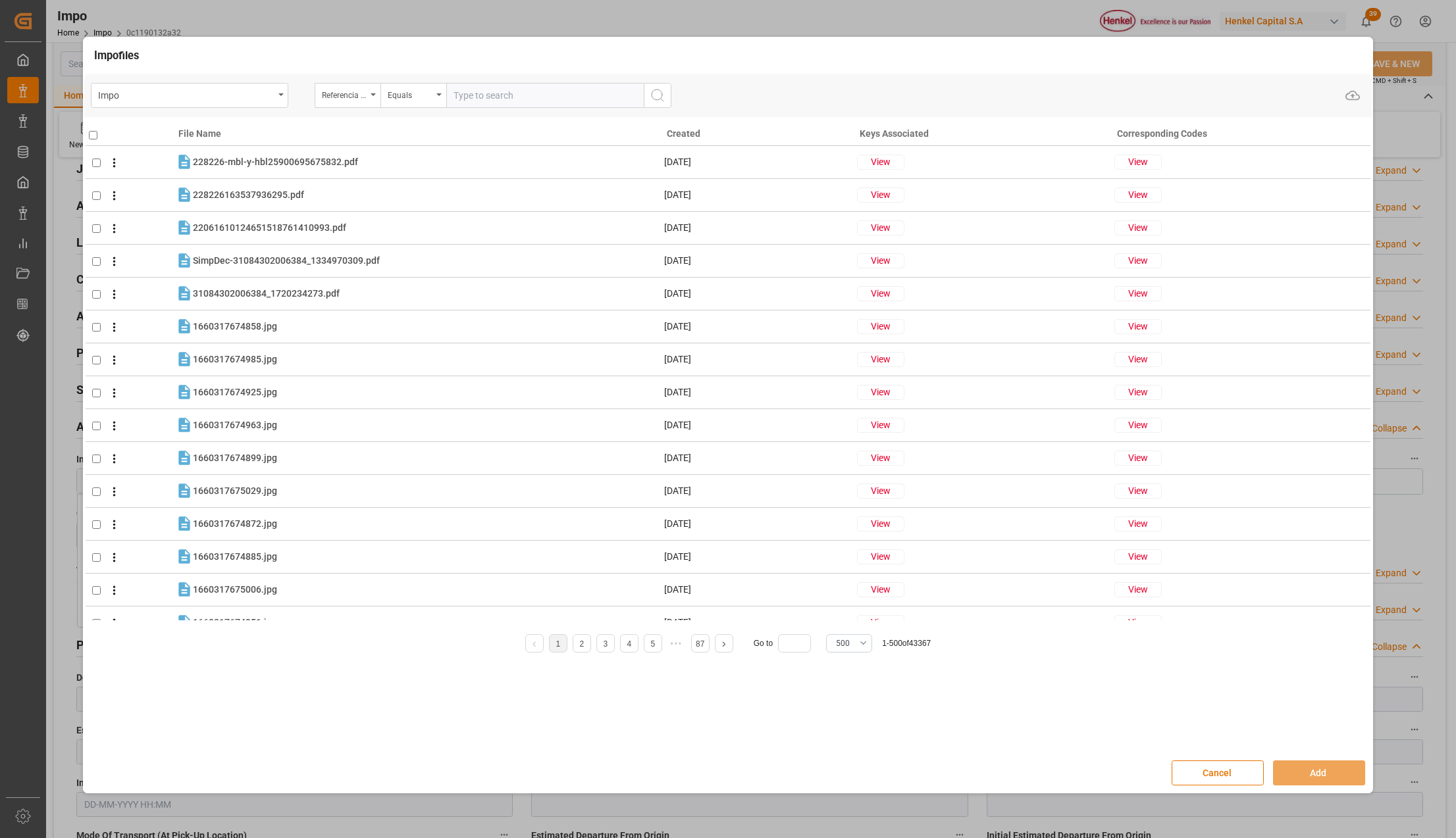
click at [461, 92] on input "text" at bounding box center [545, 95] width 198 height 25
paste input "250806900510"
type input "250806900510"
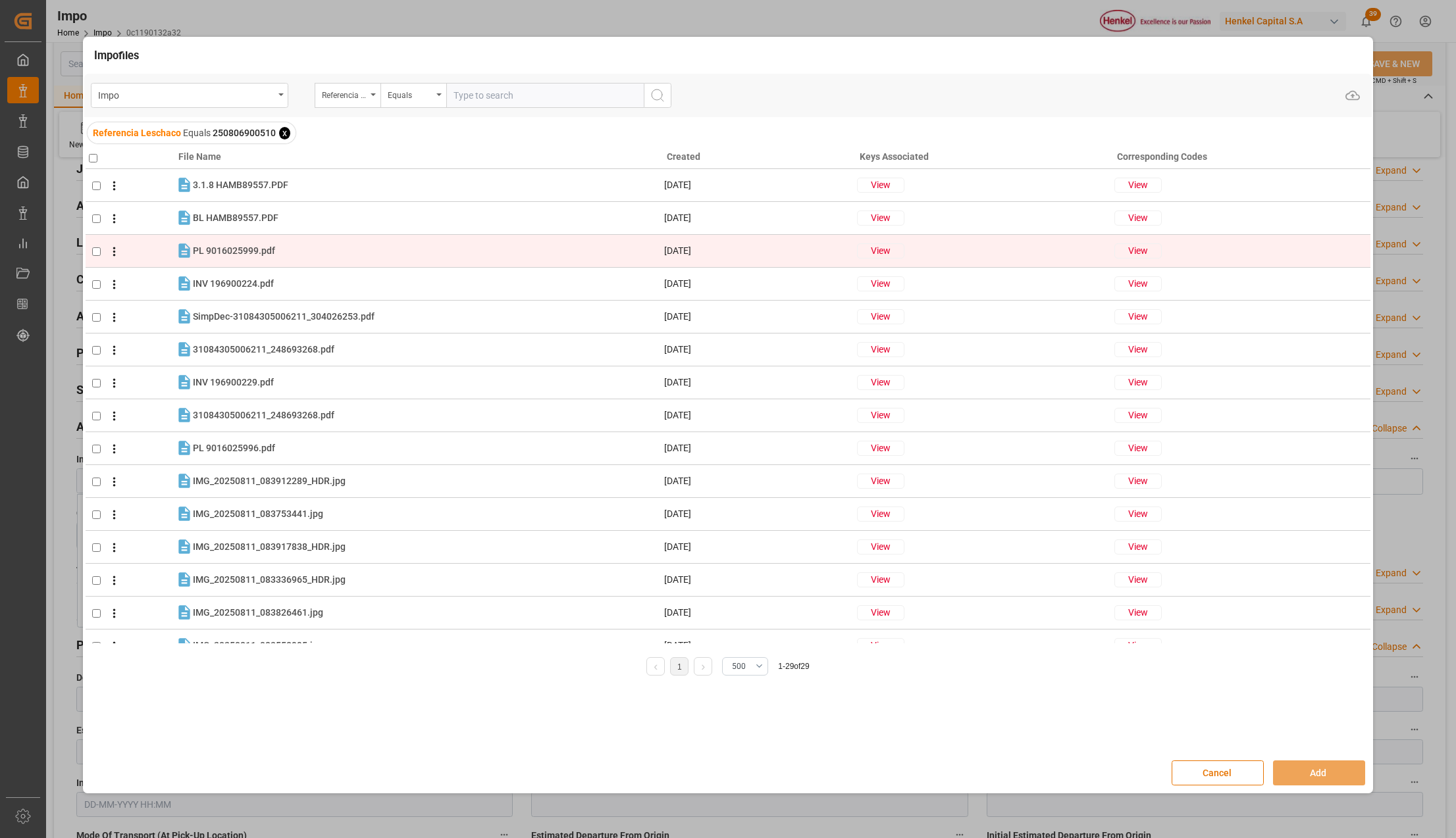
click at [94, 249] on input "checkbox" at bounding box center [96, 252] width 8 height 8
checkbox input "true"
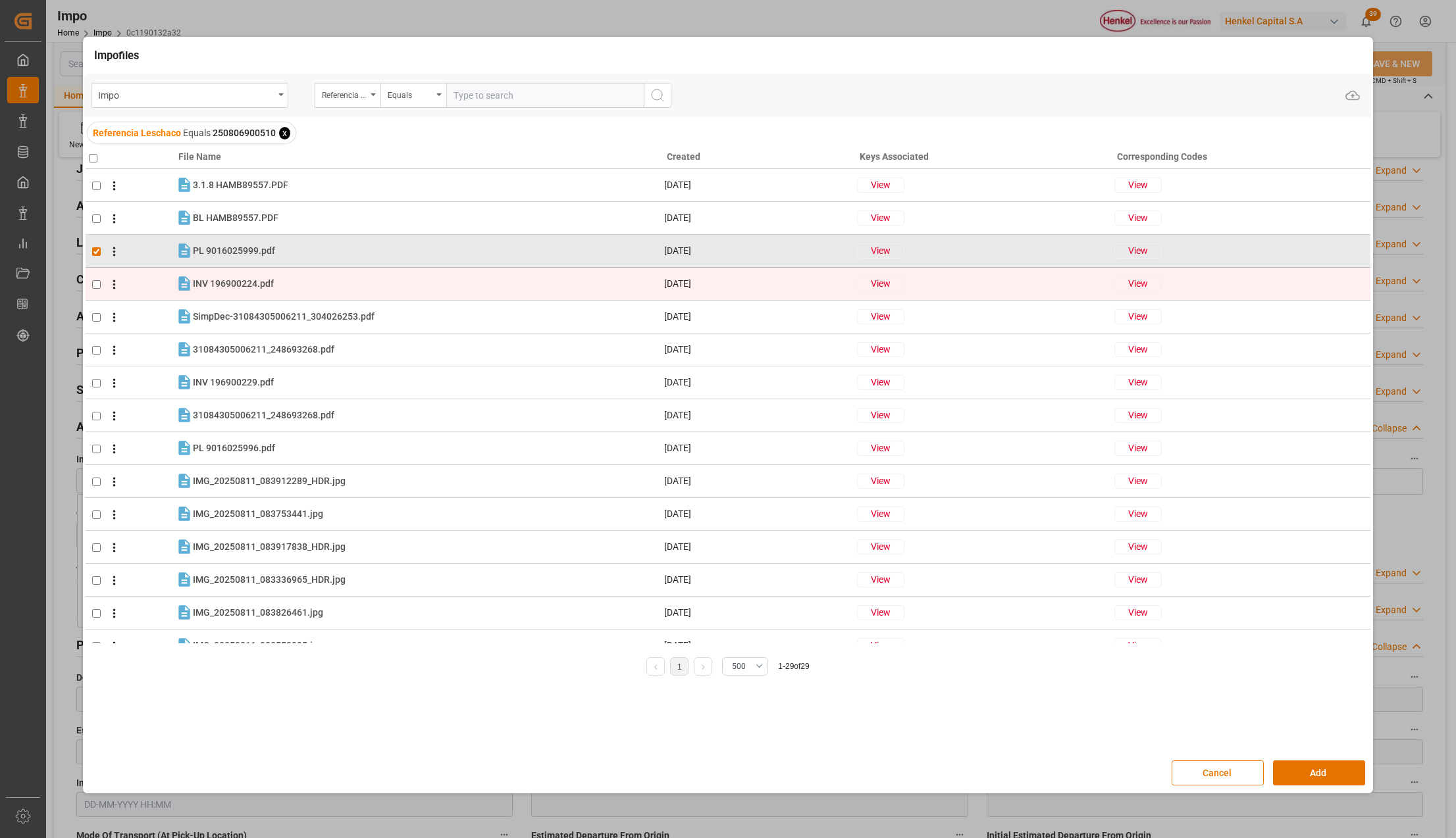
click at [95, 280] on input "checkbox" at bounding box center [96, 285] width 8 height 8
checkbox input "true"
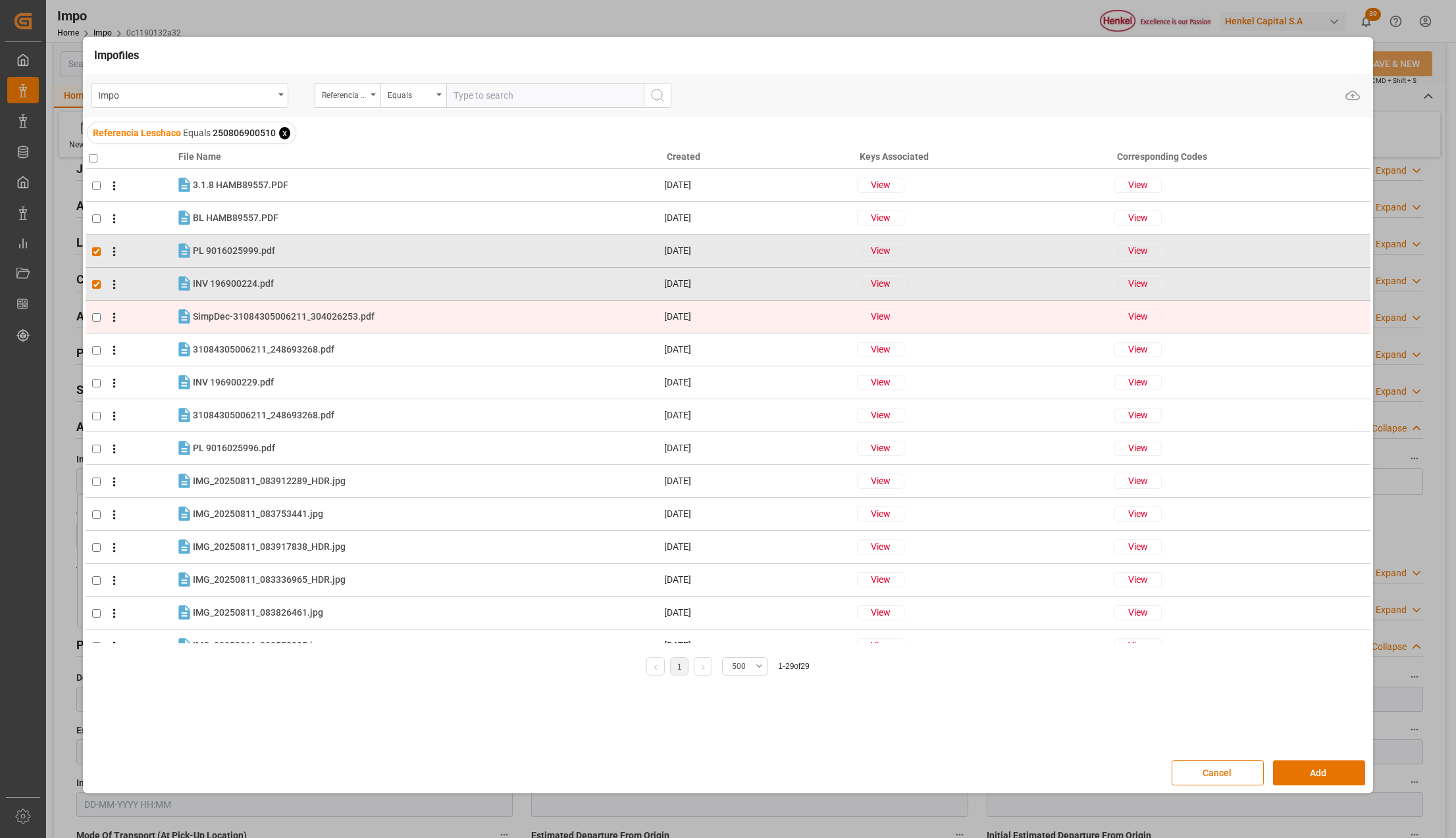
click at [97, 316] on input "checkbox" at bounding box center [96, 317] width 8 height 8
checkbox input "true"
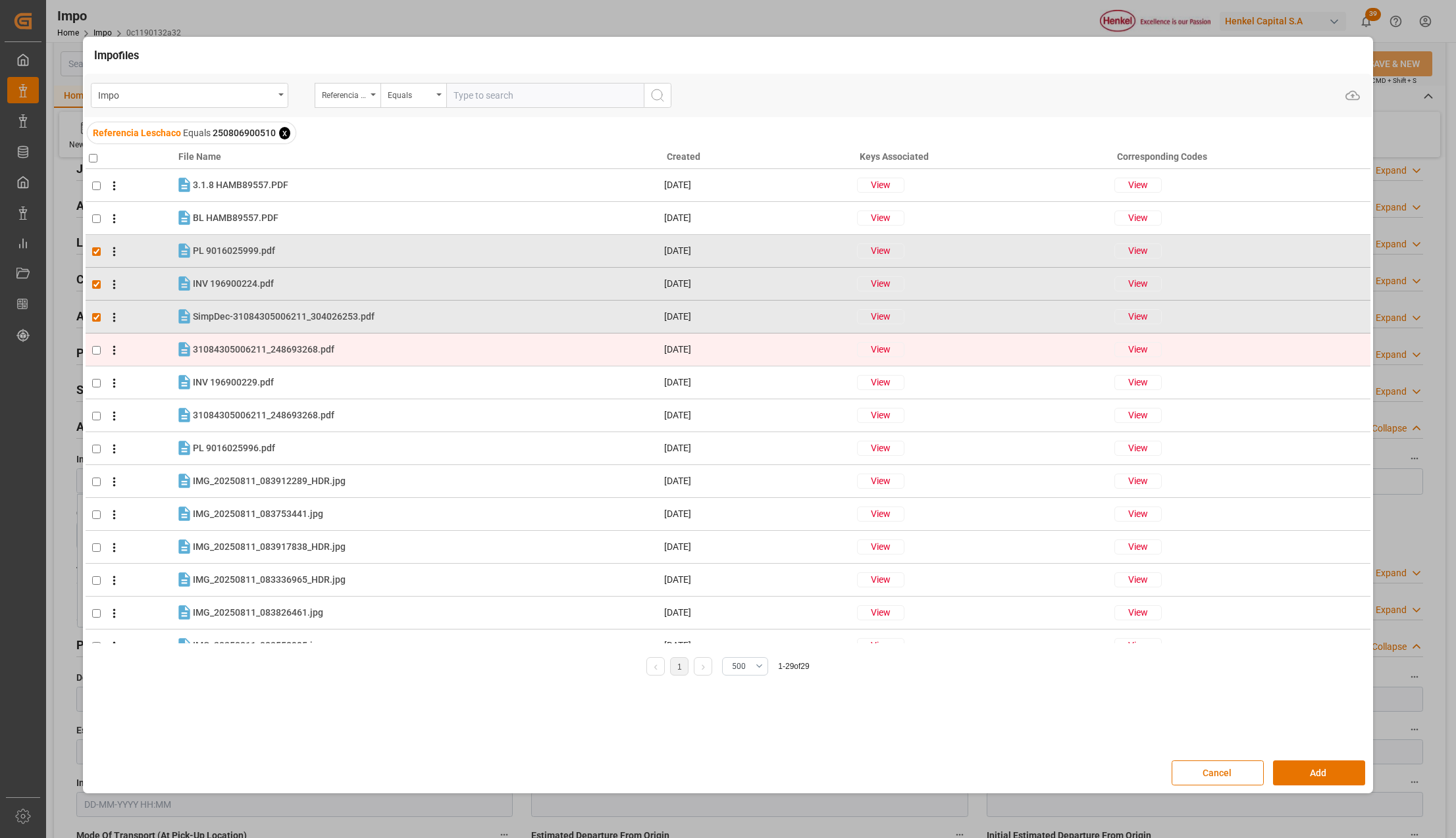
click at [94, 351] on input "checkbox" at bounding box center [96, 350] width 8 height 8
checkbox input "true"
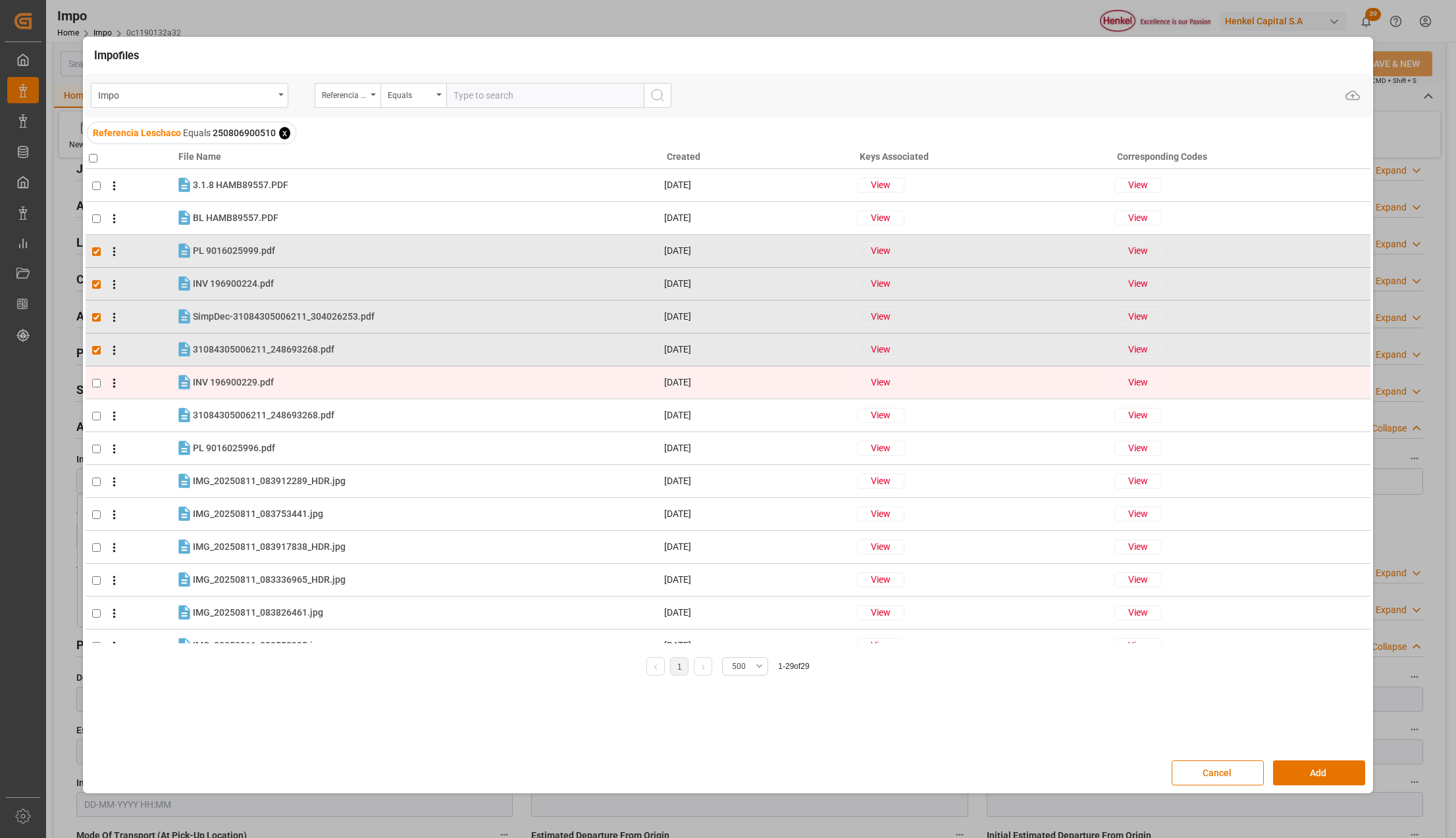
click at [95, 383] on input "checkbox" at bounding box center [96, 383] width 8 height 8
checkbox input "true"
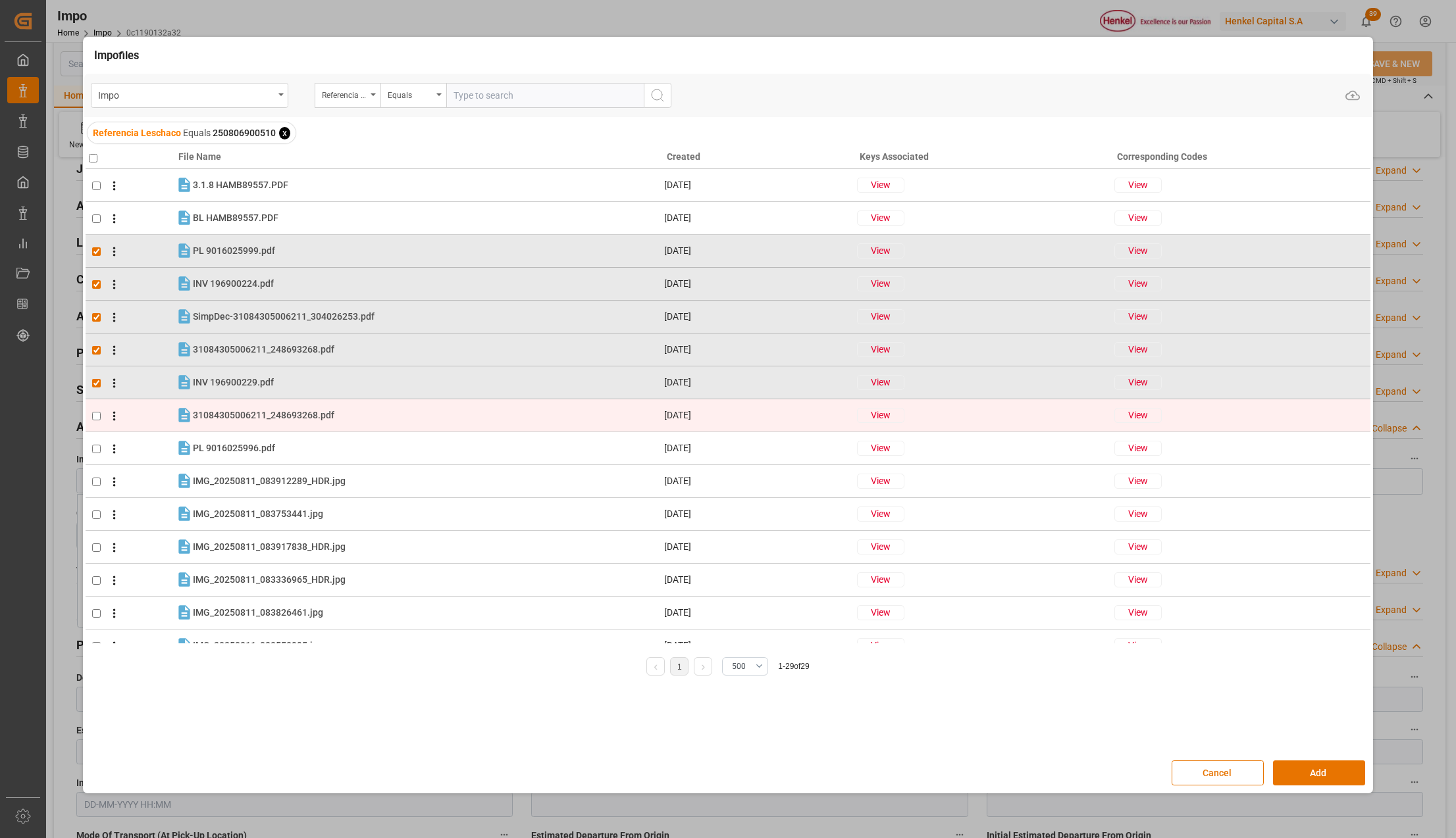
click at [95, 417] on input "checkbox" at bounding box center [96, 416] width 8 height 8
checkbox input "true"
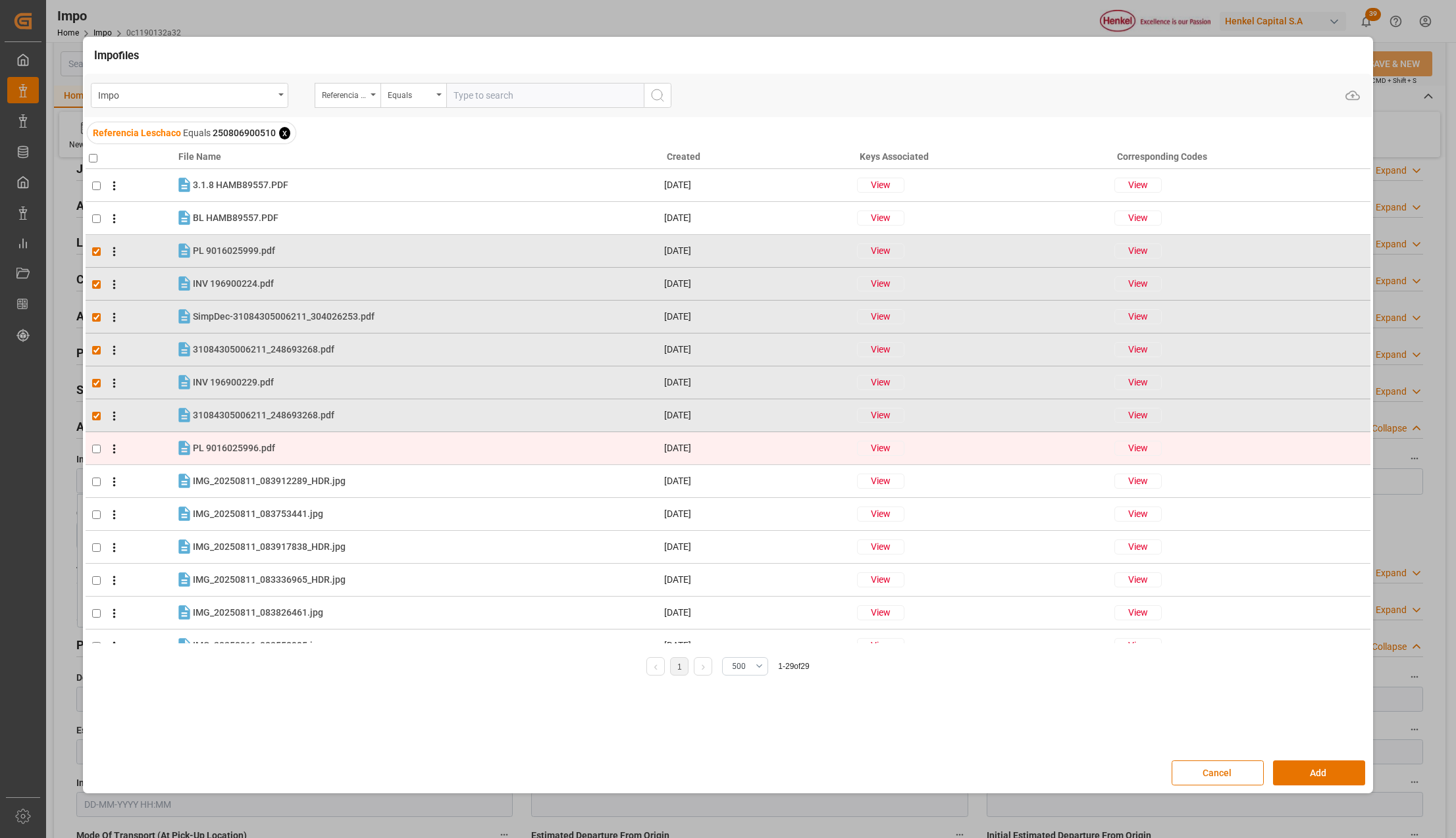
click at [95, 453] on input "checkbox" at bounding box center [96, 449] width 8 height 8
checkbox input "true"
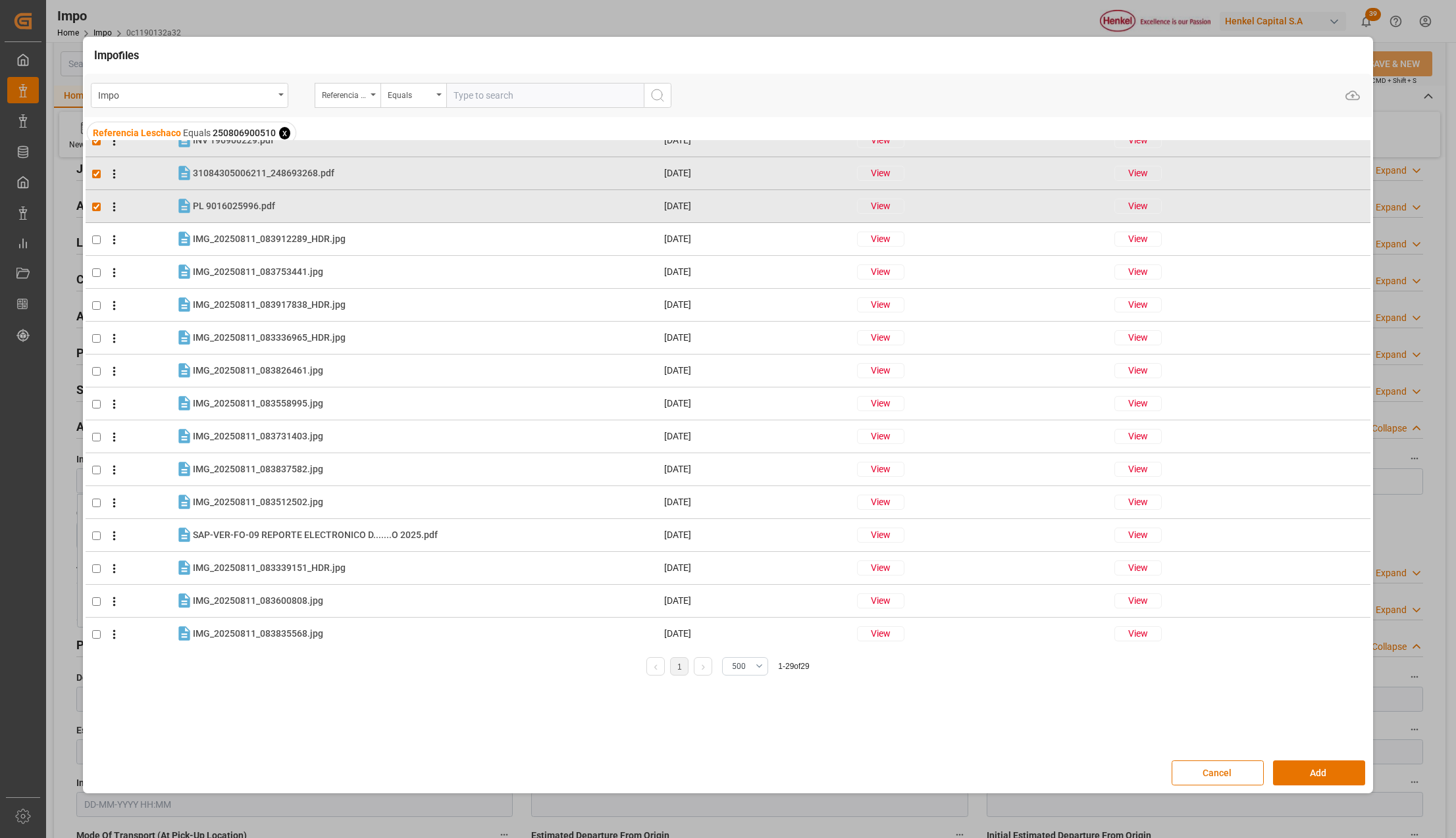
scroll to position [263, 0]
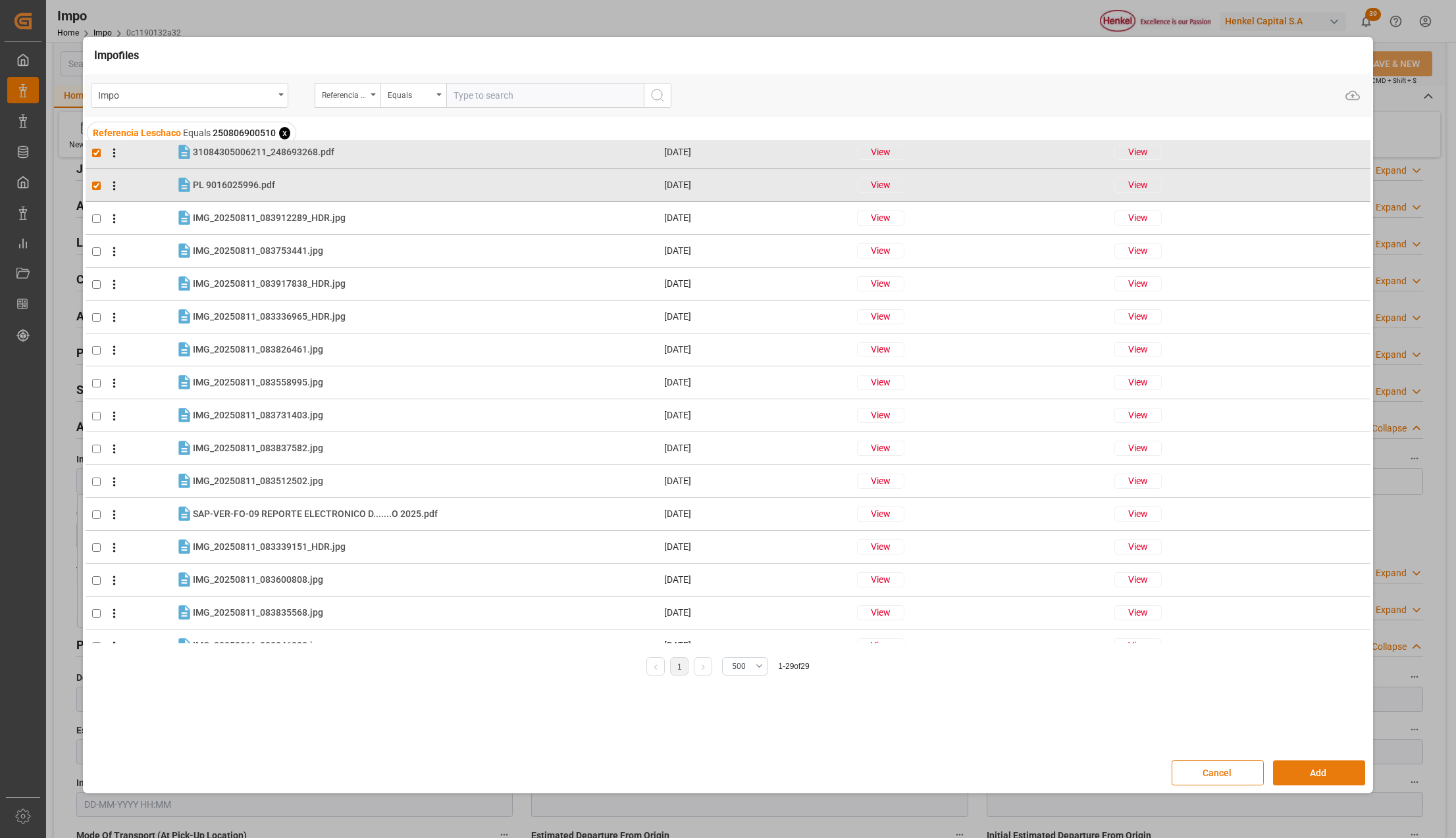
click at [1321, 772] on button "Add" at bounding box center [1319, 774] width 92 height 25
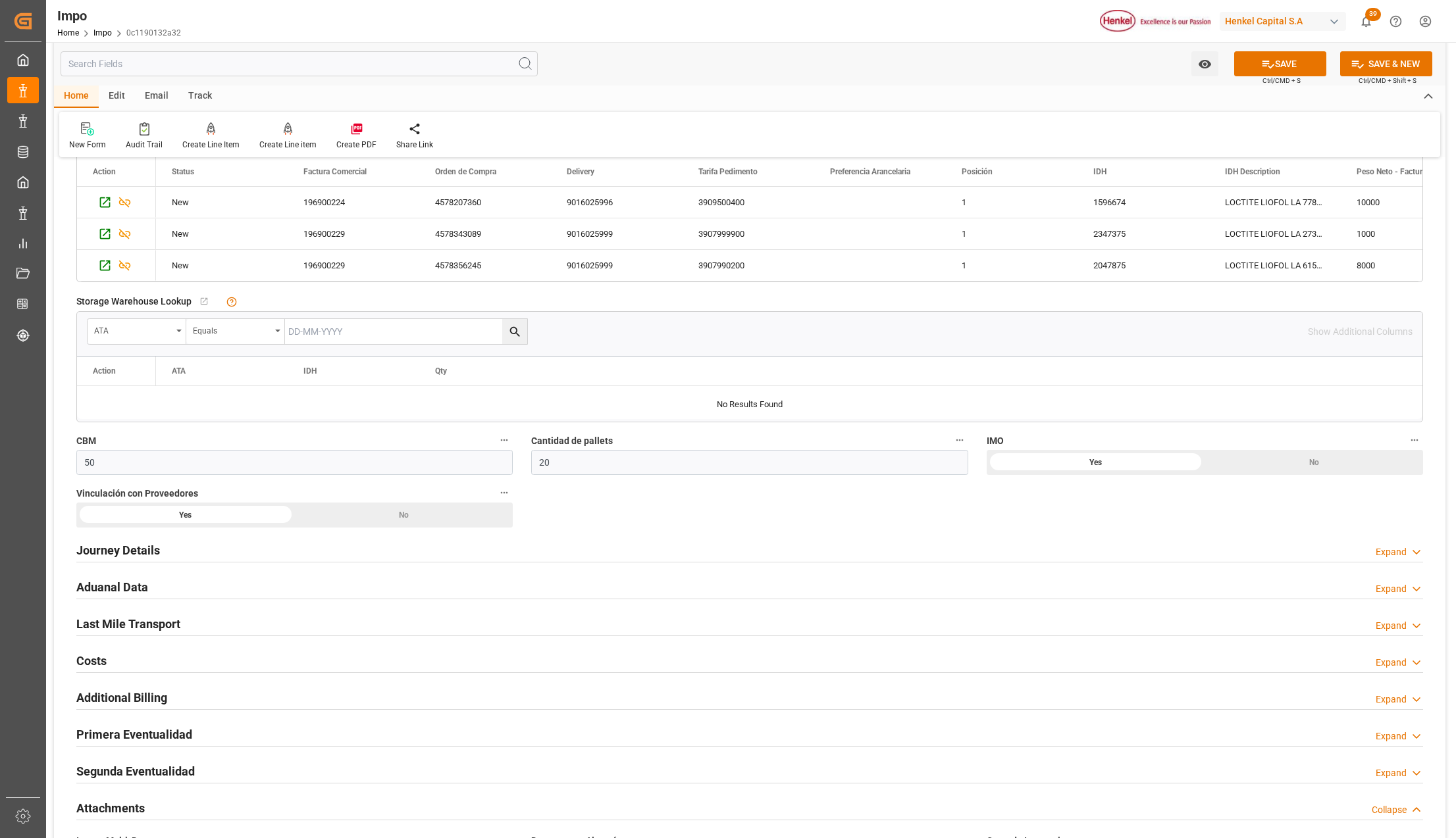
scroll to position [614, 0]
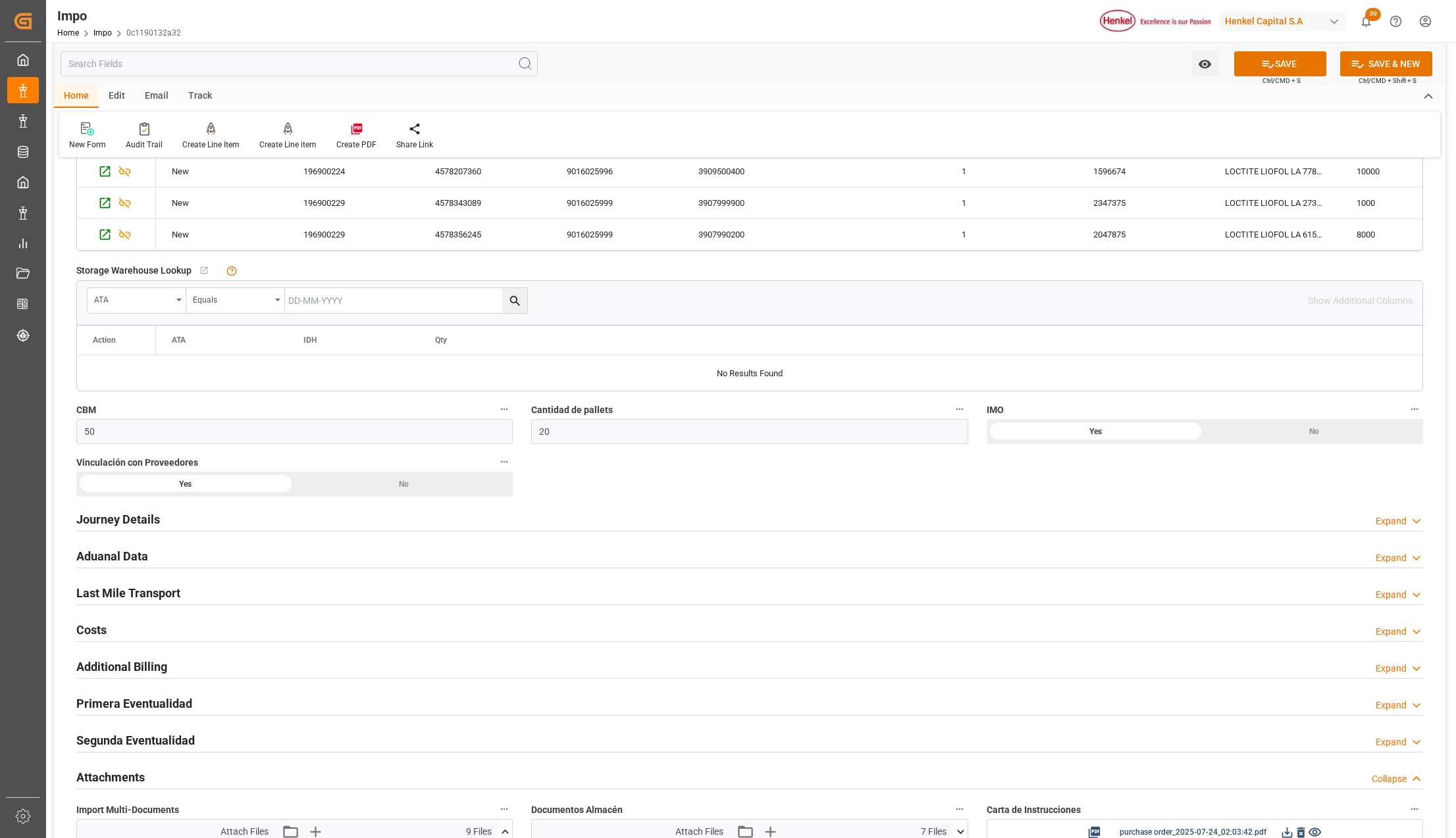
click at [109, 595] on h2 "Last Mile Transport" at bounding box center [128, 593] width 104 height 18
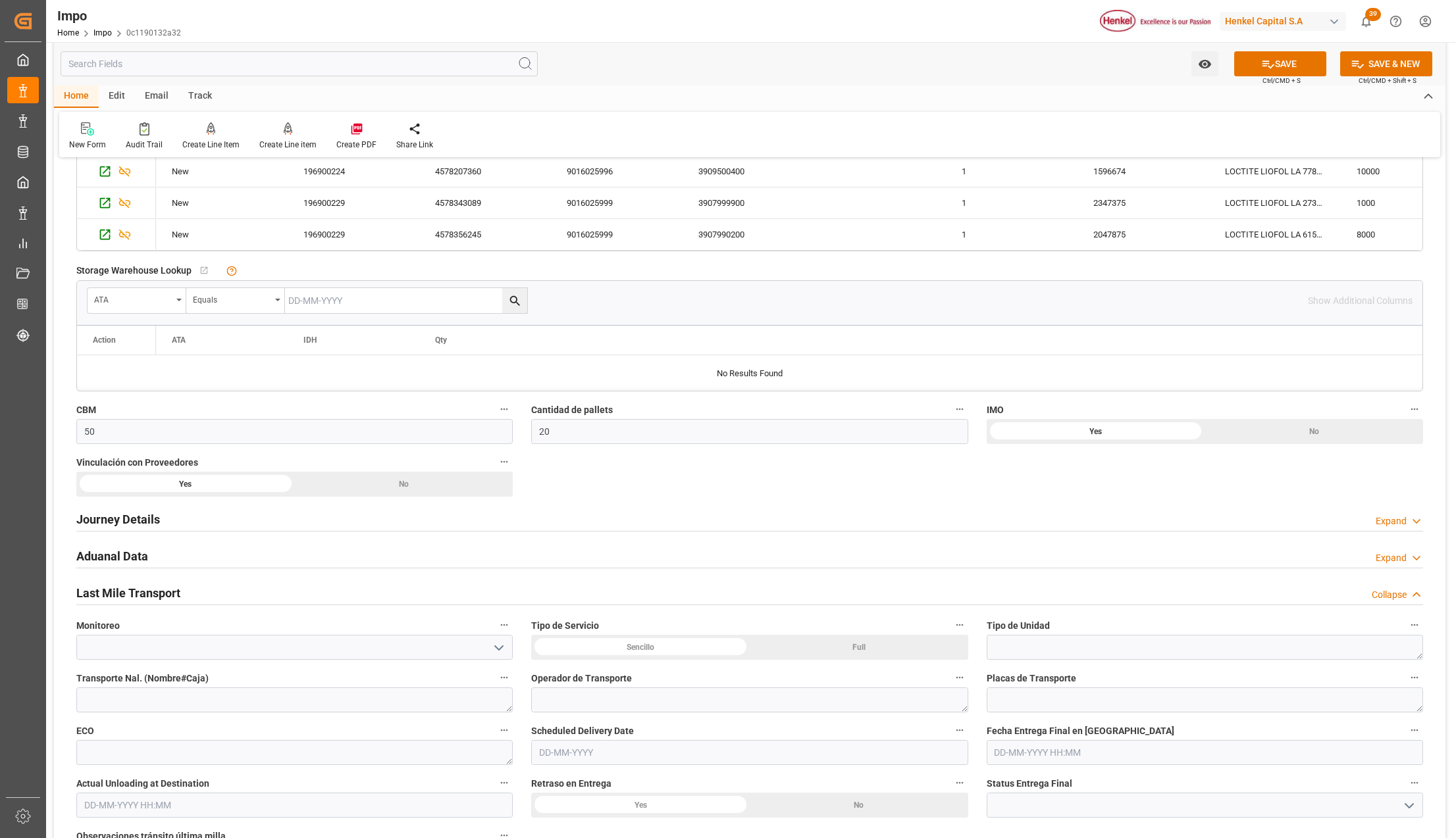
click at [595, 758] on input "text" at bounding box center [749, 753] width 436 height 25
type input "[DATE]"
click at [1300, 63] on button "SAVE" at bounding box center [1280, 64] width 92 height 25
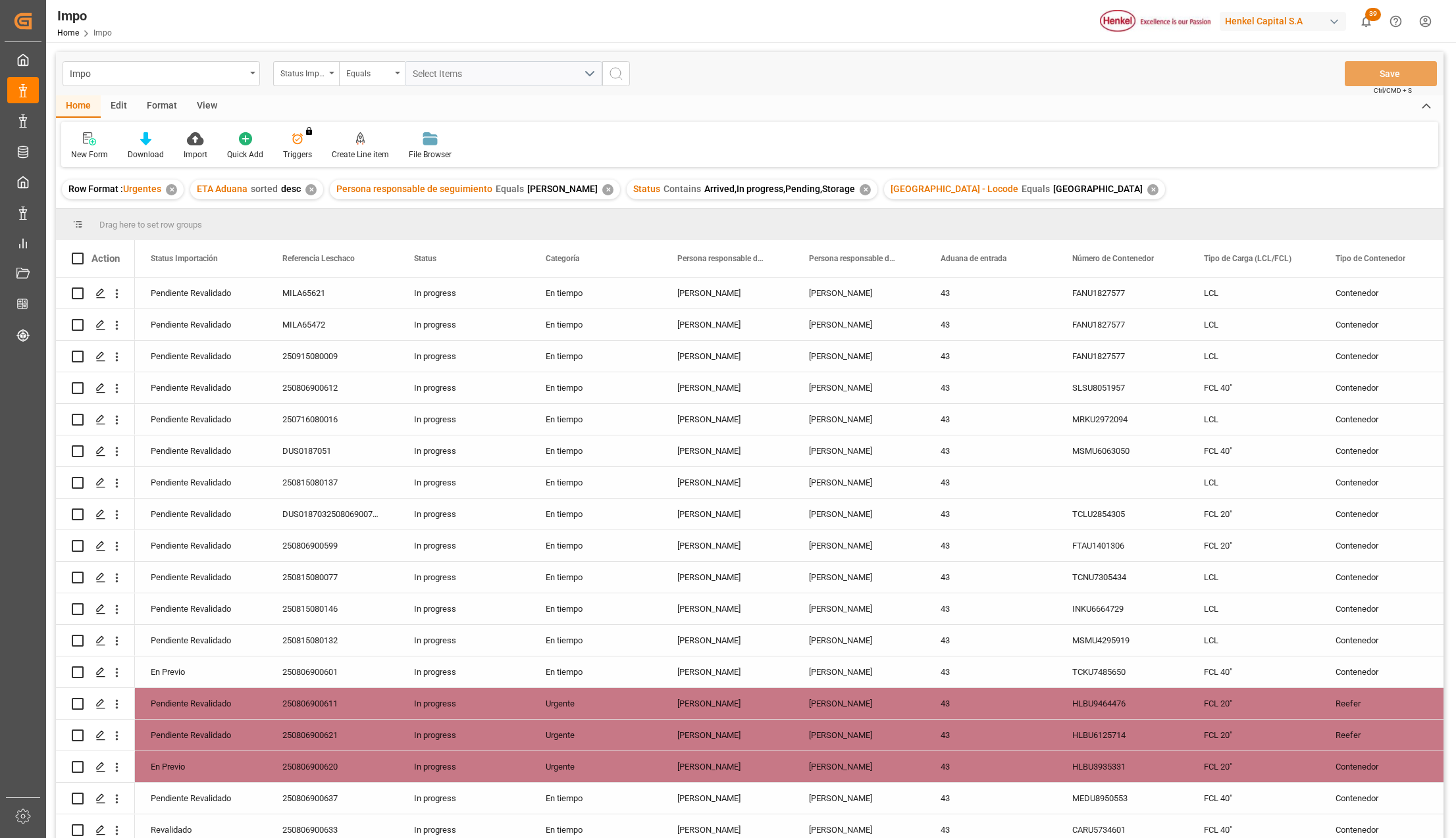
click at [211, 103] on div "View" at bounding box center [207, 106] width 40 height 23
click at [158, 143] on div at bounding box center [149, 138] width 66 height 14
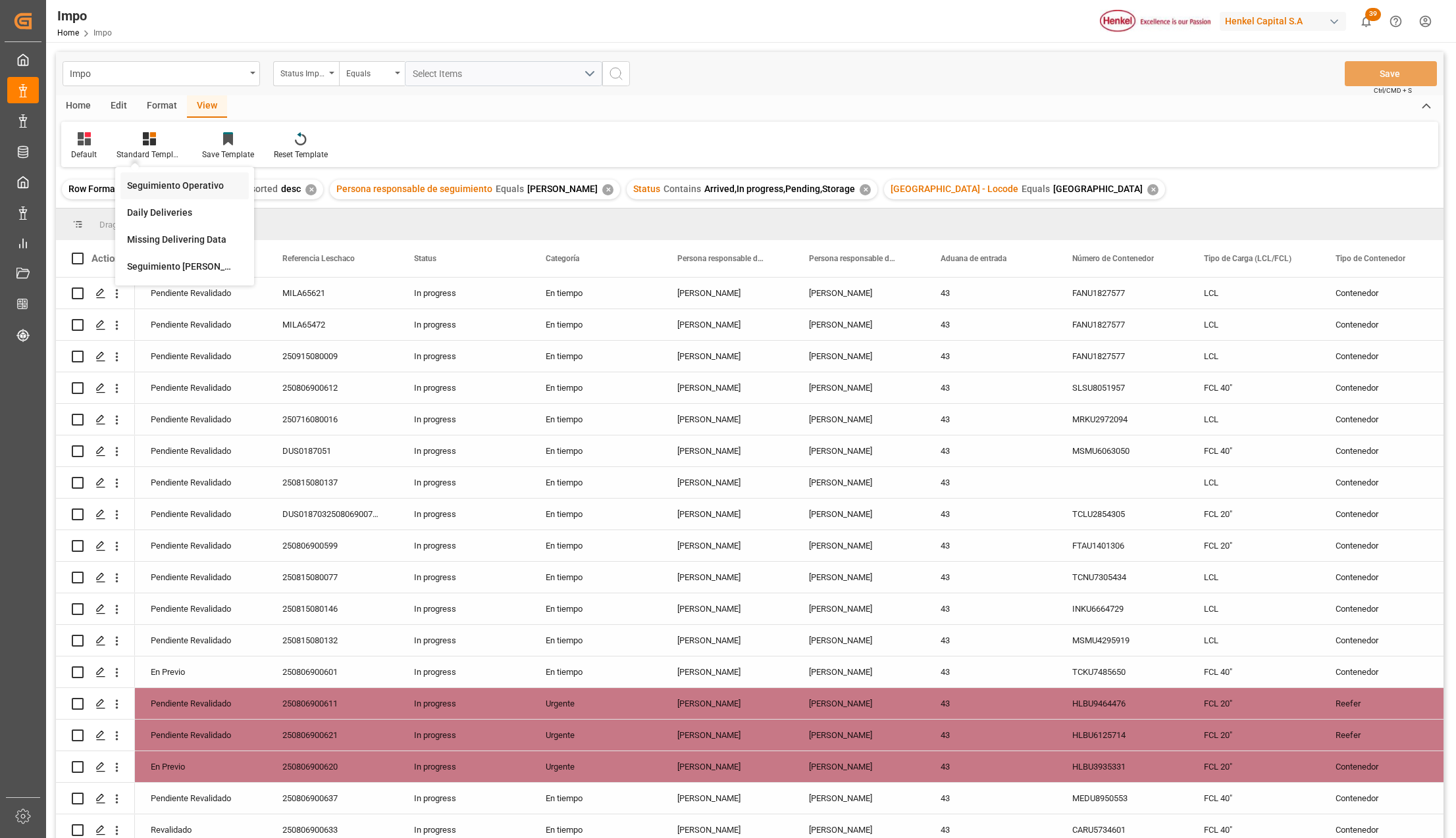
click at [167, 183] on div "Seguimiento Operativo" at bounding box center [185, 186] width 116 height 14
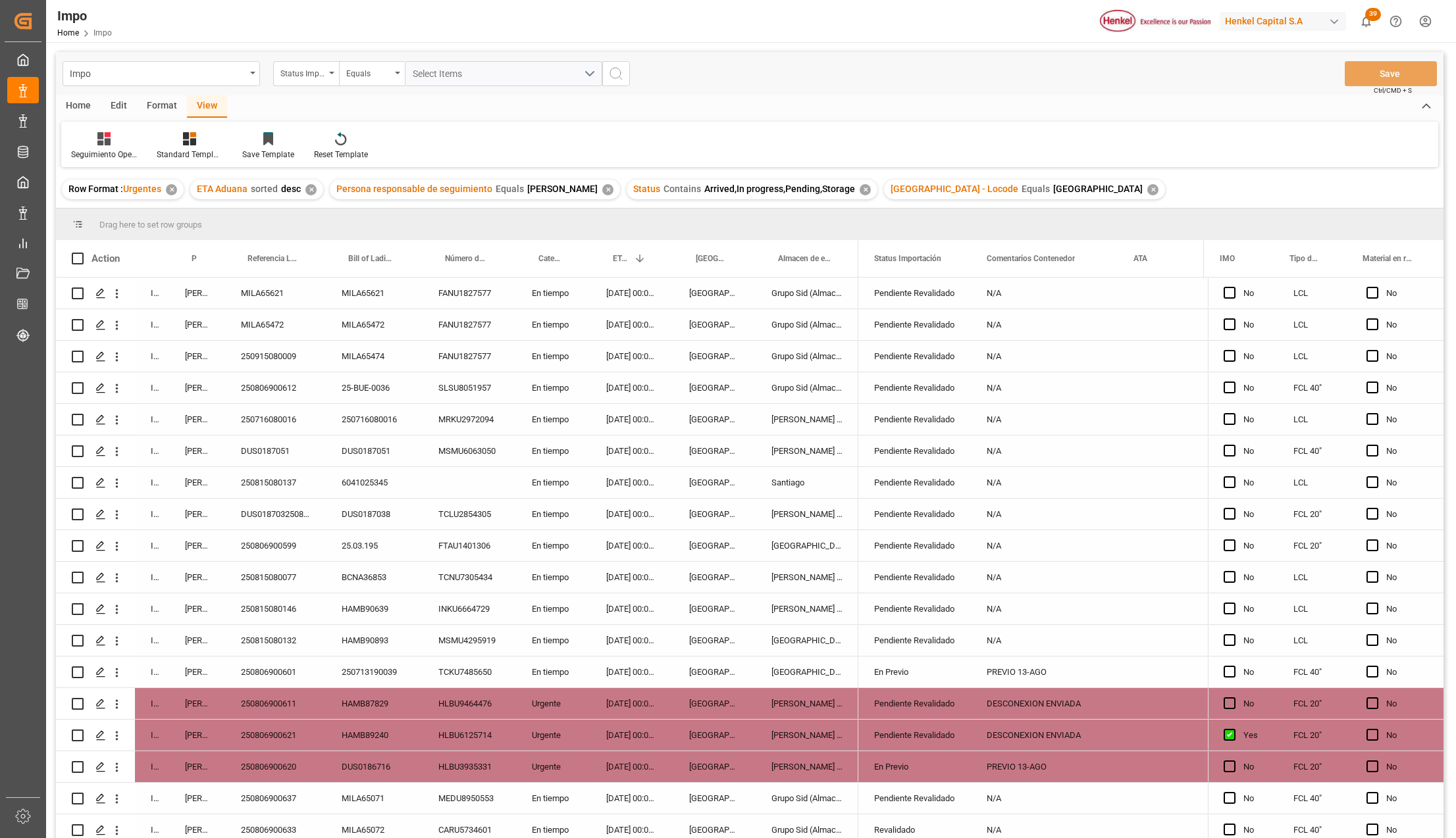
scroll to position [335, 0]
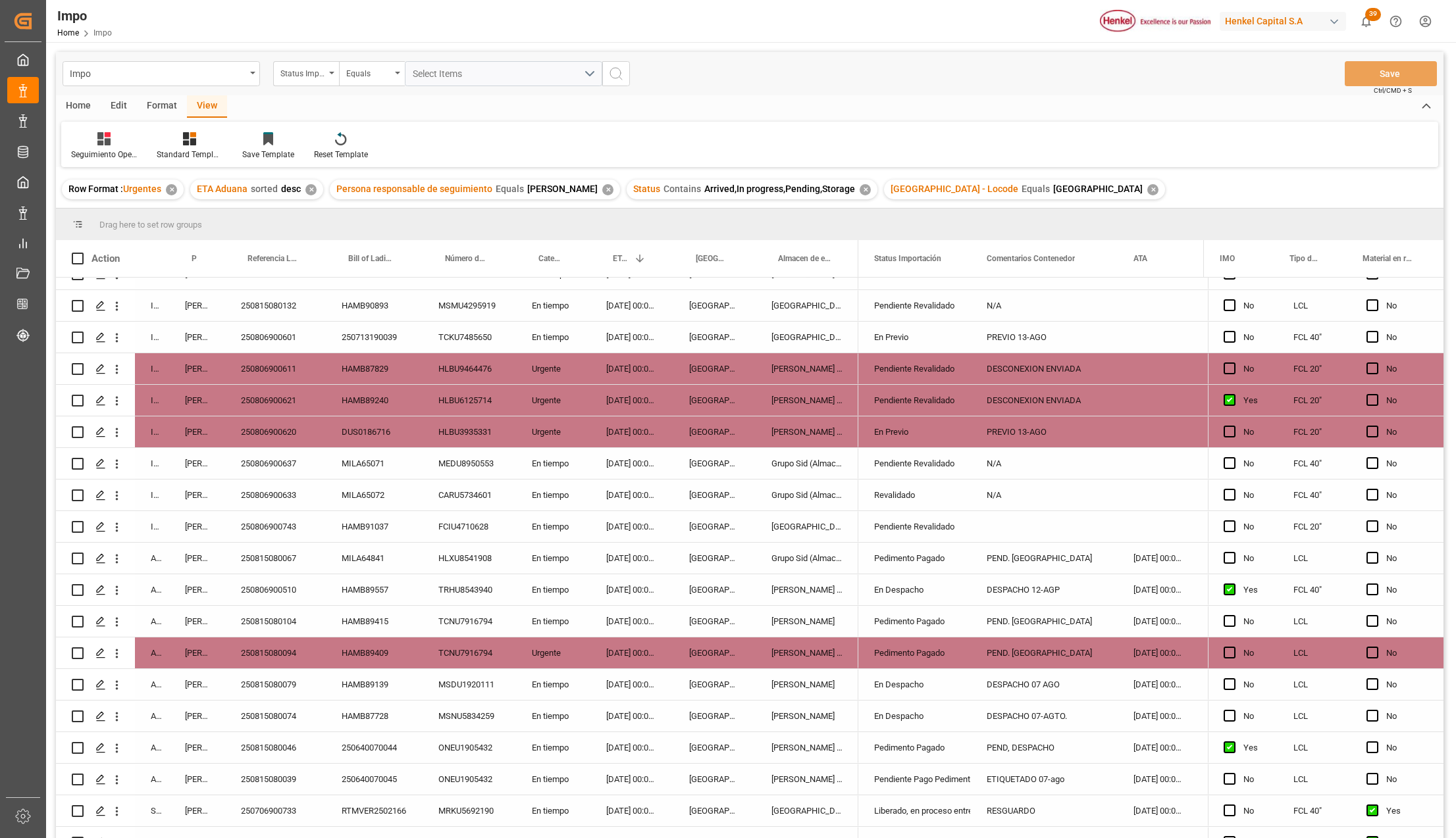
click at [817, 554] on div "Grupo Sid (Almacenaje y Distribucion AVIOR)" at bounding box center [806, 558] width 103 height 31
click at [930, 583] on div "En Despacho" at bounding box center [914, 590] width 81 height 30
click at [1020, 589] on div "DESPACHO 12-AGP" at bounding box center [1043, 589] width 147 height 31
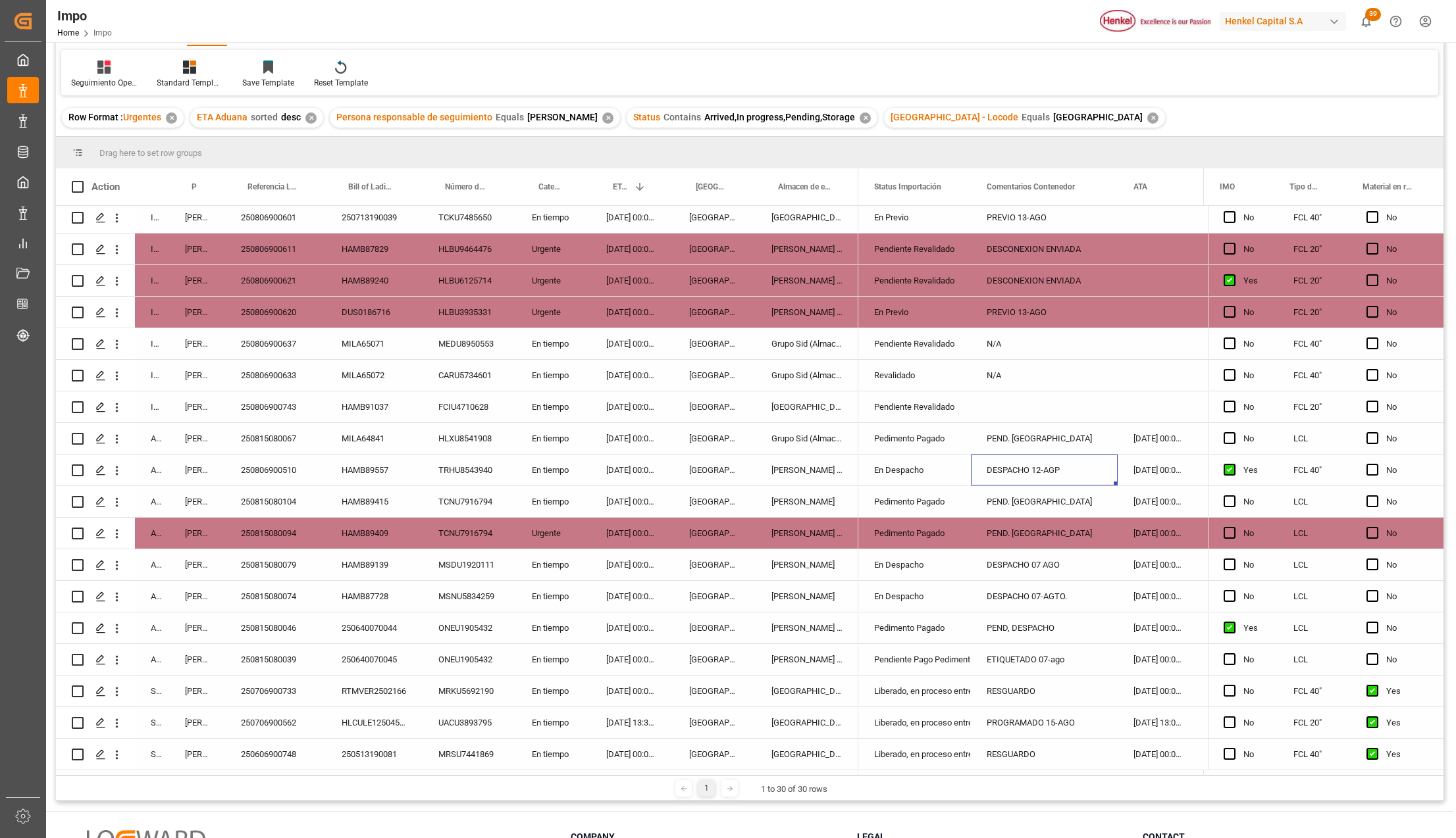
scroll to position [195, 0]
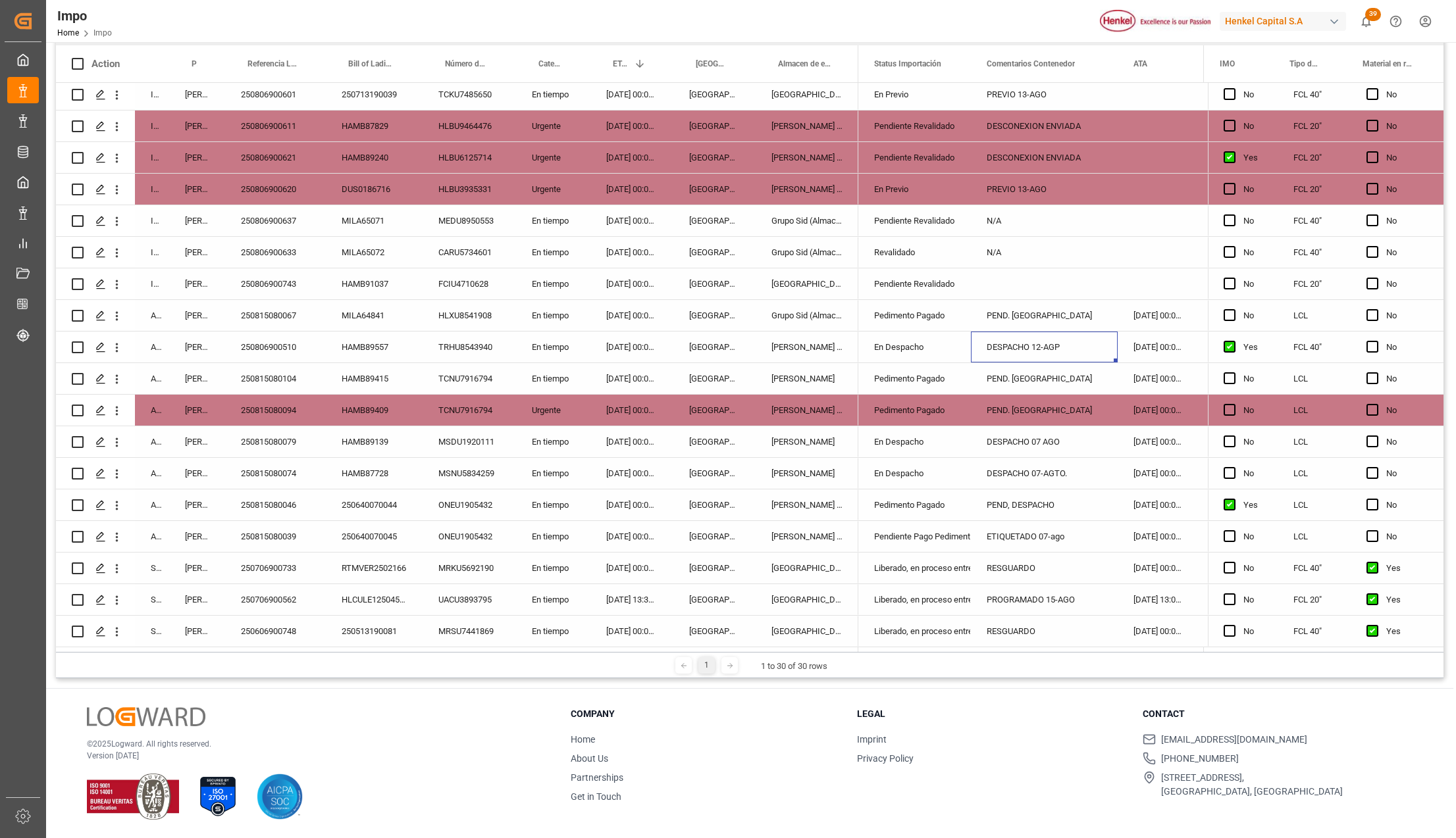
click at [913, 404] on div "Pedimento Pagado" at bounding box center [914, 410] width 81 height 30
click at [1020, 409] on div "PEND. [GEOGRAPHIC_DATA]" at bounding box center [1043, 410] width 147 height 31
click at [1020, 409] on input "PEND. [GEOGRAPHIC_DATA]" at bounding box center [1044, 418] width 126 height 25
type input "DESPACHO 12-AGO"
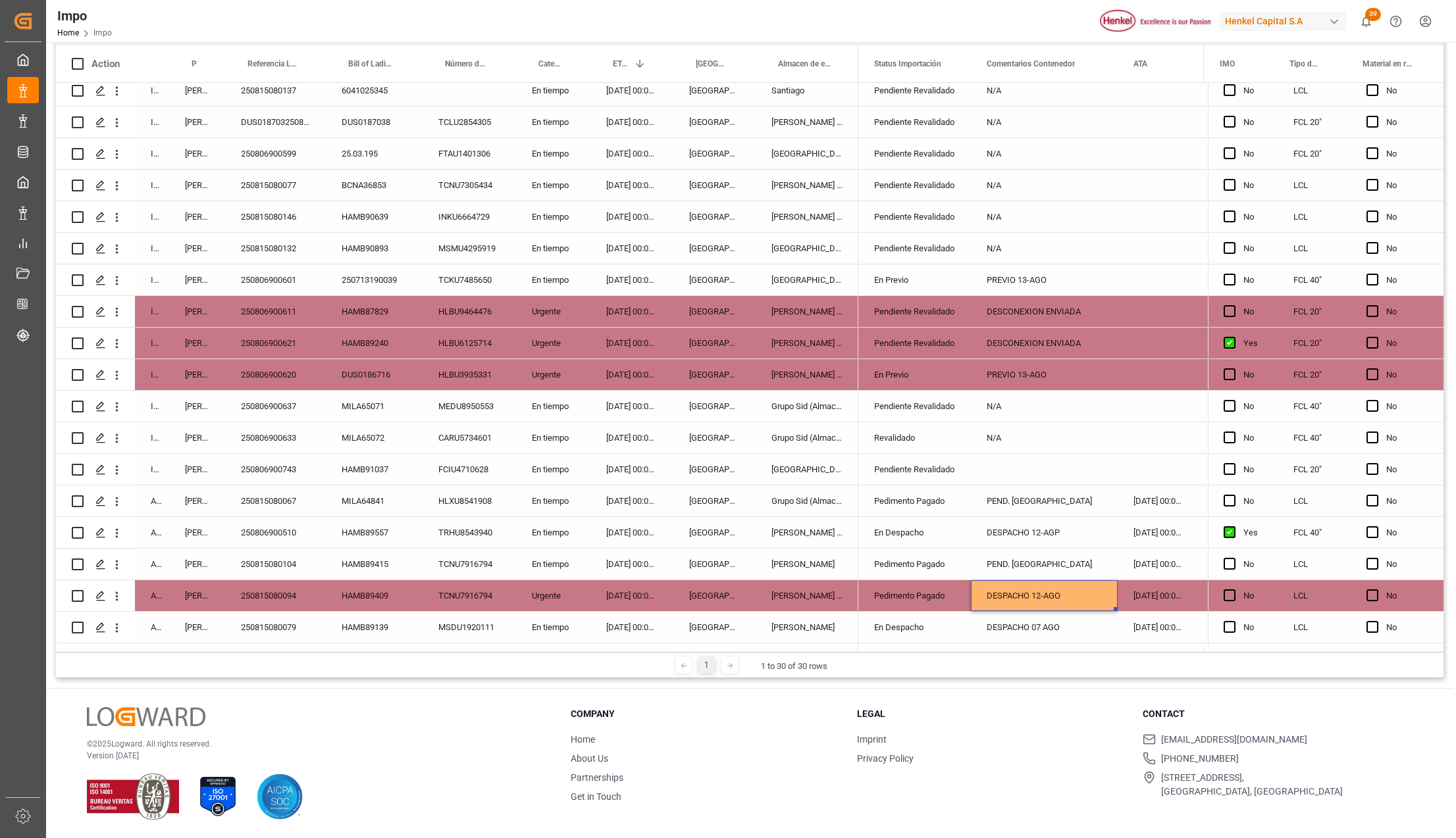
scroll to position [387, 0]
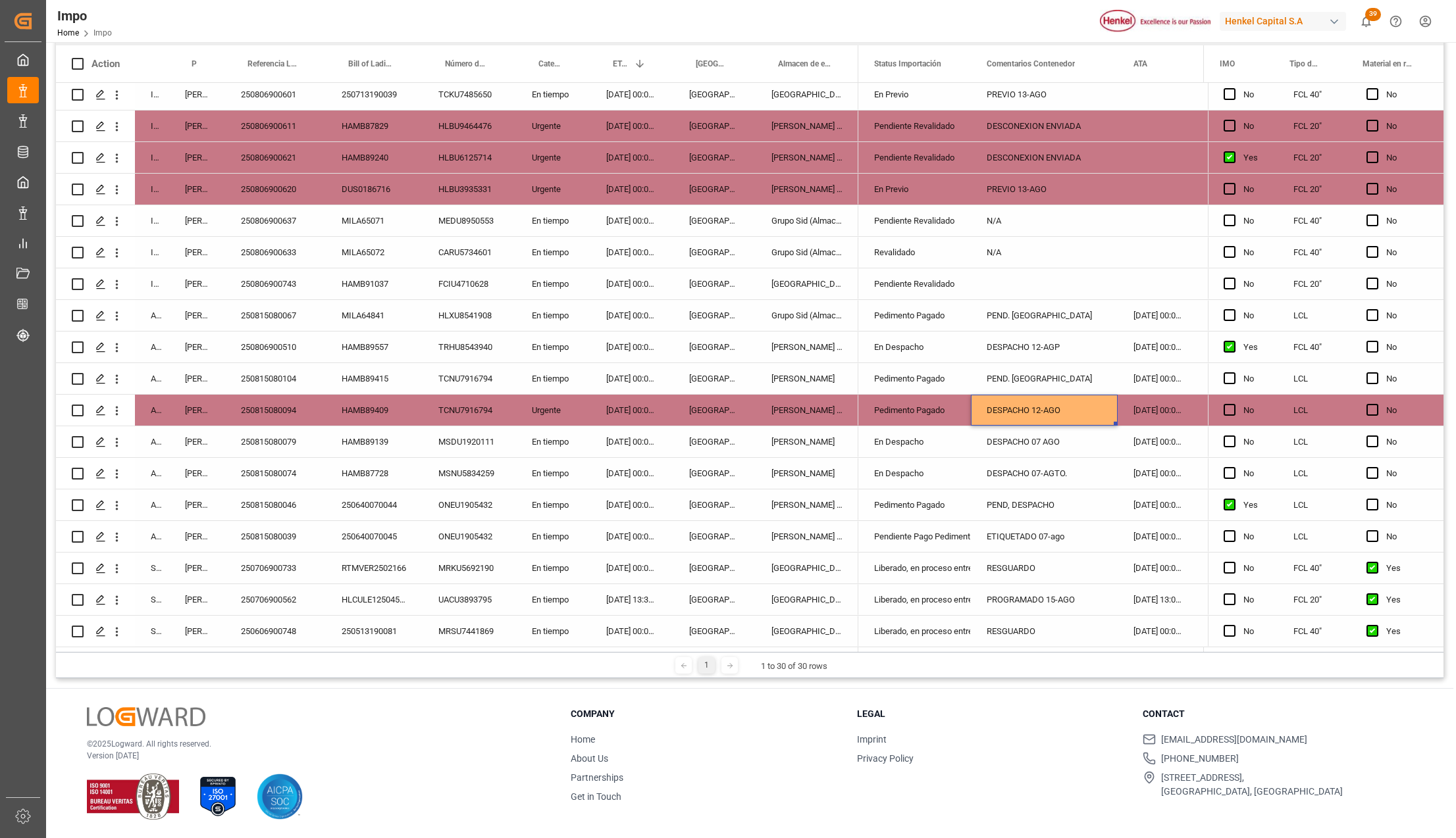
click at [916, 398] on div "Pedimento Pagado" at bounding box center [914, 410] width 81 height 30
click at [944, 412] on icon "open menu" at bounding box center [946, 419] width 16 height 16
click at [909, 593] on div "En Despacho" at bounding box center [931, 605] width 124 height 46
type input "En Despacho"
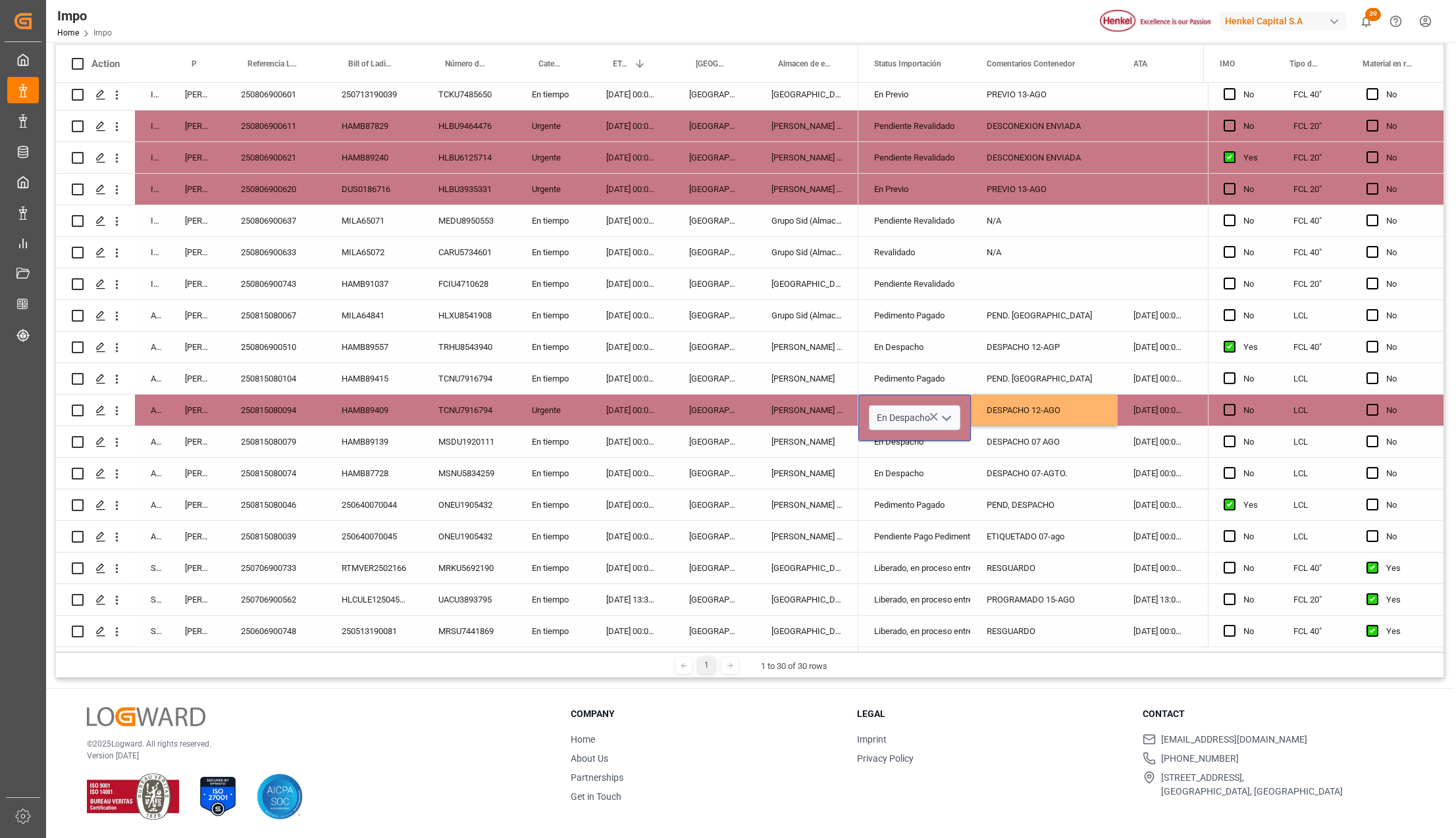
click at [1049, 589] on div "PROGRAMADO 15-AGO" at bounding box center [1043, 599] width 147 height 31
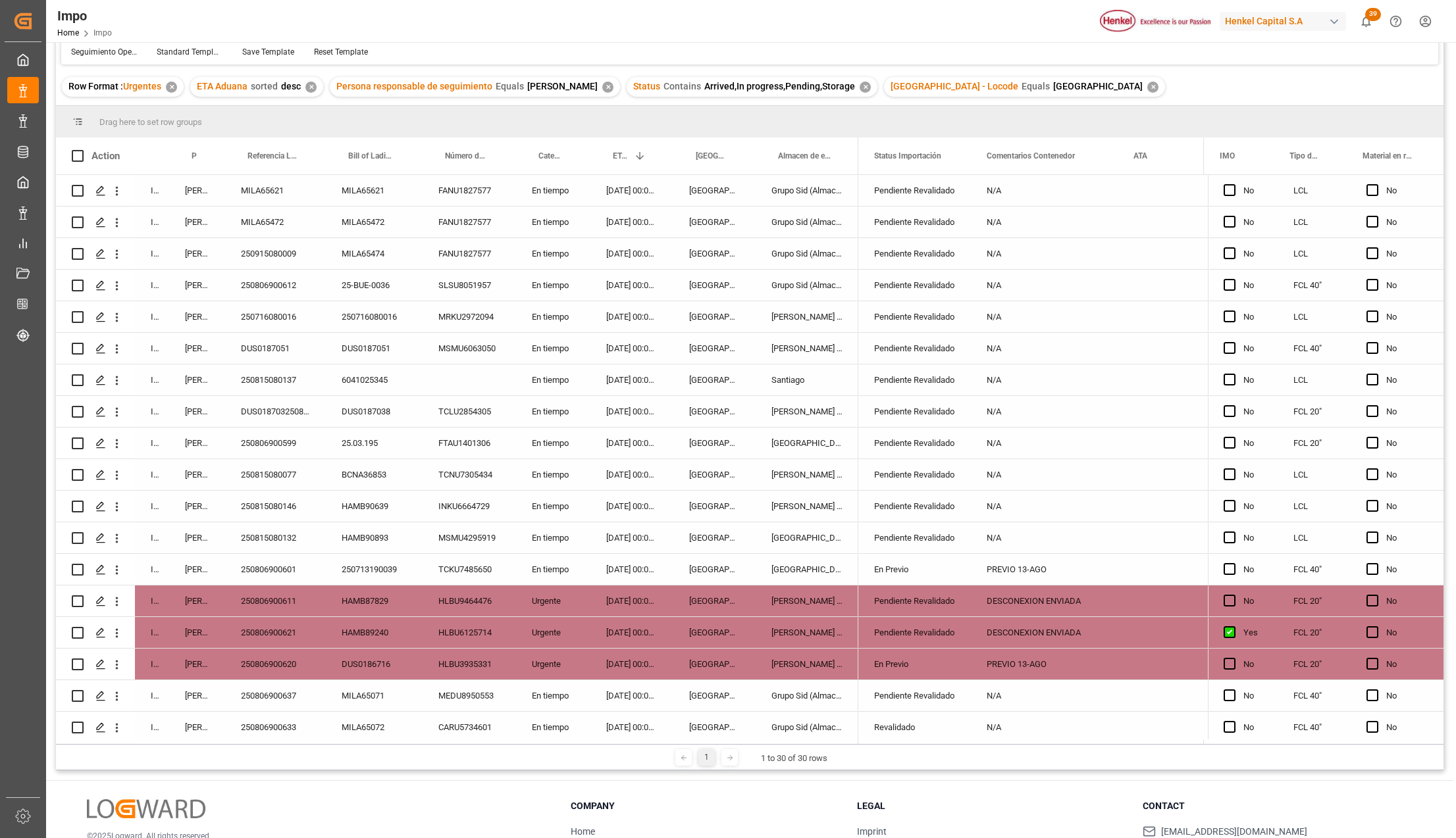
scroll to position [19, 0]
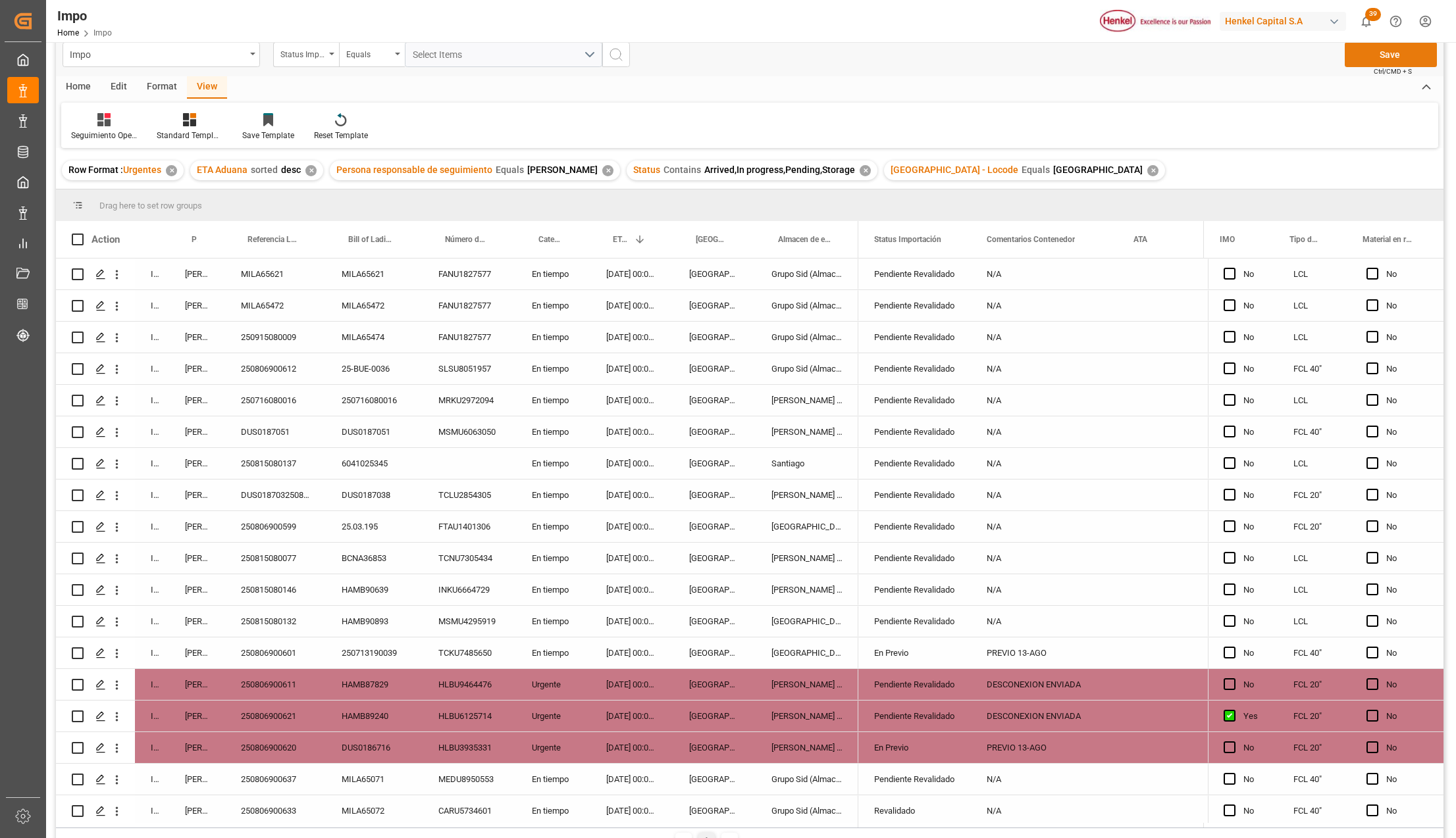
click at [1367, 46] on button "Save" at bounding box center [1391, 54] width 92 height 25
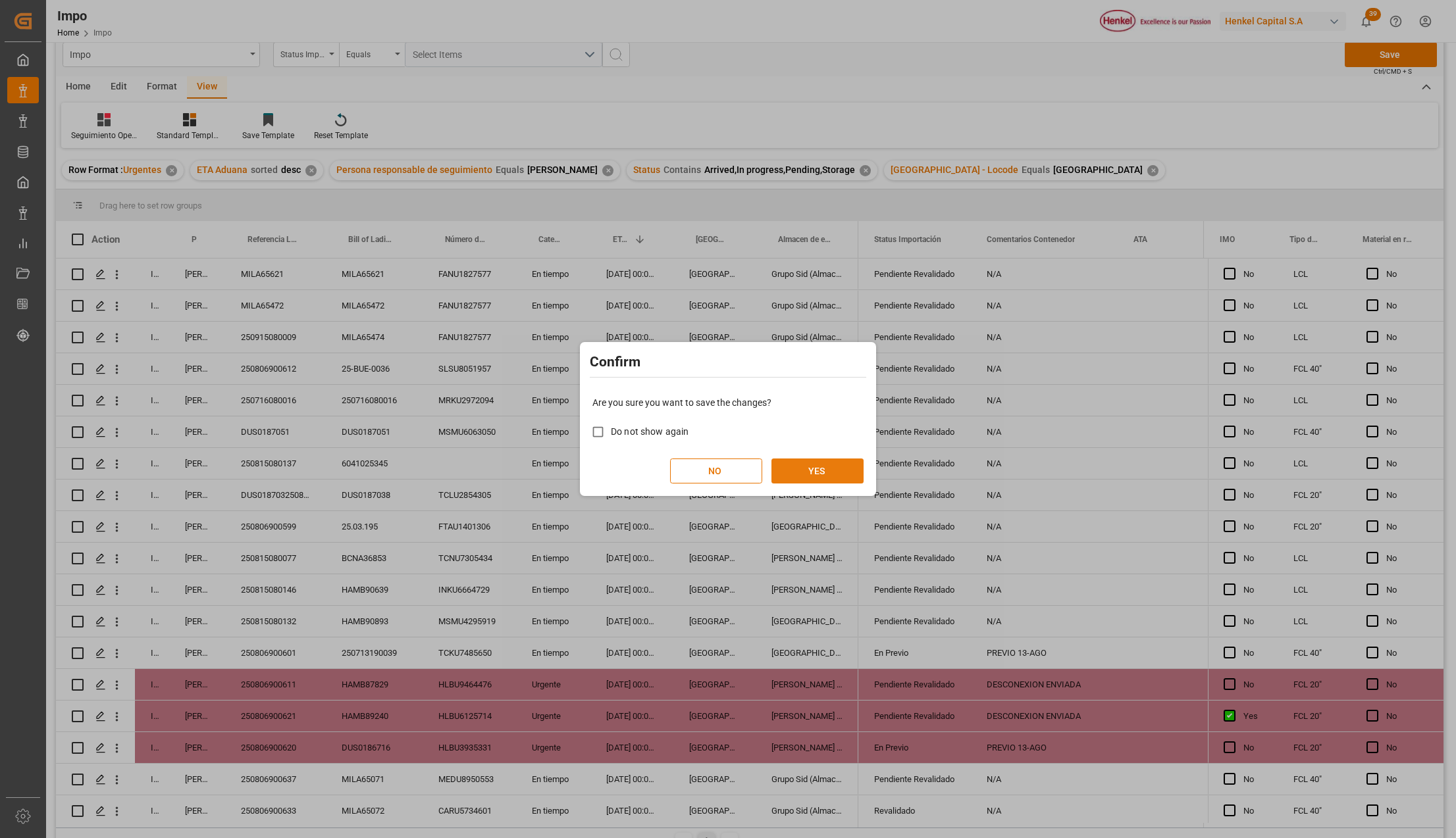
click at [821, 466] on button "YES" at bounding box center [817, 471] width 92 height 25
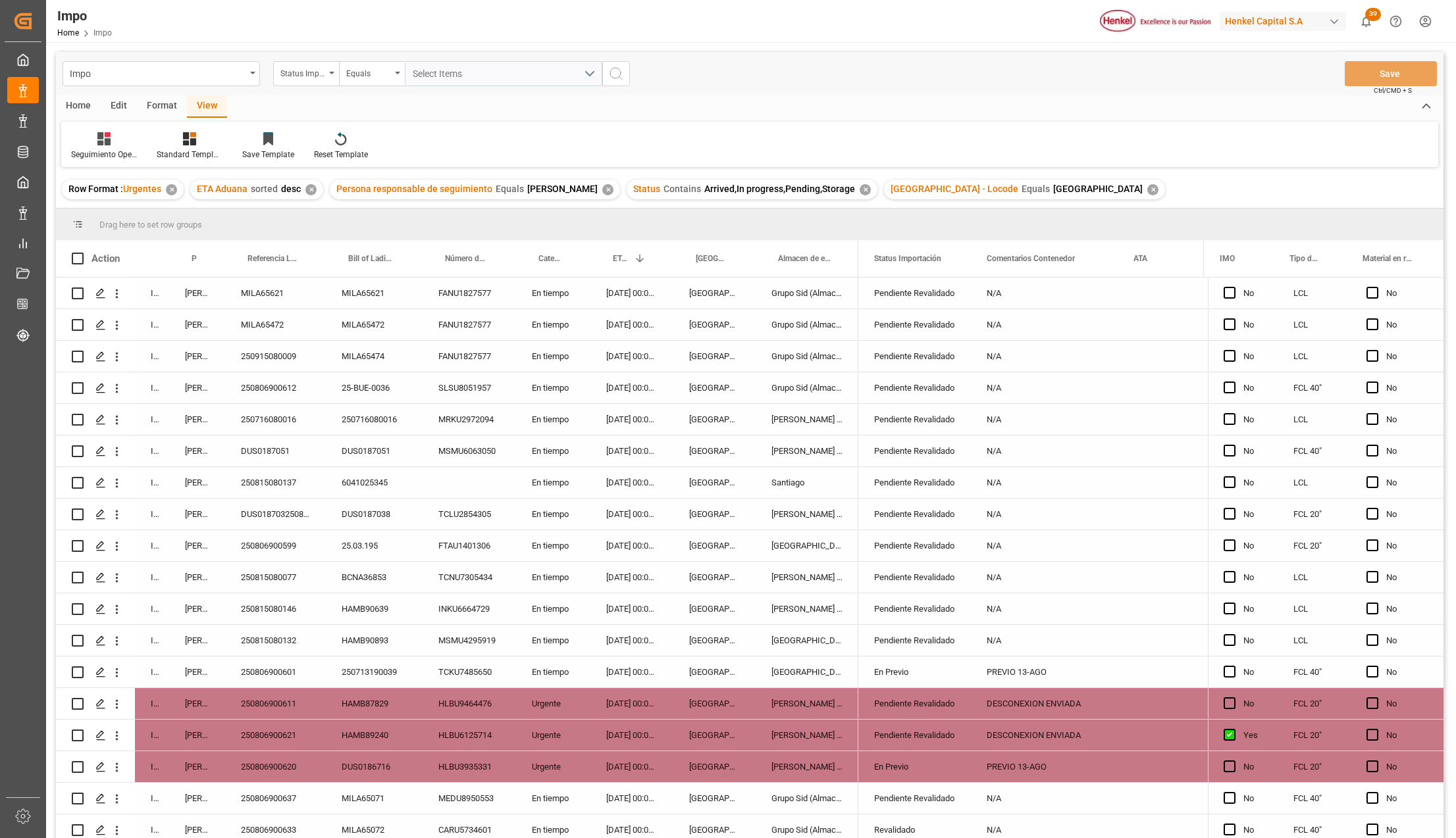
scroll to position [387, 0]
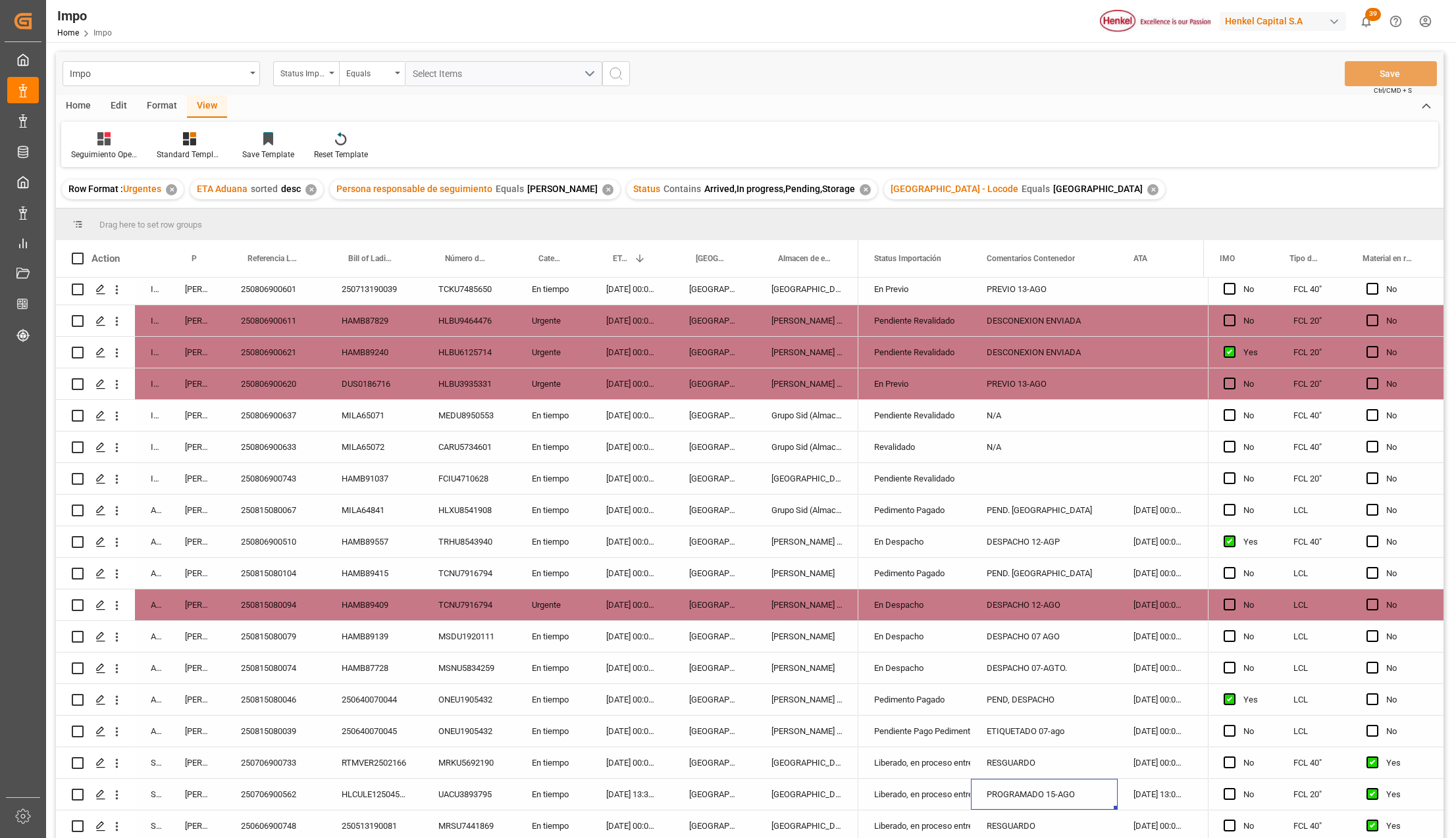
click at [1005, 569] on div "PEND. [GEOGRAPHIC_DATA]" at bounding box center [1043, 573] width 147 height 31
click at [1006, 569] on input "PEND. [GEOGRAPHIC_DATA]" at bounding box center [1044, 581] width 126 height 25
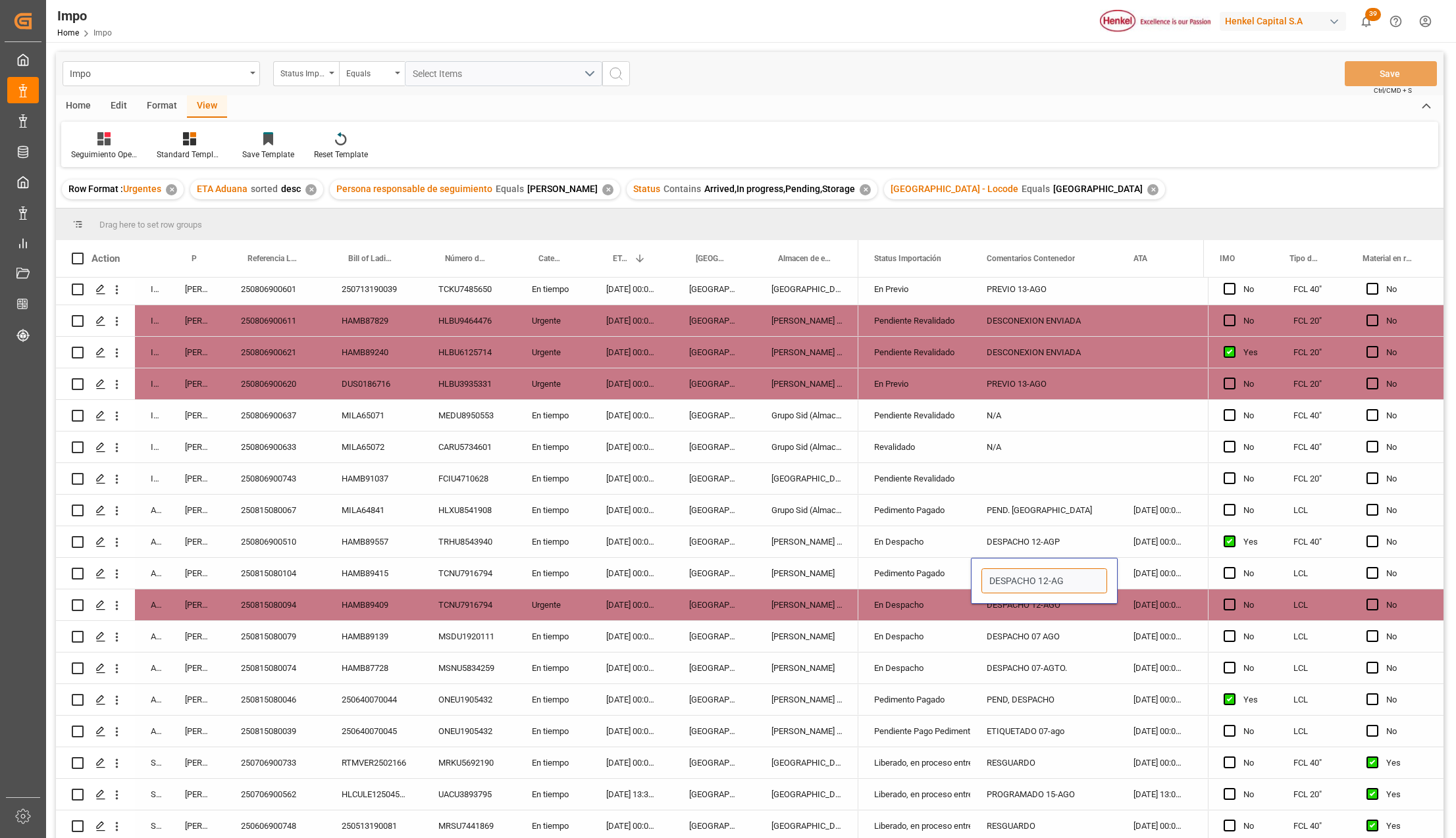
type input "DESPACHO 12-AGO"
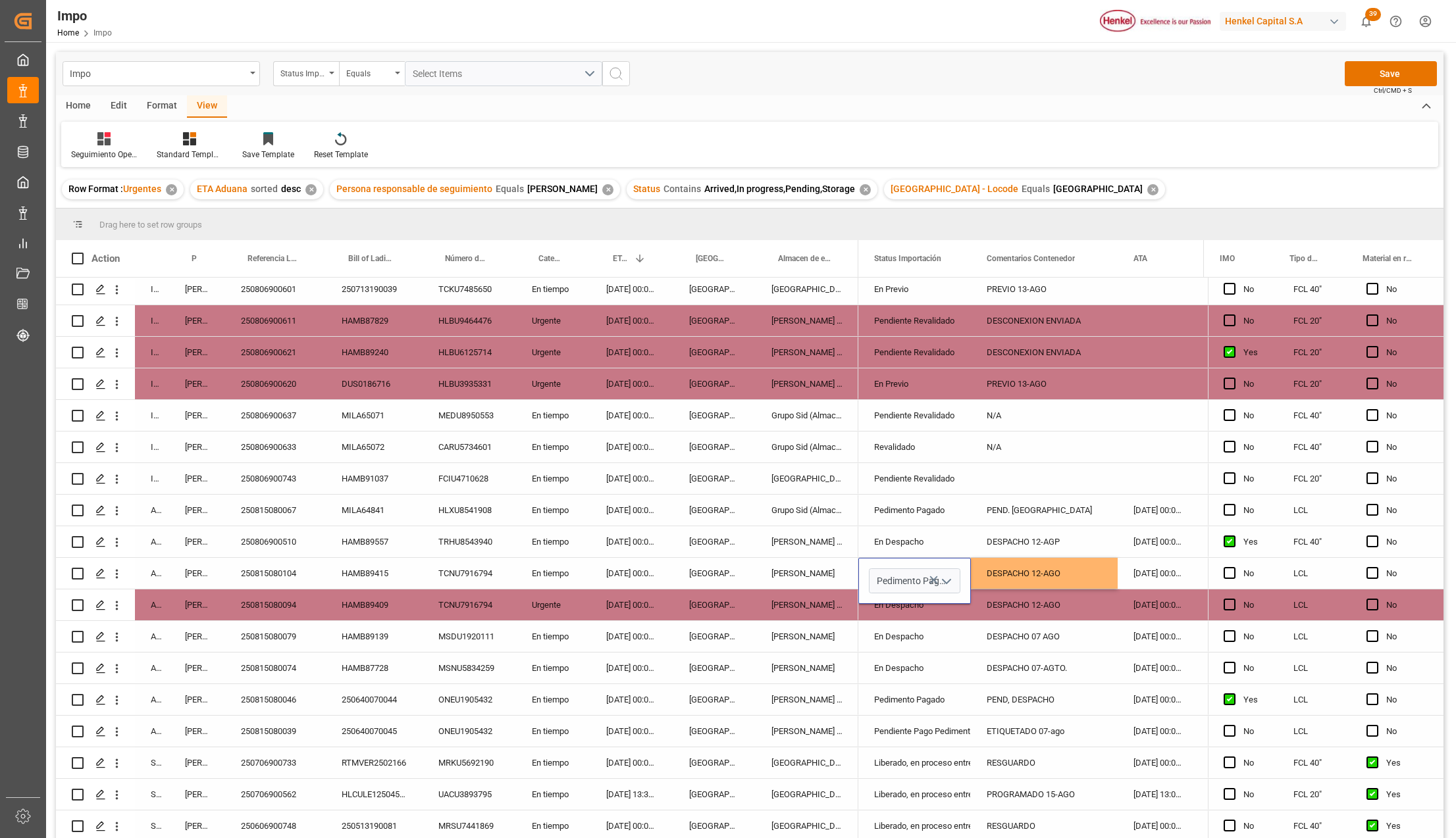
scroll to position [35, 0]
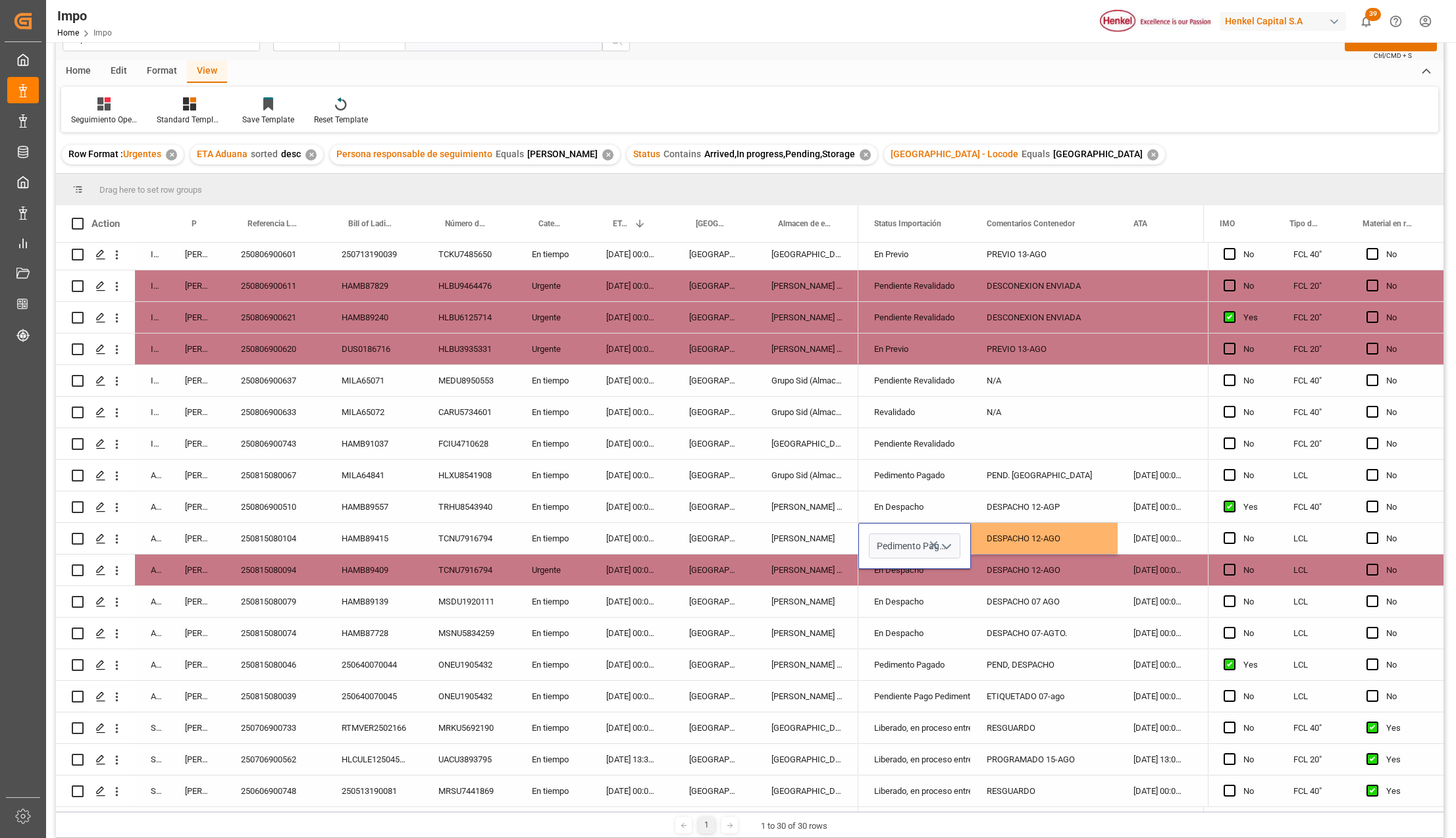
click at [946, 539] on icon "open menu" at bounding box center [946, 547] width 16 height 16
click at [913, 763] on div "En Despacho" at bounding box center [931, 772] width 124 height 46
type input "En Despacho"
click at [971, 712] on div "RESGUARDO" at bounding box center [1043, 727] width 147 height 31
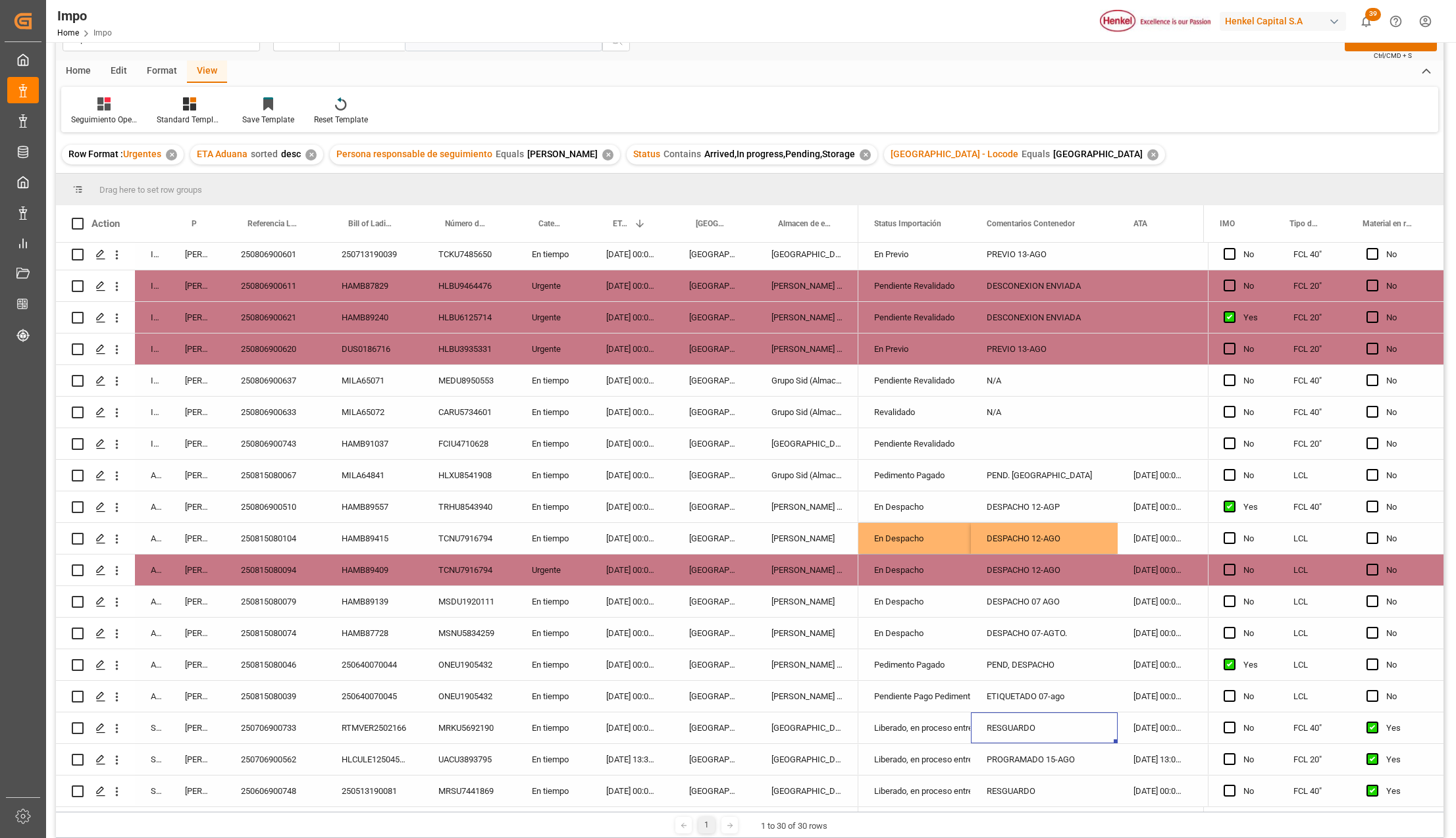
scroll to position [0, 0]
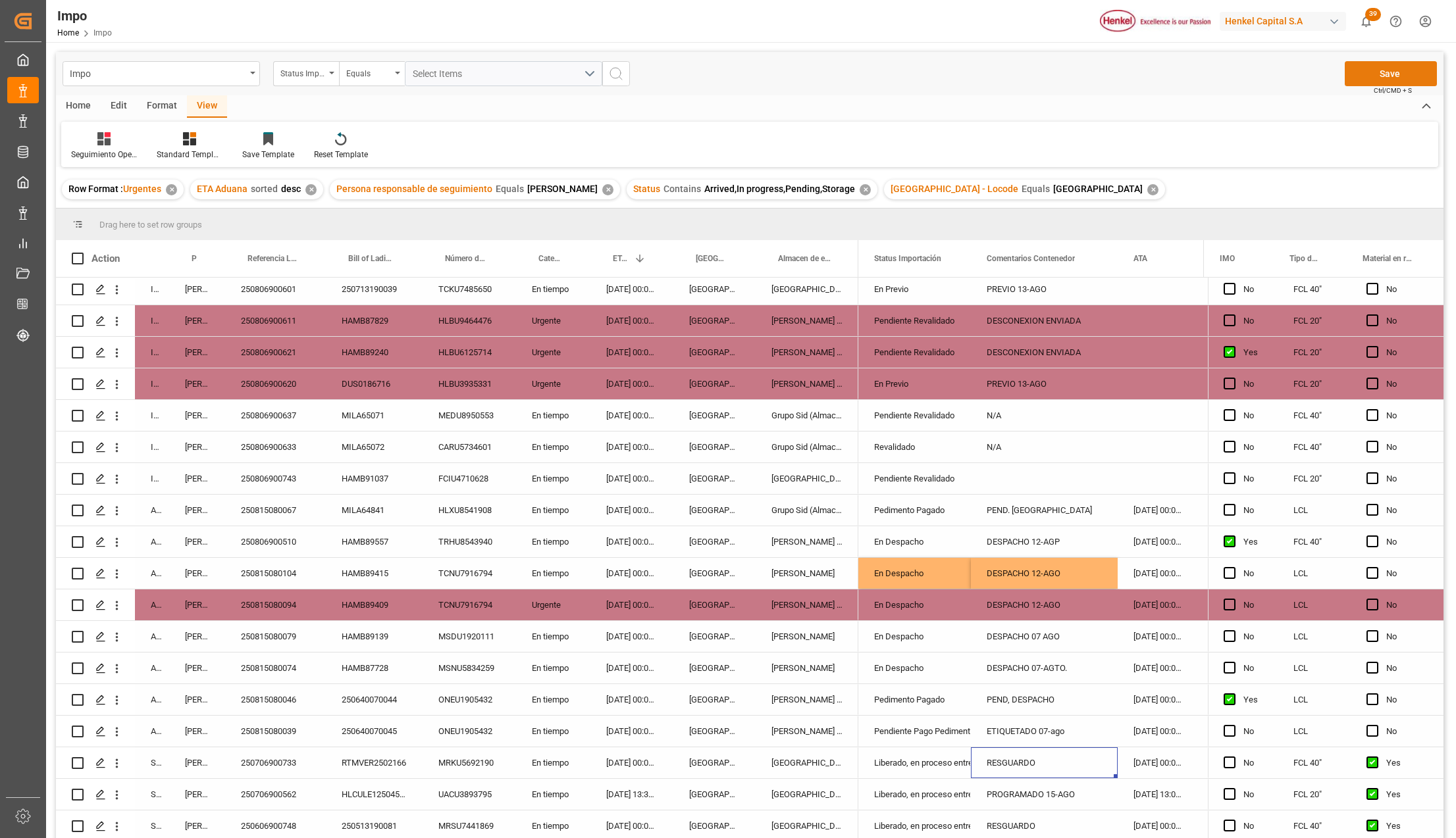
click at [1381, 69] on button "Save" at bounding box center [1391, 74] width 92 height 25
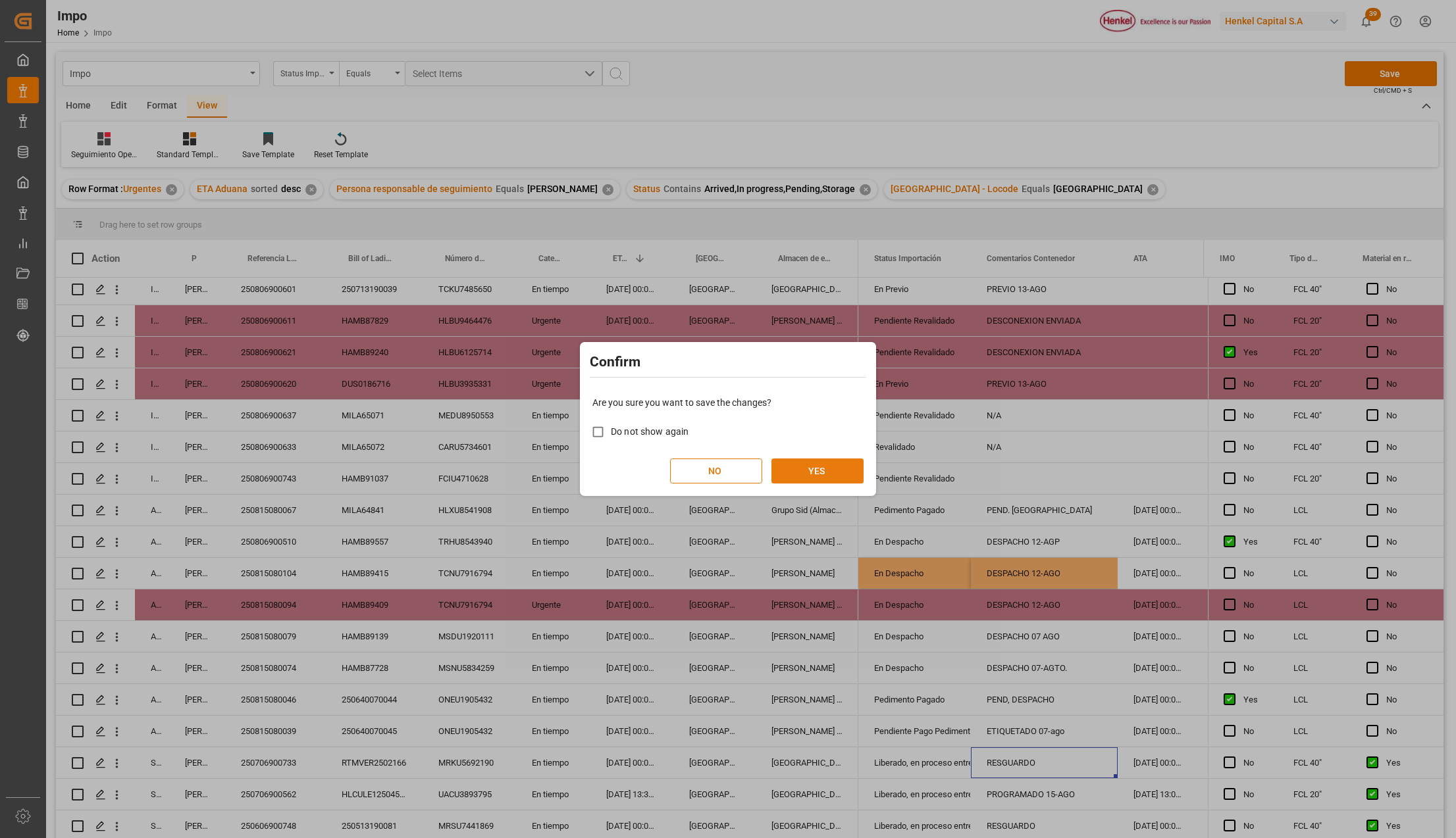
click at [800, 475] on button "YES" at bounding box center [817, 471] width 92 height 25
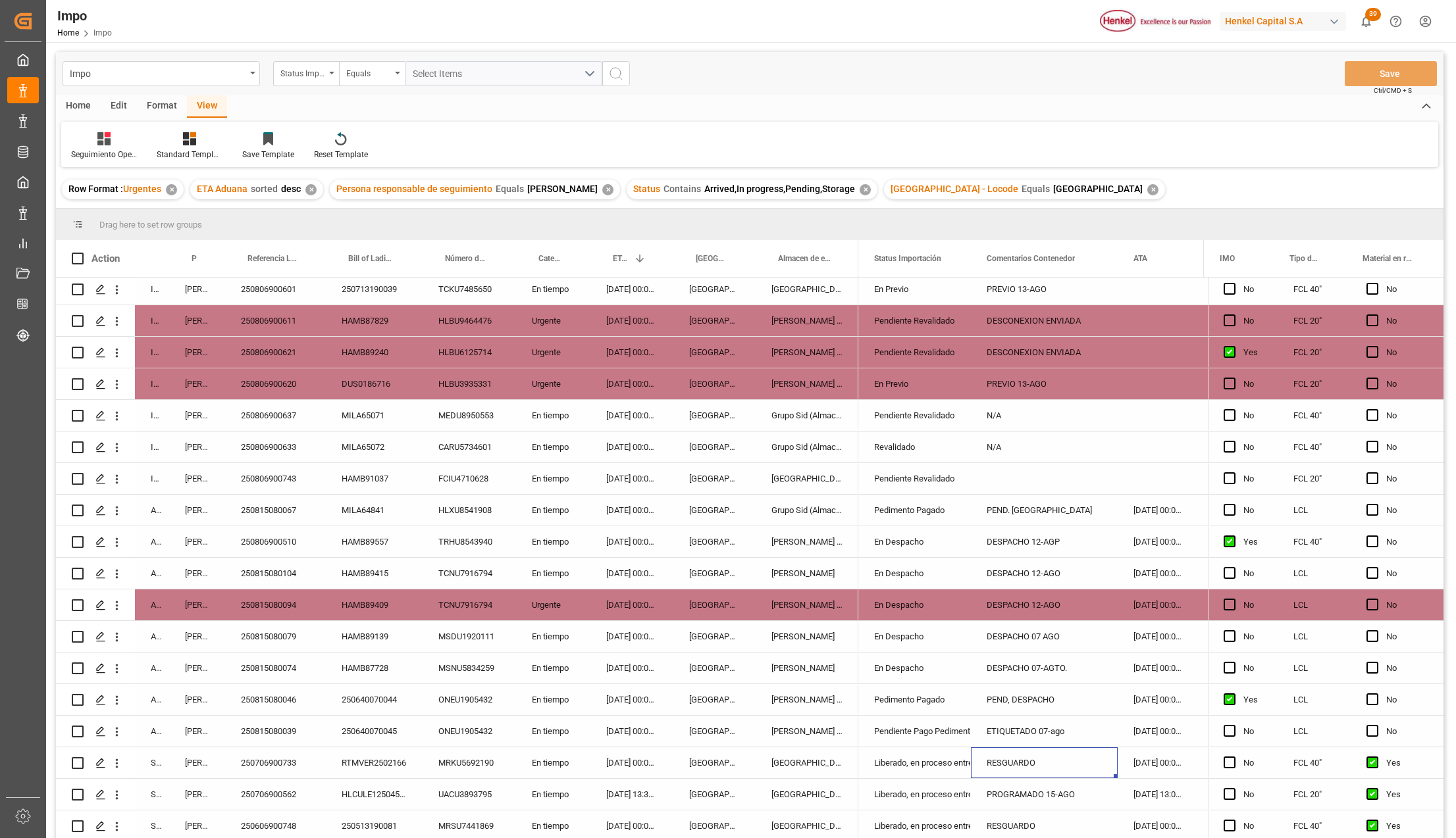
click at [1025, 506] on div "PEND. [GEOGRAPHIC_DATA]" at bounding box center [1043, 510] width 147 height 31
click at [1025, 506] on input "PEND. [GEOGRAPHIC_DATA]" at bounding box center [1044, 518] width 126 height 25
type input "DESPACHO 12-AGI"
click at [1395, 72] on button "Save" at bounding box center [1391, 74] width 92 height 25
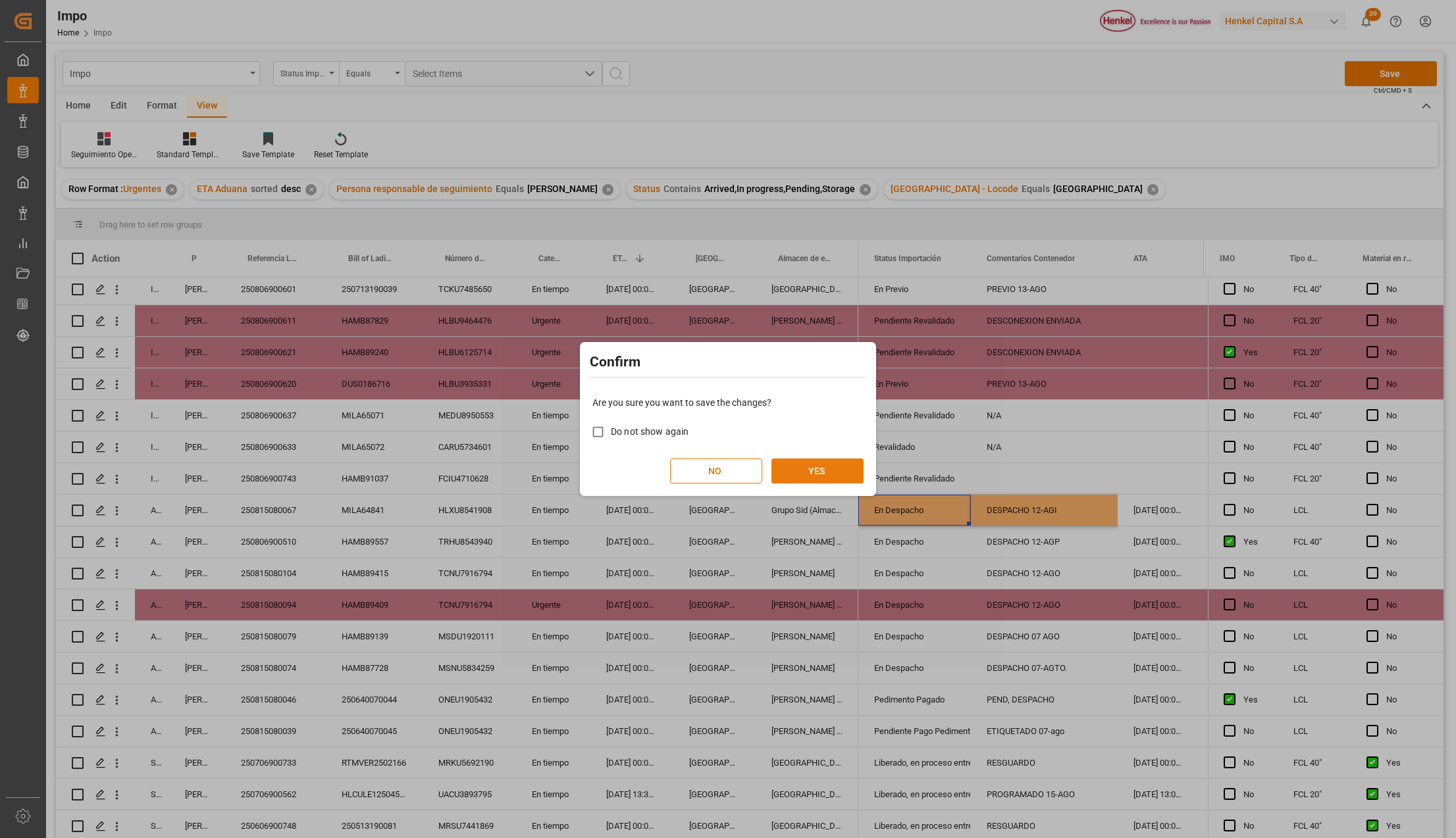
click at [803, 483] on button "YES" at bounding box center [817, 471] width 92 height 25
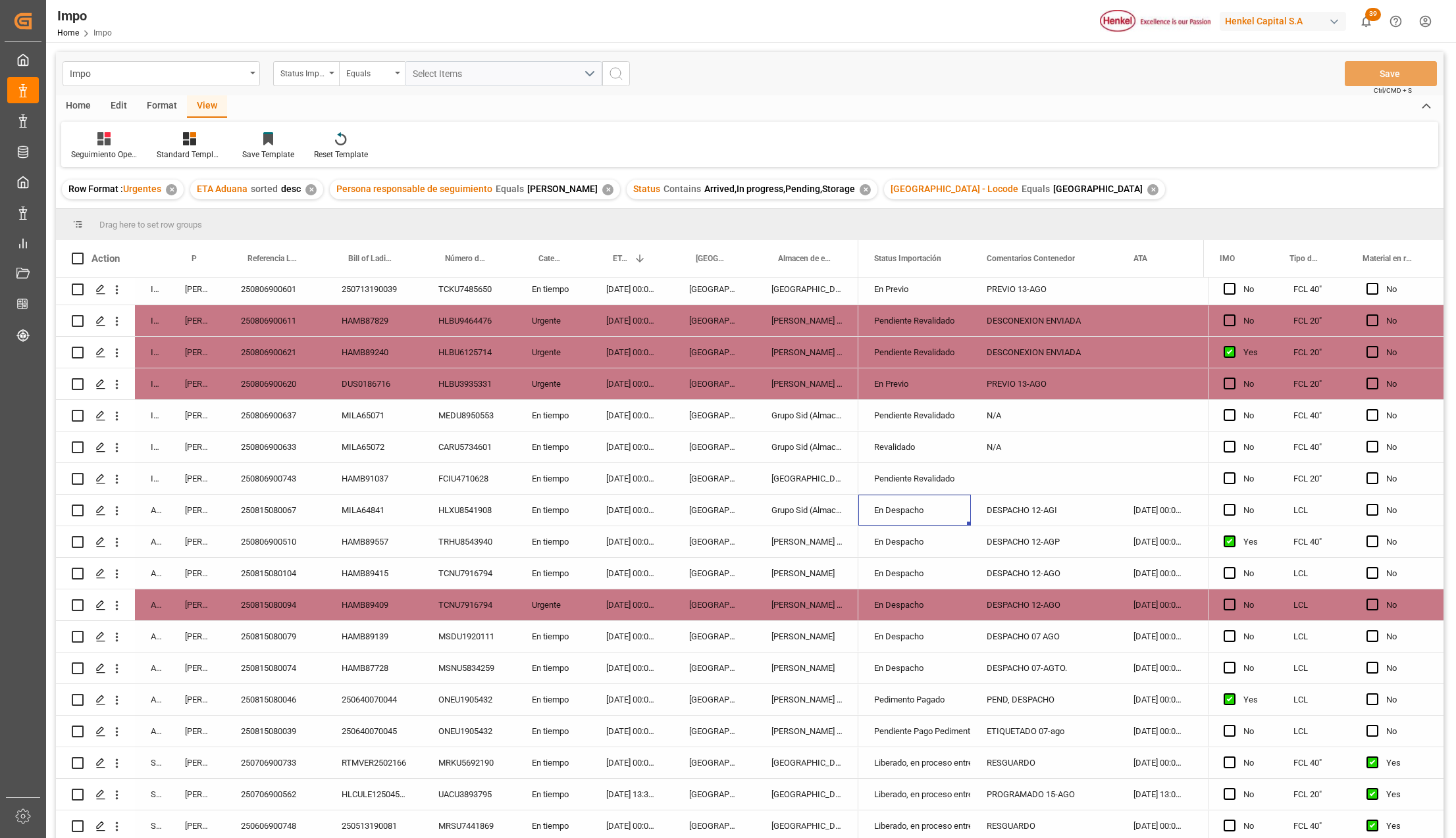
click at [804, 568] on div "[PERSON_NAME]" at bounding box center [806, 573] width 103 height 31
click at [794, 601] on div "[PERSON_NAME] Tlalnepantla" at bounding box center [806, 604] width 103 height 31
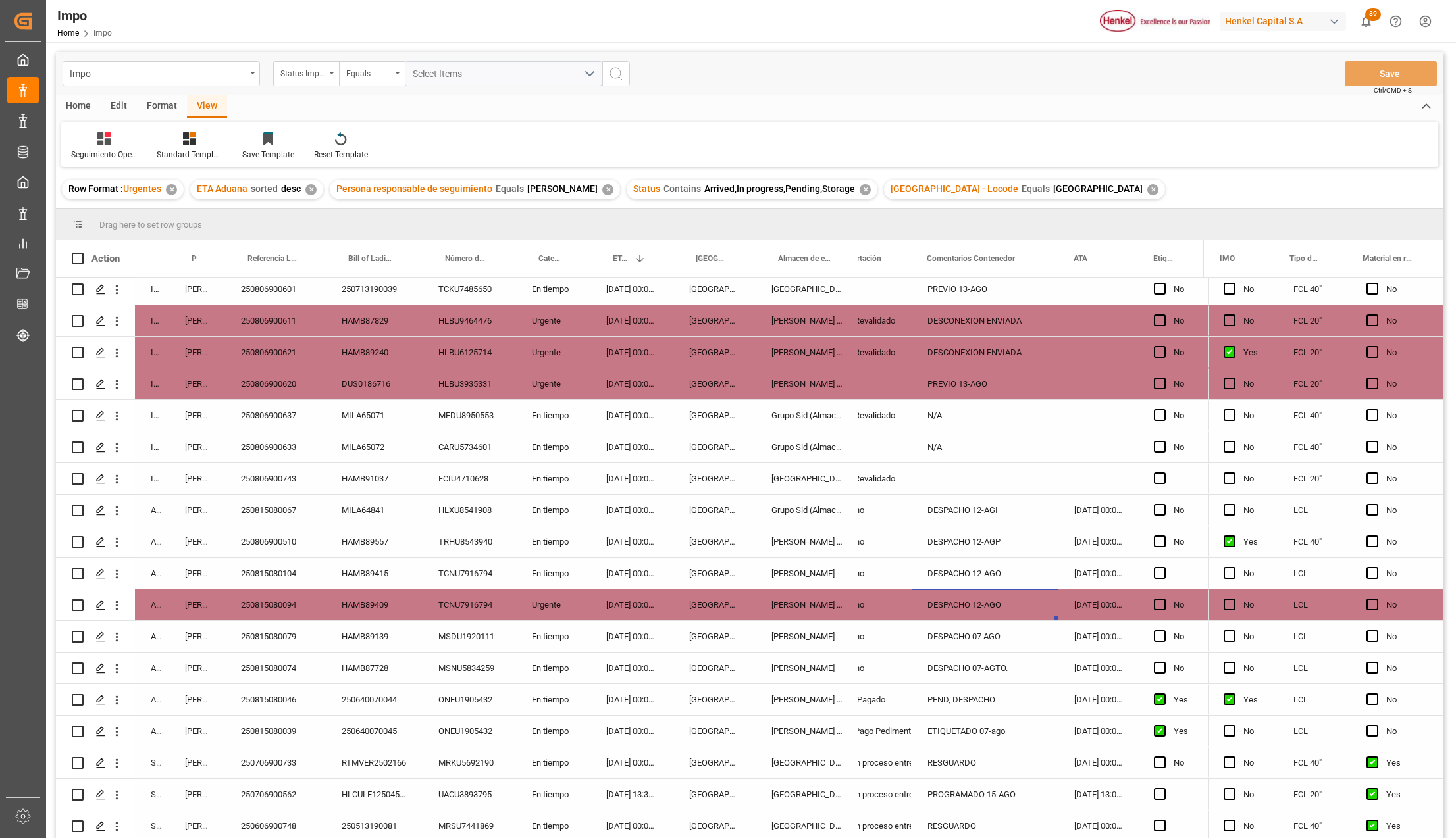
click at [972, 532] on div "DESPACHO 12-AGP" at bounding box center [985, 542] width 147 height 31
click at [968, 537] on div "DESPACHO 12-AGP" at bounding box center [985, 542] width 147 height 31
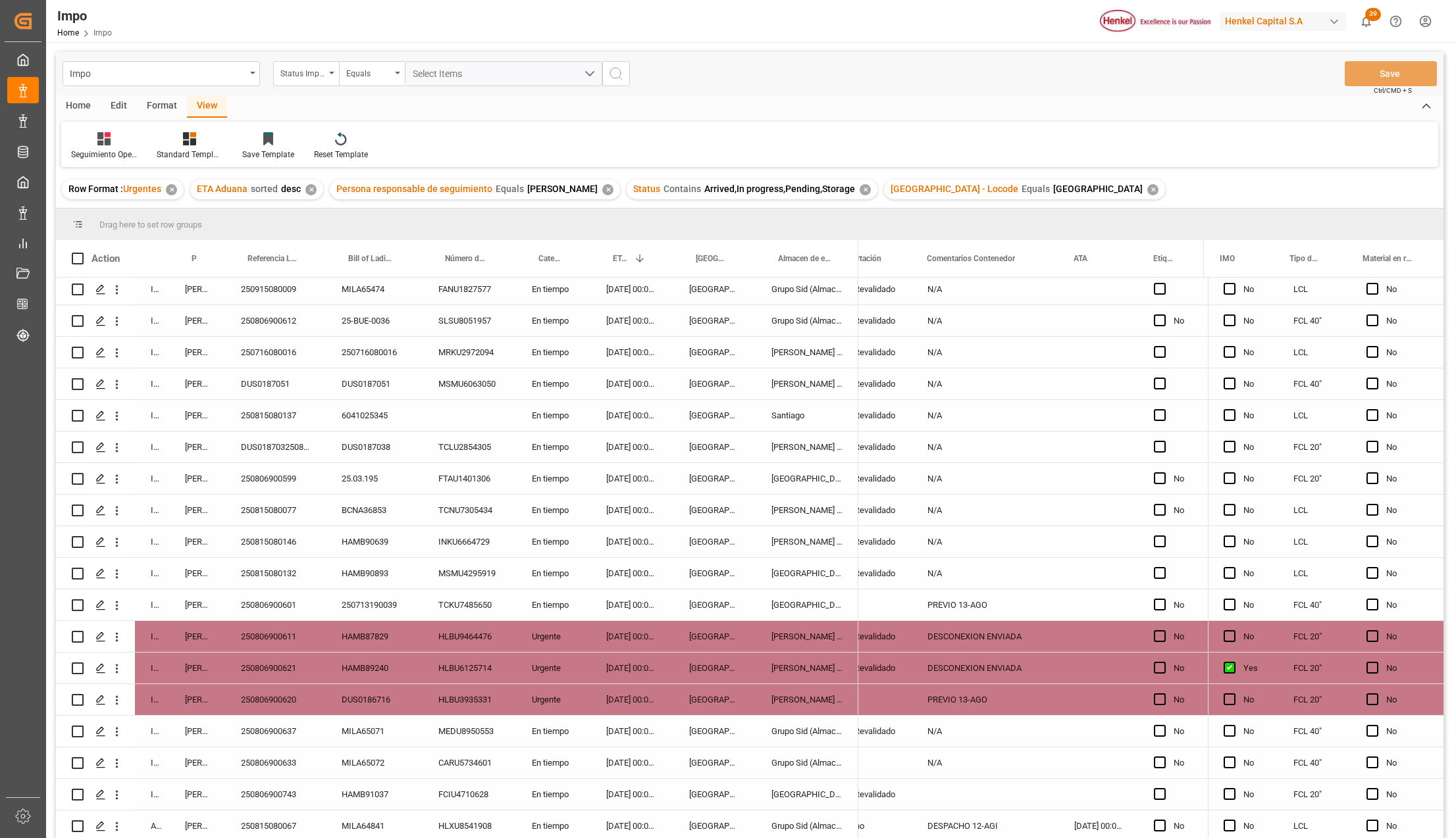
scroll to position [35, 0]
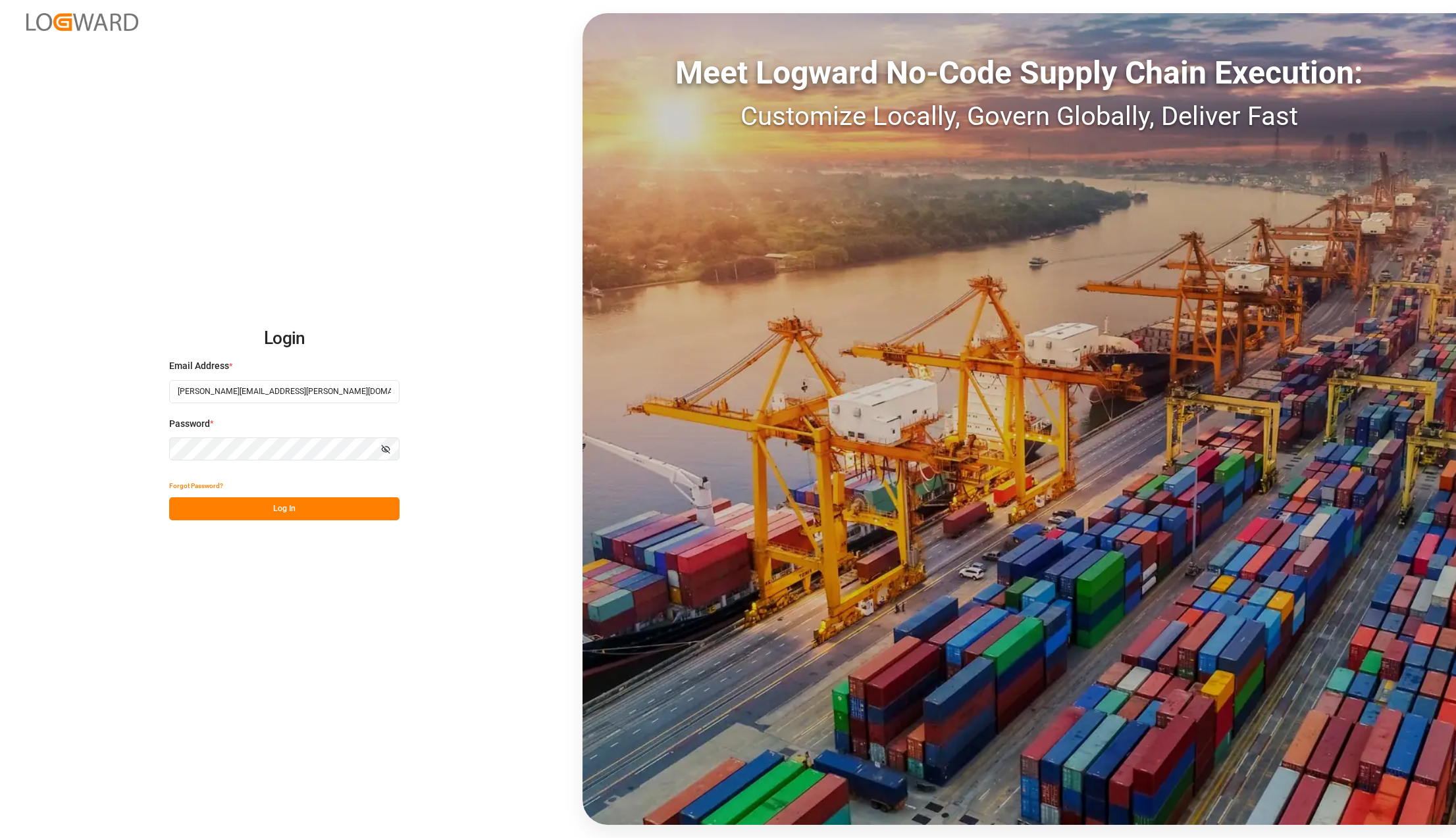
click at [298, 509] on button "Log In" at bounding box center [284, 509] width 230 height 23
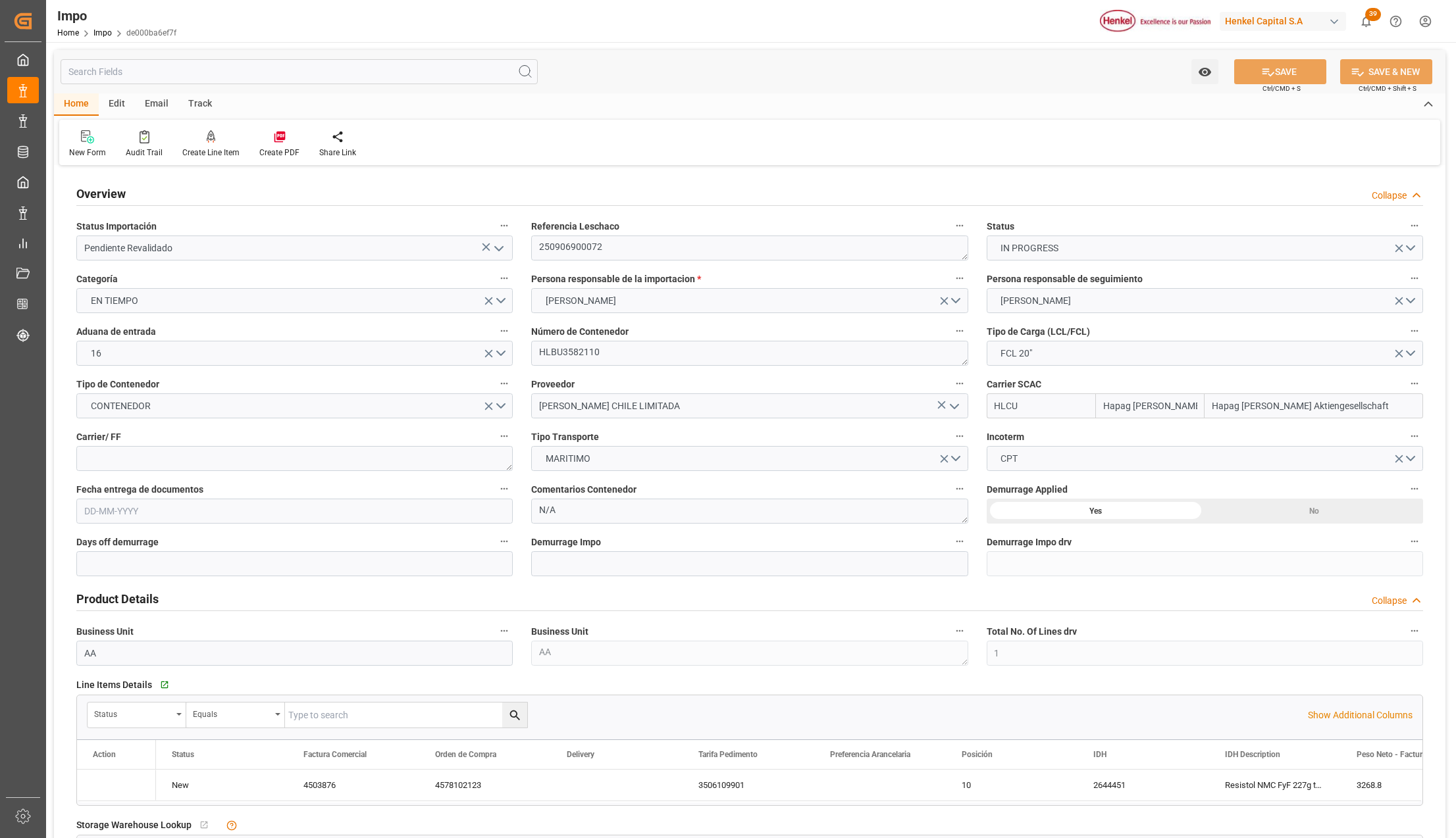
type input "Hapag [PERSON_NAME]"
type input "Hapag [PERSON_NAME] Aktiengesellschaft"
type input "1"
type input "10.56"
type input "10"
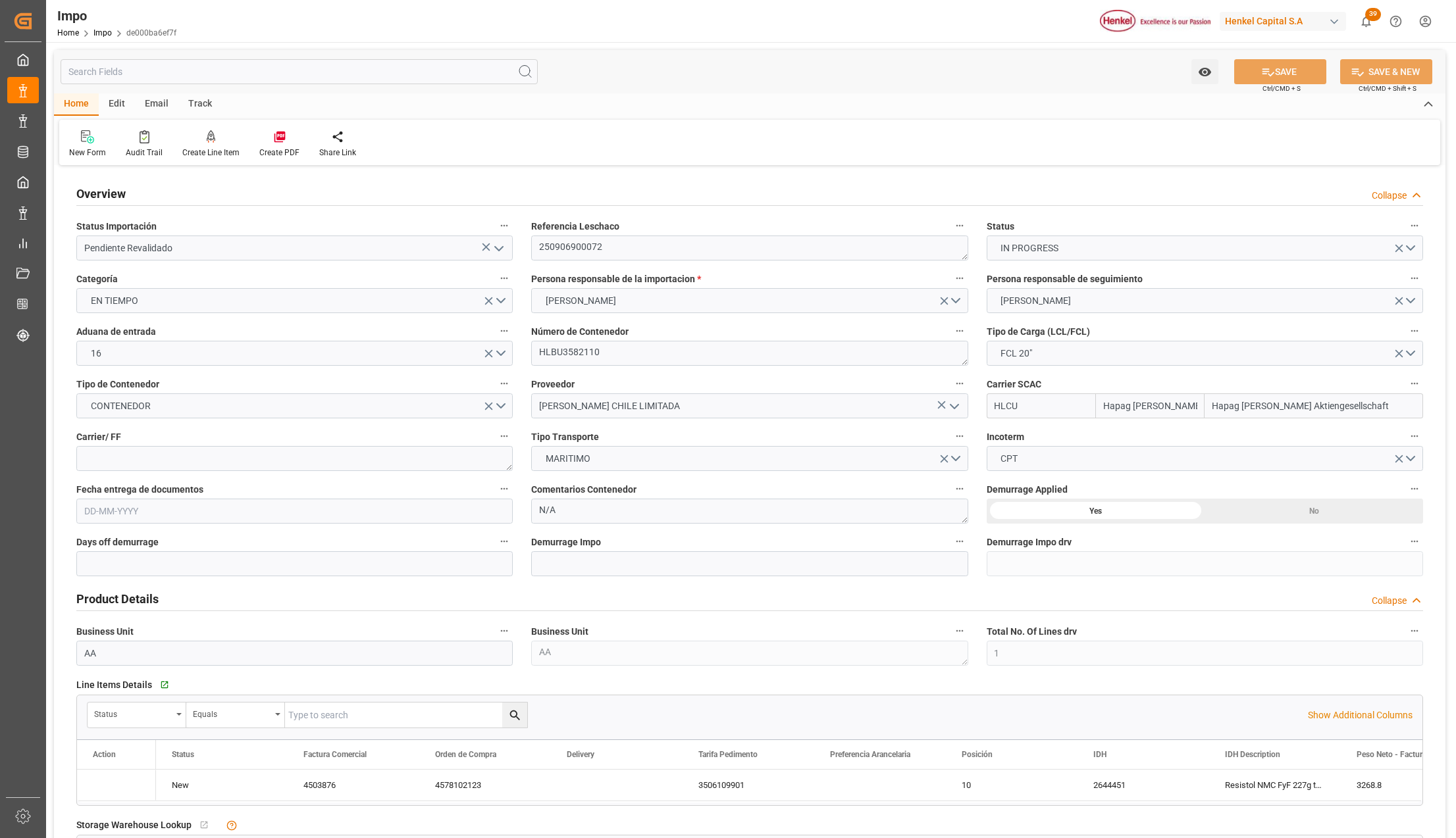
type input "[DATE]"
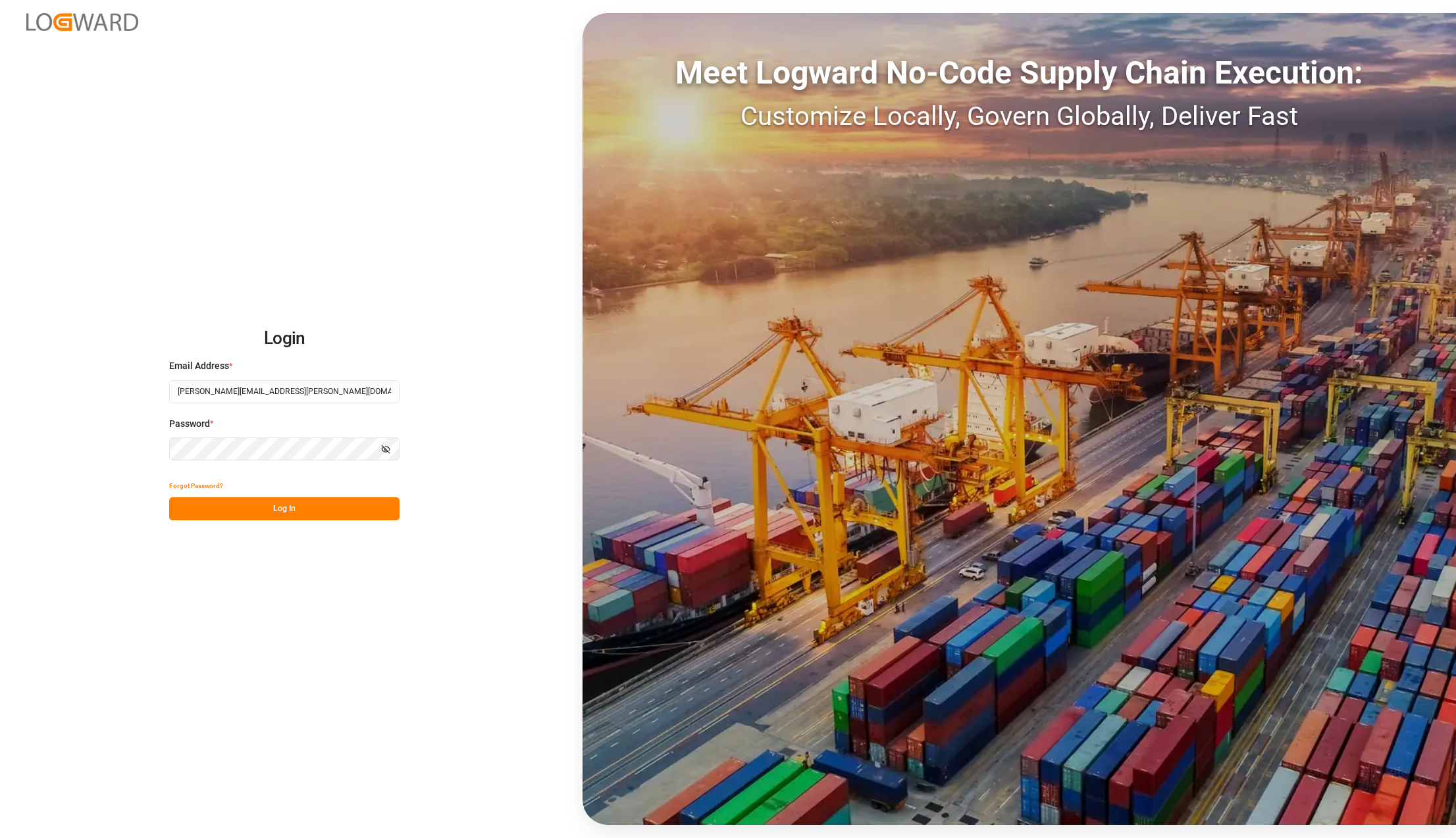
click at [340, 506] on button "Log In" at bounding box center [284, 509] width 230 height 23
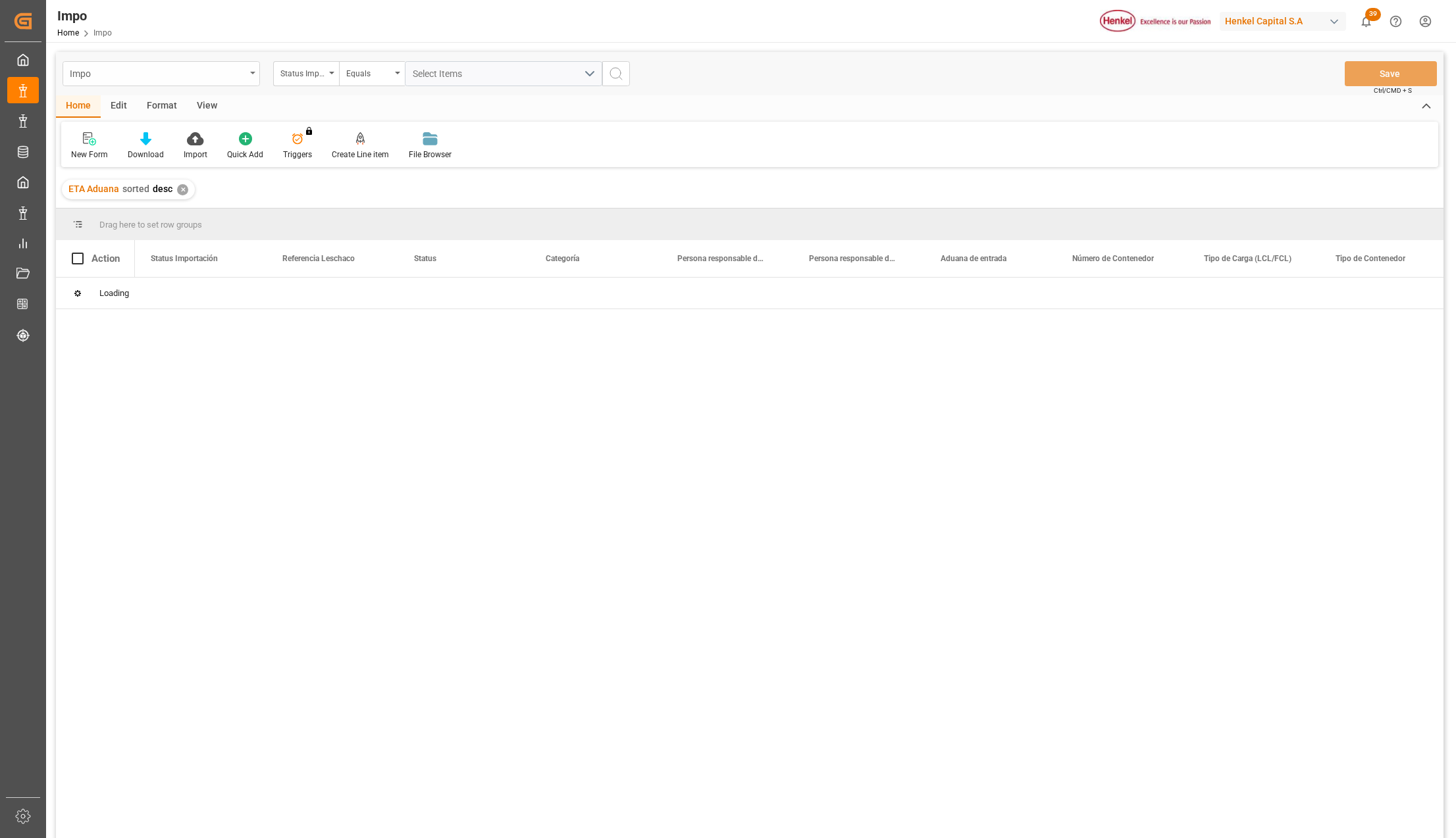
click at [250, 69] on div "Impo" at bounding box center [162, 74] width 198 height 25
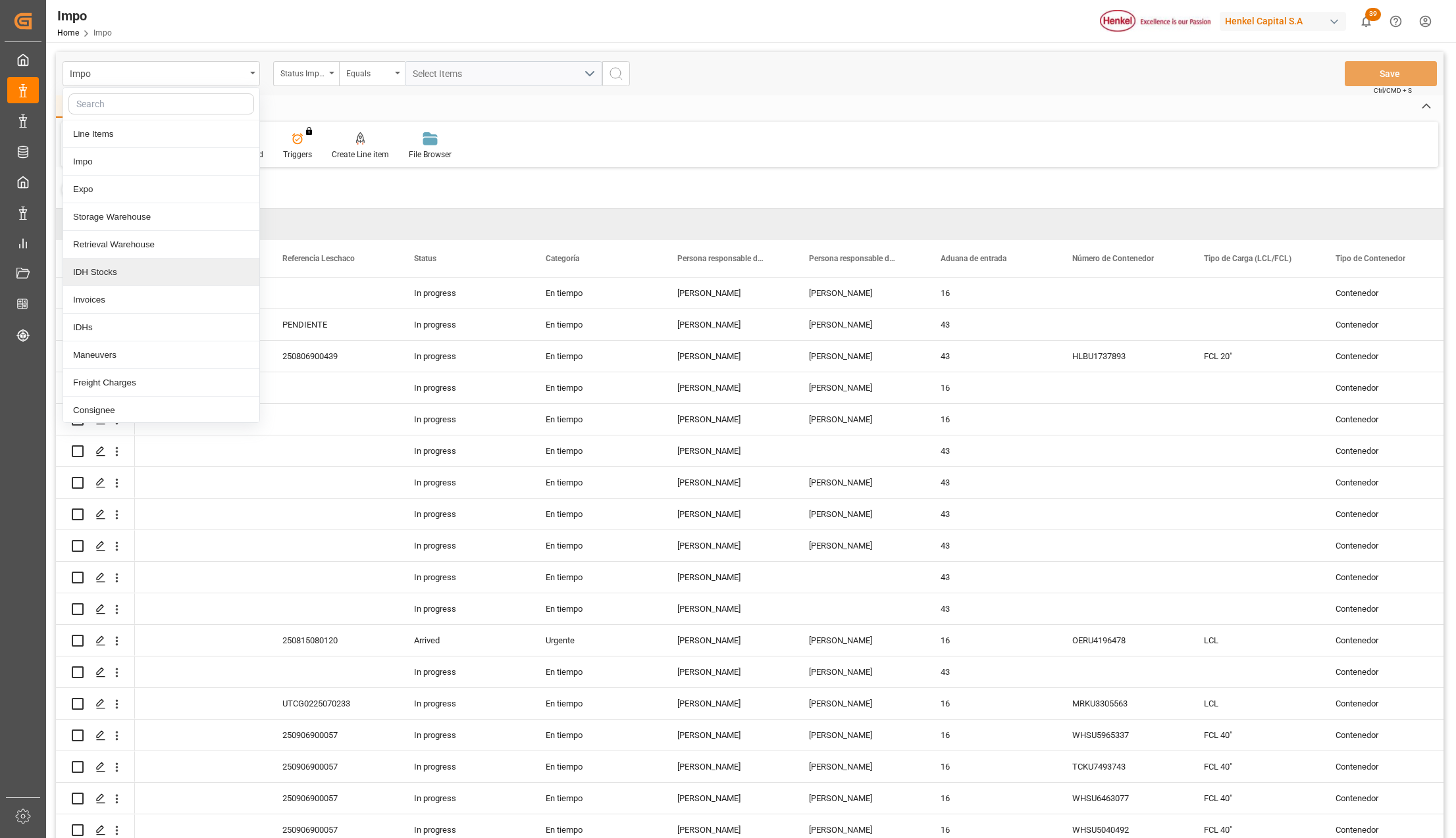
click at [663, 132] on div "New Form Download Import Quick Add Triggers You do not have permission for Trig…" at bounding box center [749, 144] width 1376 height 45
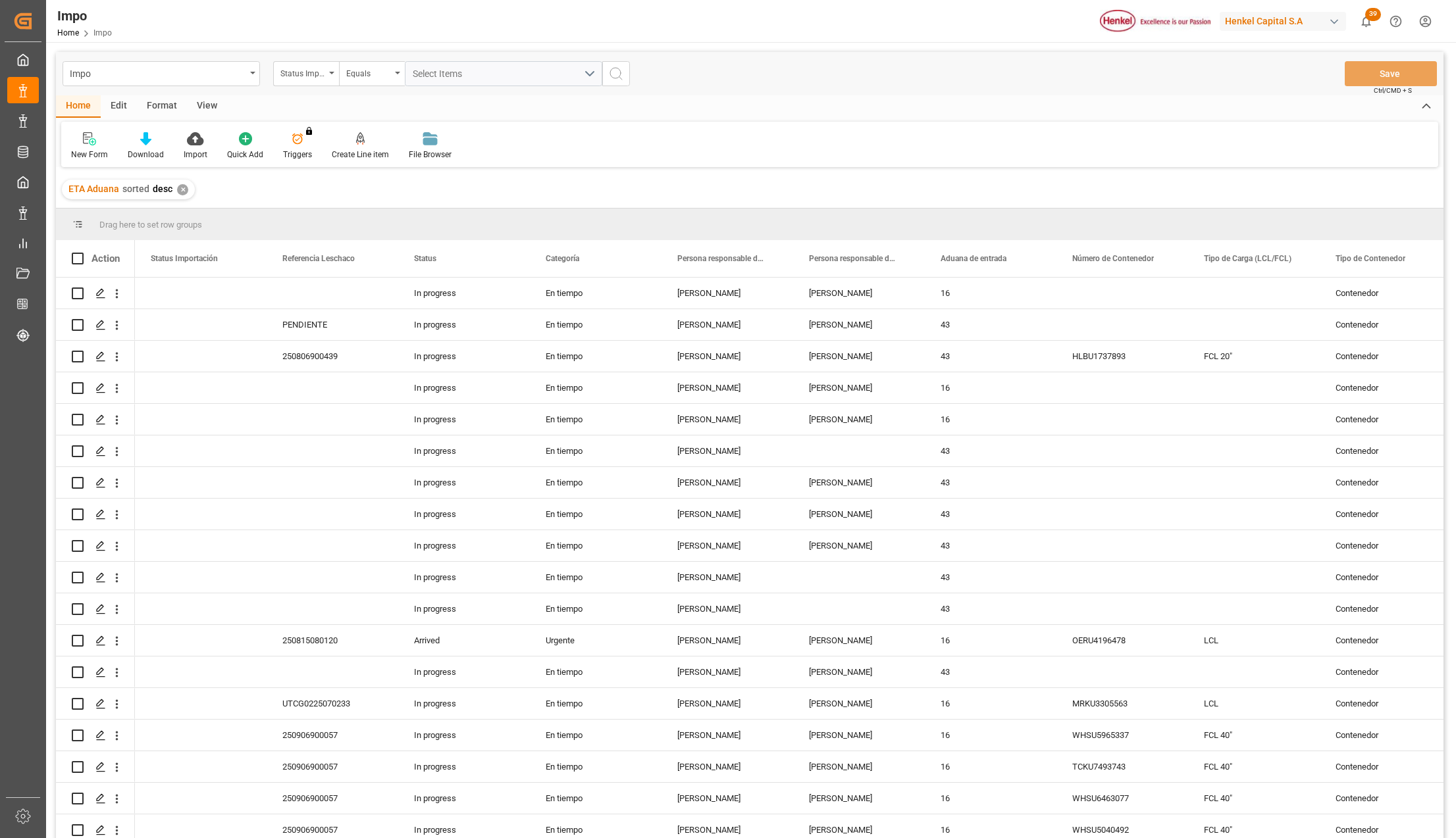
click at [206, 106] on div "View" at bounding box center [207, 106] width 40 height 23
click at [134, 72] on div "Impo" at bounding box center [157, 73] width 176 height 17
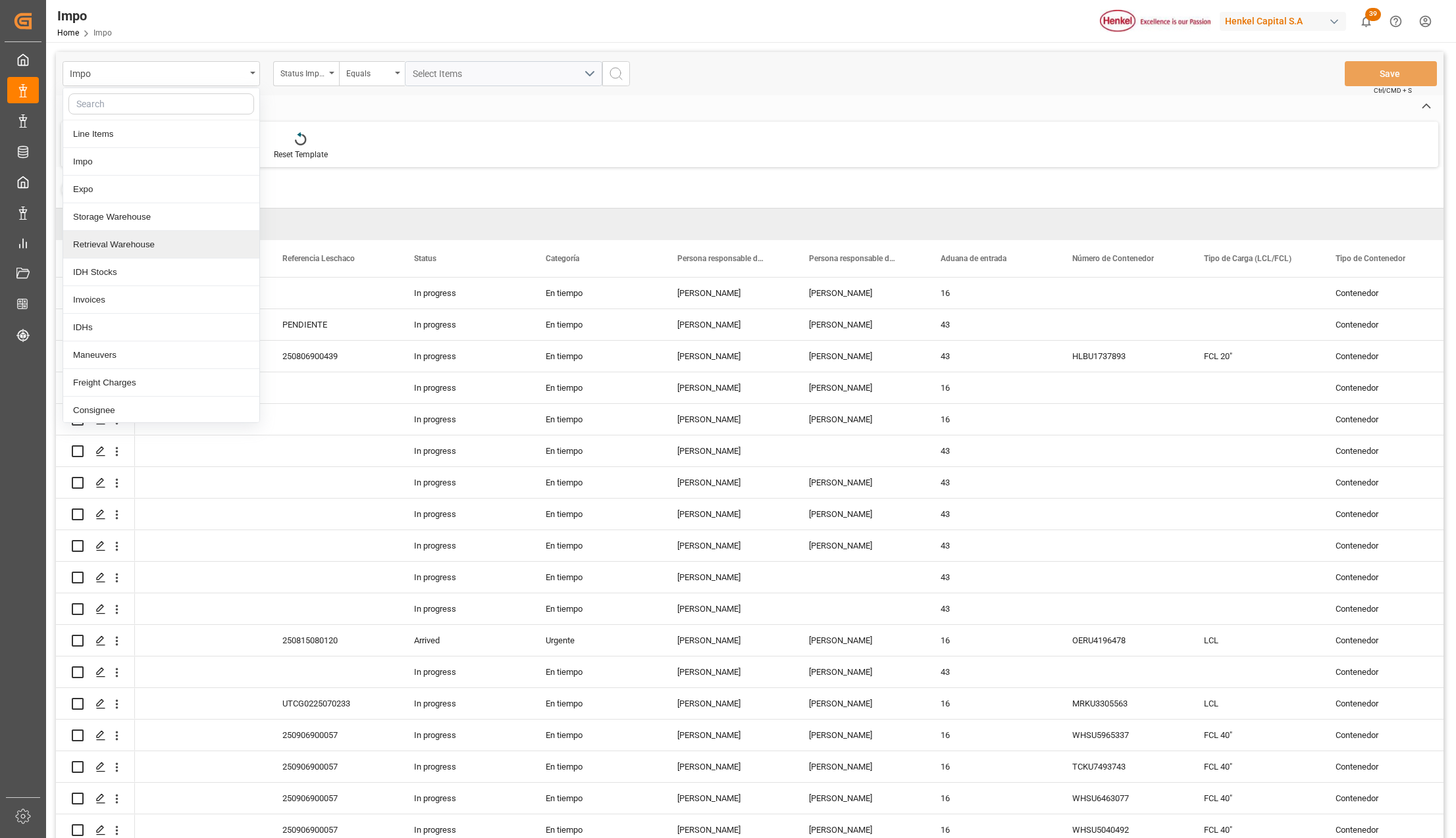
click at [117, 248] on div "Retrieval Warehouse" at bounding box center [161, 244] width 196 height 28
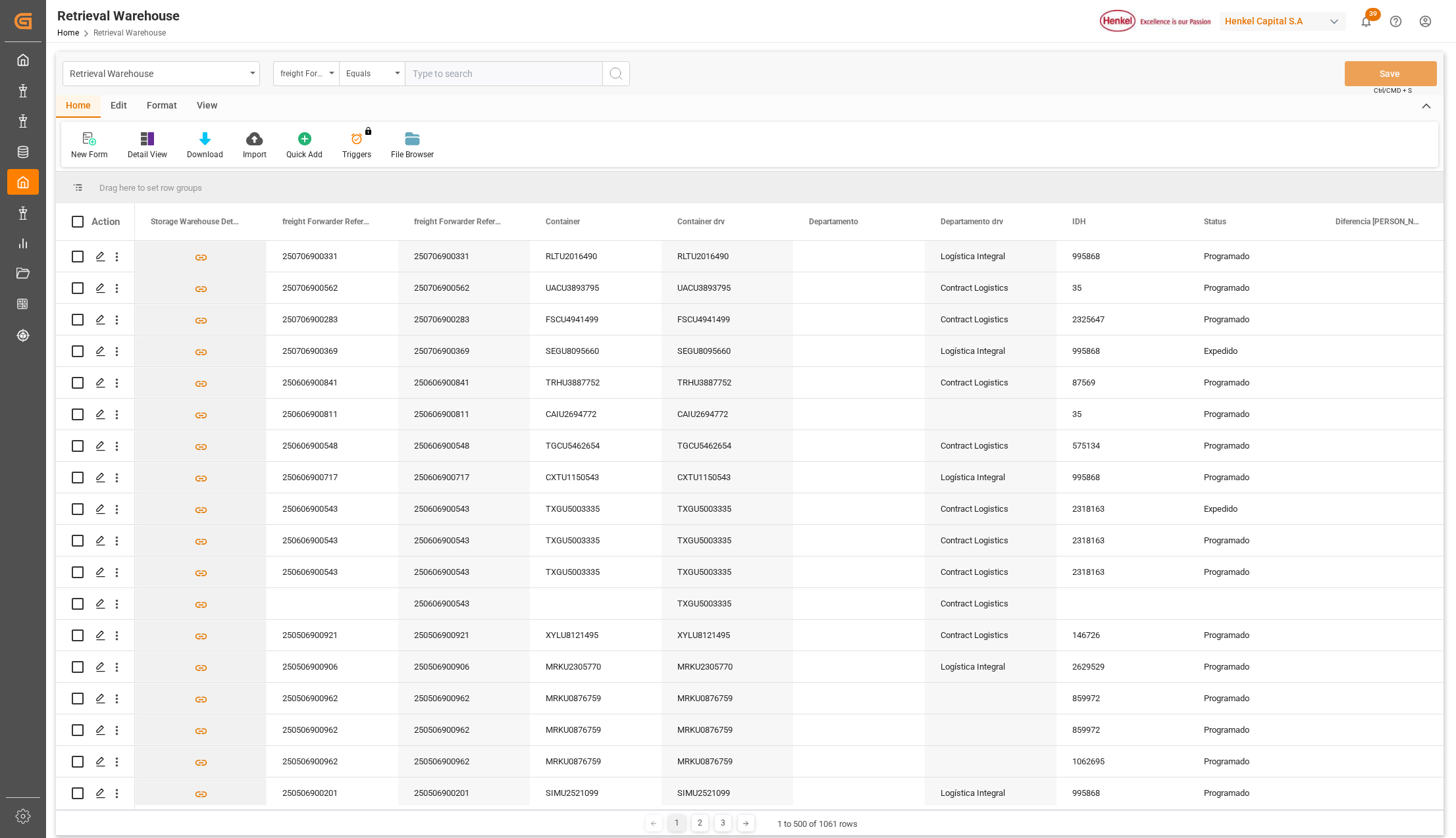
click at [254, 69] on div "Retrieval Warehouse" at bounding box center [162, 74] width 198 height 25
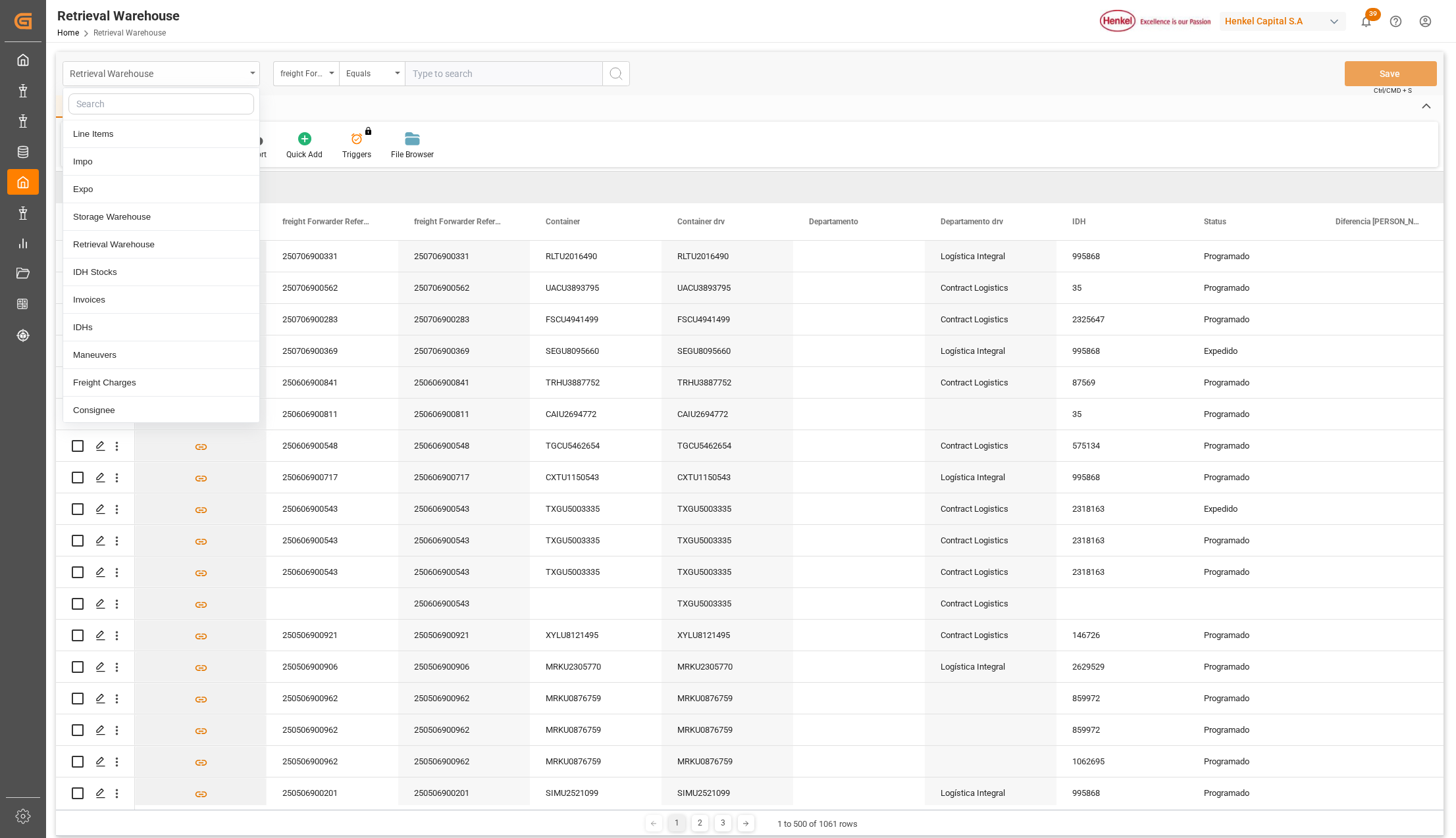
click at [244, 64] on div "Retrieval Warehouse" at bounding box center [157, 73] width 176 height 17
click at [95, 157] on div "New Form" at bounding box center [90, 155] width 37 height 12
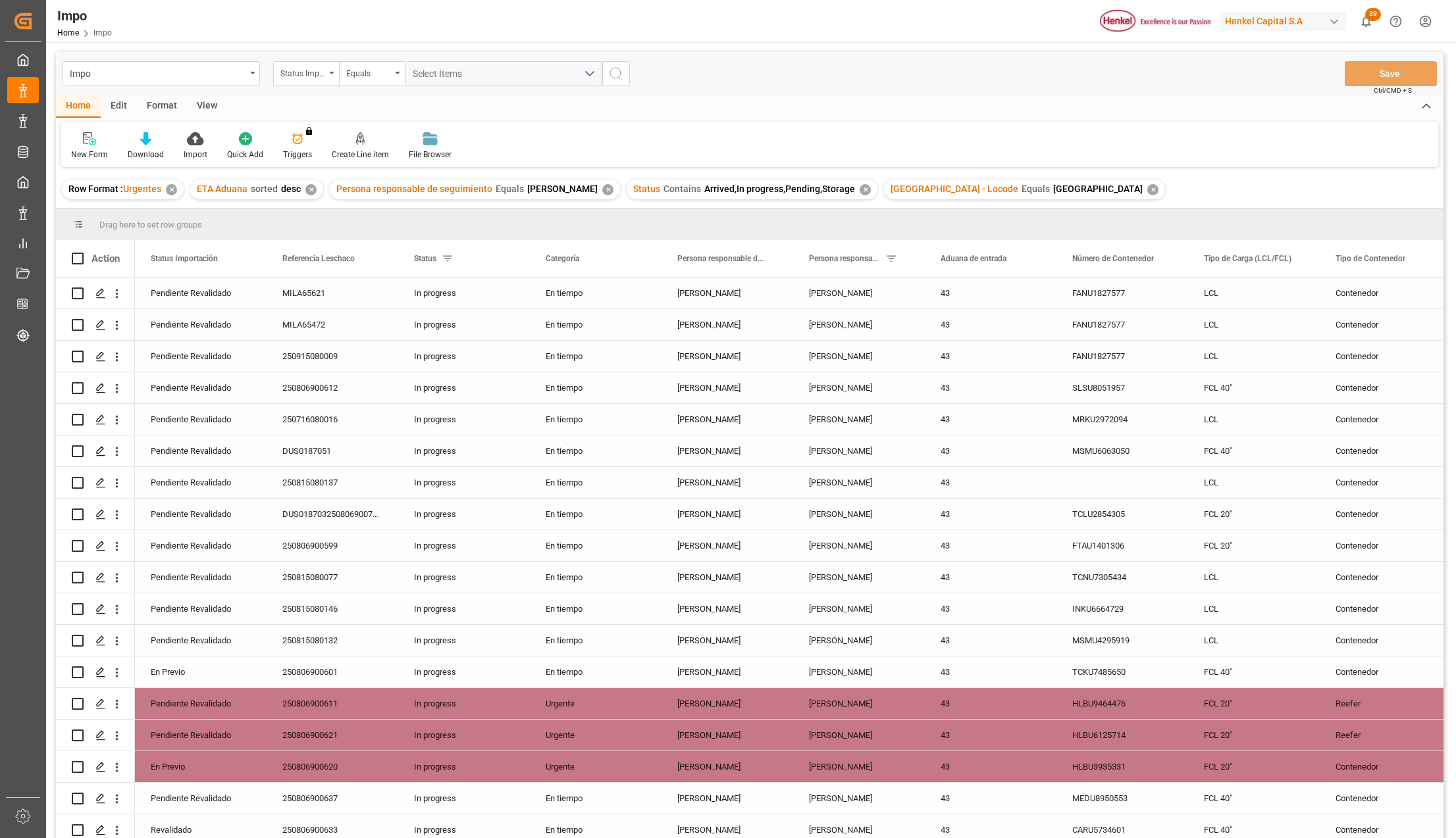
click at [212, 109] on div "View" at bounding box center [207, 106] width 40 height 23
click at [159, 146] on div "Standard Templates" at bounding box center [149, 146] width 85 height 29
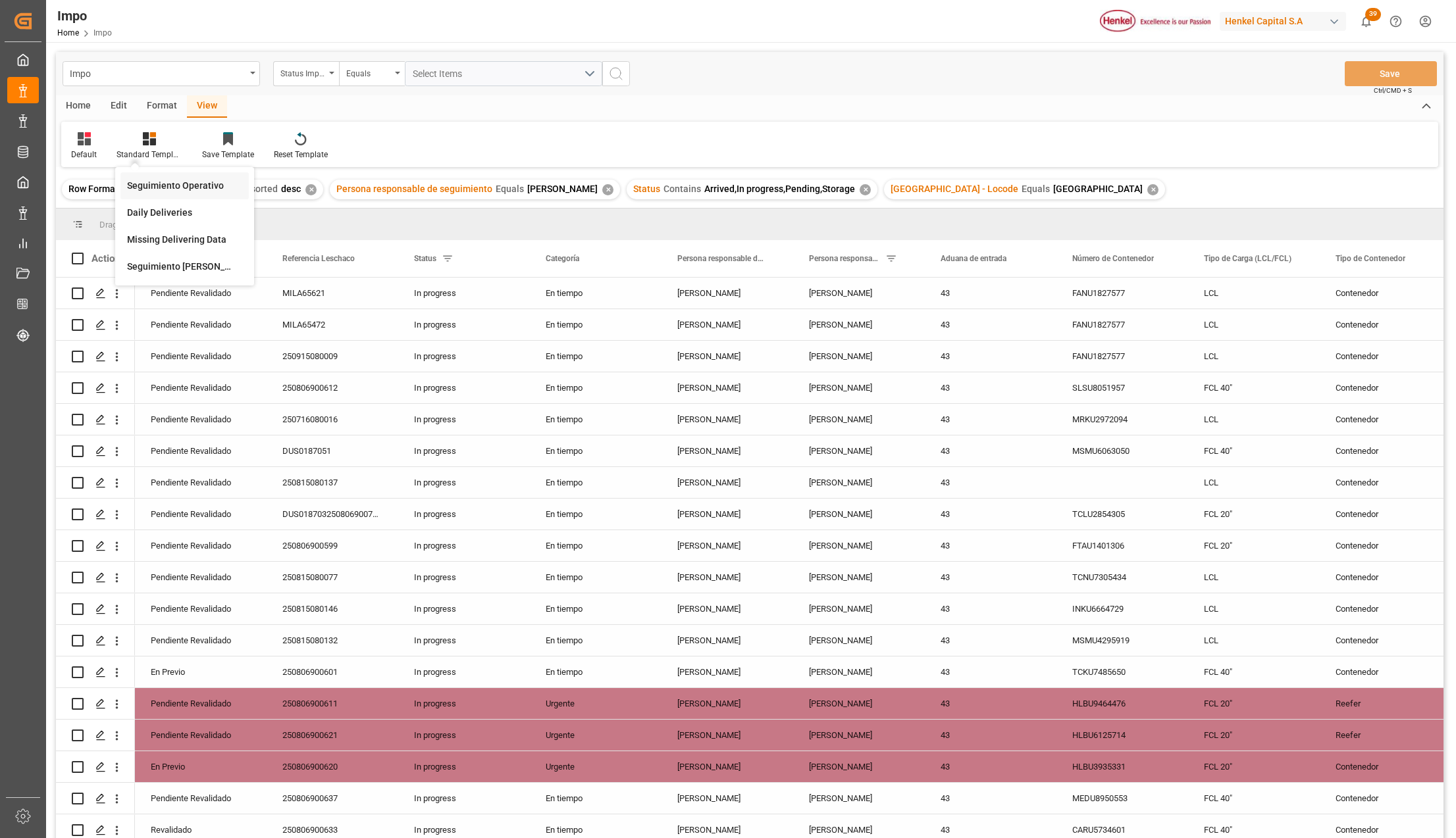
click at [159, 187] on div "Seguimiento Operativo" at bounding box center [185, 186] width 116 height 14
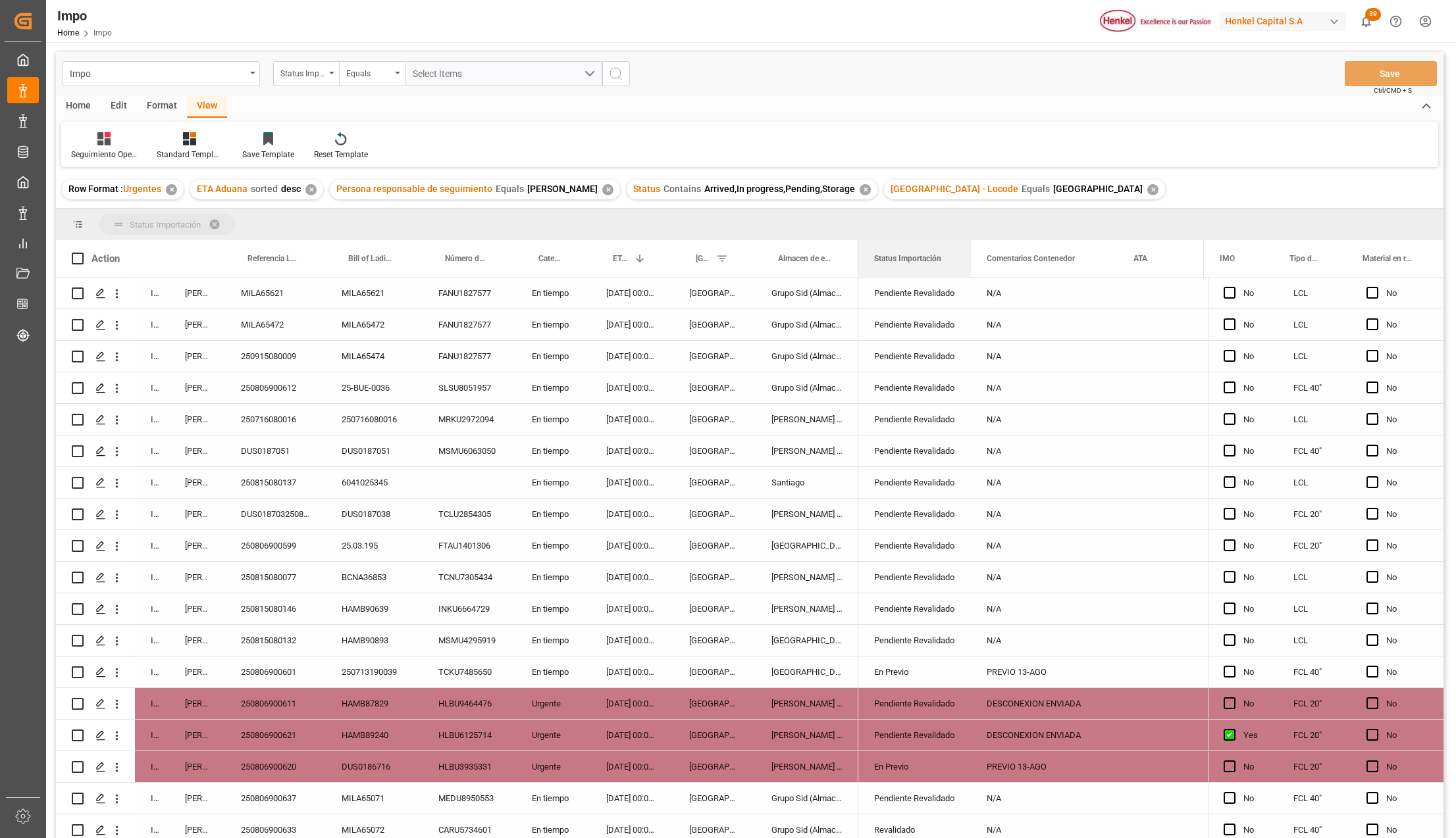
drag, startPoint x: 920, startPoint y: 249, endPoint x: 909, endPoint y: 218, distance: 32.9
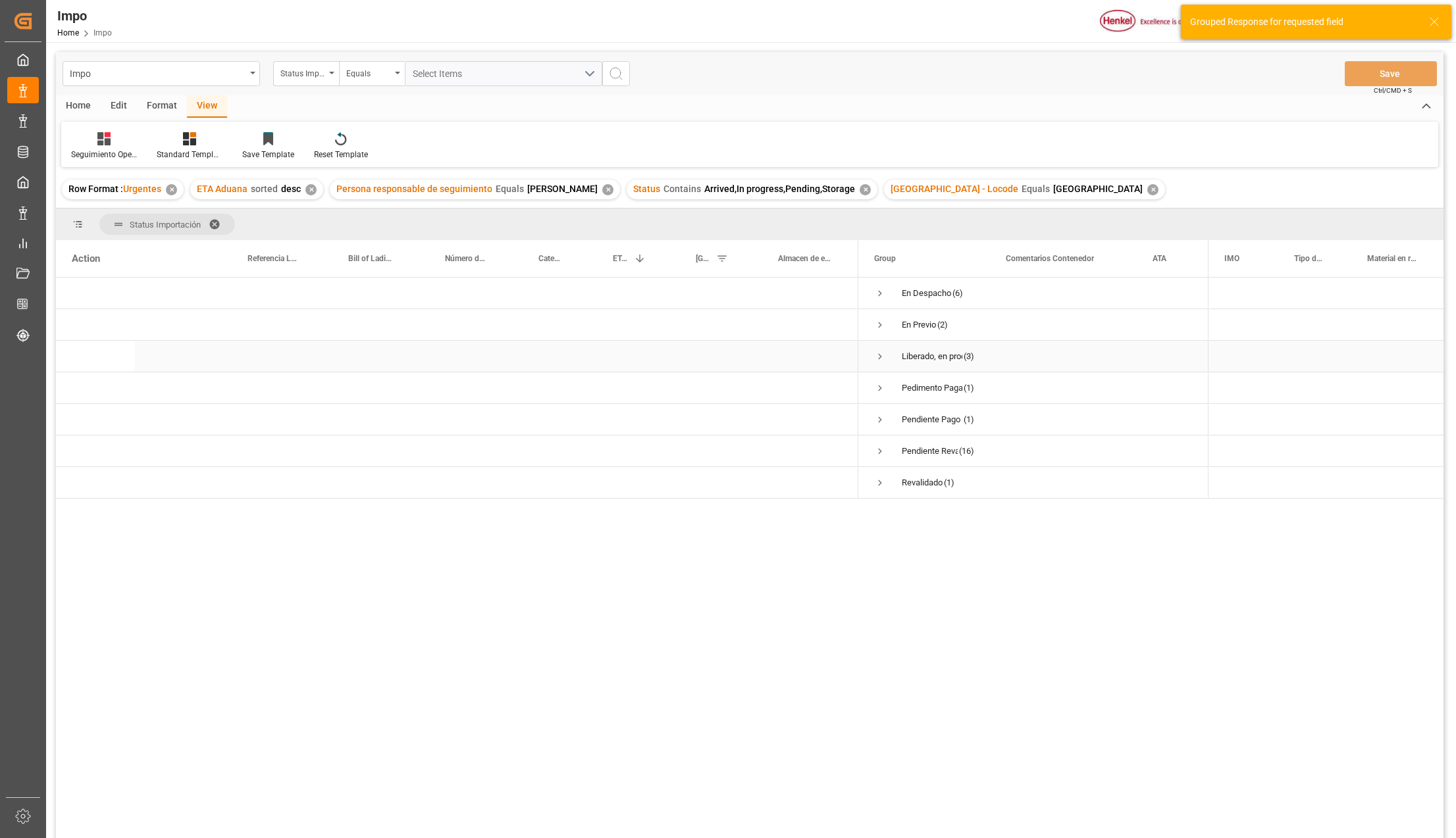
click at [778, 340] on div "Press SPACE to select this row." at bounding box center [806, 324] width 103 height 31
drag, startPoint x: 987, startPoint y: 243, endPoint x: 1048, endPoint y: 246, distance: 61.1
click at [1048, 246] on div at bounding box center [1051, 259] width 5 height 37
click at [872, 482] on div "Revalidado (1)" at bounding box center [954, 482] width 193 height 31
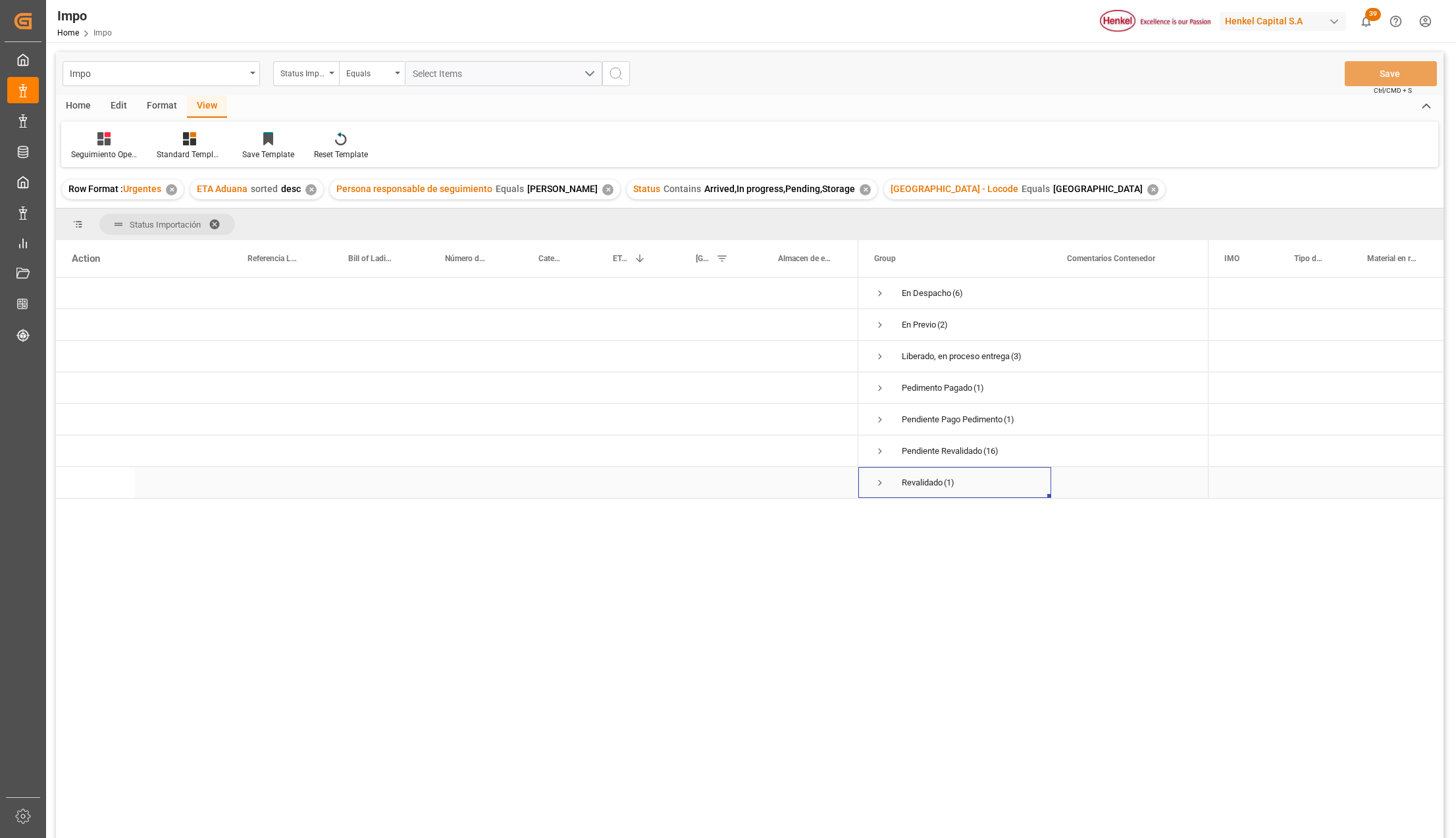
click at [882, 481] on span "Press SPACE to select this row." at bounding box center [880, 483] width 12 height 12
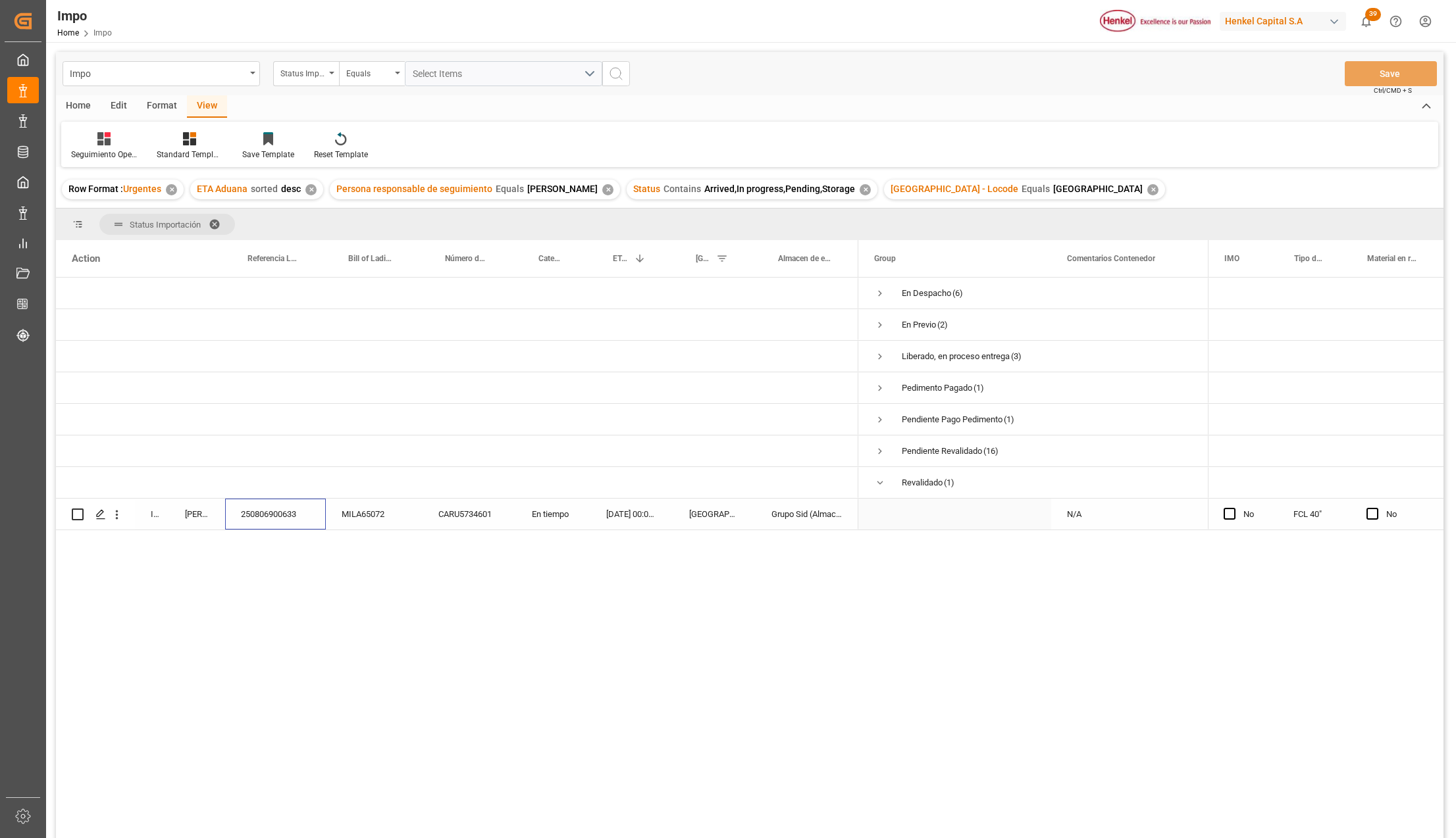
click at [285, 517] on div "250806900633" at bounding box center [275, 514] width 100 height 31
click at [883, 483] on span "Press SPACE to select this row." at bounding box center [880, 483] width 12 height 12
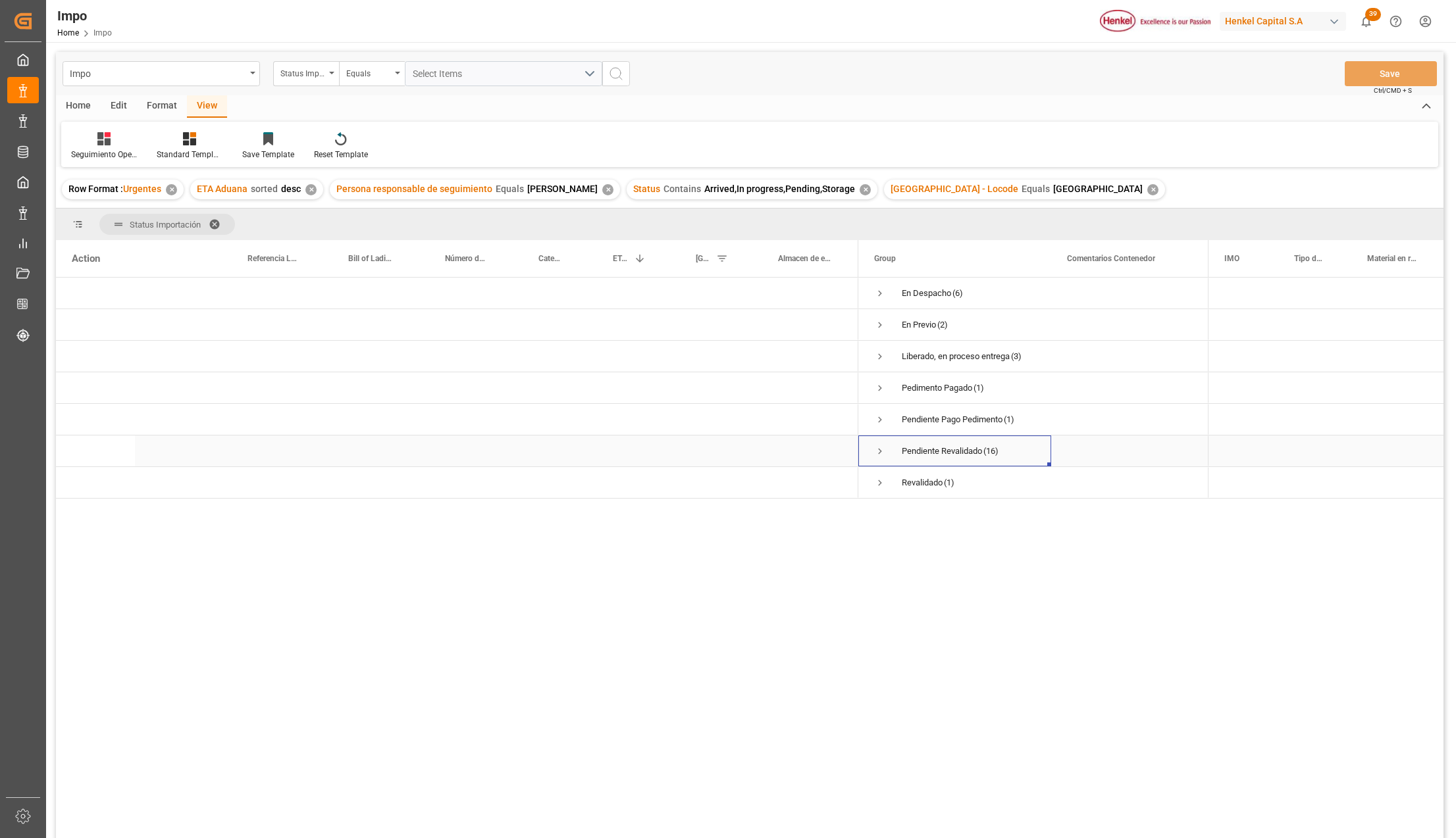
click at [880, 448] on span "Press SPACE to select this row." at bounding box center [880, 451] width 12 height 12
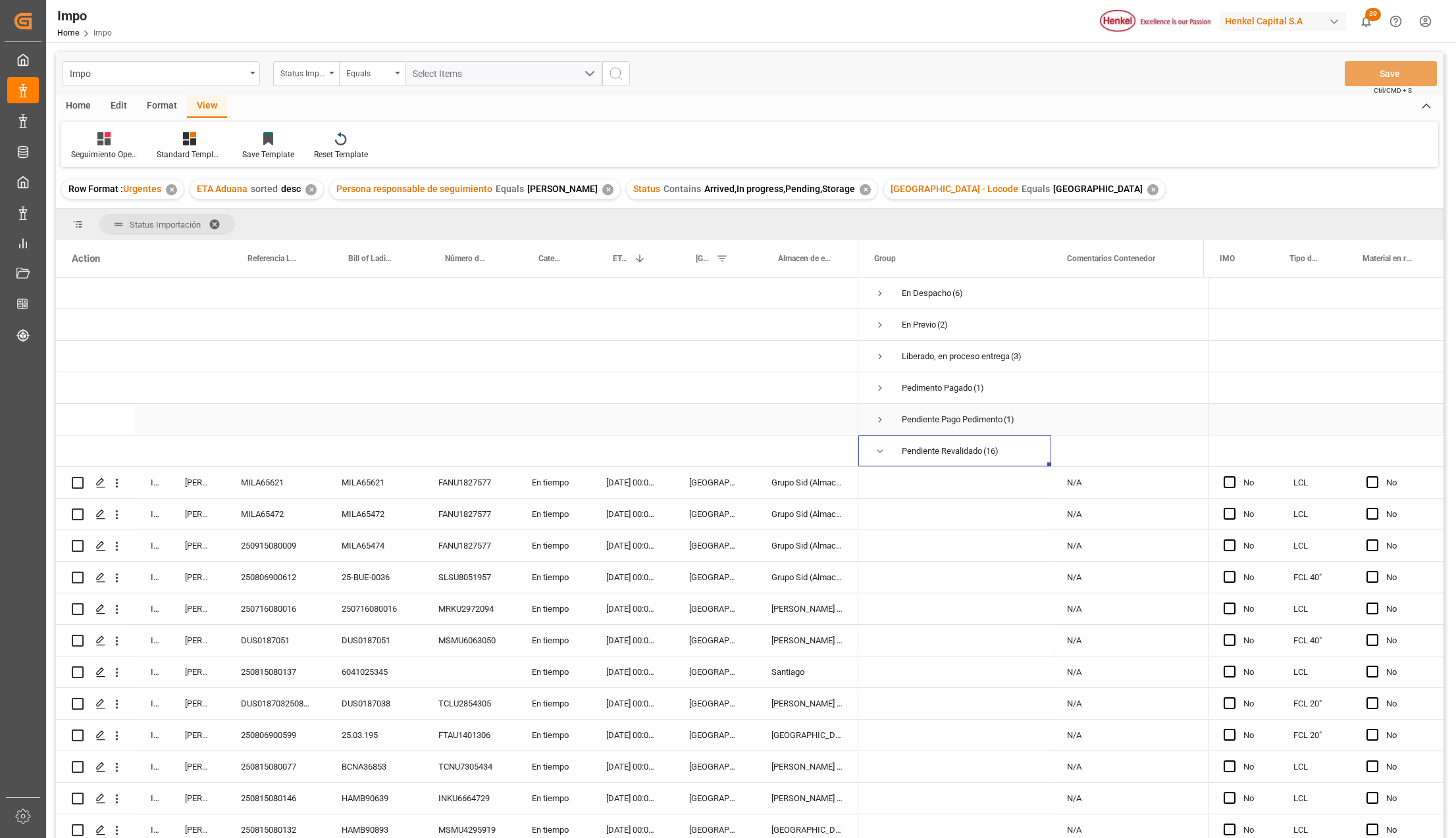
click at [881, 420] on span "Press SPACE to select this row." at bounding box center [880, 419] width 12 height 12
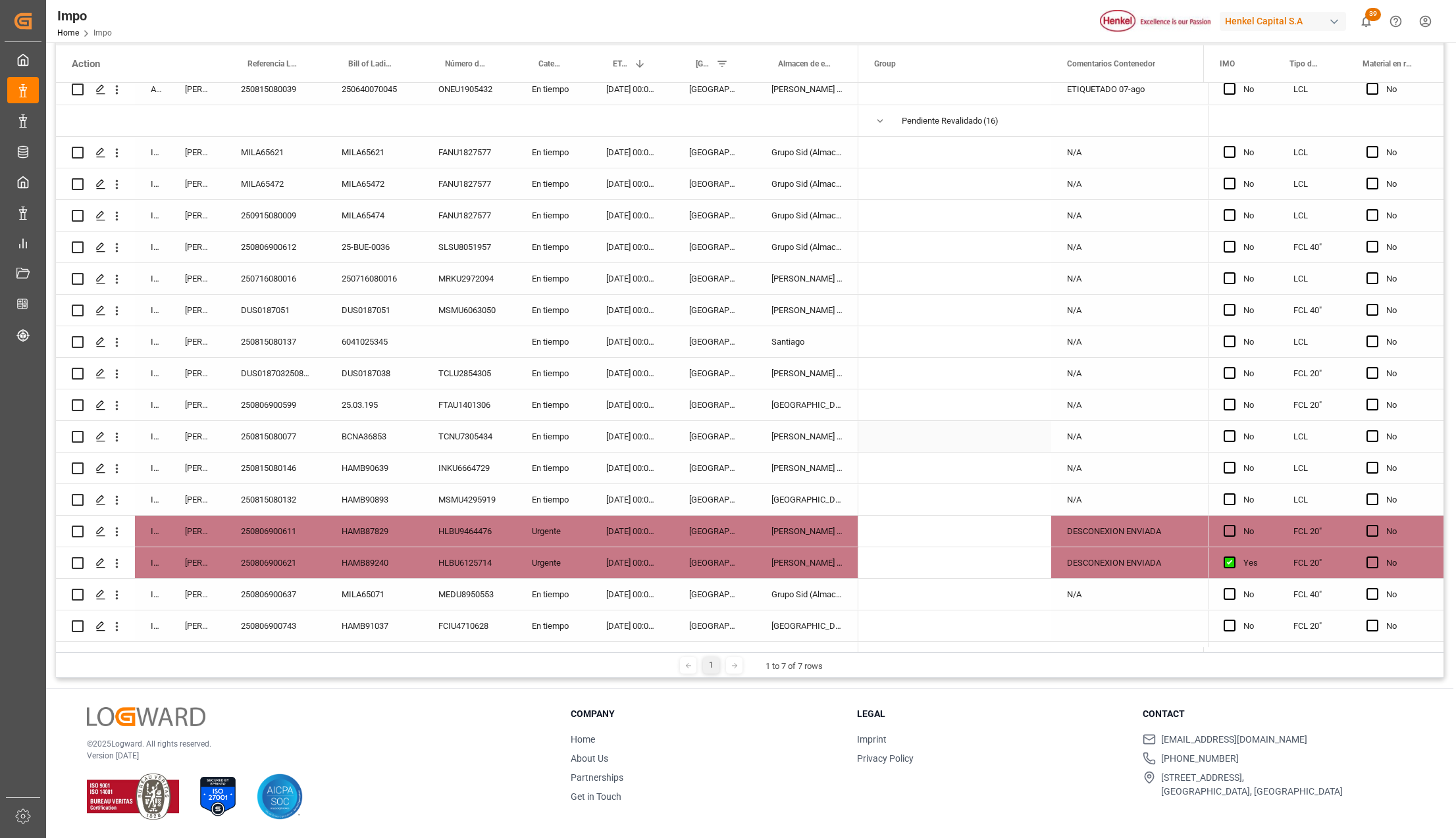
scroll to position [198, 0]
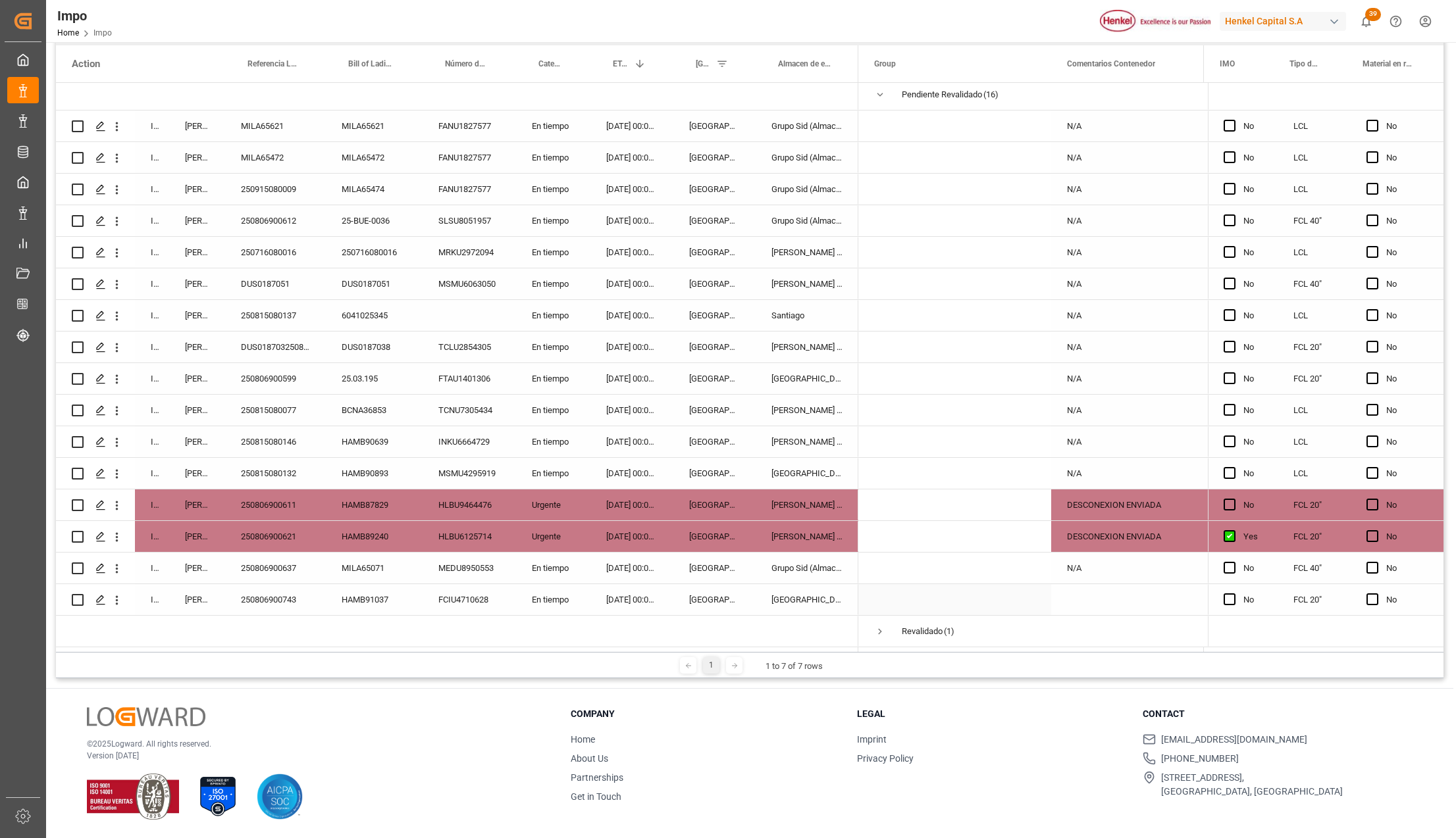
click at [642, 590] on div "[DATE] 00:00:00" at bounding box center [631, 599] width 83 height 31
click at [933, 595] on span "Press SPACE to select this row." at bounding box center [954, 599] width 162 height 29
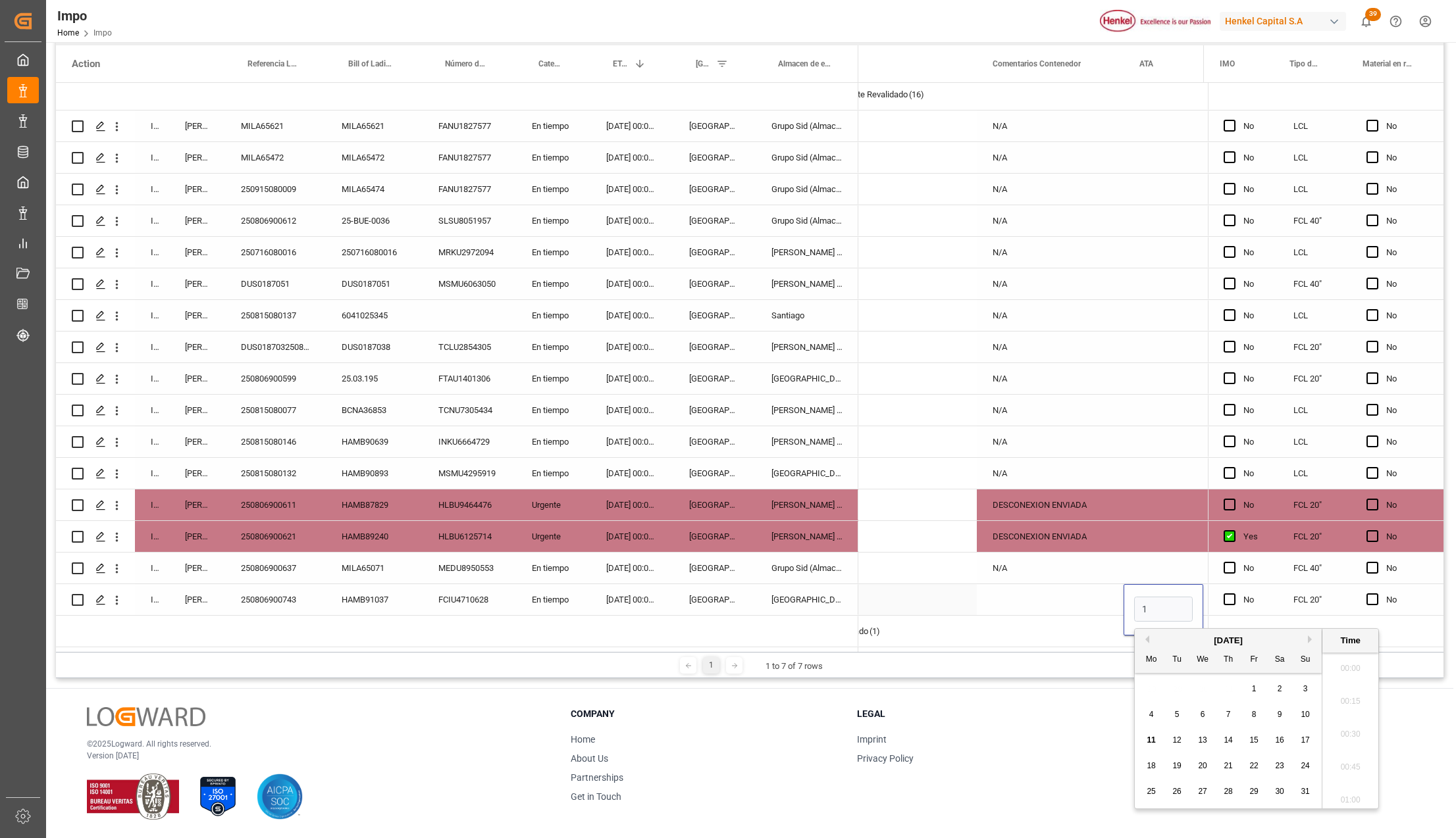
scroll to position [1715, 0]
type input "1"
type input "[DATE] 00:00"
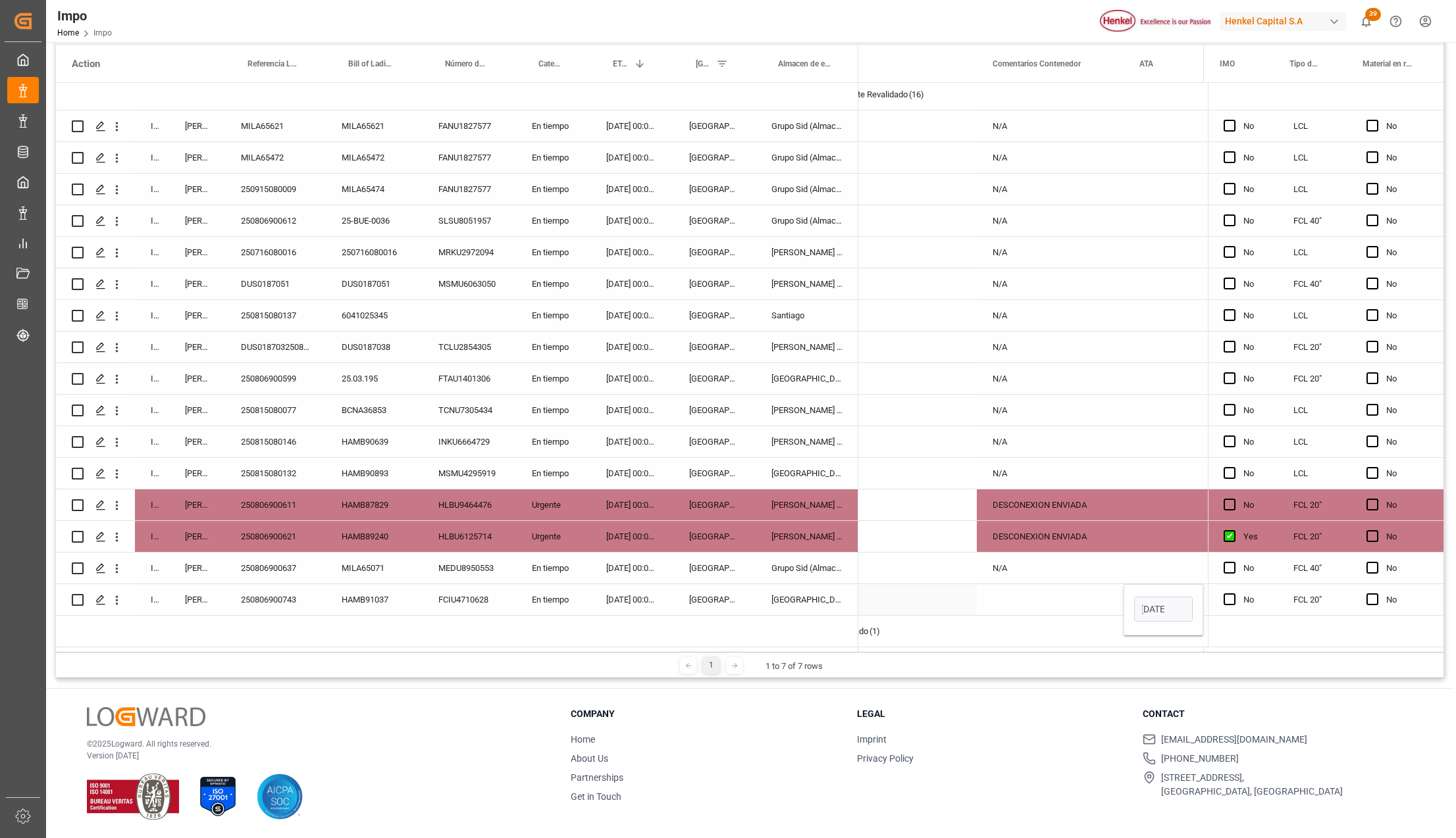
scroll to position [0, 0]
click at [1064, 559] on div "N/A" at bounding box center [1050, 568] width 147 height 31
click at [283, 599] on div "250806900743" at bounding box center [275, 599] width 100 height 31
click at [368, 595] on div "HAMB91037" at bounding box center [374, 599] width 97 height 31
click at [444, 596] on div "FCIU4710628" at bounding box center [470, 599] width 94 height 31
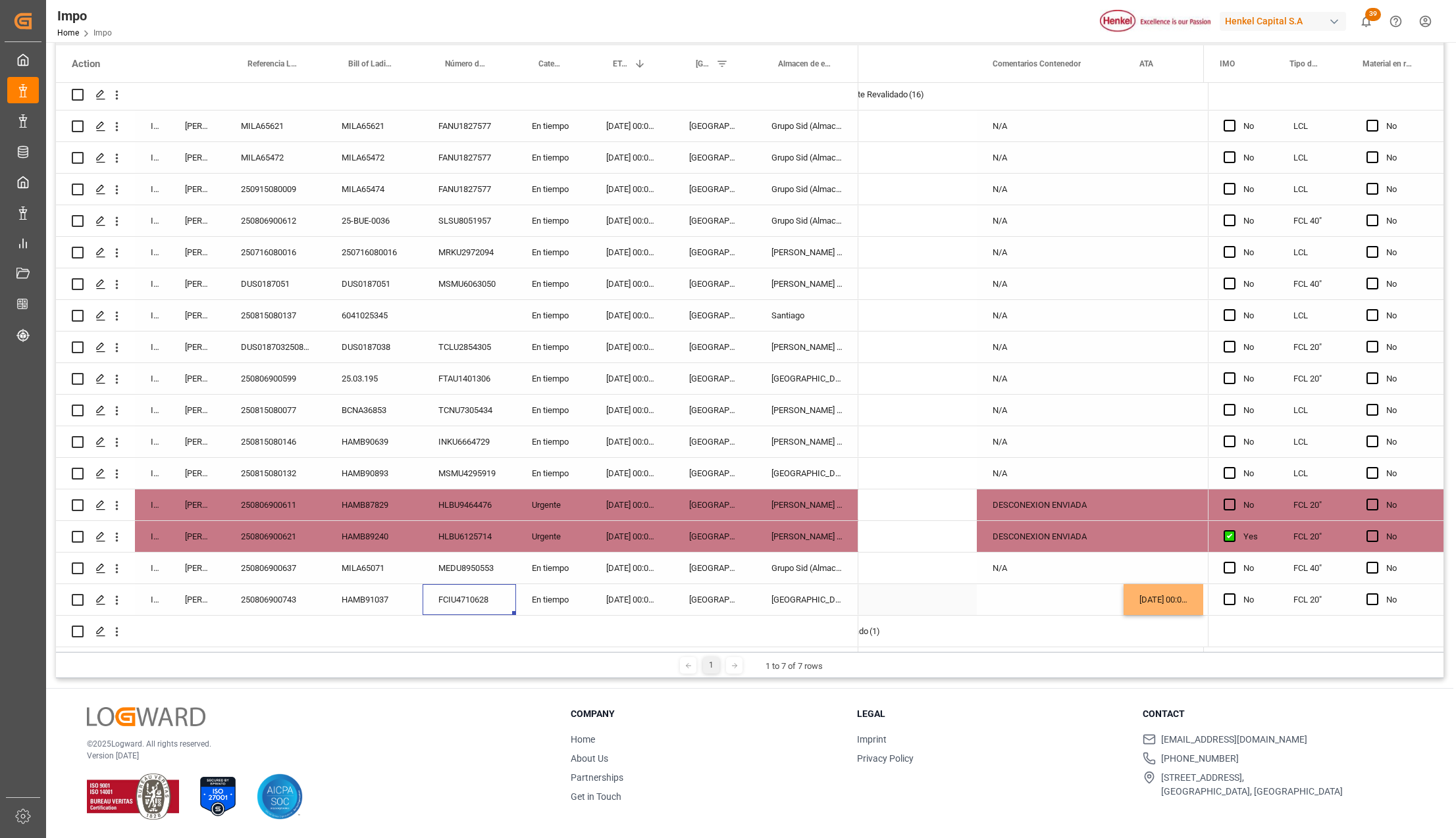
click at [635, 598] on div "[DATE] 00:00:00" at bounding box center [631, 599] width 83 height 31
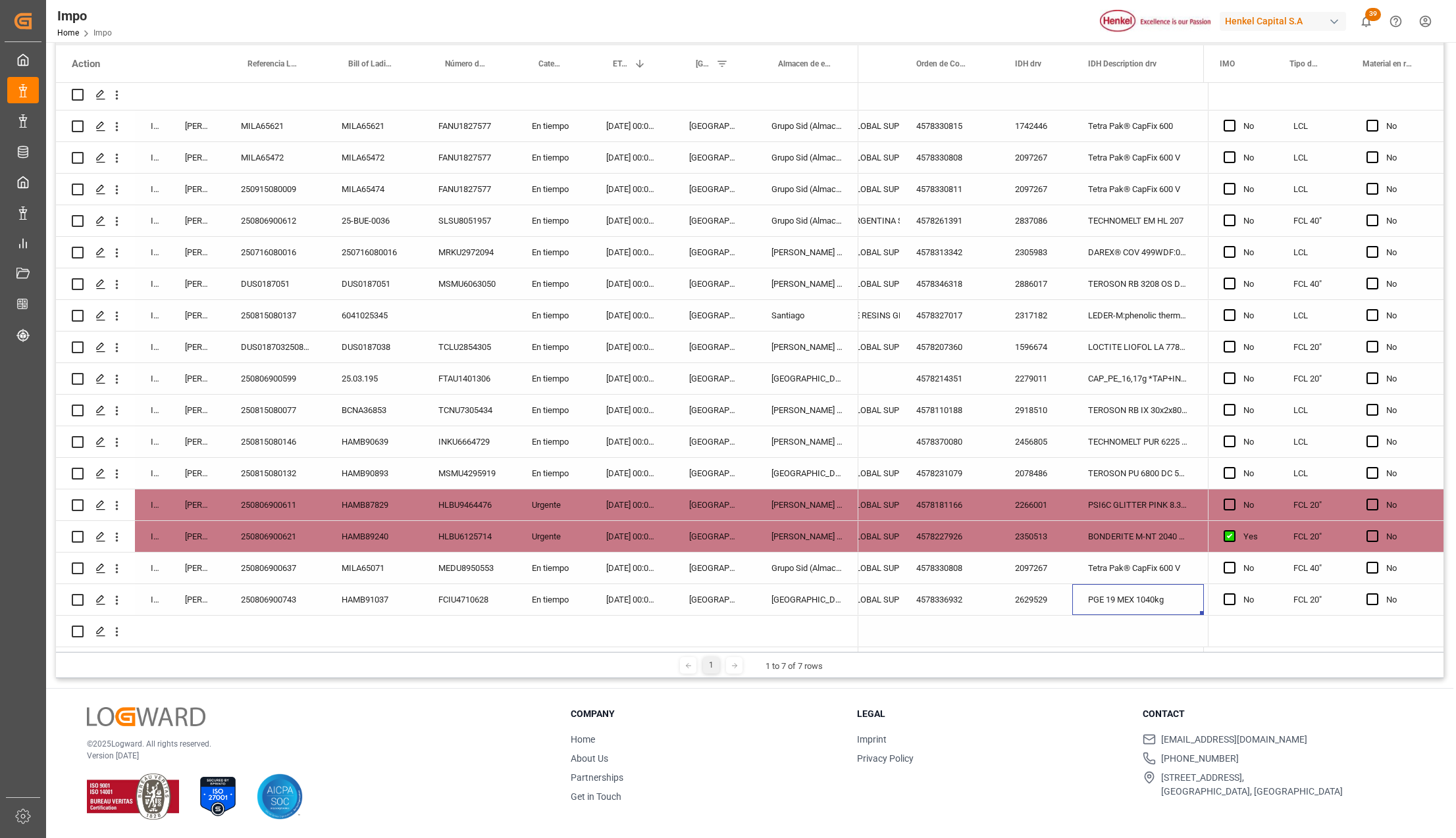
scroll to position [0, 838]
click at [762, 601] on div "[GEOGRAPHIC_DATA]" at bounding box center [806, 599] width 103 height 31
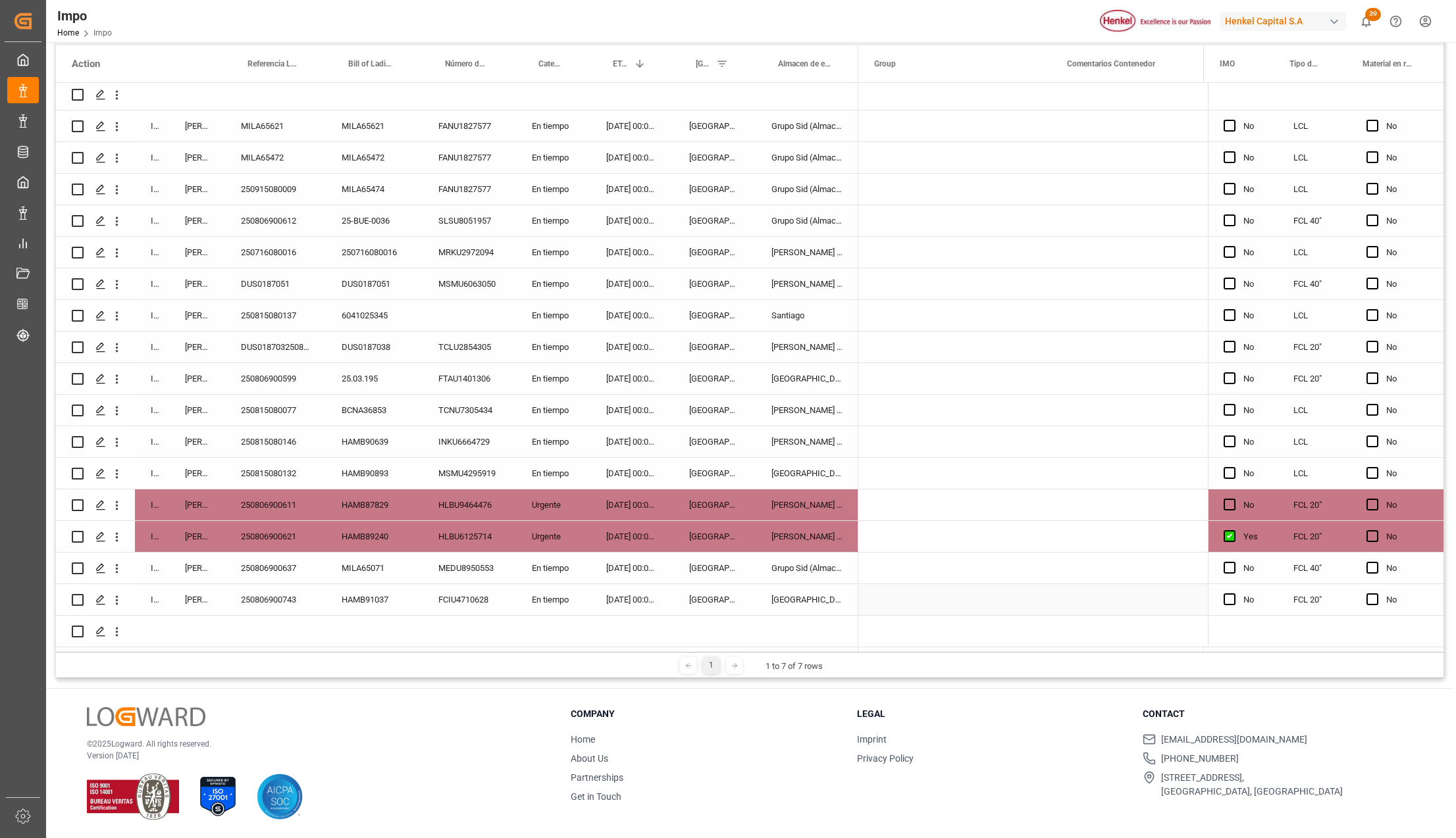
scroll to position [0, 0]
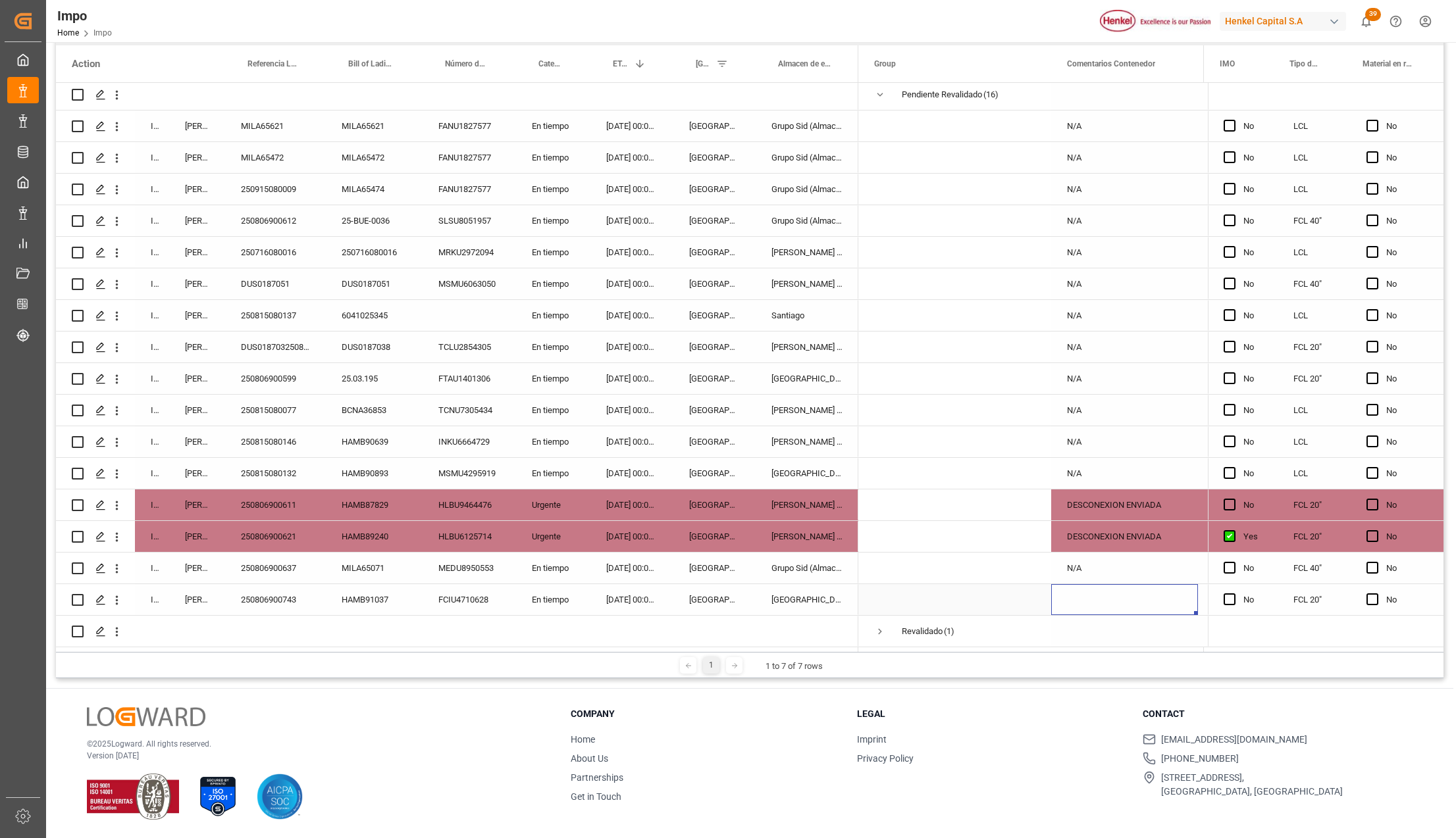
click at [815, 604] on div "[GEOGRAPHIC_DATA]" at bounding box center [806, 599] width 103 height 31
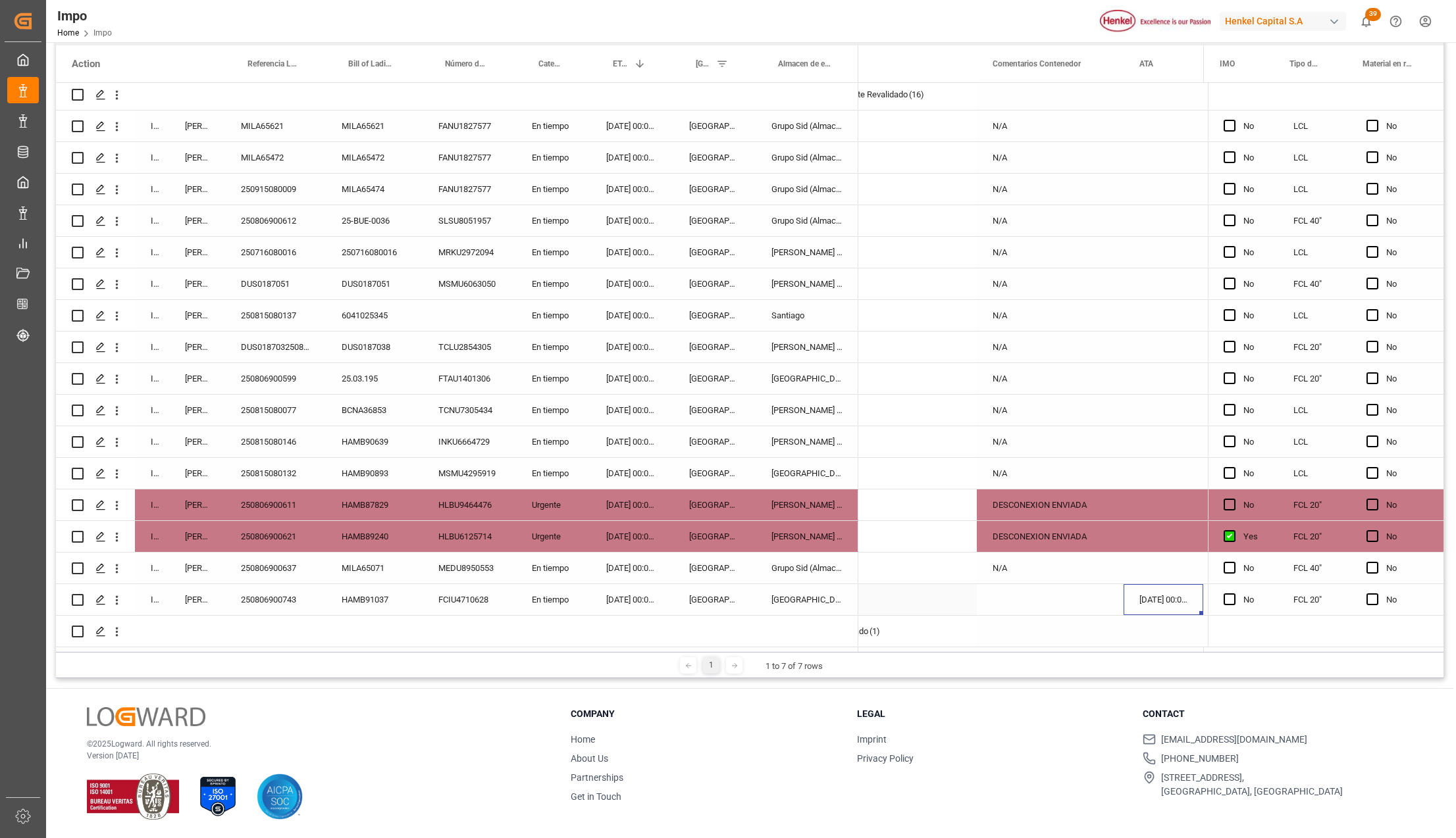
scroll to position [0, 140]
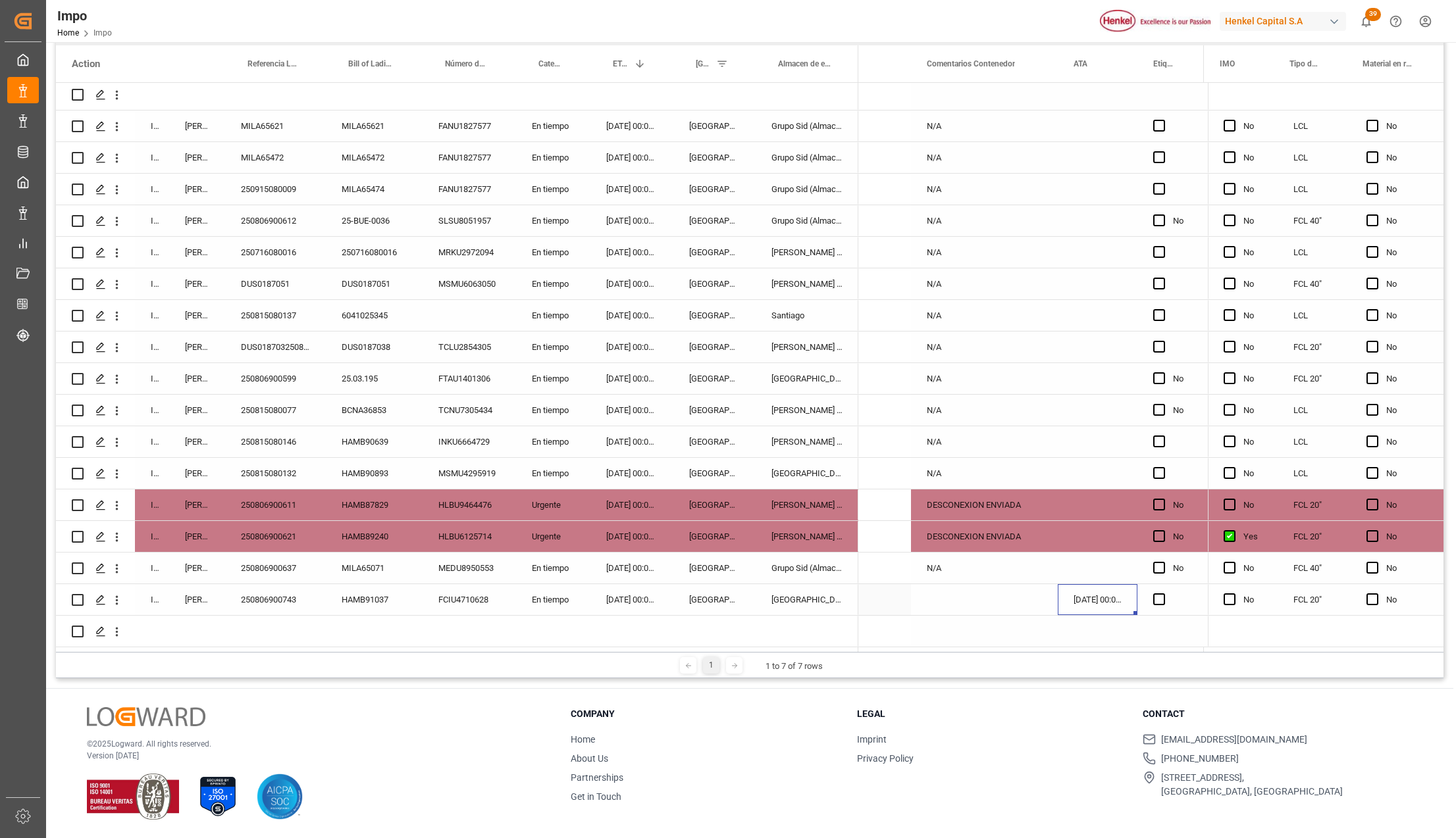
click at [1075, 591] on div "[DATE] 00:00:00" at bounding box center [1097, 599] width 80 height 31
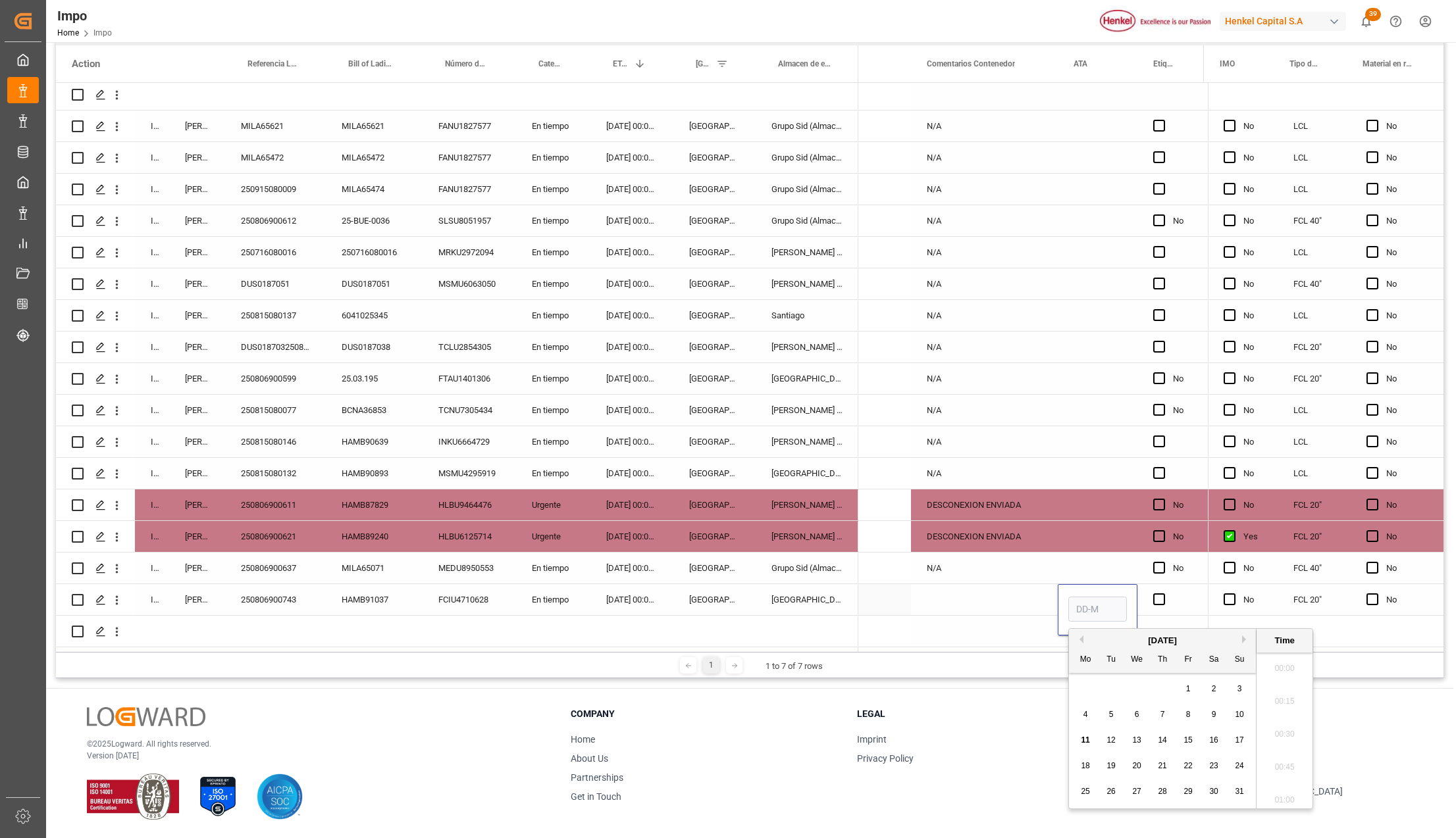
scroll to position [0, 0]
click at [1028, 601] on div "Press SPACE to select this row." at bounding box center [984, 599] width 147 height 31
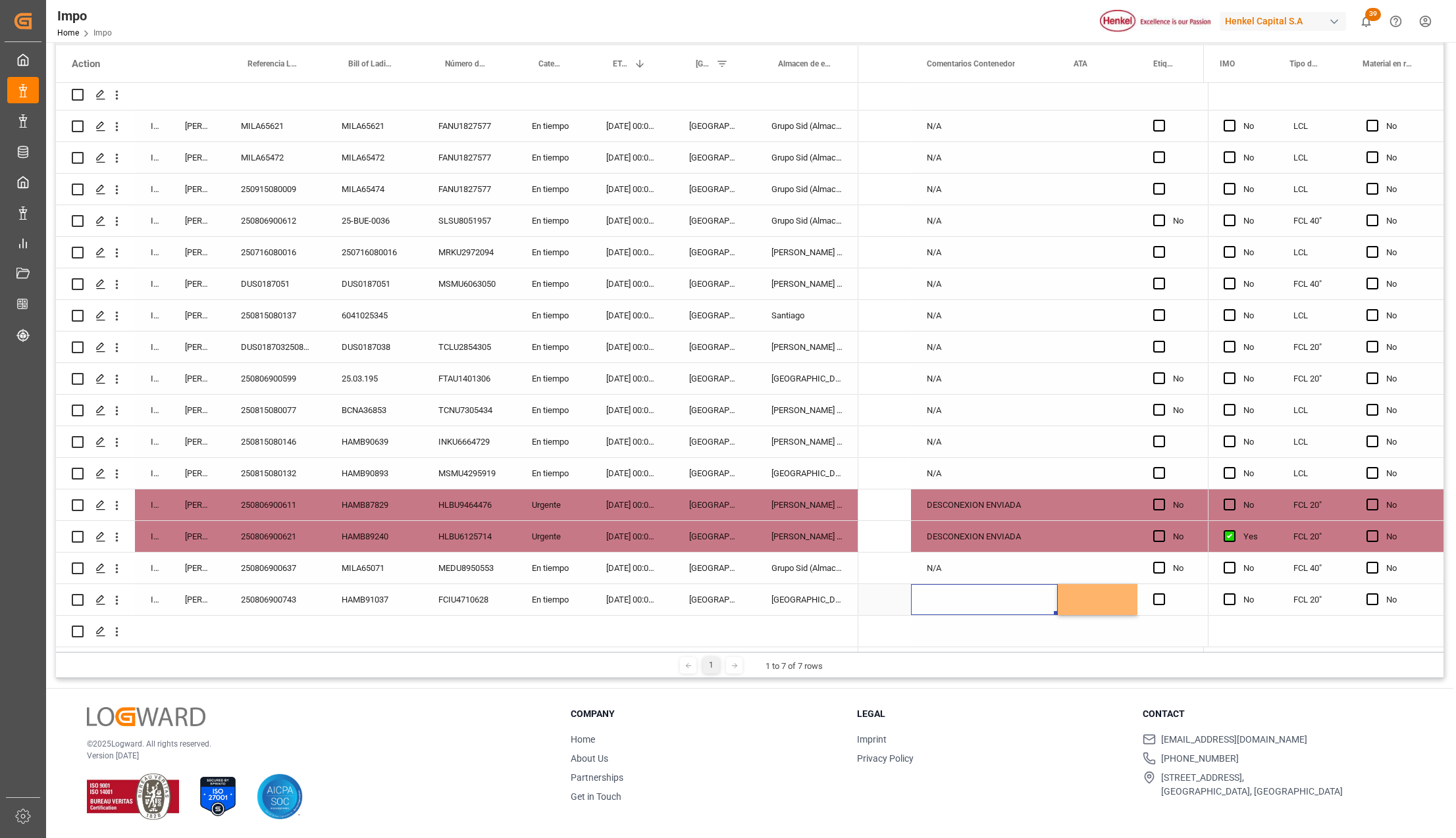
scroll to position [198, 0]
click at [552, 596] on div "En tiempo" at bounding box center [553, 599] width 75 height 31
click at [622, 588] on div "[DATE] 00:00:00" at bounding box center [631, 599] width 83 height 31
click at [625, 595] on div "[DATE] 00:00:00" at bounding box center [631, 599] width 83 height 31
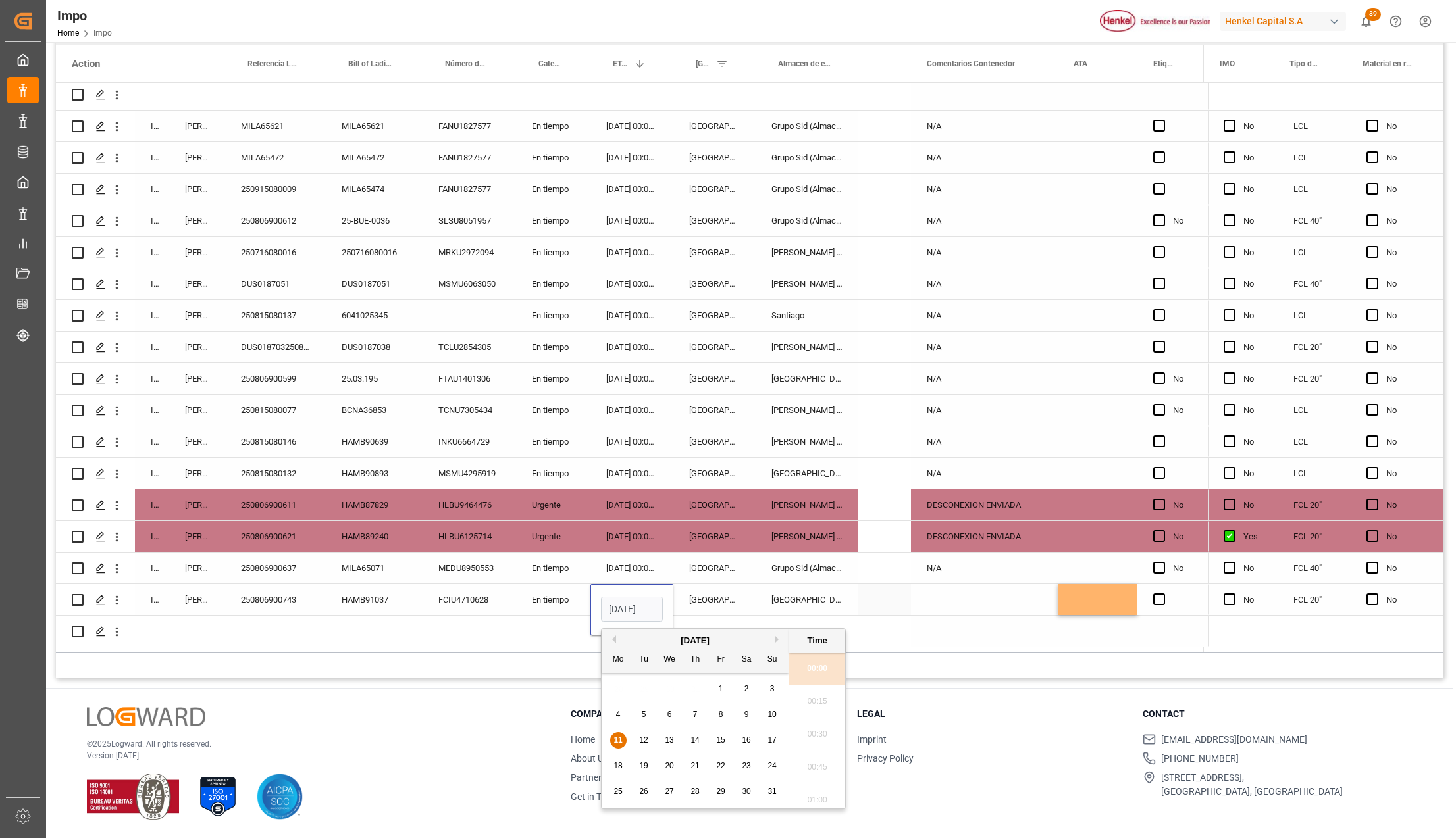
click at [625, 597] on input "[DATE] 00:00" at bounding box center [632, 609] width 62 height 25
type input "[DATE] 00:00"
click at [572, 599] on div "En tiempo" at bounding box center [553, 599] width 75 height 31
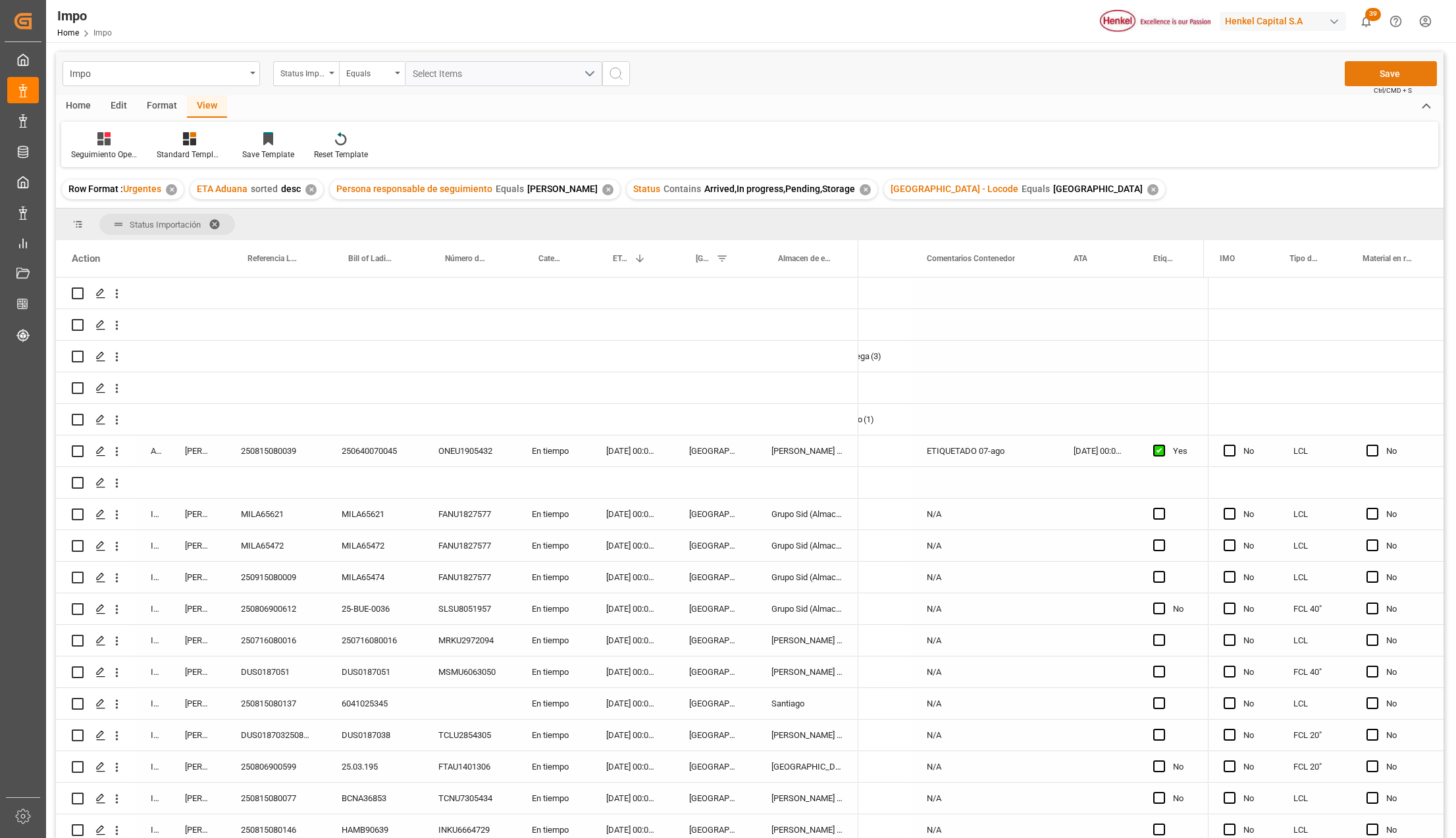
click at [1374, 75] on button "Save" at bounding box center [1391, 74] width 92 height 25
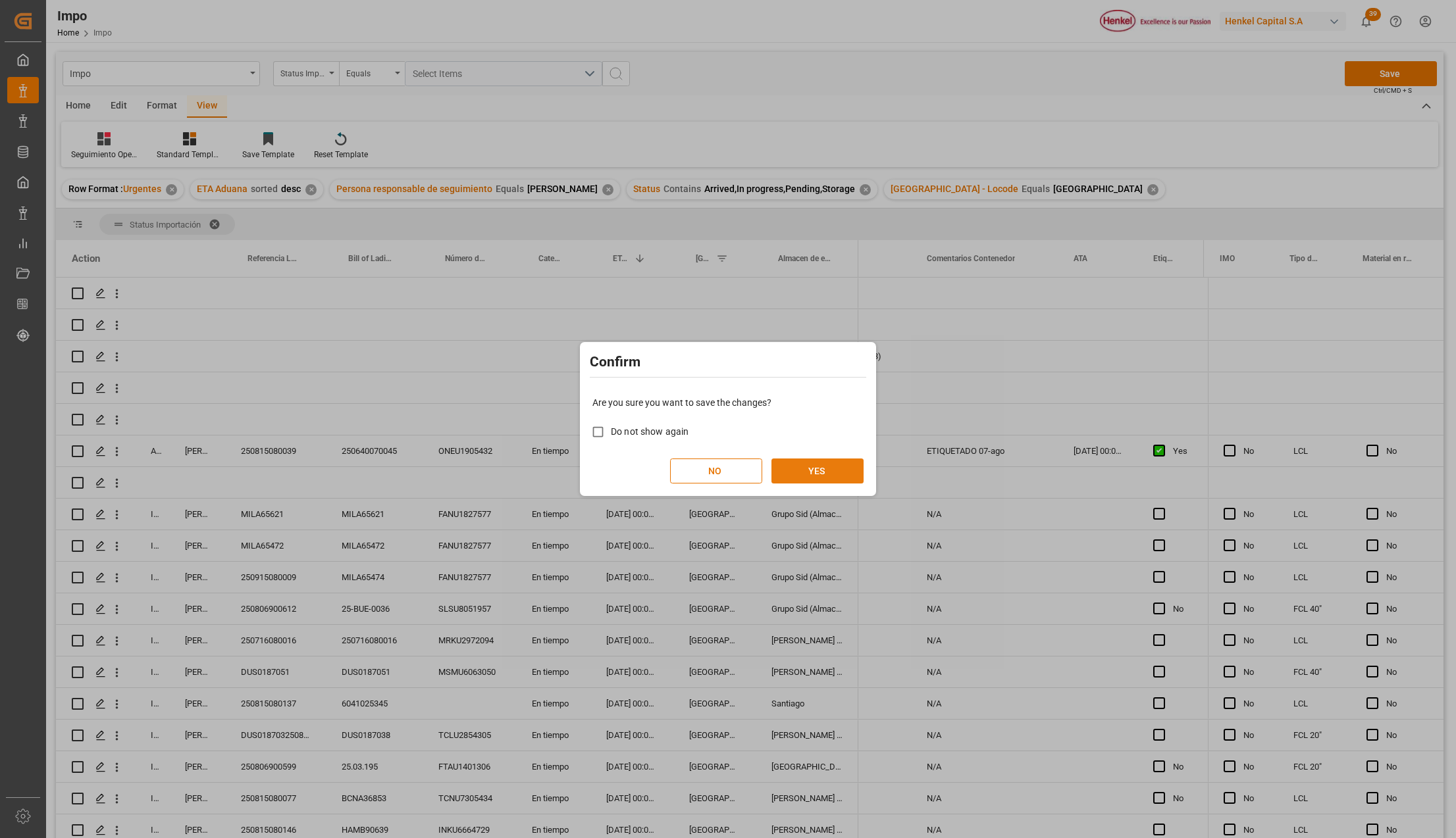
click at [803, 469] on button "YES" at bounding box center [817, 471] width 92 height 25
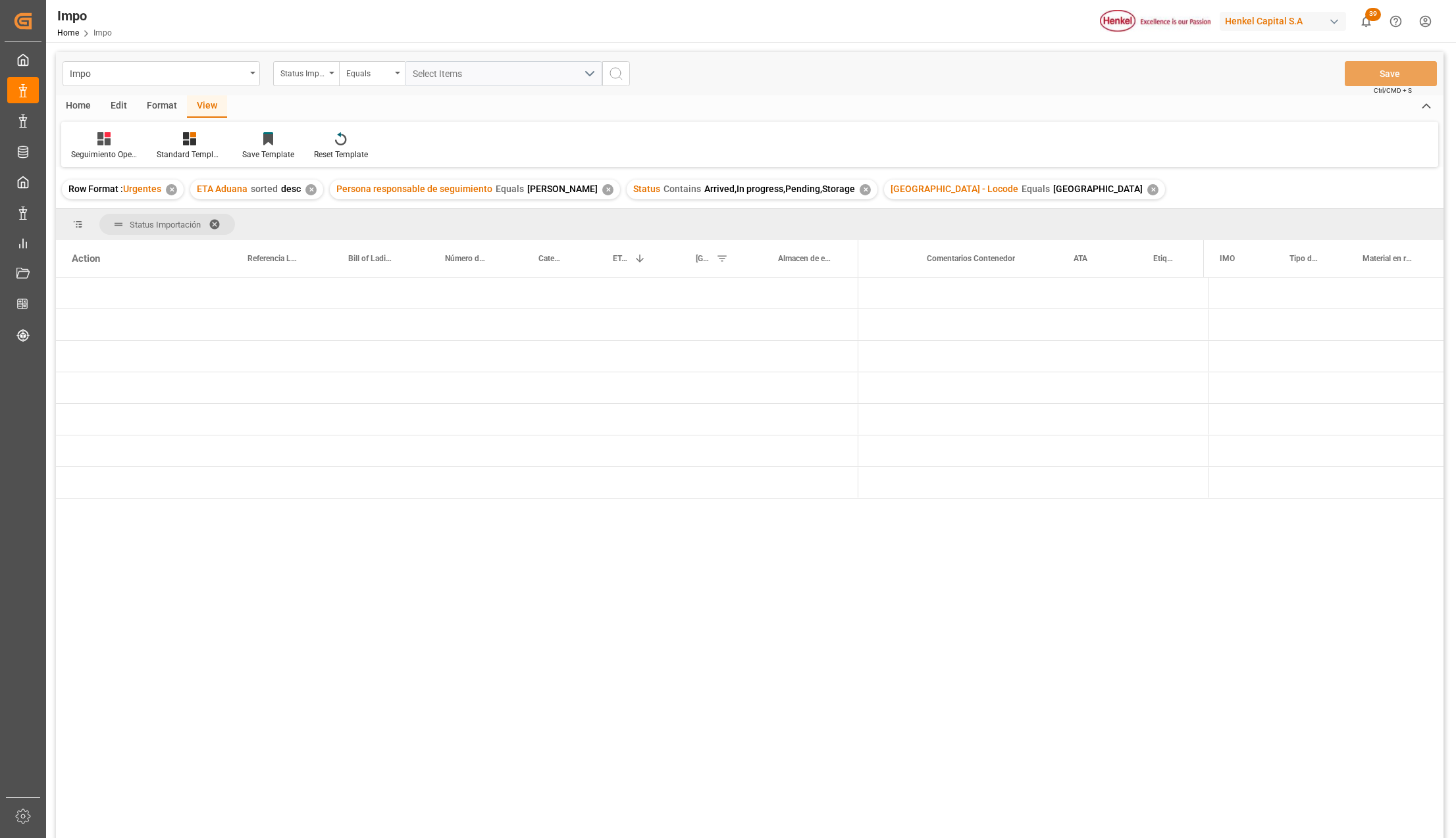
scroll to position [0, 140]
click at [761, 403] on div "Press SPACE to select this row." at bounding box center [806, 388] width 103 height 31
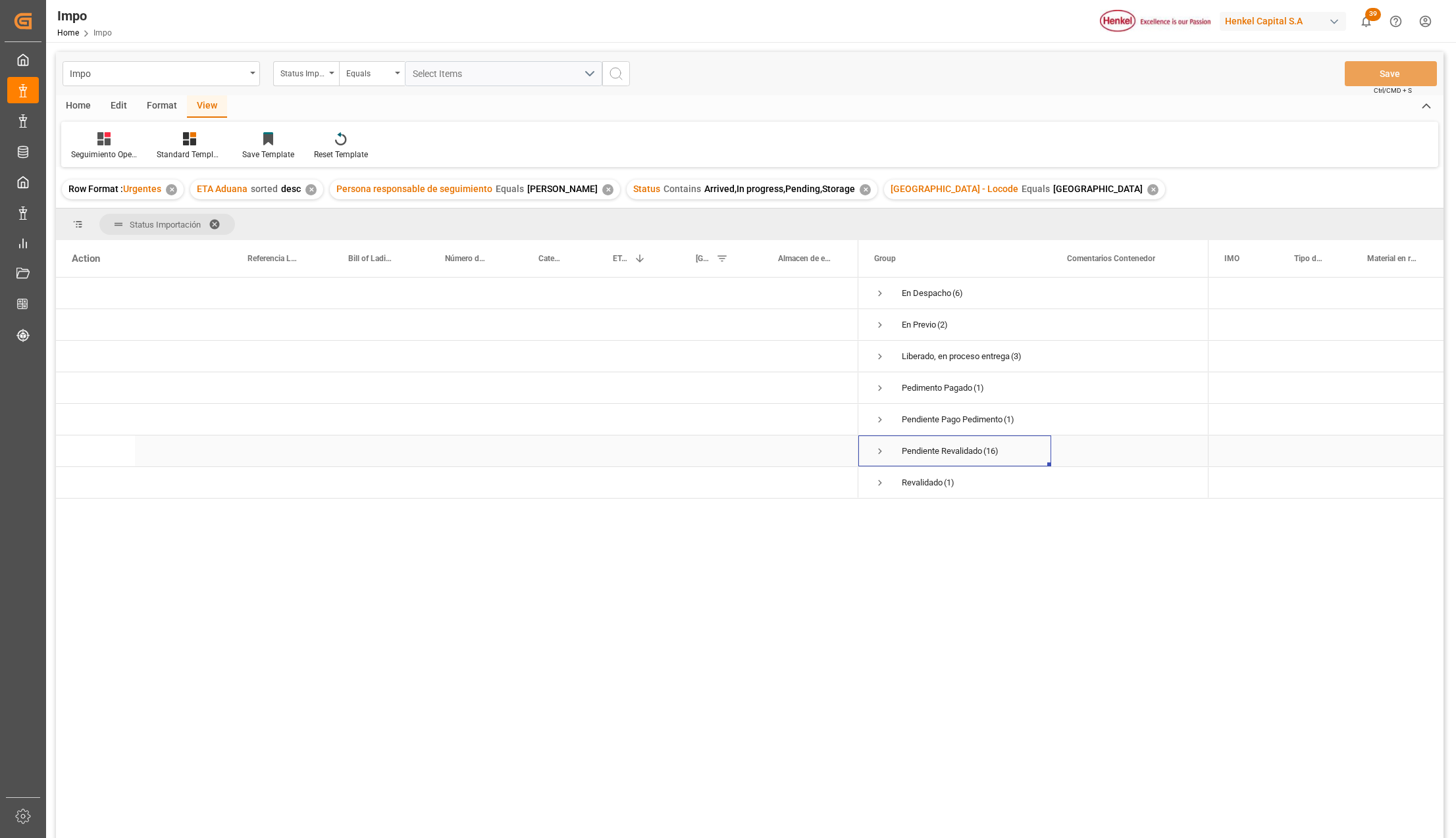
click at [877, 448] on span "Press SPACE to select this row." at bounding box center [880, 451] width 12 height 12
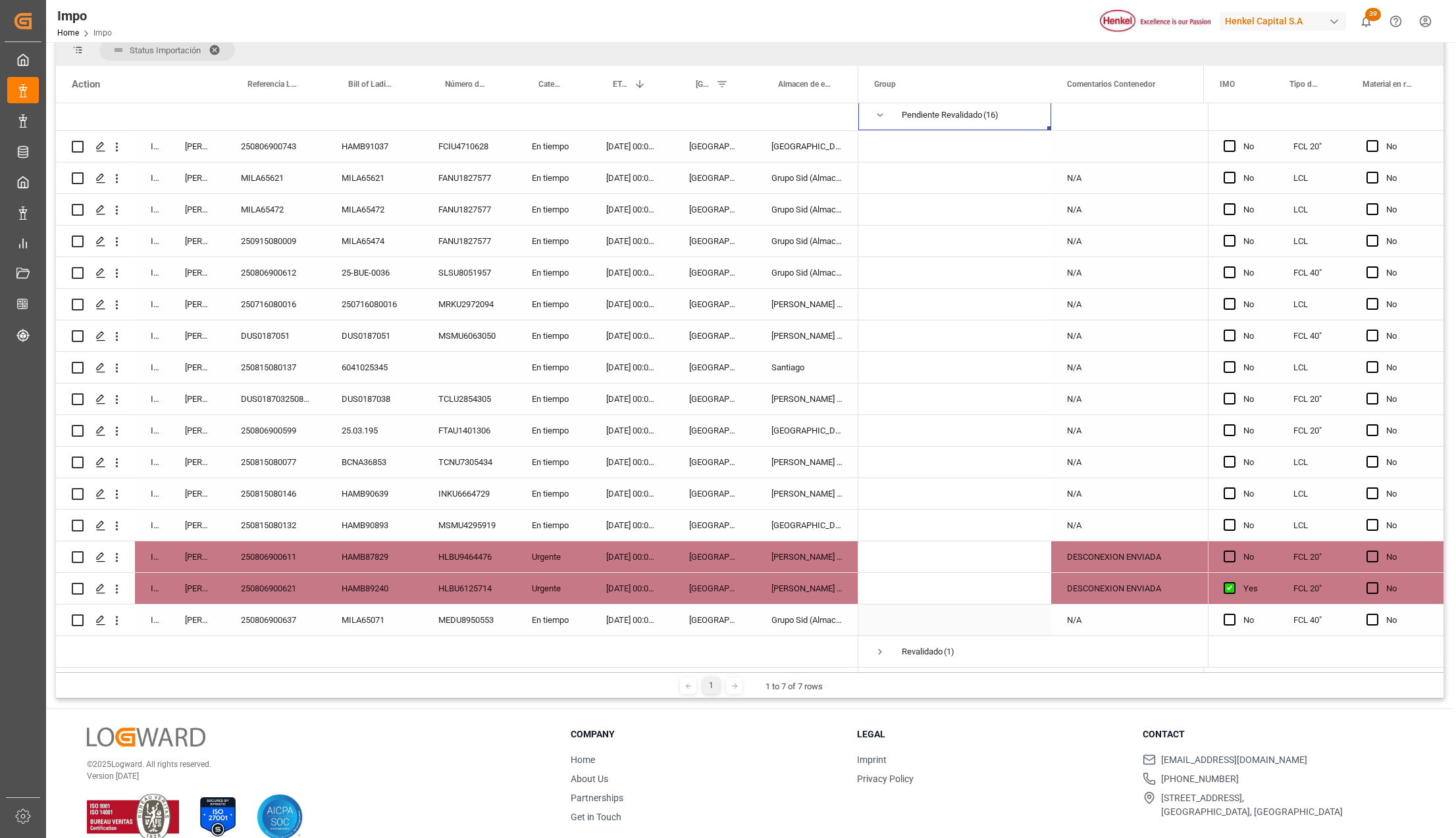
scroll to position [175, 0]
click at [348, 604] on div "MILA65071" at bounding box center [374, 620] width 97 height 31
click at [282, 614] on div "250806900637" at bounding box center [275, 620] width 100 height 31
click at [377, 610] on div "MILA65071" at bounding box center [374, 620] width 97 height 31
click at [454, 621] on div "MEDU8950553" at bounding box center [470, 620] width 94 height 31
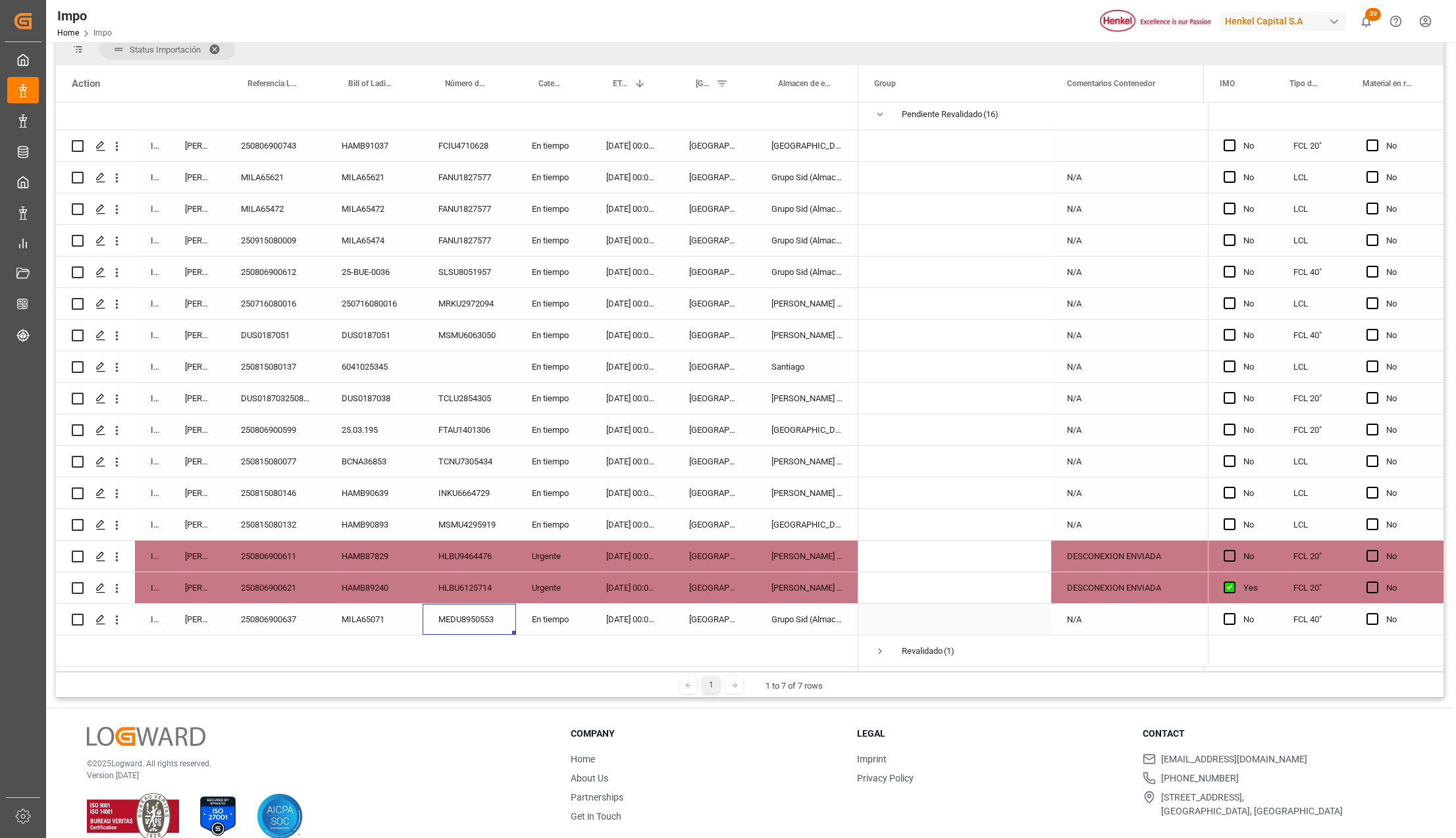
click at [294, 619] on div "250806900637" at bounding box center [275, 620] width 100 height 31
click at [1080, 616] on div "N/A" at bounding box center [1124, 620] width 147 height 31
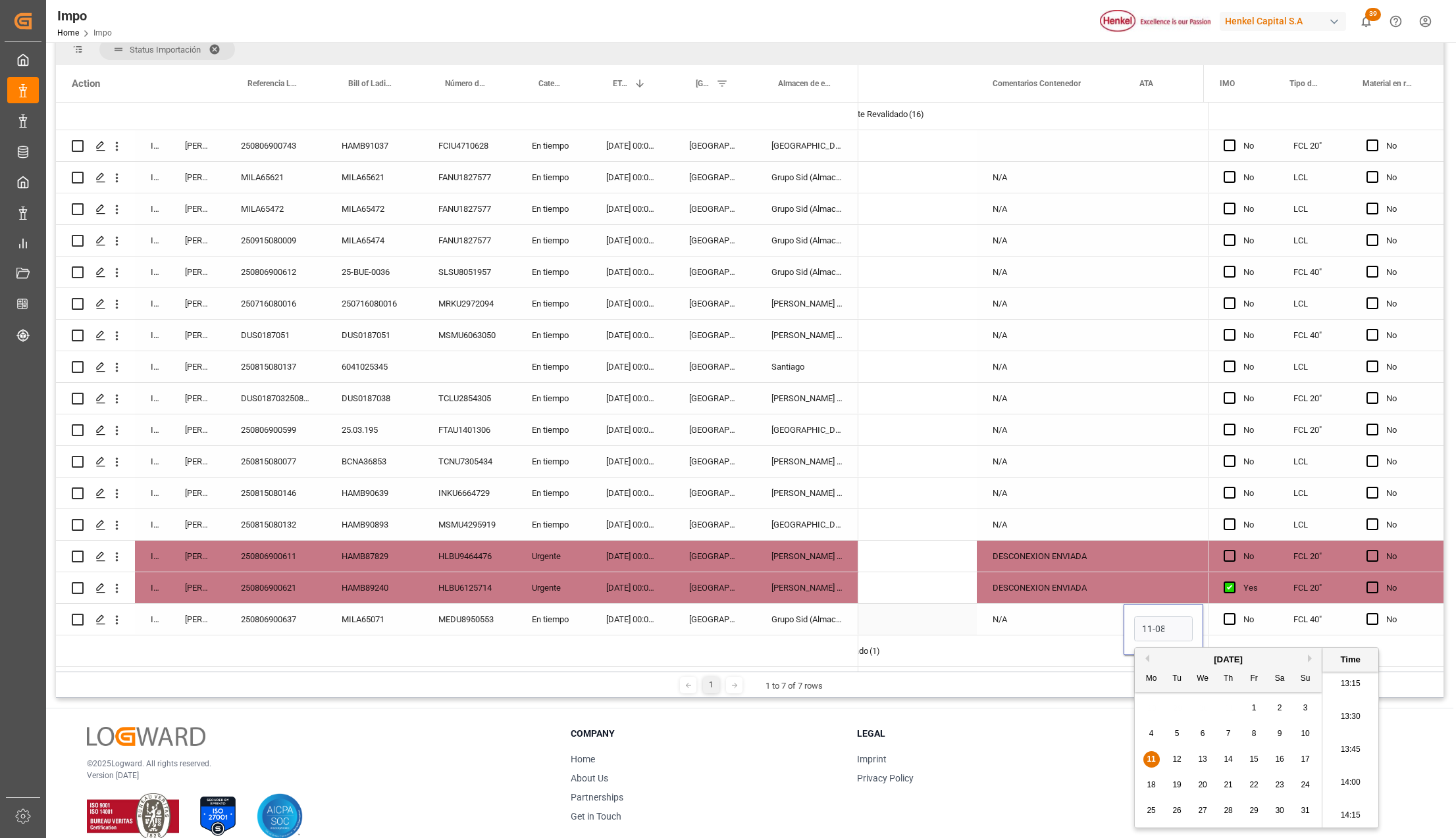
scroll to position [0, 2]
type input "[DATE] 00:00"
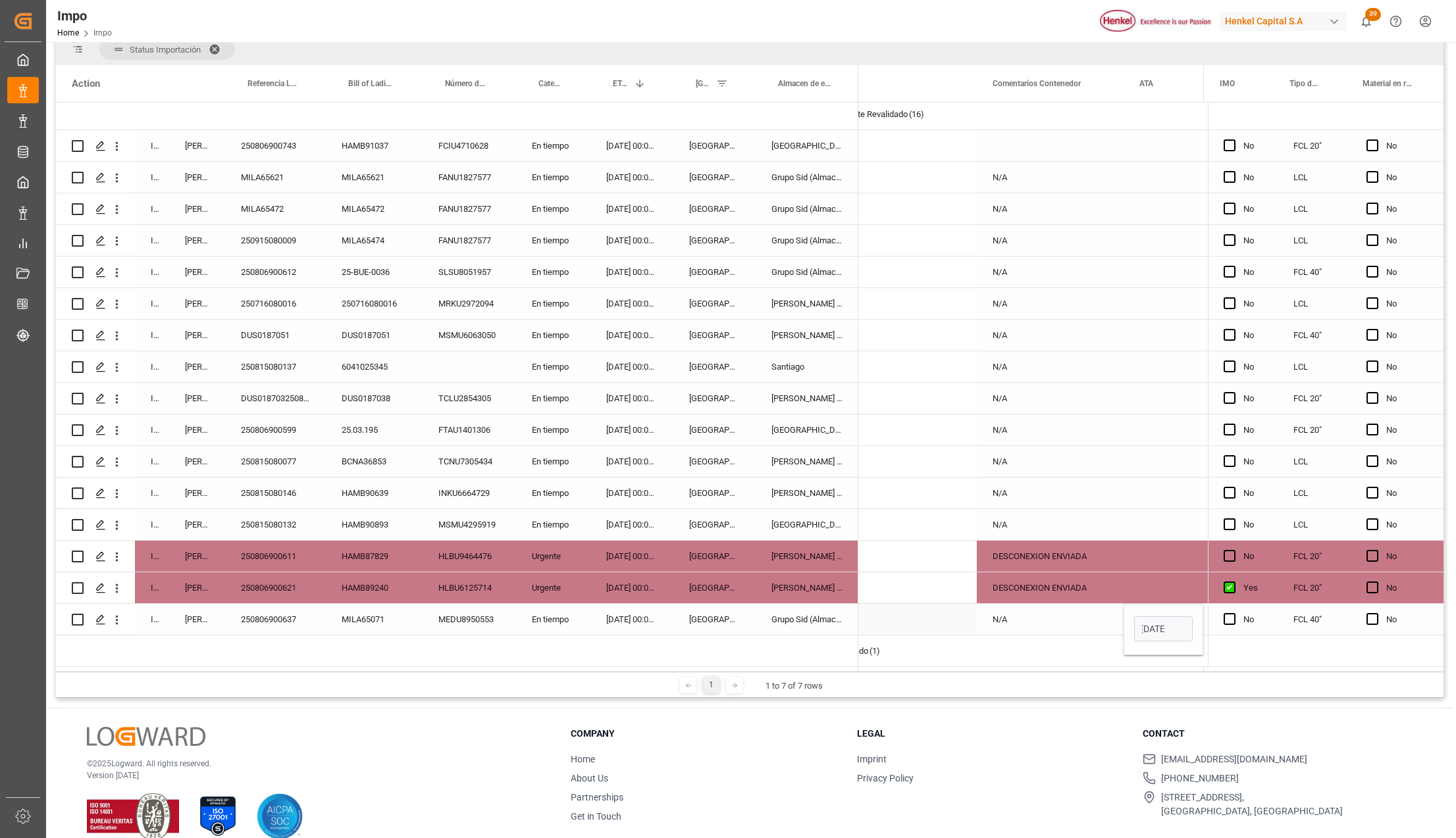
scroll to position [0, 0]
click at [1066, 582] on div "DESCONEXION ENVIADA" at bounding box center [1050, 588] width 147 height 31
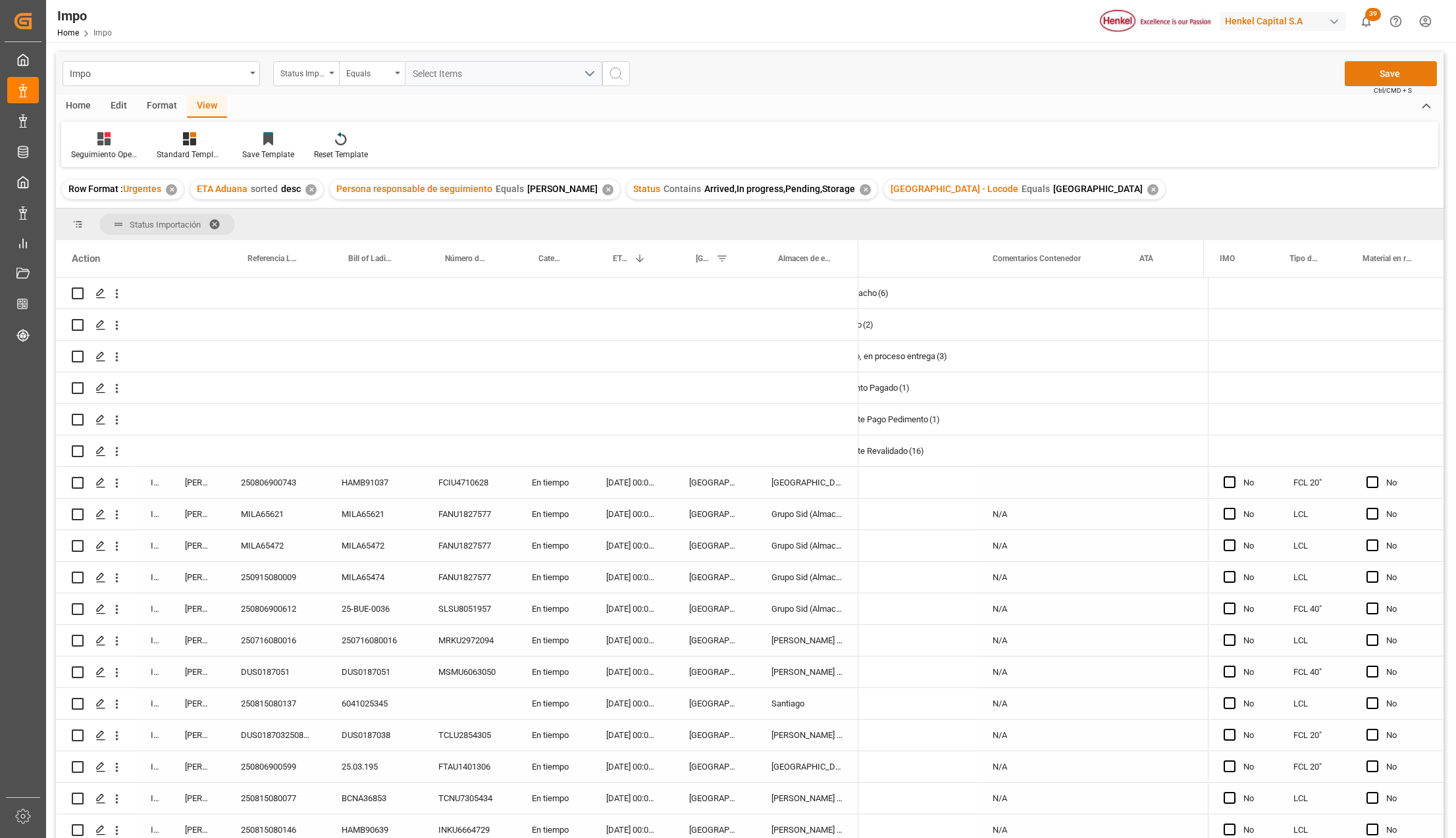
click at [1375, 67] on button "Save" at bounding box center [1391, 74] width 92 height 25
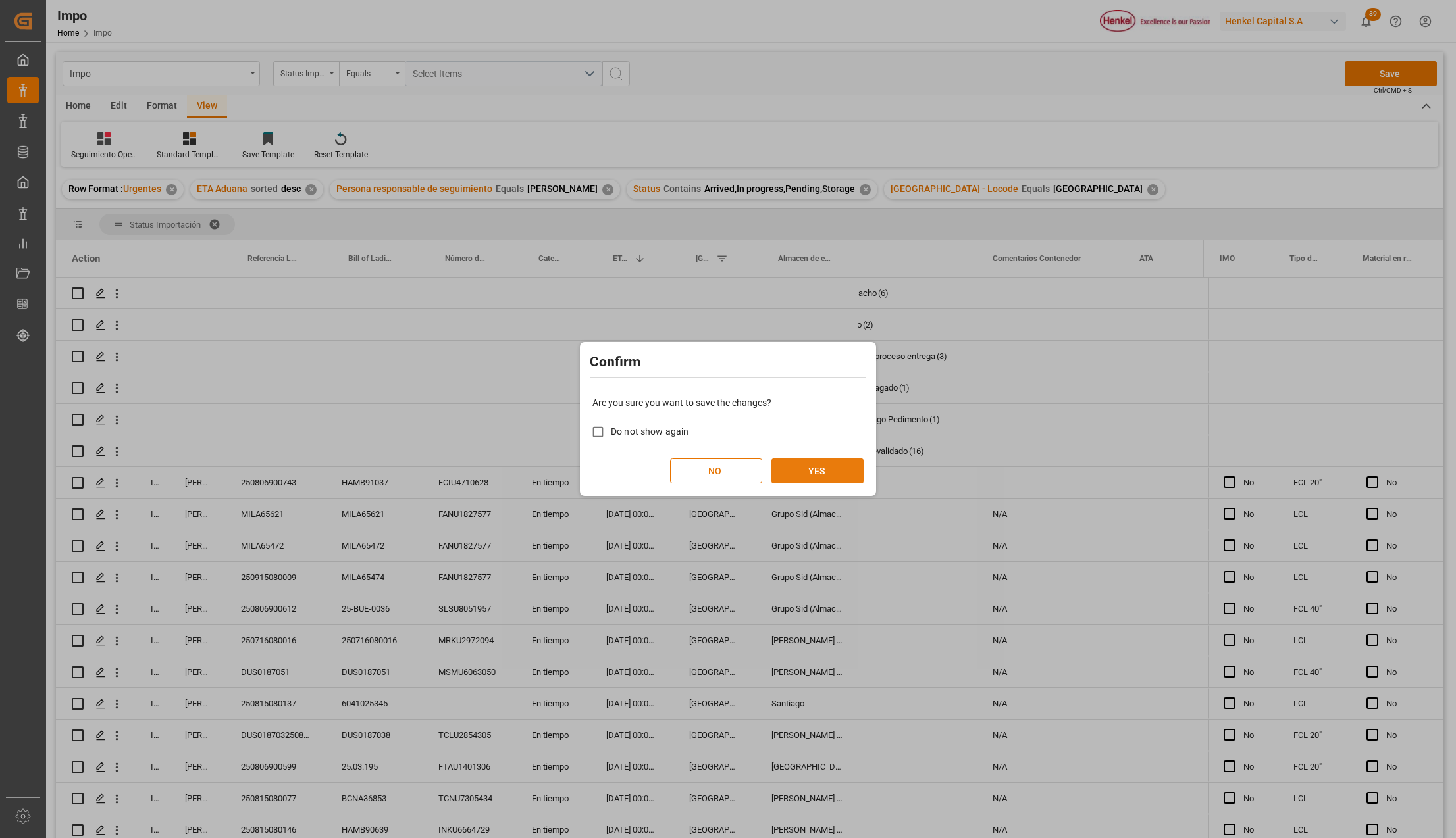
click at [826, 466] on button "YES" at bounding box center [817, 471] width 92 height 25
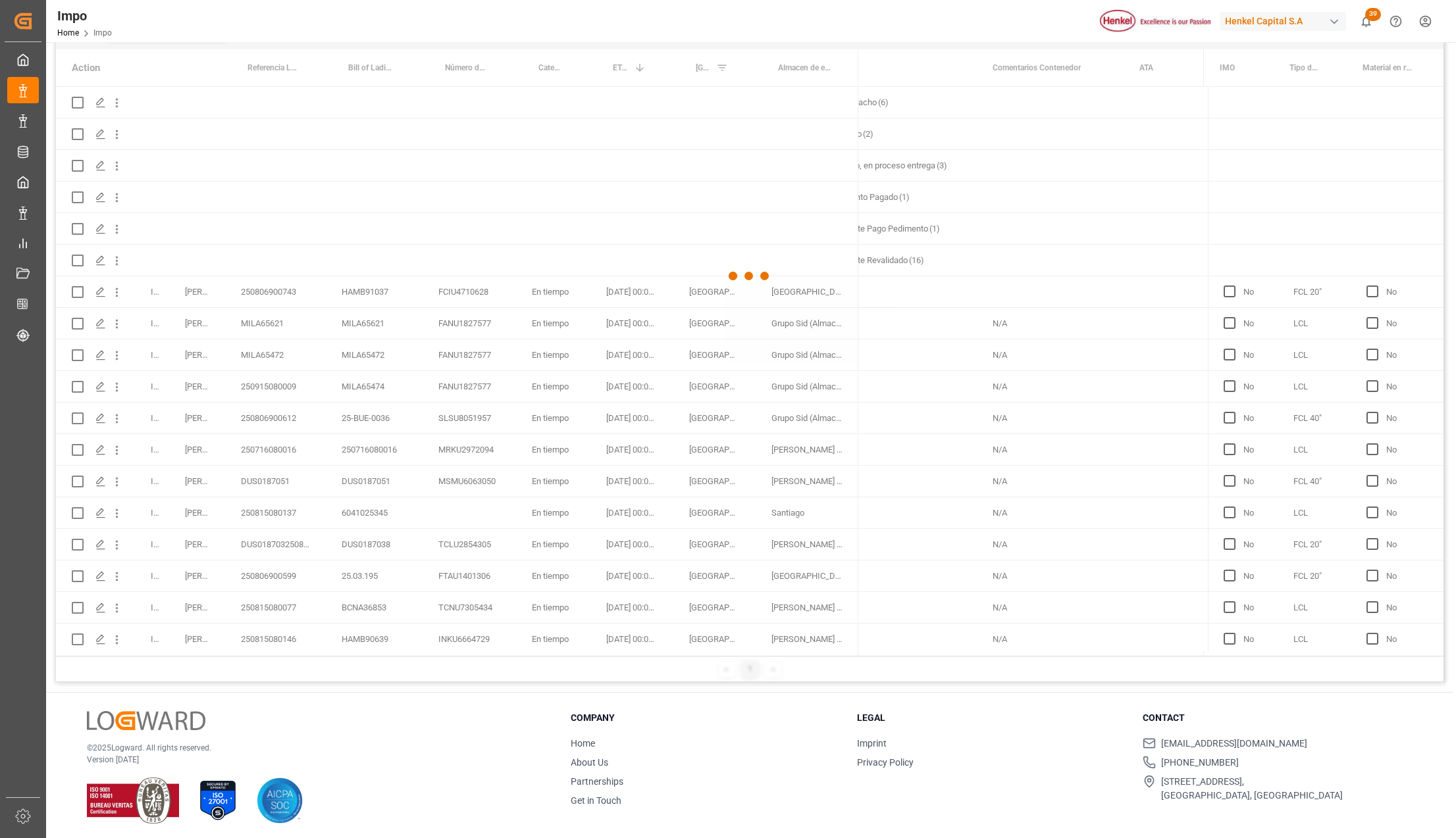
scroll to position [195, 0]
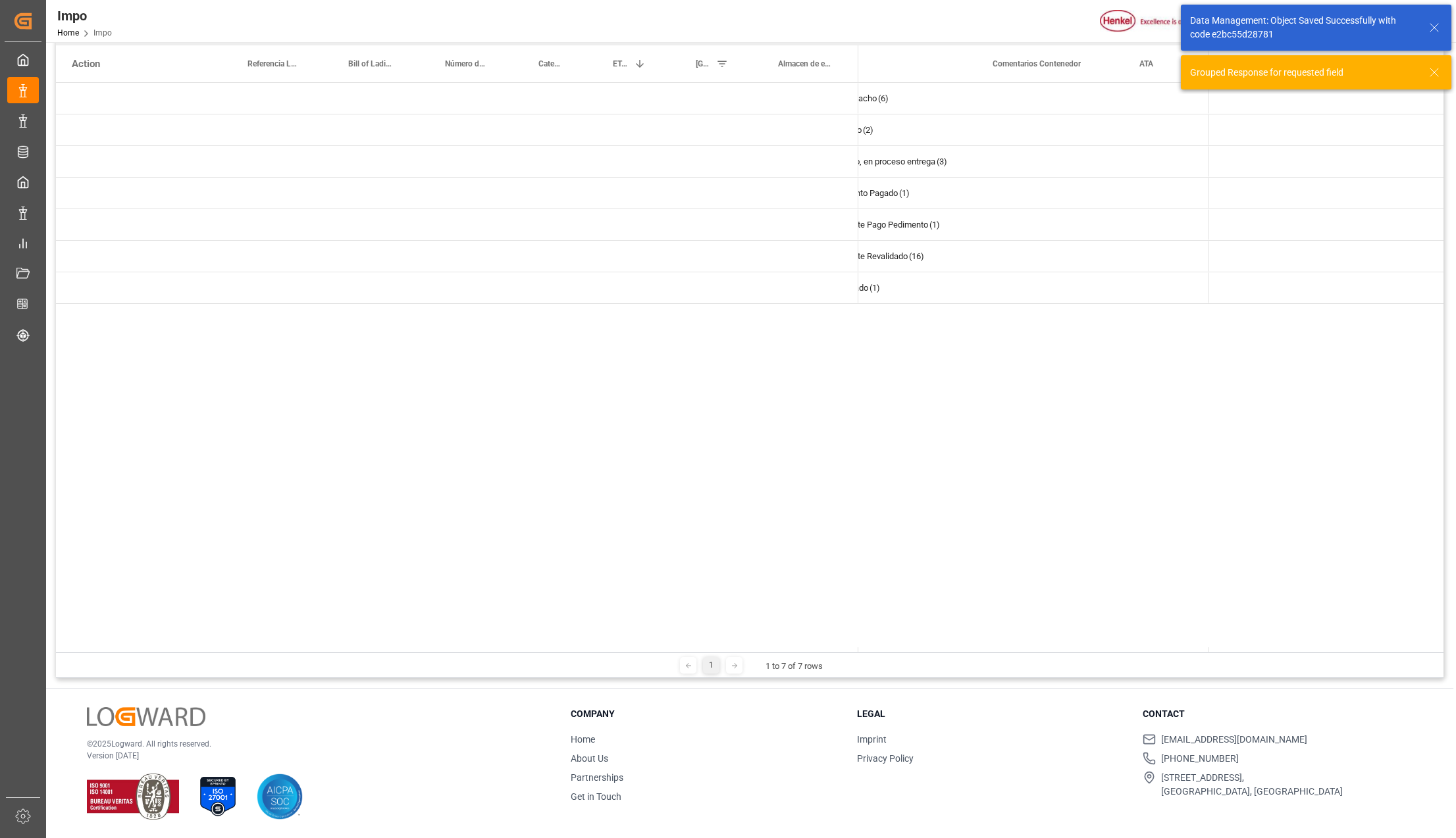
click at [749, 288] on div "Press SPACE to select this row." at bounding box center [714, 287] width 82 height 31
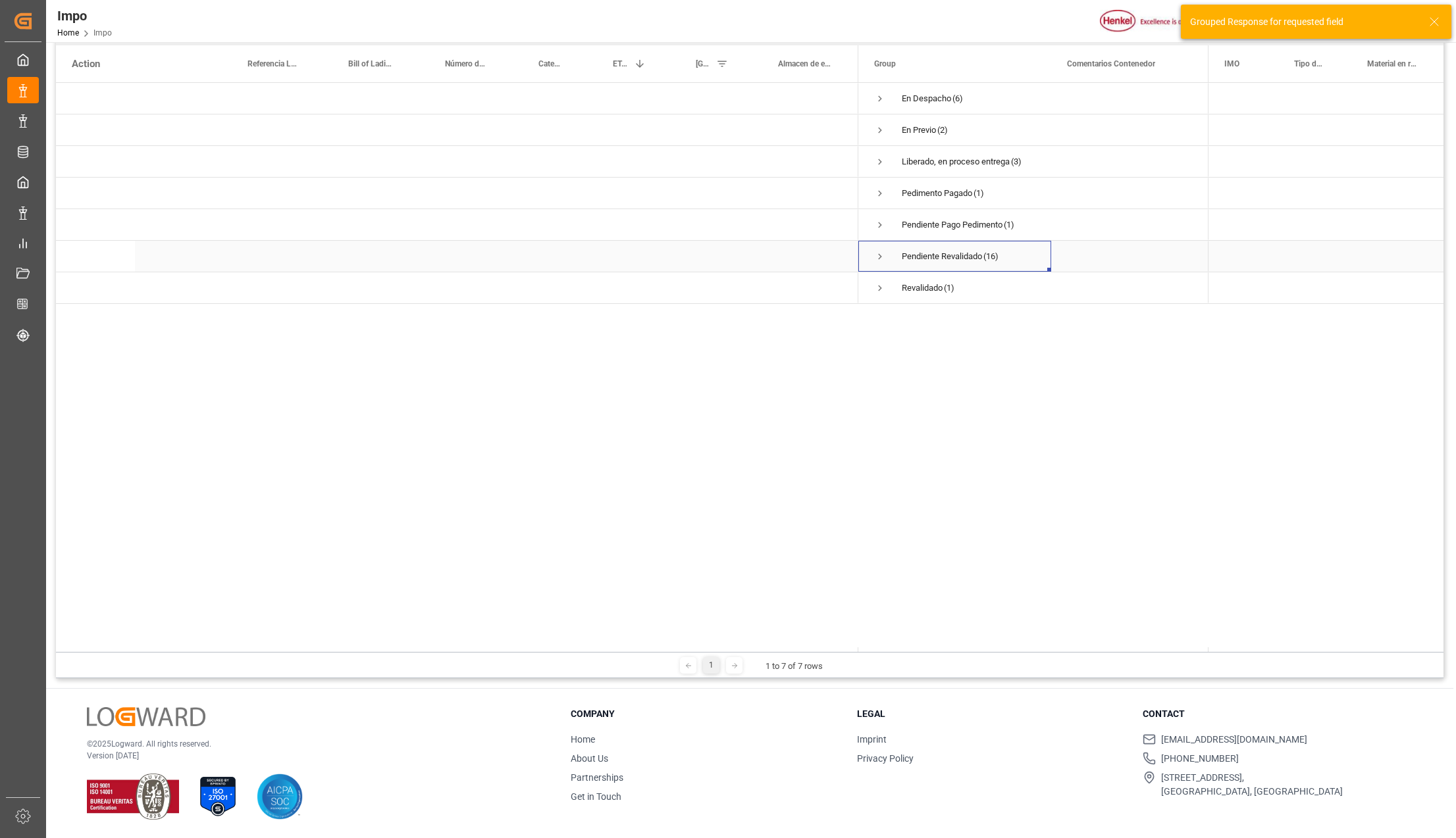
click at [874, 250] on span "Press SPACE to select this row." at bounding box center [880, 256] width 12 height 12
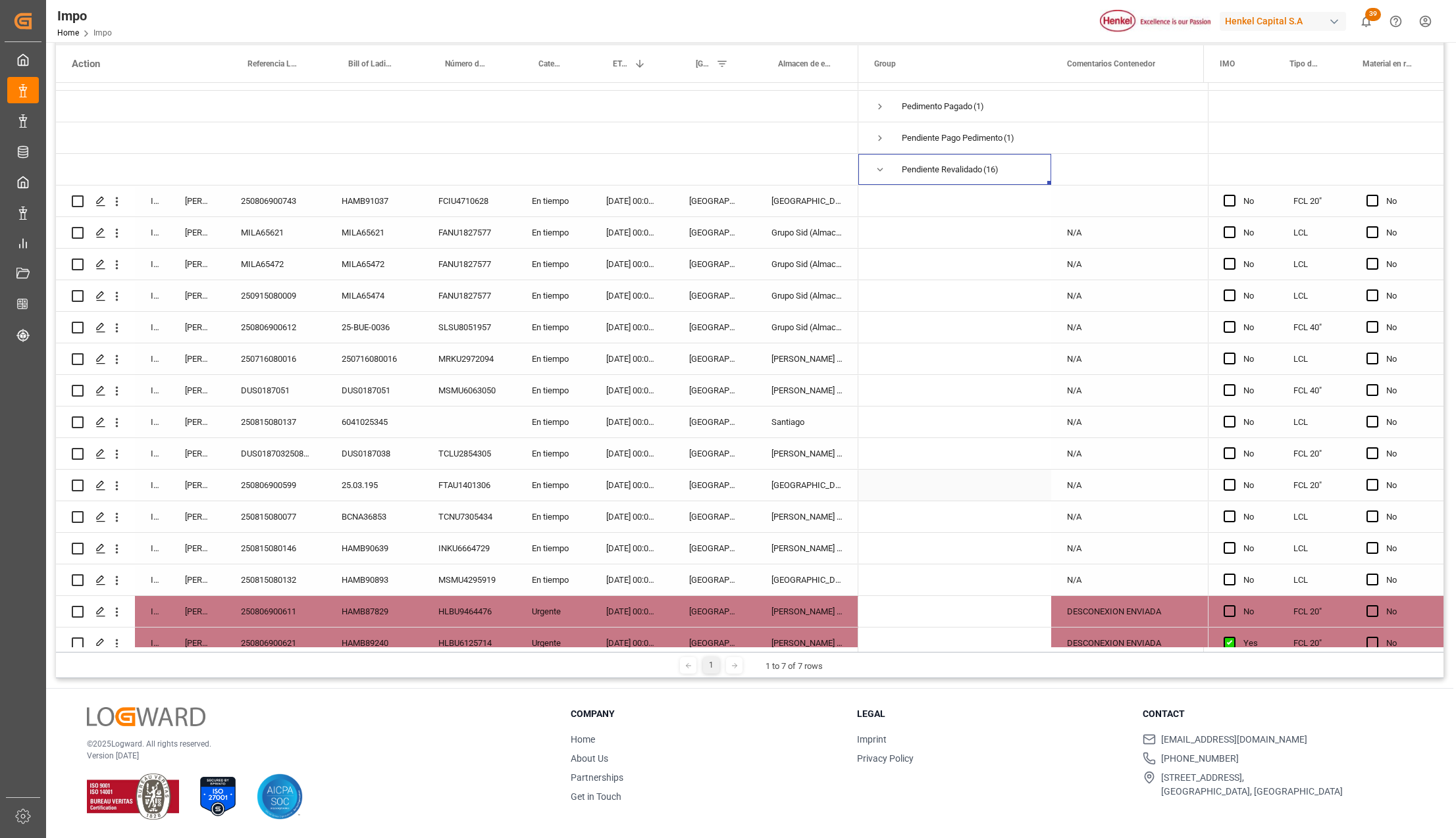
scroll to position [166, 0]
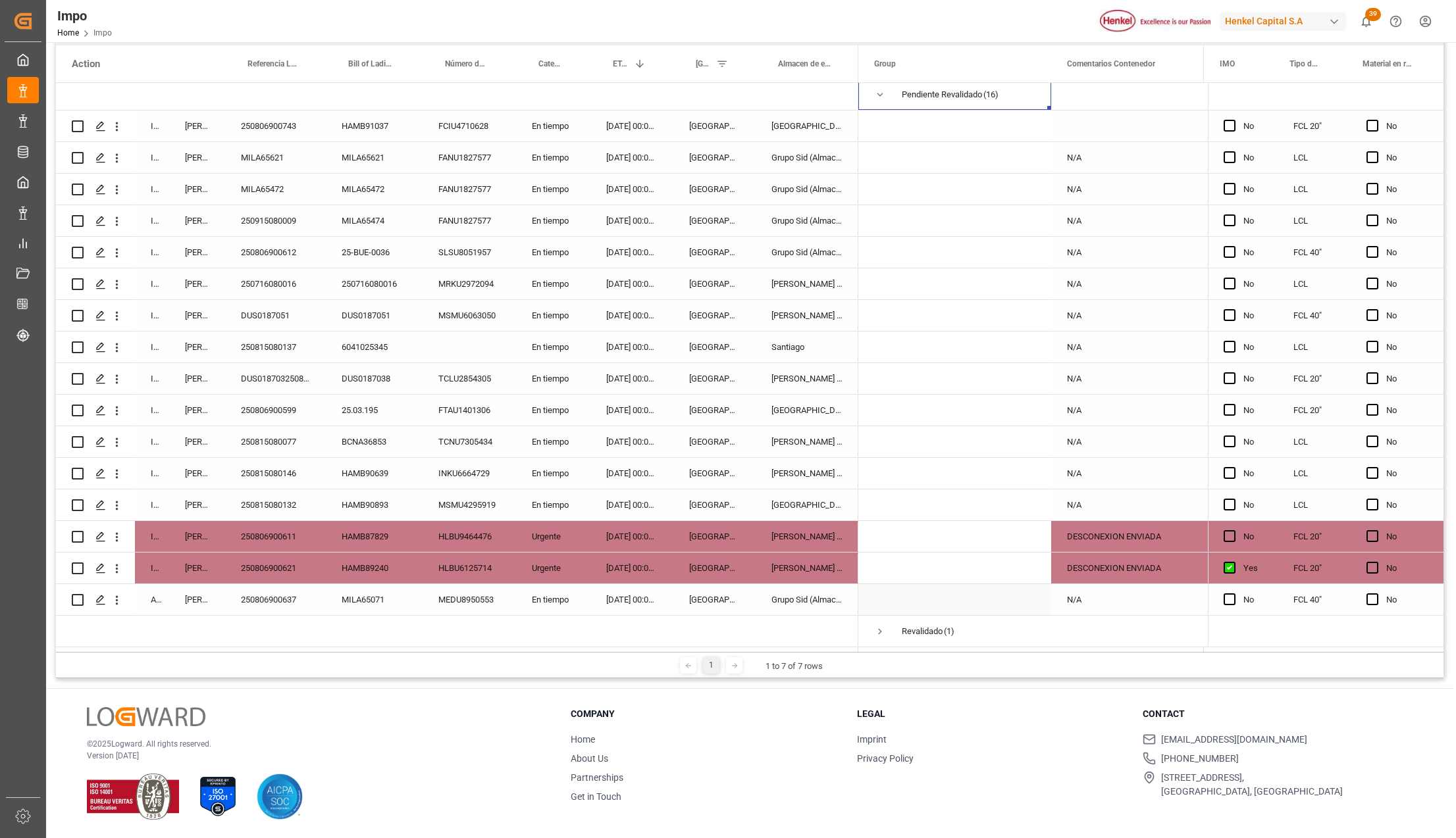
click at [615, 589] on div "[DATE] 00:00:00" at bounding box center [631, 599] width 83 height 31
click at [1115, 559] on div "DESCONEXION ENVIADA" at bounding box center [1124, 568] width 147 height 31
click at [278, 567] on div "250806900621" at bounding box center [275, 568] width 100 height 31
click at [267, 562] on div "250806900621" at bounding box center [275, 568] width 100 height 31
click at [1118, 553] on div "DESCONEXION ENVIADA" at bounding box center [1124, 568] width 147 height 31
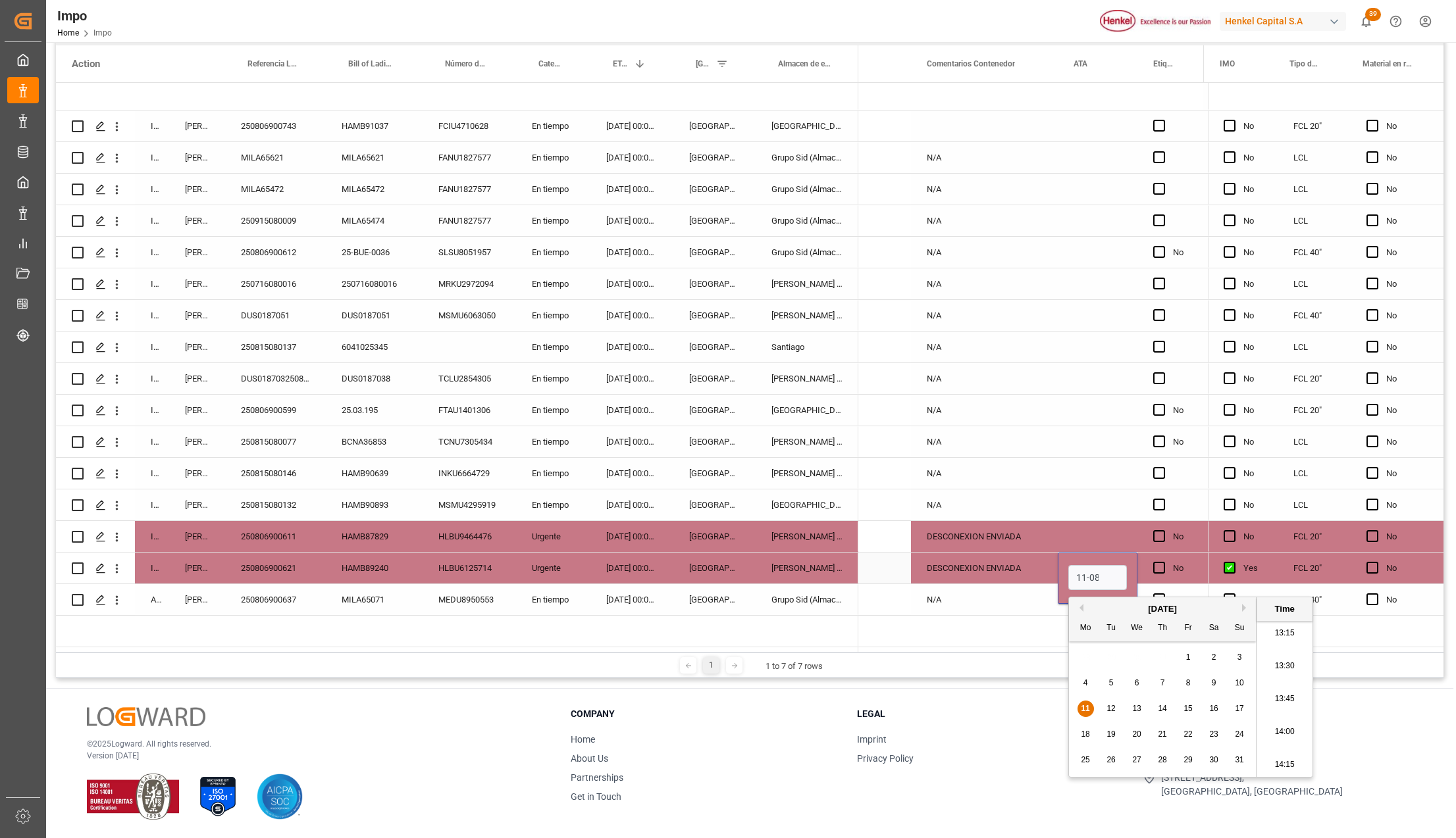
scroll to position [0, 2]
type input "[DATE] 00:00"
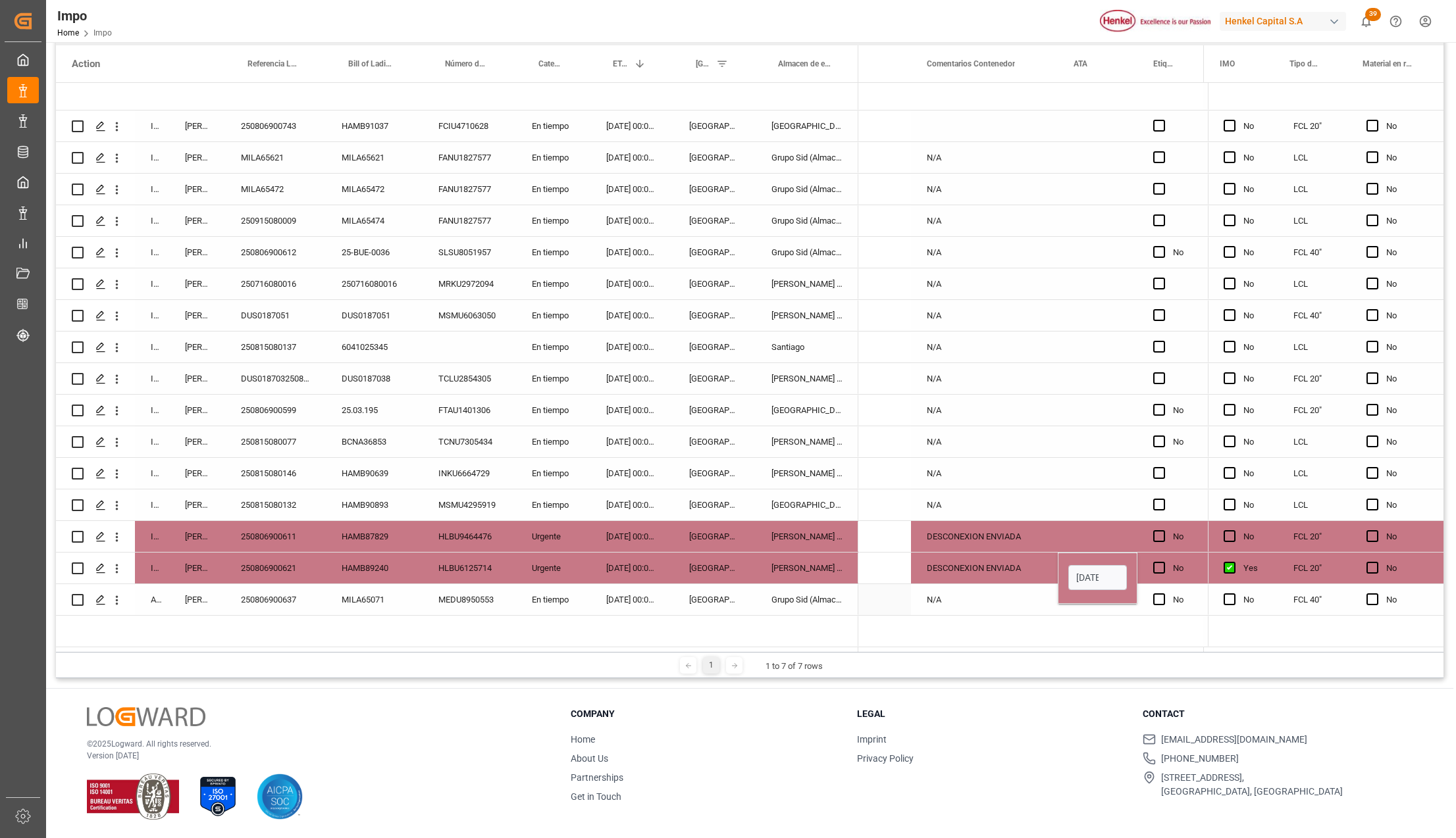
click at [992, 592] on div "N/A" at bounding box center [984, 599] width 147 height 31
click at [270, 531] on div "250806900611" at bounding box center [275, 537] width 100 height 31
click at [814, 527] on div "[PERSON_NAME] Tlalnepantla" at bounding box center [806, 537] width 103 height 31
click at [1082, 525] on div "Press SPACE to select this row." at bounding box center [1097, 537] width 80 height 31
click at [1083, 525] on div "Press SPACE to select this row." at bounding box center [1097, 537] width 80 height 31
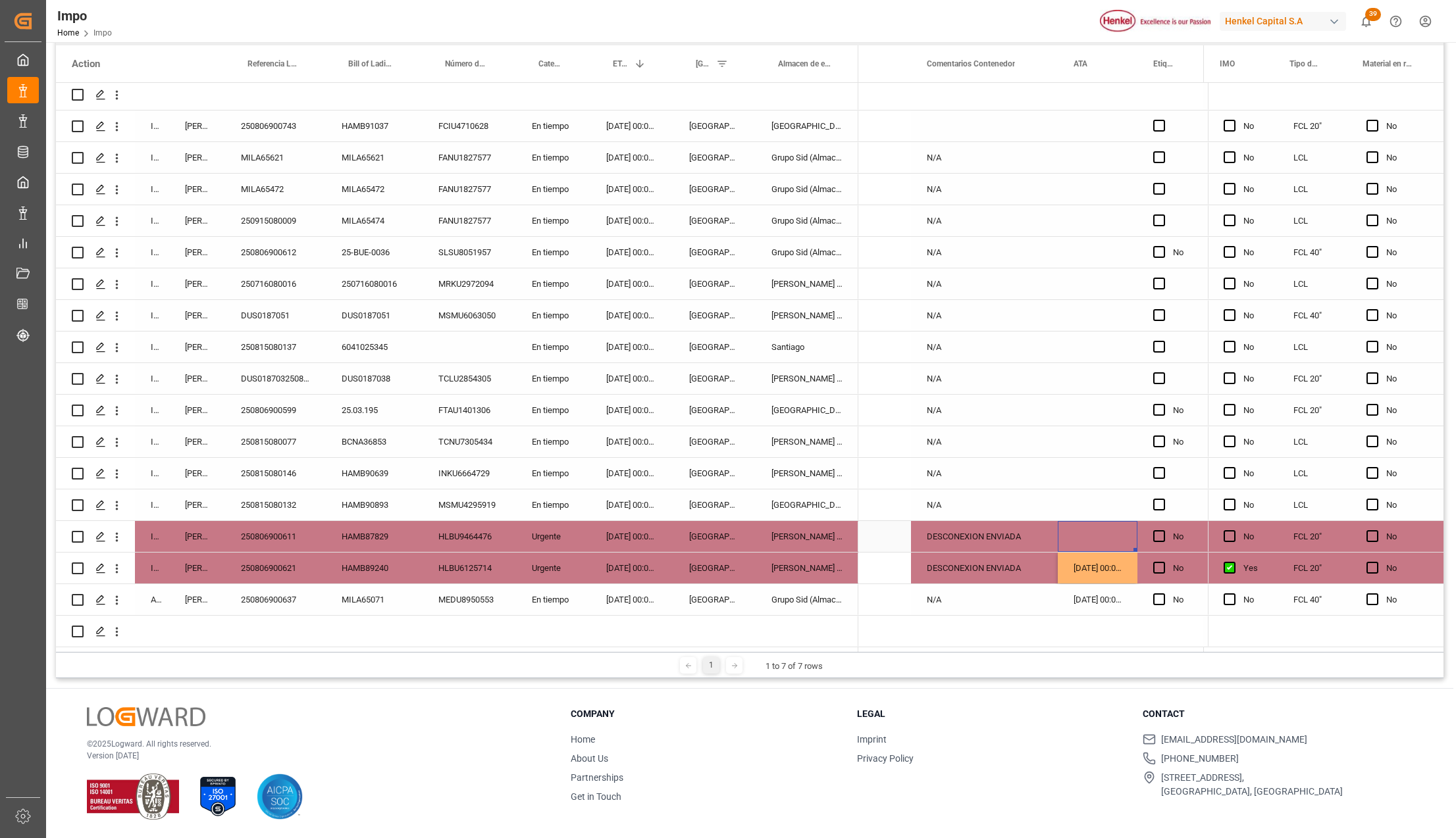
click at [1083, 525] on div "Press SPACE to select this row." at bounding box center [1097, 537] width 80 height 31
click at [1083, 546] on input "Press SPACE to select this row." at bounding box center [1098, 547] width 59 height 25
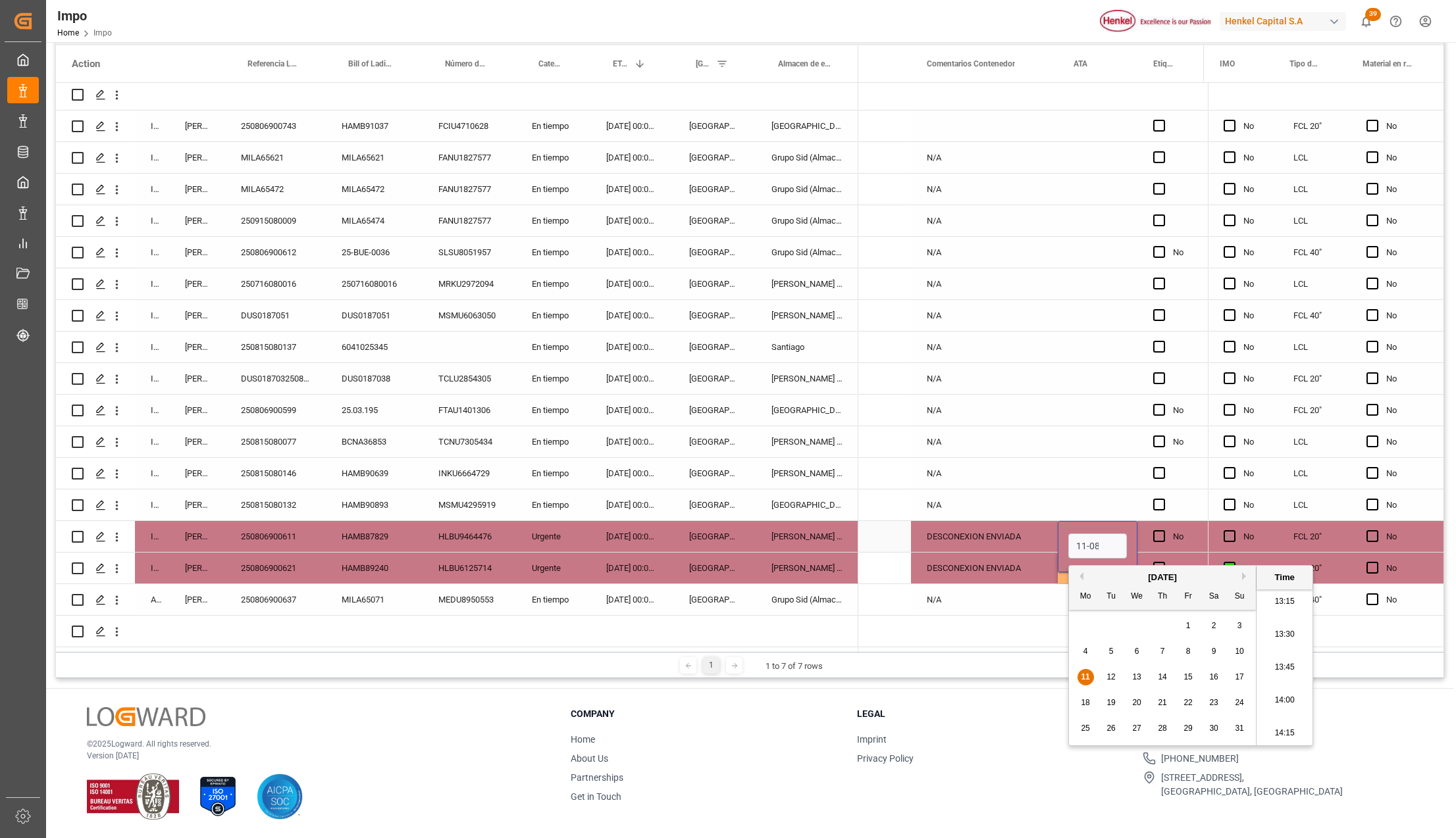
scroll to position [0, 2]
type input "[DATE] 00:00"
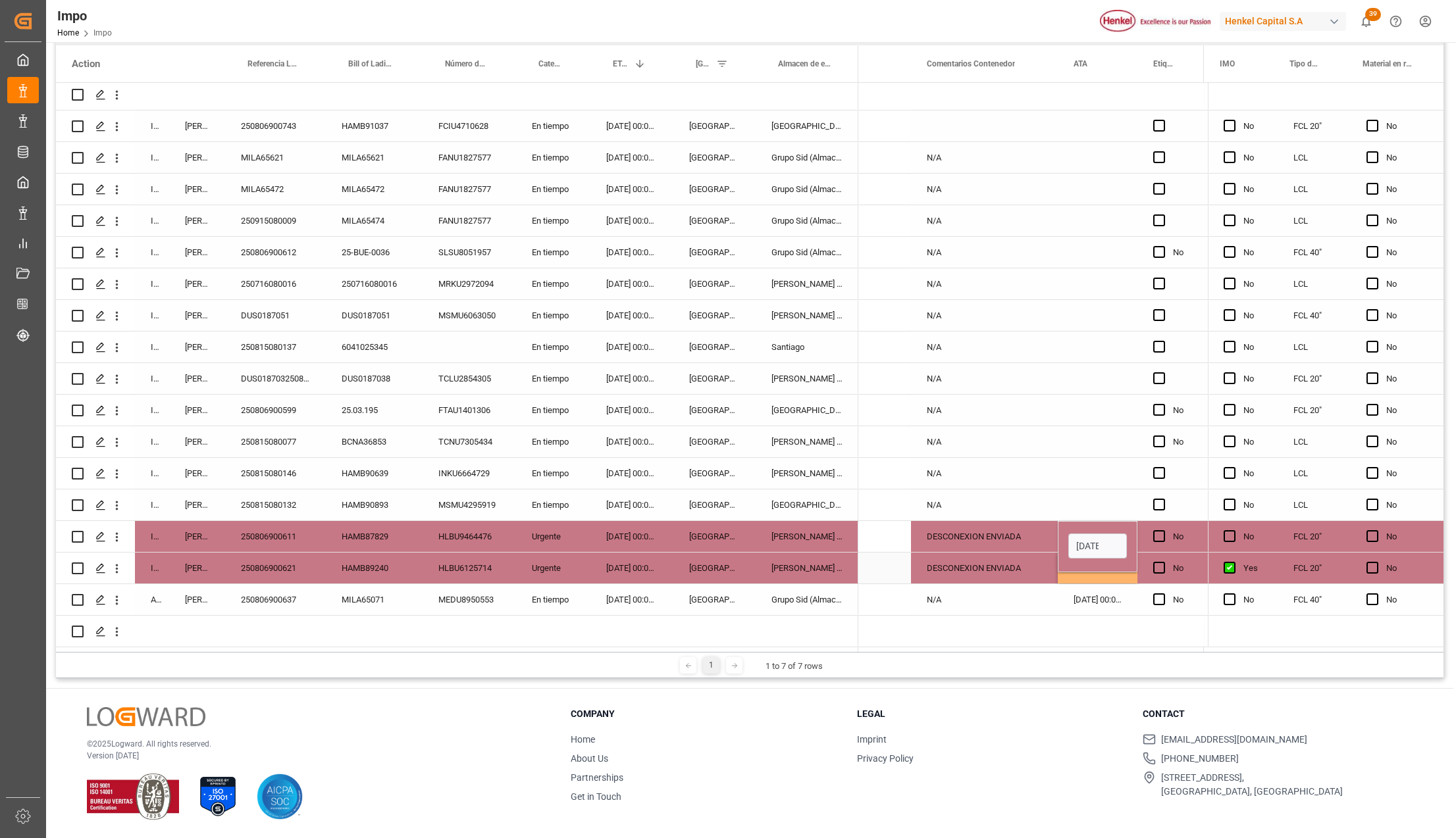
click at [487, 536] on div "HLBU9464476" at bounding box center [470, 537] width 94 height 31
click at [1106, 532] on div "[DATE] 00:00:00" at bounding box center [1097, 537] width 80 height 31
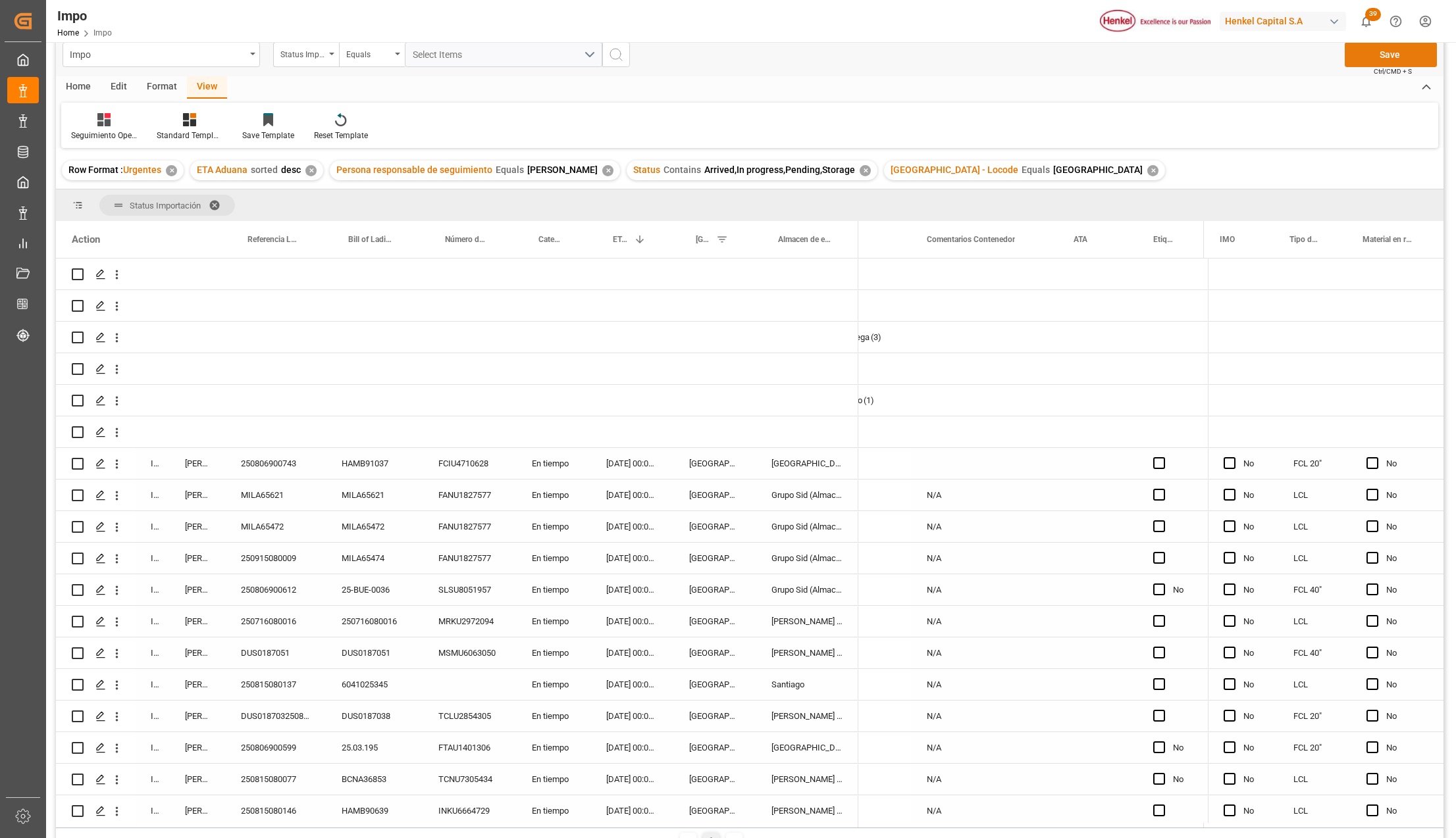
click at [1375, 56] on button "Save" at bounding box center [1391, 54] width 92 height 25
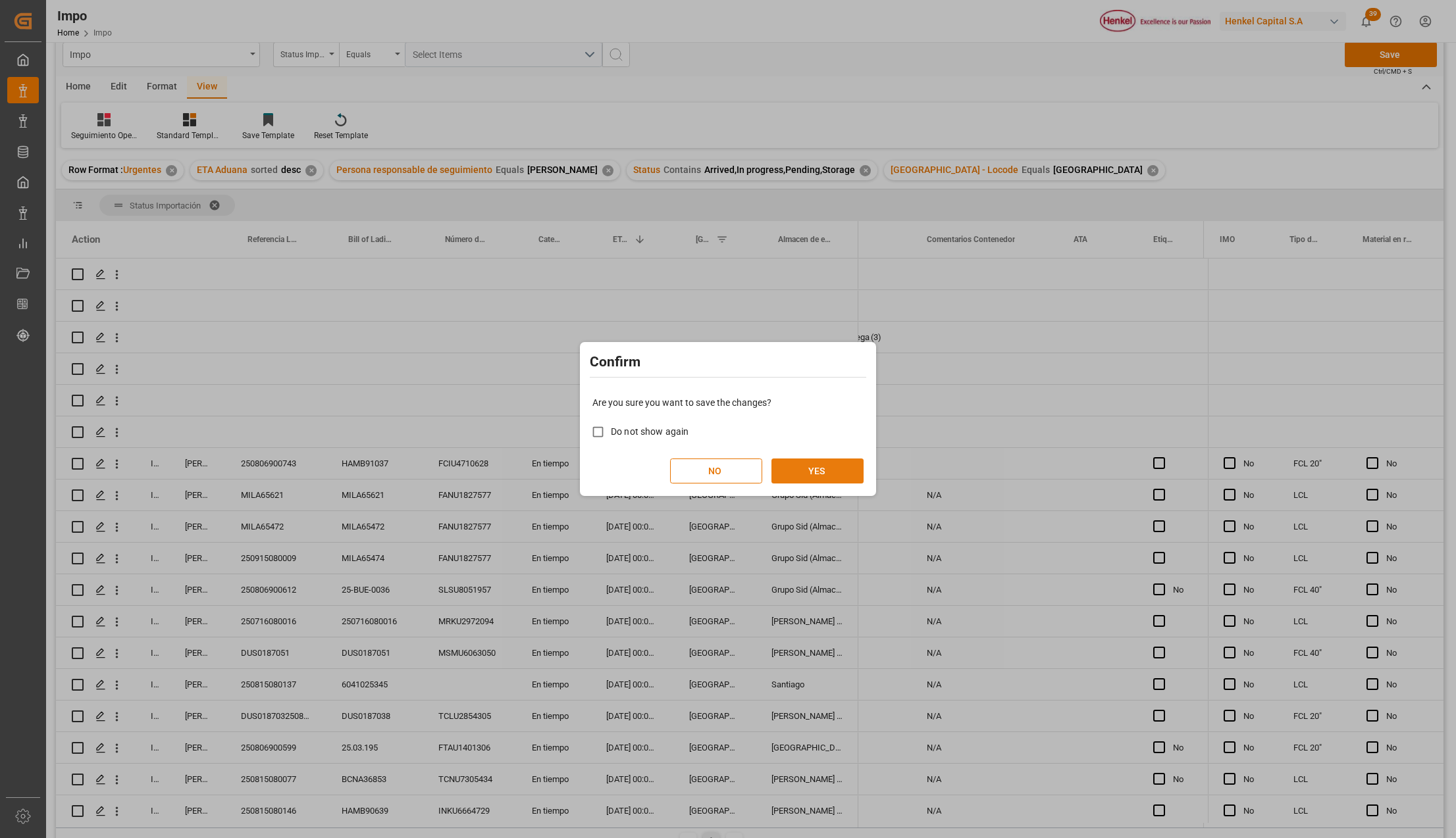
click at [838, 472] on button "YES" at bounding box center [817, 471] width 92 height 25
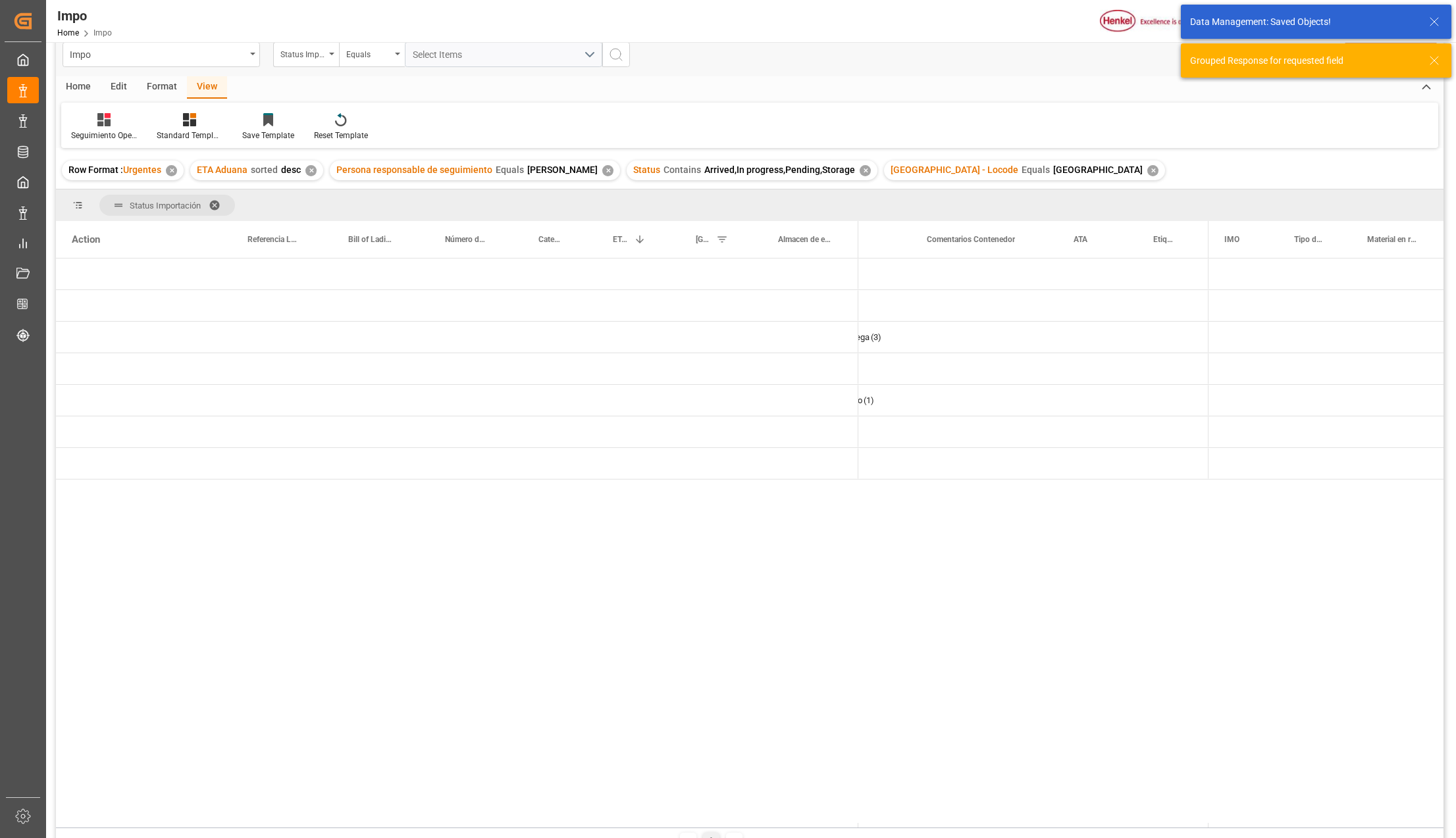
click at [217, 203] on span at bounding box center [219, 205] width 21 height 12
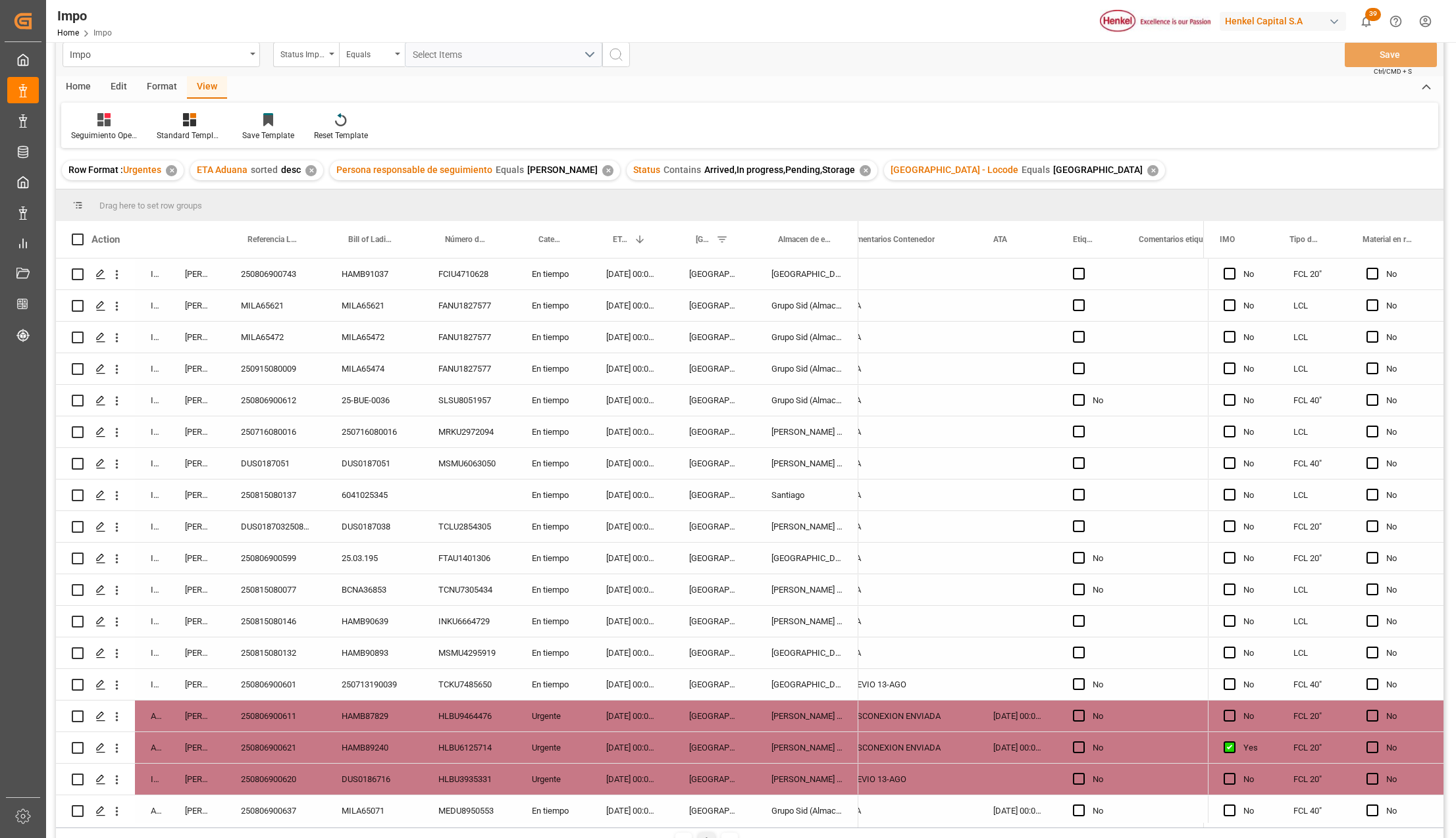
scroll to position [303, 0]
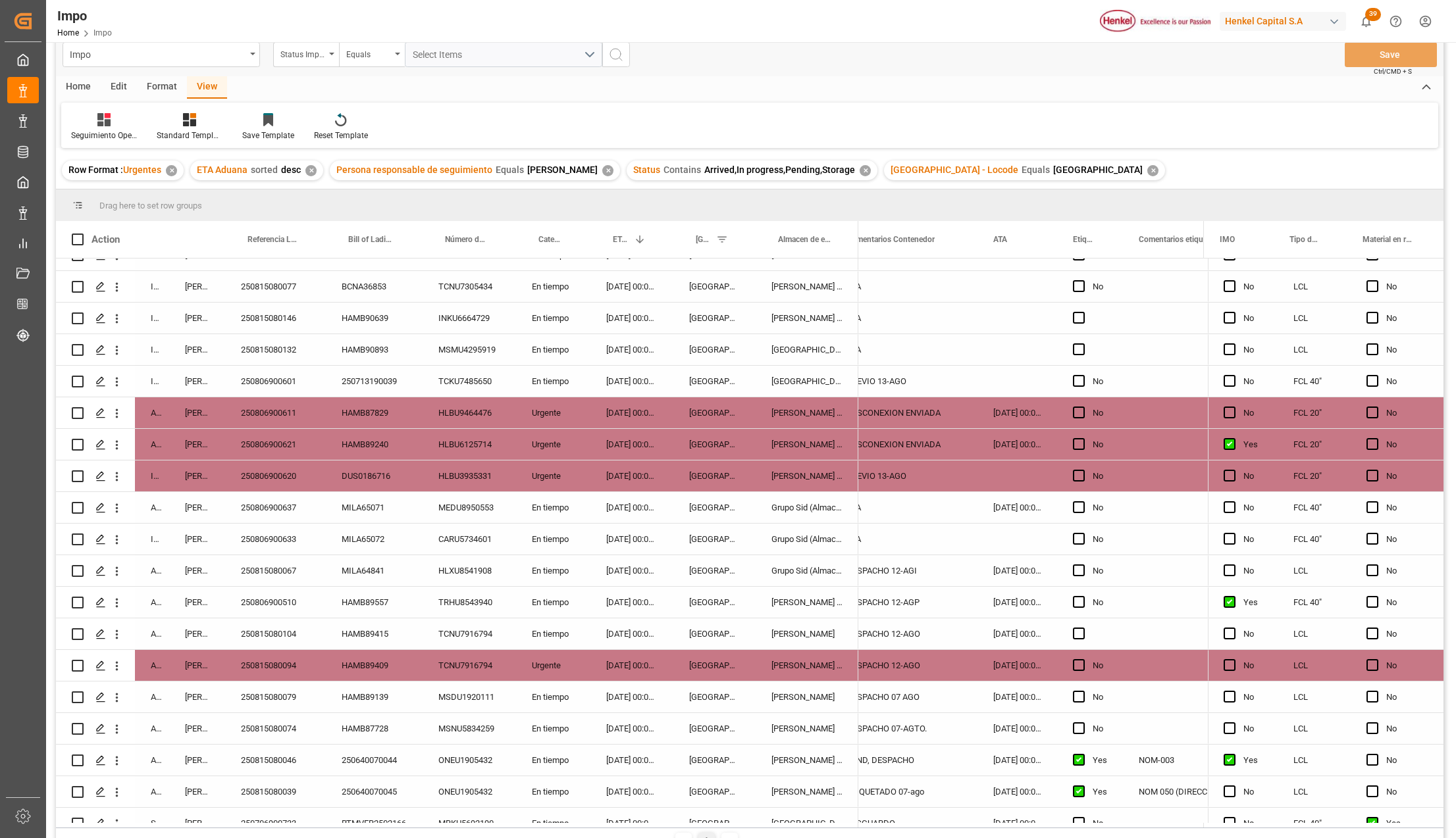
click at [801, 543] on div "Grupo Sid (Almacenaje y Distribucion AVIOR)" at bounding box center [806, 539] width 103 height 31
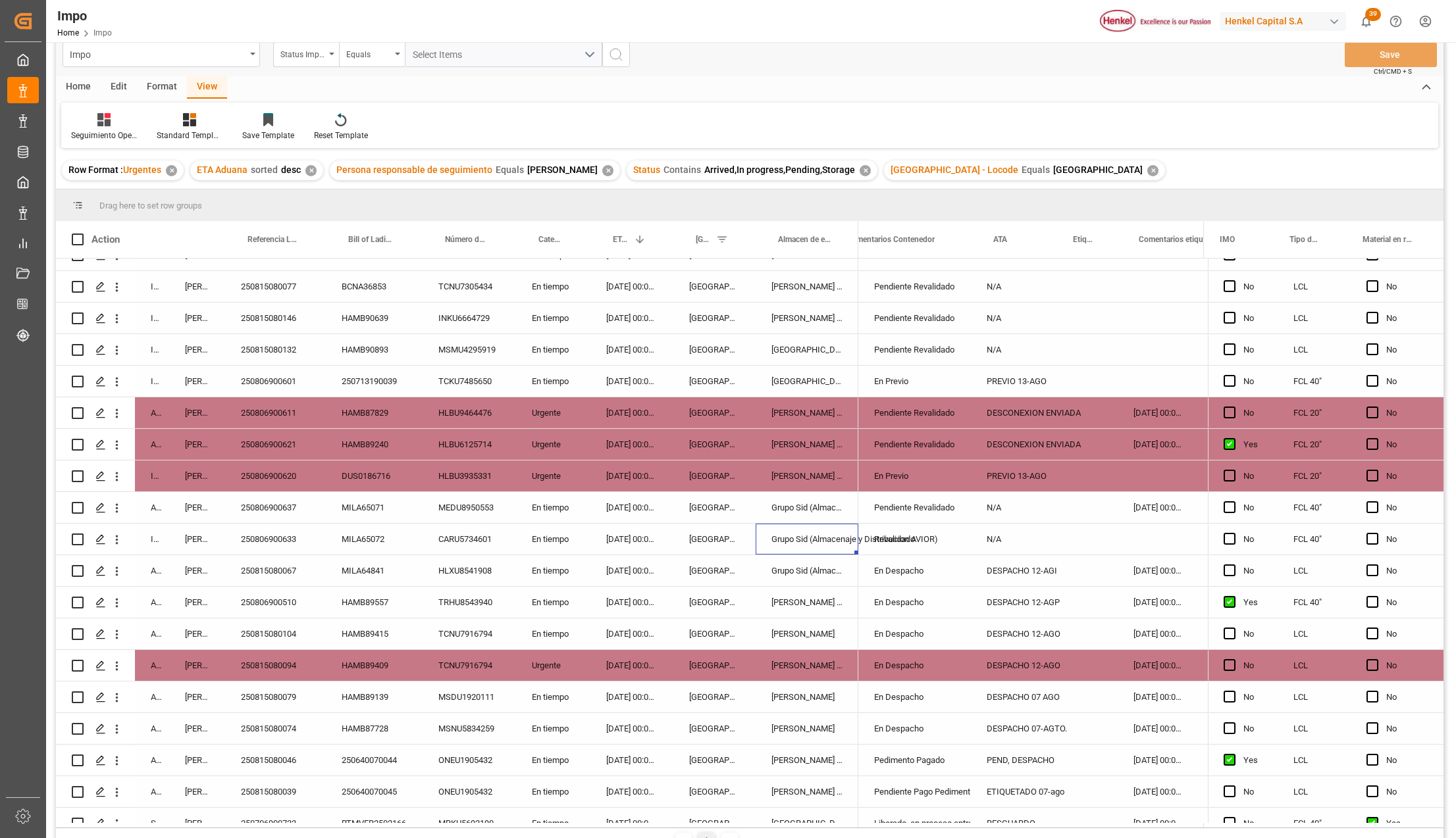
scroll to position [0, 0]
click at [948, 543] on icon "open menu" at bounding box center [946, 548] width 16 height 16
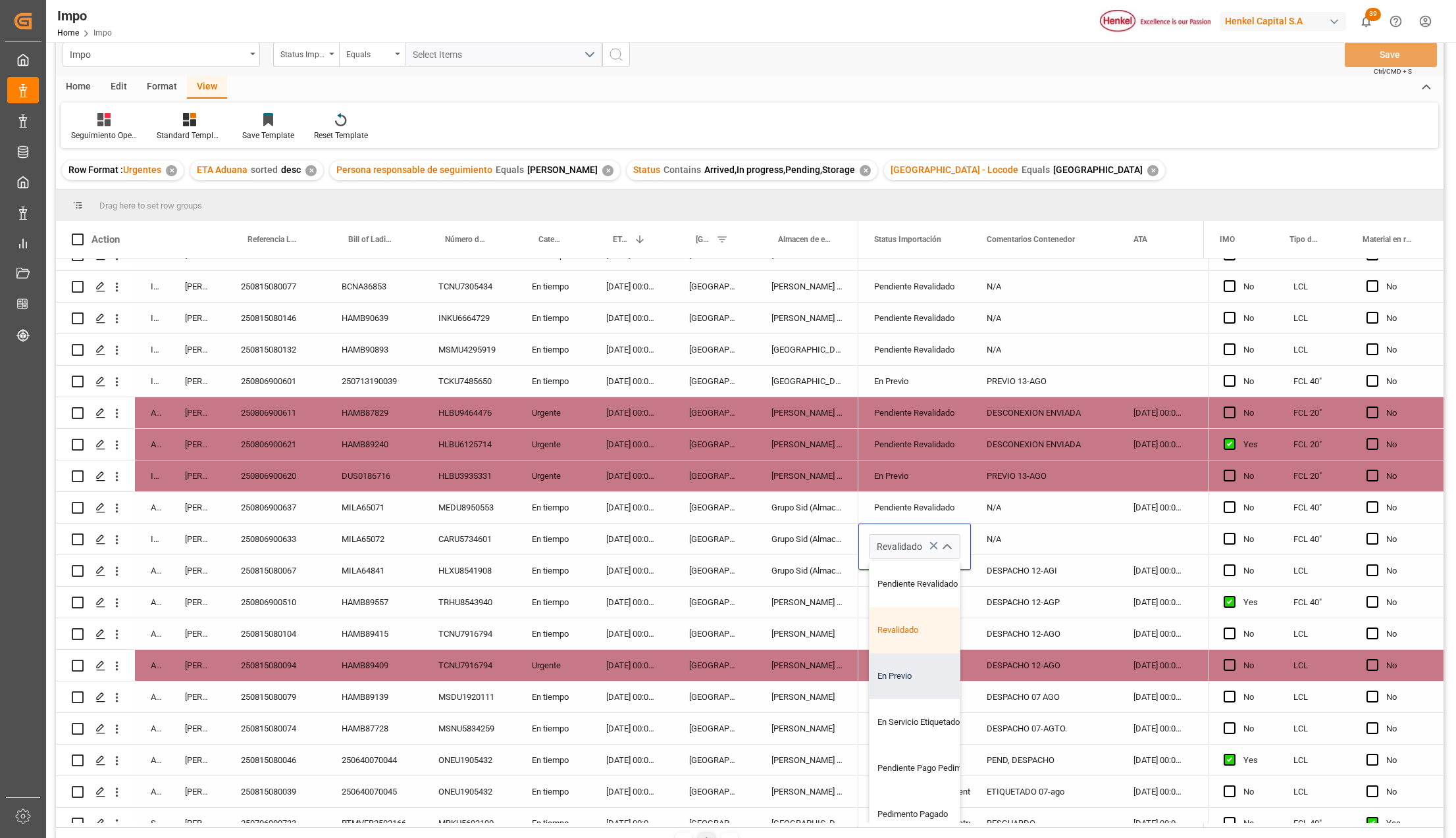
click at [928, 677] on div "En Previo" at bounding box center [931, 676] width 124 height 46
type input "En Previo"
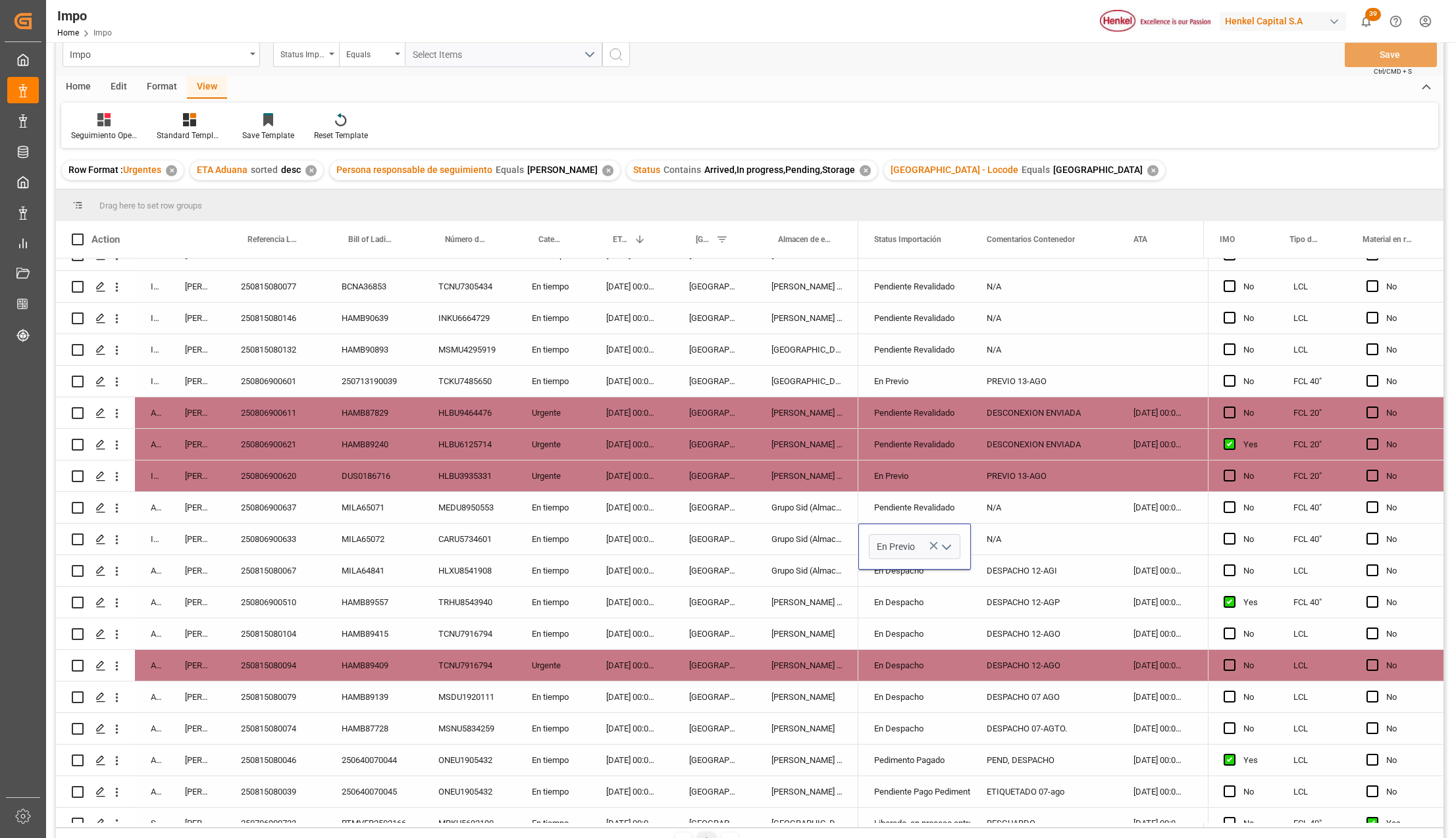
click at [1004, 545] on div "N/A" at bounding box center [1043, 539] width 147 height 31
click at [1004, 545] on input "N/A" at bounding box center [1044, 547] width 126 height 25
type input "PREVIO 13-AGO"
click at [1006, 660] on div "DESPACHO 12-AGO" at bounding box center [1043, 666] width 147 height 31
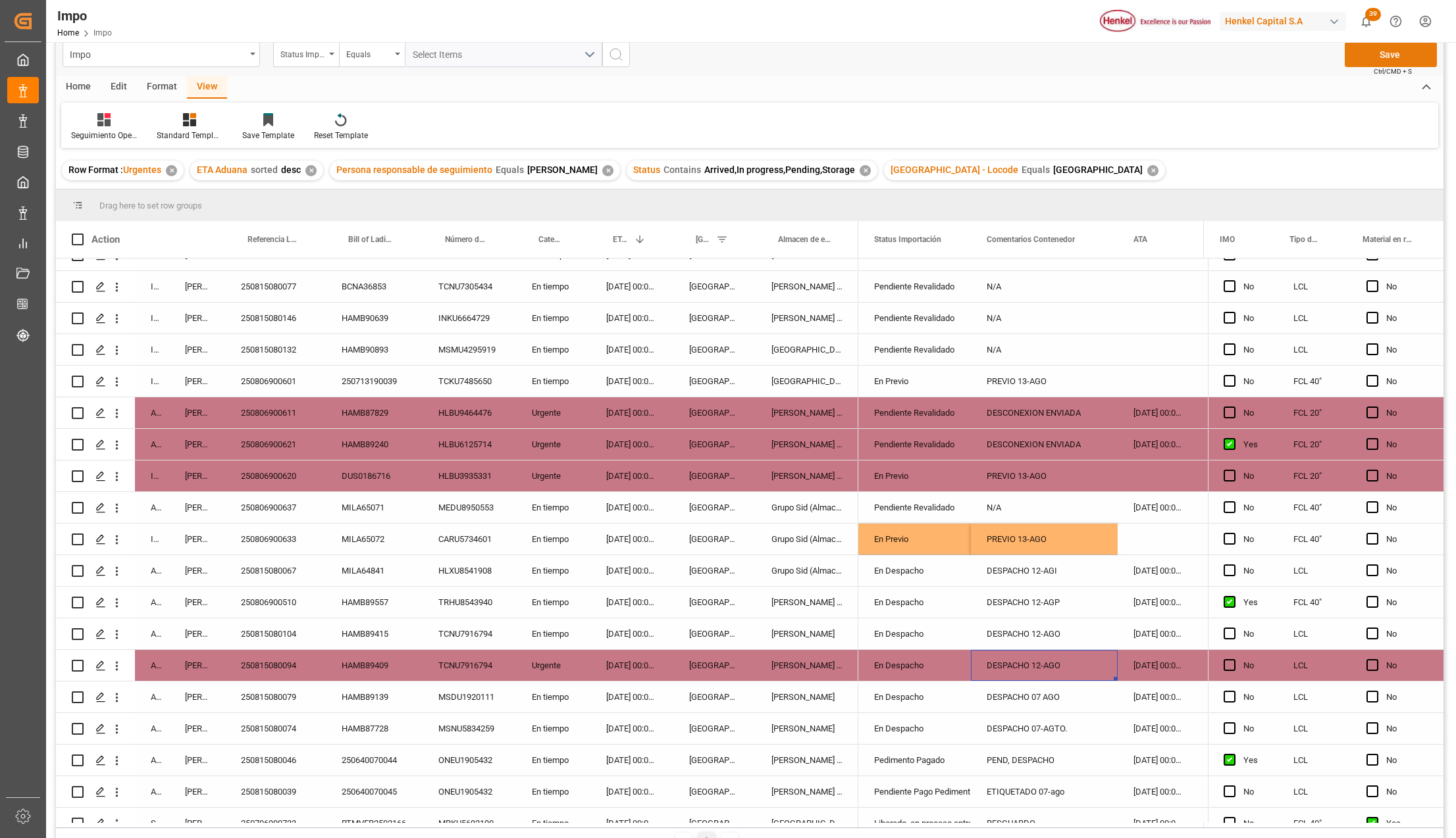
click at [1371, 49] on button "Save" at bounding box center [1391, 54] width 92 height 25
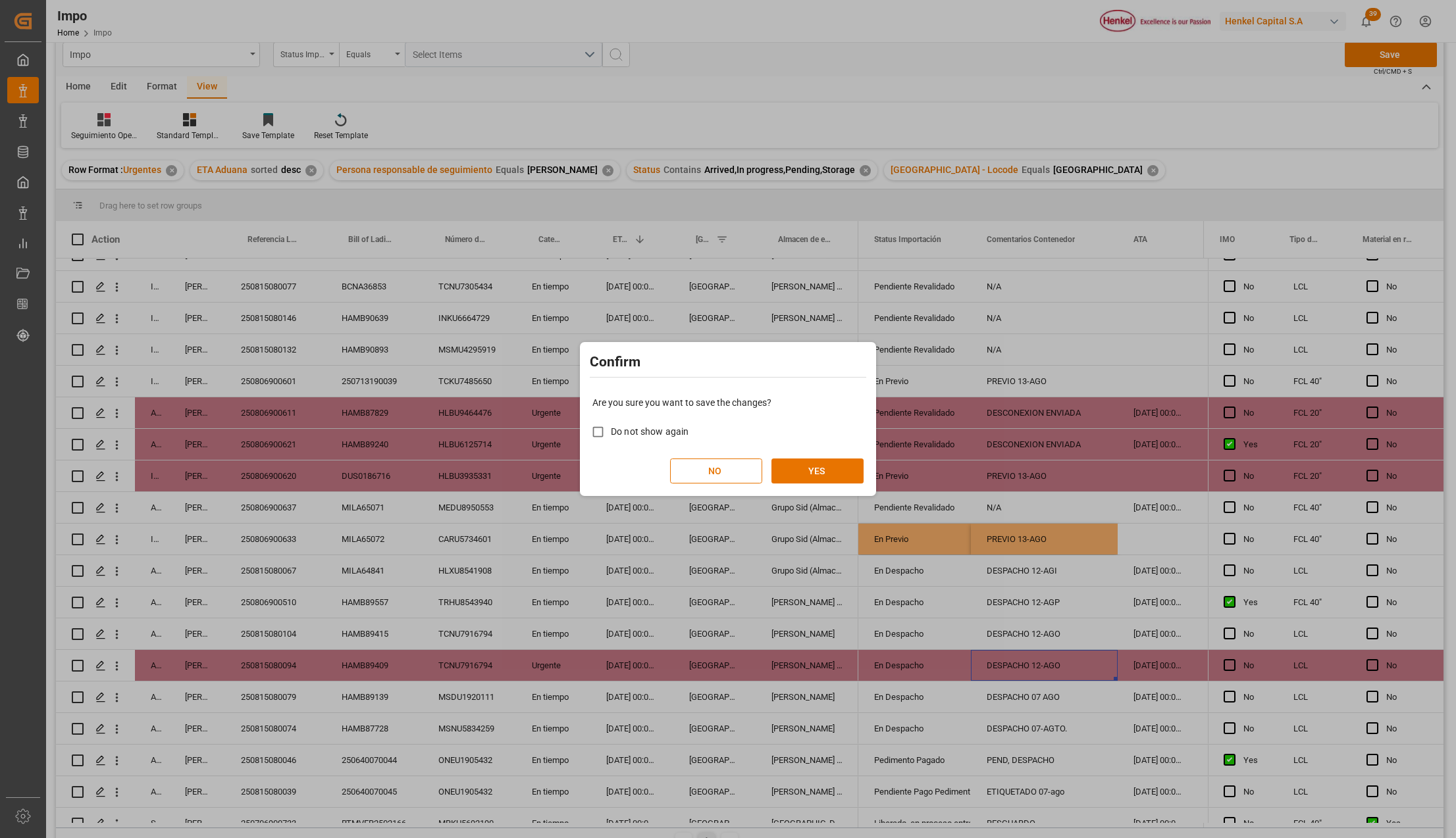
drag, startPoint x: 830, startPoint y: 470, endPoint x: 627, endPoint y: 518, distance: 208.6
click at [831, 470] on button "YES" at bounding box center [817, 471] width 92 height 25
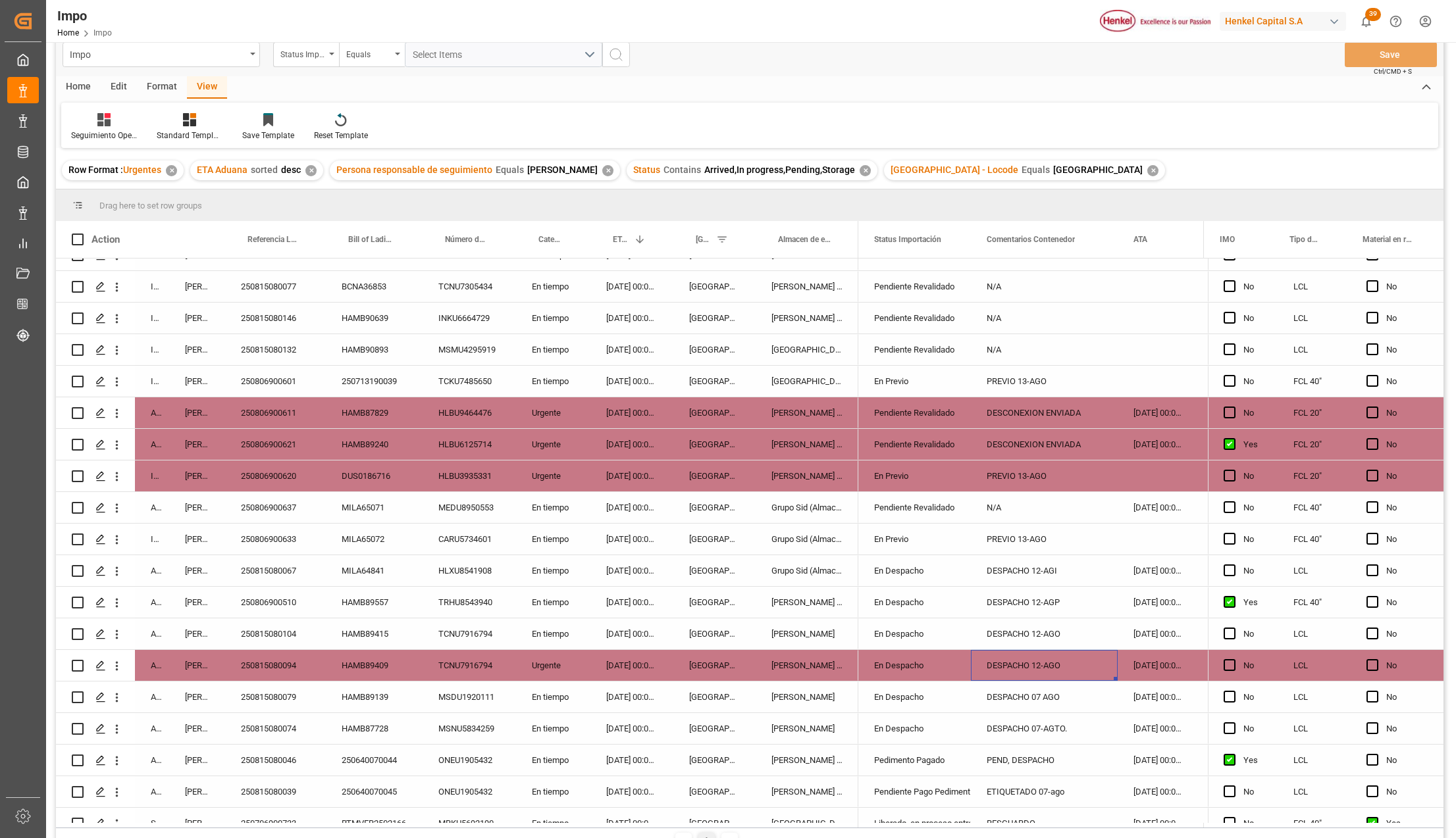
click at [890, 406] on div "Pendiente Revalidado" at bounding box center [914, 414] width 81 height 30
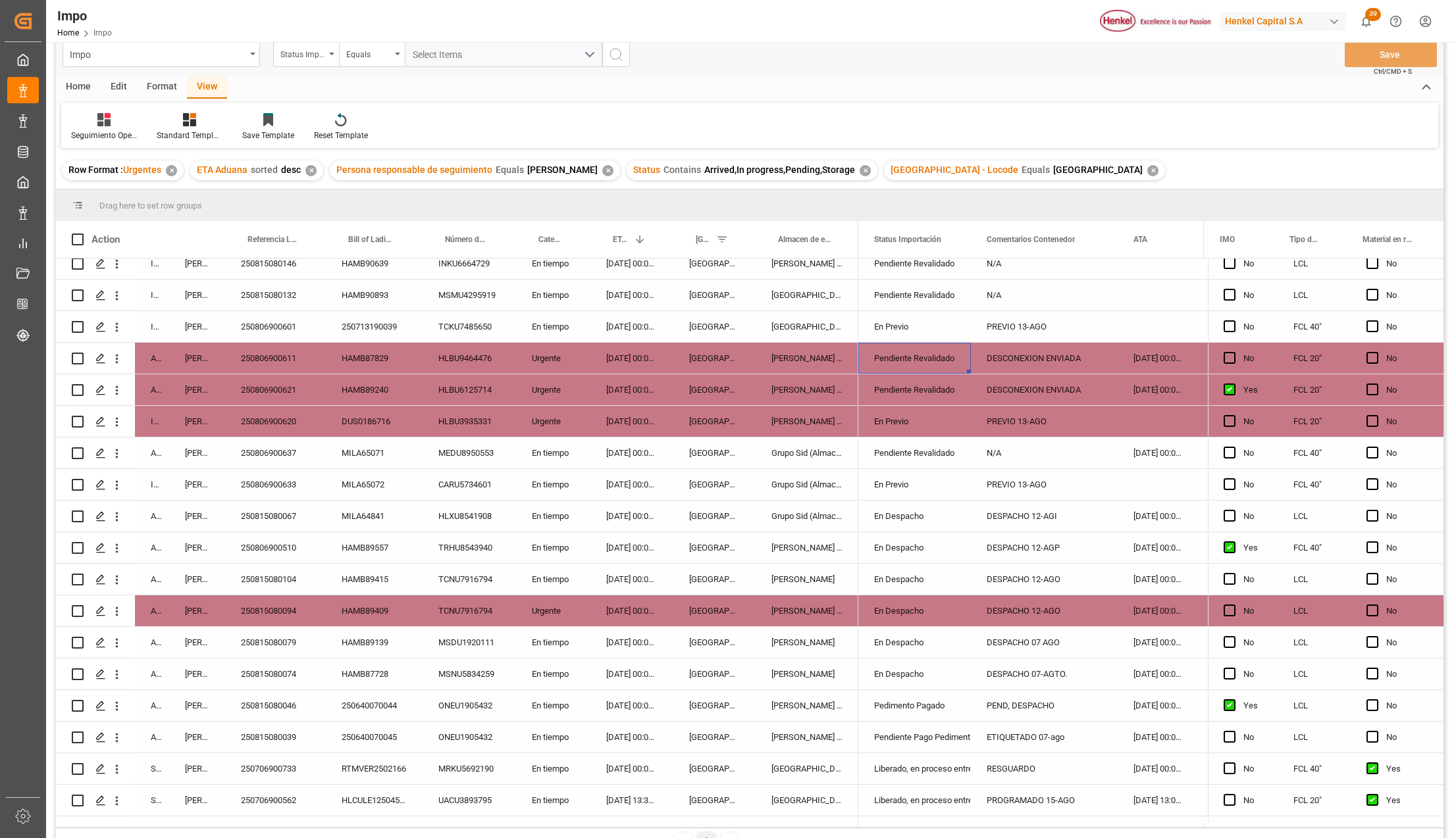
scroll to position [387, 0]
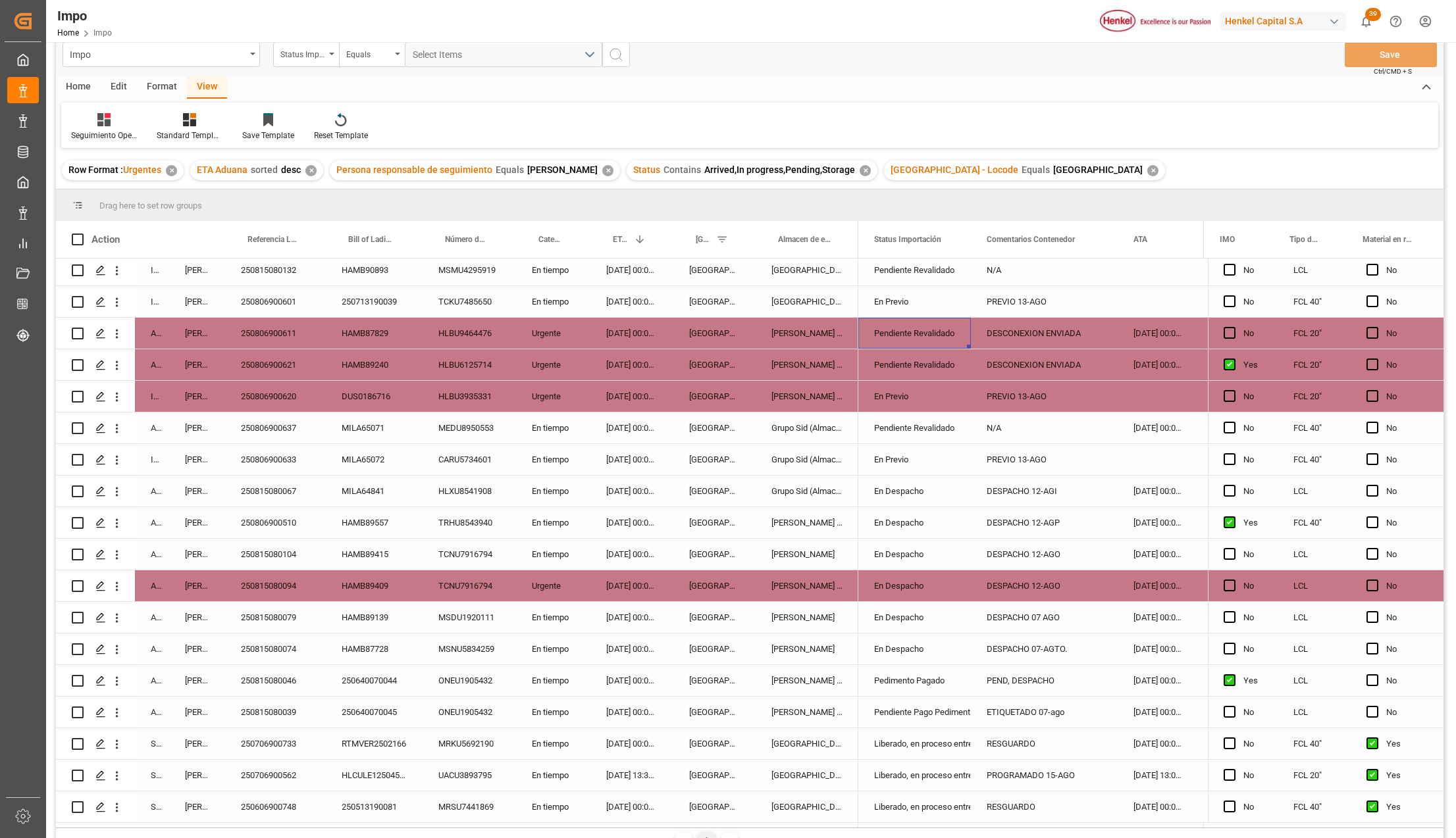
click at [914, 331] on div "Pendiente Revalidado" at bounding box center [914, 333] width 81 height 30
click at [946, 335] on icon "open menu" at bounding box center [946, 342] width 16 height 16
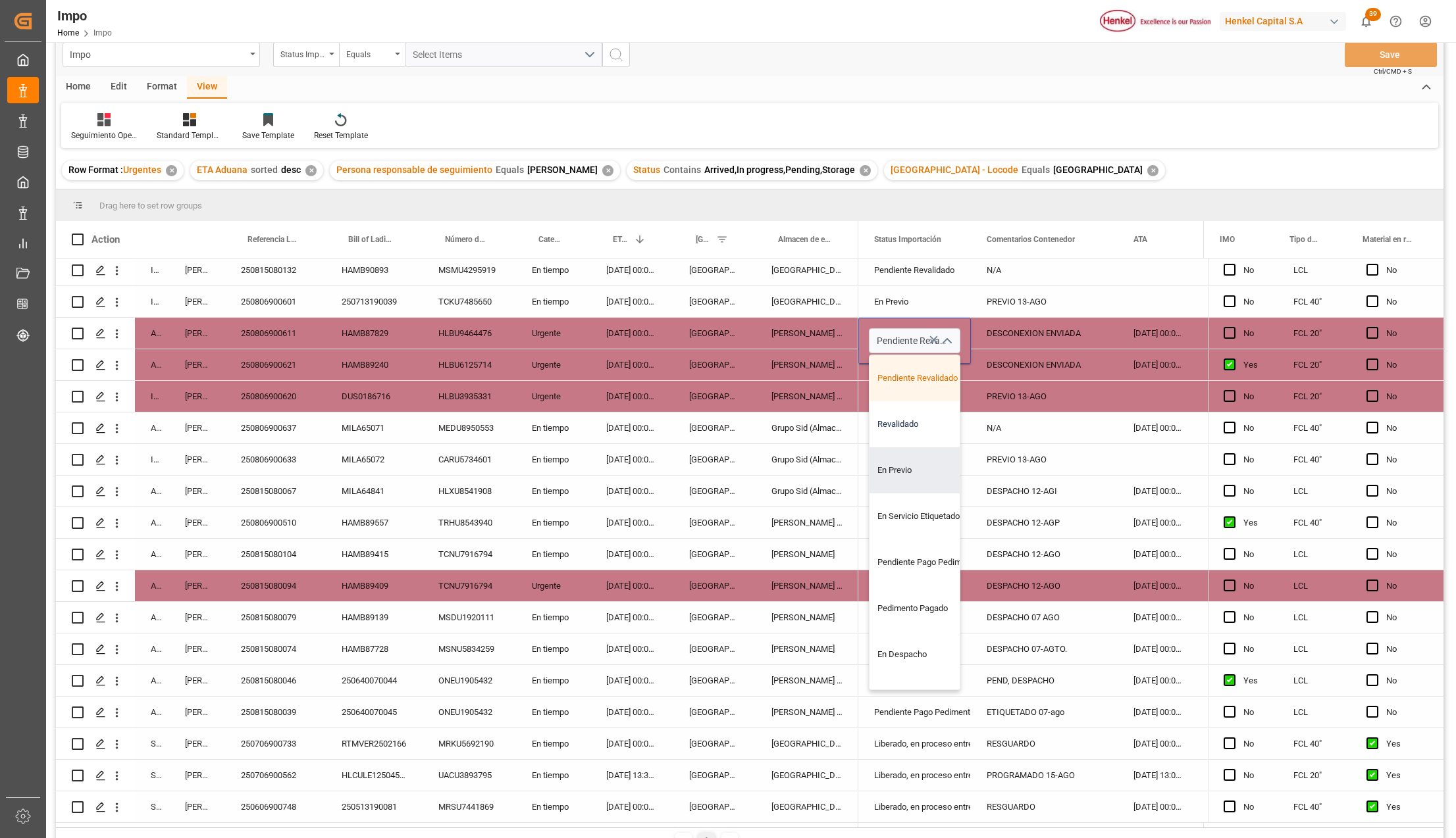
click at [903, 423] on div "Revalidado" at bounding box center [931, 424] width 124 height 46
type input "Revalidado"
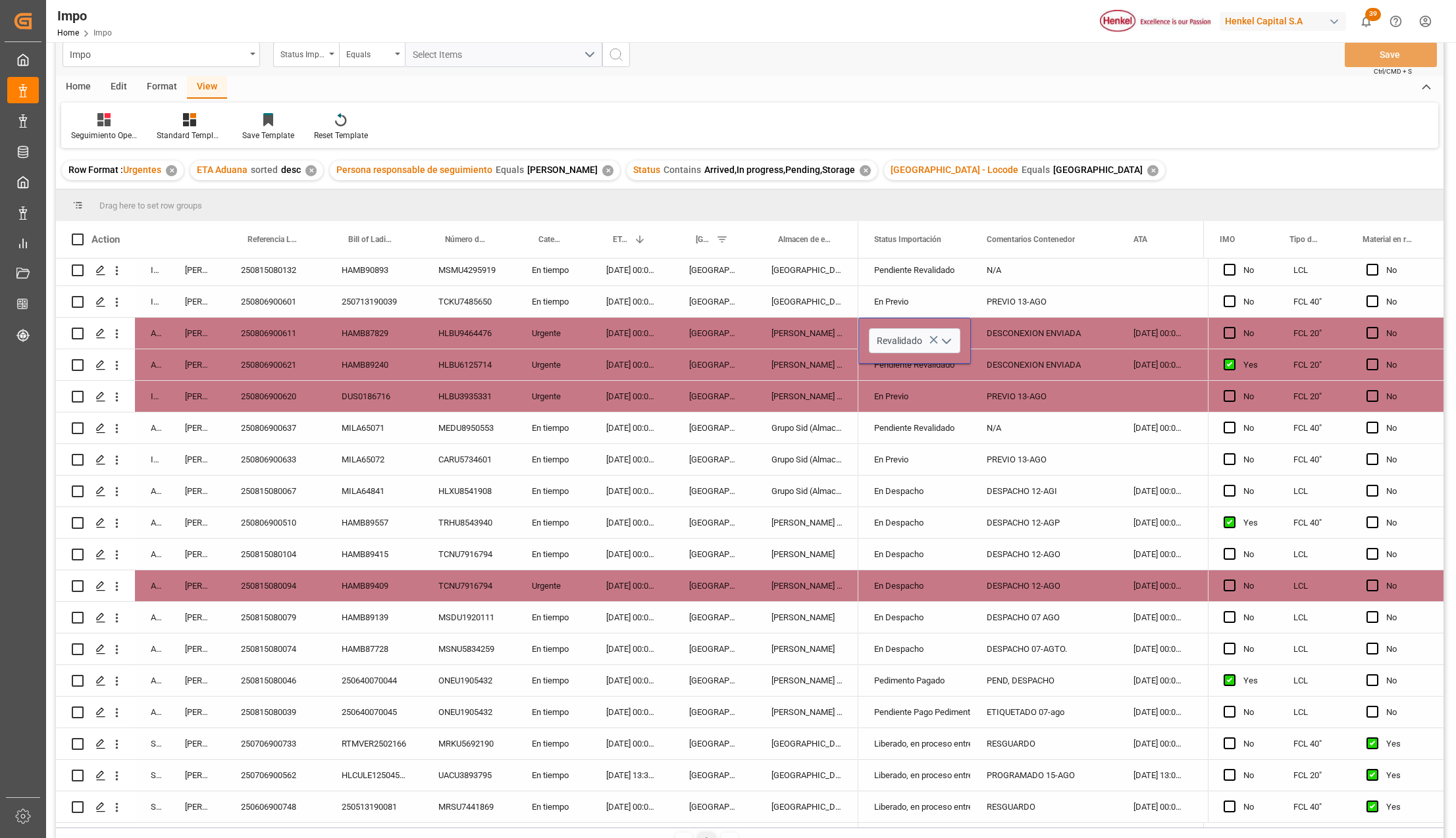
click at [920, 429] on div "Pendiente Revalidado" at bounding box center [914, 429] width 81 height 30
click at [1001, 327] on div "DESCONEXION ENVIADA" at bounding box center [1043, 333] width 147 height 31
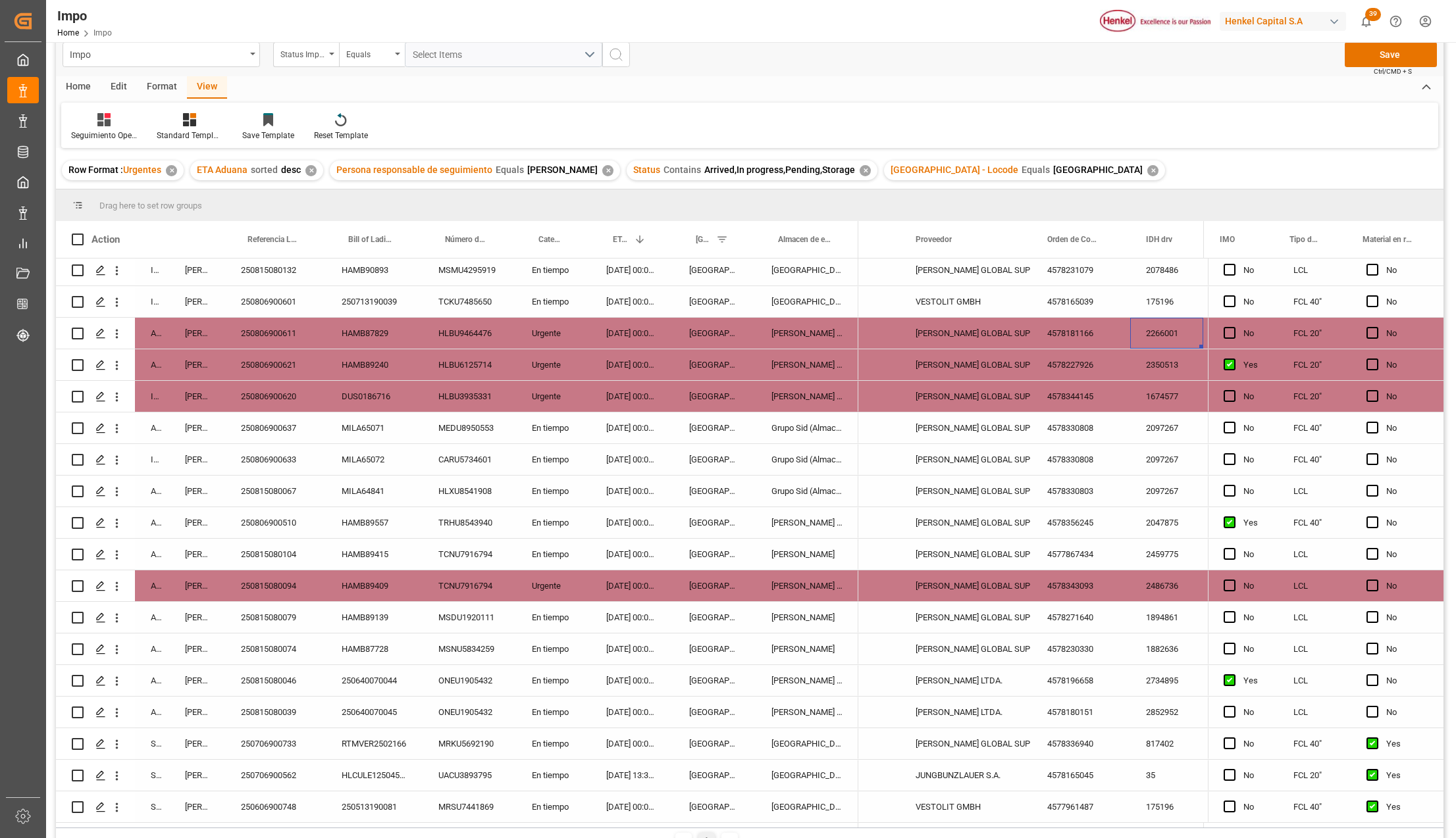
scroll to position [0, 626]
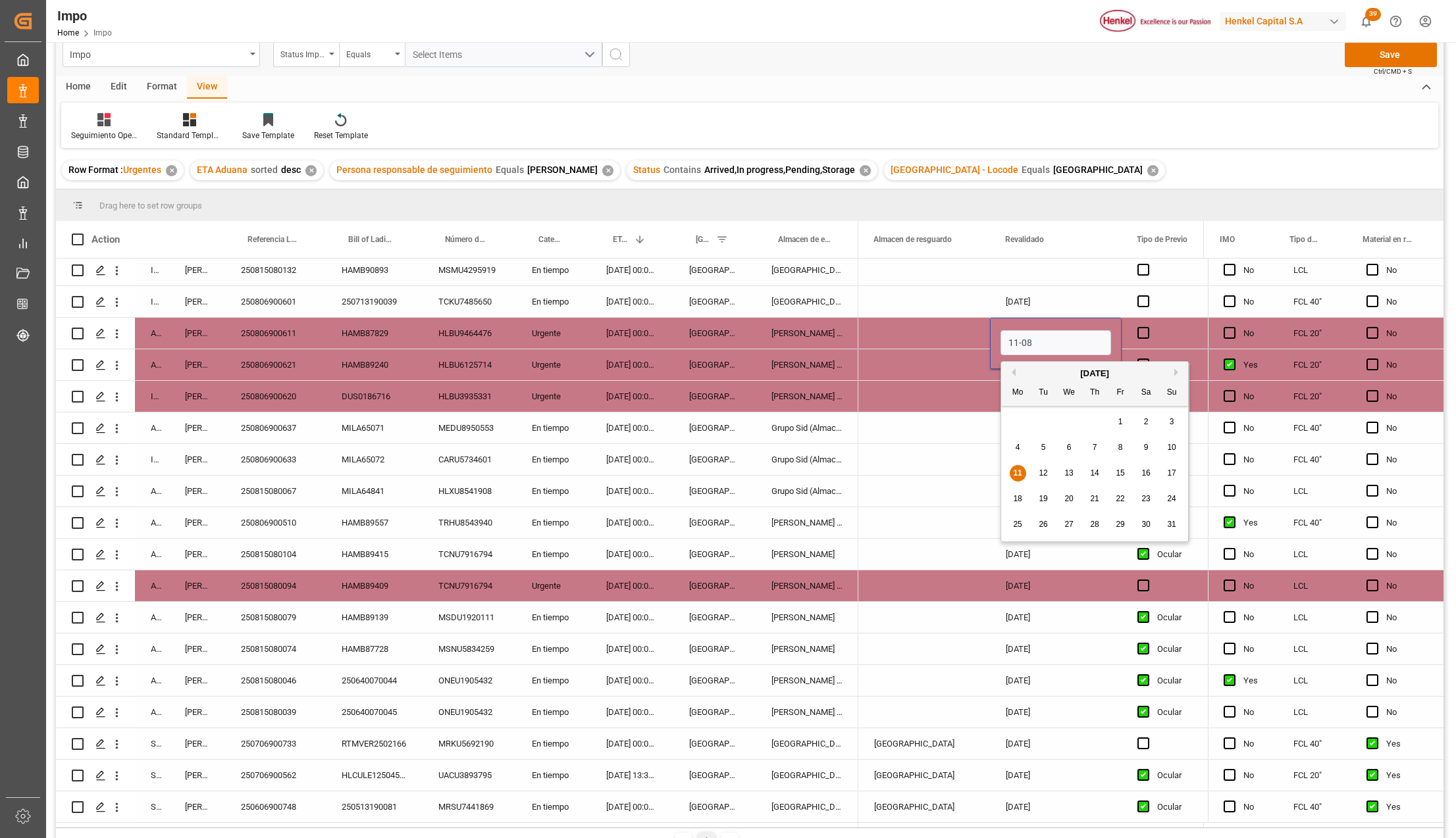
type input "[DATE]"
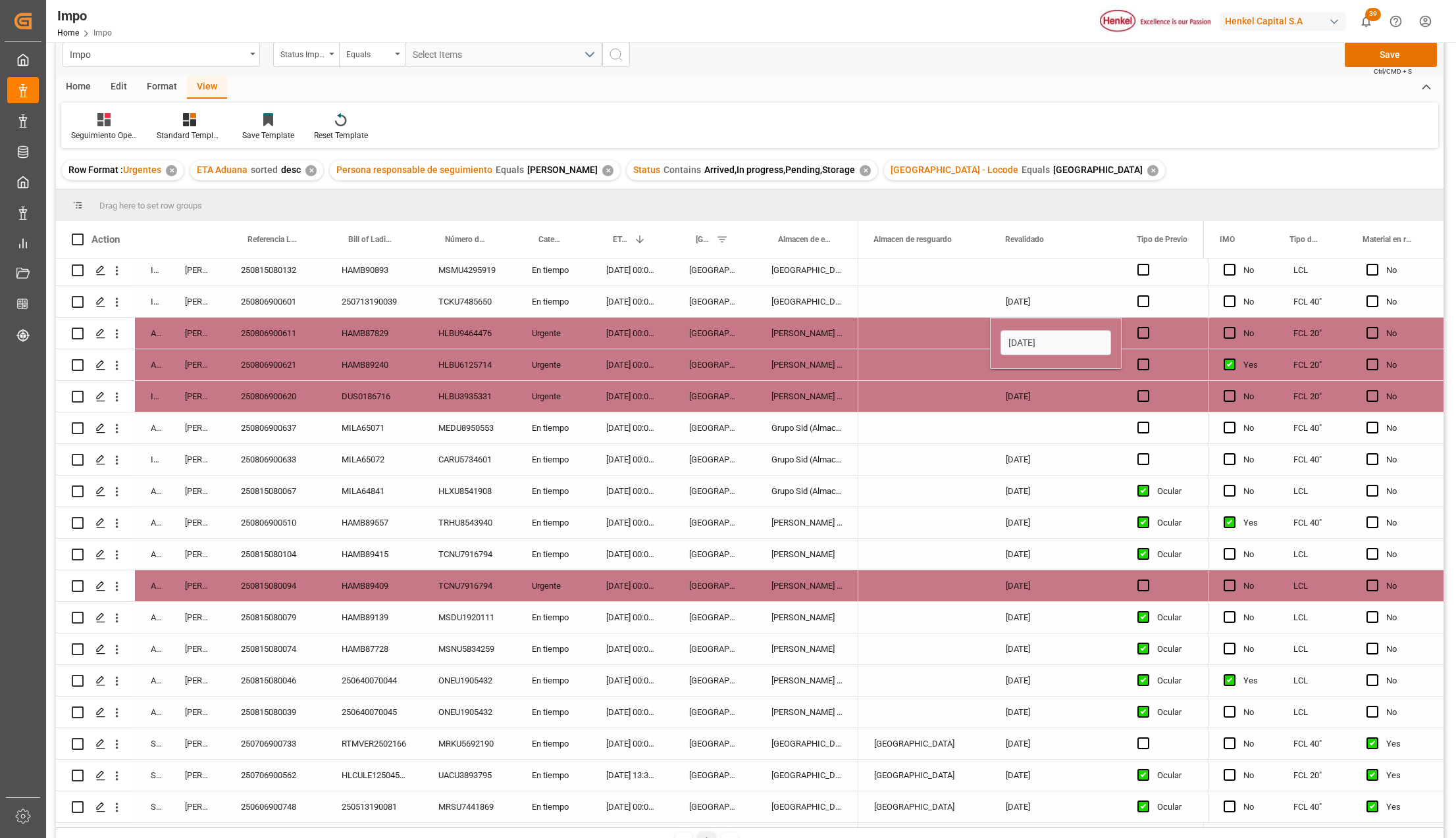
click at [982, 362] on div "Press SPACE to select this row." at bounding box center [924, 364] width 131 height 31
click at [1029, 325] on div "[DATE]" at bounding box center [1055, 333] width 131 height 31
click at [1025, 355] on div "Press SPACE to select this row." at bounding box center [1055, 364] width 131 height 31
click at [1024, 355] on div "[DATE]" at bounding box center [1055, 364] width 131 height 31
click at [990, 366] on div "[DATE]" at bounding box center [1055, 364] width 131 height 31
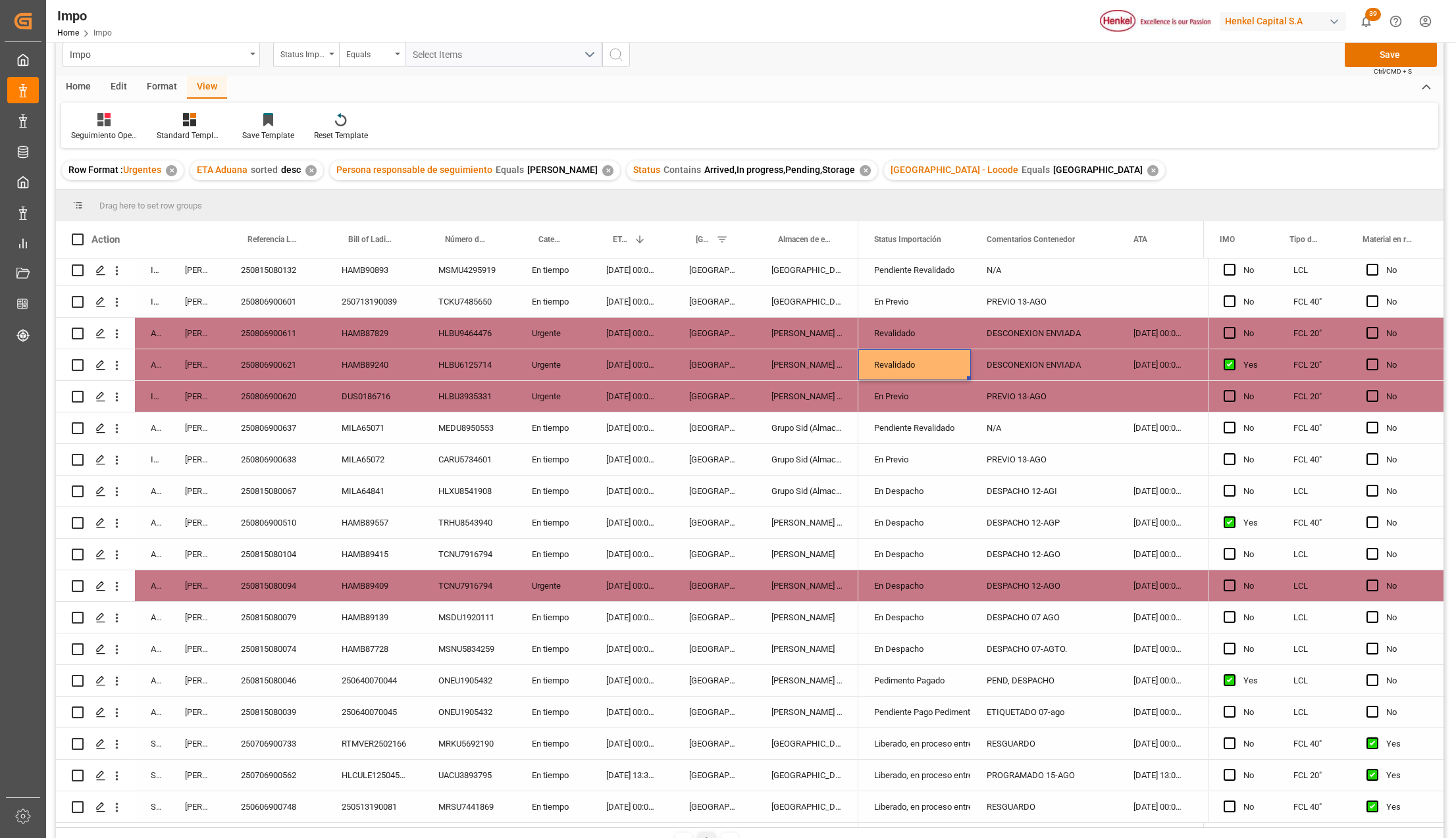
click at [1035, 327] on div "DESCONEXION ENVIADA" at bounding box center [1043, 333] width 147 height 31
drag, startPoint x: 1097, startPoint y: 337, endPoint x: 978, endPoint y: 333, distance: 119.1
click at [978, 333] on div "DESCONEXION ENVIADA" at bounding box center [1043, 341] width 147 height 46
type input "p"
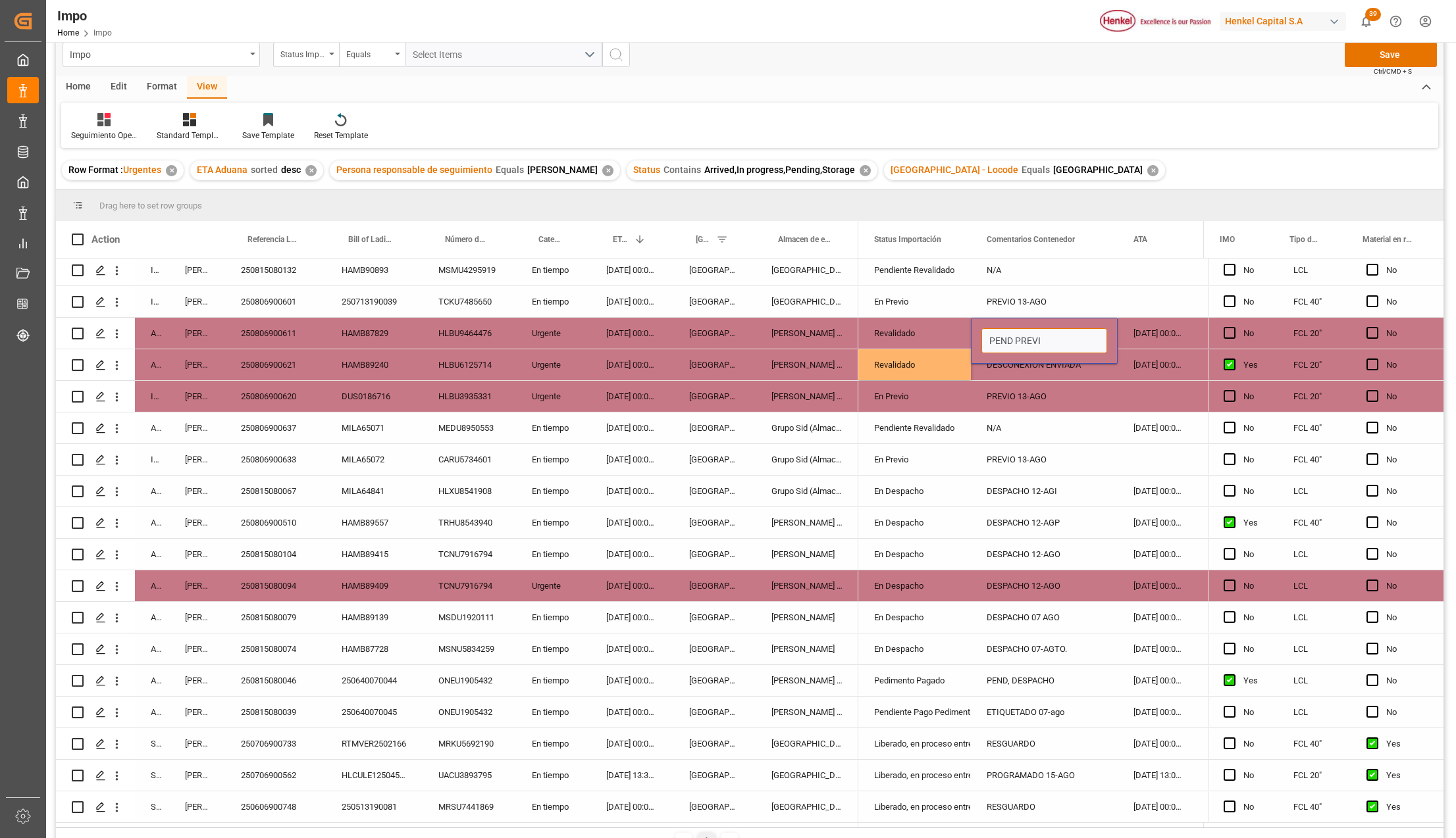
type input "PEND PREVIO"
click at [982, 334] on div "PEND PREVIO" at bounding box center [1043, 333] width 147 height 31
drag, startPoint x: 990, startPoint y: 355, endPoint x: 1008, endPoint y: 368, distance: 22.2
click at [991, 355] on div "DESCONEXION ENVIADA" at bounding box center [1043, 364] width 147 height 31
click at [1025, 401] on div "PREVIO 13-AGO" at bounding box center [1043, 396] width 147 height 31
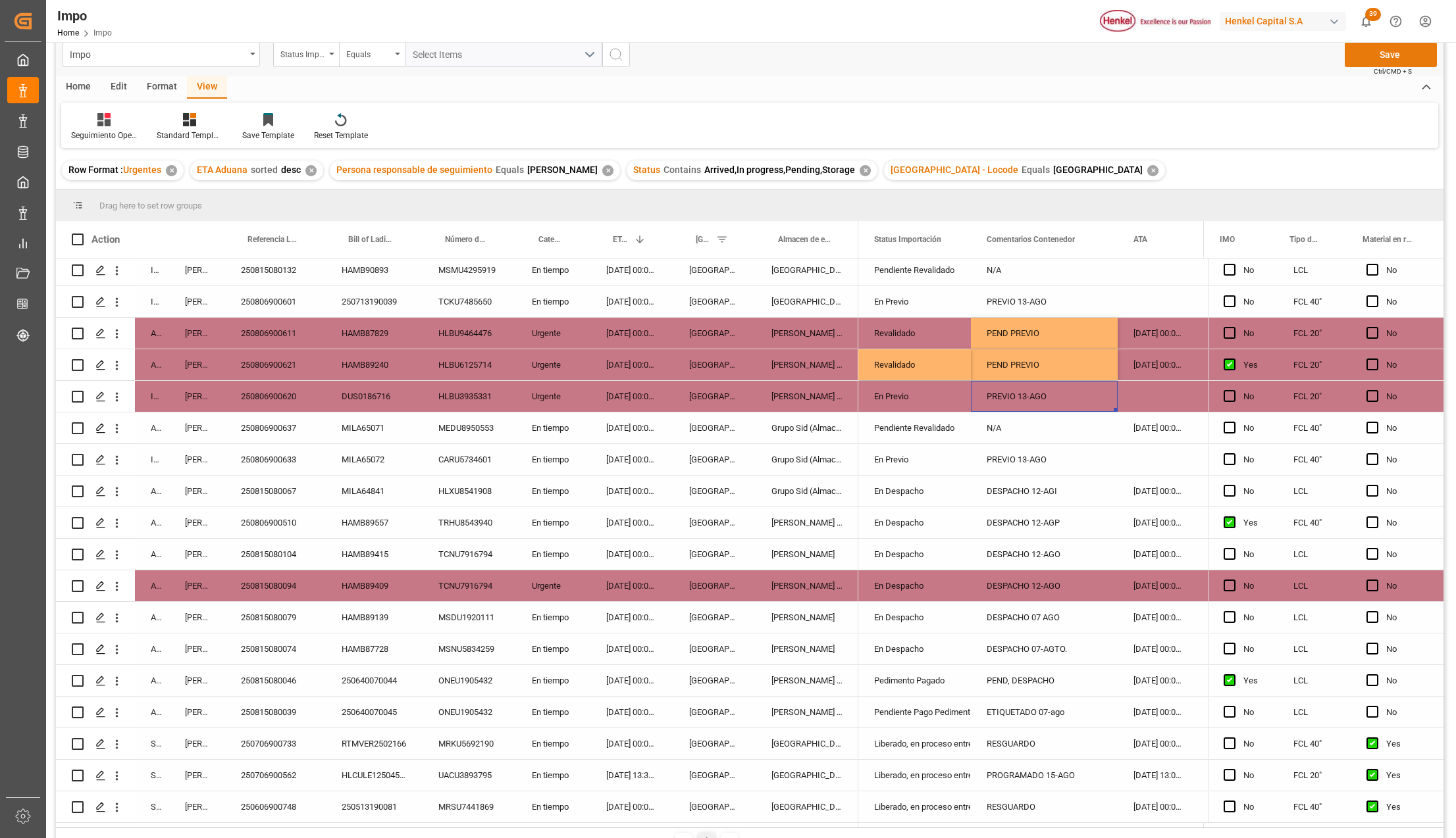
click at [1382, 59] on button "Save" at bounding box center [1391, 54] width 92 height 25
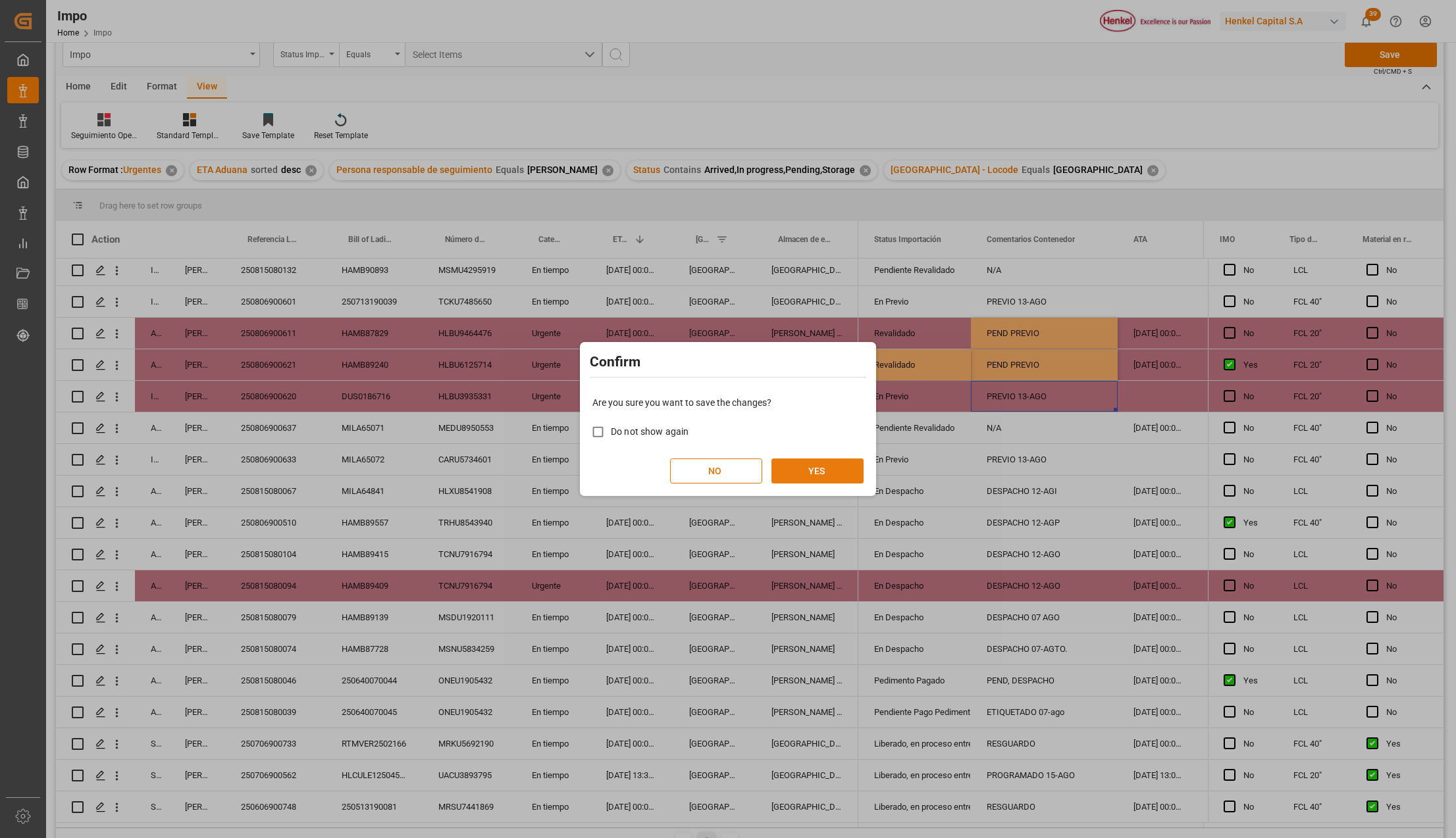
click at [840, 466] on button "YES" at bounding box center [817, 471] width 92 height 25
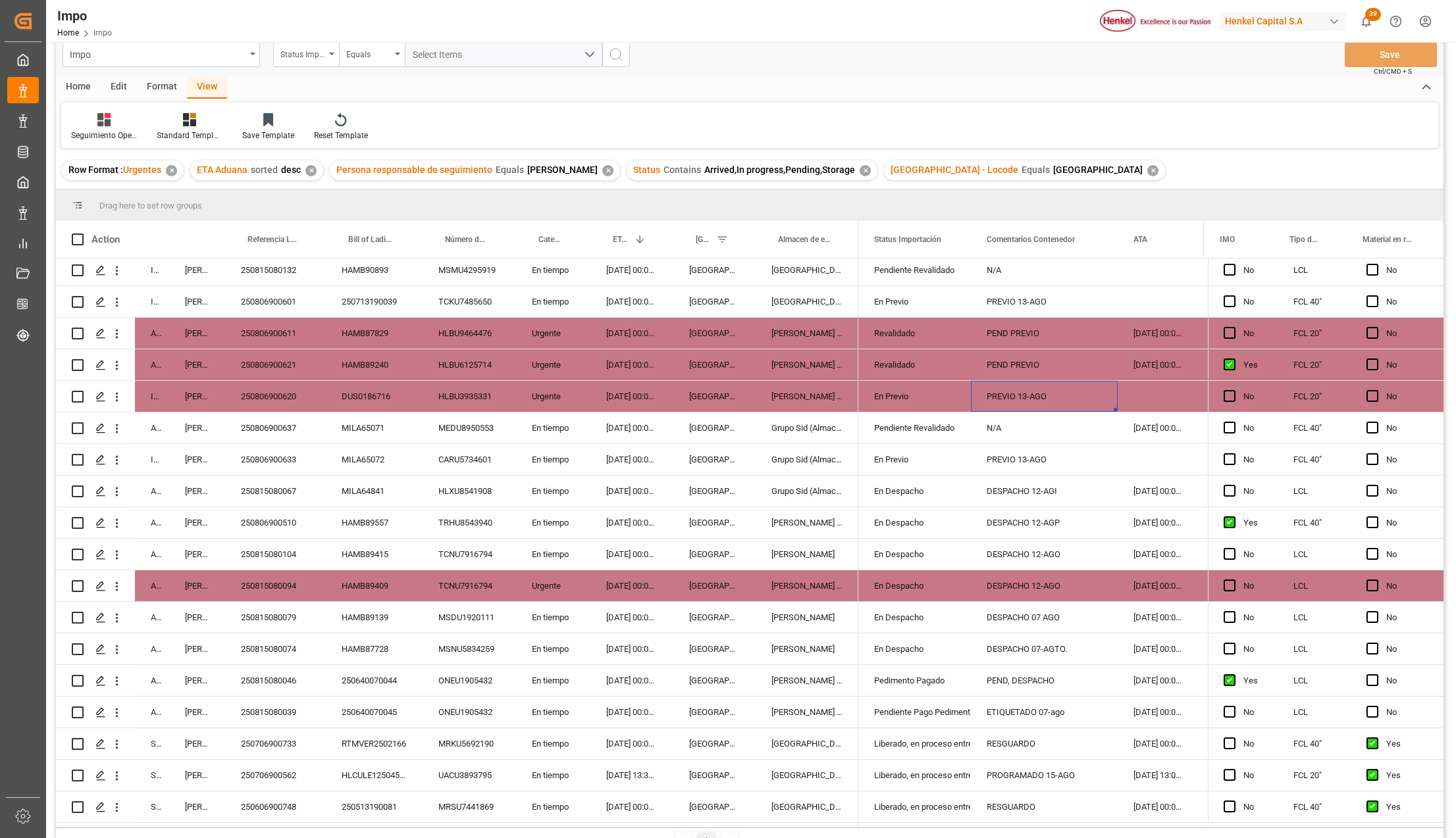
scroll to position [387, 0]
